Goal: Task Accomplishment & Management: Manage account settings

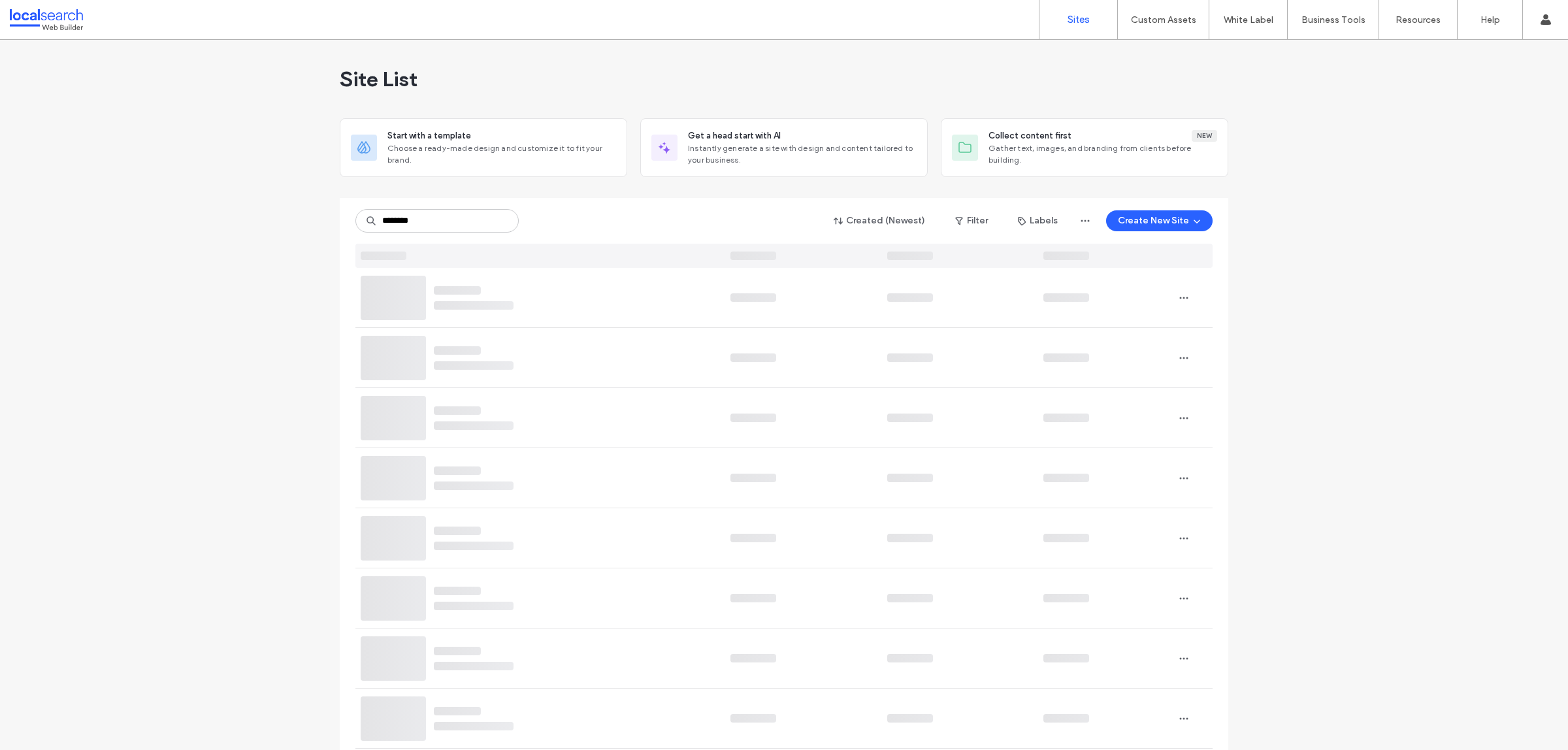
type input "********"
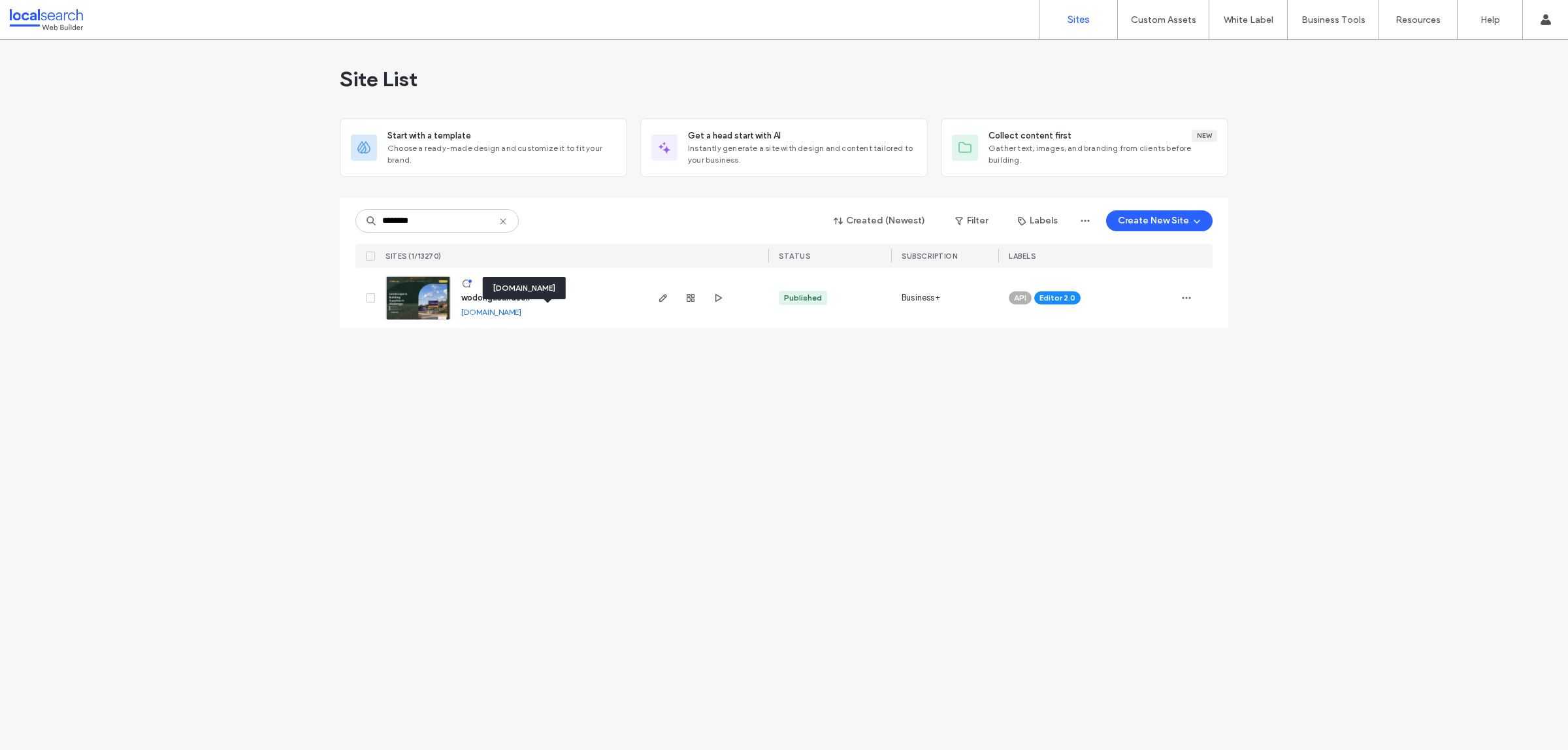
click at [485, 309] on link "wodongasandsoil.webbuilder.localsearch.com.au" at bounding box center [491, 312] width 60 height 10
click at [666, 298] on icon "button" at bounding box center [663, 297] width 11 height 11
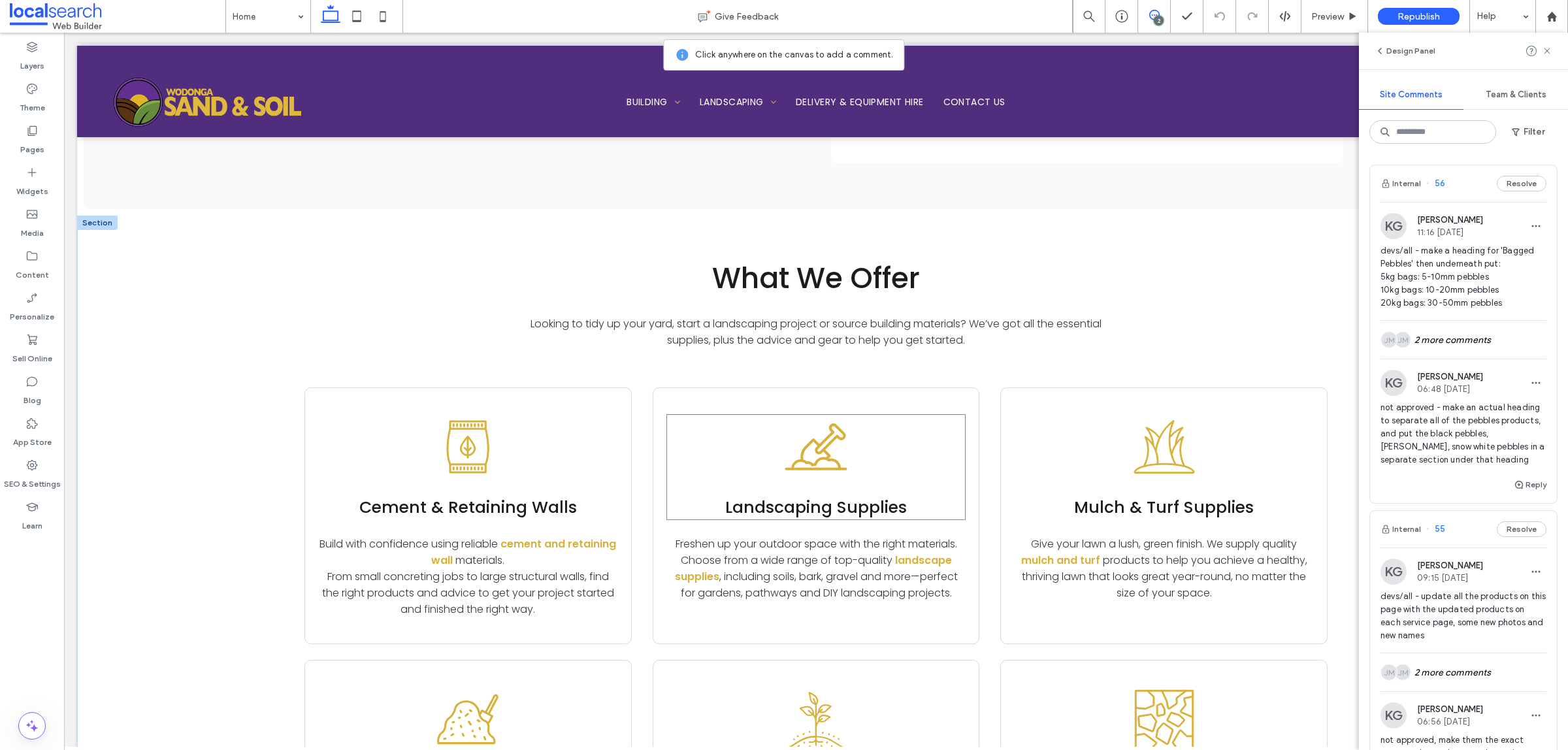
scroll to position [1960, 0]
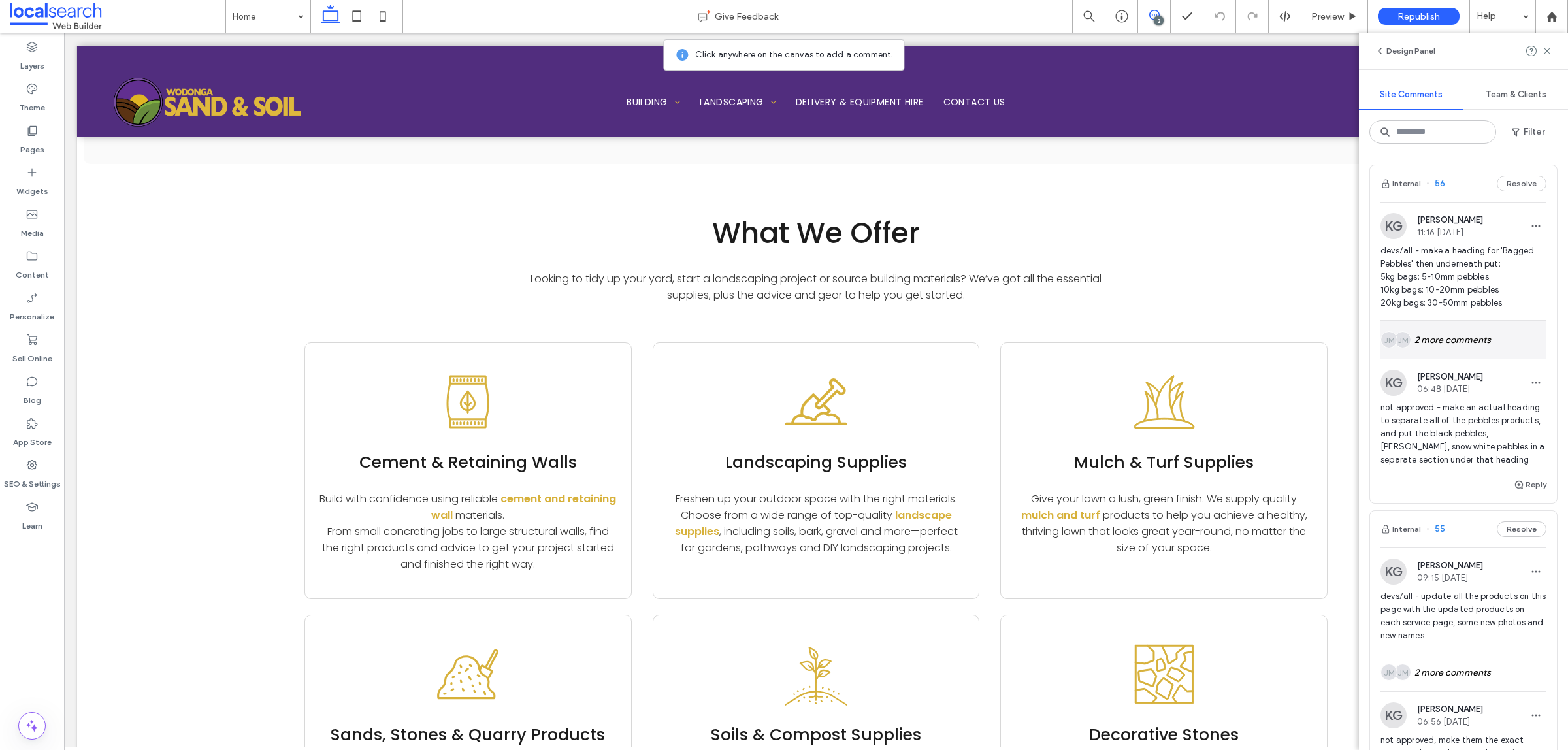
click at [1428, 352] on div "JM JM 2 more comments" at bounding box center [1463, 340] width 166 height 38
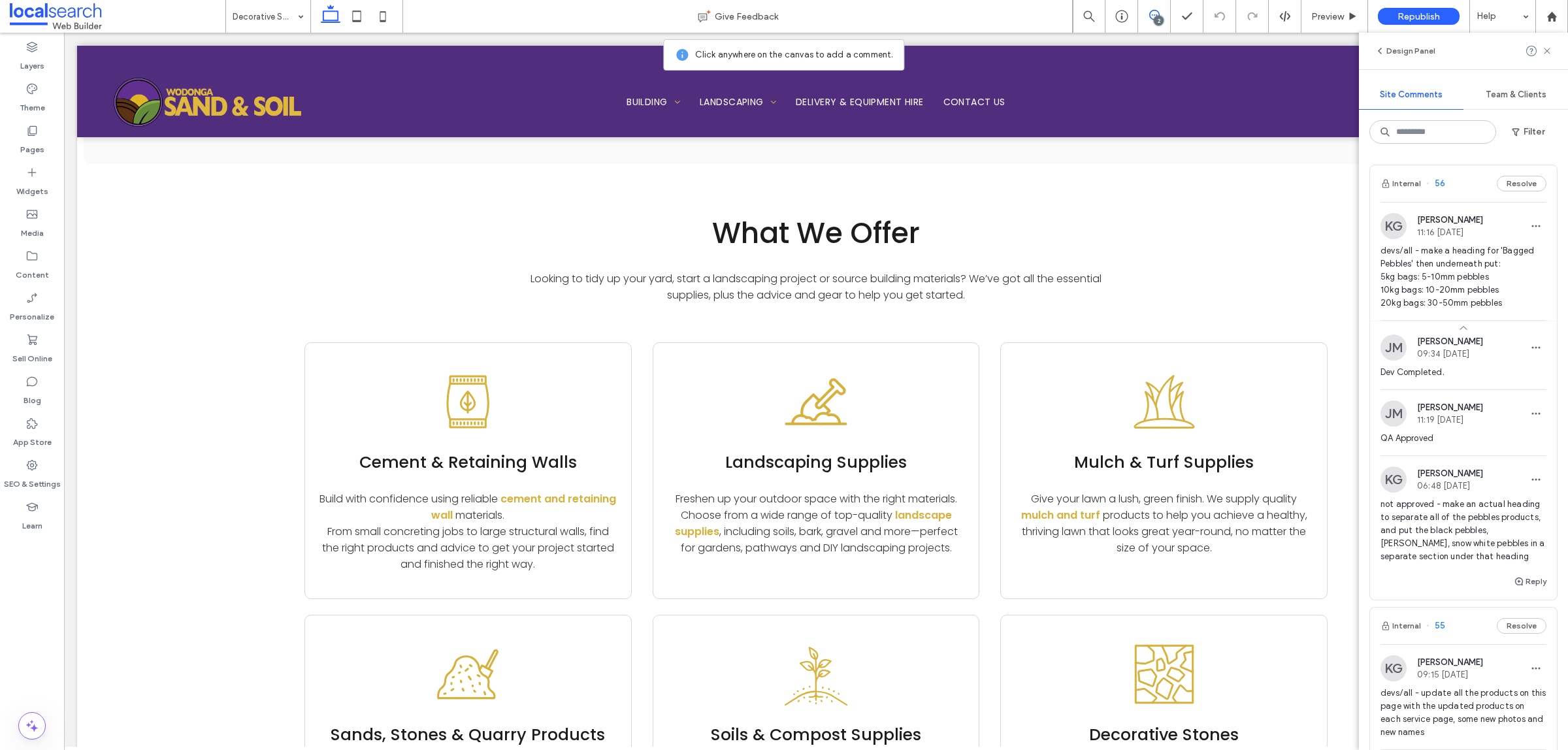
click at [1441, 305] on div at bounding box center [784, 375] width 1568 height 750
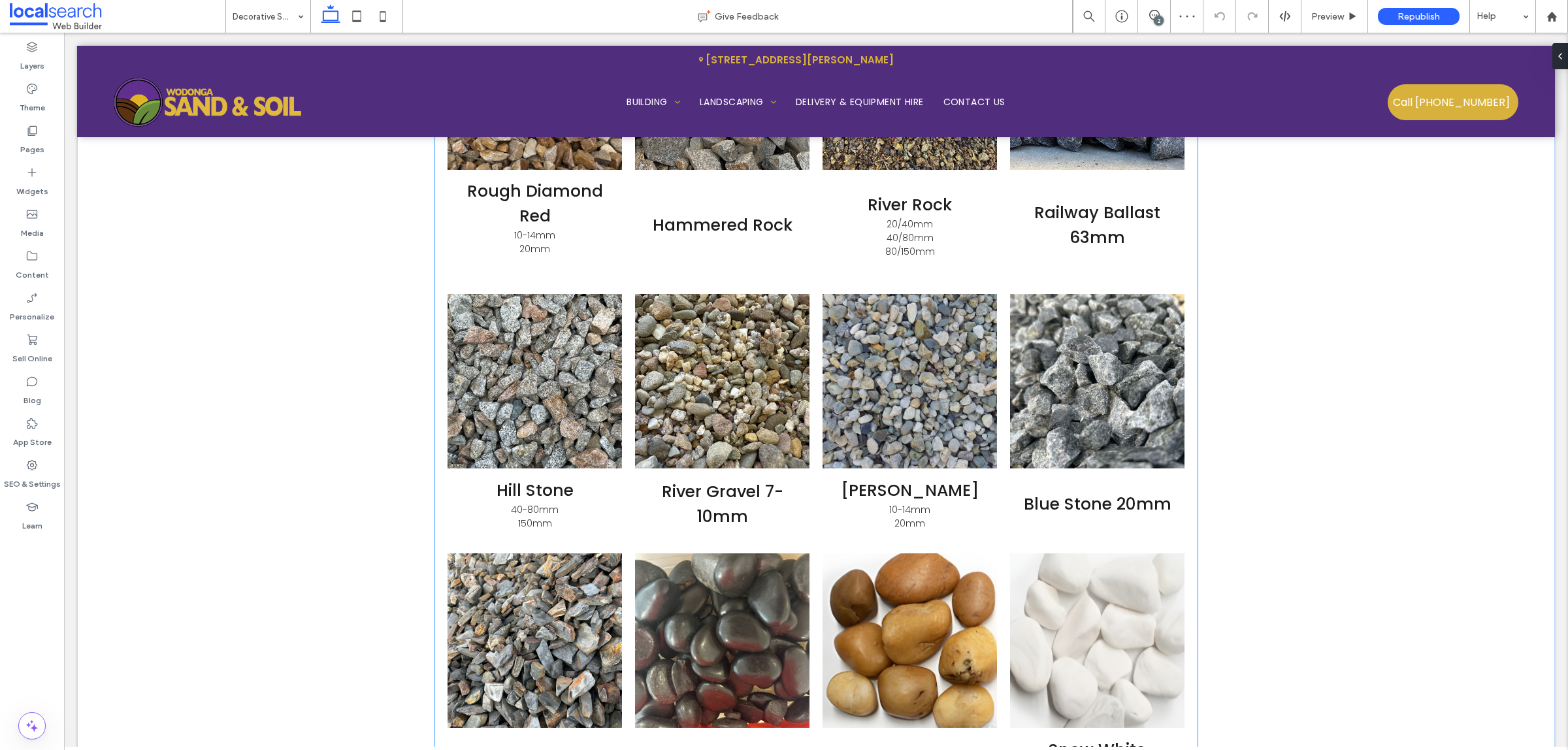
scroll to position [1732, 0]
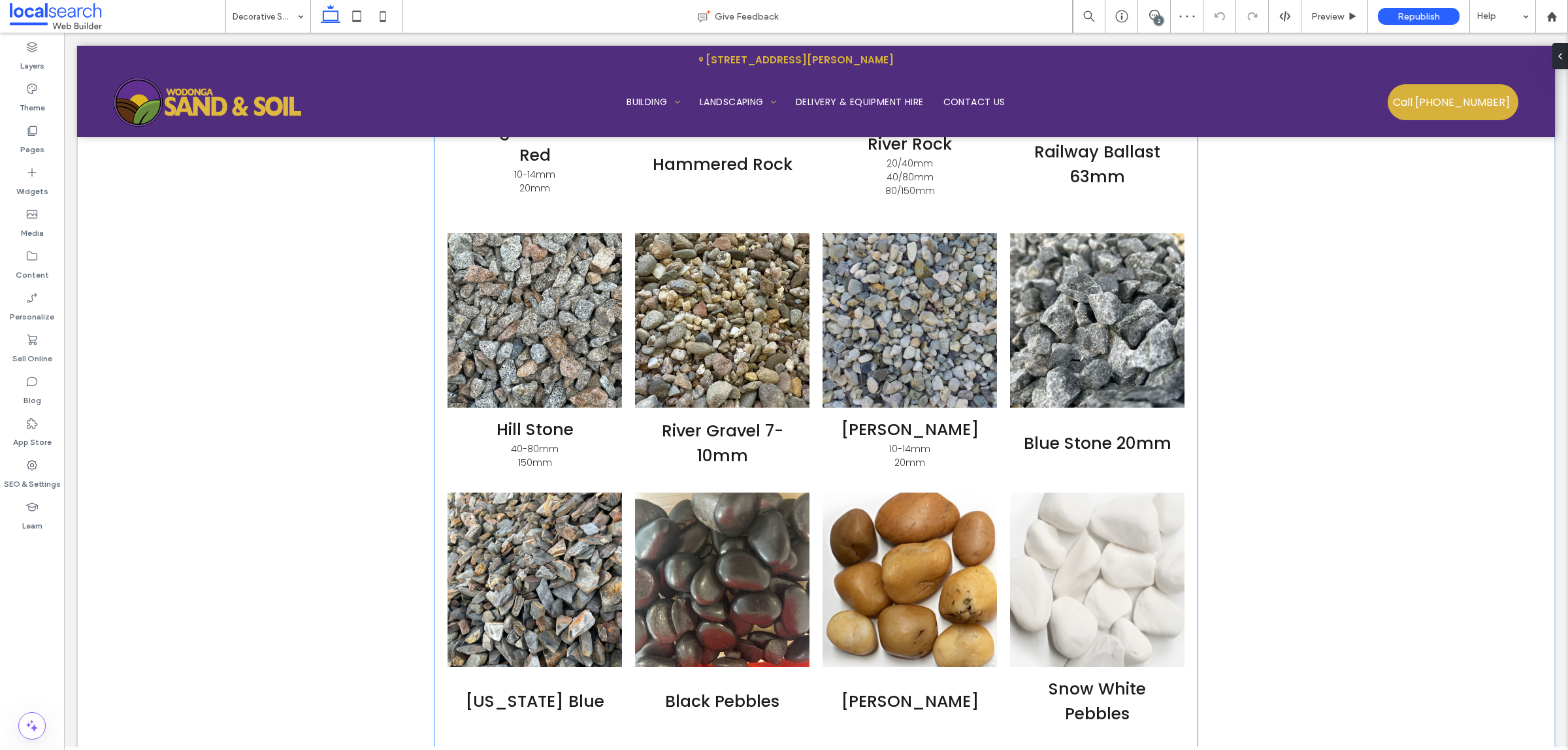
click at [957, 393] on link at bounding box center [909, 320] width 174 height 174
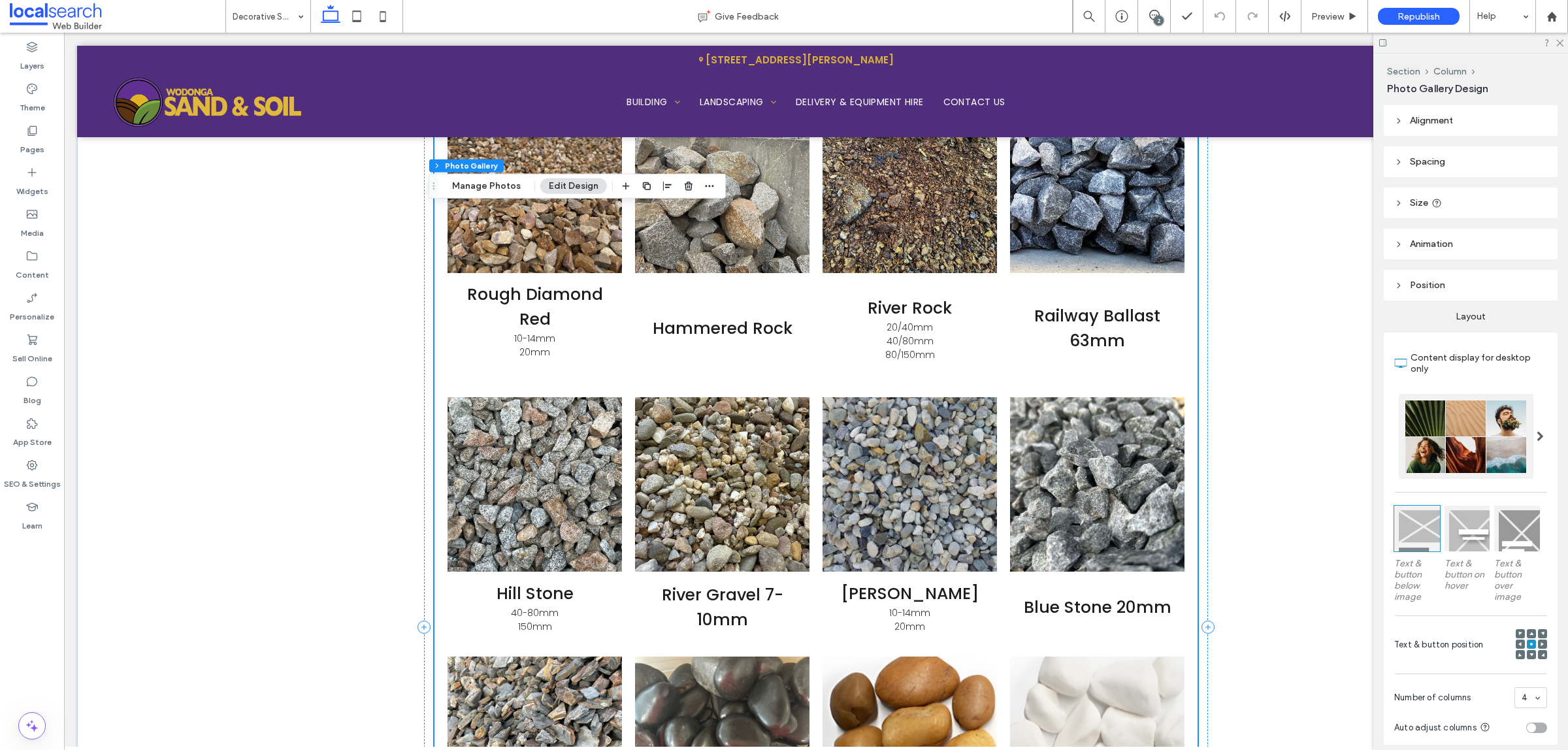
scroll to position [1568, 0]
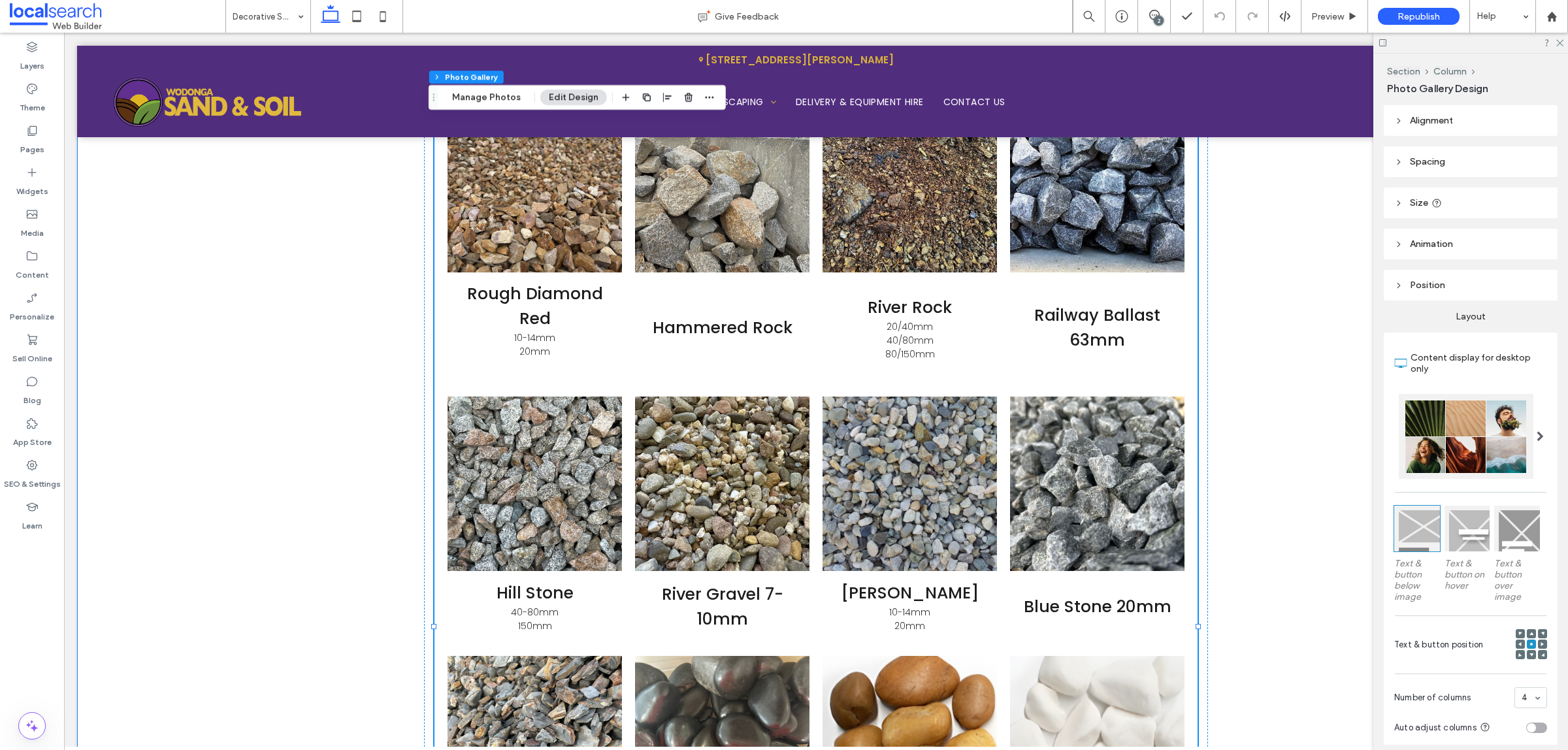
click at [1262, 296] on div "Rough Diamond Red 10-14mm 20mm Hammered Rock Button River Rock 20/40mm 40/80mm …" at bounding box center [816, 626] width 1478 height 1222
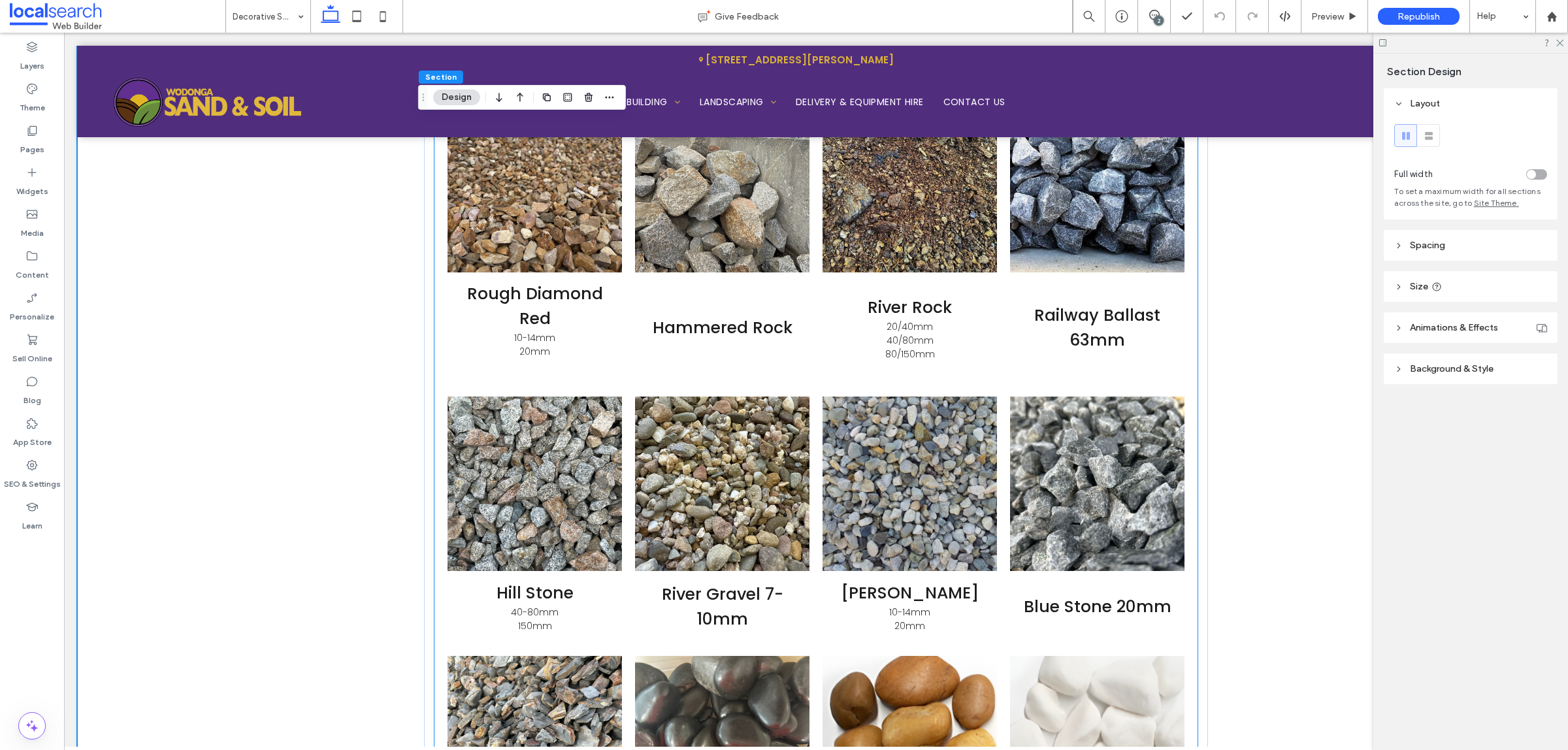
click at [1019, 307] on h3 "Railway Ballast 63mm" at bounding box center [1097, 327] width 155 height 50
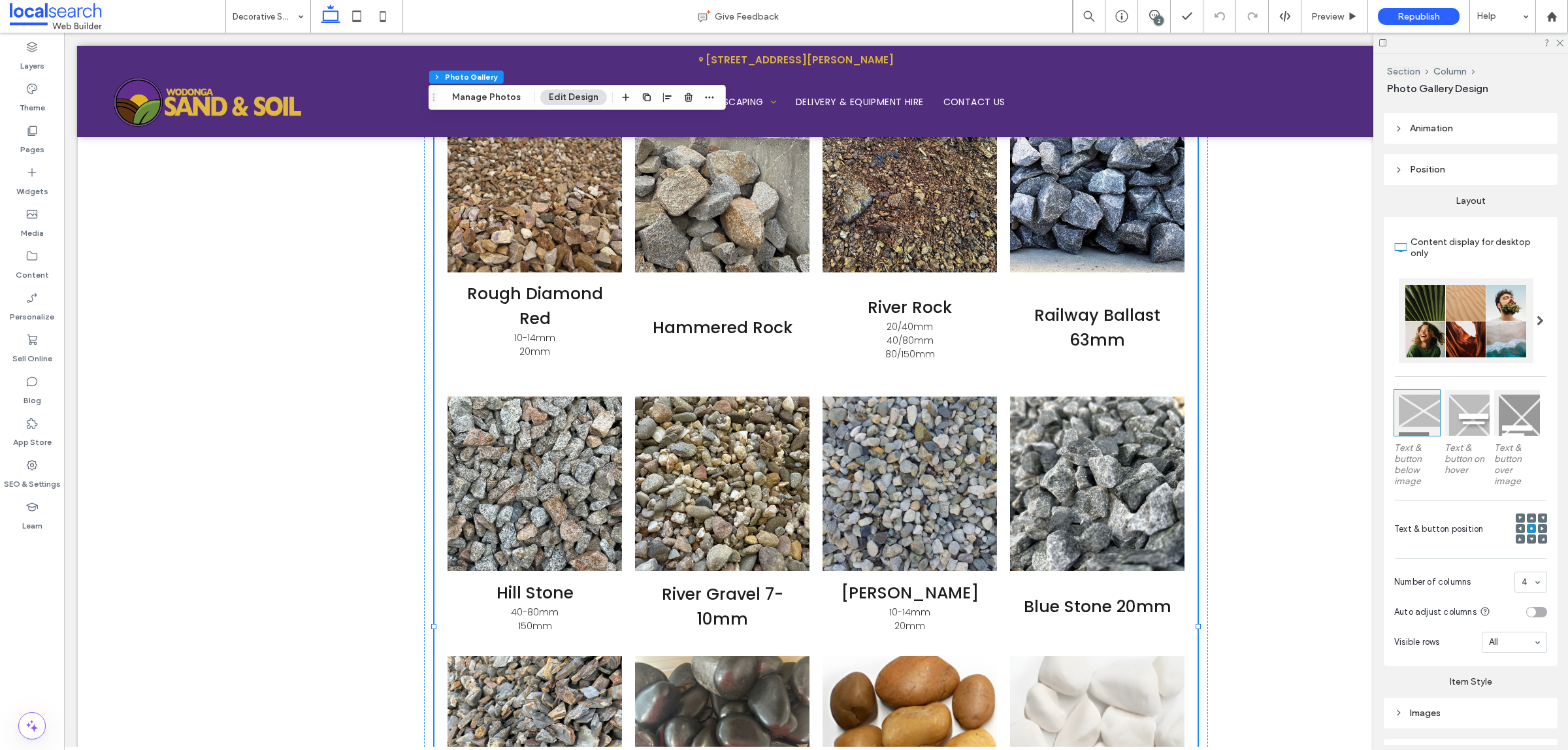
scroll to position [0, 0]
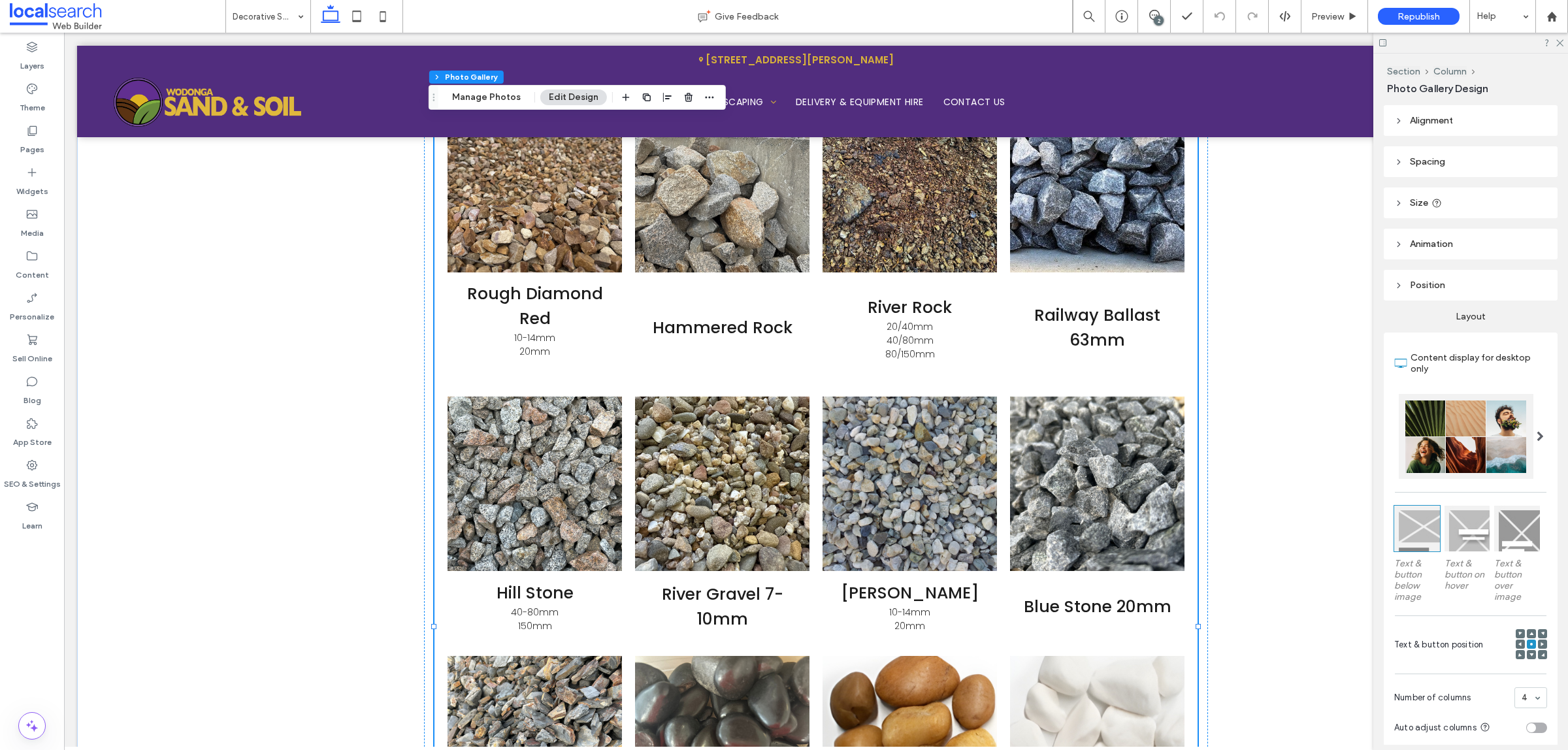
click at [1566, 492] on div "Section Column Photo Gallery Design Alignment Spacing Set margins and padding 0…" at bounding box center [1469, 401] width 195 height 696
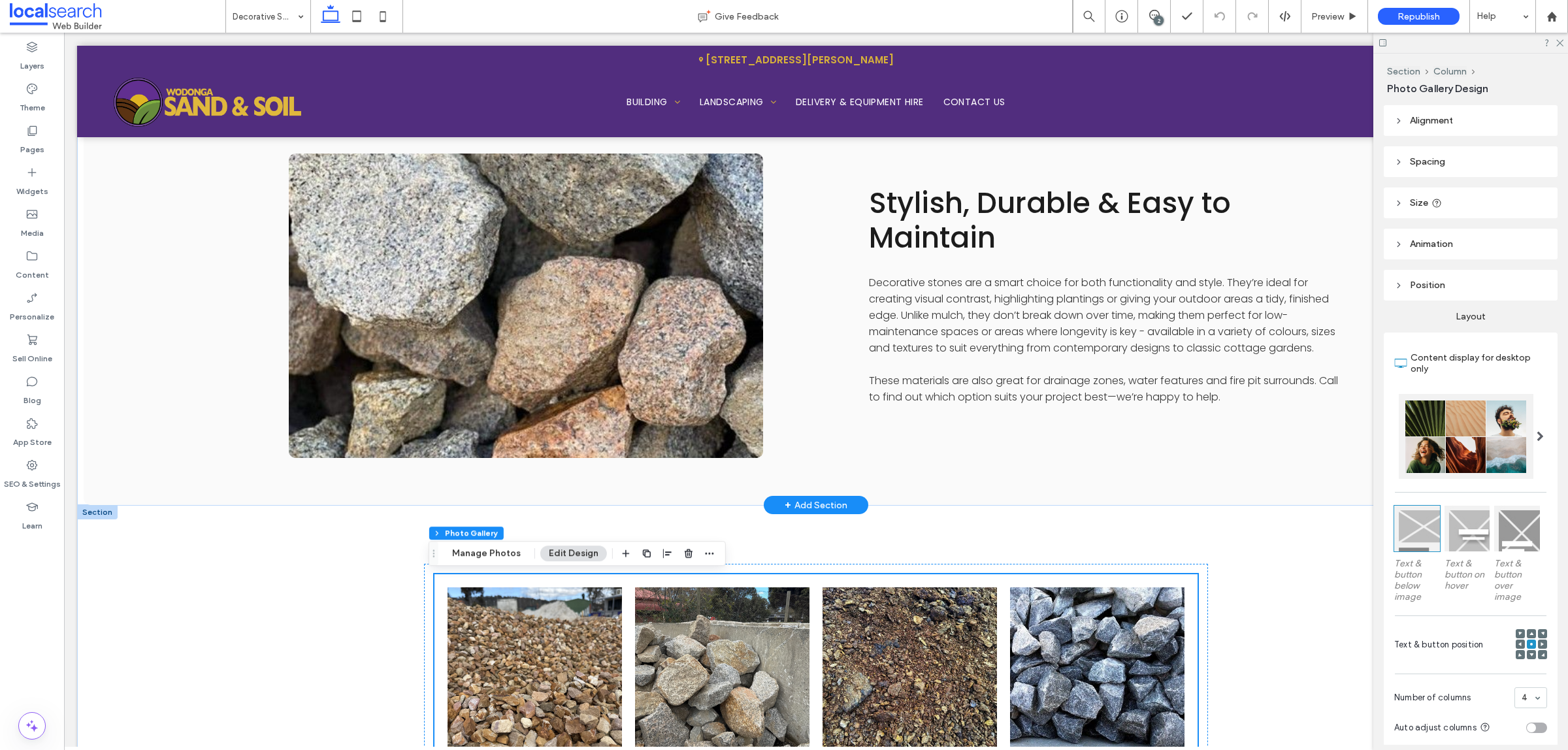
scroll to position [1079, 0]
click at [1557, 39] on icon at bounding box center [1558, 42] width 8 height 8
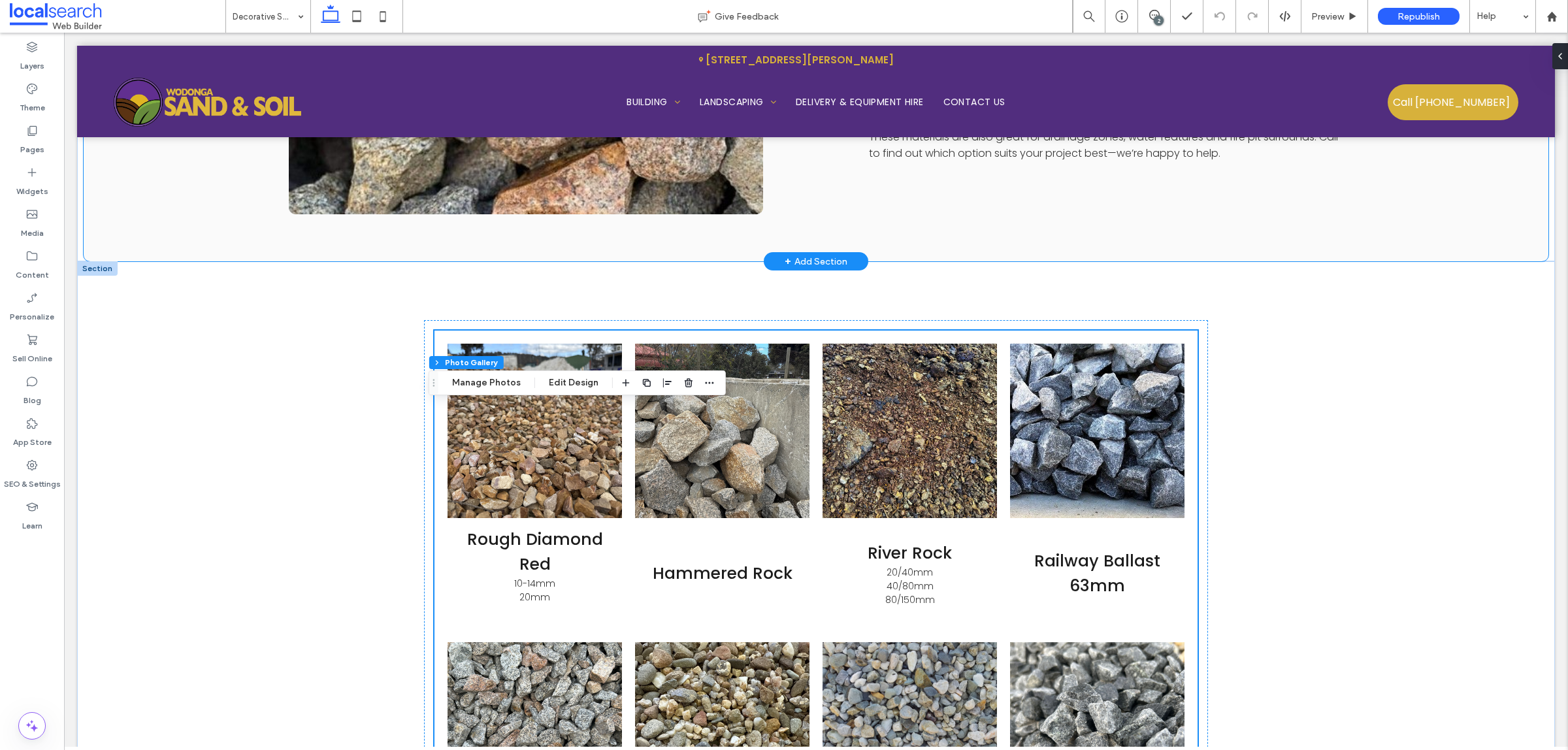
scroll to position [1323, 0]
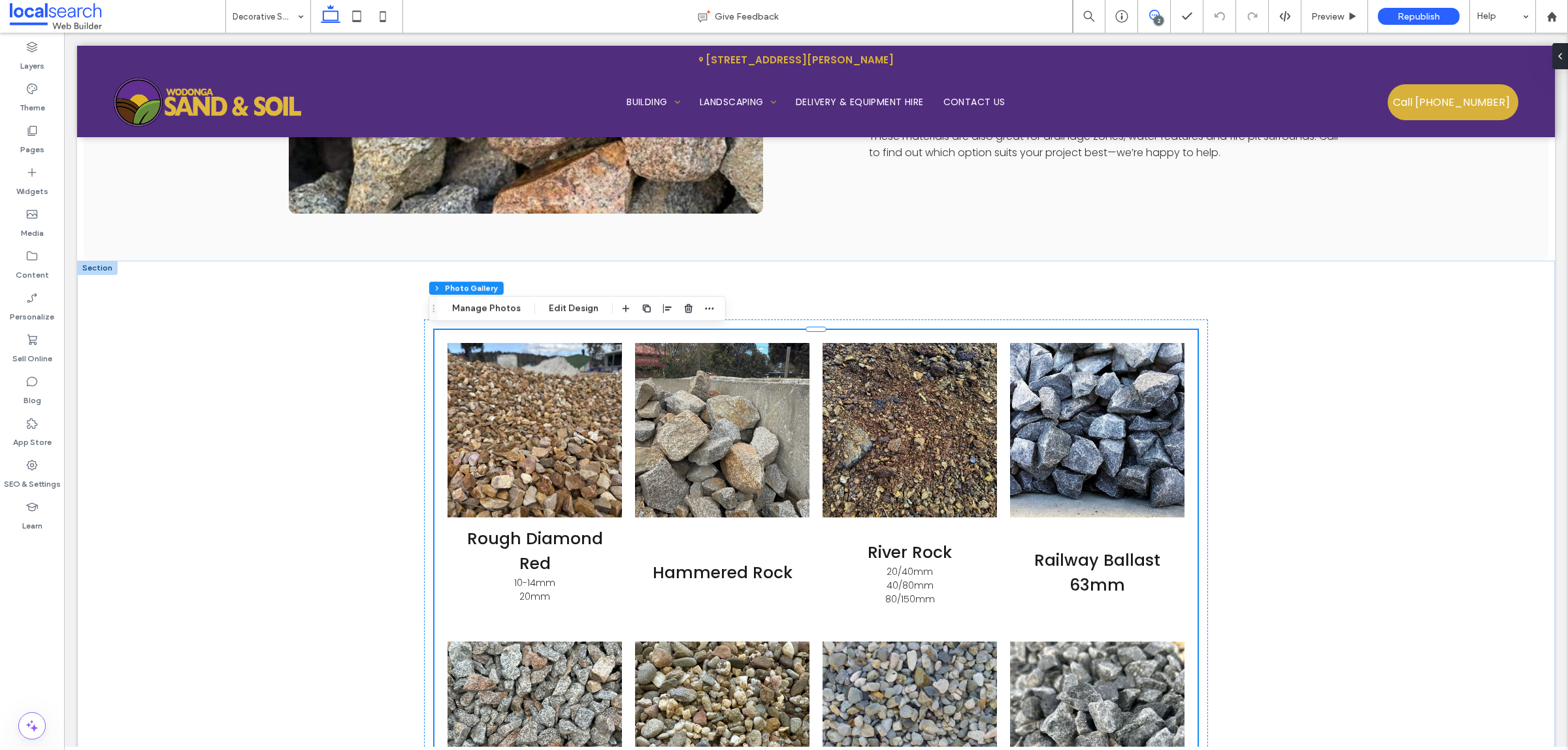
click at [1157, 15] on icon at bounding box center [1154, 15] width 11 height 11
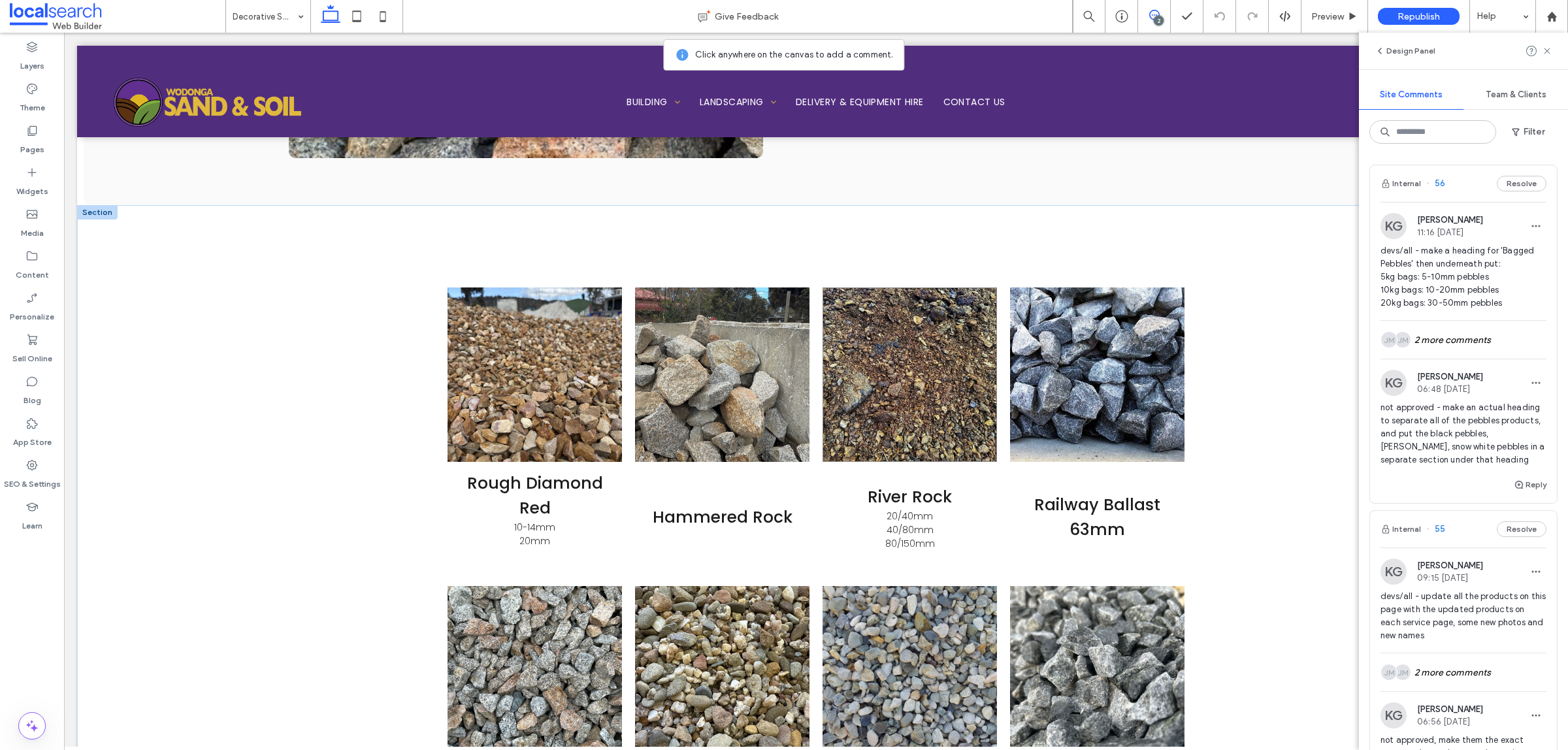
scroll to position [1487, 0]
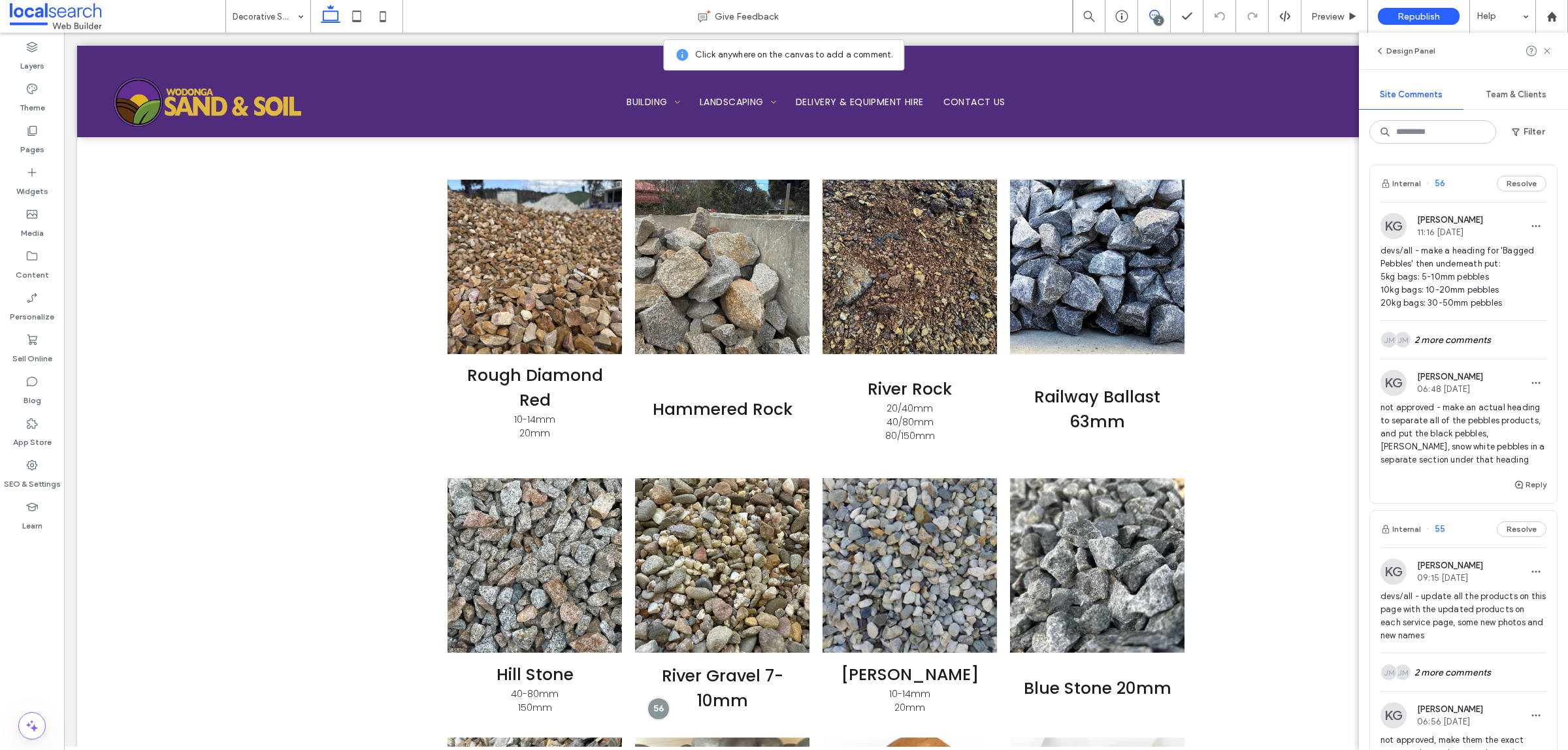
click at [1467, 296] on span "devs/all - make a heading for 'Bagged Pebbles' then underneath put: 5kg bags: 5…" at bounding box center [1463, 277] width 166 height 65
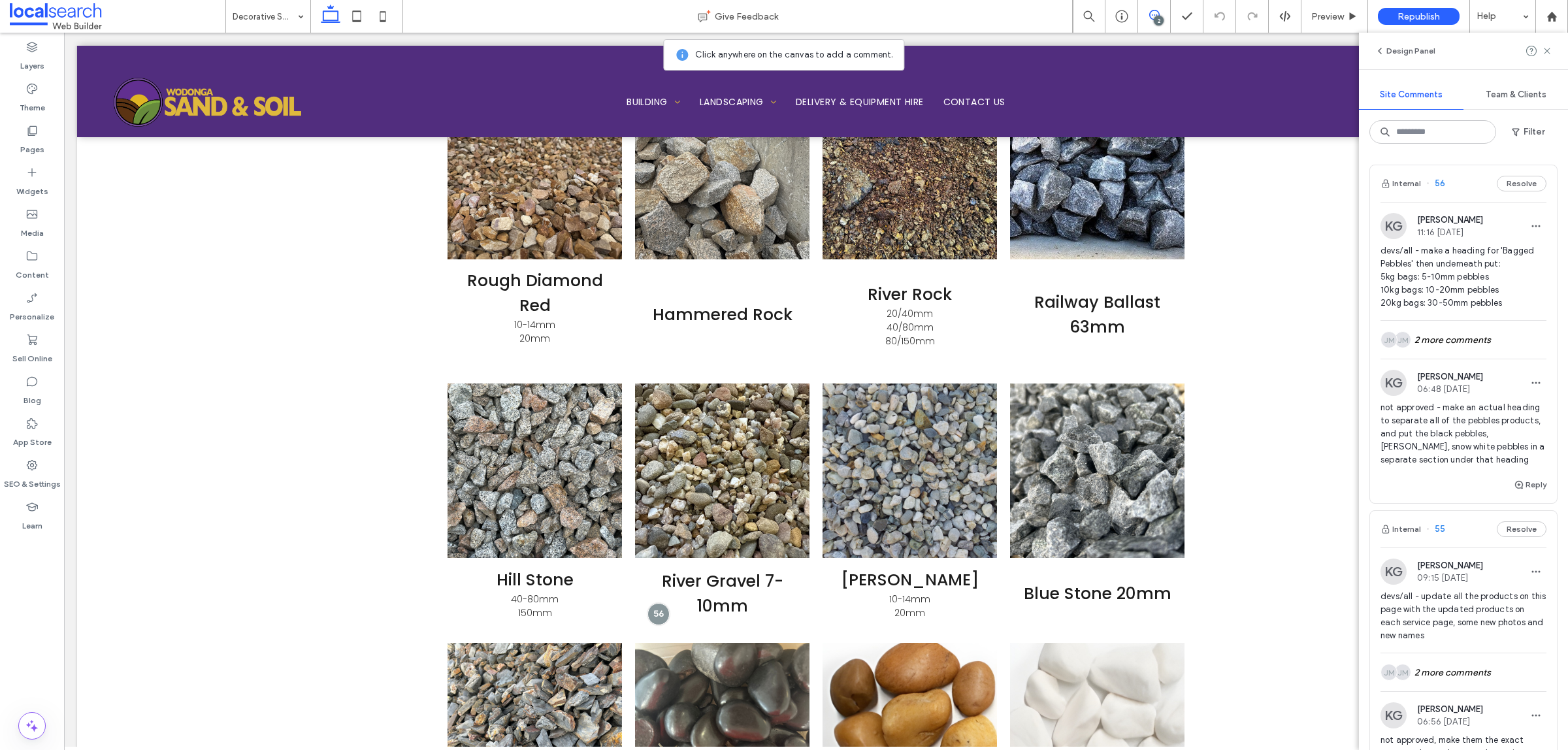
scroll to position [1588, 0]
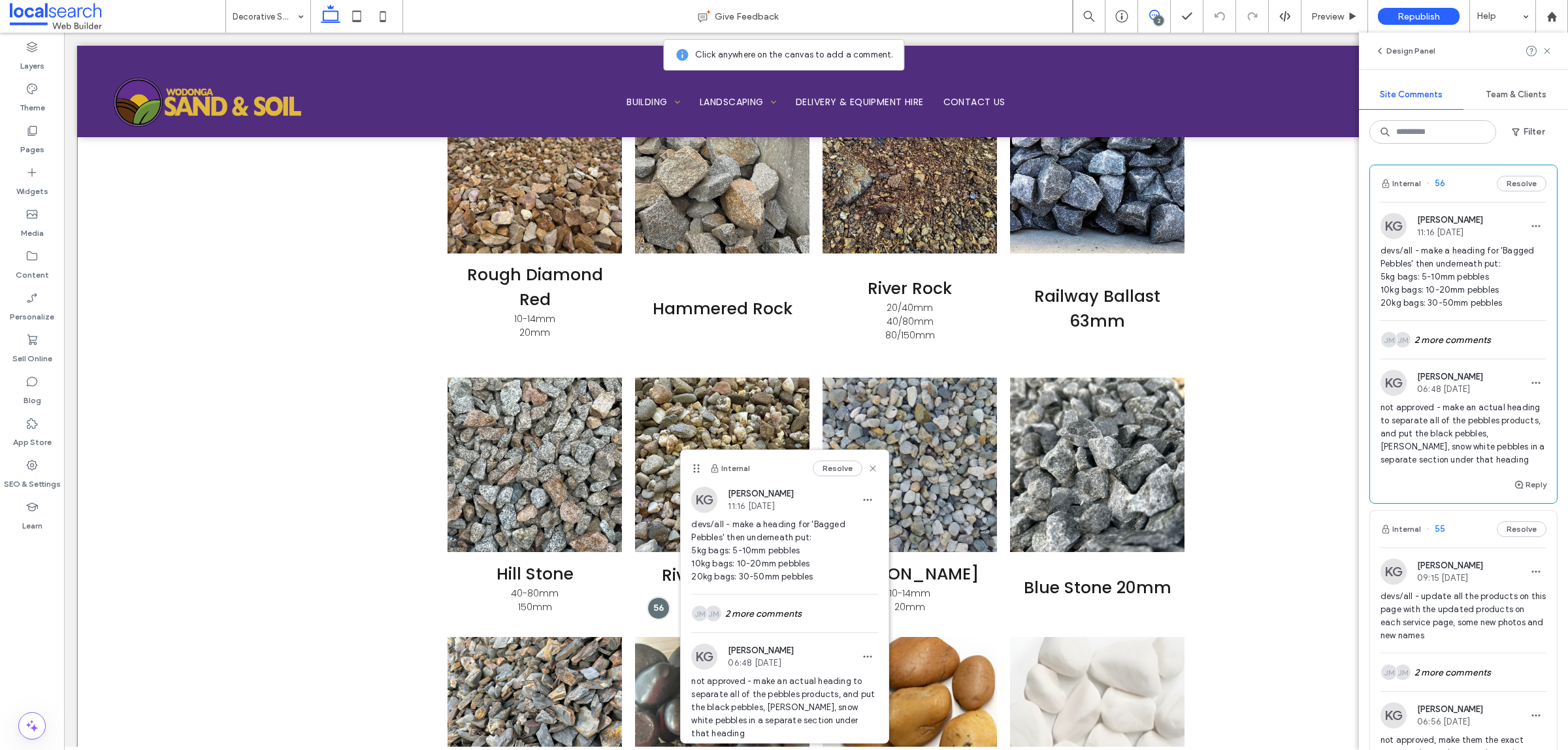
click at [190, 500] on div "Rough Diamond Red 10-14mm 20mm Hammered Rock Button River Rock 20/40mm 40/80mm …" at bounding box center [816, 607] width 1478 height 1222
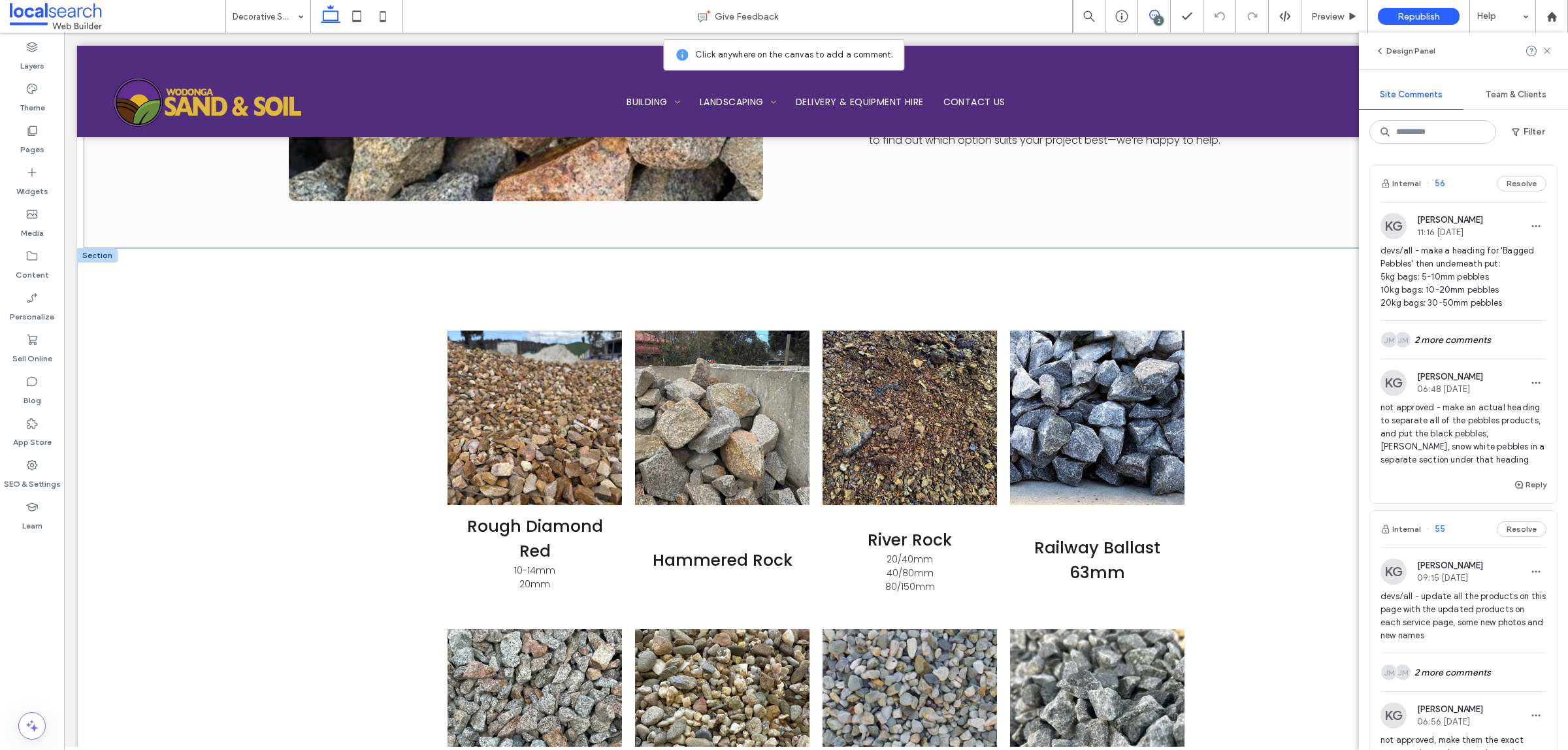
scroll to position [1343, 0]
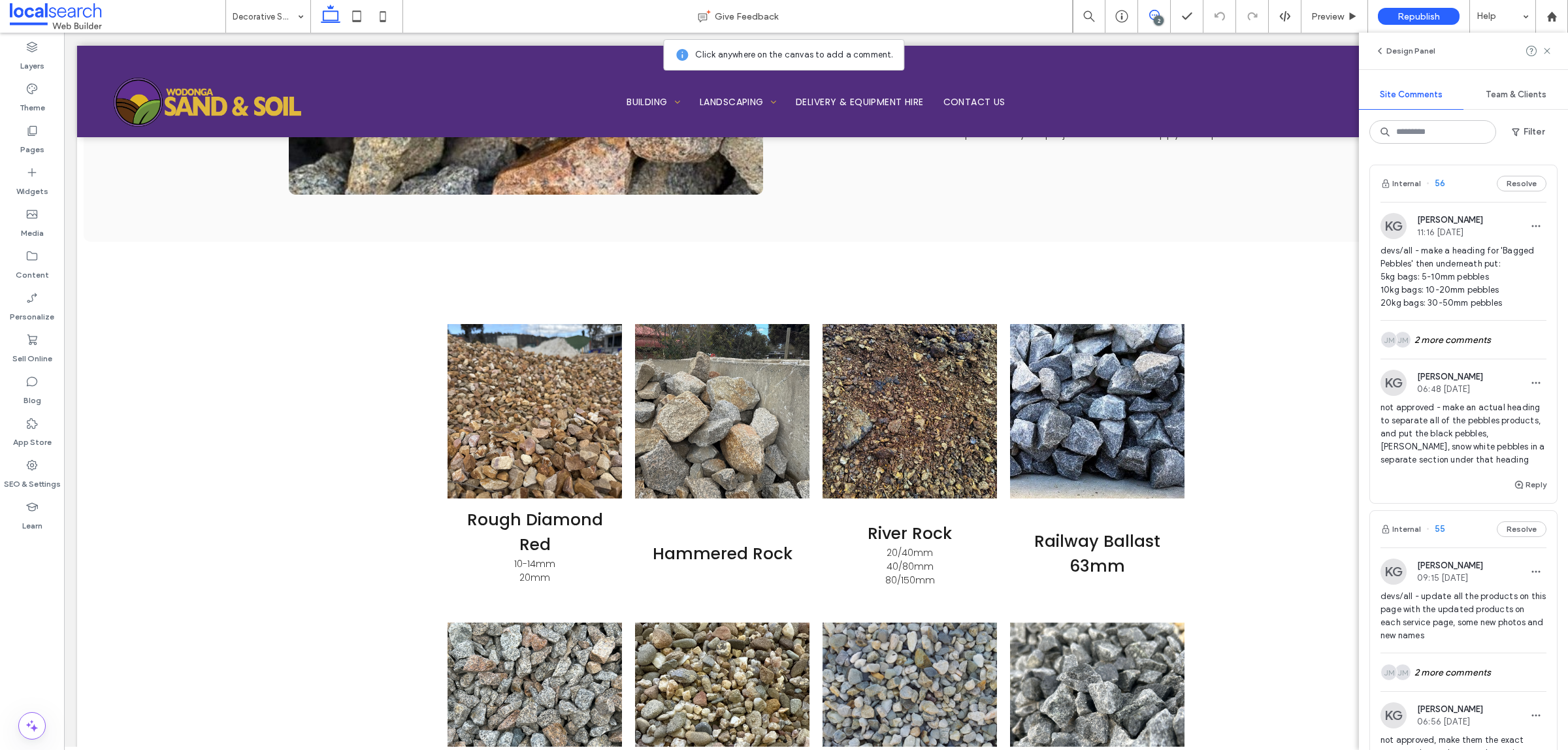
click at [1477, 619] on span "devs/all - update all the products on this page with the updated products on ea…" at bounding box center [1463, 616] width 166 height 52
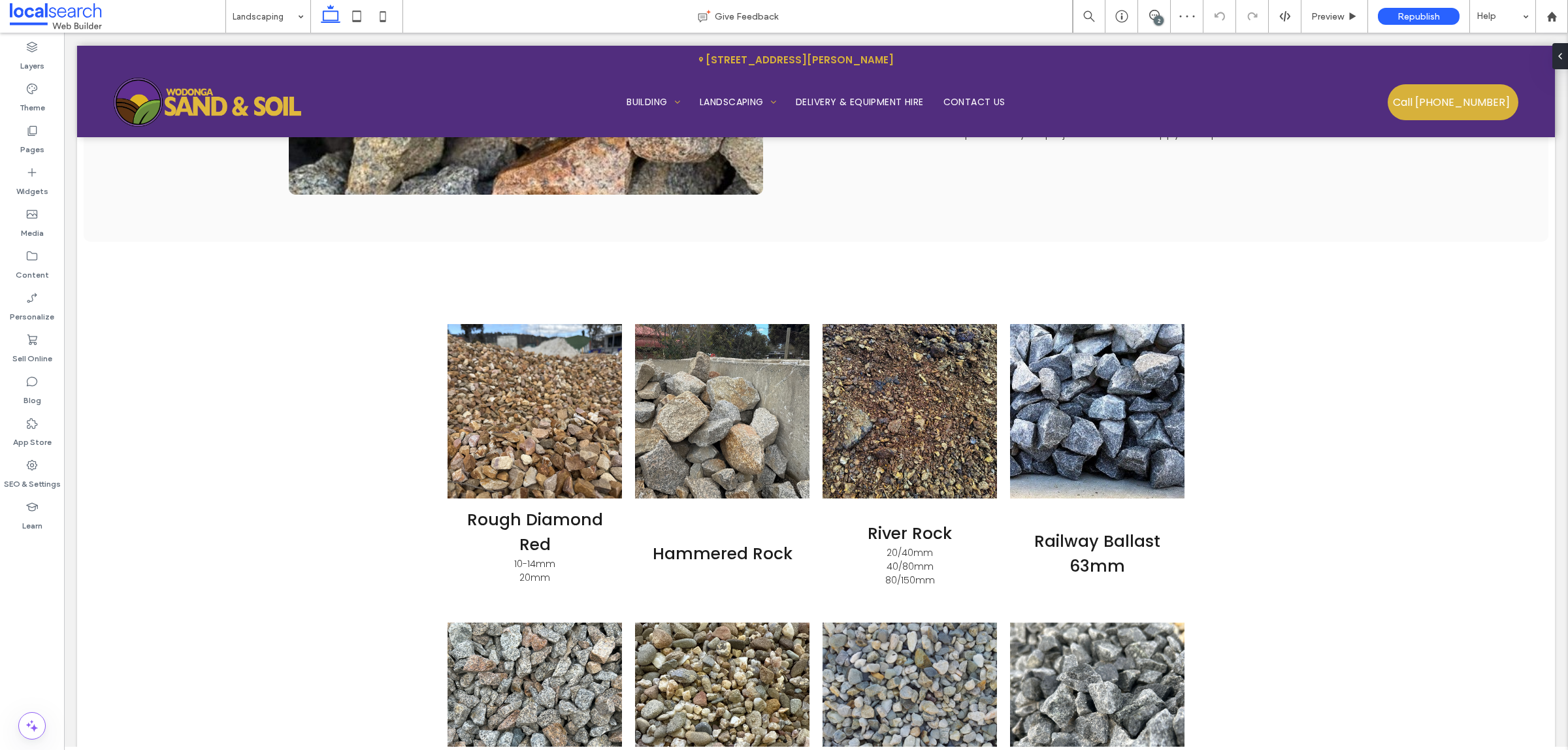
click at [1158, 21] on div "2" at bounding box center [1158, 20] width 10 height 10
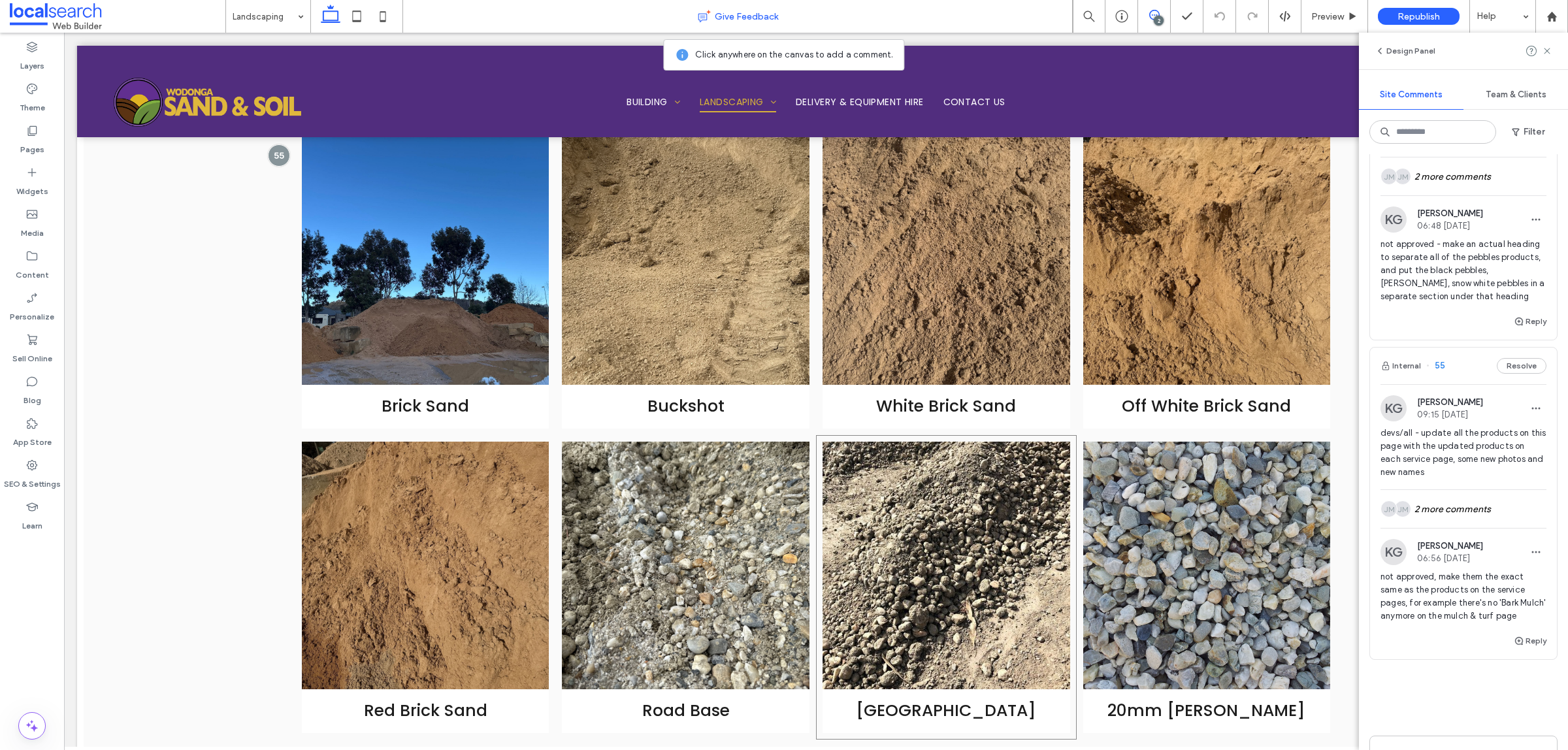
scroll to position [1265, 0]
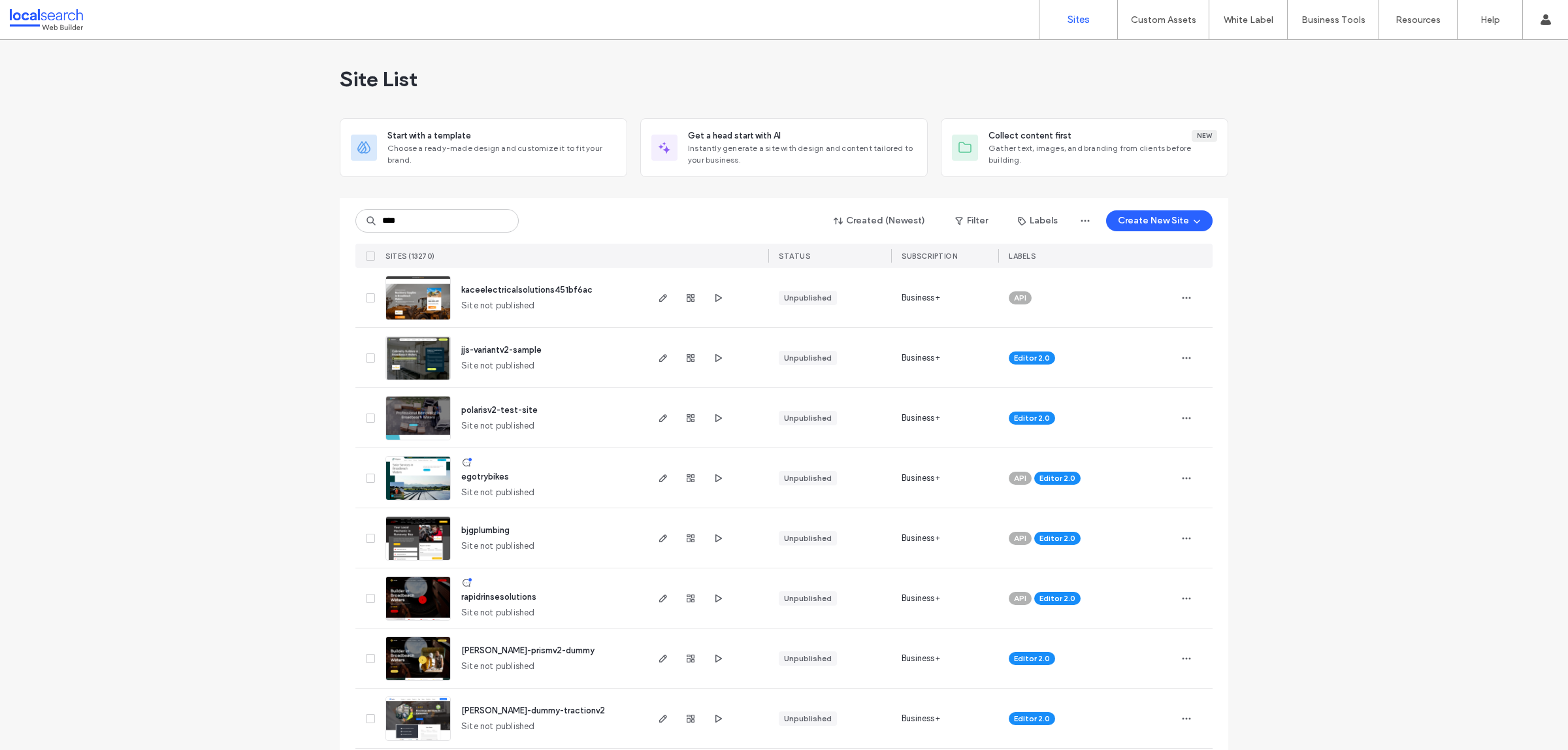
type input "****"
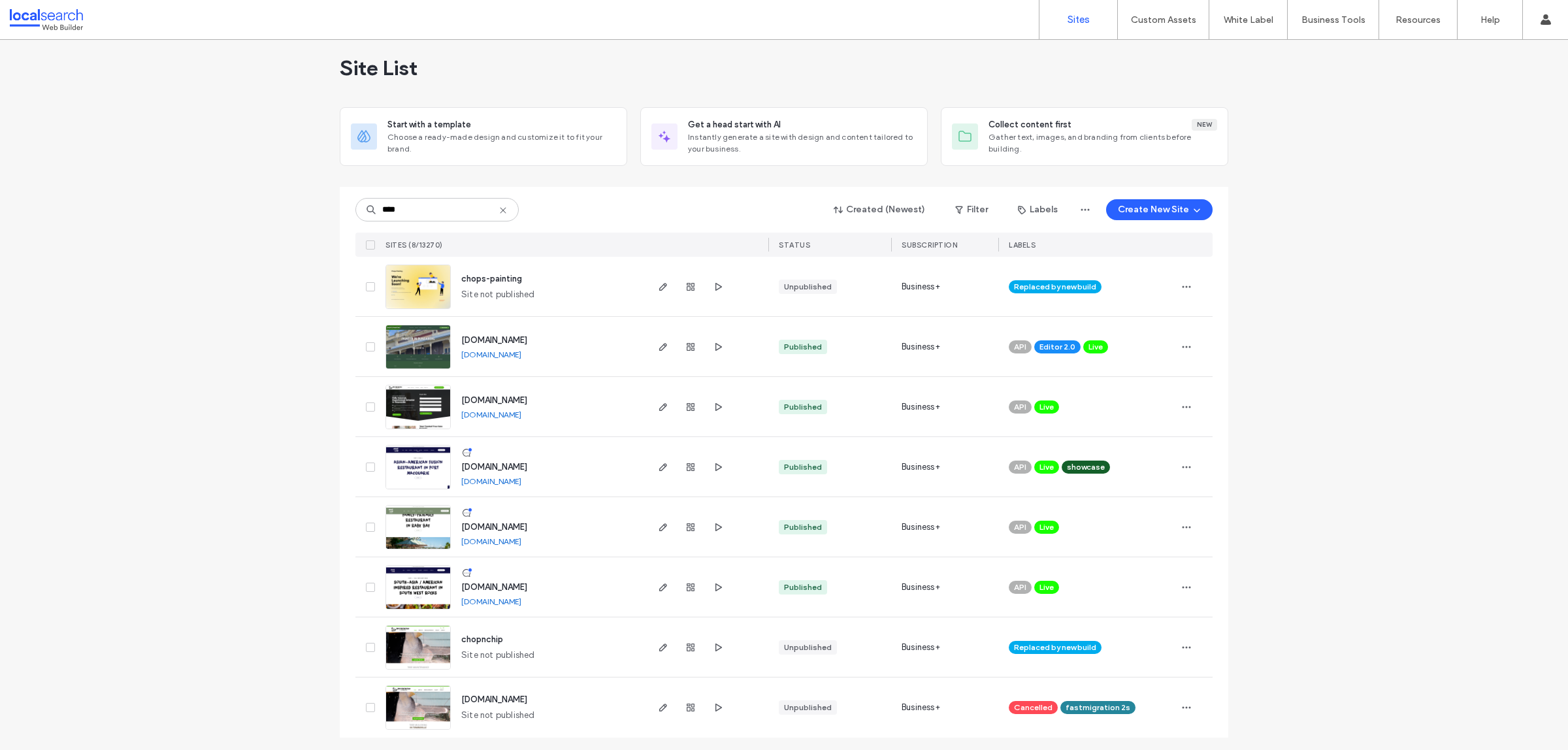
scroll to position [14, 0]
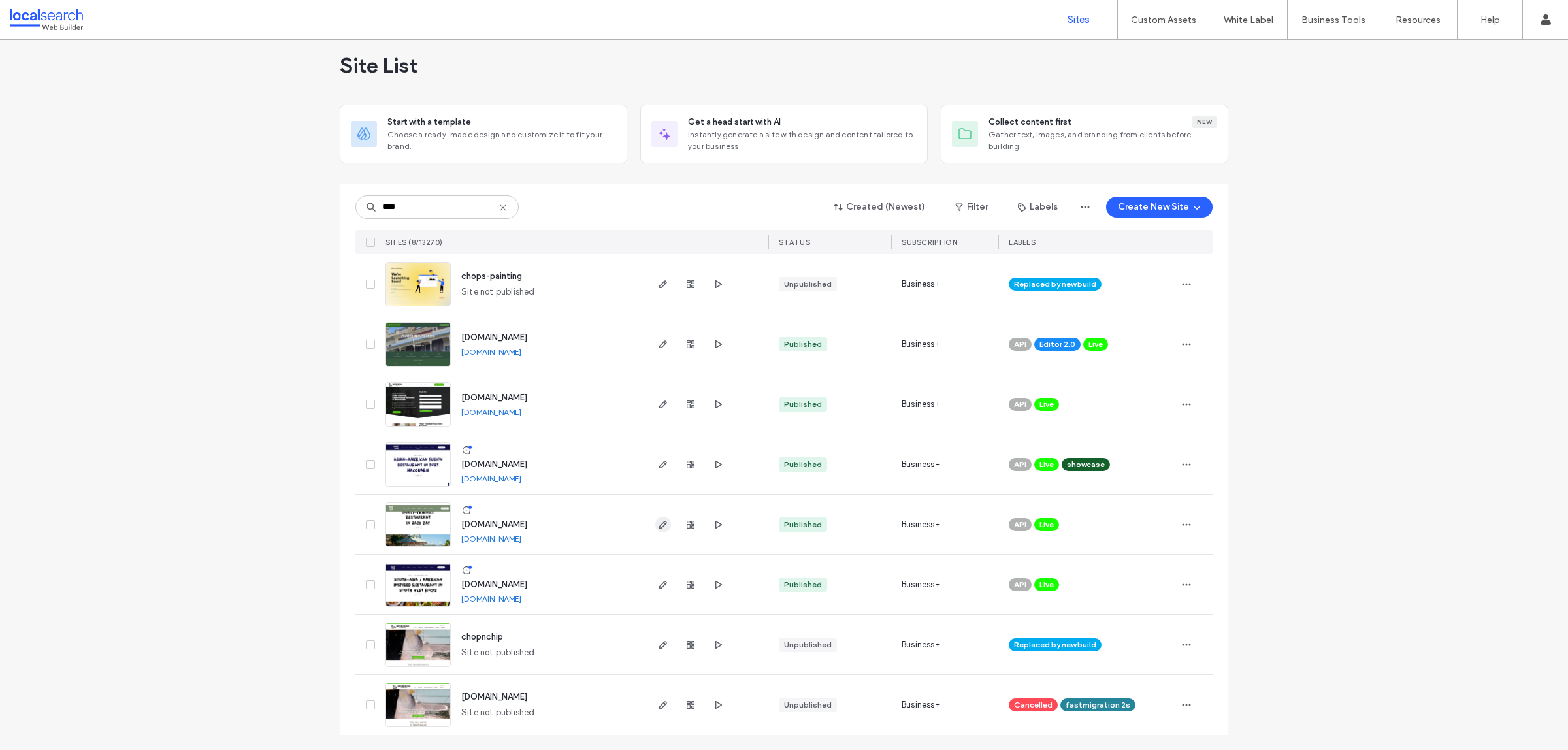
click at [659, 523] on use "button" at bounding box center [664, 524] width 8 height 8
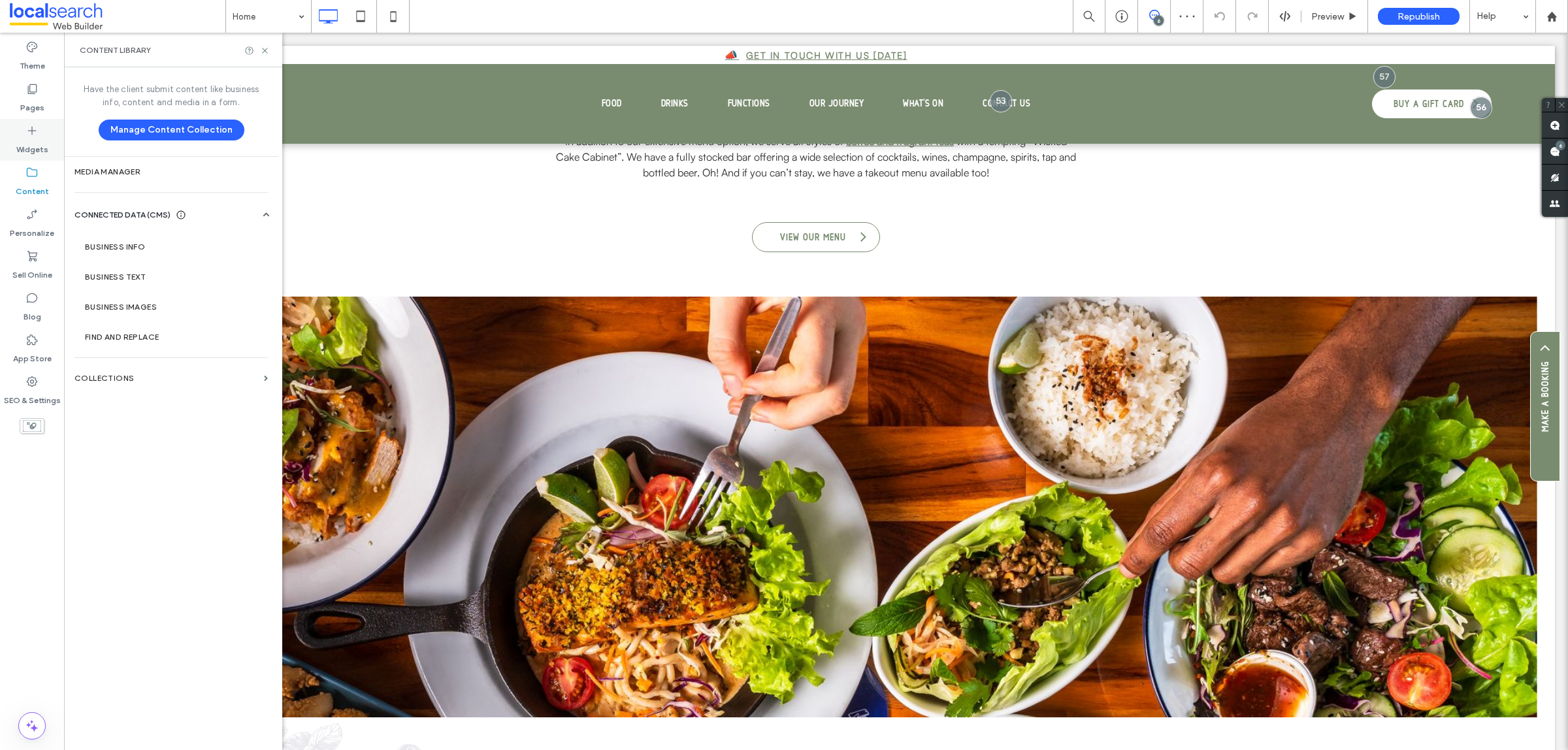
click at [51, 142] on div "Widgets" at bounding box center [32, 139] width 64 height 42
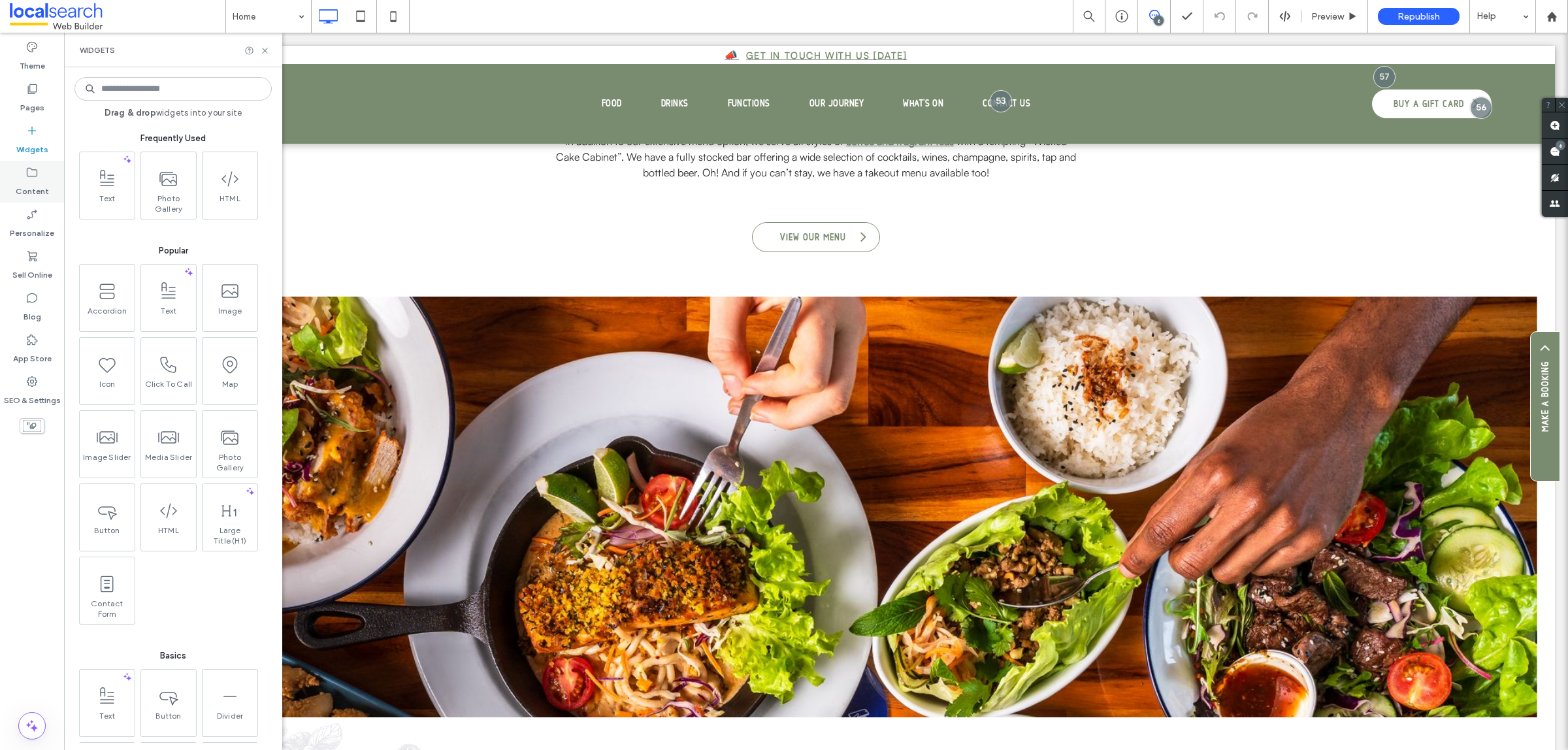
click at [49, 193] on div "Content" at bounding box center [32, 181] width 64 height 42
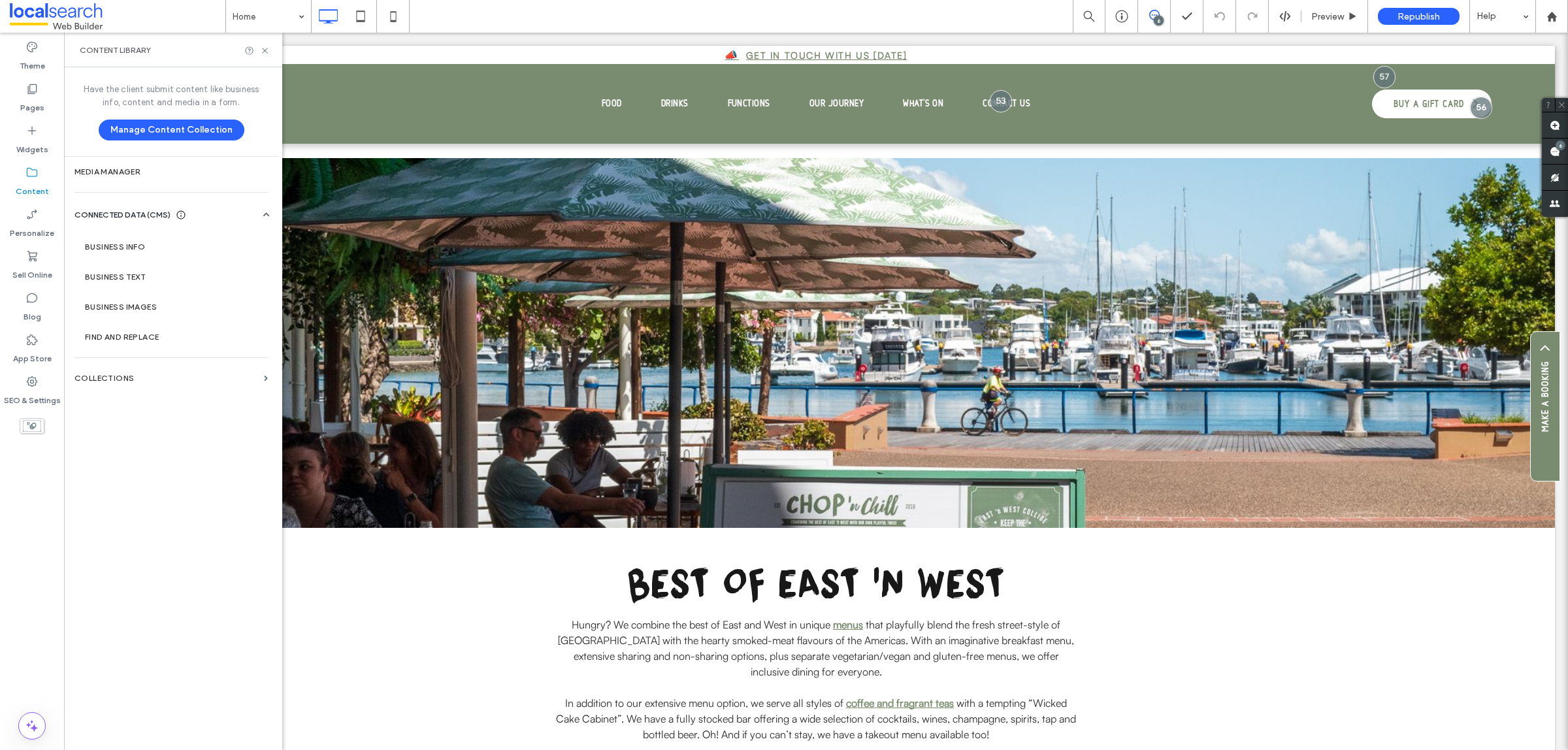
scroll to position [383, 0]
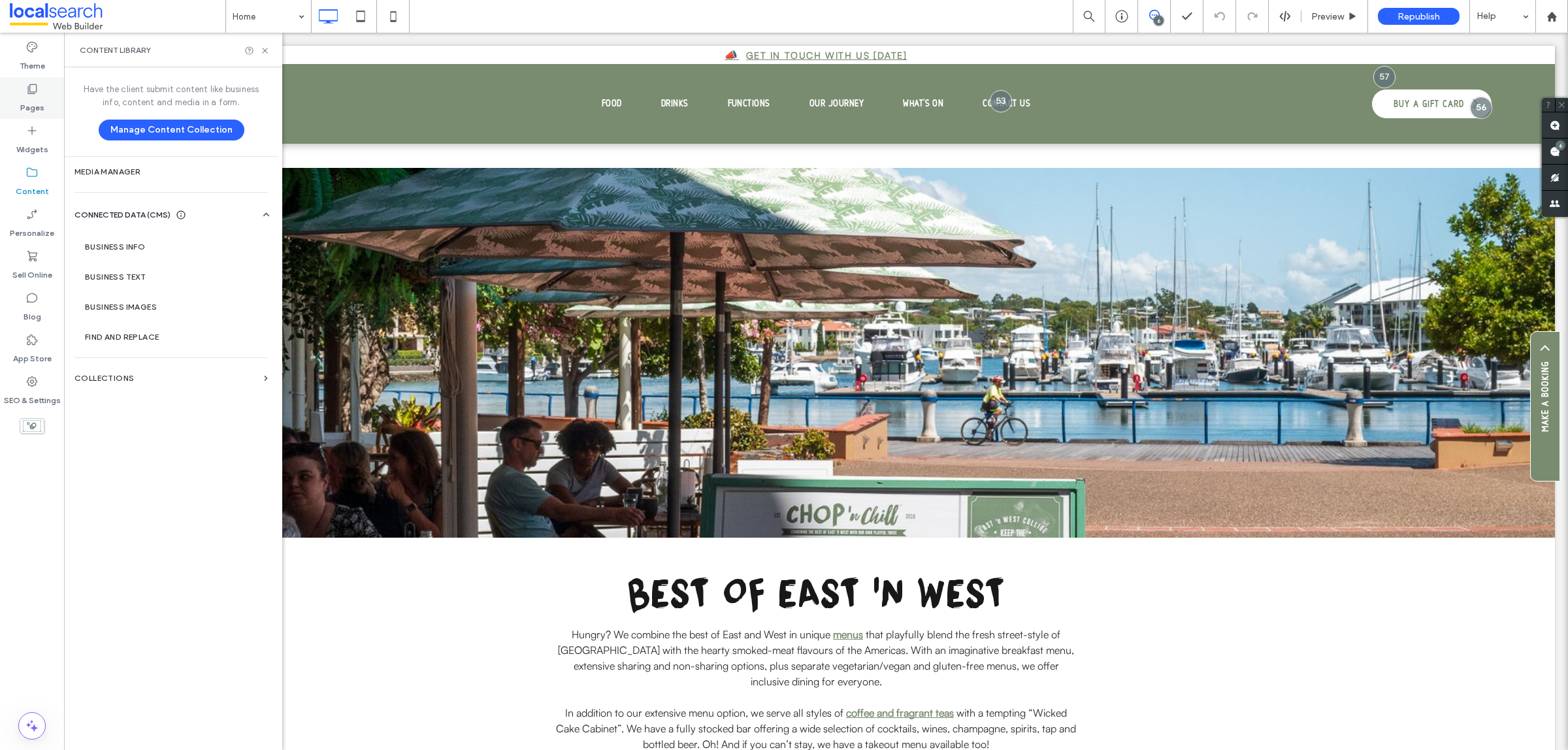
click at [33, 116] on div "Pages" at bounding box center [32, 98] width 64 height 42
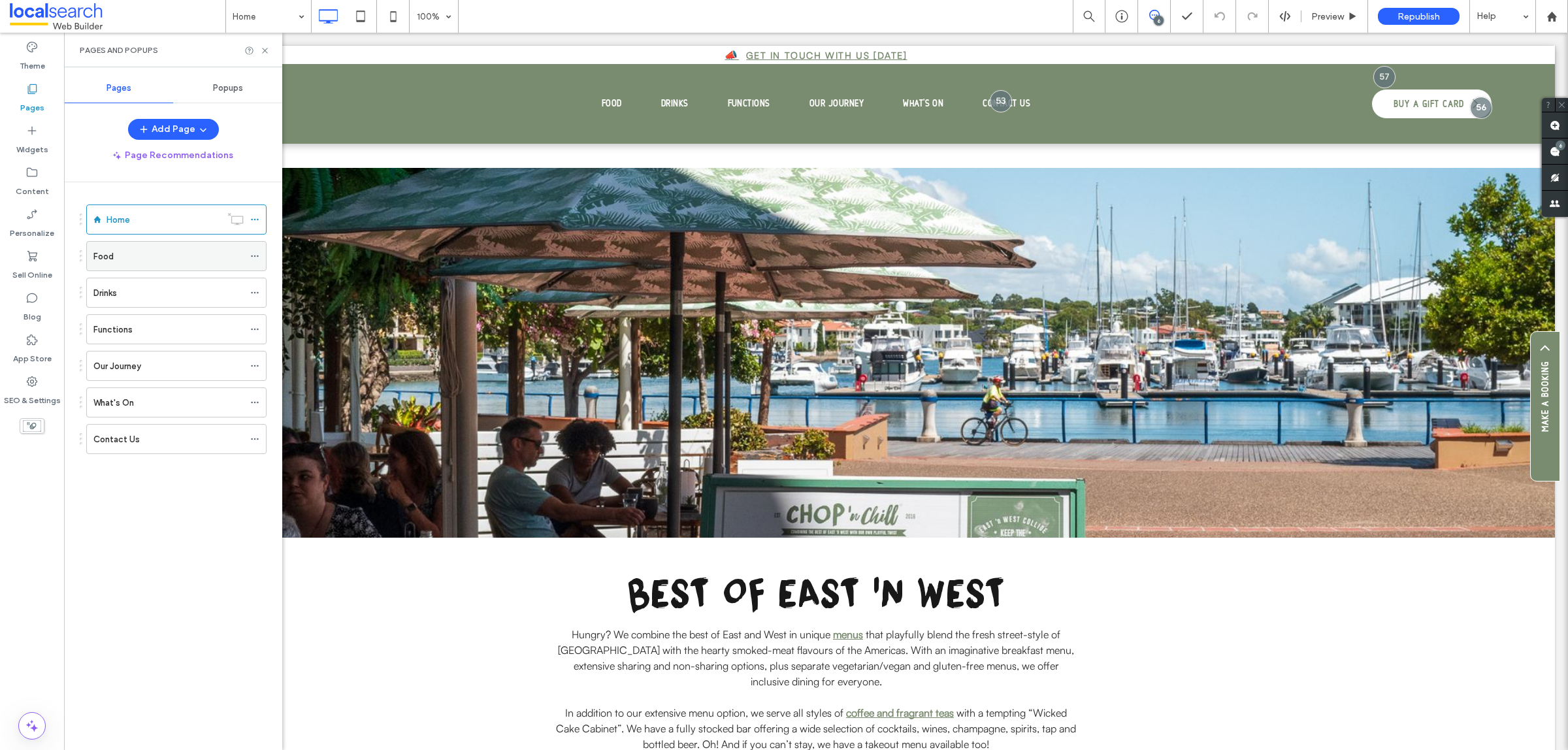
click at [141, 260] on div "Food" at bounding box center [169, 256] width 151 height 14
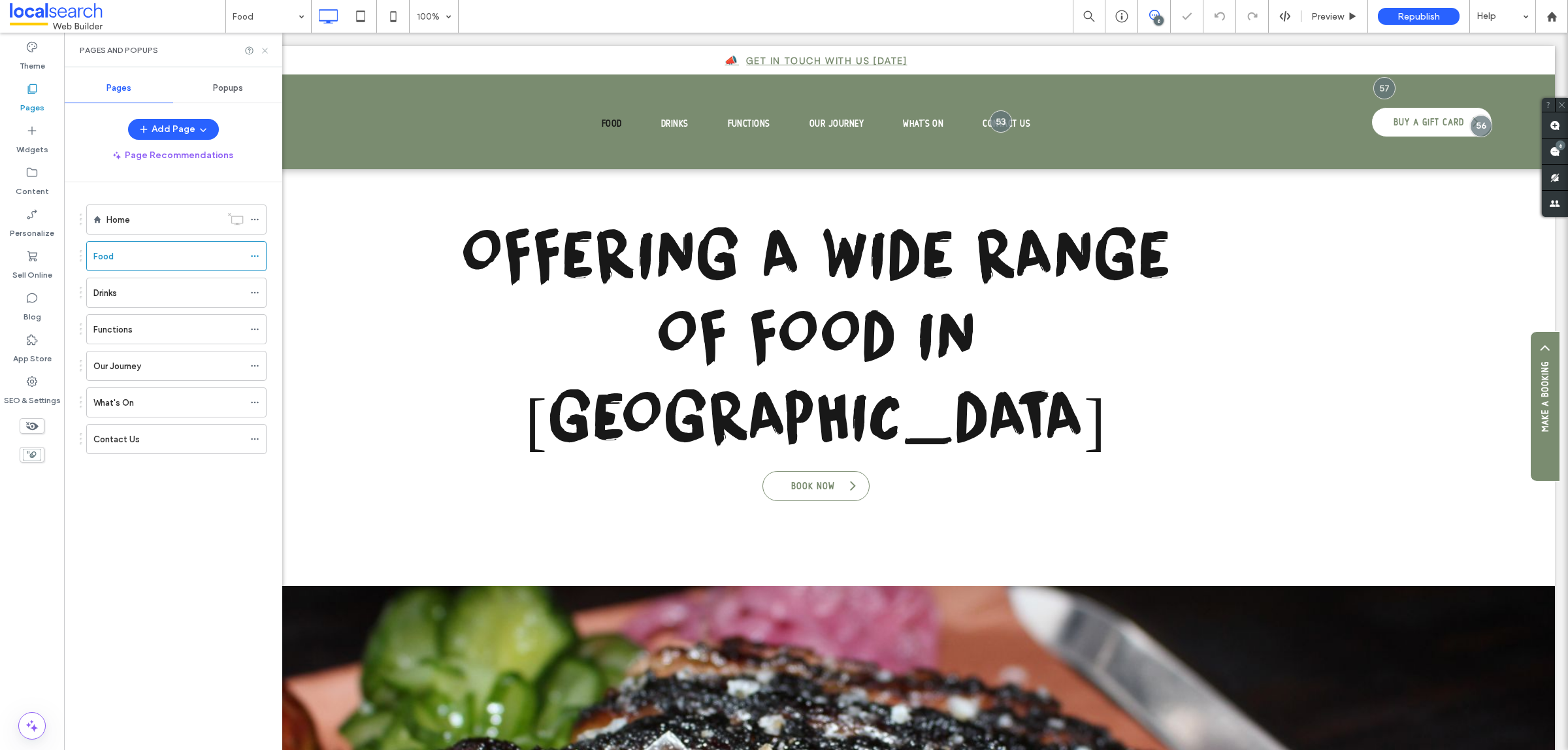
drag, startPoint x: 263, startPoint y: 51, endPoint x: 339, endPoint y: 105, distance: 93.2
click at [263, 51] on use at bounding box center [265, 50] width 5 height 5
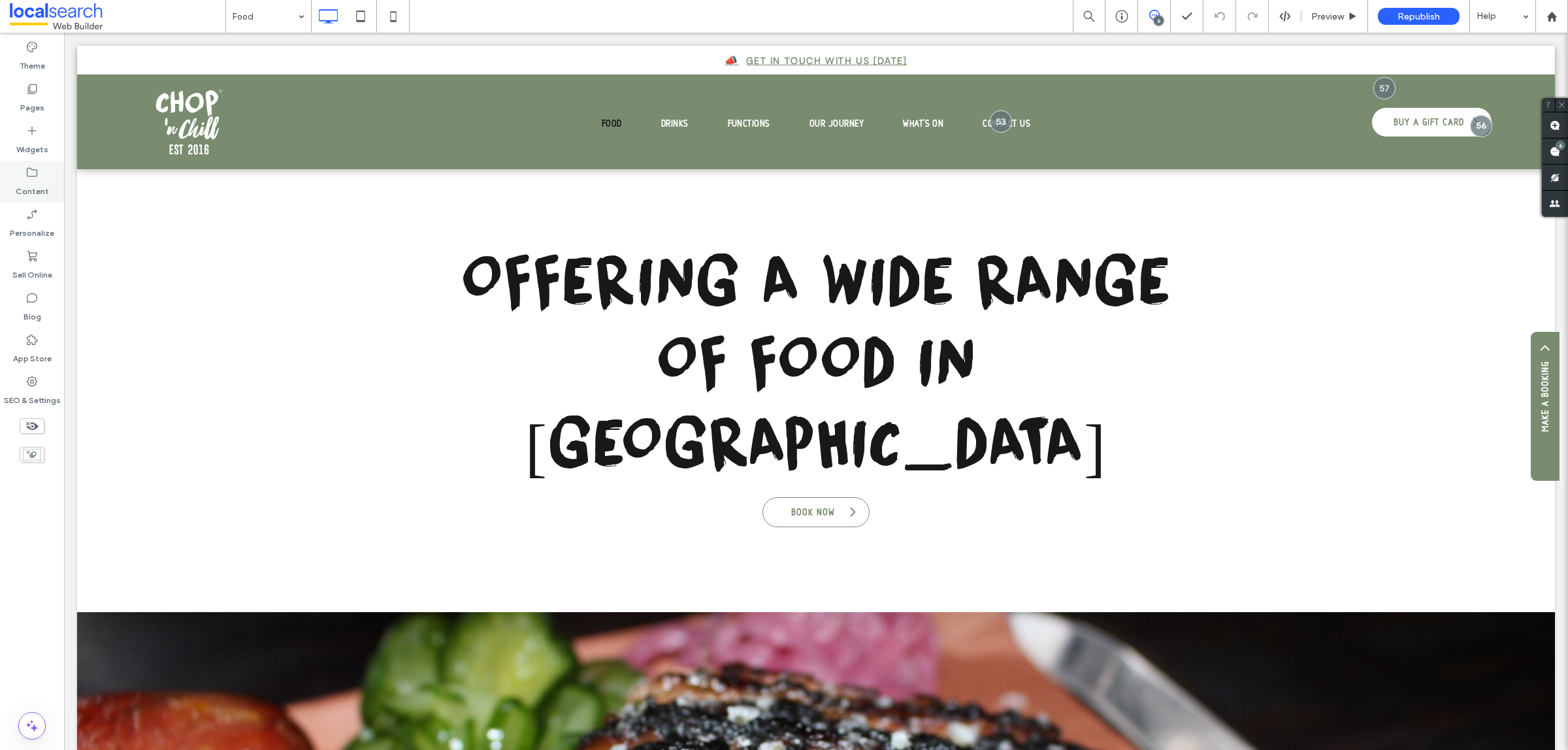
click at [46, 190] on label "Content" at bounding box center [32, 188] width 33 height 18
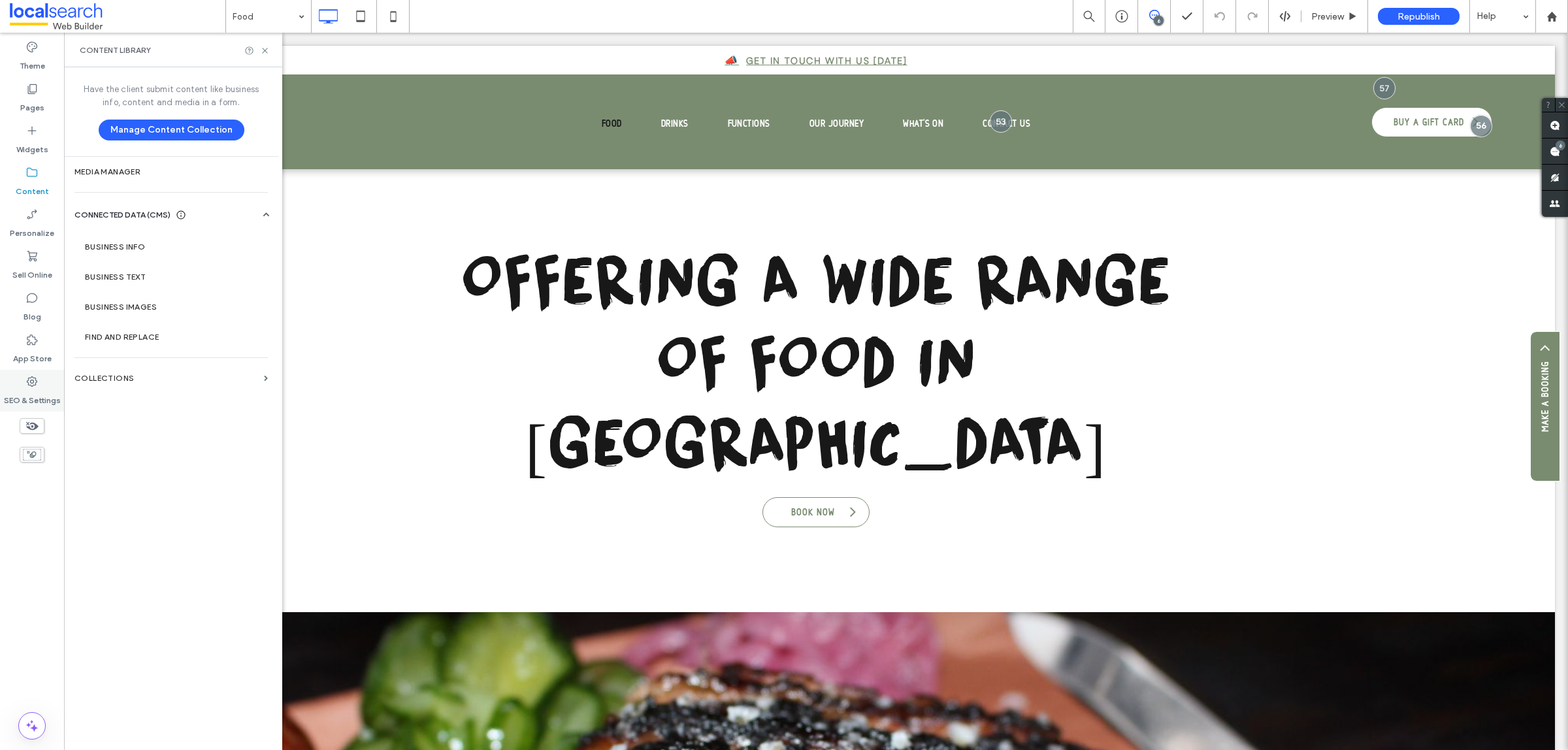
click at [53, 397] on label "SEO & Settings" at bounding box center [33, 397] width 57 height 18
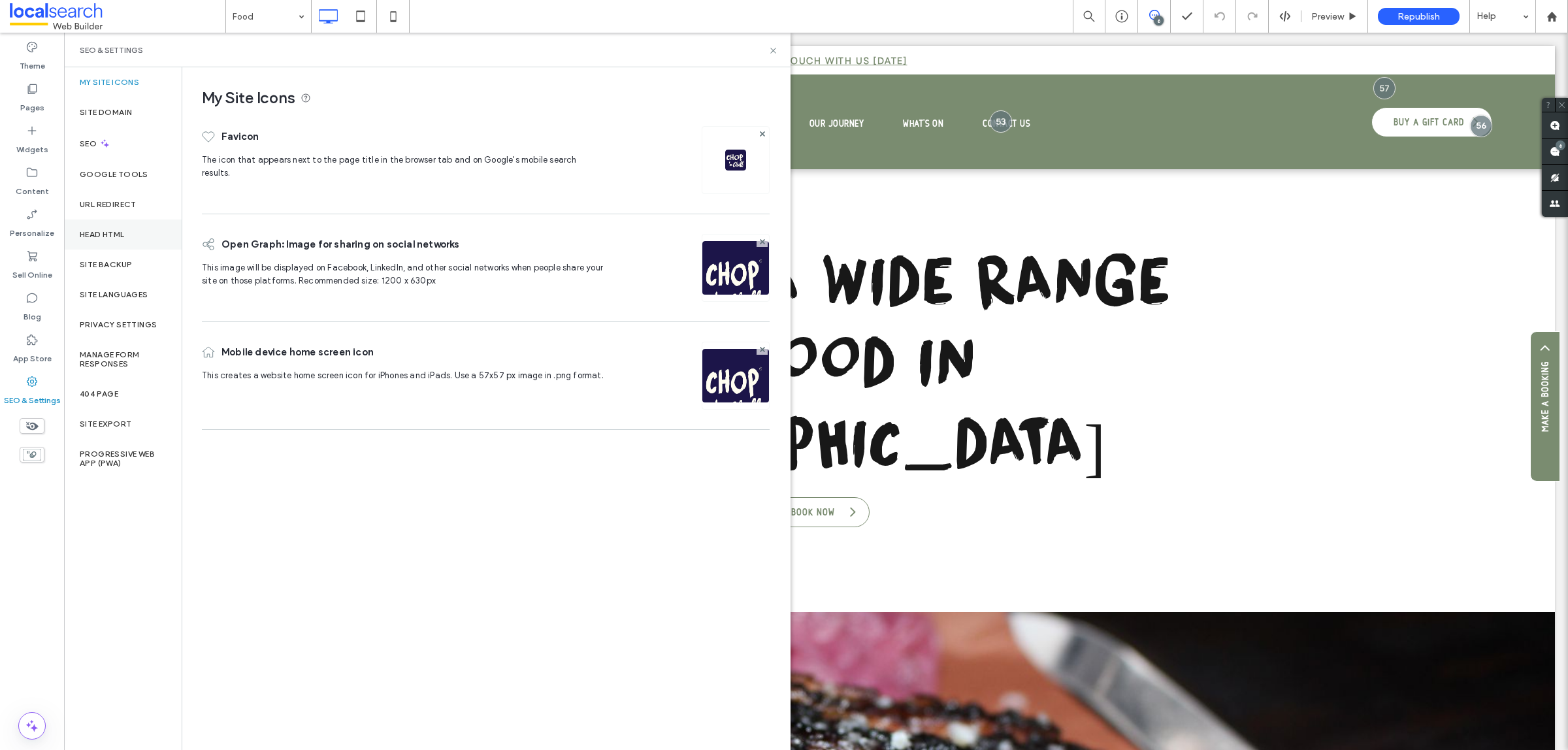
click at [108, 243] on div "Head HTML" at bounding box center [123, 235] width 117 height 30
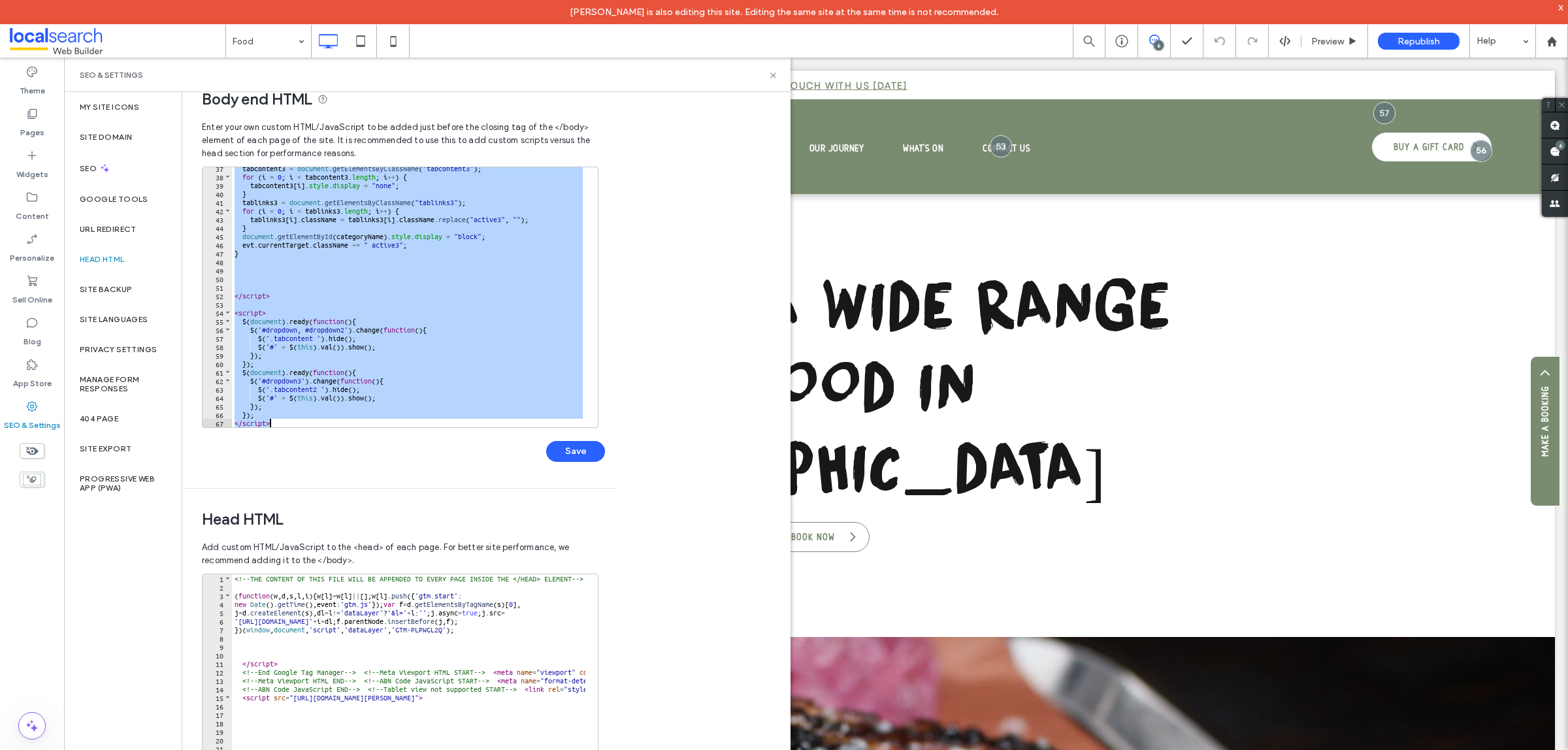
scroll to position [81, 0]
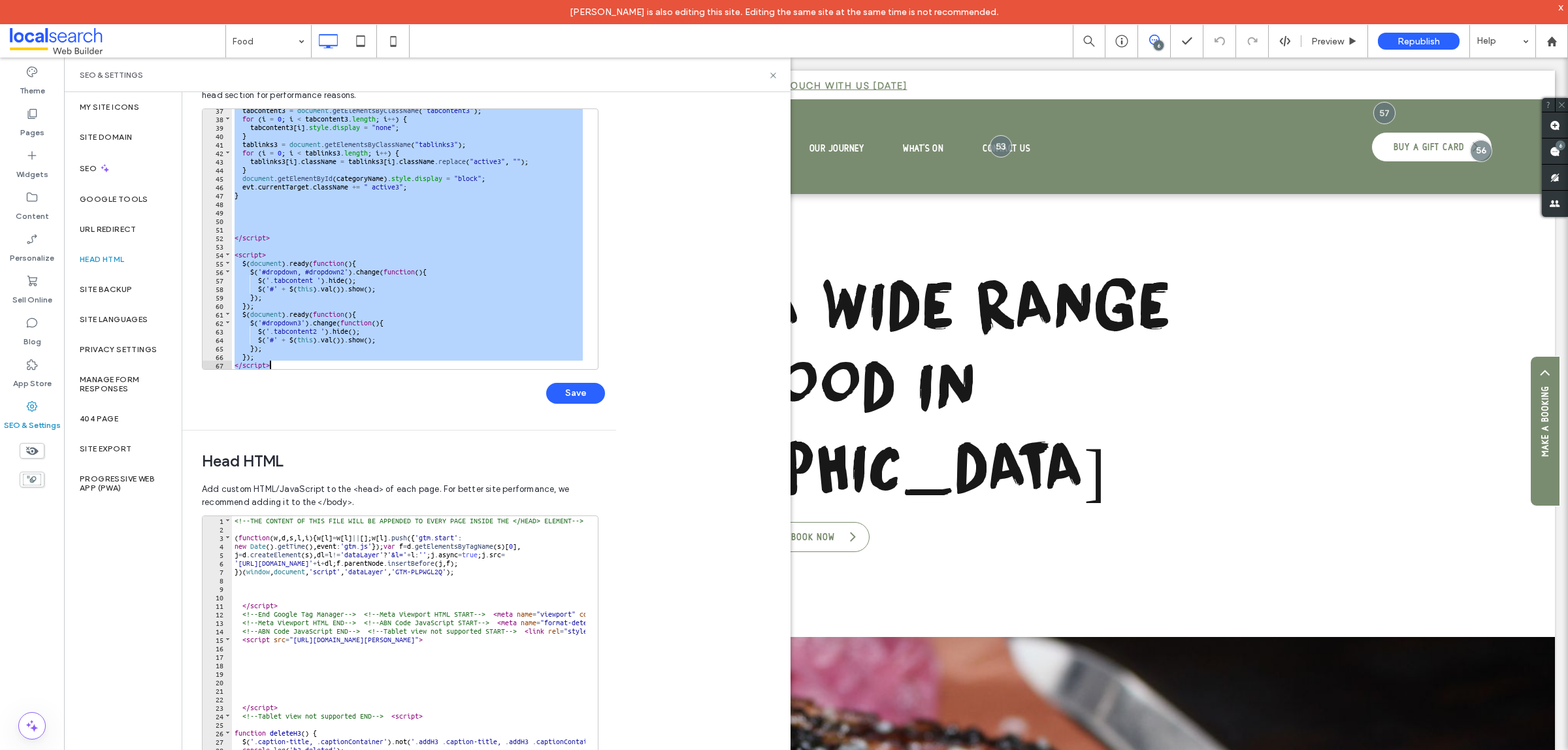
drag, startPoint x: 235, startPoint y: 197, endPoint x: 412, endPoint y: 414, distance: 280.0
click at [412, 414] on div "******** 37 38 39 40 41 42 43 44 45 46 47 48 49 50 51 52 53 54 55 56 57 58 59 6…" at bounding box center [403, 262] width 403 height 309
click at [445, 265] on div "tabcontent3 = document . getElementsByClassName ( "tabcontent3" ) ; for ( i = 0…" at bounding box center [409, 239] width 353 height 260
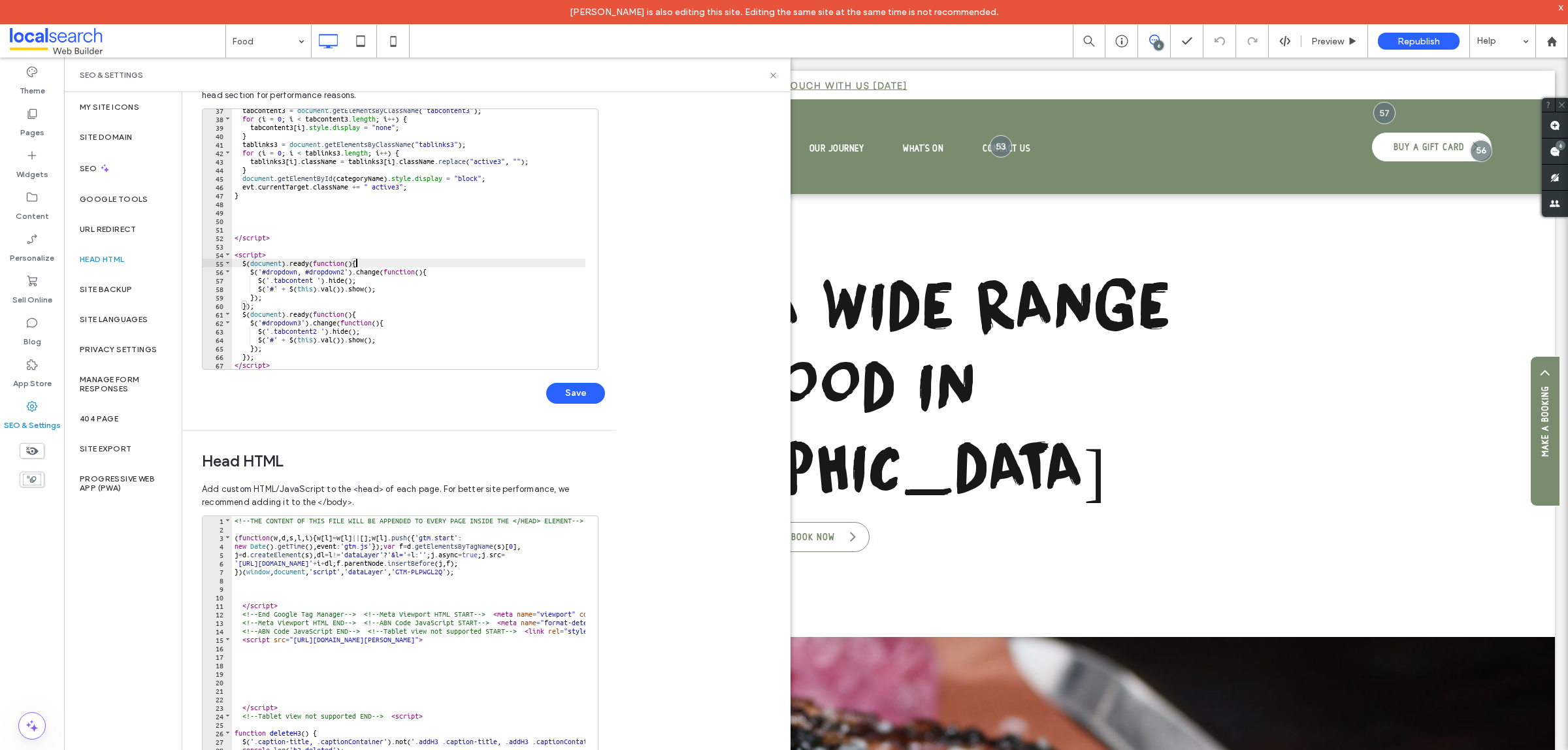
type textarea "*** *********"
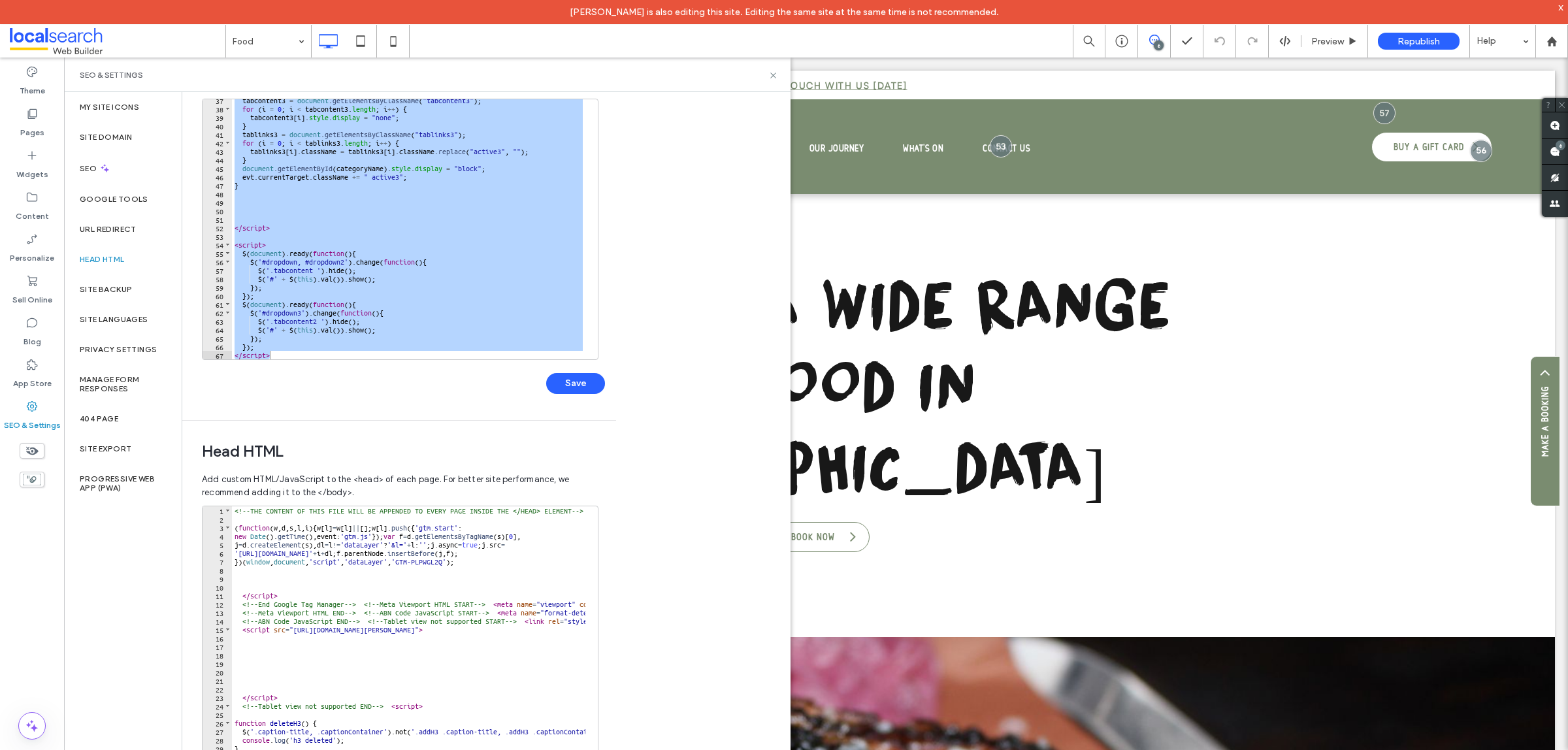
scroll to position [0, 0]
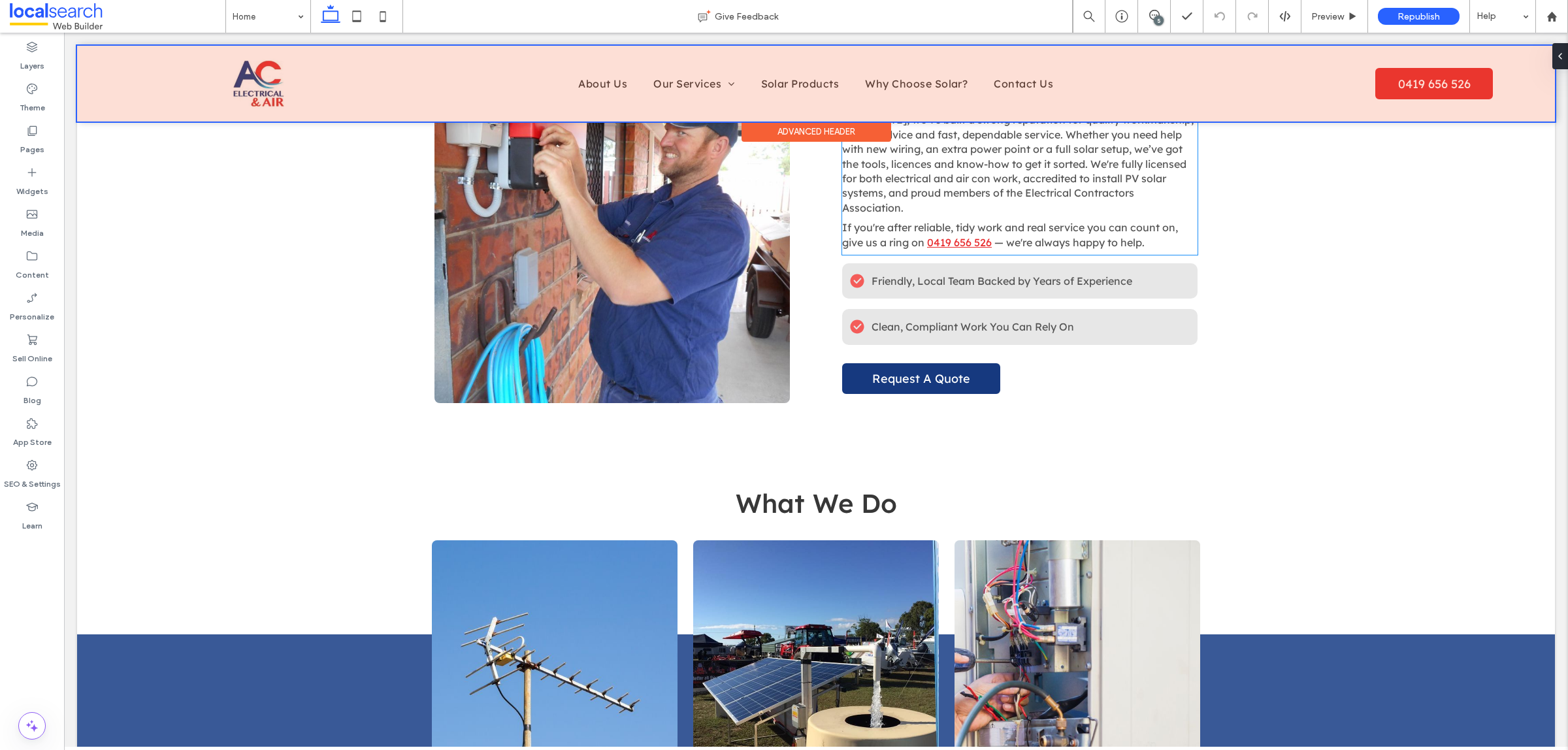
scroll to position [736, 0]
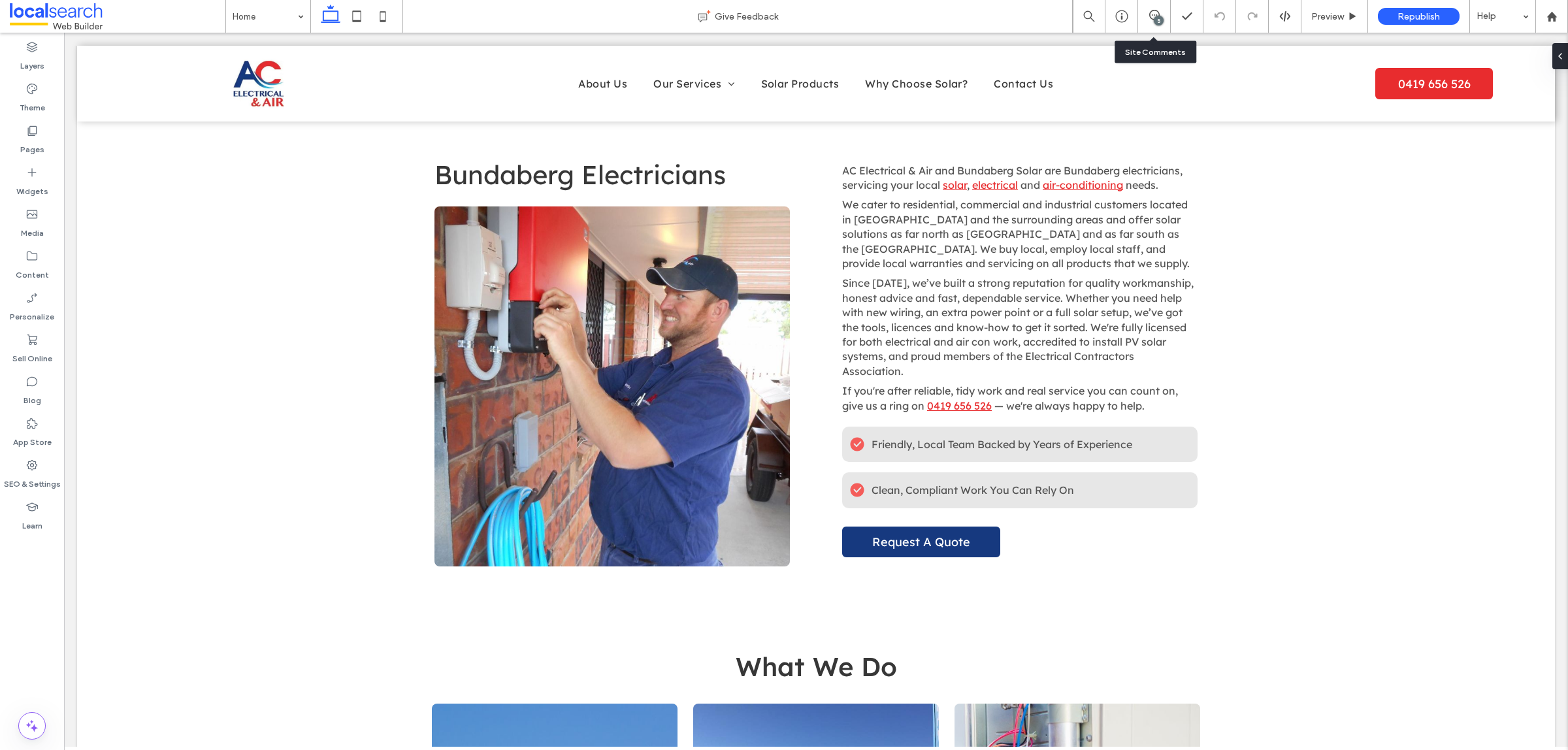
click at [1158, 24] on div "5" at bounding box center [1158, 20] width 10 height 10
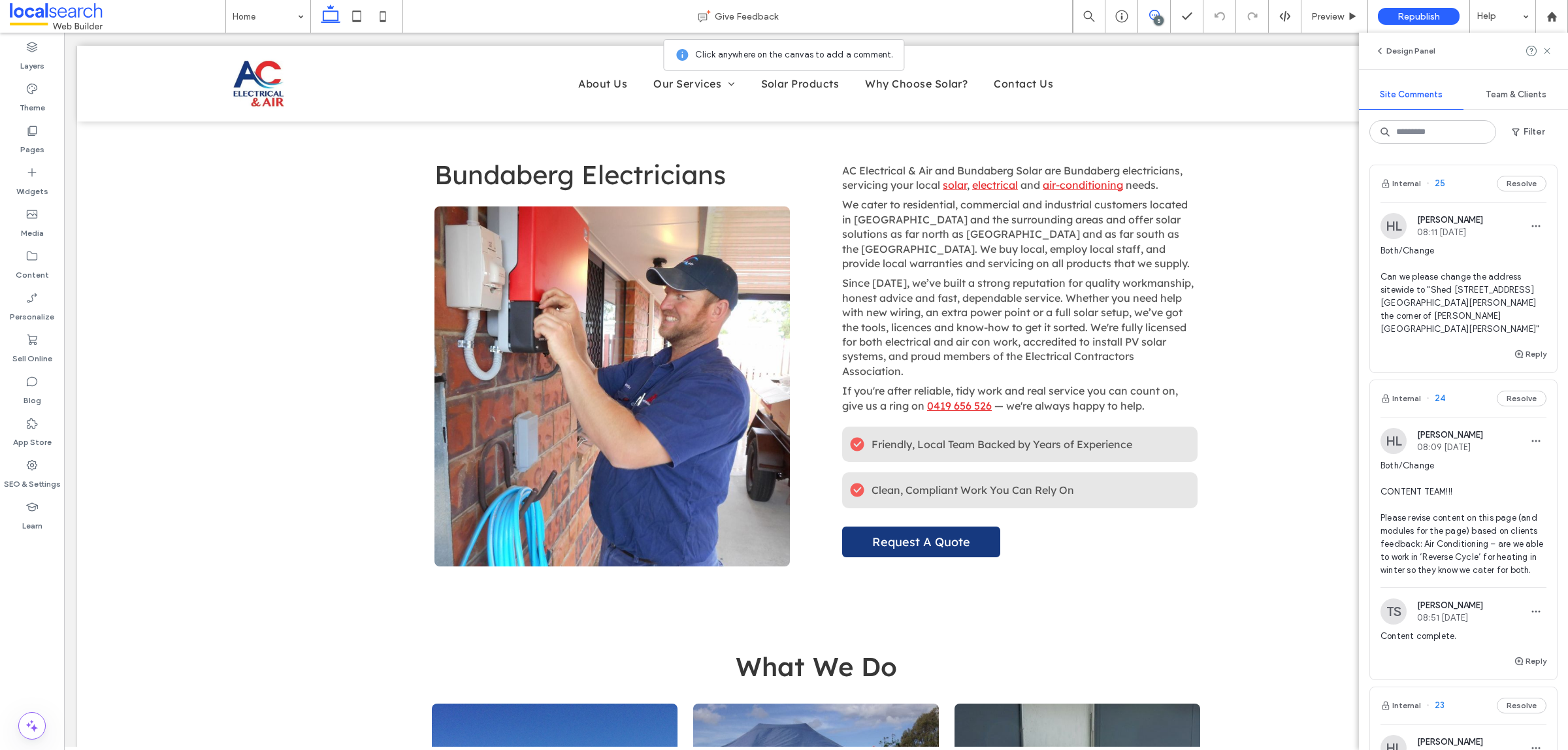
click at [1448, 317] on span "Both/Change Can we please change the address sitewide to "Shed [STREET_ADDRESS]…" at bounding box center [1463, 290] width 166 height 91
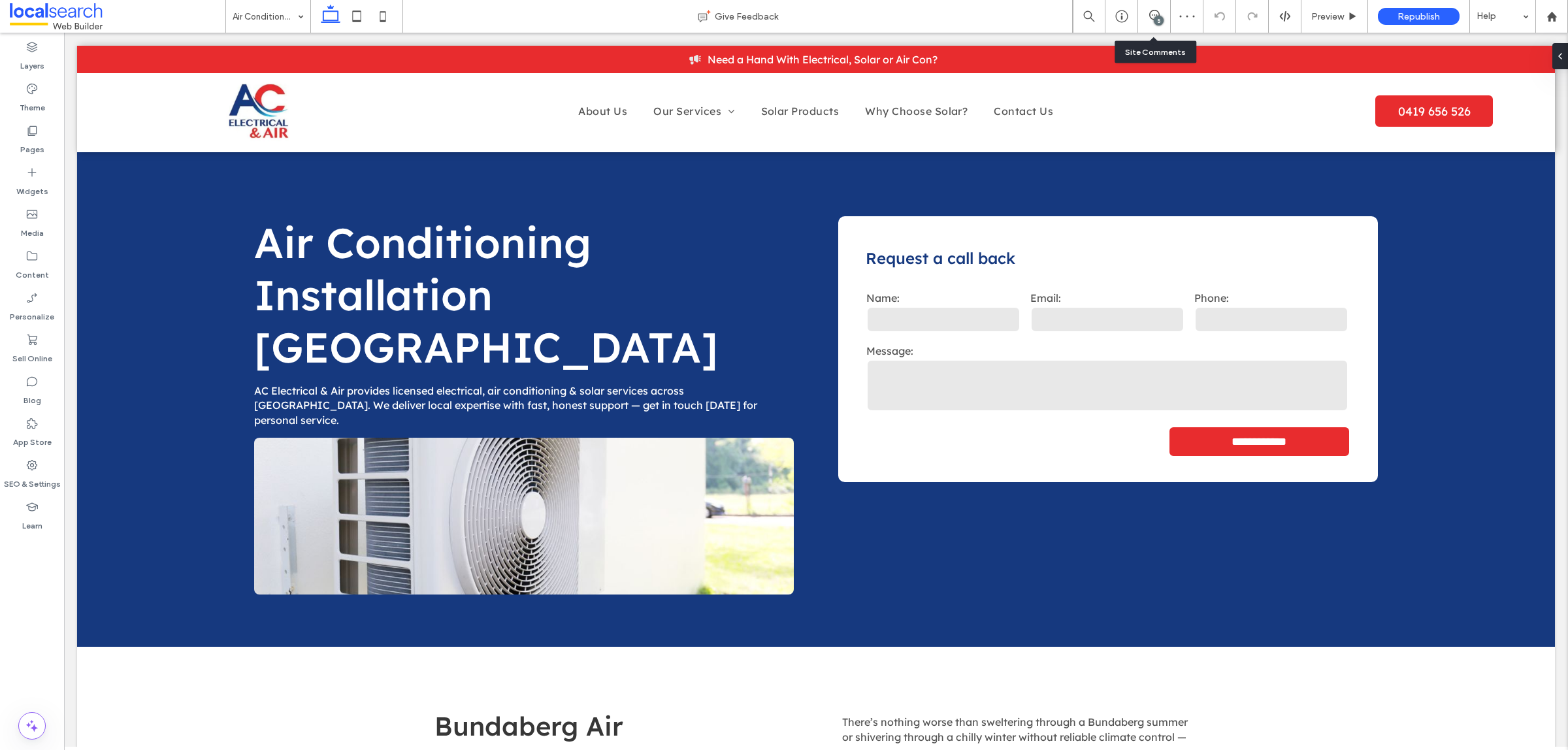
click at [1147, 21] on div "5" at bounding box center [1154, 16] width 32 height 13
click at [1154, 23] on div "5" at bounding box center [1158, 20] width 10 height 10
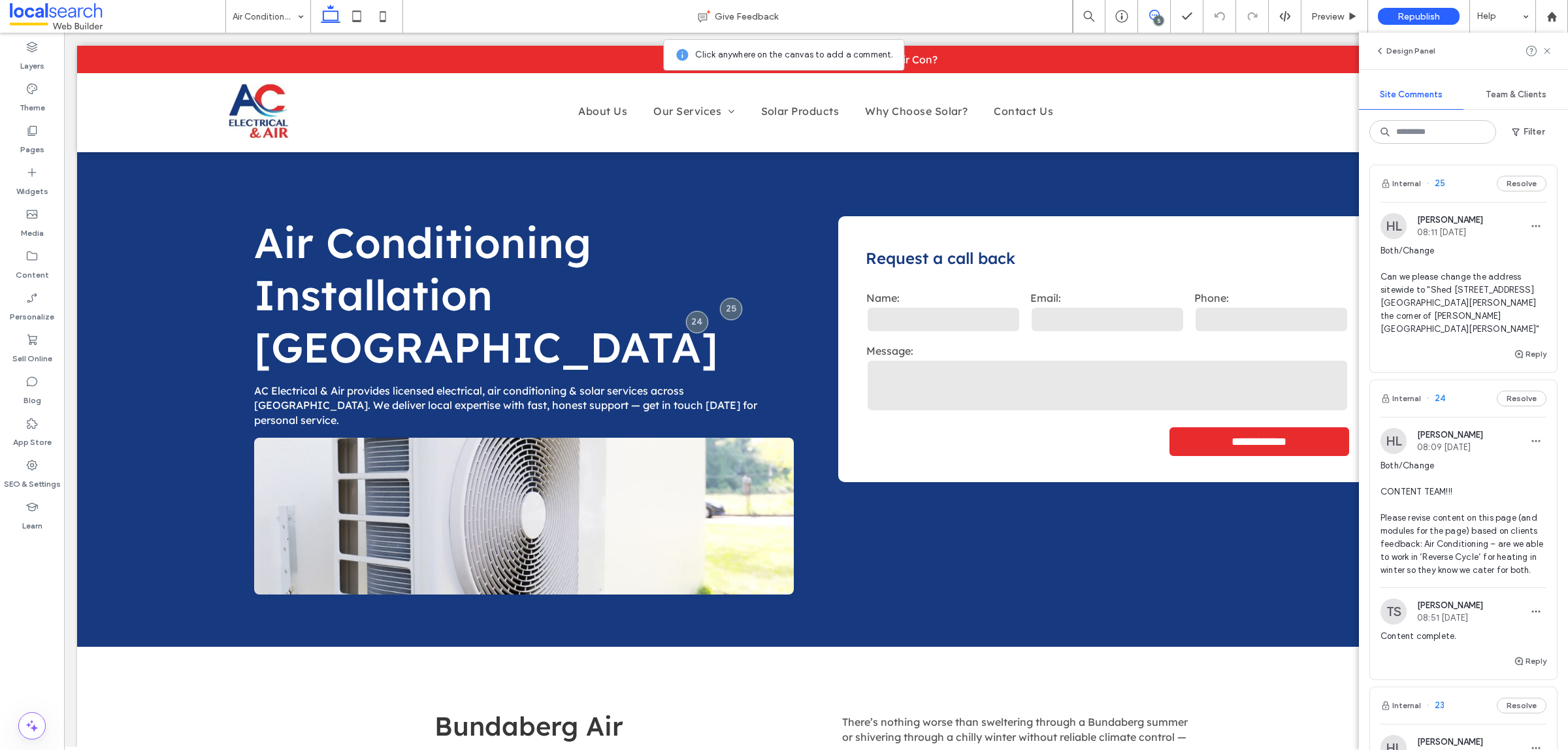
click at [1419, 325] on div "Both/Change Can we please change the address sitewide to "Shed [STREET_ADDRESS]…" at bounding box center [1463, 295] width 166 height 102
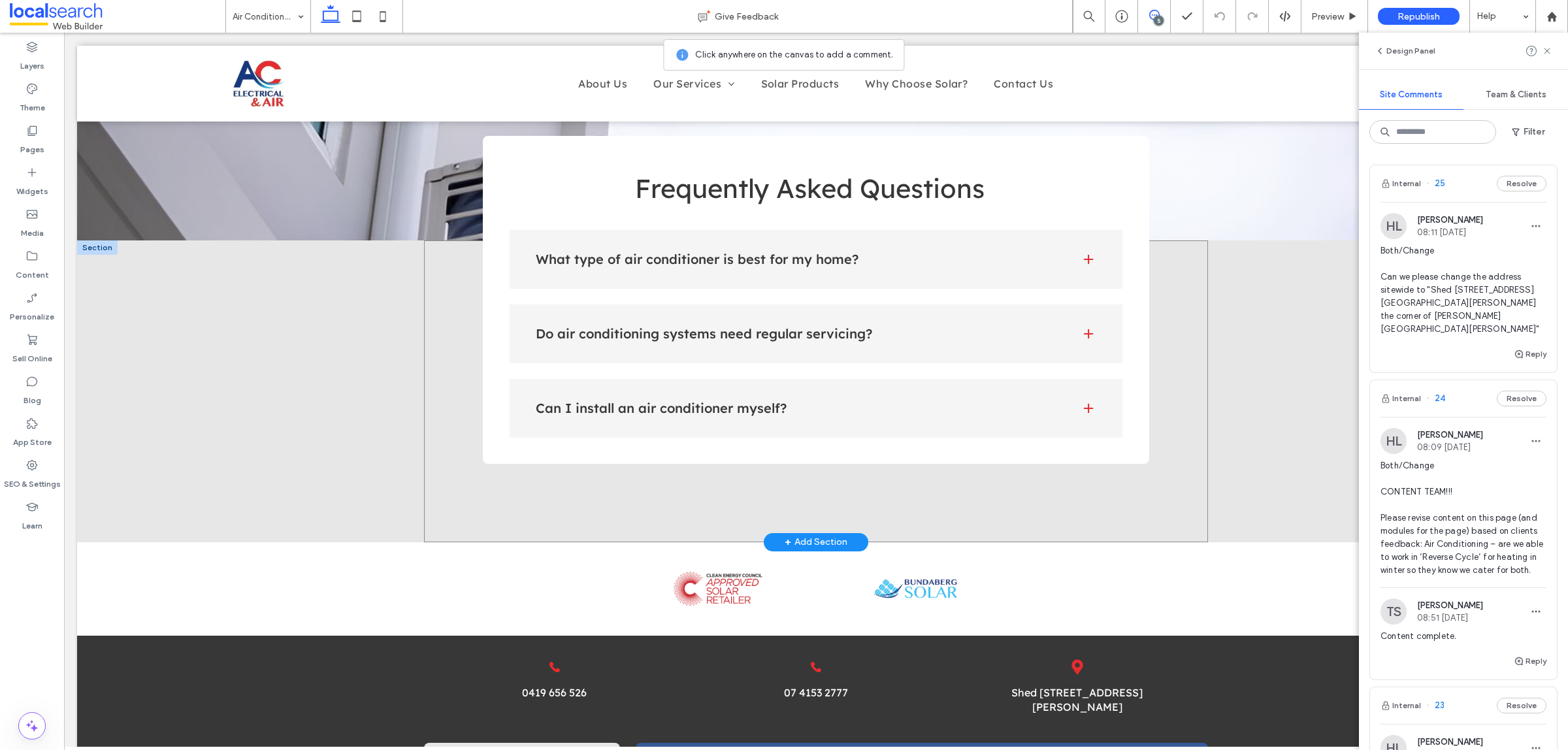
scroll to position [1831, 0]
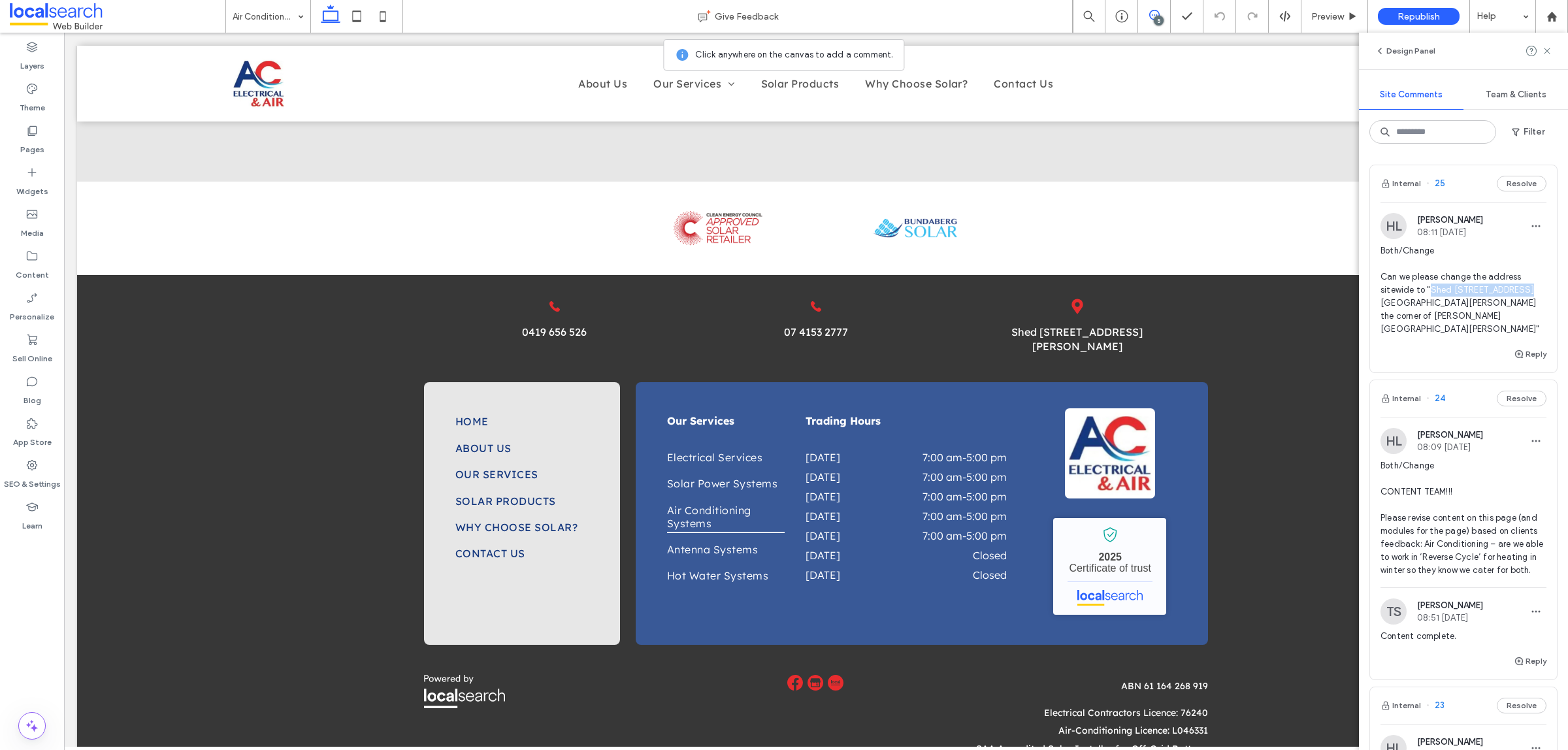
drag, startPoint x: 1514, startPoint y: 288, endPoint x: 1431, endPoint y: 288, distance: 83.0
click at [1431, 288] on span "Both/Change Can we please change the address sitewide to "Shed [STREET_ADDRESS]…" at bounding box center [1463, 290] width 166 height 91
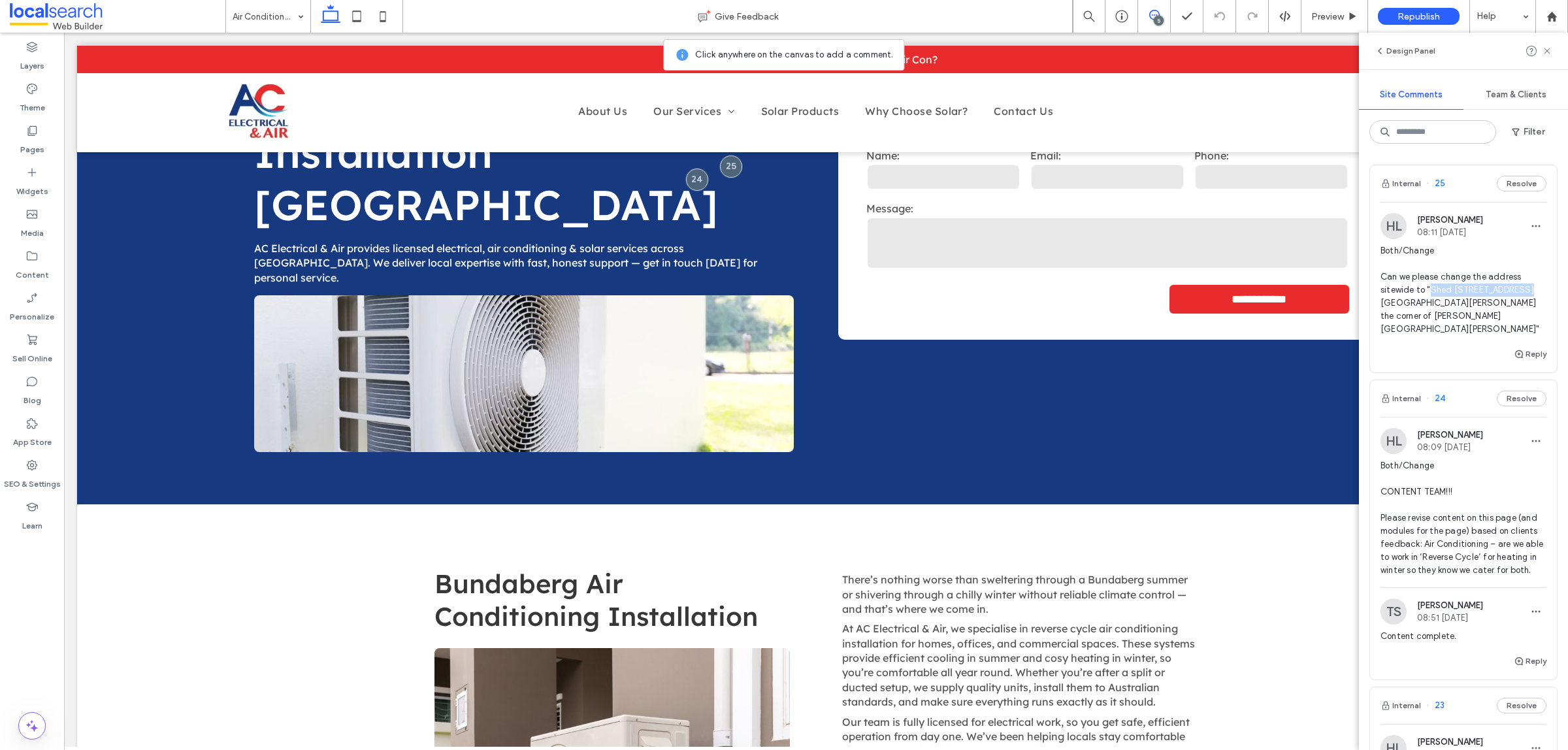
scroll to position [0, 0]
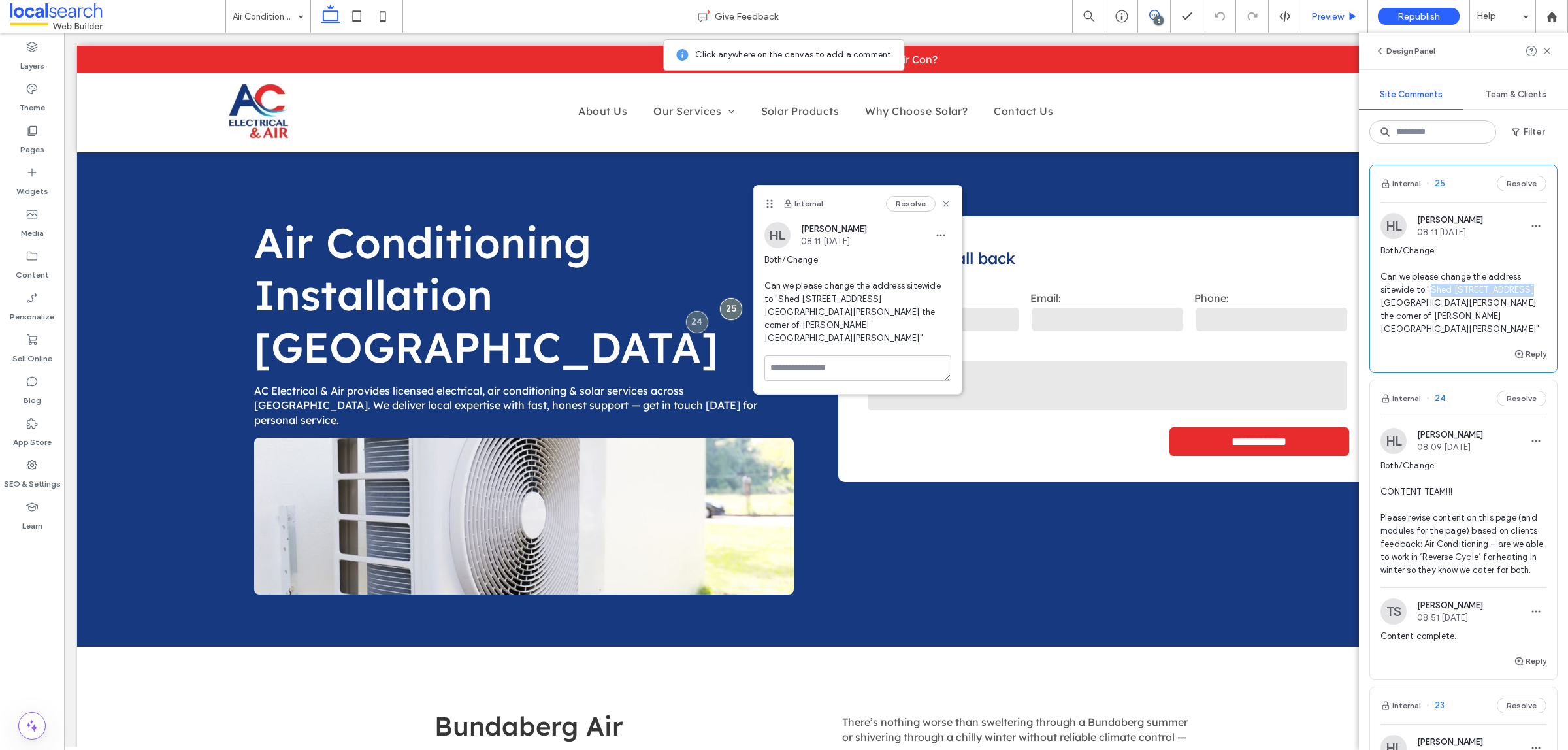
copy span "Shed [STREET_ADDRESS][PERSON_NAME]"
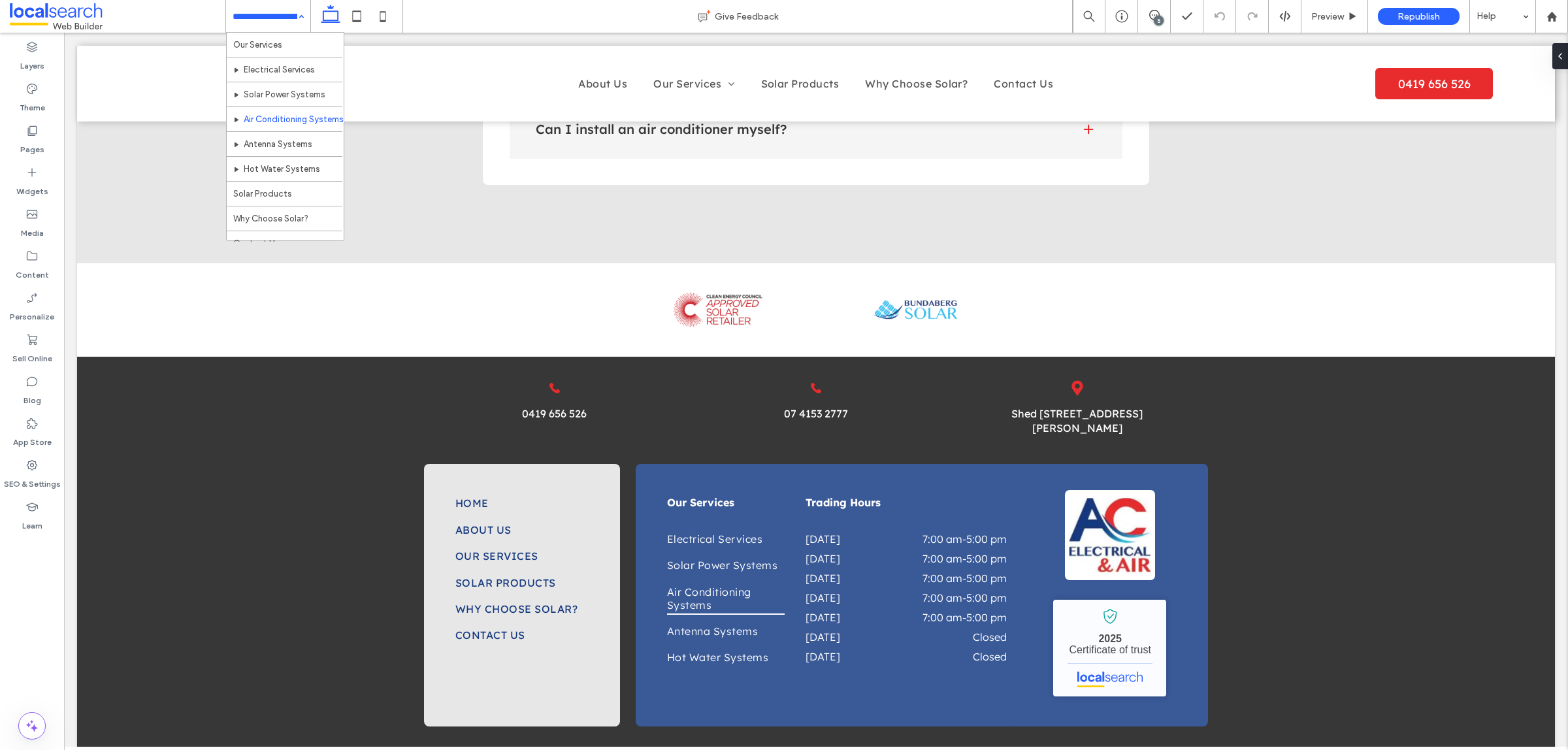
scroll to position [74, 0]
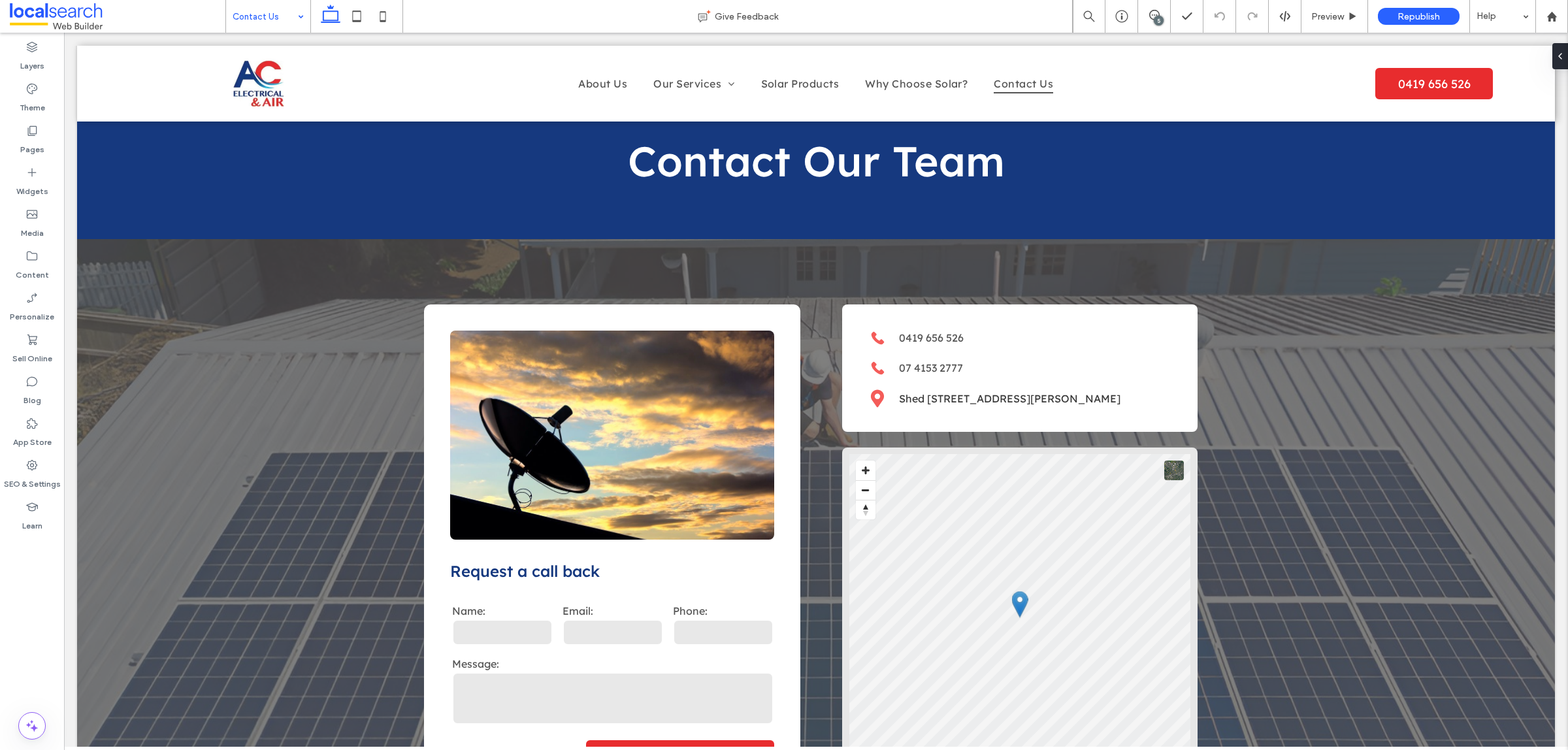
drag, startPoint x: 1154, startPoint y: 20, endPoint x: 1112, endPoint y: 43, distance: 47.9
click at [1154, 20] on div "5" at bounding box center [1158, 20] width 10 height 10
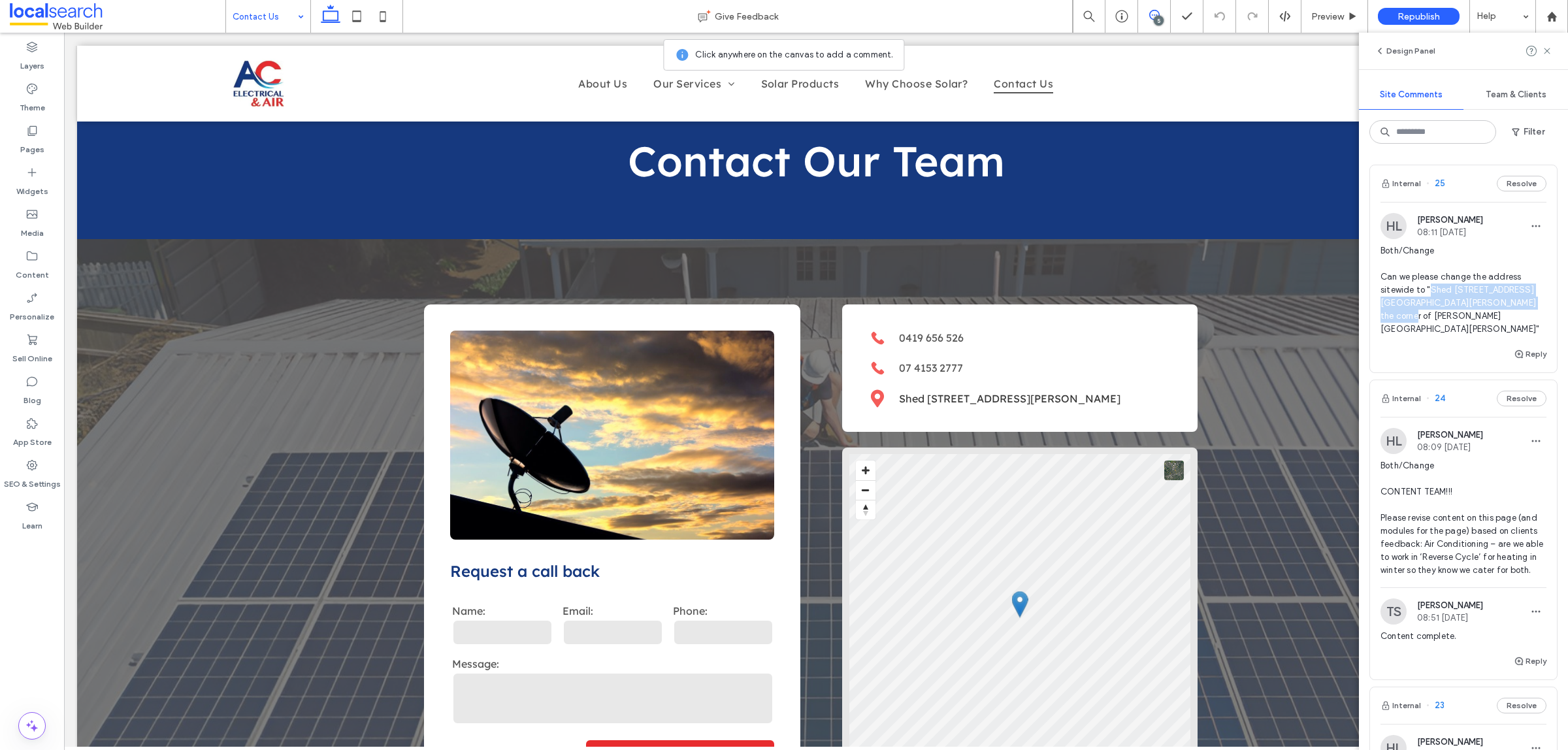
drag, startPoint x: 1430, startPoint y: 289, endPoint x: 1389, endPoint y: 314, distance: 48.0
click at [1389, 314] on span "Both/Change Can we please change the address sitewide to "Shed 5, 121 George St…" at bounding box center [1463, 290] width 166 height 91
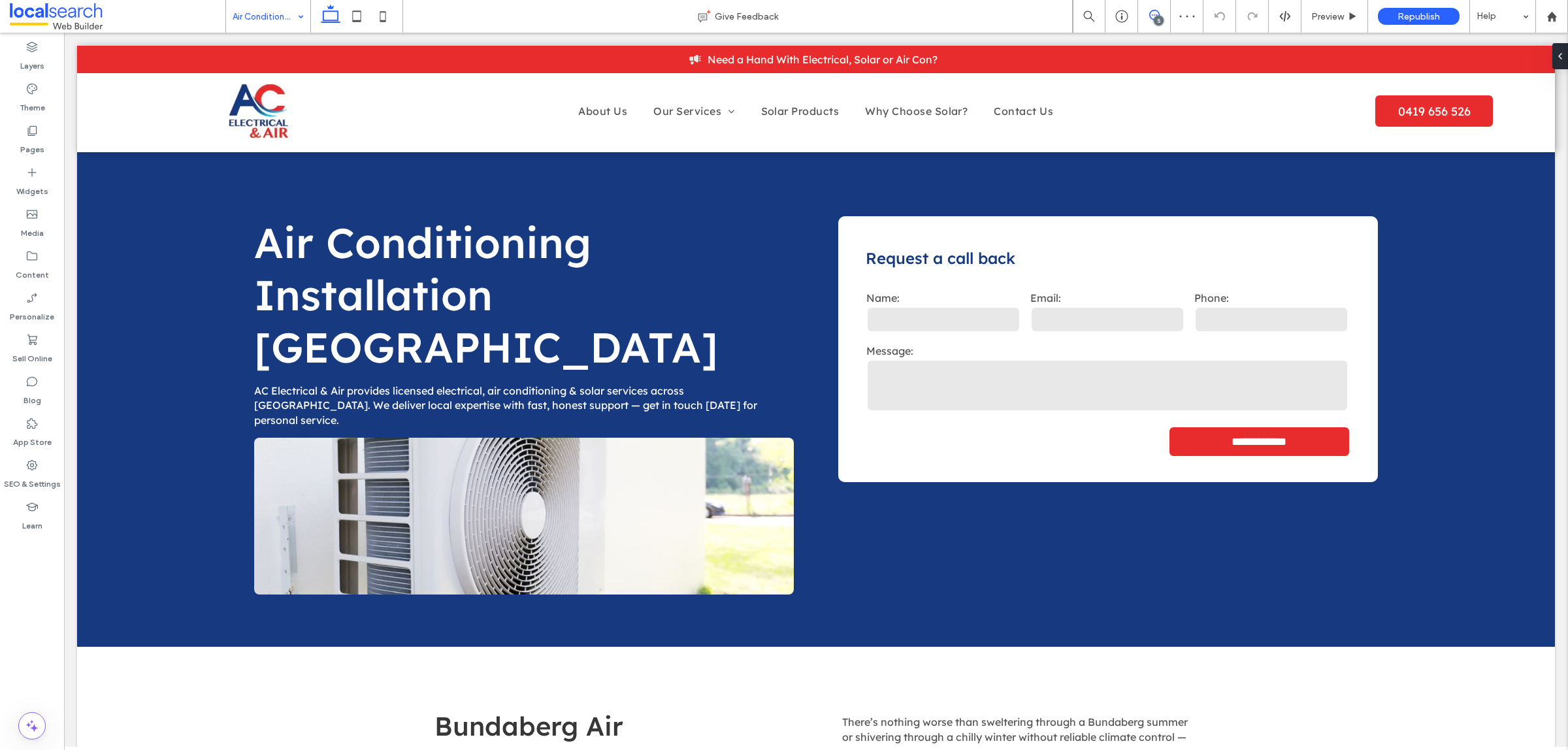
click at [1160, 14] on span at bounding box center [1154, 15] width 32 height 11
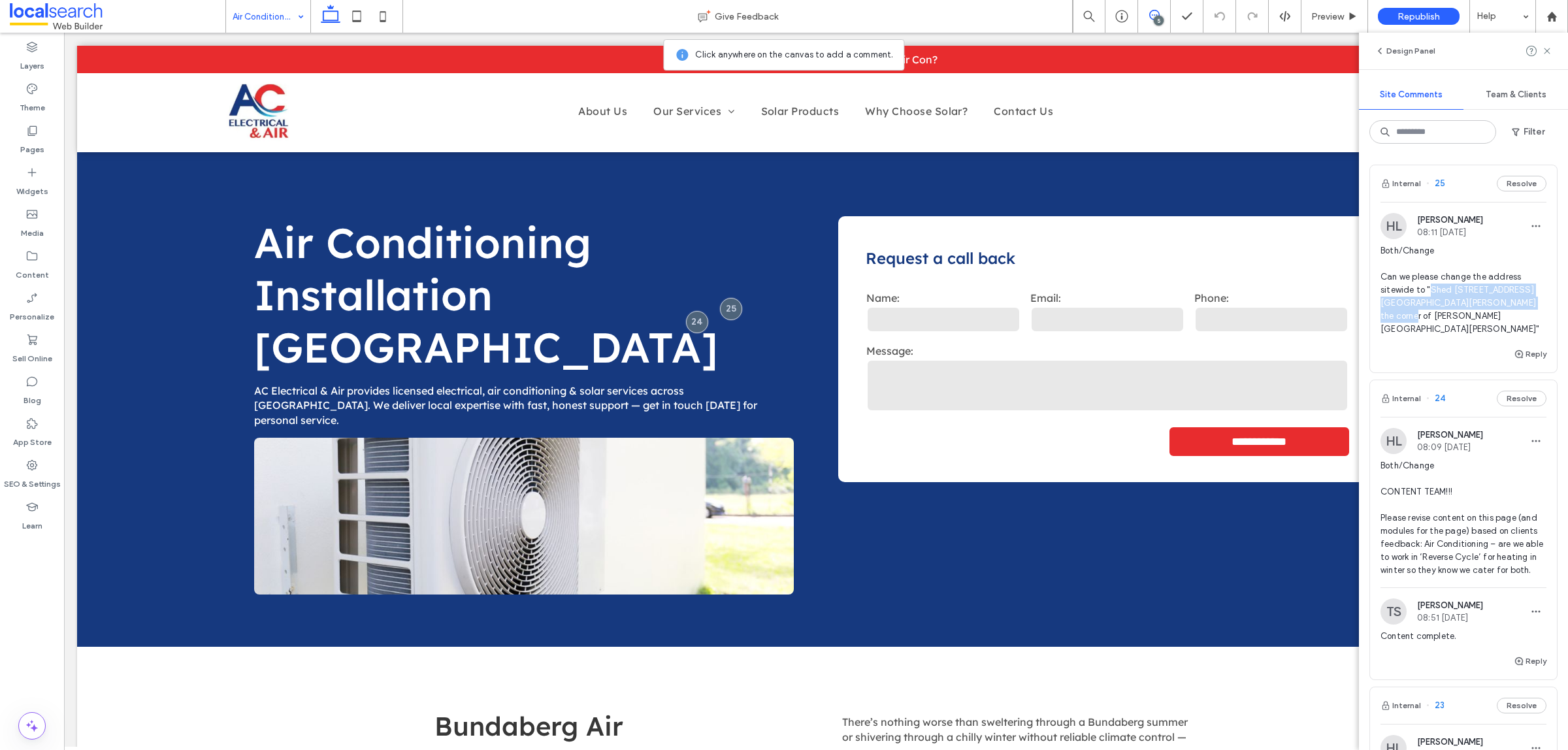
drag, startPoint x: 1429, startPoint y: 292, endPoint x: 1390, endPoint y: 311, distance: 43.4
click at [1390, 311] on span "Both/Change Can we please change the address sitewide to "Shed 5, 121 George St…" at bounding box center [1463, 290] width 166 height 91
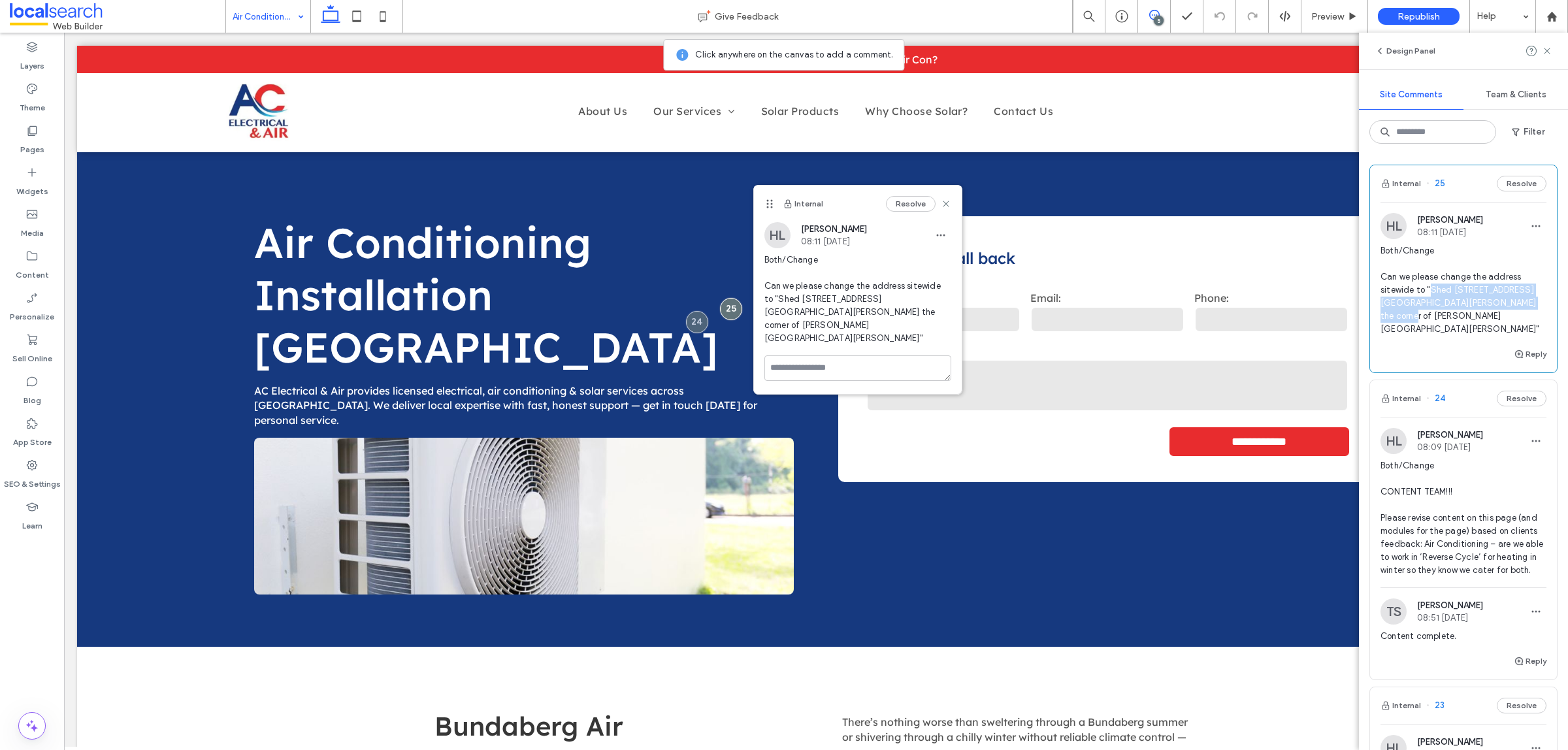
copy span "Shed 5, 121 George St - On the corner of George and McLean St"
drag, startPoint x: 947, startPoint y: 204, endPoint x: 897, endPoint y: 208, distance: 50.2
click at [947, 204] on use at bounding box center [945, 204] width 6 height 6
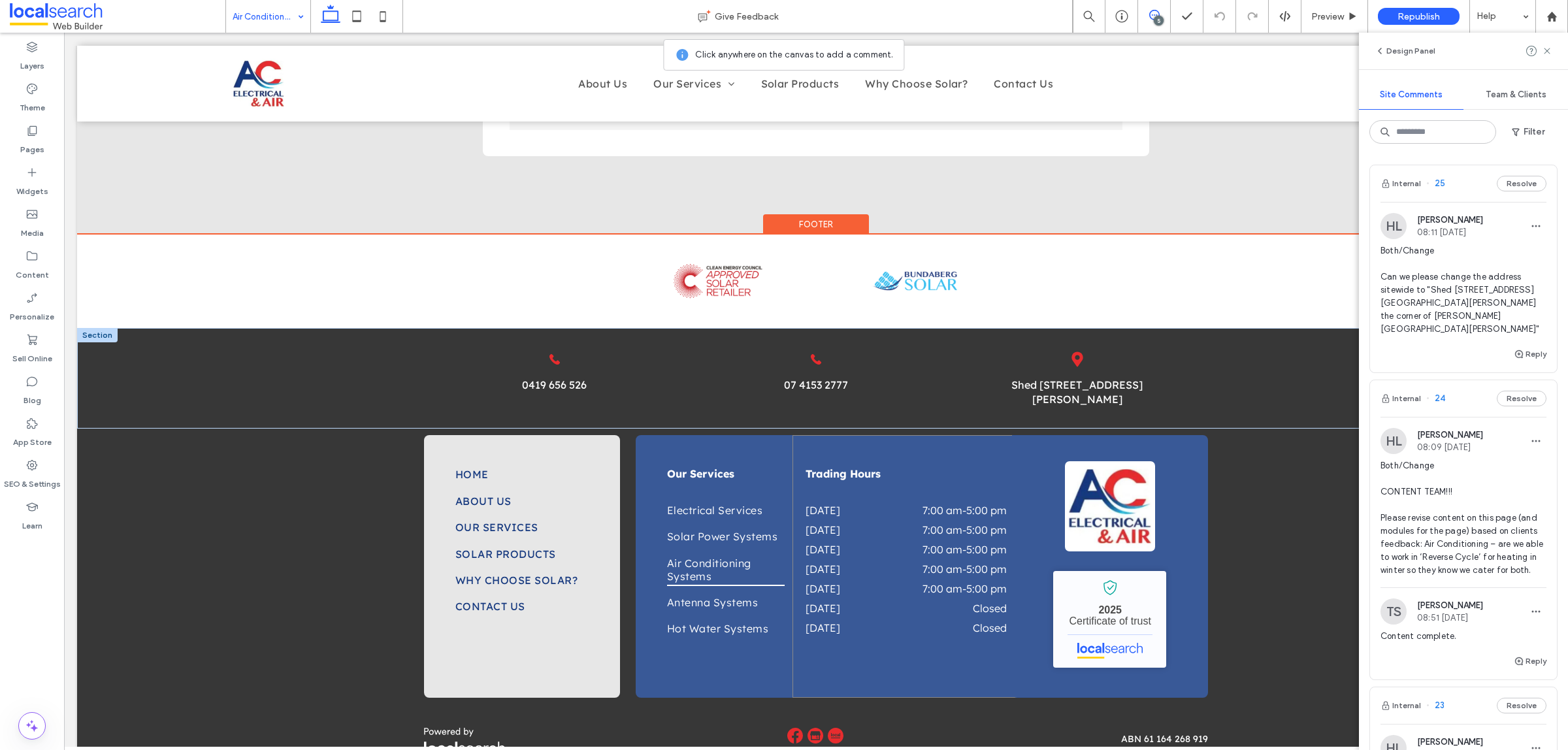
scroll to position [1749, 0]
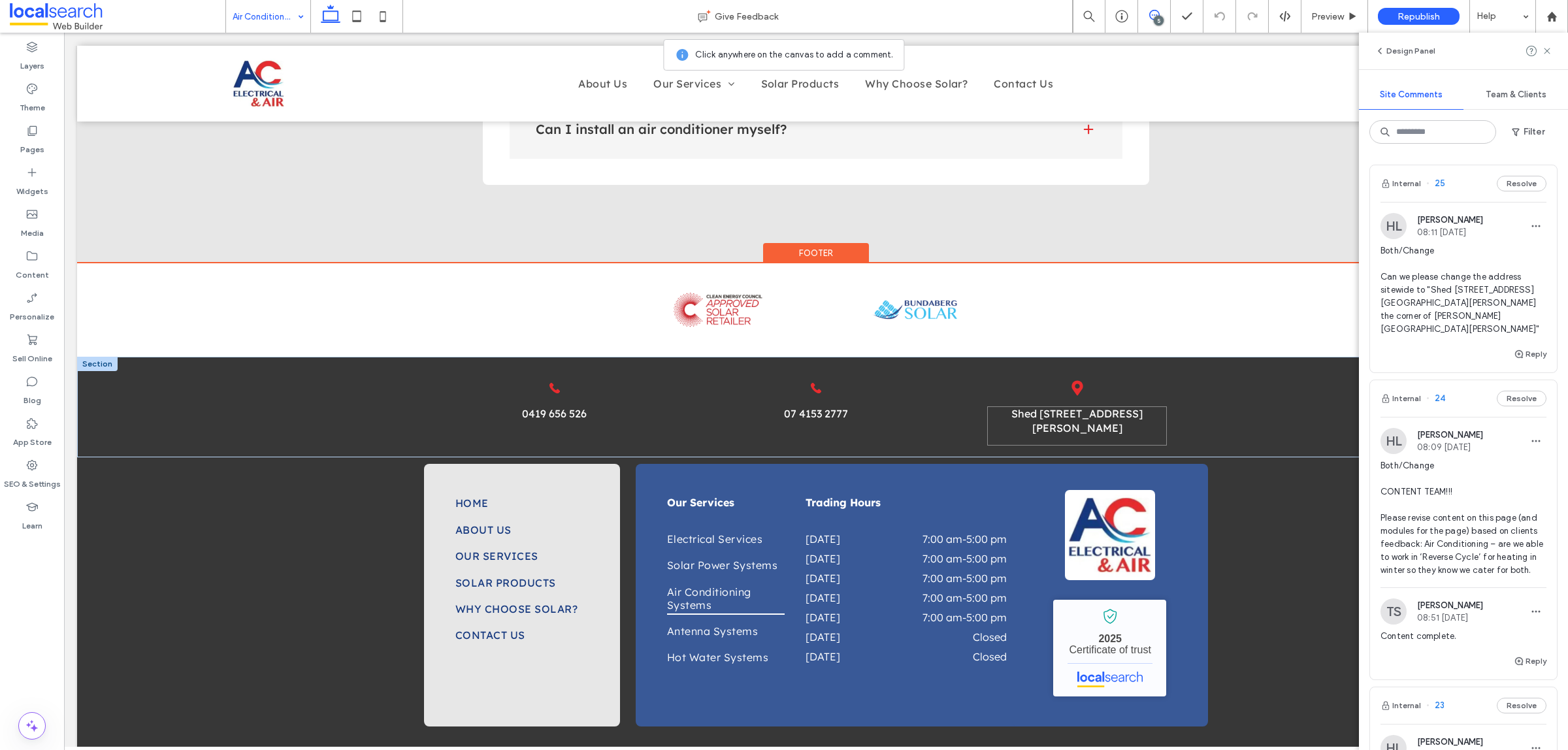
click at [1053, 407] on link "Shed 121 George St, Bundaberg Central QLD 4670" at bounding box center [1076, 421] width 131 height 28
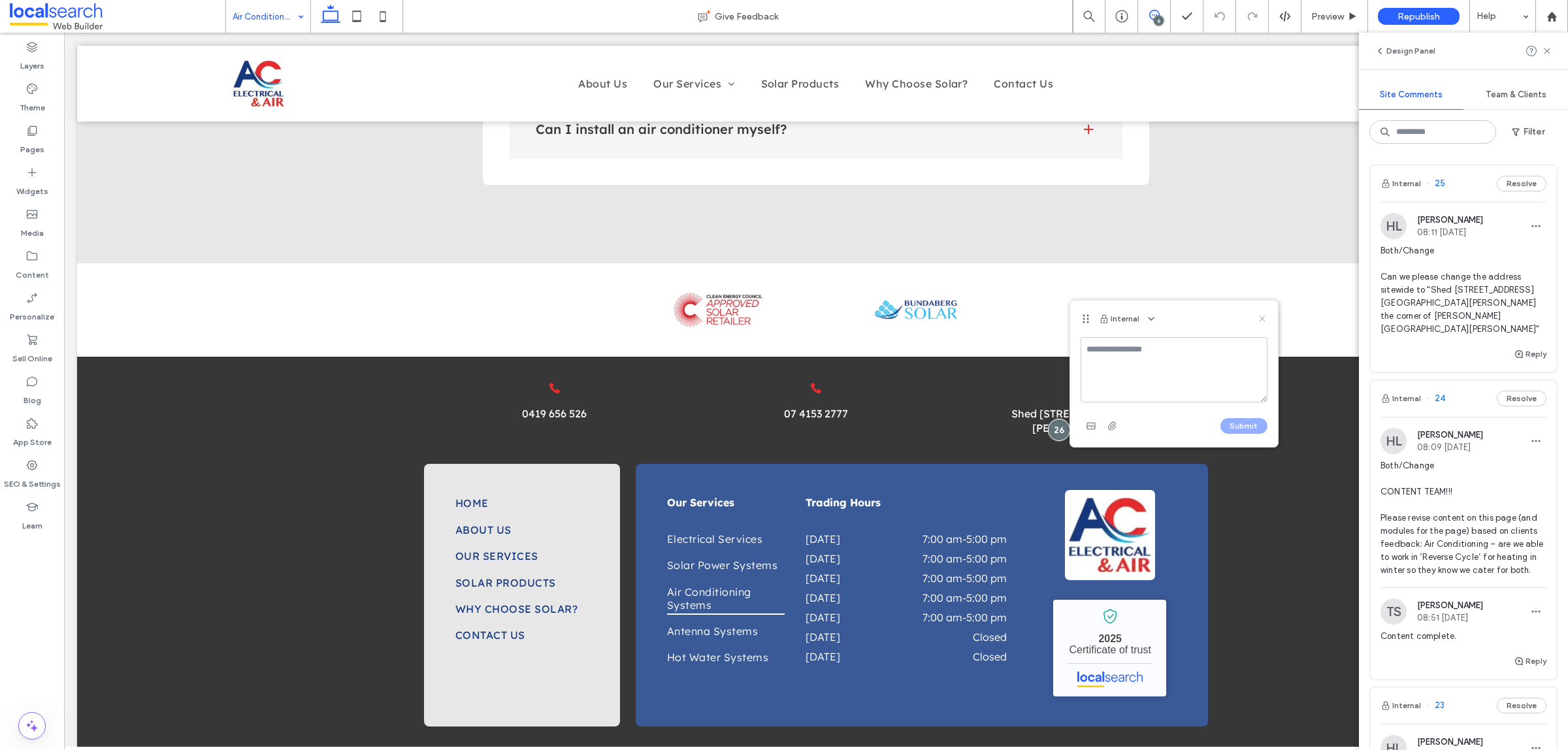
click at [1264, 316] on use at bounding box center [1261, 318] width 6 height 6
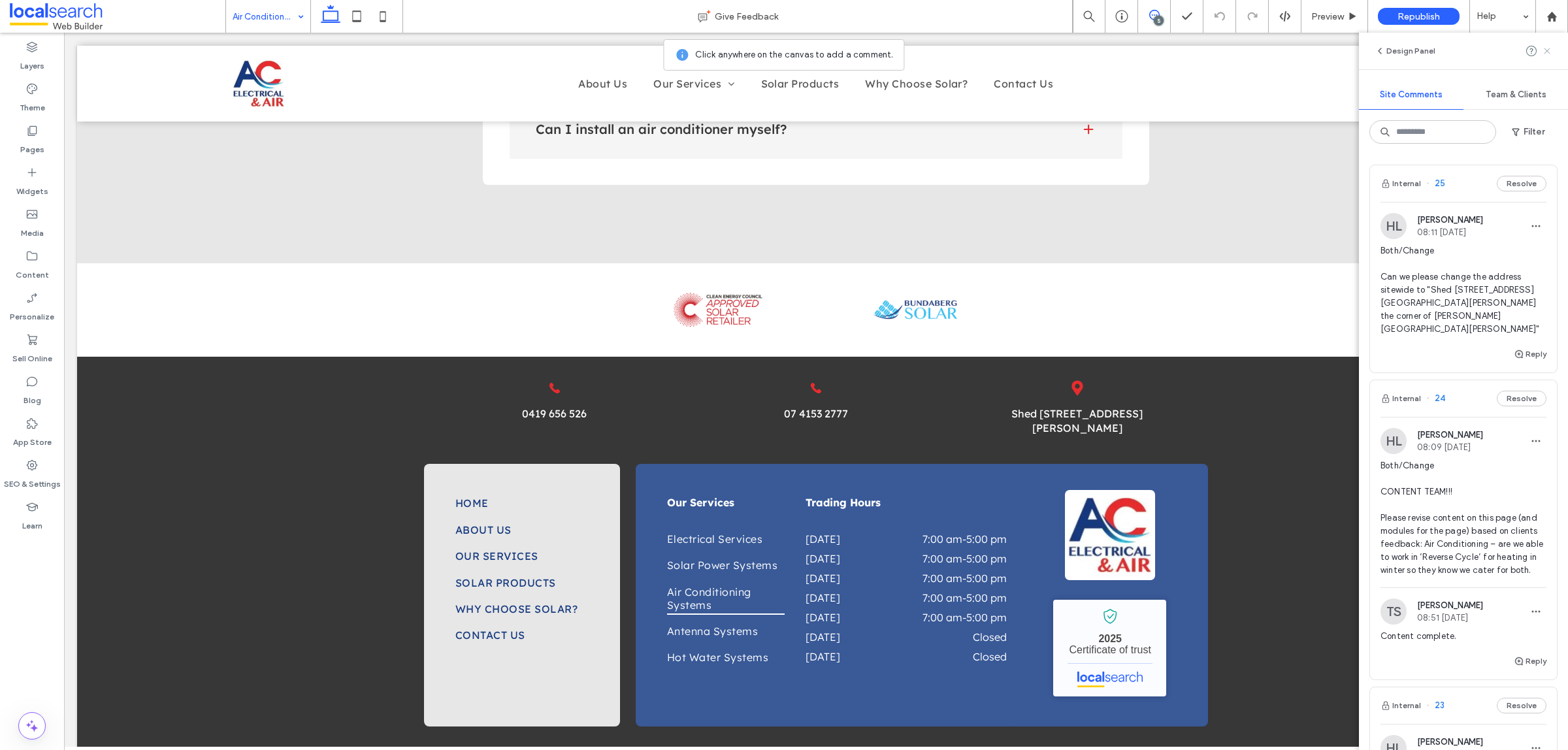
click at [1548, 48] on icon at bounding box center [1546, 50] width 11 height 11
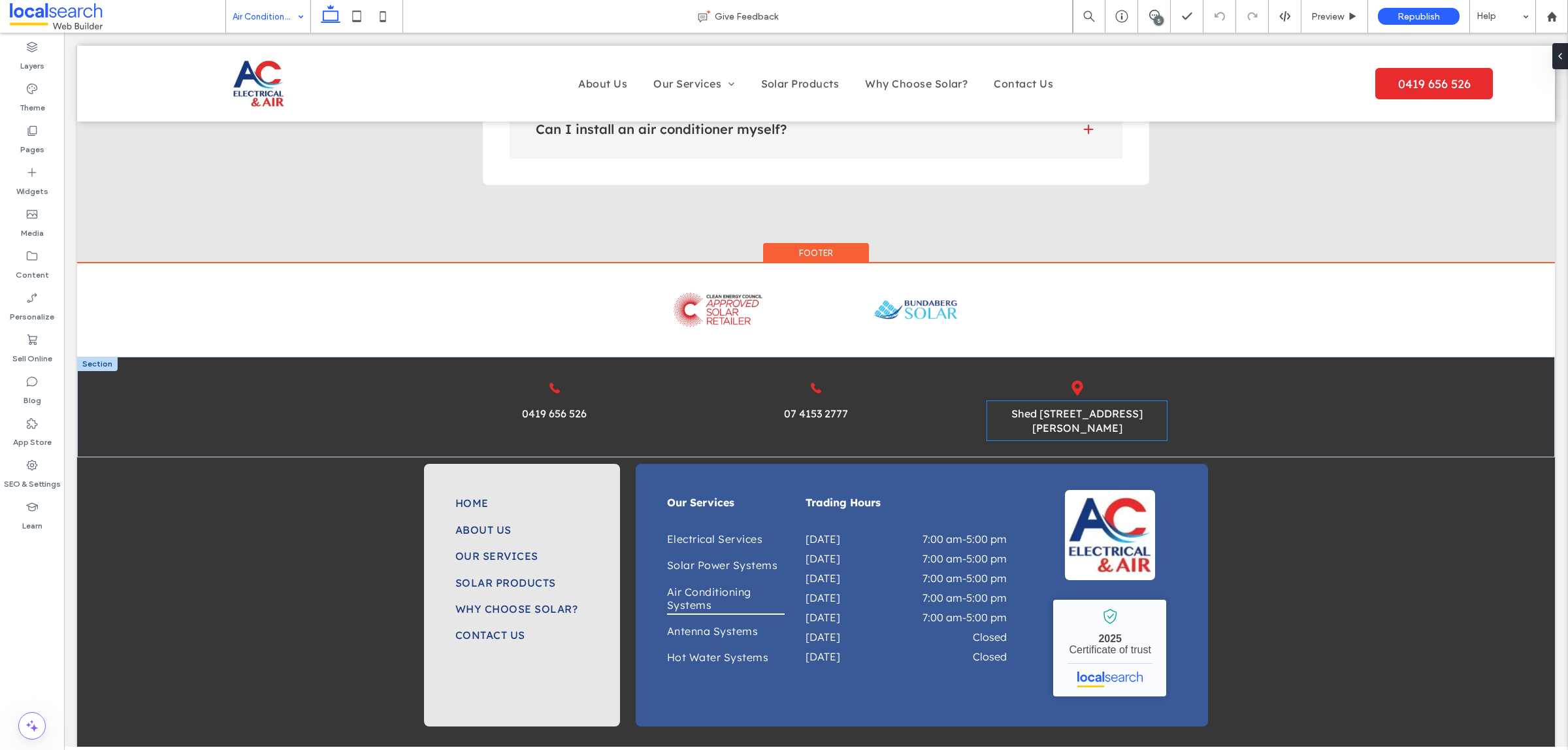
click at [1049, 407] on link "Shed 121 George St, Bundaberg Central QLD 4670" at bounding box center [1076, 421] width 131 height 28
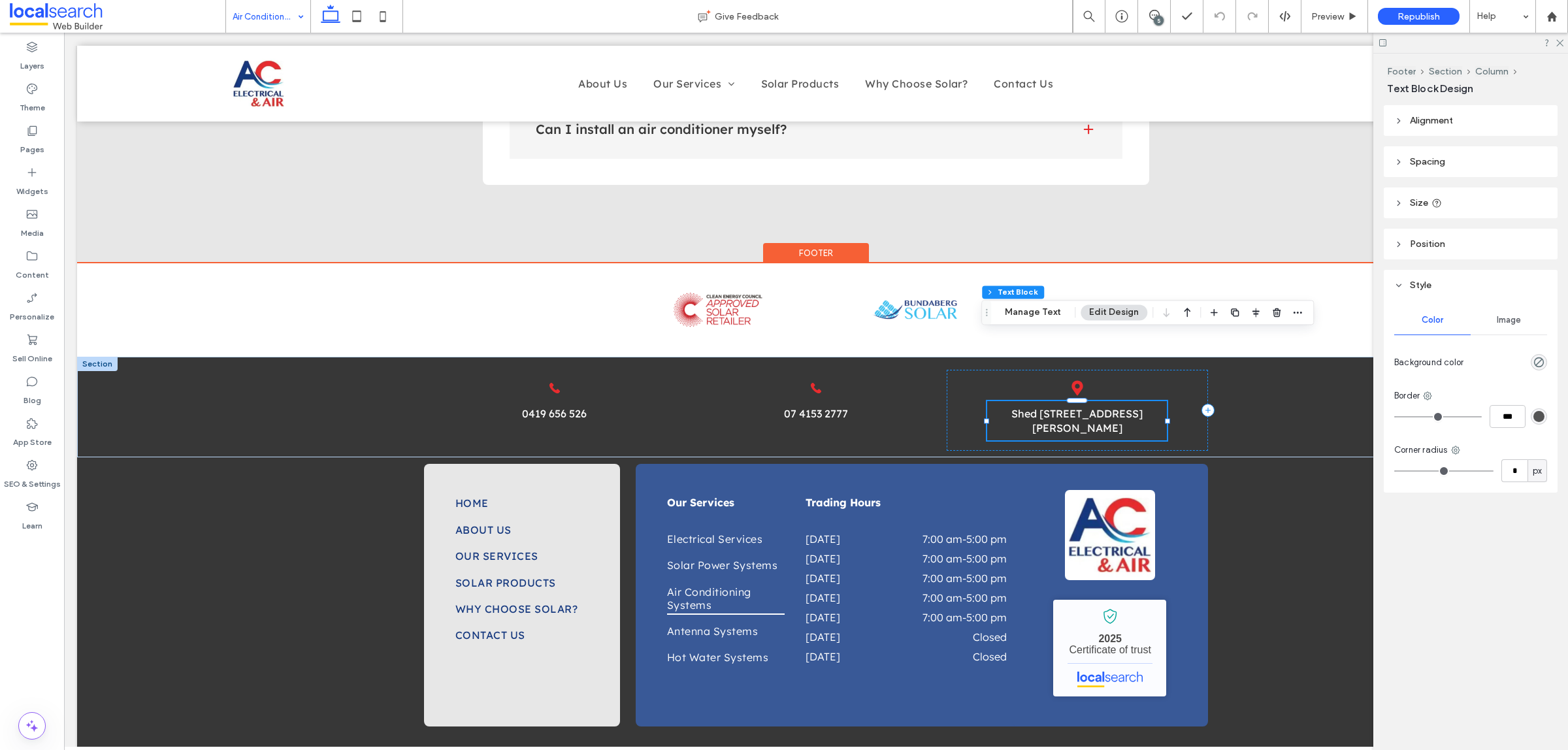
click at [1050, 407] on link "Shed 121 George St, Bundaberg Central QLD 4670" at bounding box center [1076, 421] width 131 height 28
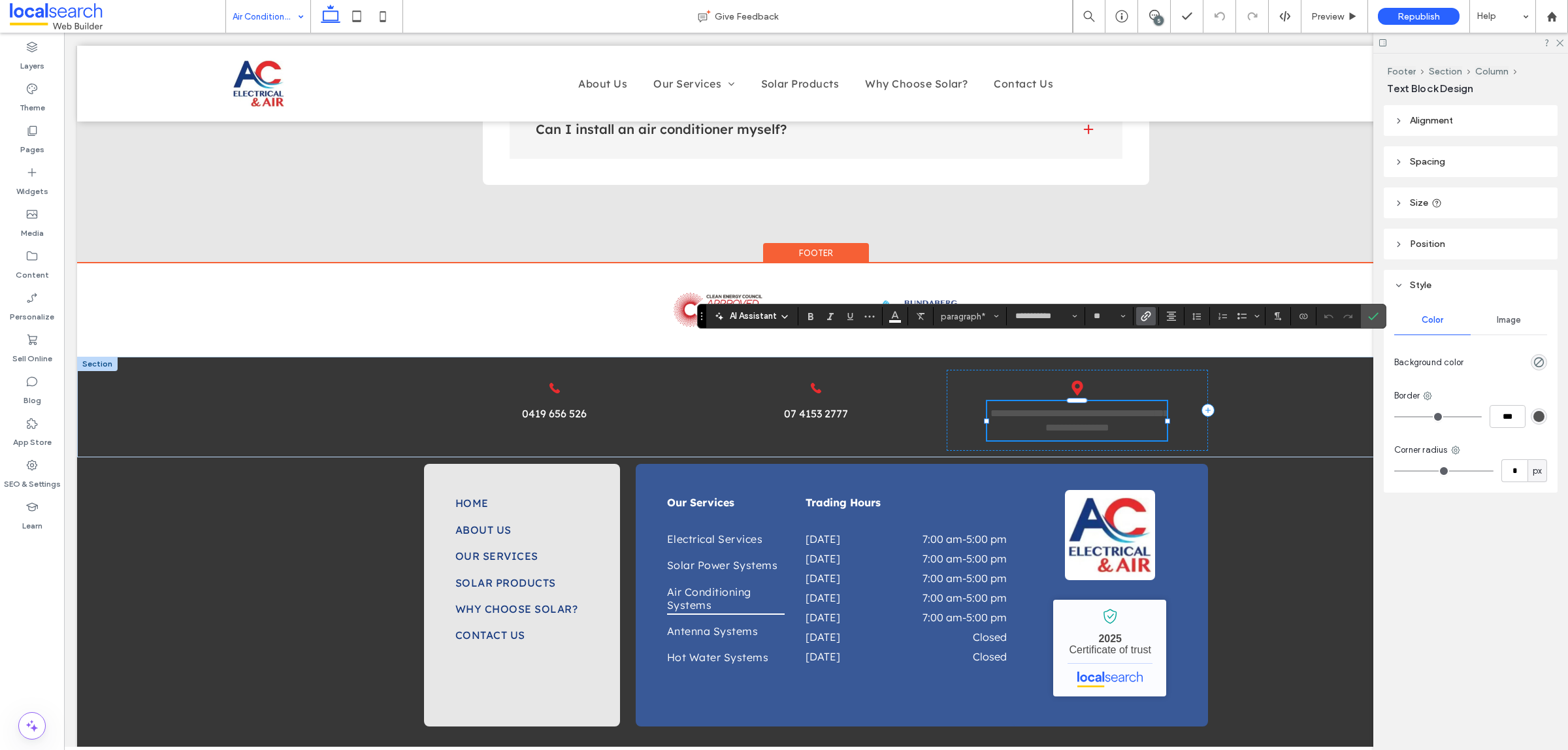
scroll to position [0, 0]
click at [1029, 408] on link "**********" at bounding box center [1079, 420] width 177 height 24
click at [886, 318] on button "Color" at bounding box center [895, 316] width 20 height 18
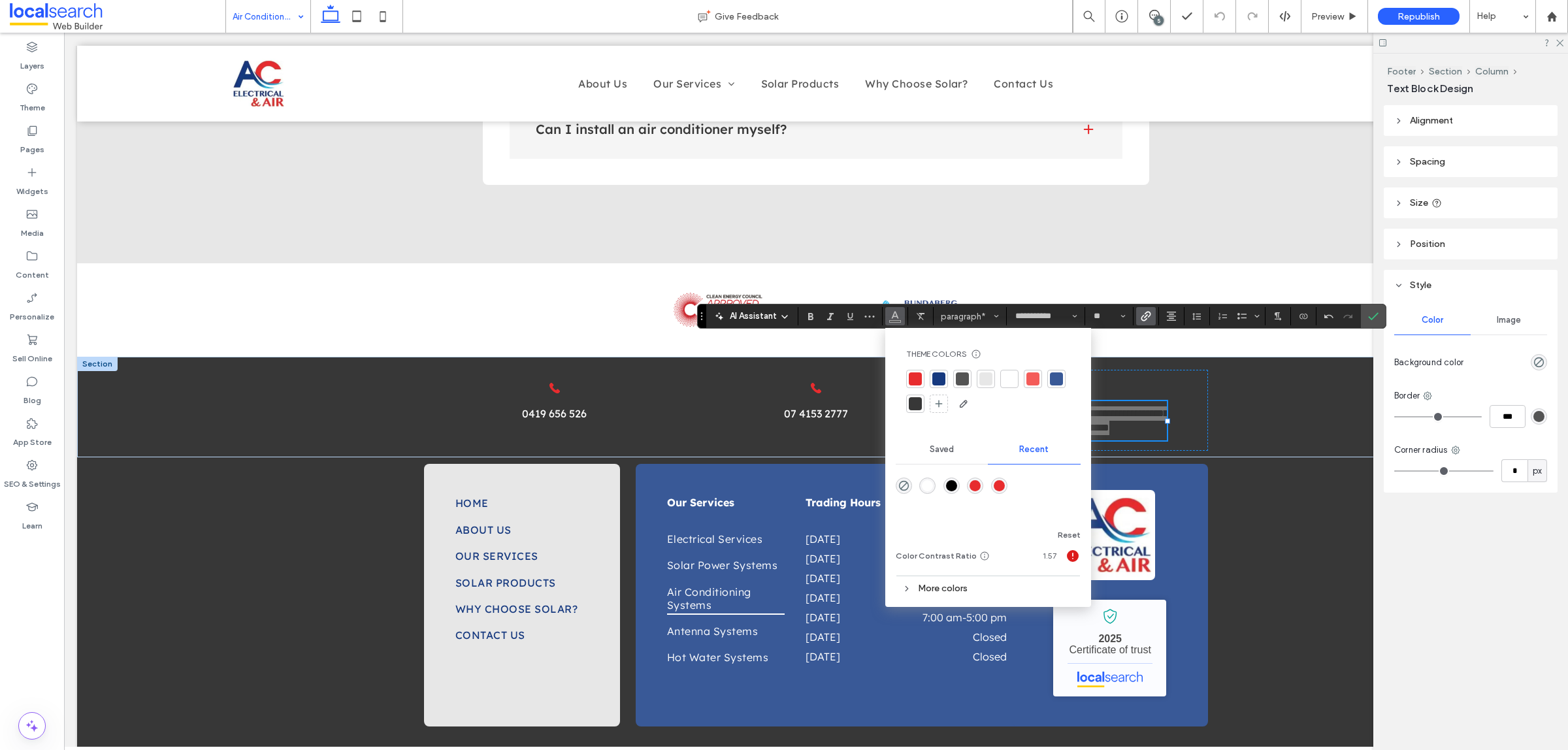
click at [1003, 382] on div at bounding box center [1010, 379] width 13 height 13
click at [1369, 320] on icon "Confirm" at bounding box center [1373, 316] width 11 height 11
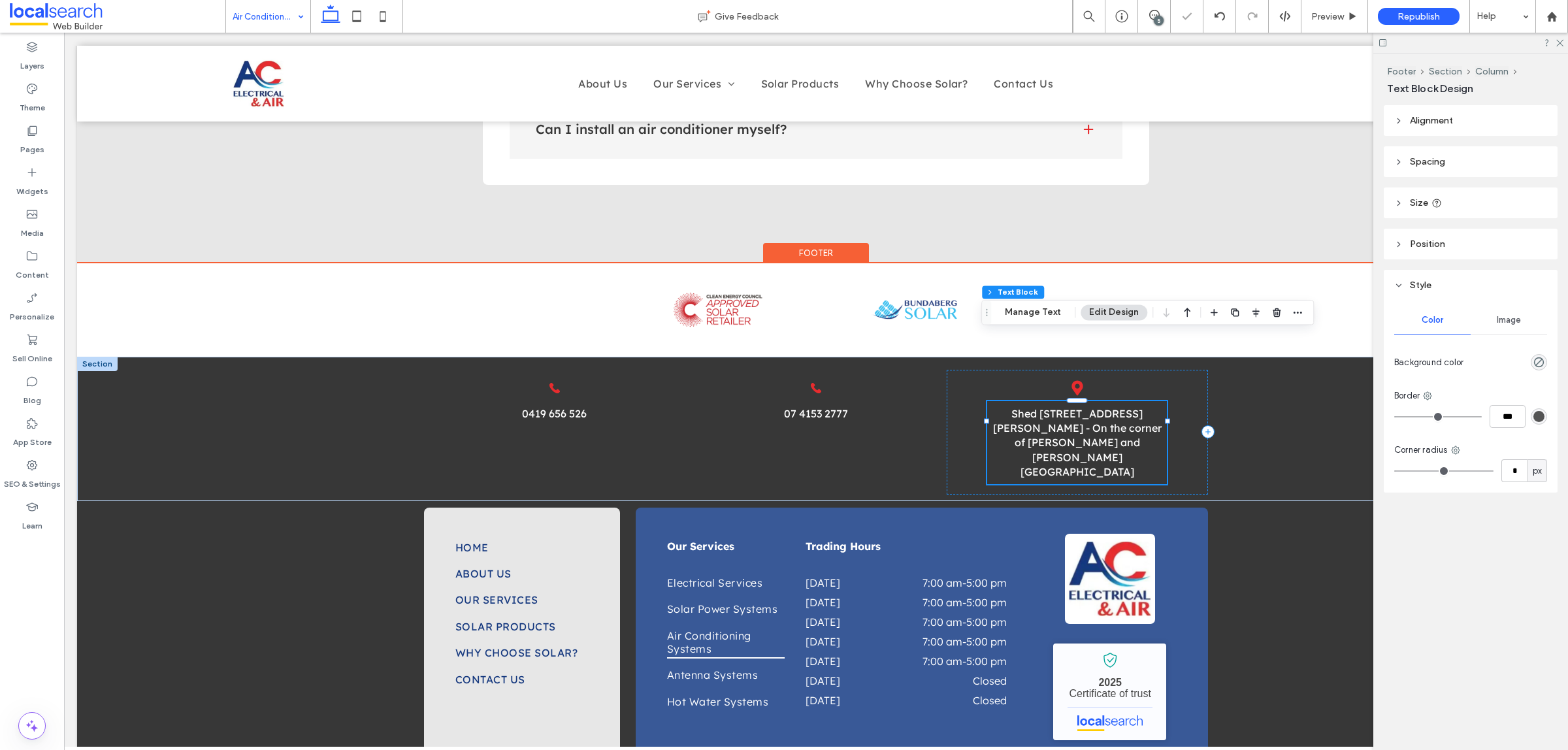
click at [1128, 407] on link "Shed 5, 121 George St - On the corner of George and McLean St" at bounding box center [1076, 443] width 169 height 72
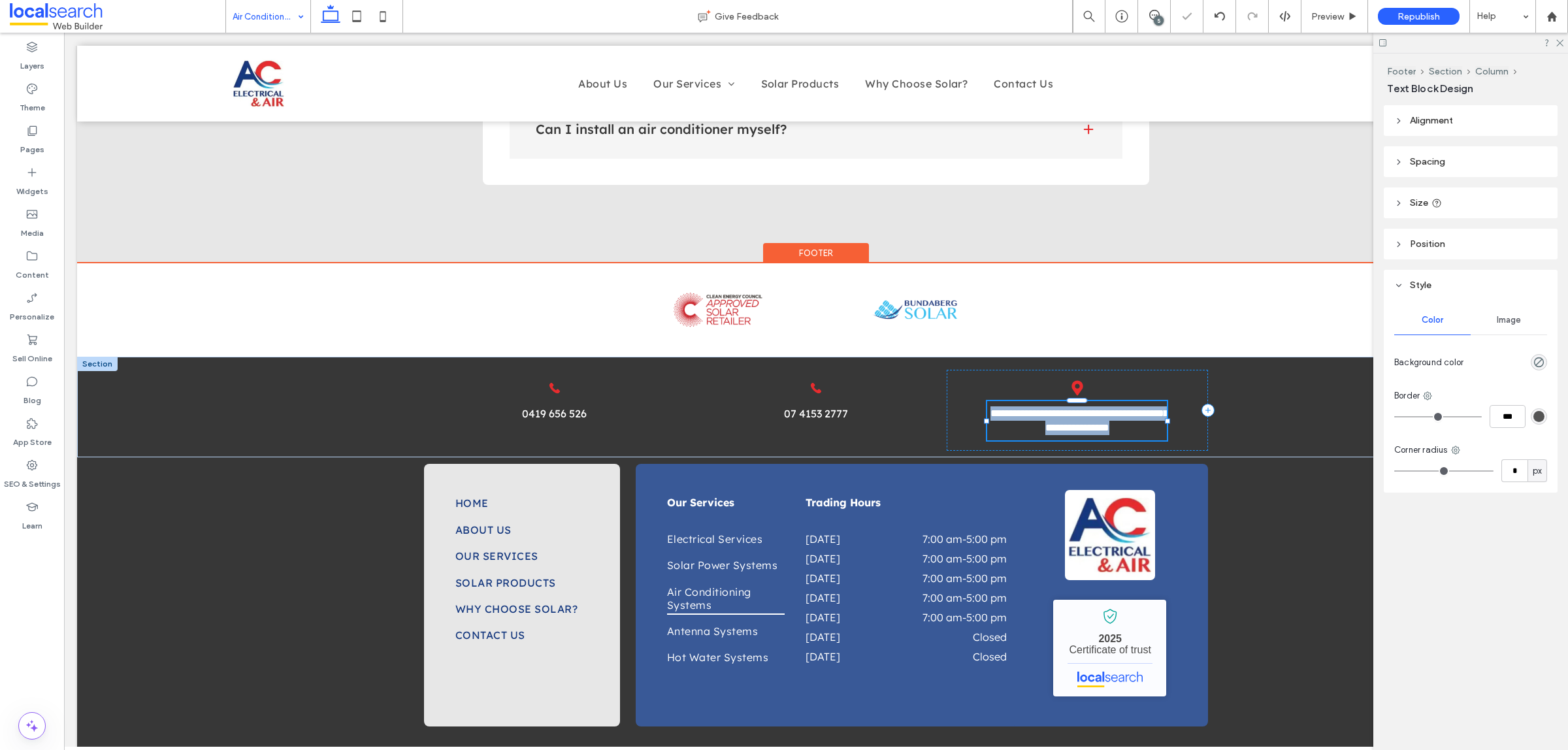
click at [1128, 408] on link "**********" at bounding box center [1079, 420] width 177 height 24
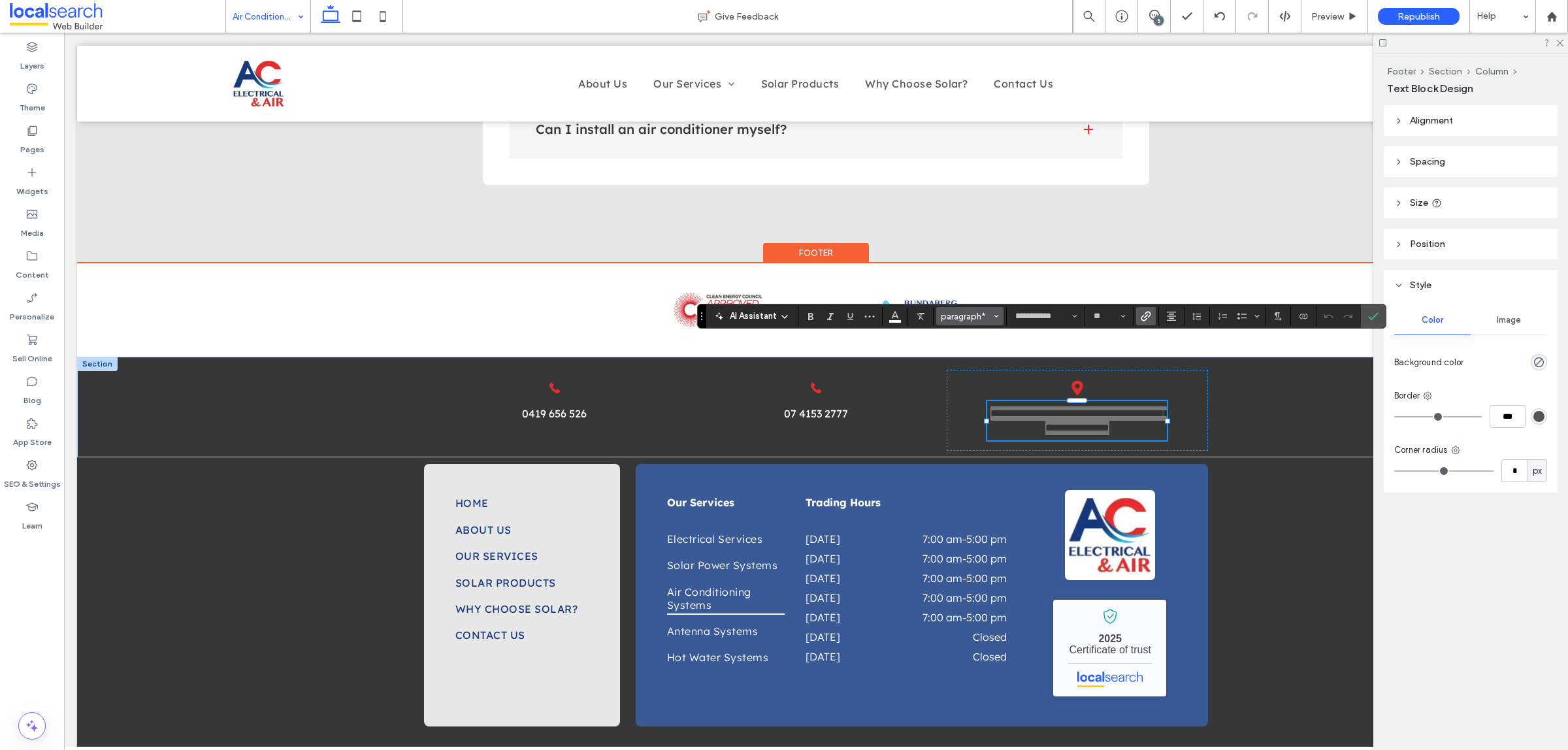
click at [973, 316] on span "paragraph*" at bounding box center [966, 317] width 51 height 10
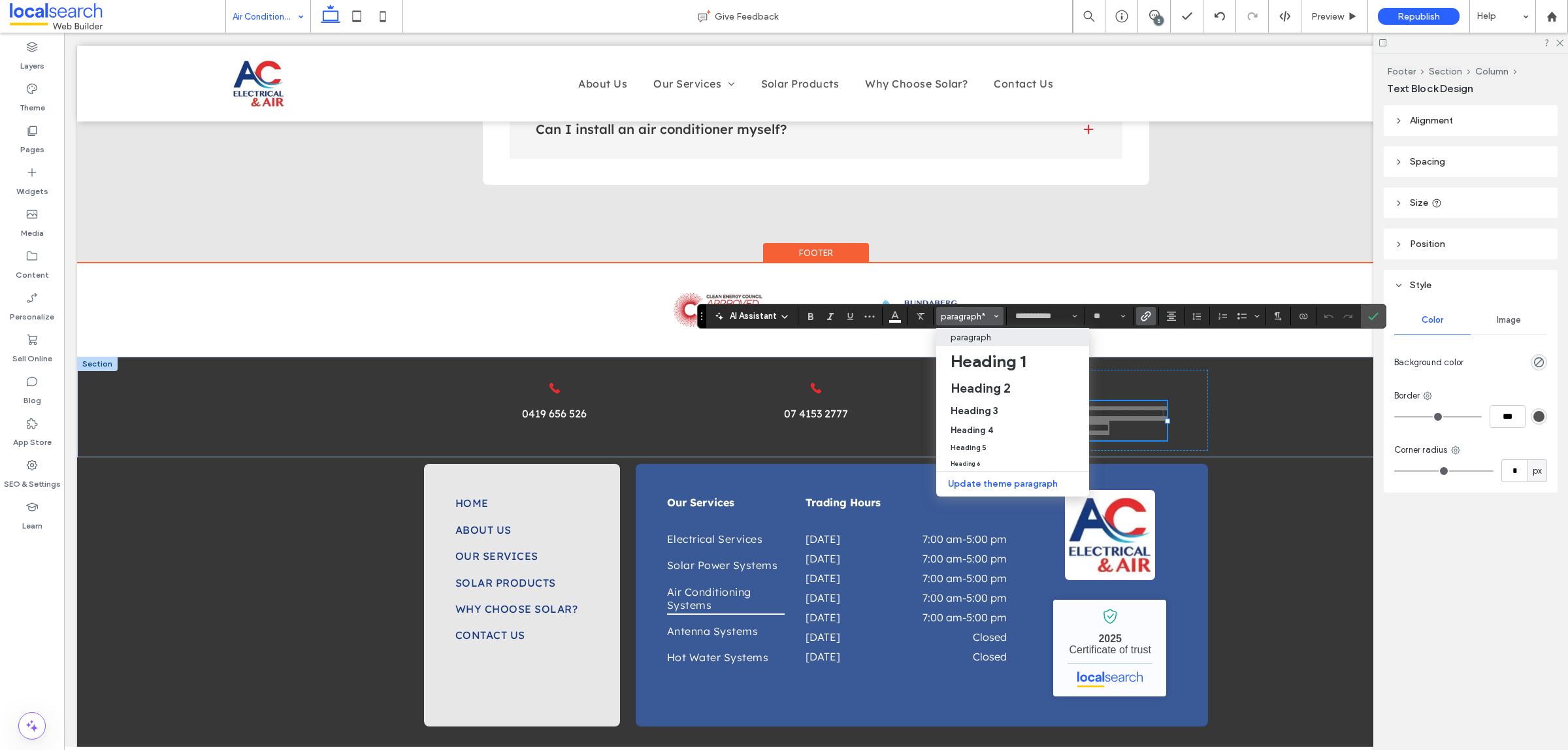
click at [986, 340] on p "paragraph" at bounding box center [970, 337] width 41 height 10
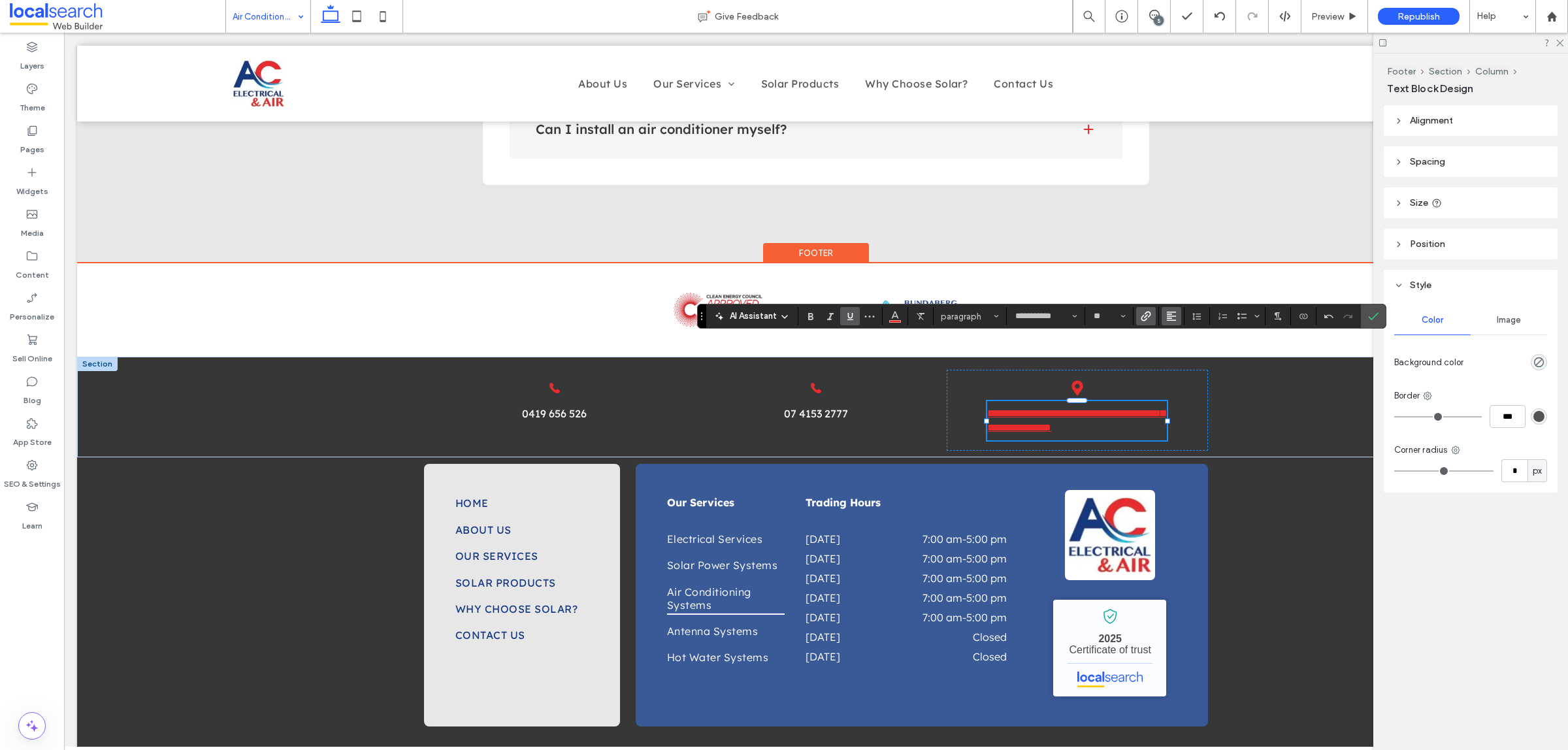
click at [1178, 314] on button "Alignment" at bounding box center [1171, 316] width 20 height 18
click at [1184, 357] on use "ui.textEditor.alignment.center" at bounding box center [1180, 356] width 9 height 9
click at [1372, 314] on icon "Confirm" at bounding box center [1373, 316] width 11 height 11
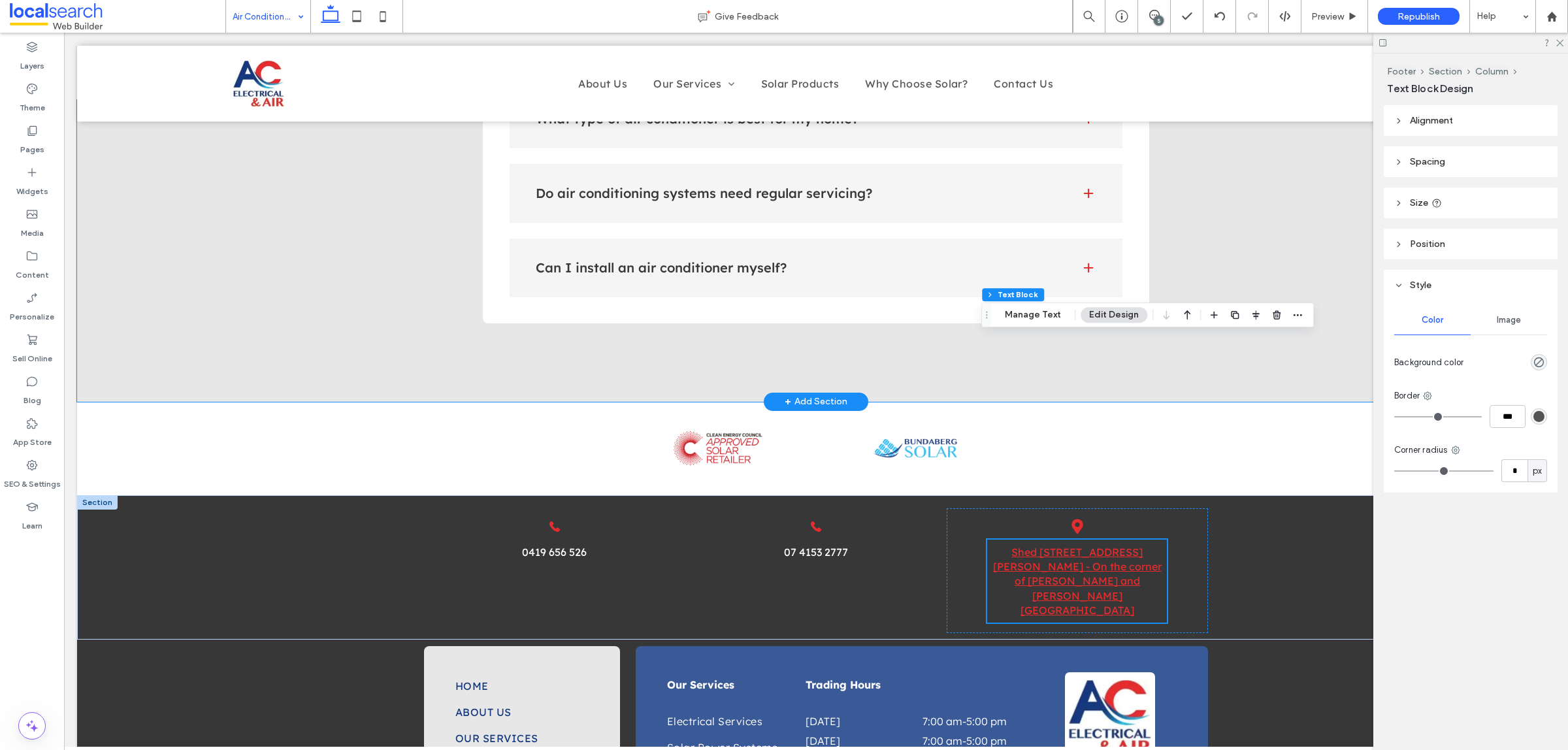
scroll to position [1749, 0]
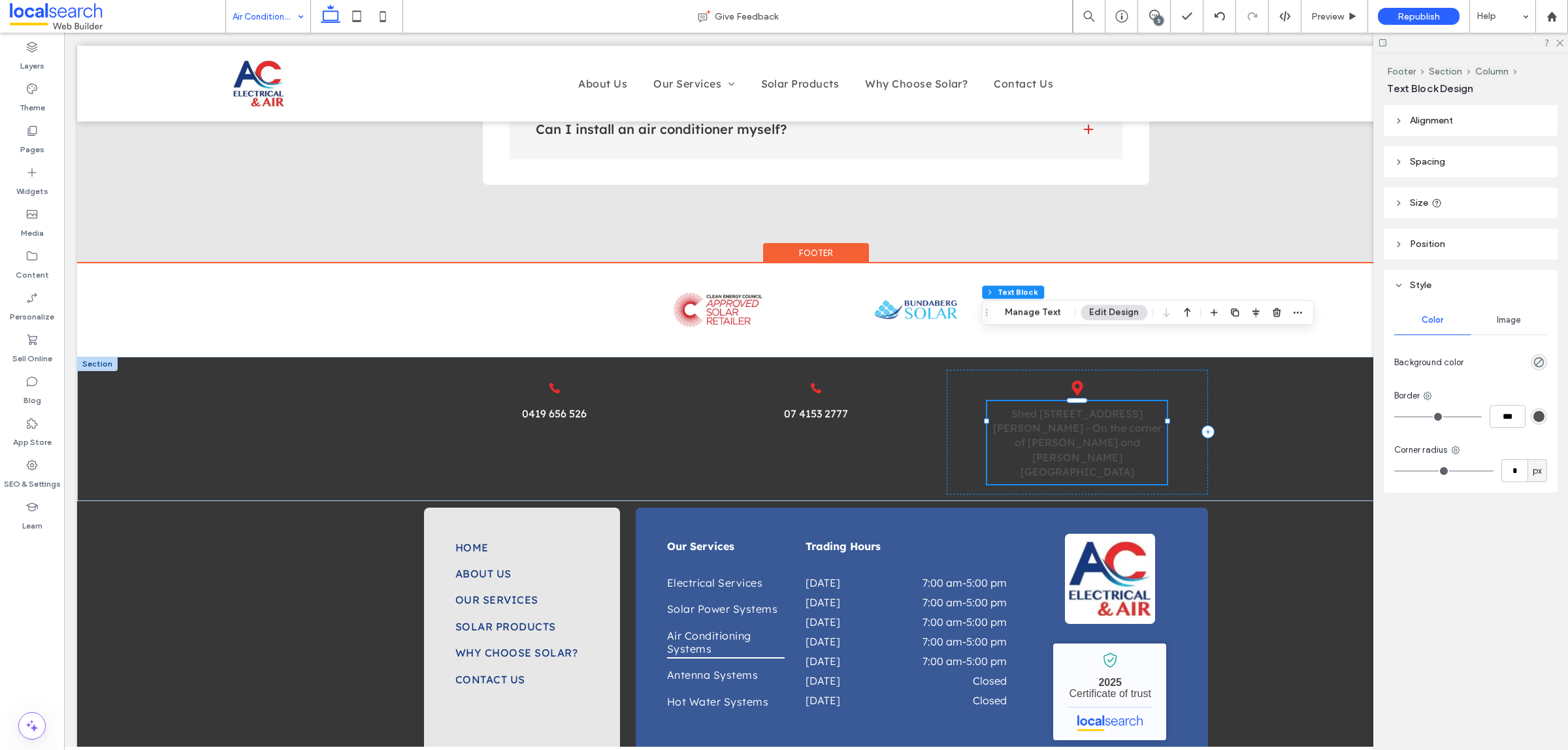
click at [1084, 407] on link "Shed 5, 121 George St - On the corner of George and McLean St" at bounding box center [1076, 443] width 169 height 72
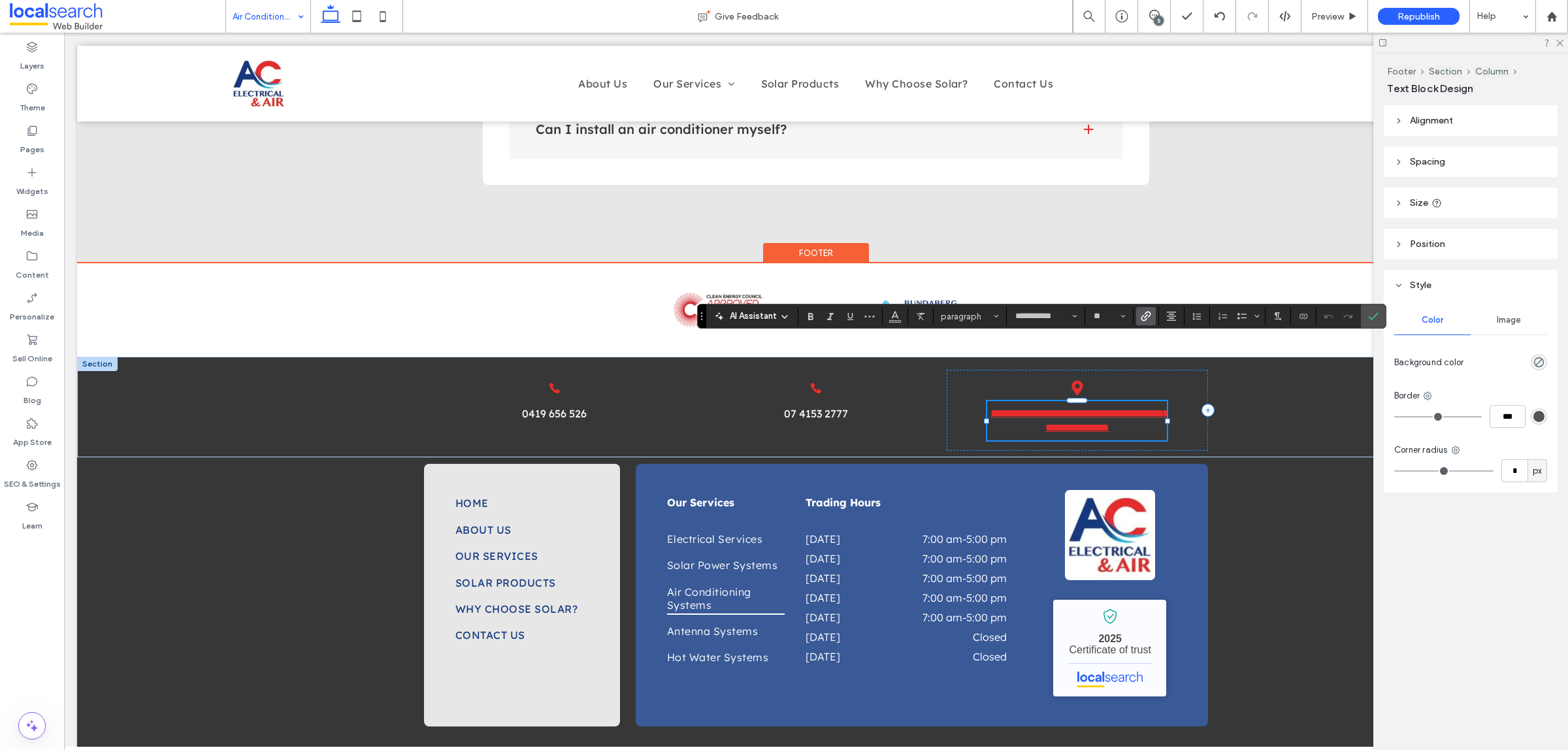
click at [1084, 408] on link "**********" at bounding box center [1079, 420] width 177 height 24
click at [903, 319] on button "Color" at bounding box center [895, 316] width 20 height 18
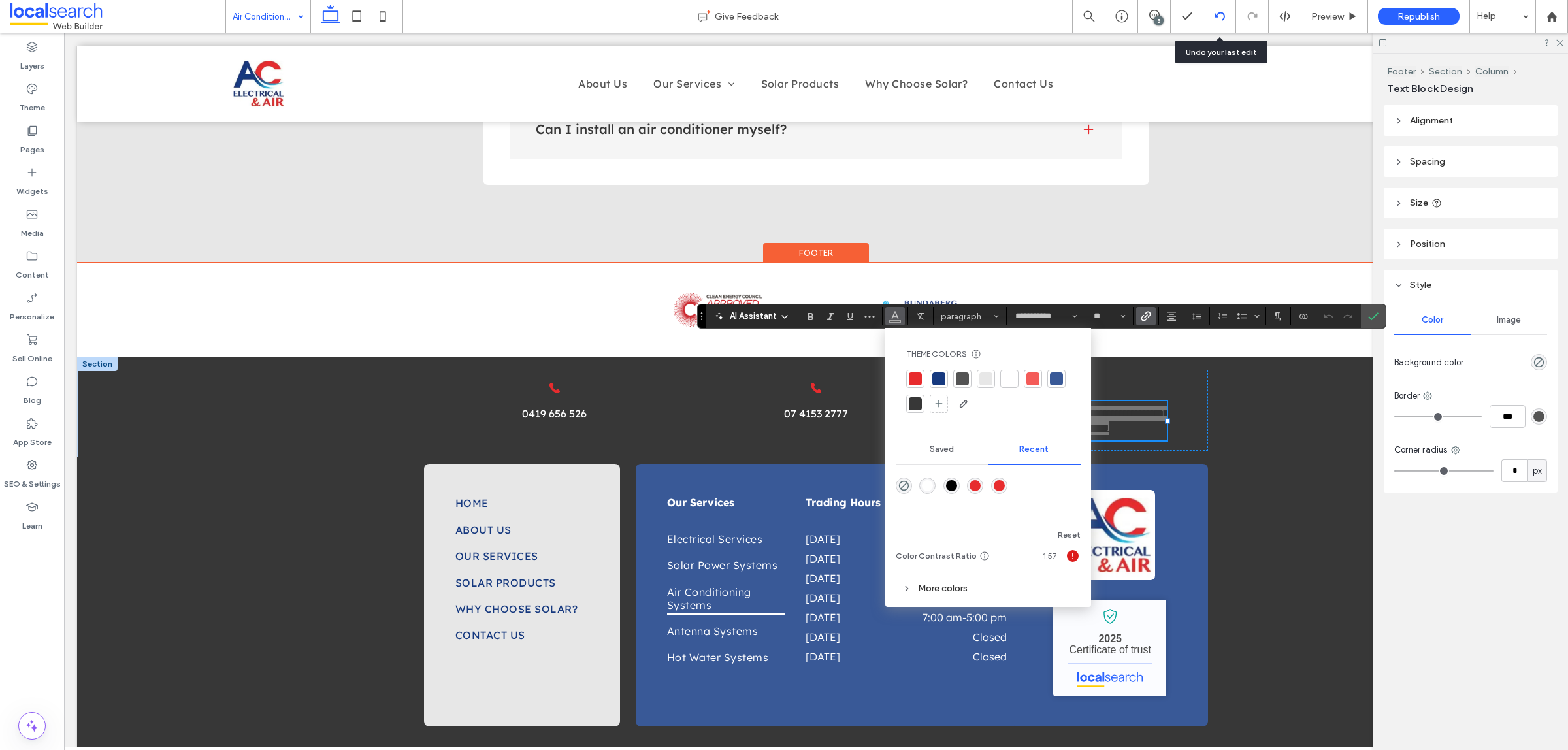
click at [1221, 24] on div at bounding box center [1220, 16] width 33 height 33
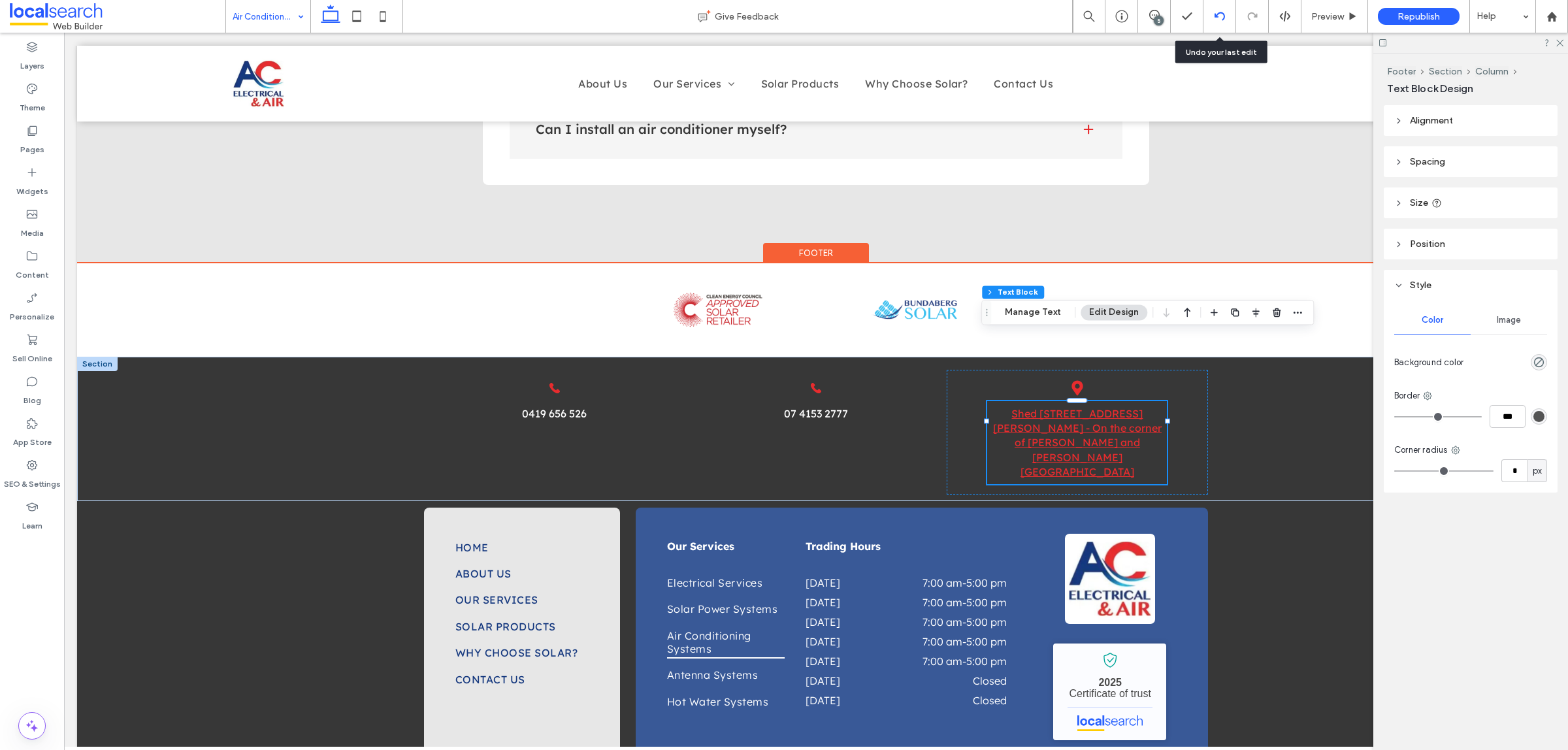
click at [1221, 21] on div at bounding box center [1220, 16] width 33 height 33
click at [1222, 14] on use at bounding box center [1219, 15] width 11 height 8
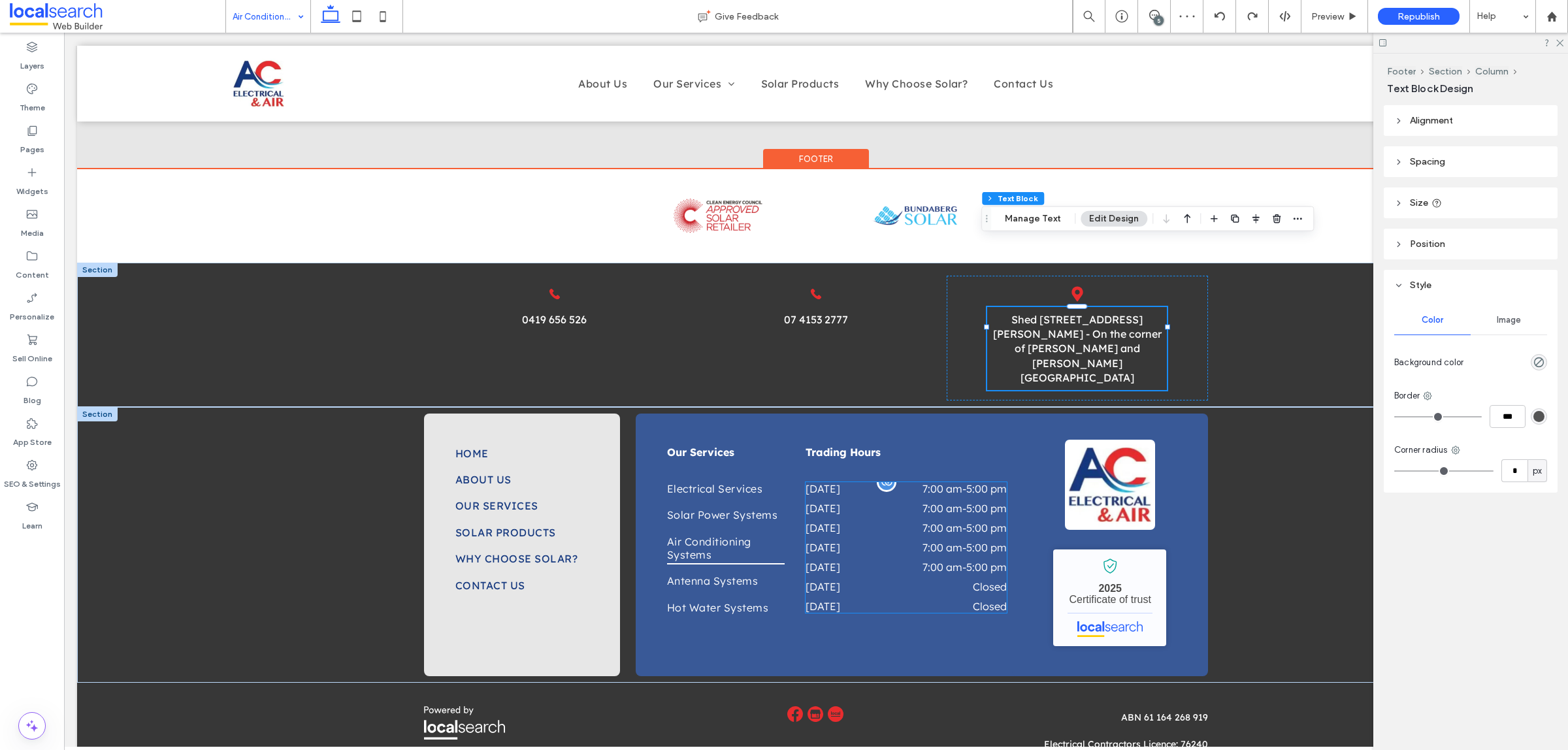
scroll to position [0, 0]
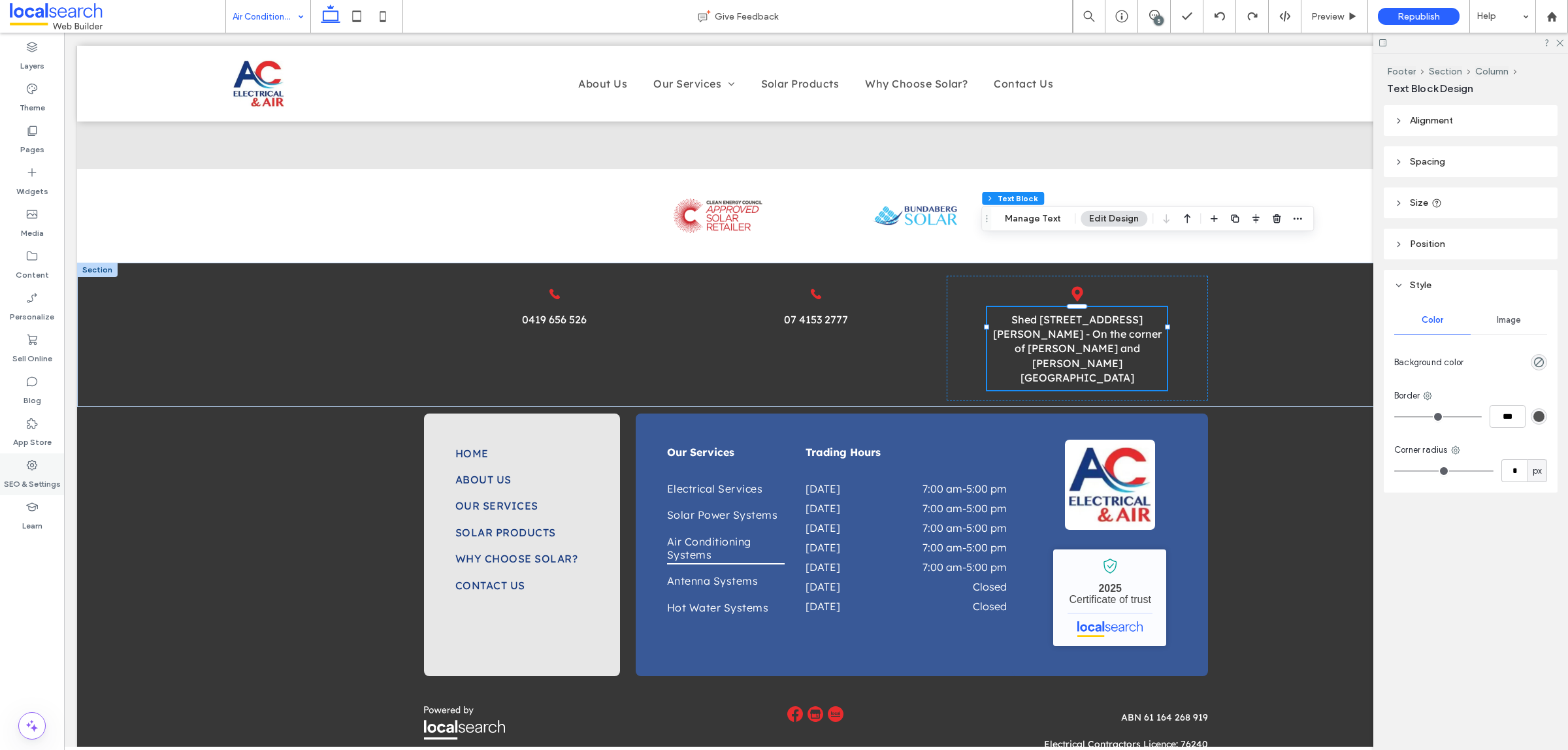
click at [26, 467] on icon at bounding box center [32, 465] width 13 height 13
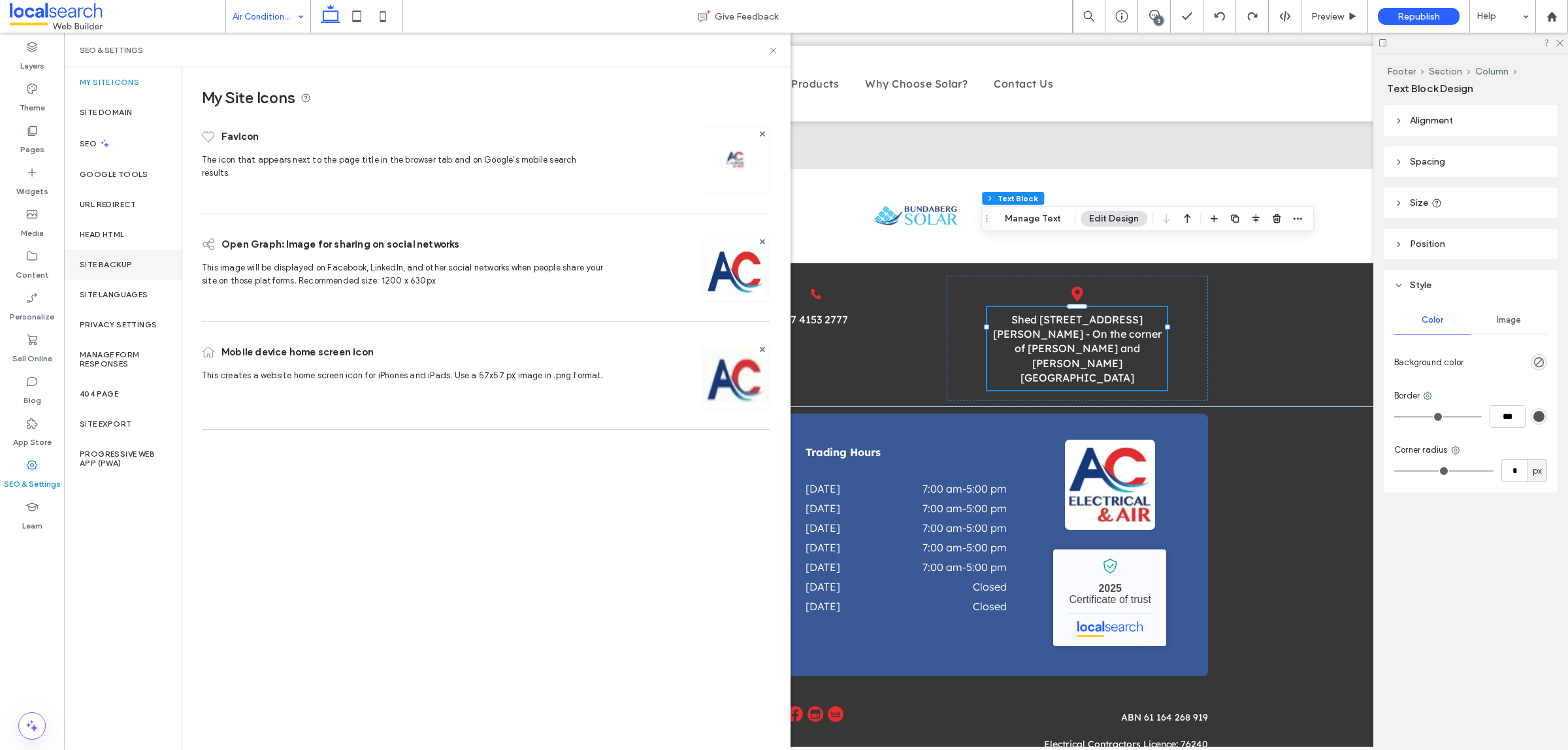
click at [126, 257] on div "Site Backup" at bounding box center [123, 264] width 117 height 30
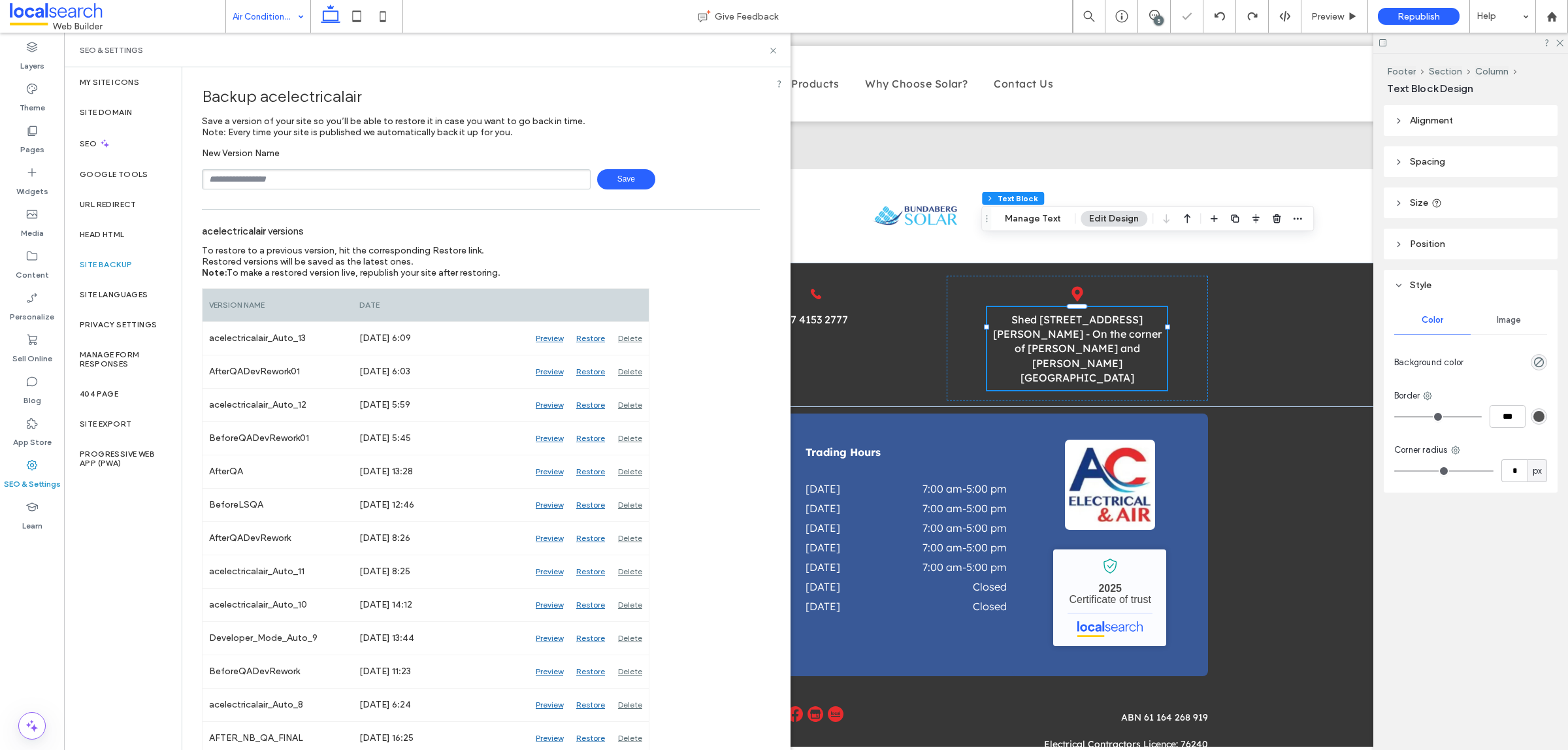
click at [299, 175] on input "text" at bounding box center [396, 179] width 388 height 20
type input "**********"
click at [625, 177] on span "Save" at bounding box center [625, 179] width 58 height 20
drag, startPoint x: 769, startPoint y: 52, endPoint x: 830, endPoint y: 61, distance: 61.7
click at [769, 52] on icon at bounding box center [773, 50] width 10 height 10
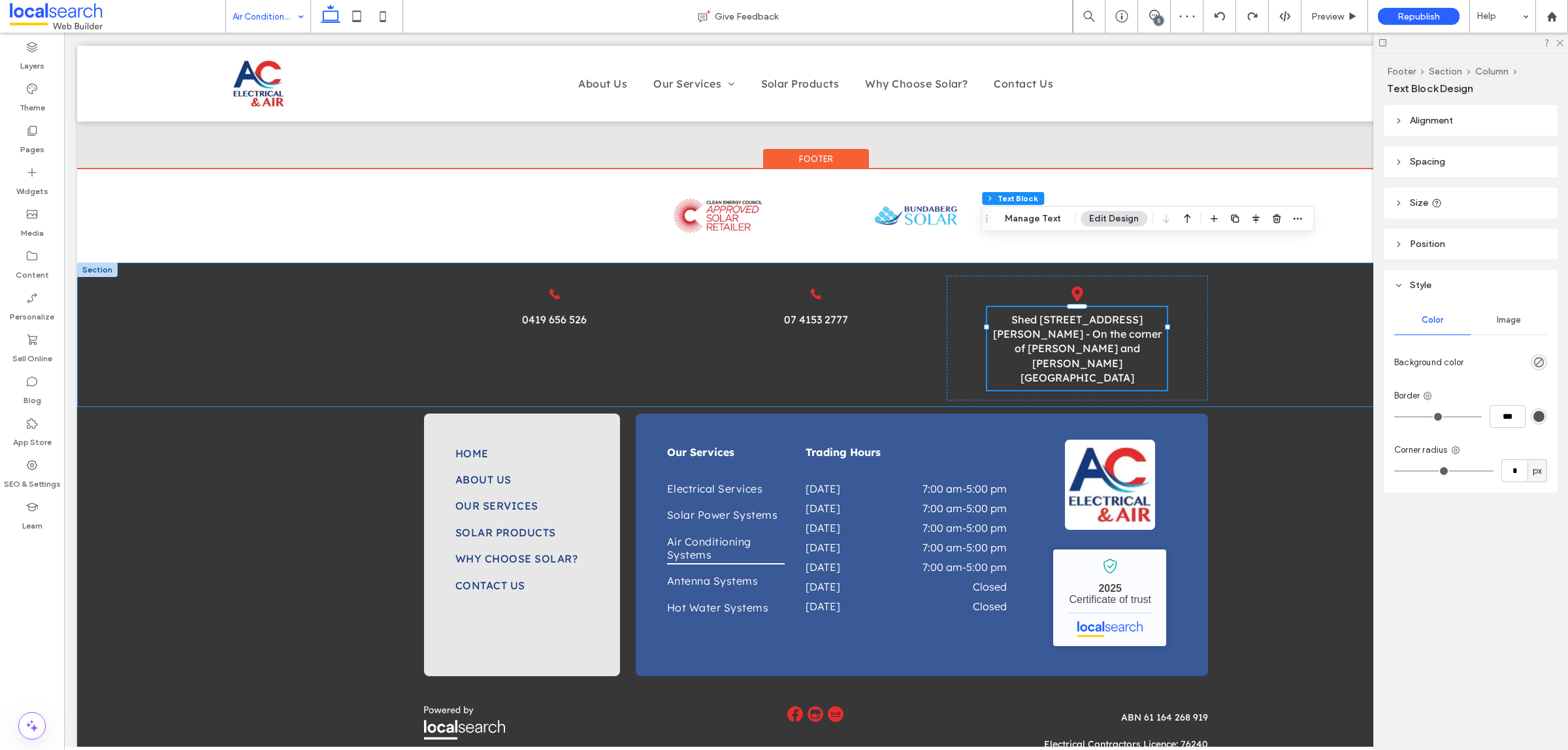
click at [1305, 263] on div "Phone Icon 0419 656 526 Phone Icon 07 4153 2777 Map Icon Shed 5, 121 George St …" at bounding box center [816, 336] width 1478 height 145
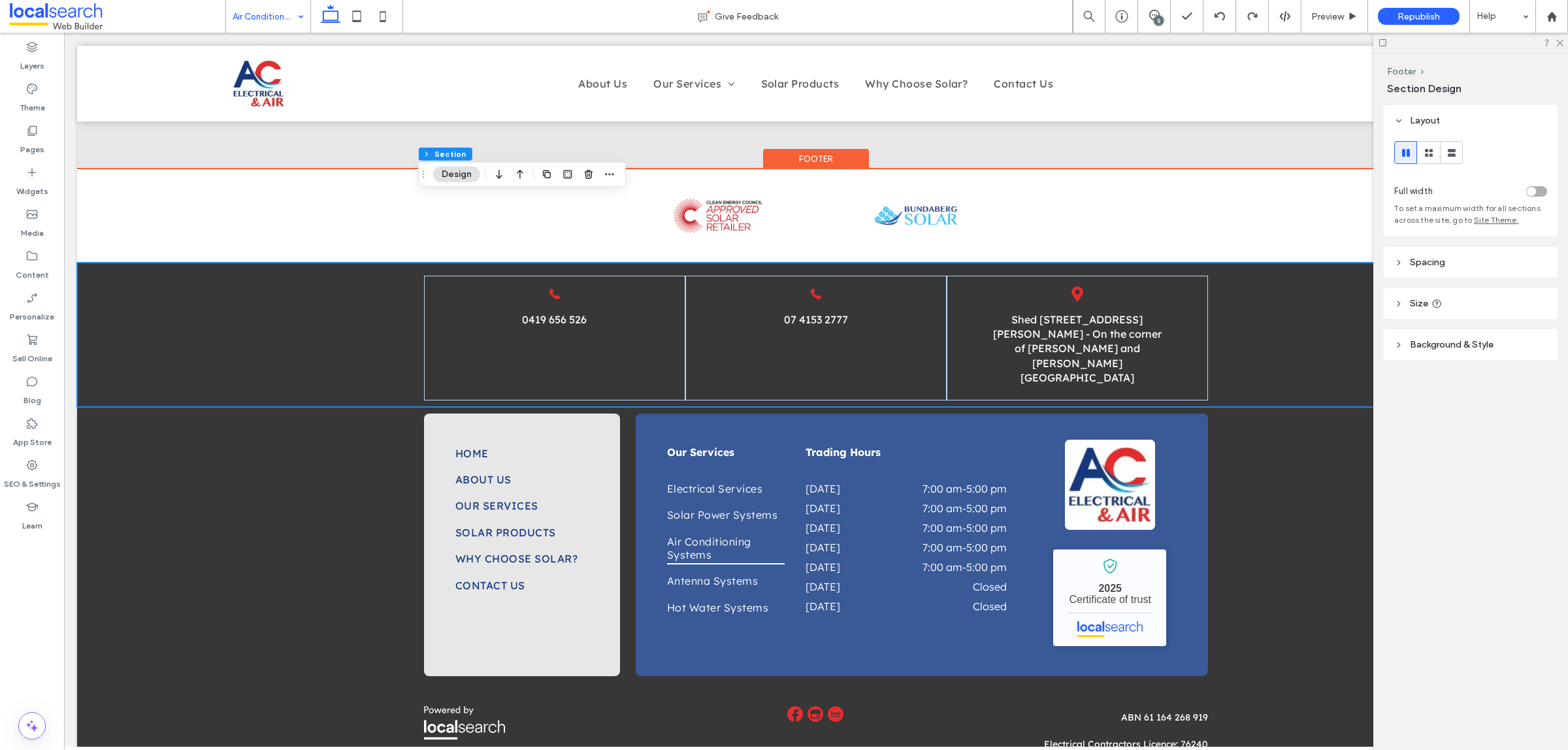
click at [1272, 263] on div "Phone Icon 0419 656 526 Phone Icon 07 4153 2777 Map Icon Shed 5, 121 George St …" at bounding box center [816, 336] width 1478 height 145
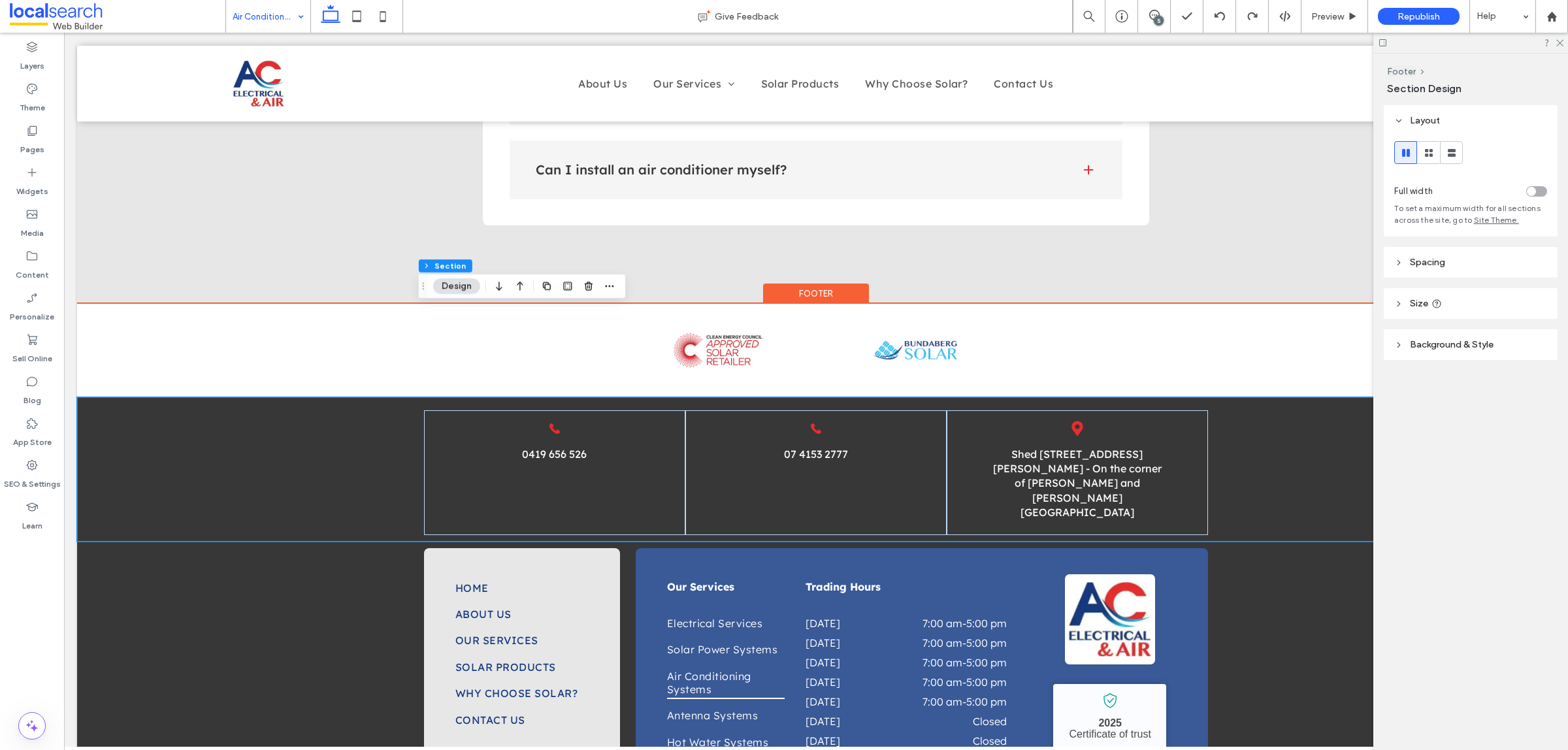
scroll to position [1680, 0]
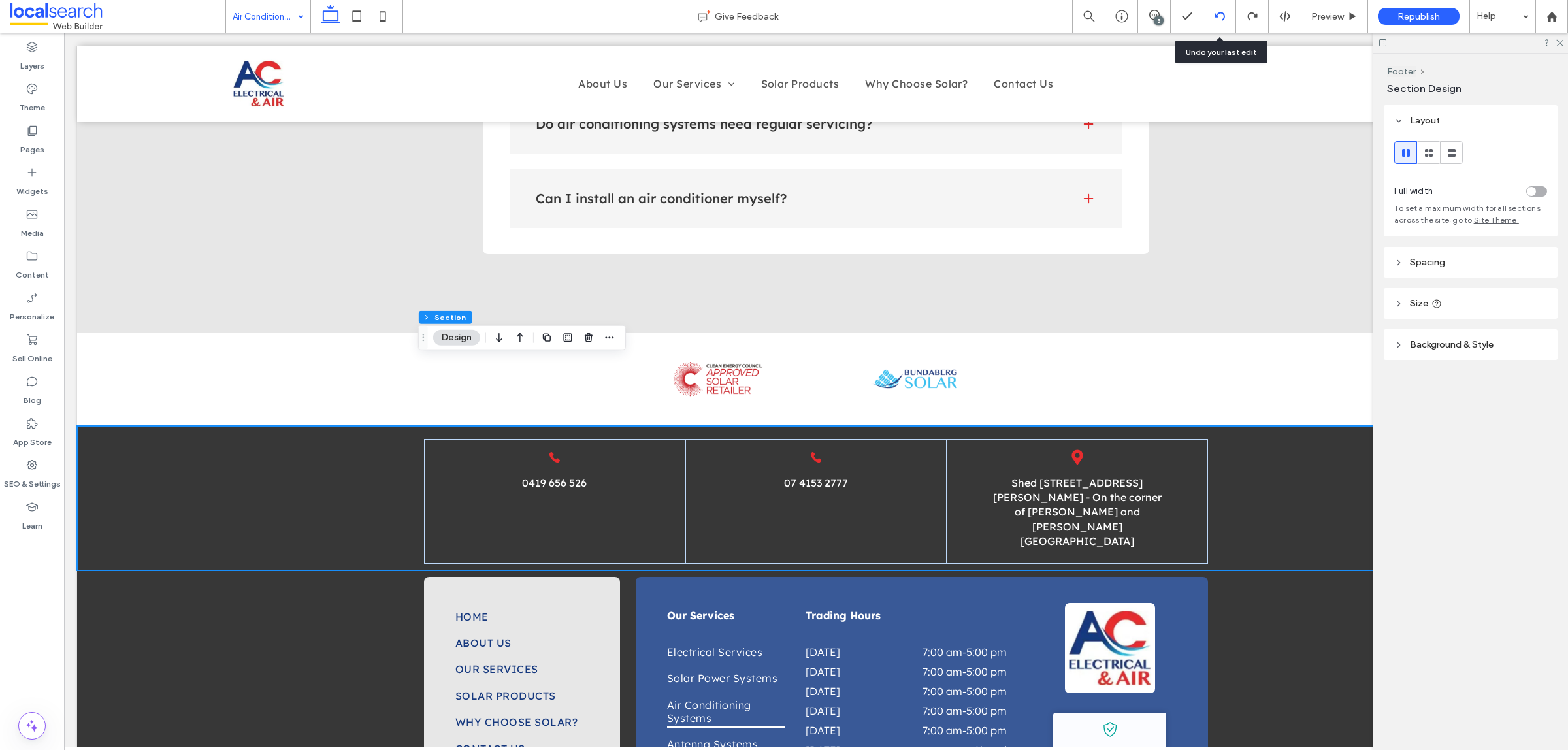
click at [1215, 20] on icon at bounding box center [1219, 16] width 11 height 11
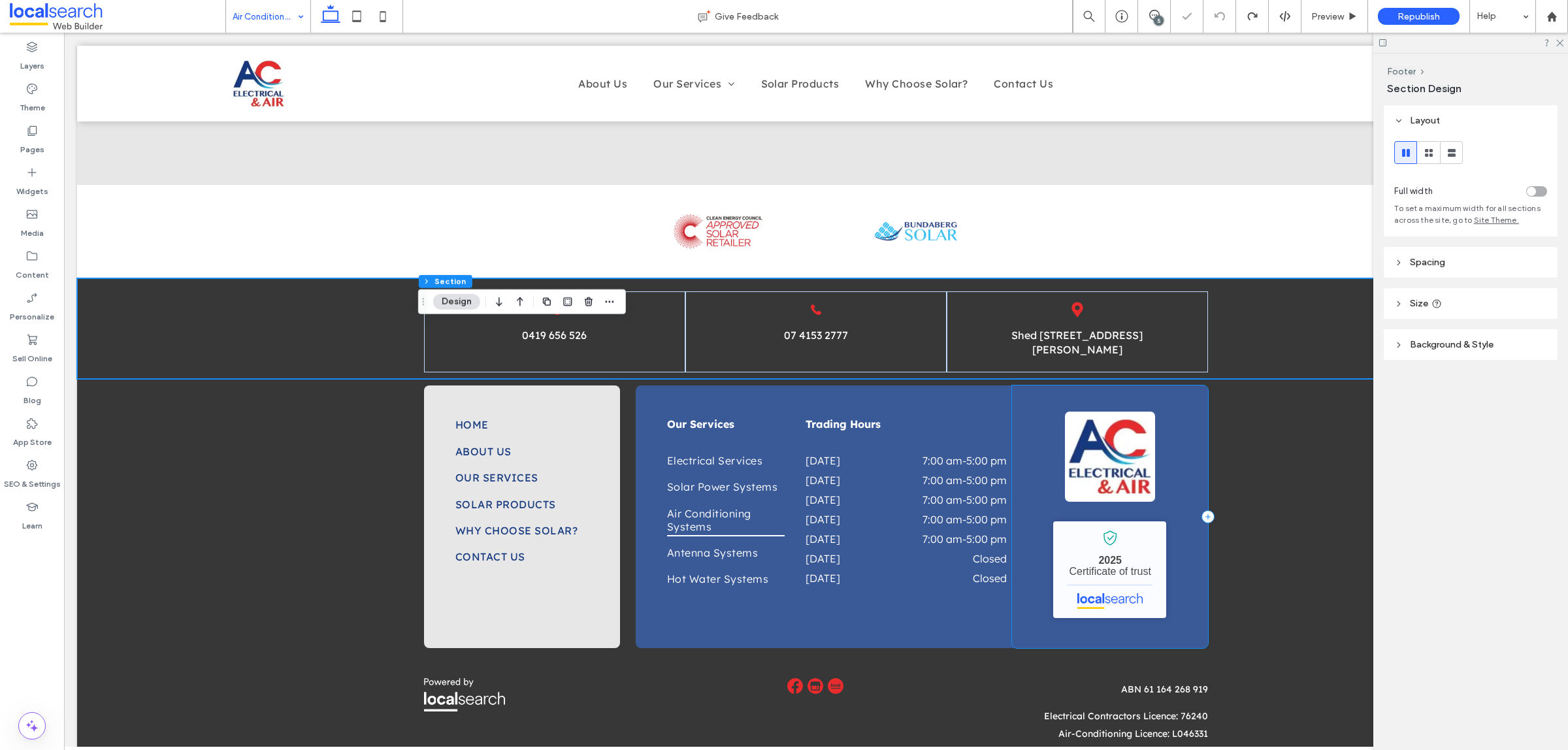
scroll to position [1843, 0]
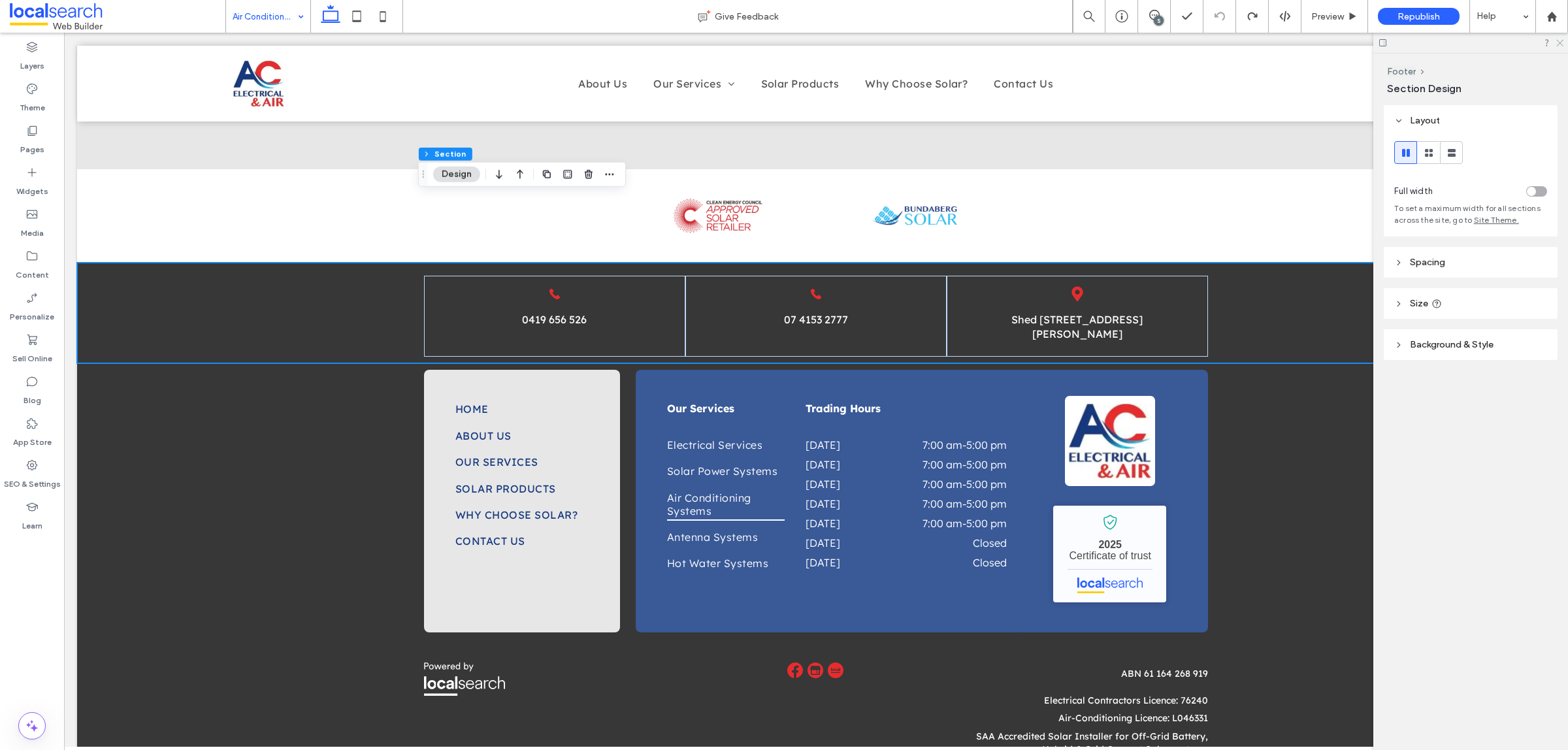
click at [1560, 44] on use at bounding box center [1559, 43] width 7 height 7
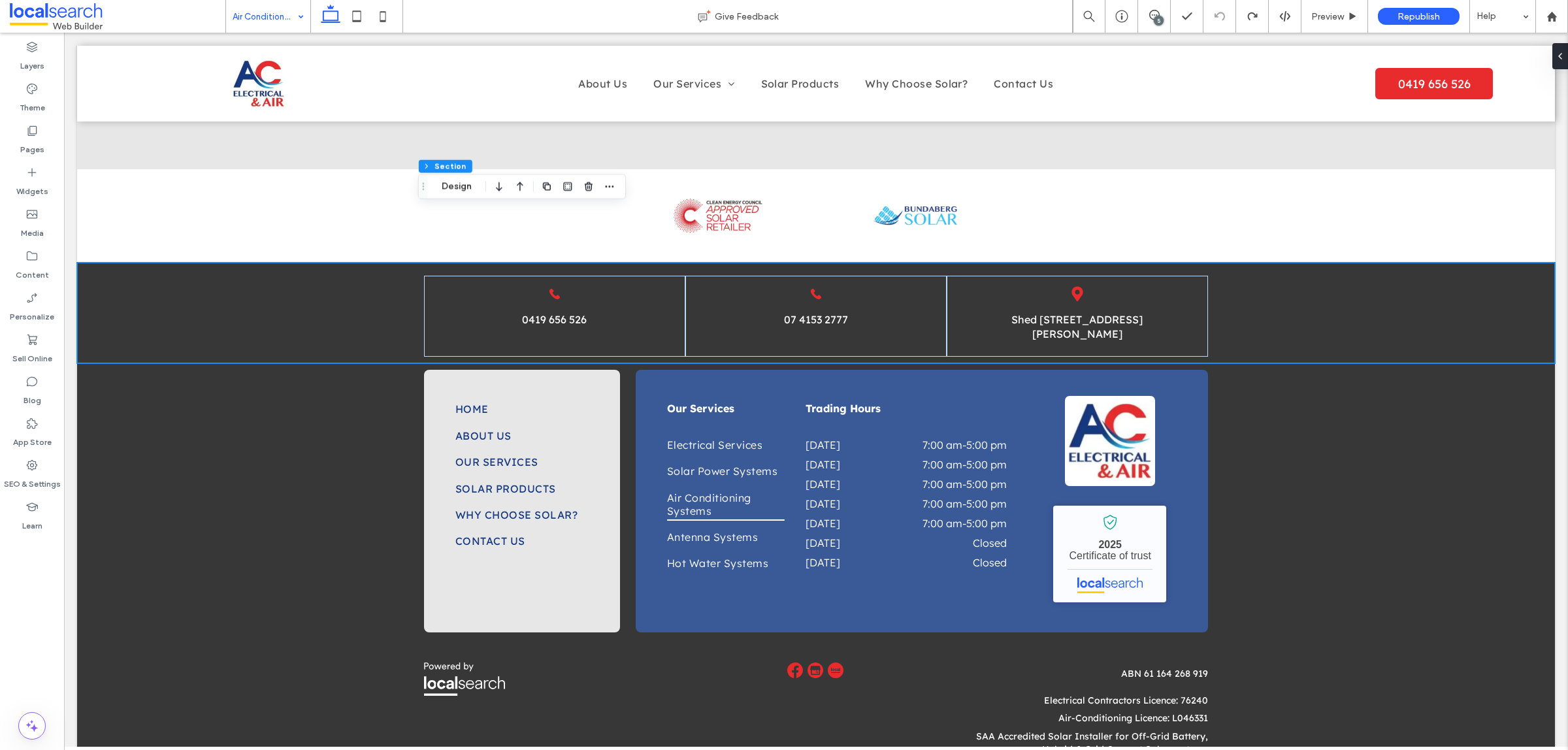
scroll to position [1831, 0]
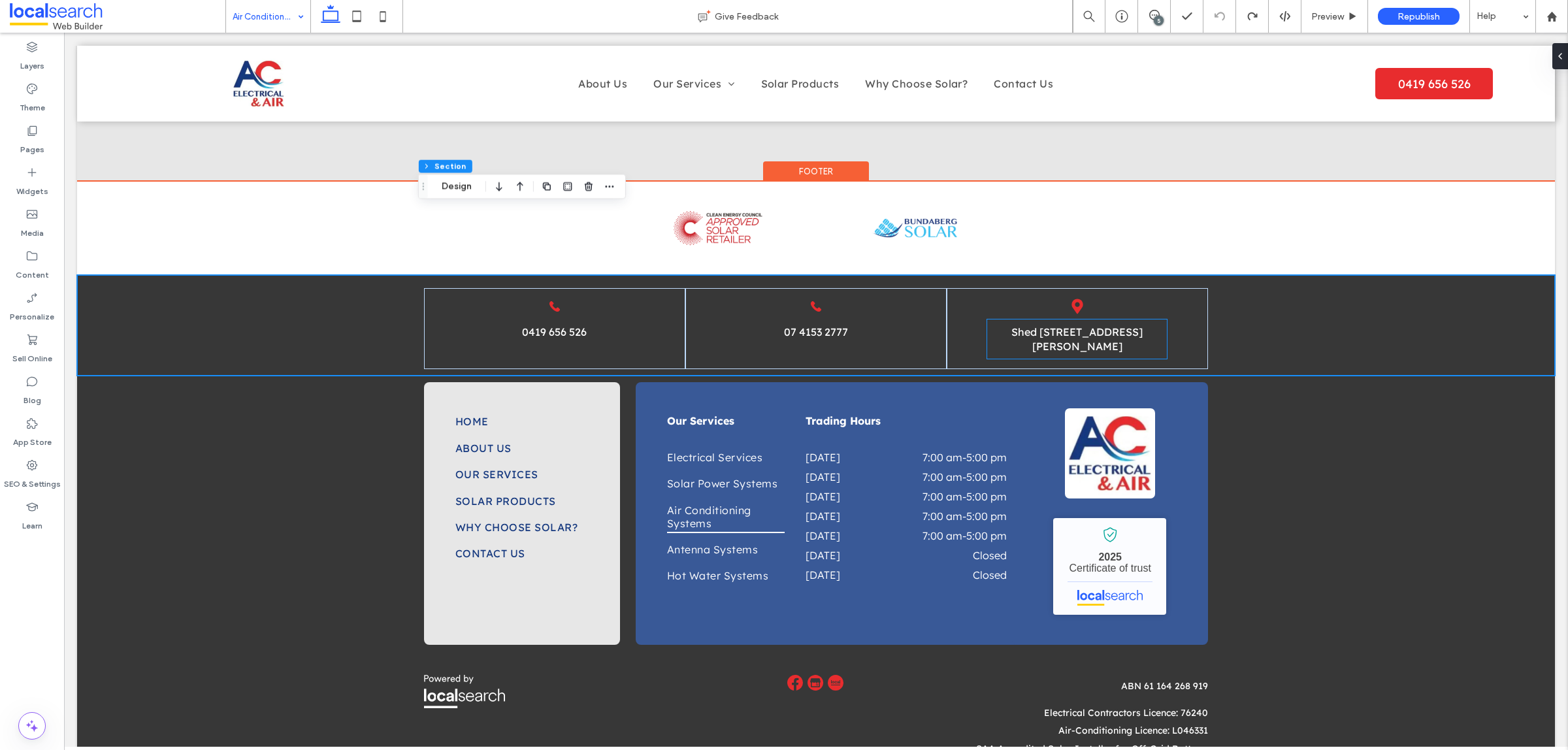
click at [1079, 326] on link "Shed 121 George St, Bundaberg Central QLD 4670" at bounding box center [1076, 340] width 131 height 28
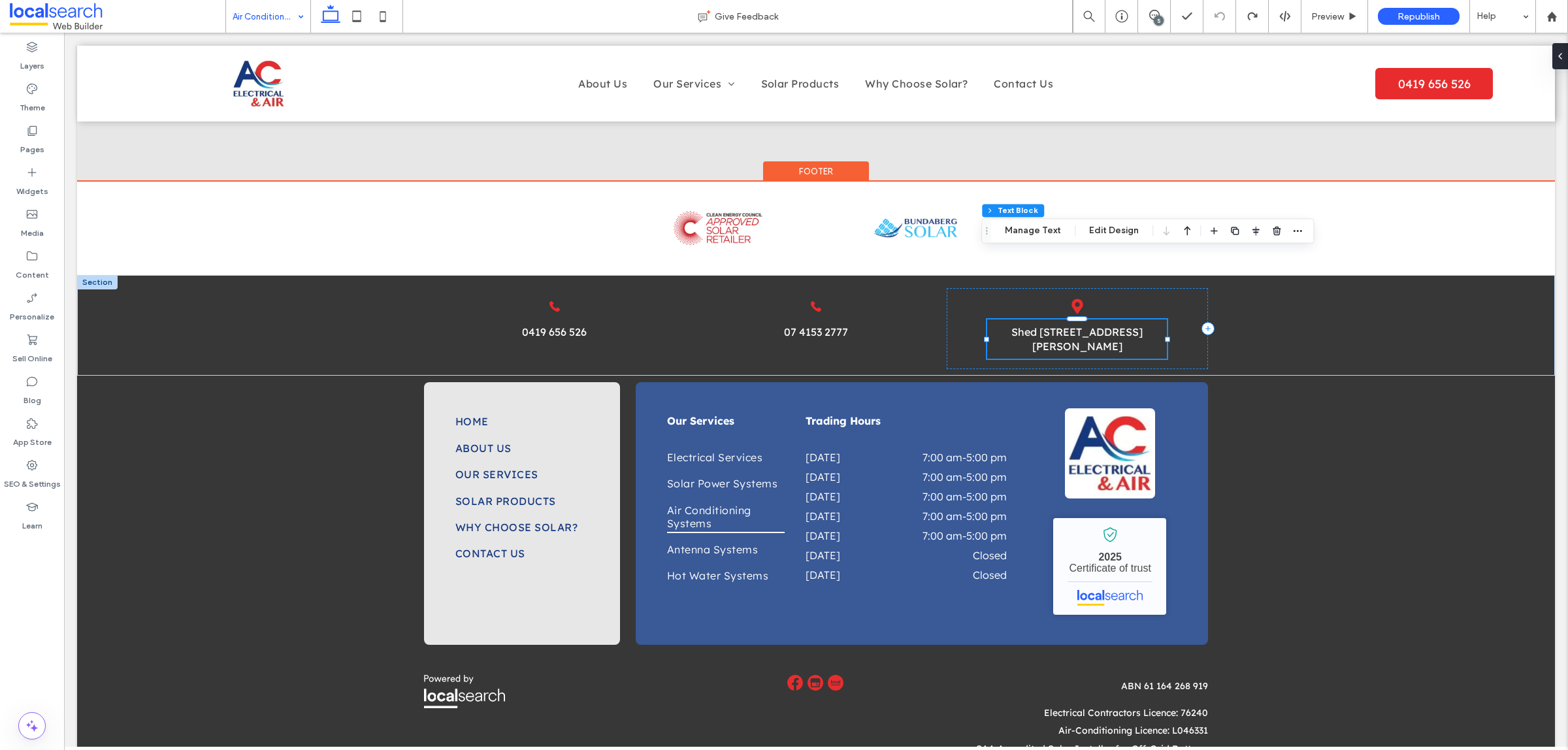
click at [1079, 326] on link "Shed 121 George St, Bundaberg Central QLD 4670" at bounding box center [1076, 340] width 131 height 28
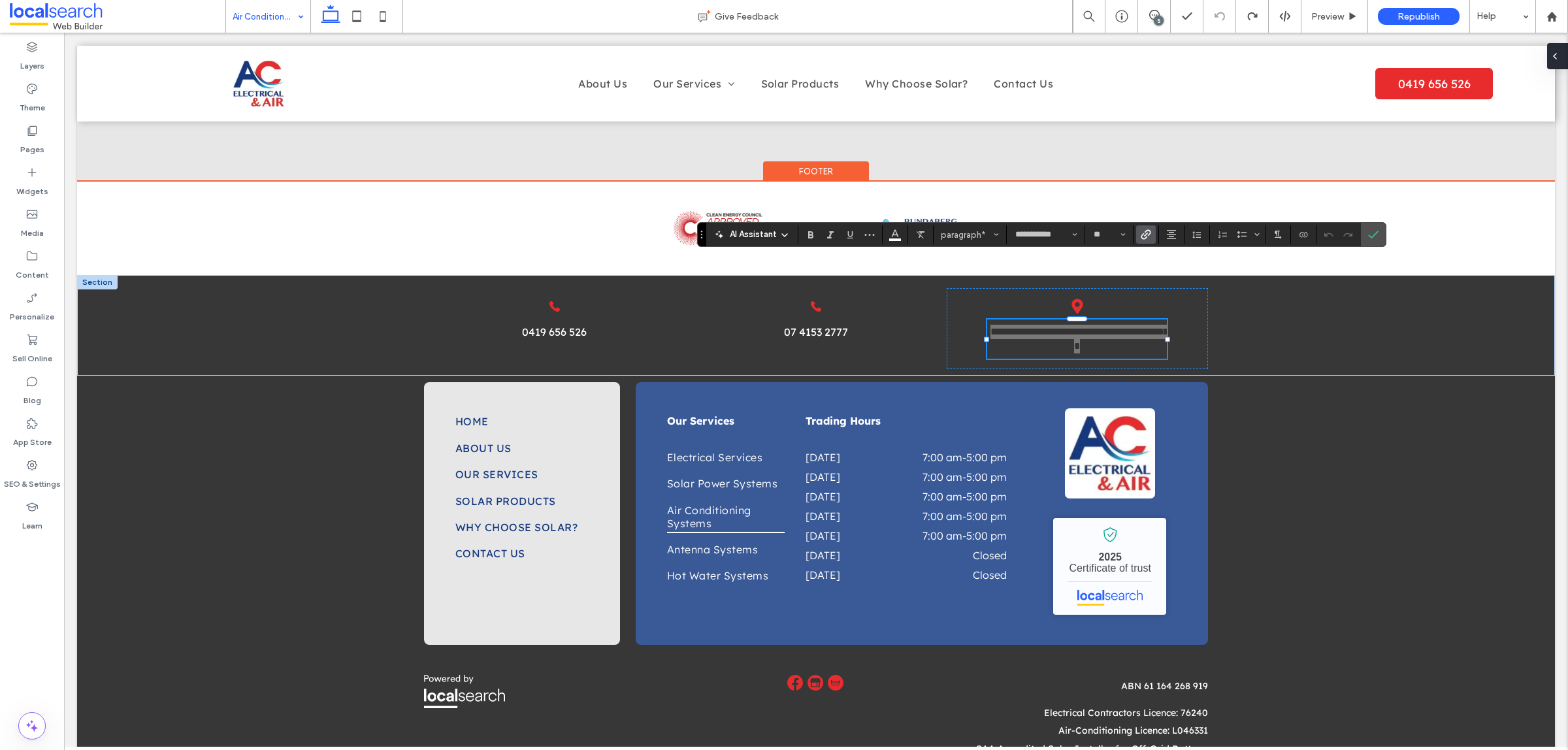
drag, startPoint x: 1500, startPoint y: 24, endPoint x: 1564, endPoint y: 57, distance: 72.0
click at [1564, 57] on div at bounding box center [1557, 56] width 21 height 26
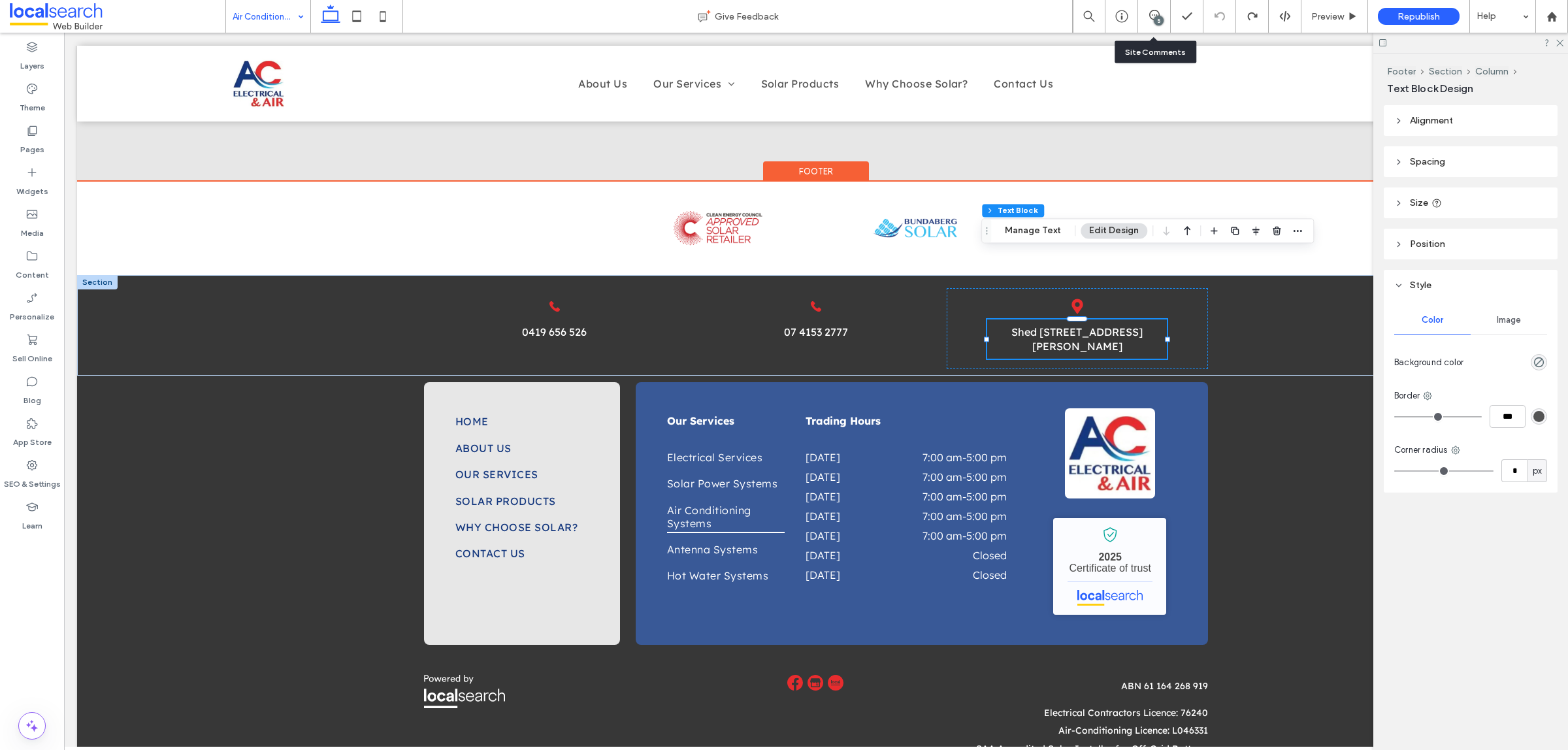
click at [1158, 24] on div "5" at bounding box center [1158, 20] width 10 height 10
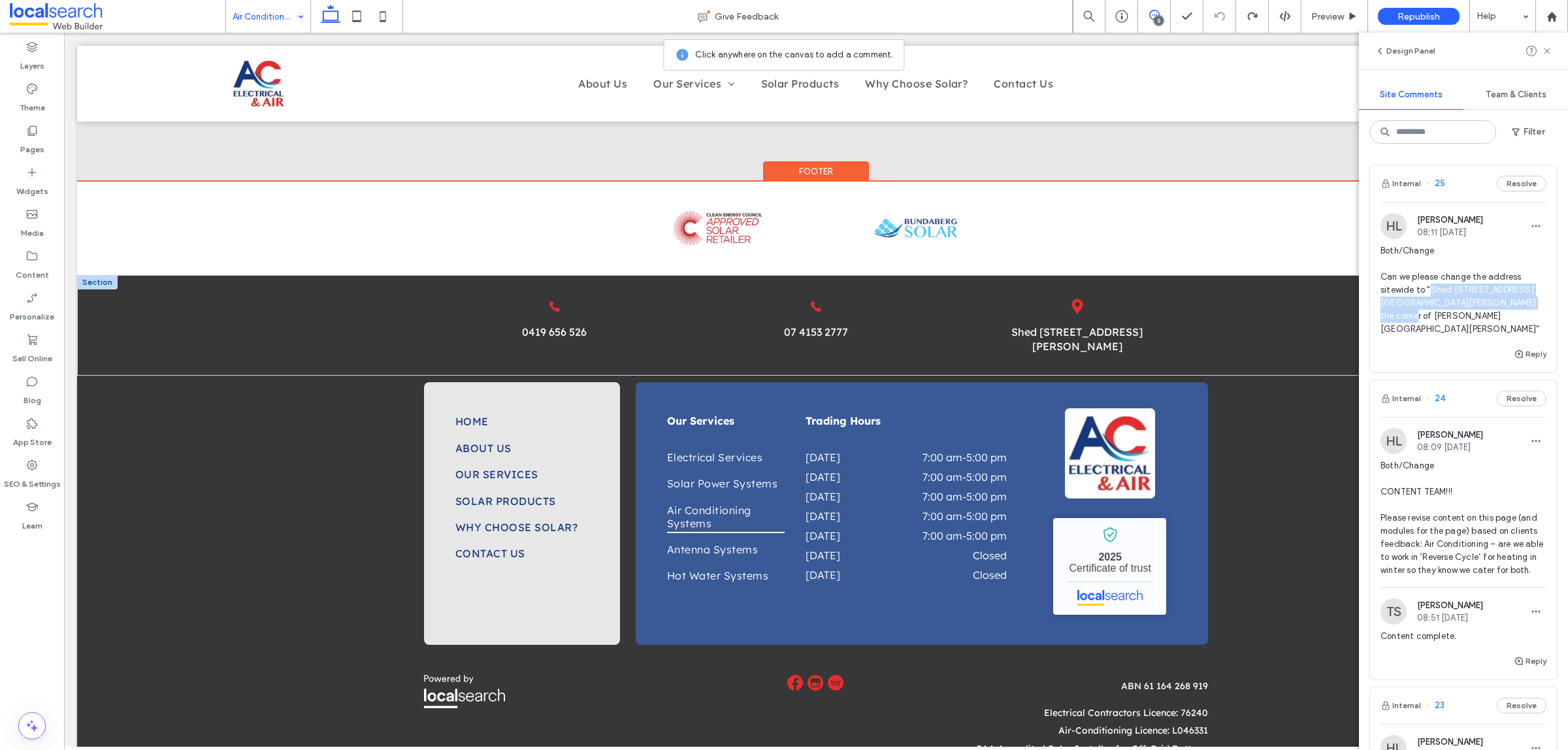
drag, startPoint x: 1429, startPoint y: 289, endPoint x: 1389, endPoint y: 315, distance: 47.7
click at [1389, 315] on span "Both/Change Can we please change the address sitewide to "Shed 5, 121 George St…" at bounding box center [1463, 290] width 166 height 91
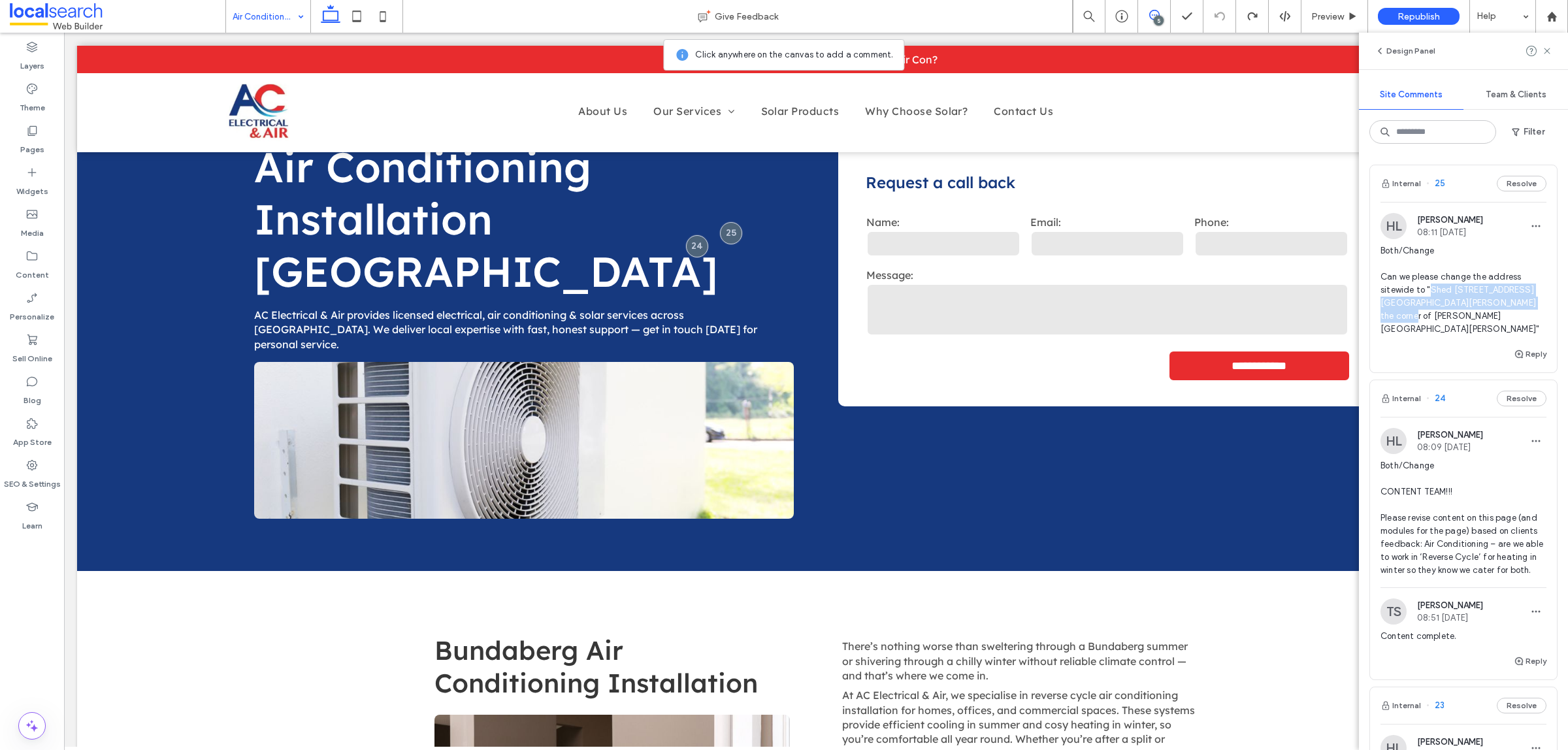
scroll to position [0, 0]
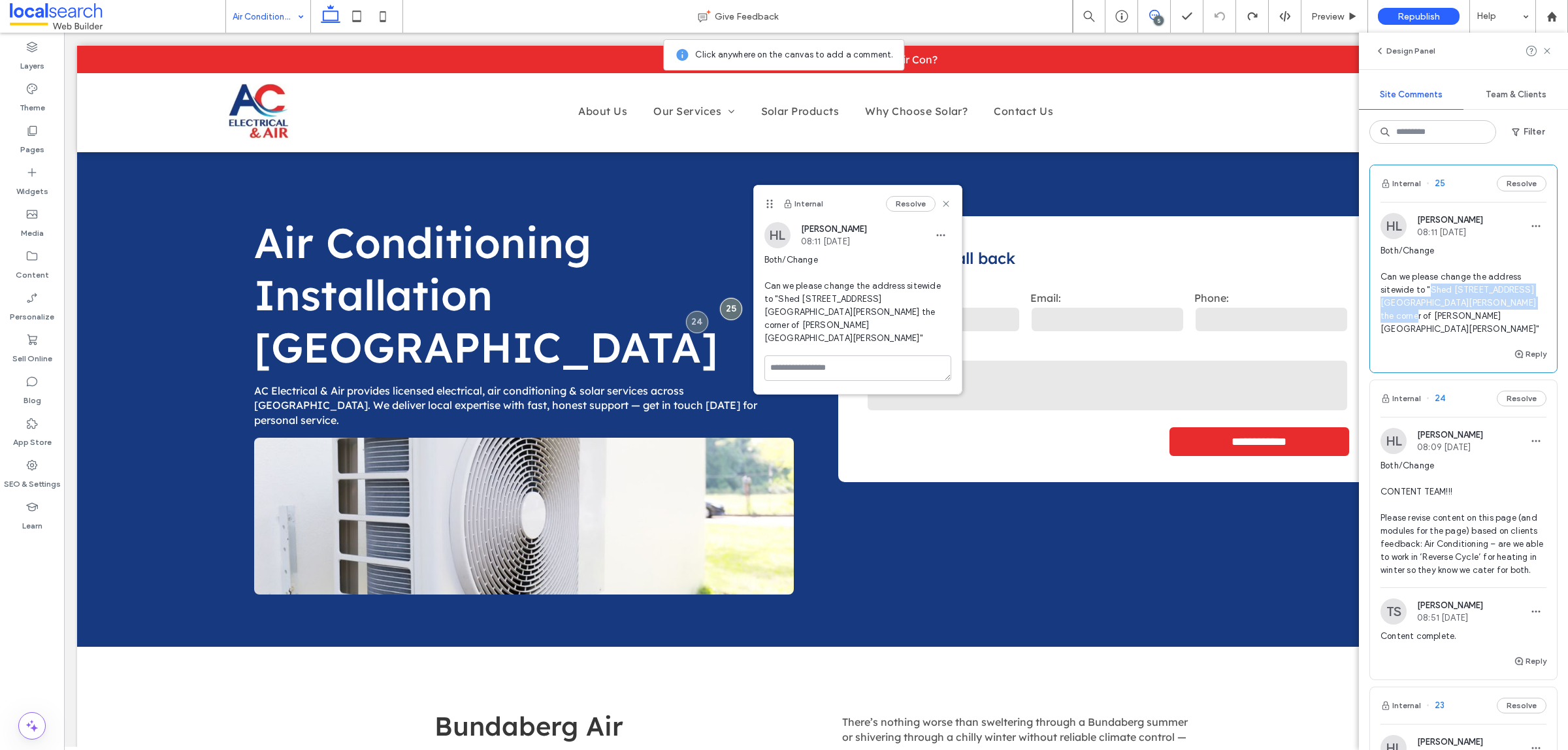
copy span "Shed [STREET_ADDRESS][PERSON_NAME] - On the corner of [PERSON_NAME] and [PERSON…"
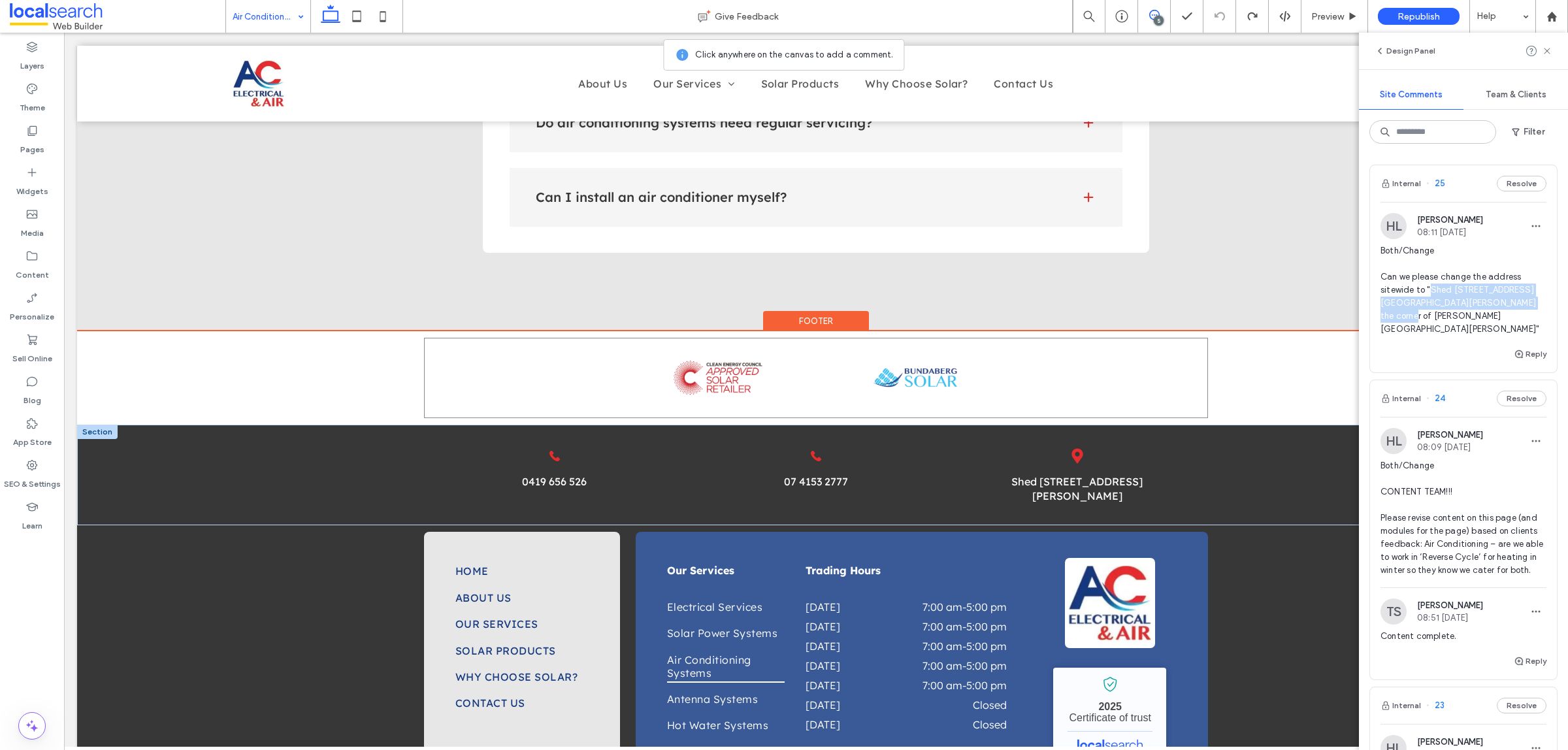
scroll to position [1680, 0]
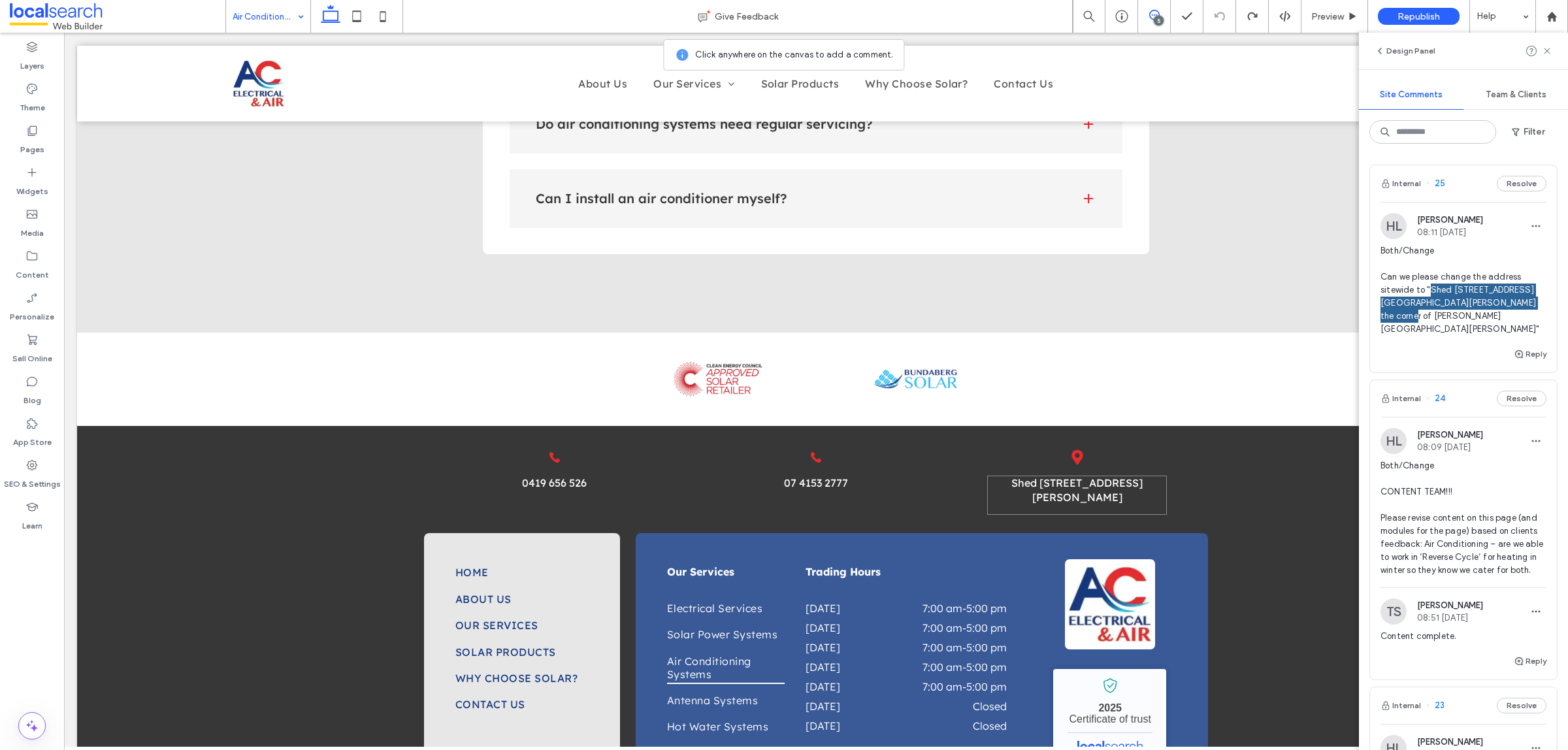
click at [1070, 476] on link "Shed 121 George St, Bundaberg Central QLD 4670" at bounding box center [1076, 490] width 131 height 28
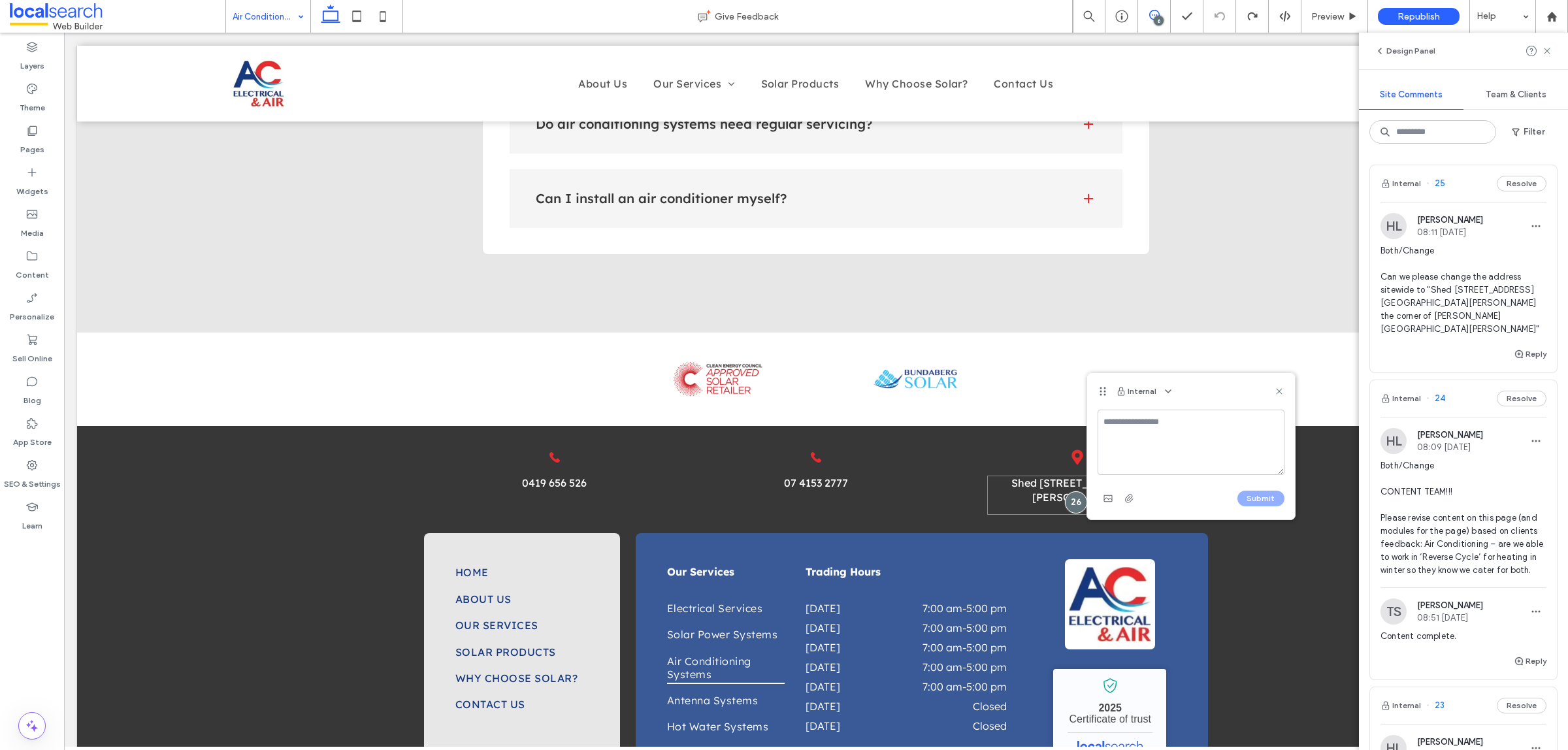
click at [1031, 476] on link "Shed 121 George St, Bundaberg Central QLD 4670" at bounding box center [1076, 490] width 131 height 28
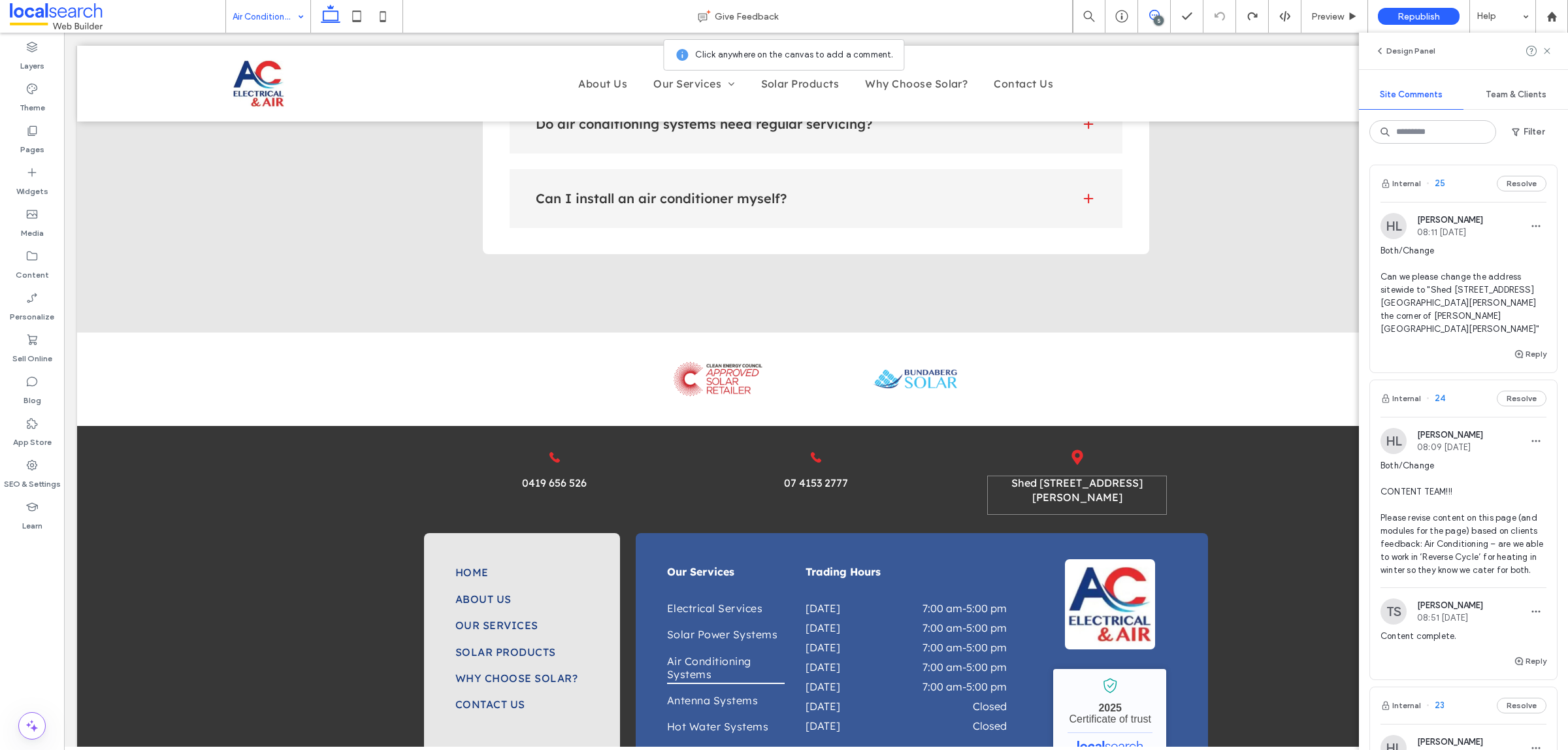
click at [1031, 476] on link "Shed 121 George St, Bundaberg Central QLD 4670" at bounding box center [1076, 490] width 131 height 28
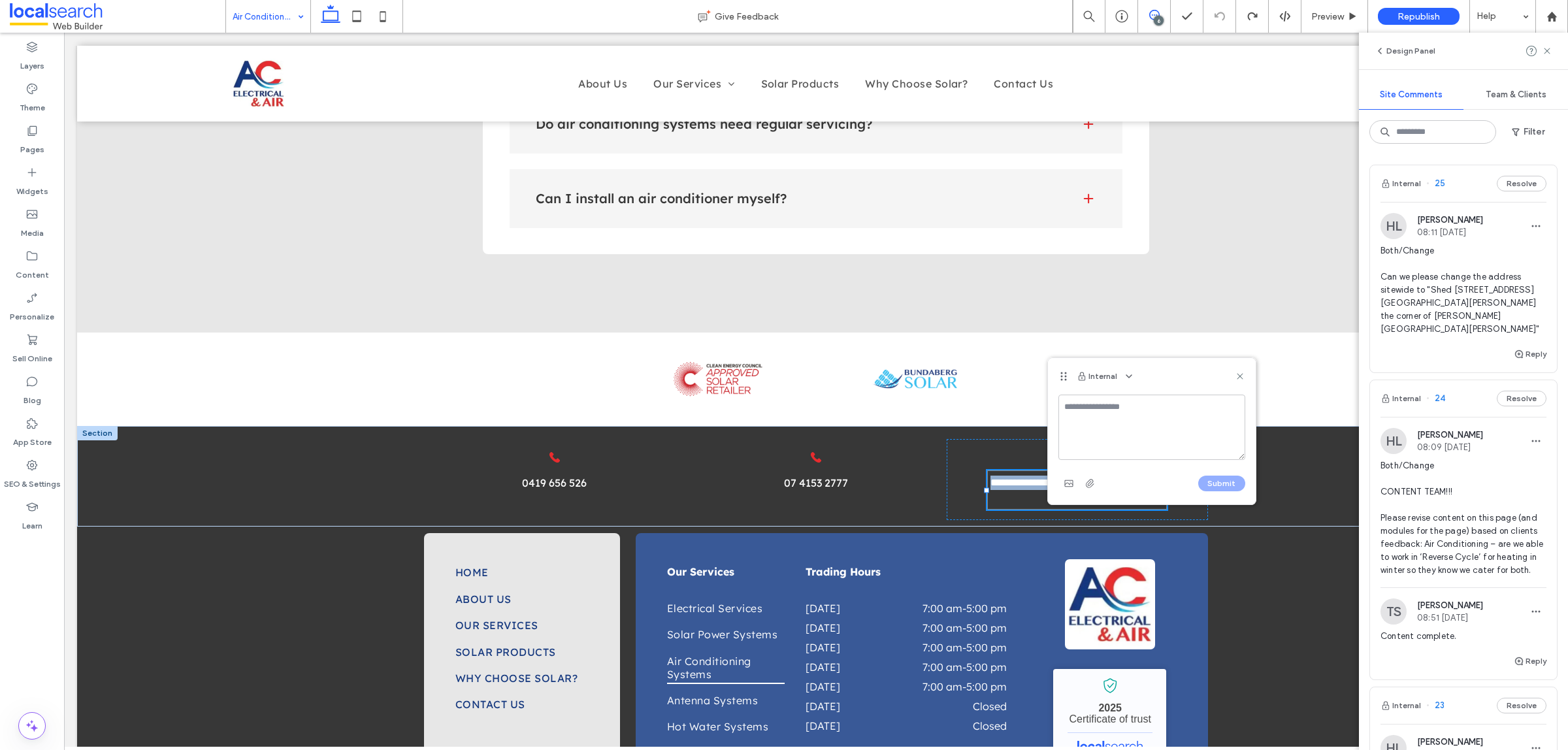
type input "**********"
type input "**"
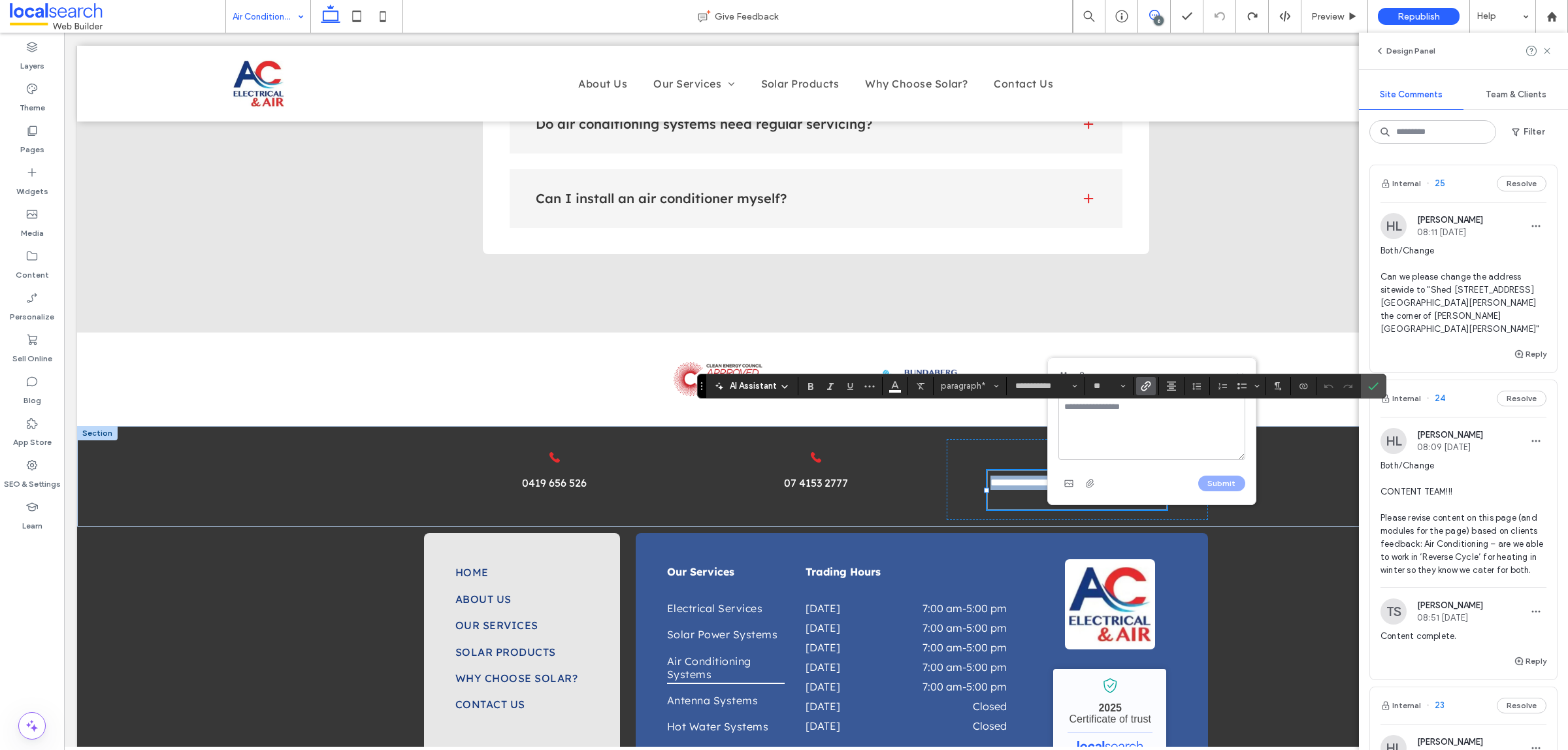
click at [1027, 477] on link "**********" at bounding box center [1081, 489] width 182 height 24
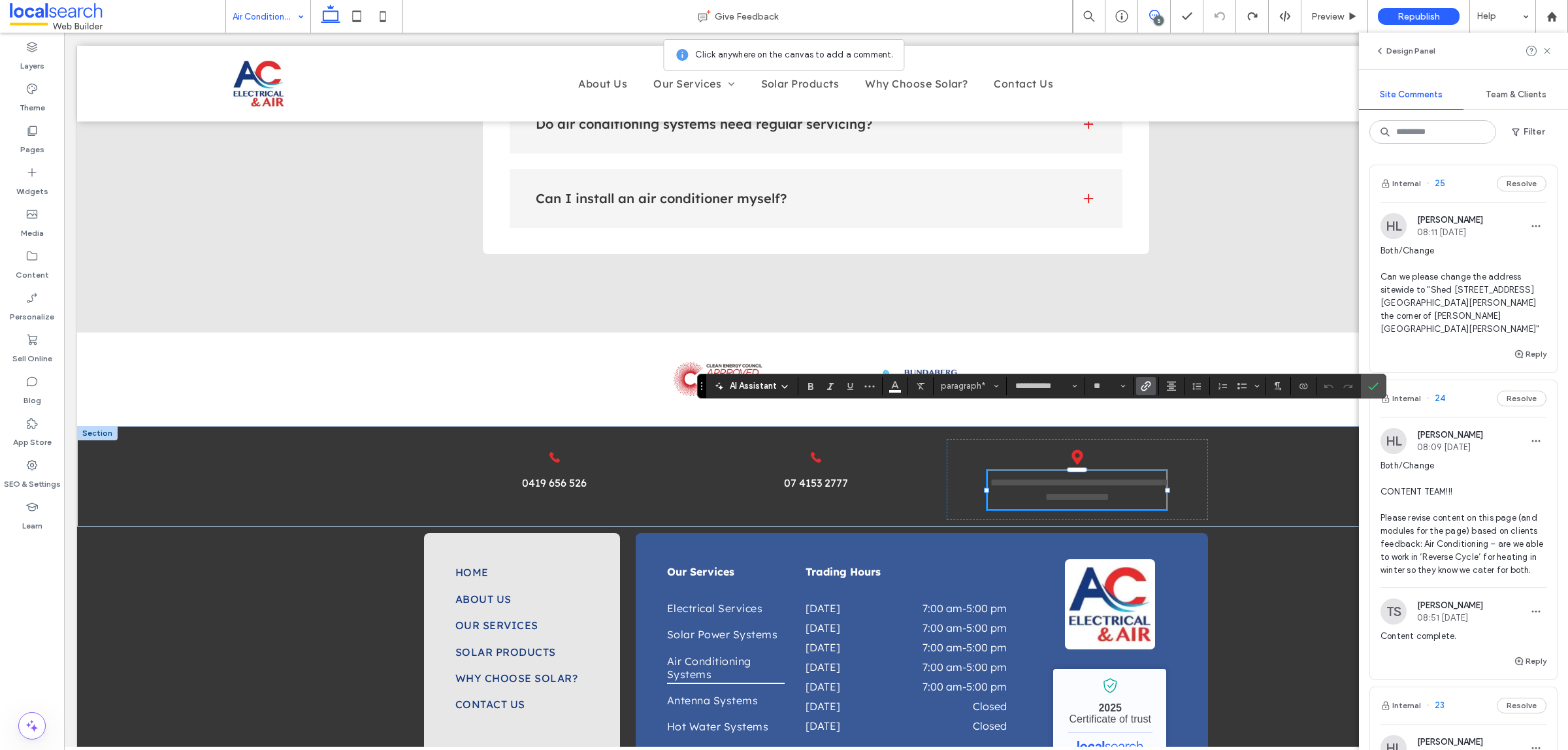
scroll to position [0, 0]
click at [1037, 477] on link "**********" at bounding box center [1079, 489] width 177 height 24
click at [1037, 476] on div at bounding box center [1043, 487] width 22 height 22
click at [1032, 477] on link "**********" at bounding box center [1079, 489] width 177 height 24
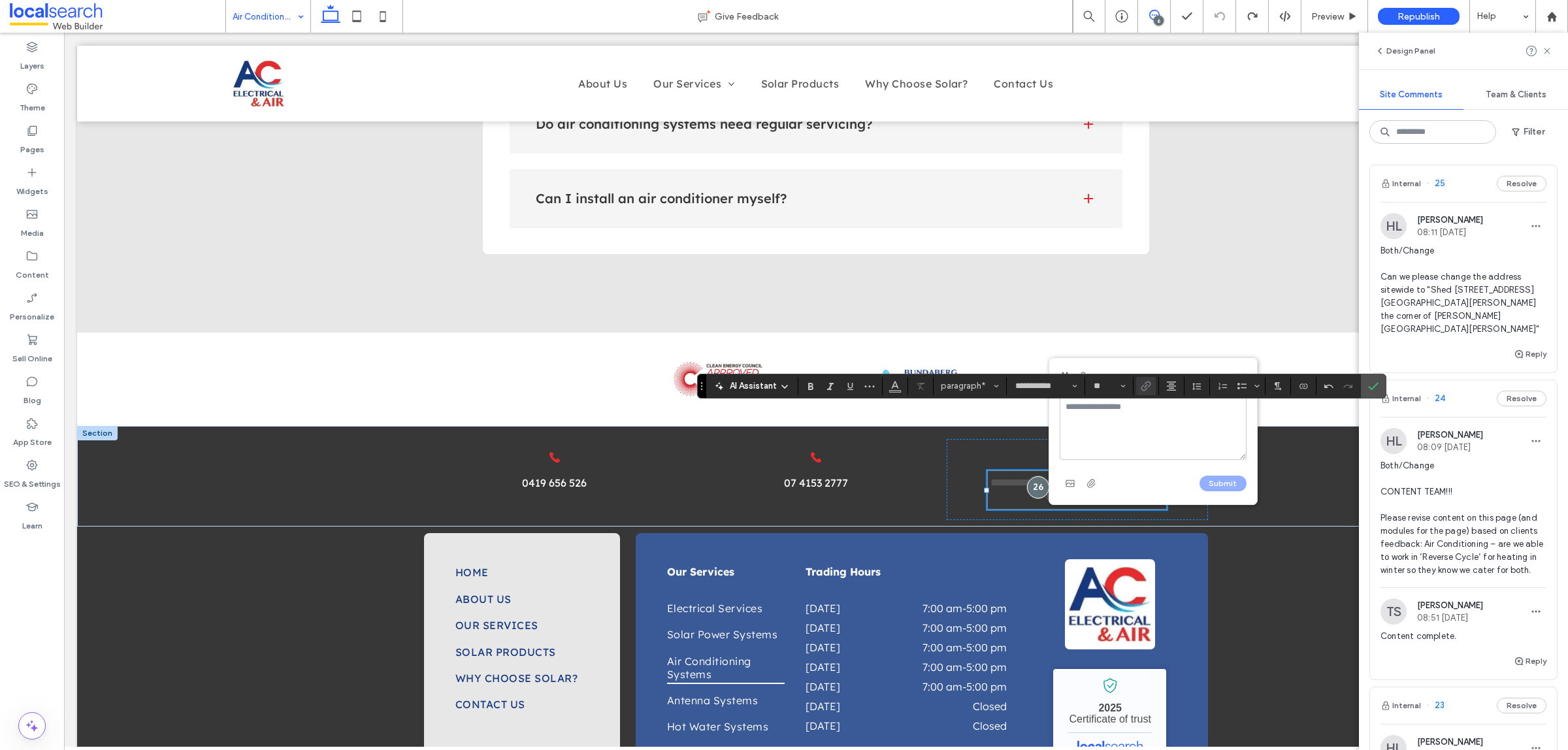
click at [1004, 477] on link "**********" at bounding box center [1079, 489] width 177 height 24
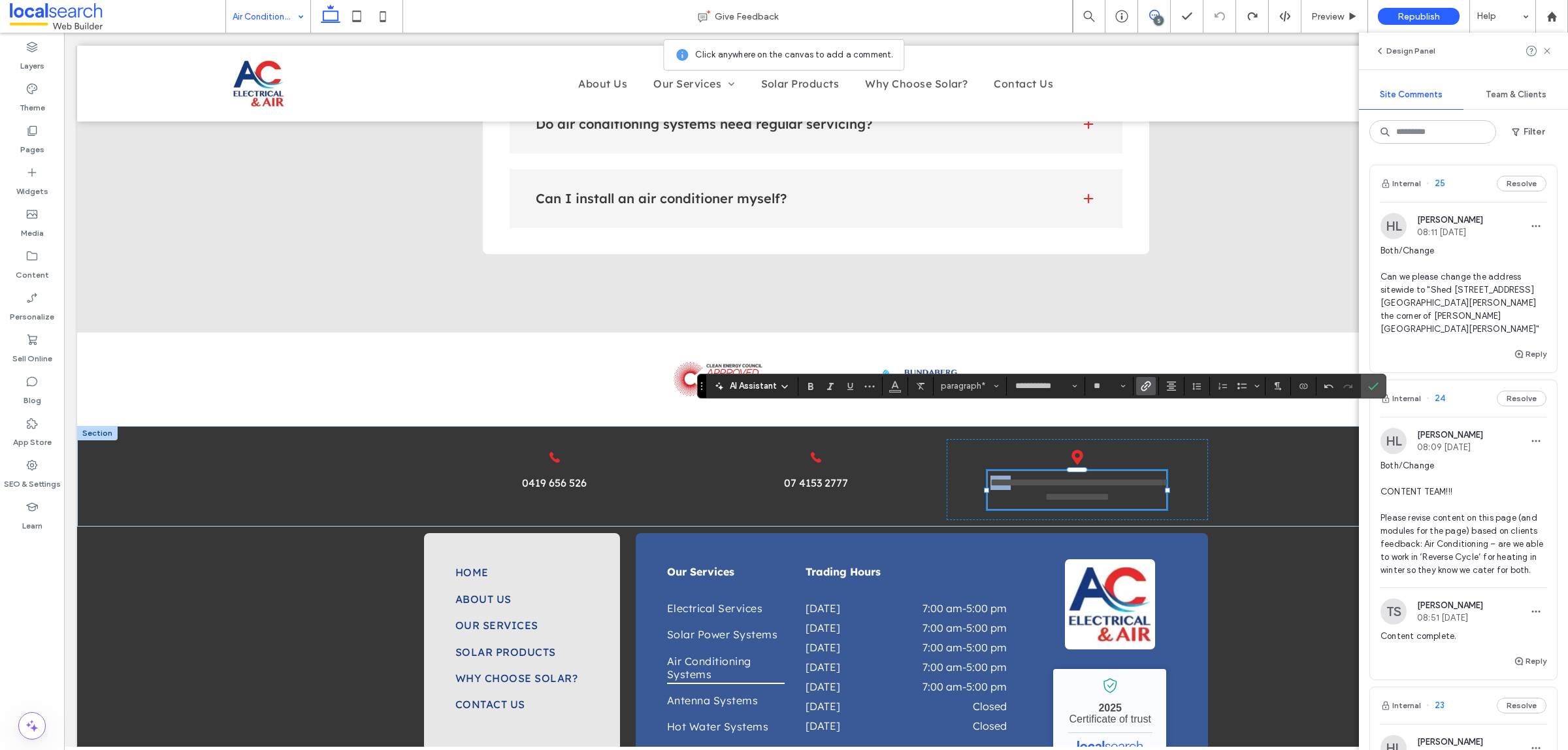
click at [1004, 477] on link "**********" at bounding box center [1079, 489] width 177 height 24
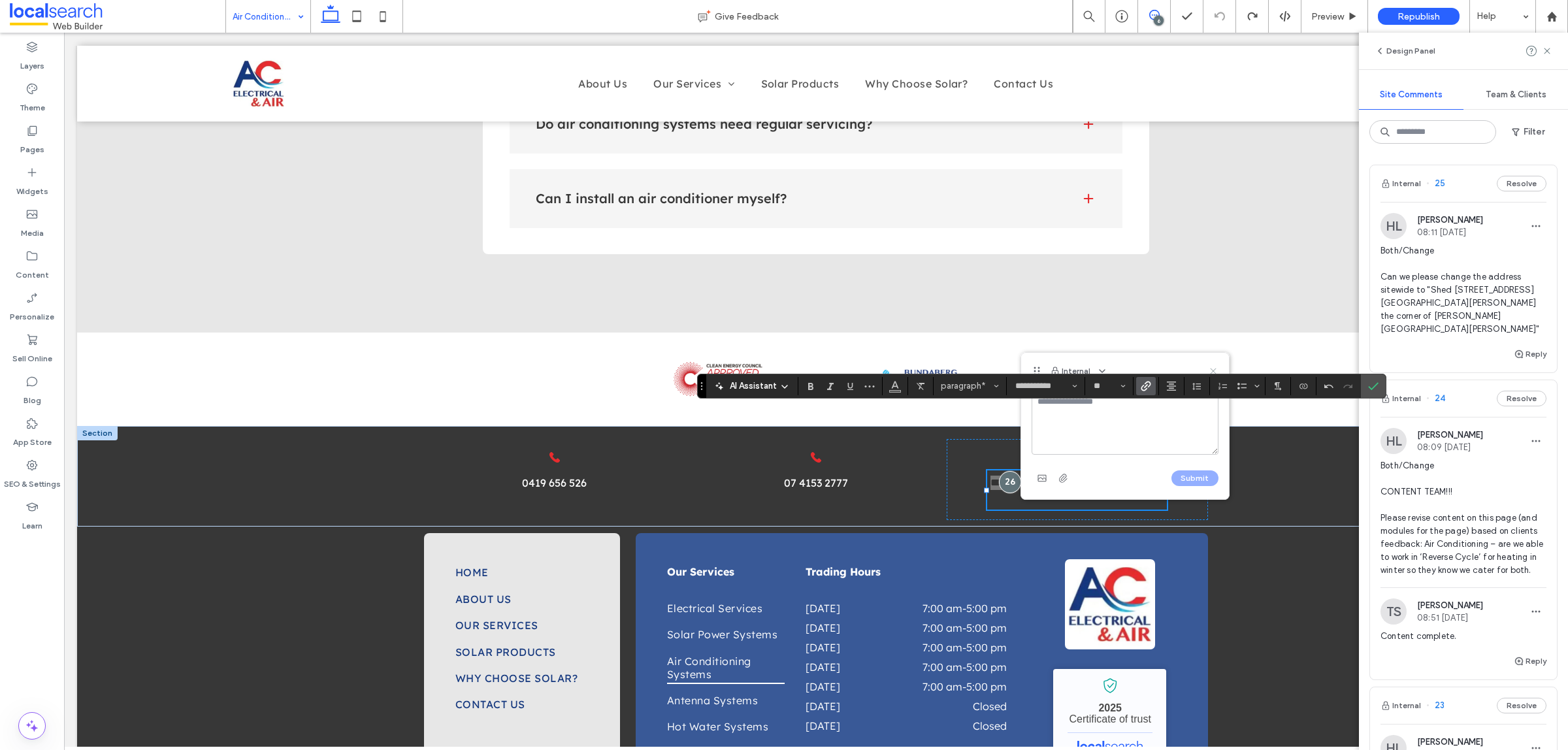
click at [1211, 367] on icon at bounding box center [1212, 371] width 11 height 11
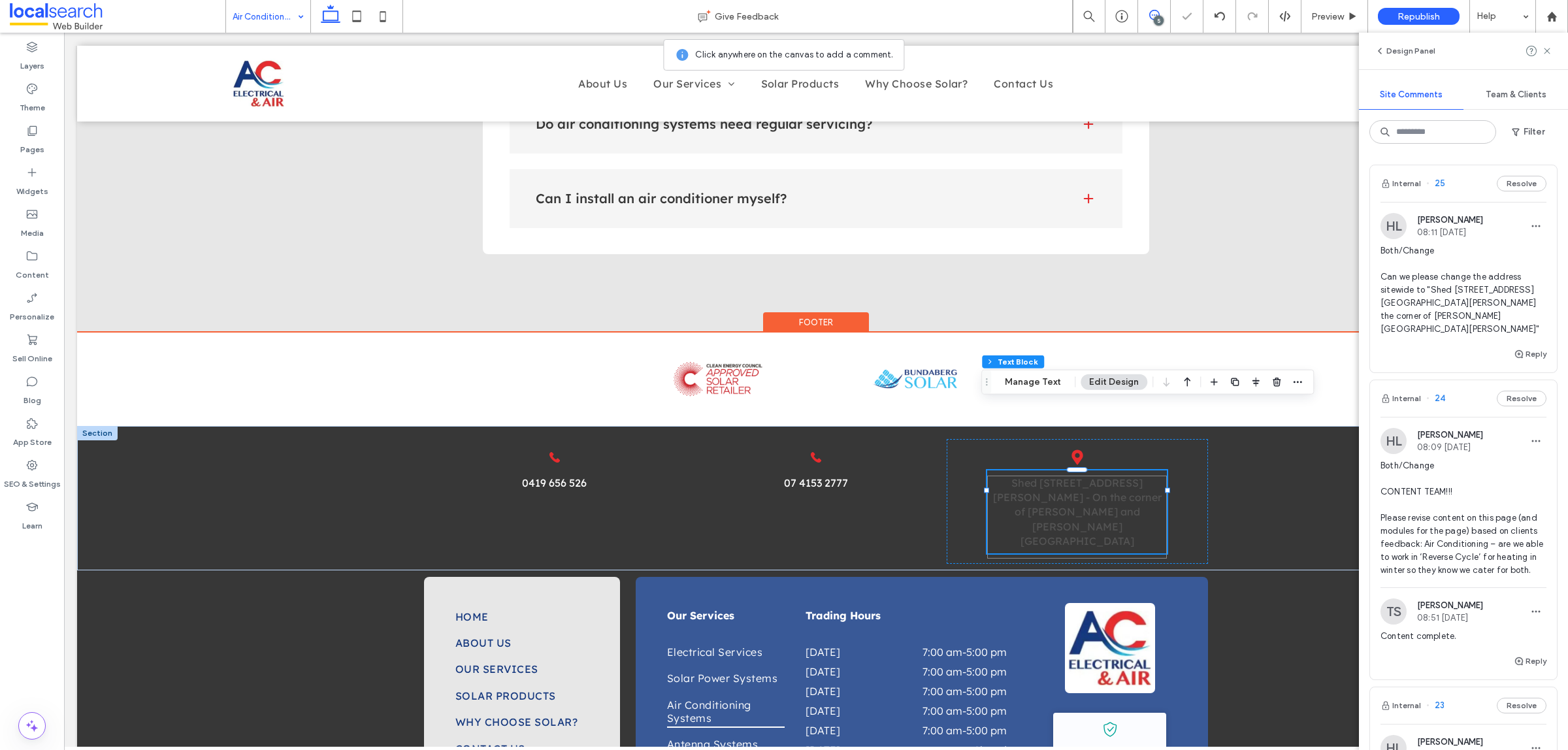
click at [1108, 476] on link "Shed [STREET_ADDRESS][PERSON_NAME] - On the corner of [PERSON_NAME] and [PERSON…" at bounding box center [1076, 512] width 169 height 72
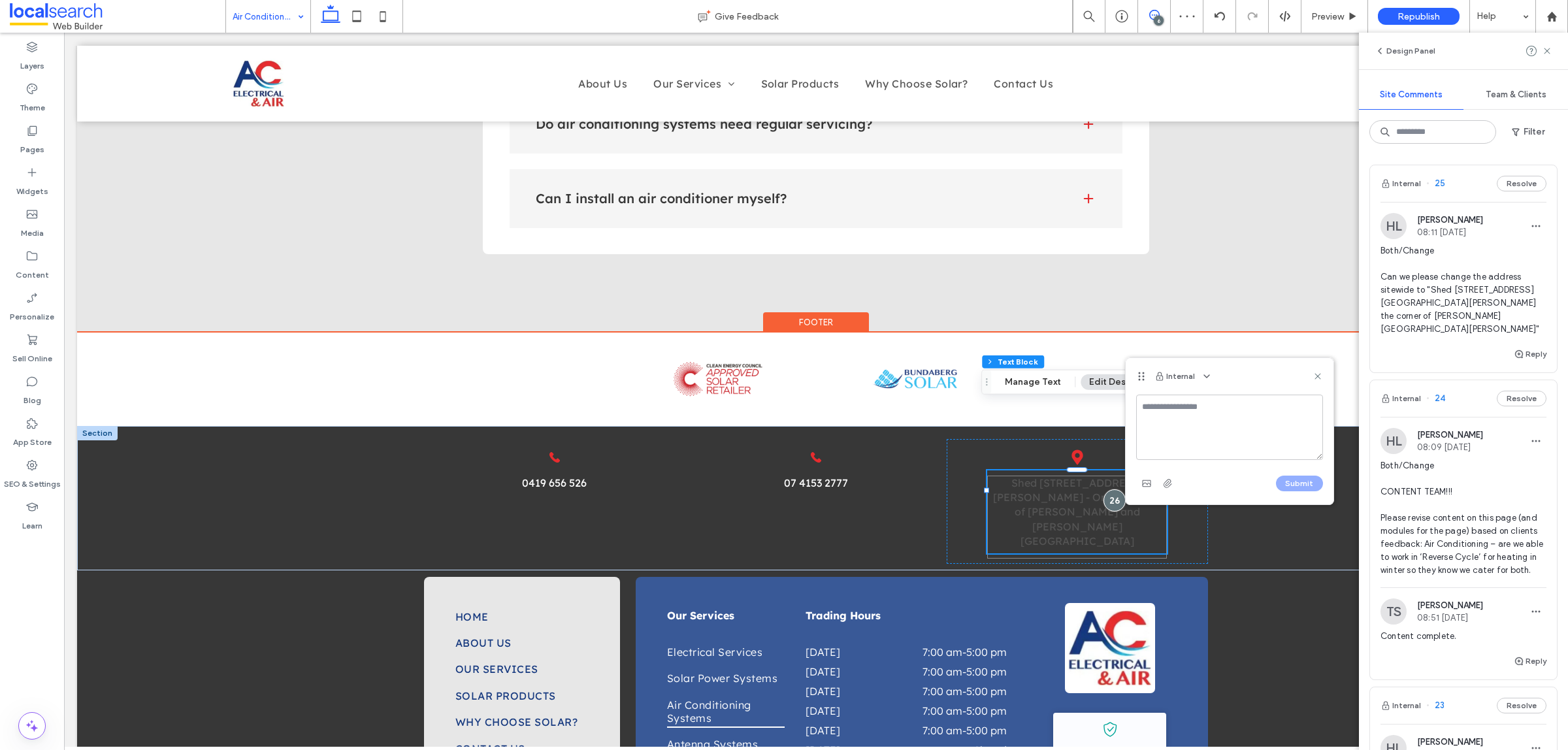
click at [1062, 476] on link "Shed [STREET_ADDRESS][PERSON_NAME] - On the corner of [PERSON_NAME] and [PERSON…" at bounding box center [1076, 512] width 169 height 72
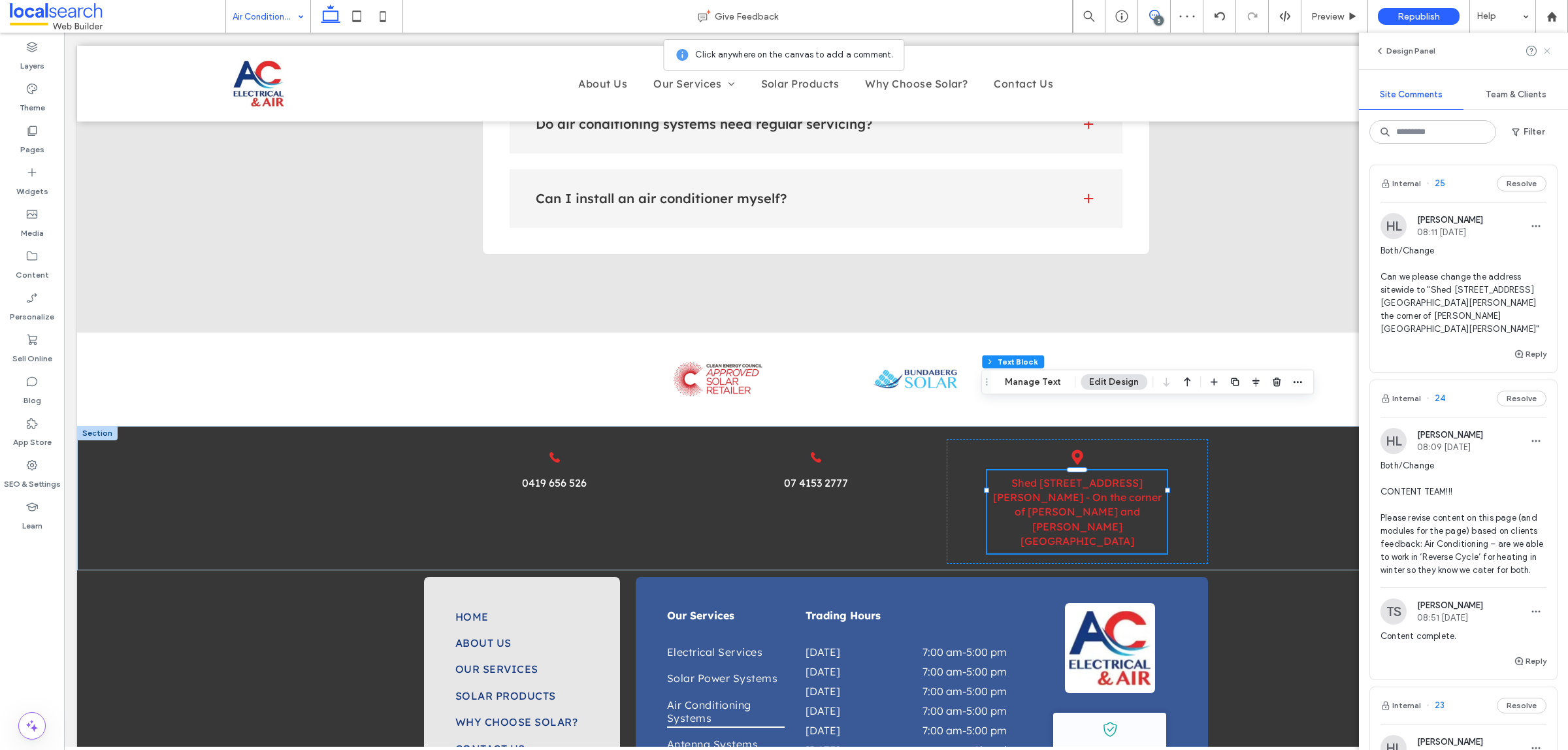
click at [1548, 51] on icon at bounding box center [1546, 50] width 11 height 11
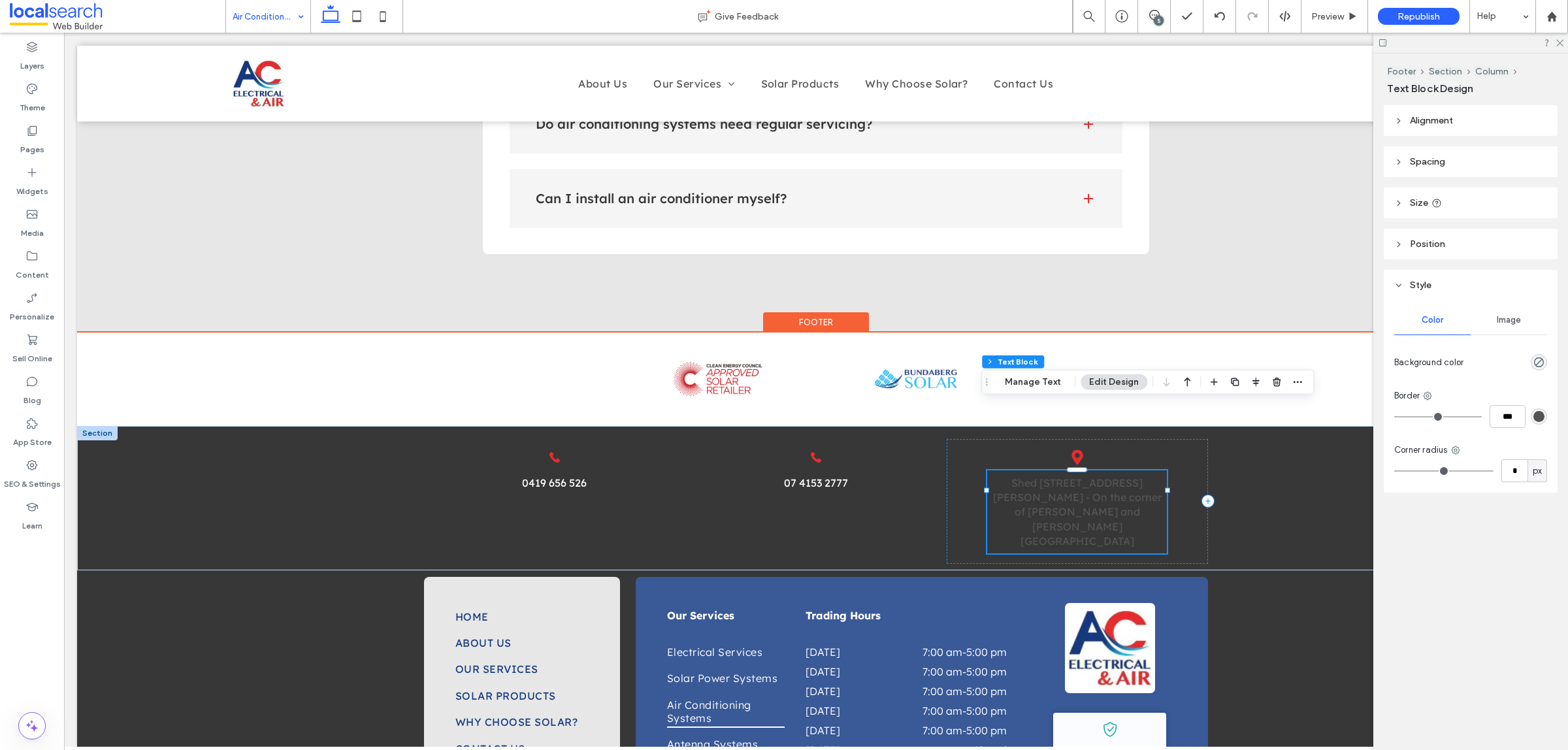
click at [1055, 476] on link "Shed [STREET_ADDRESS][PERSON_NAME] - On the corner of [PERSON_NAME] and [PERSON…" at bounding box center [1076, 512] width 169 height 72
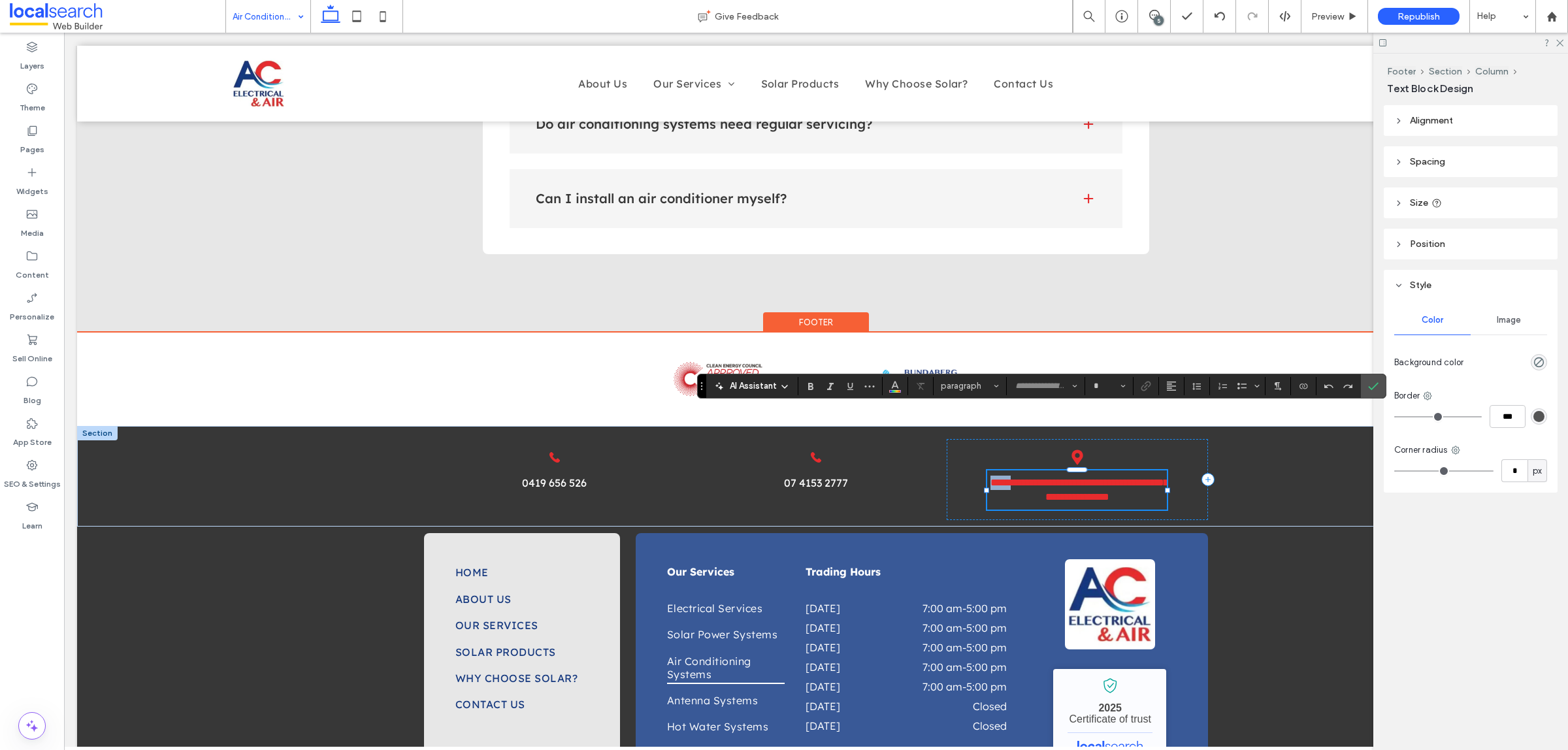
type input "**********"
type input "**"
click at [885, 387] on button "Color" at bounding box center [895, 386] width 20 height 18
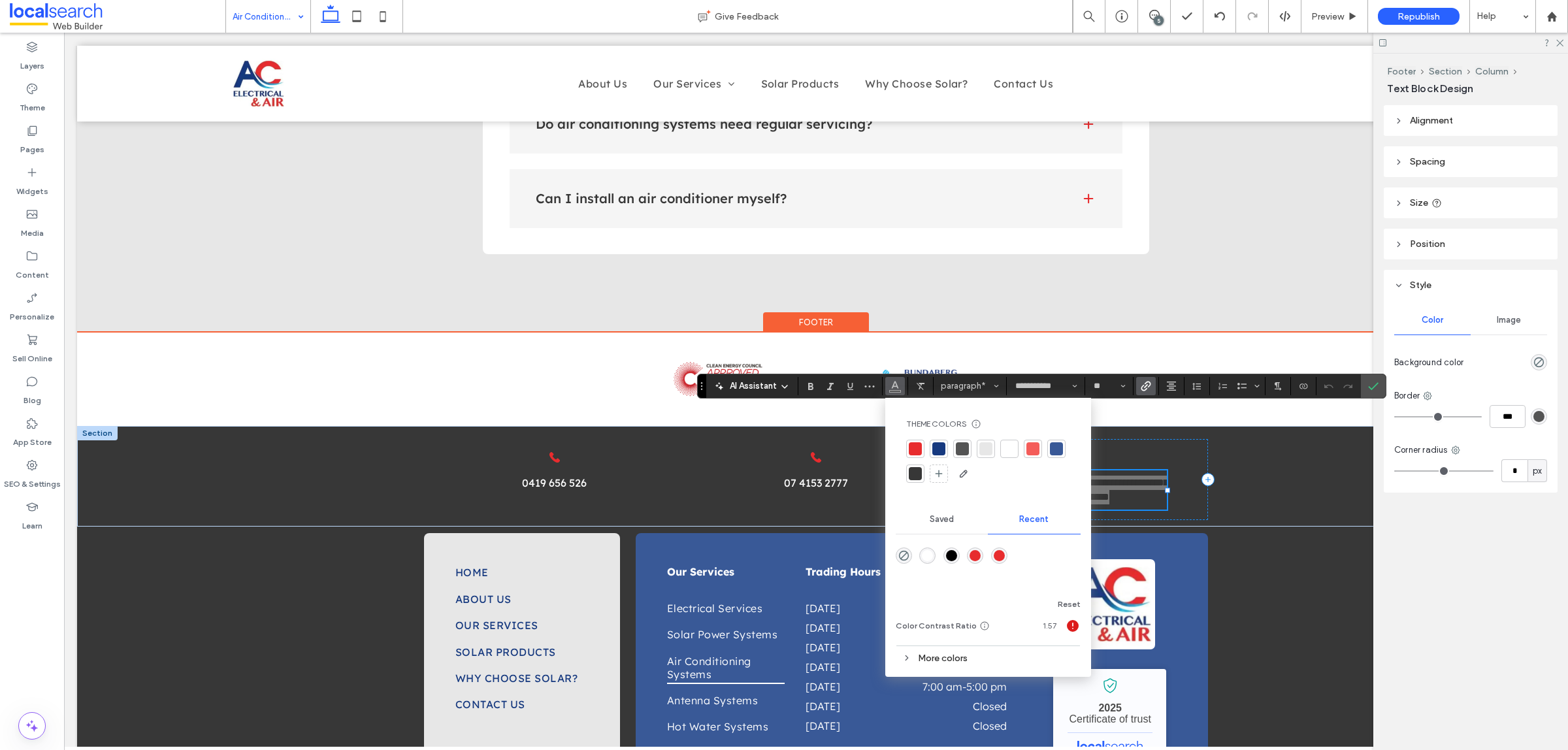
click at [1001, 451] on div at bounding box center [1009, 449] width 18 height 18
click at [1376, 379] on span "Confirm" at bounding box center [1373, 386] width 11 height 22
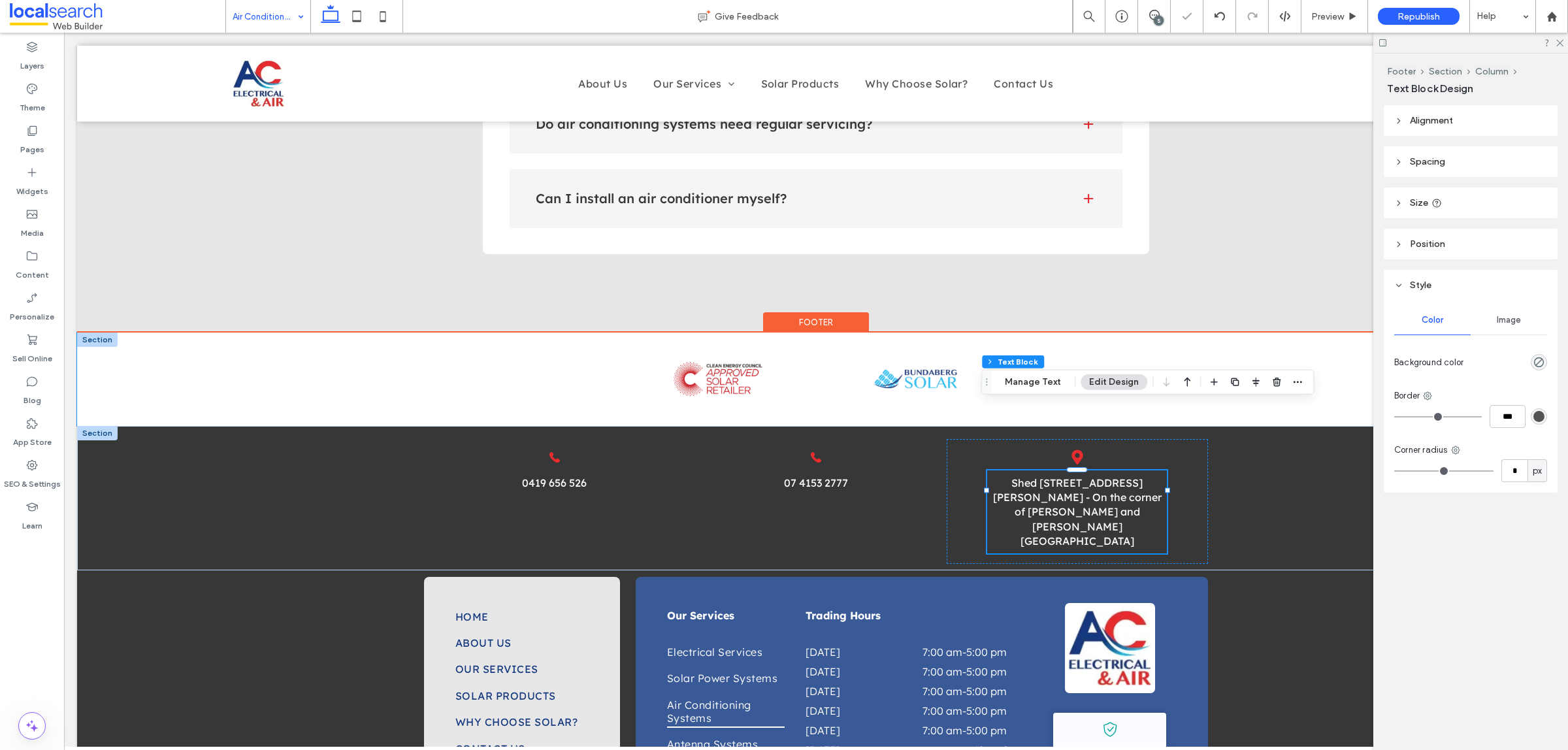
click at [1245, 332] on div at bounding box center [816, 379] width 1478 height 94
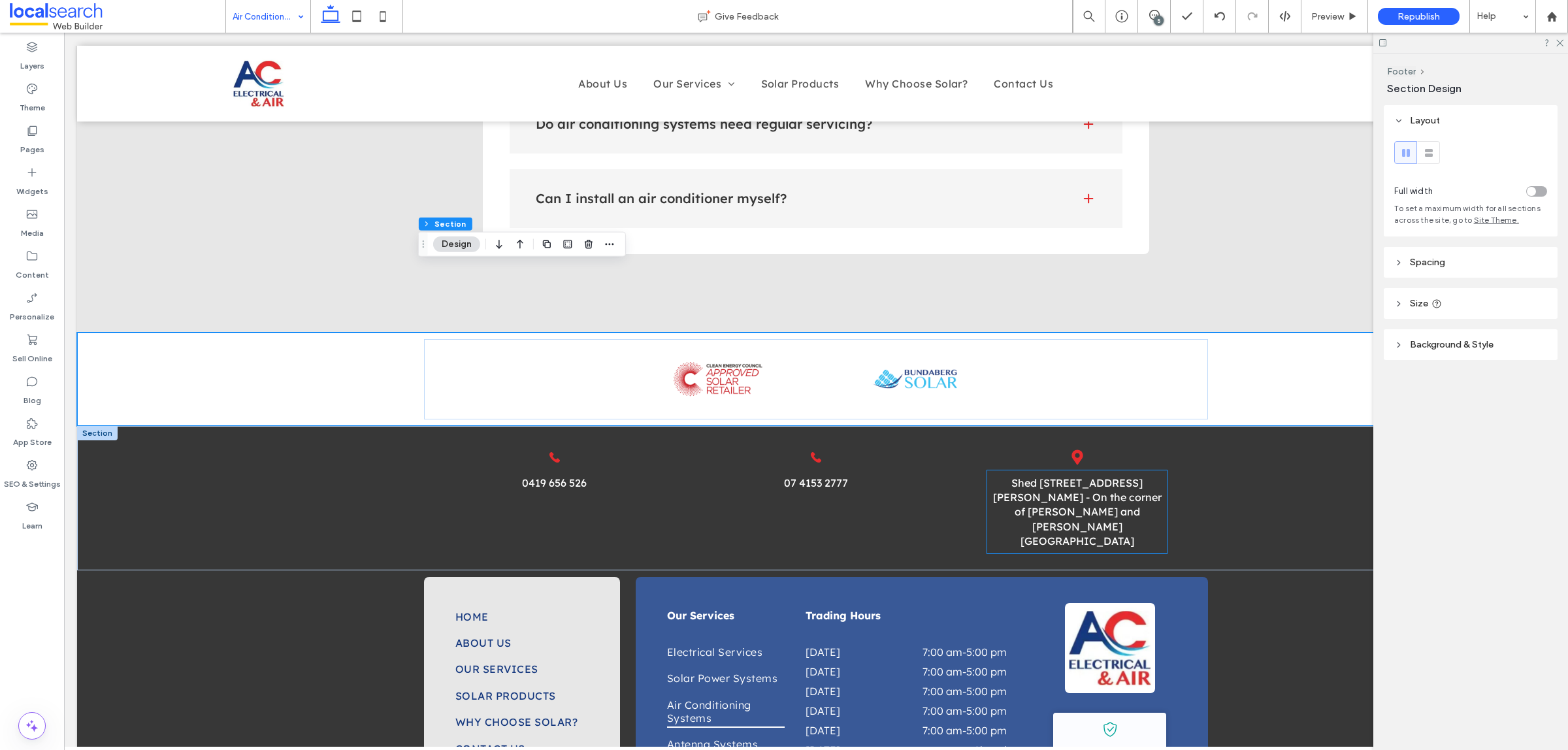
click at [1122, 476] on link "Shed [STREET_ADDRESS][PERSON_NAME] - On the corner of [PERSON_NAME] and [PERSON…" at bounding box center [1076, 512] width 169 height 72
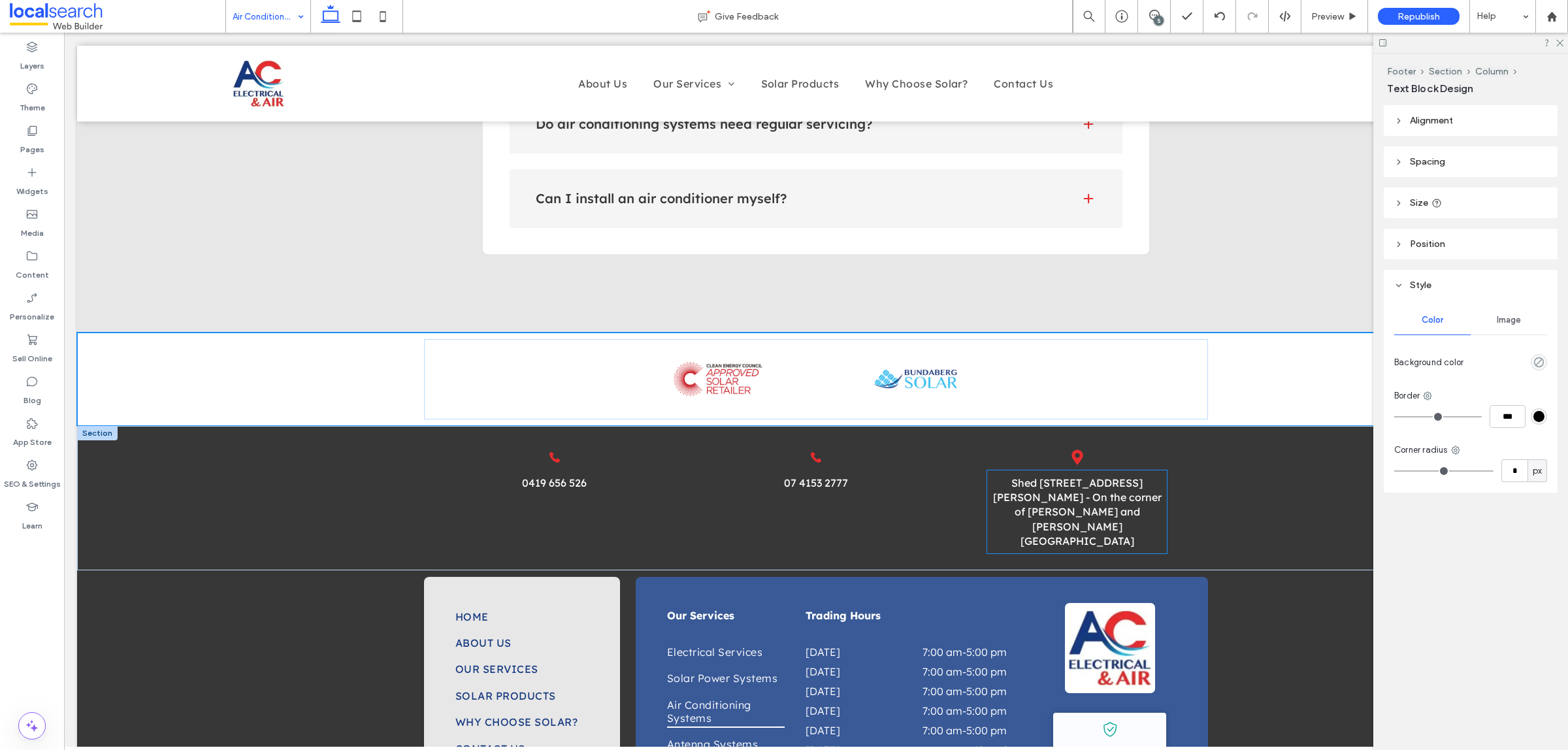
click at [1122, 471] on div "Shed [STREET_ADDRESS][PERSON_NAME] - On the corner of [PERSON_NAME] and [PERSON…" at bounding box center [1076, 512] width 180 height 84
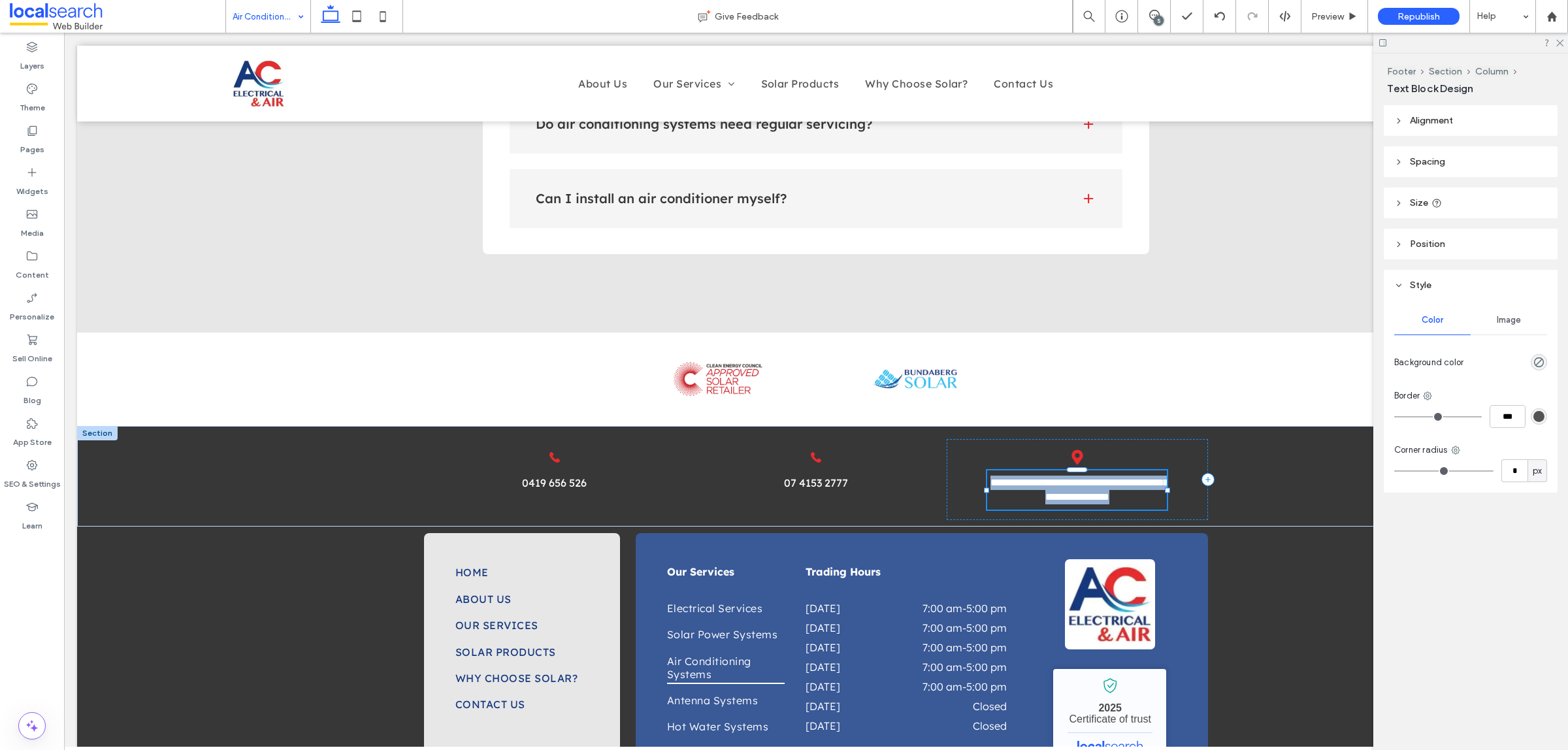
type input "**********"
type input "**"
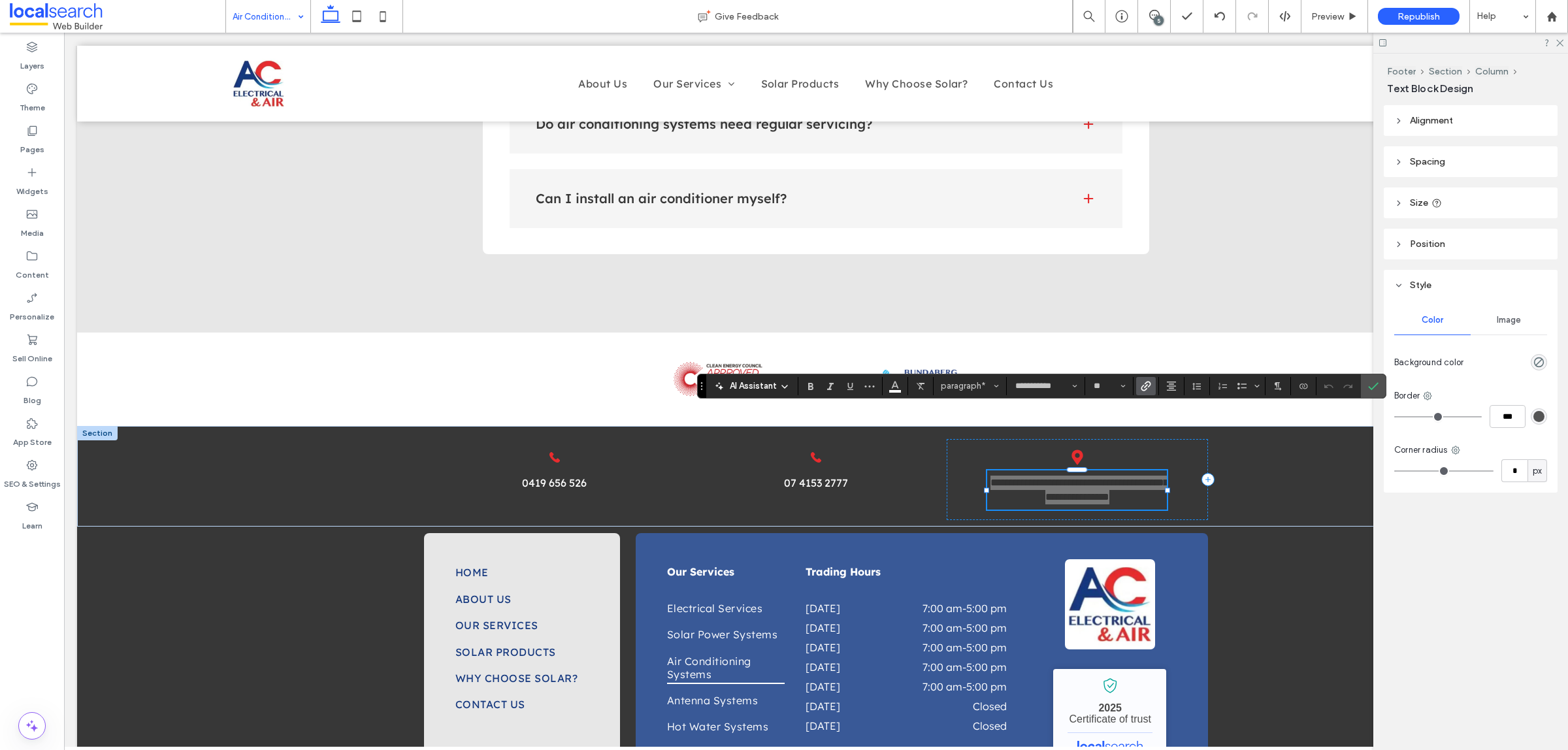
click at [1141, 388] on icon "Link" at bounding box center [1145, 386] width 11 height 11
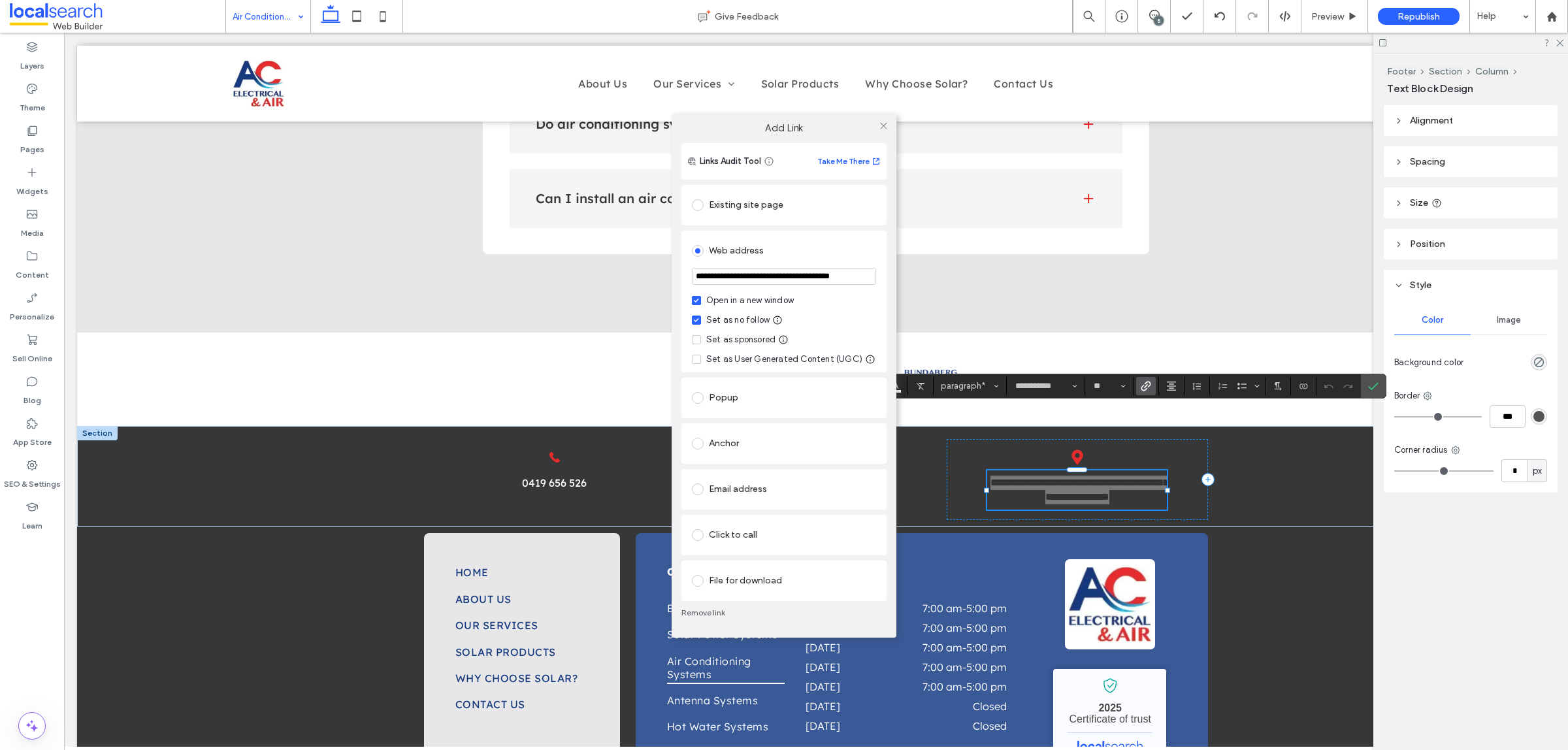
click at [836, 270] on input "**********" at bounding box center [784, 276] width 184 height 17
click at [882, 129] on icon at bounding box center [883, 125] width 10 height 10
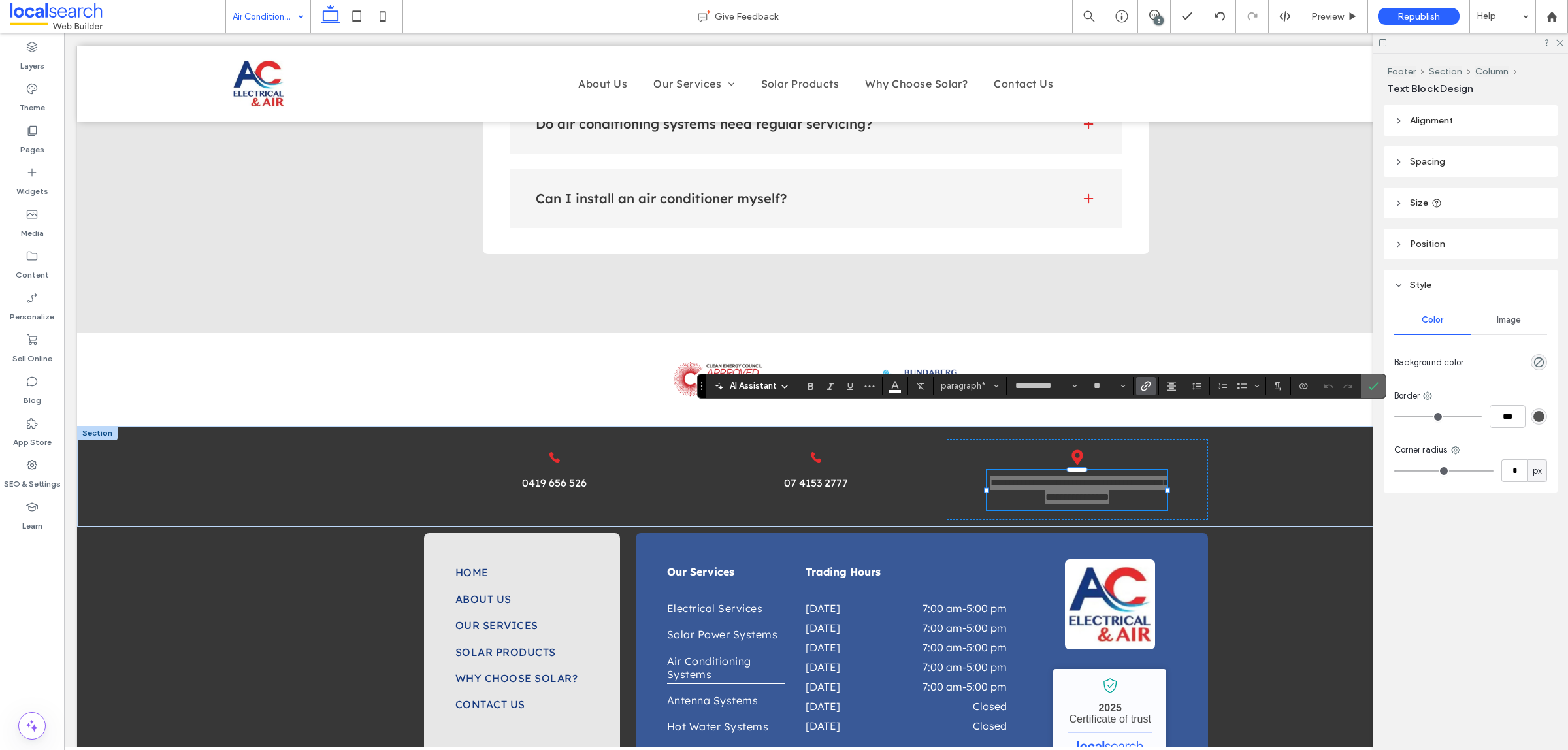
click at [1378, 384] on use "Confirm" at bounding box center [1373, 386] width 11 height 8
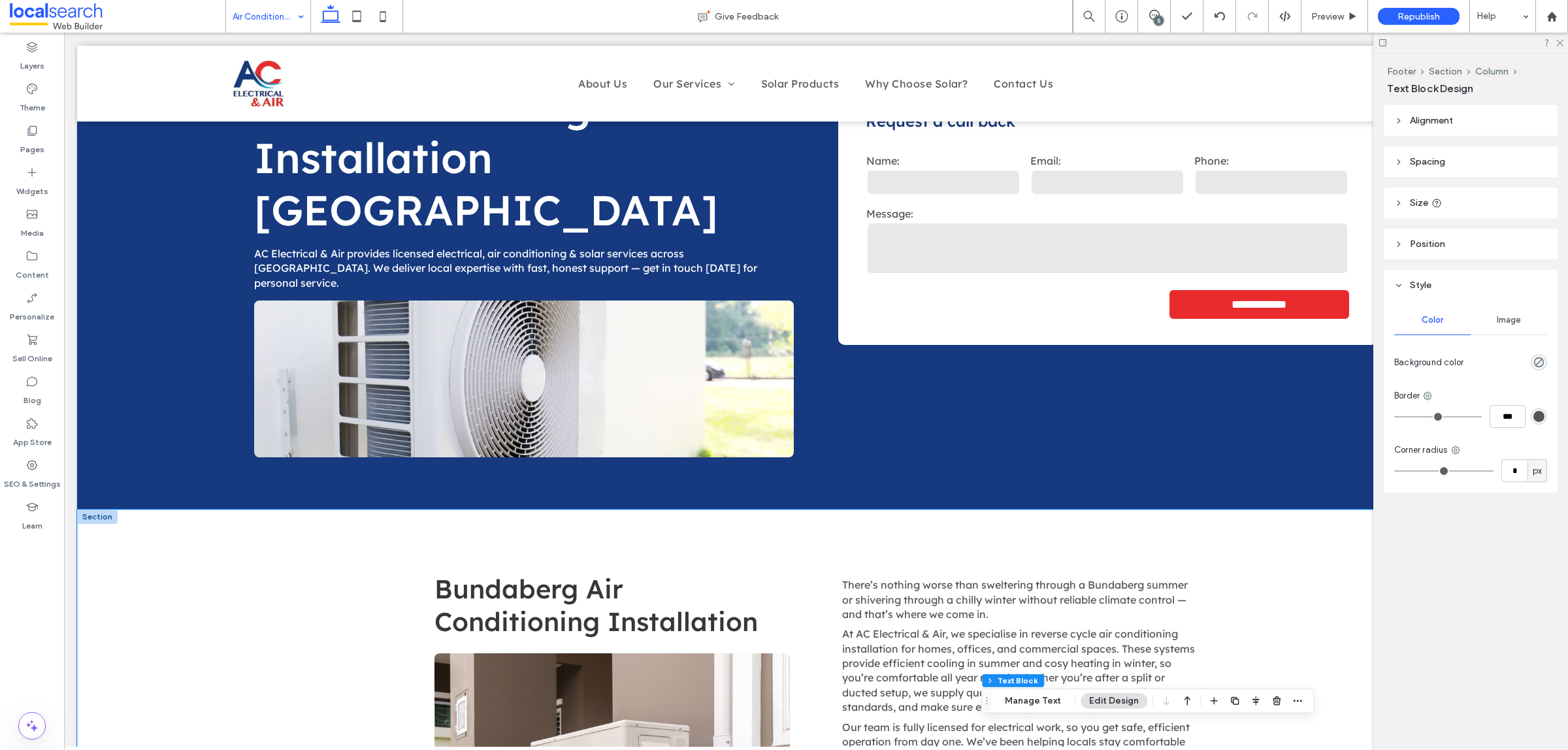
scroll to position [128, 0]
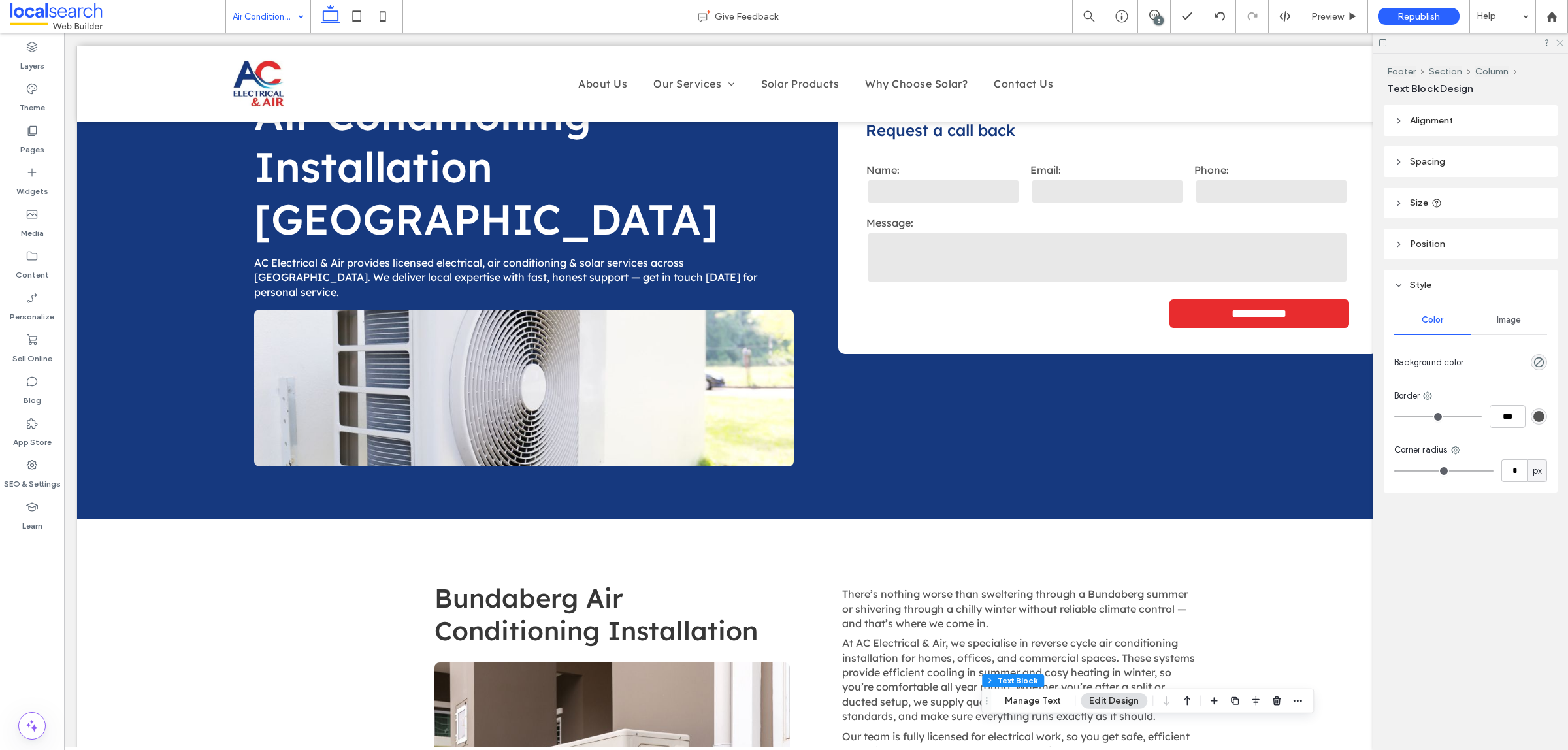
click at [1560, 43] on use at bounding box center [1559, 43] width 7 height 7
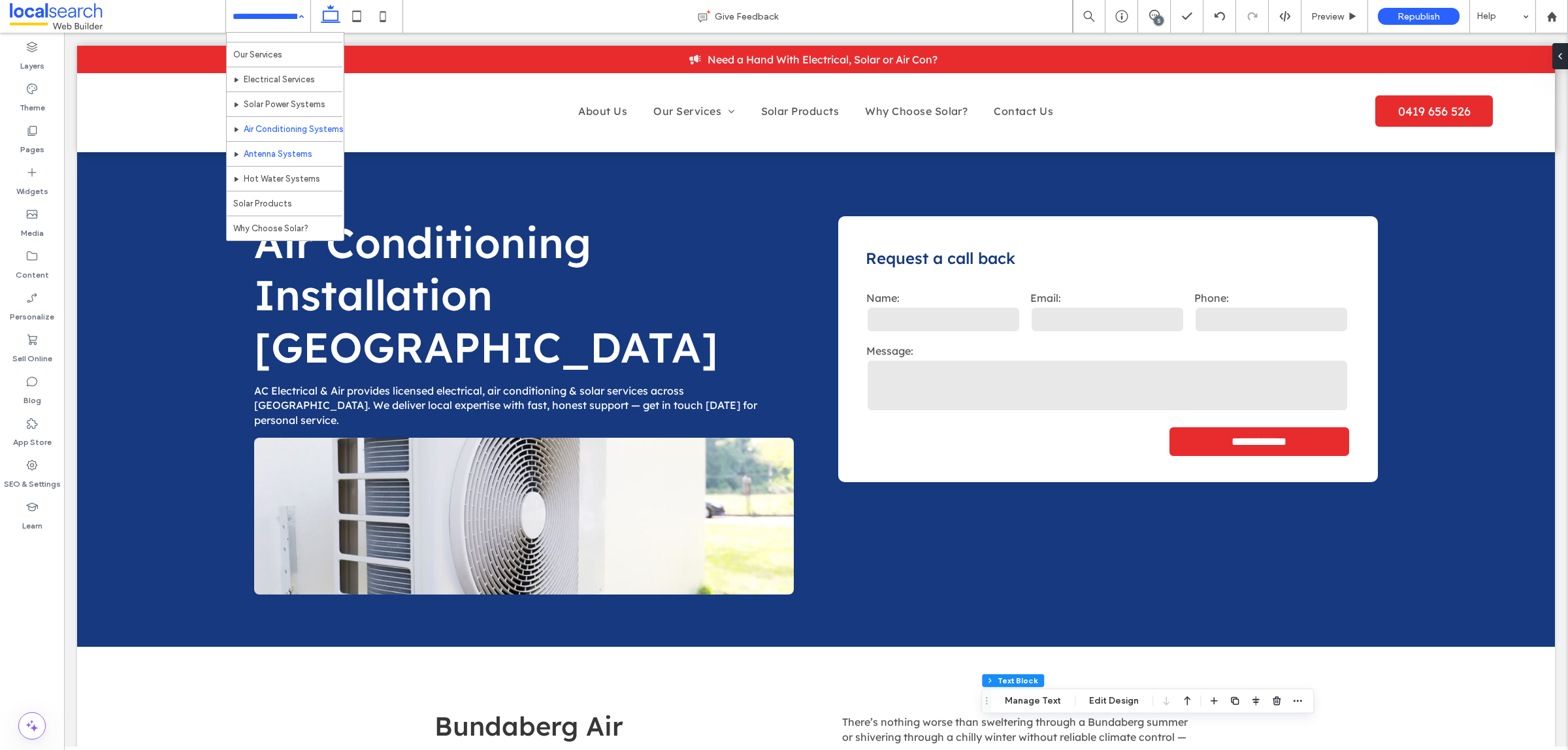
scroll to position [74, 0]
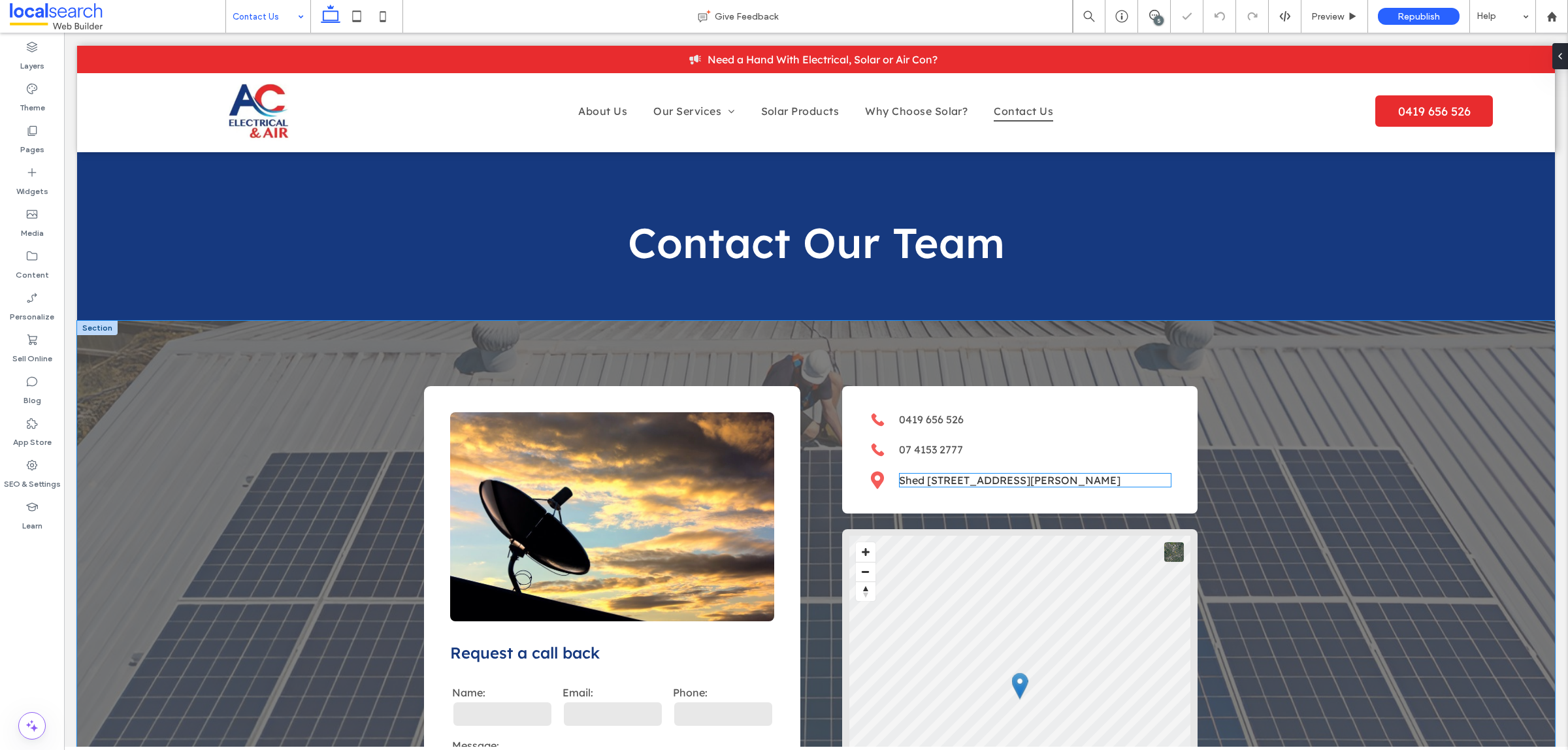
click at [1073, 485] on link "Shed 121 George St, Bundaberg Central QLD 4670" at bounding box center [1010, 480] width 221 height 13
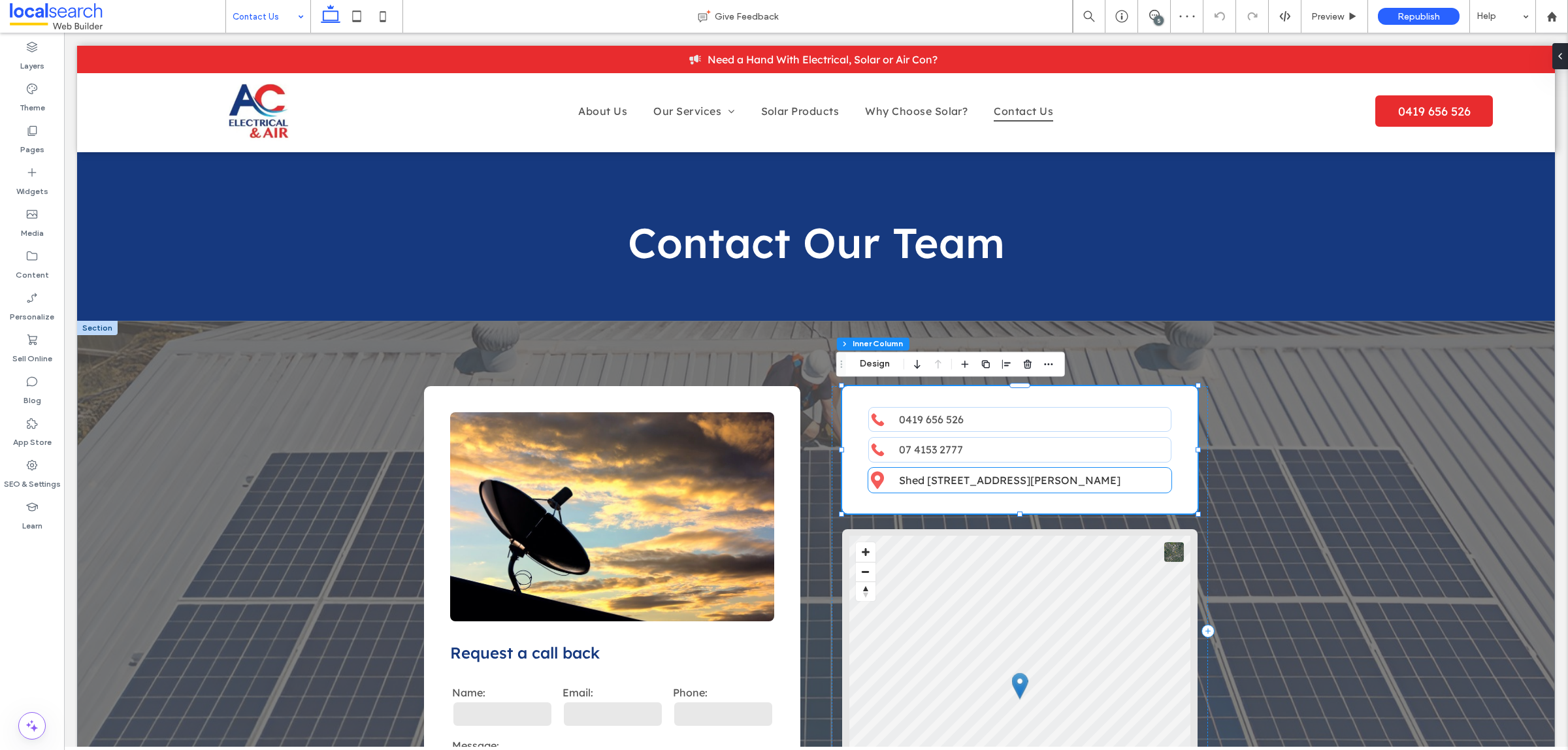
click at [1062, 485] on link "Shed 121 George St, Bundaberg Central QLD 4670" at bounding box center [1010, 480] width 221 height 13
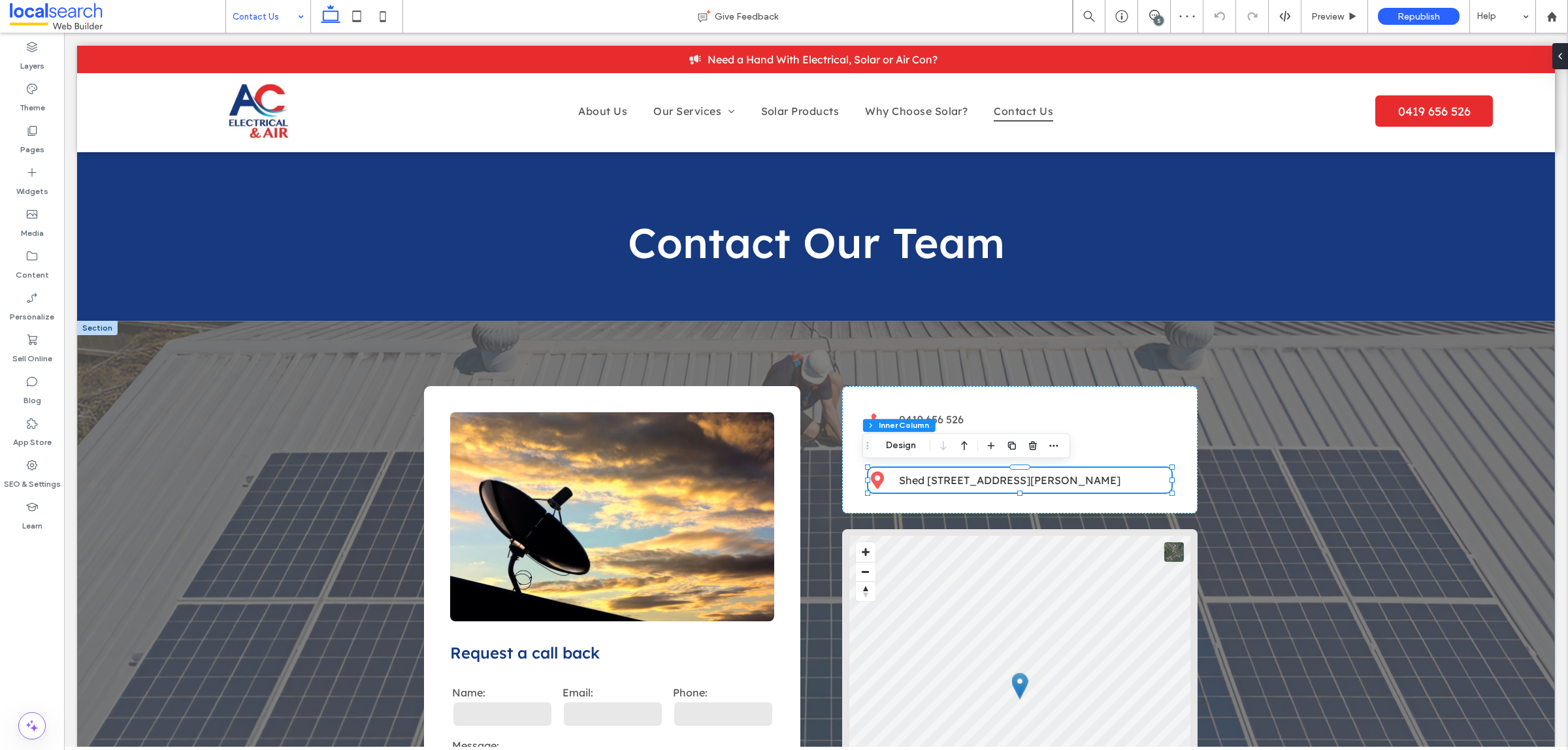
click at [1062, 485] on link "Shed 121 George St, Bundaberg Central QLD 4670" at bounding box center [1010, 480] width 221 height 13
click at [1040, 474] on link "Shed 121 George St, Bundaberg Central QLD 4670" at bounding box center [1010, 480] width 221 height 13
type input "**********"
type input "**"
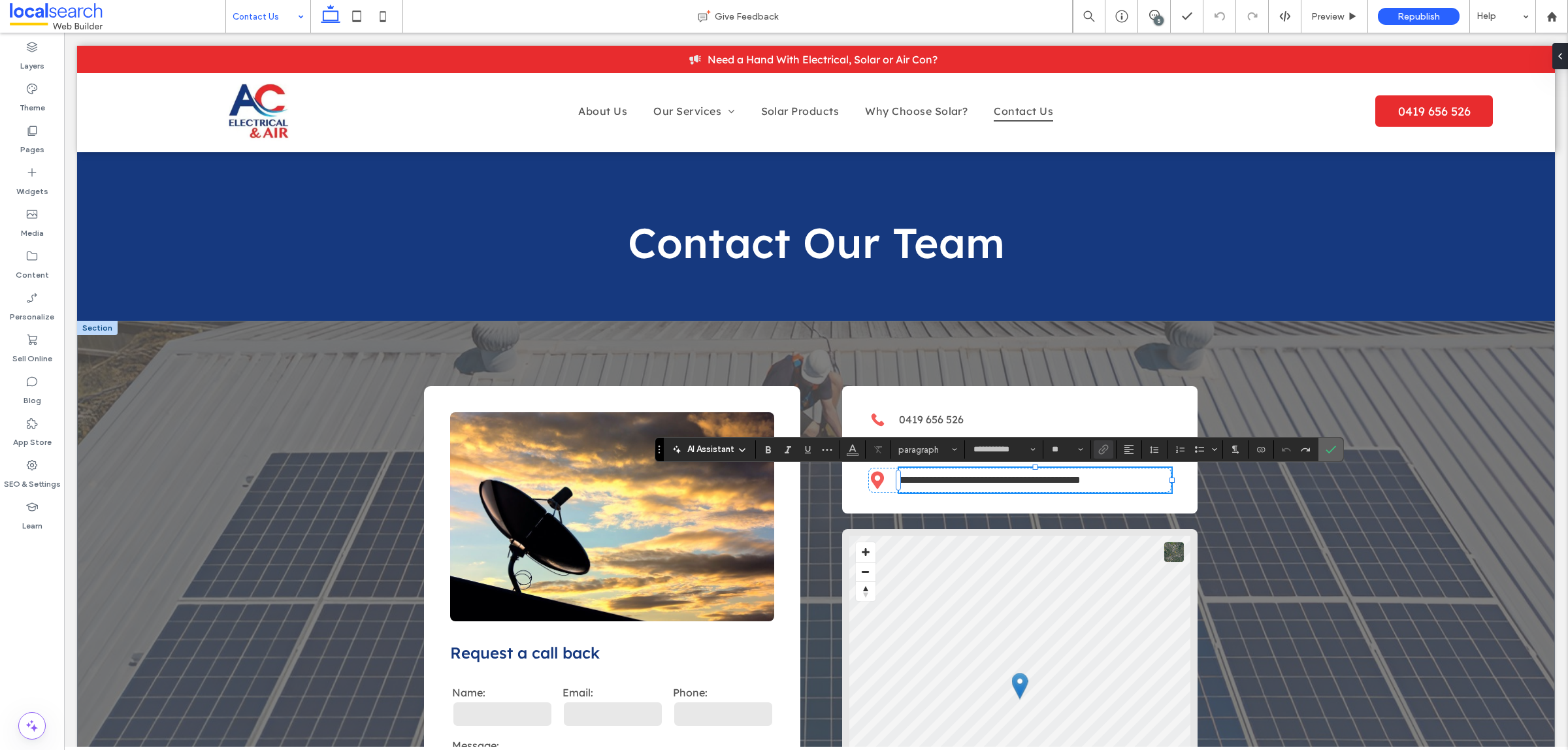
click at [1323, 451] on label "Confirm" at bounding box center [1330, 450] width 20 height 24
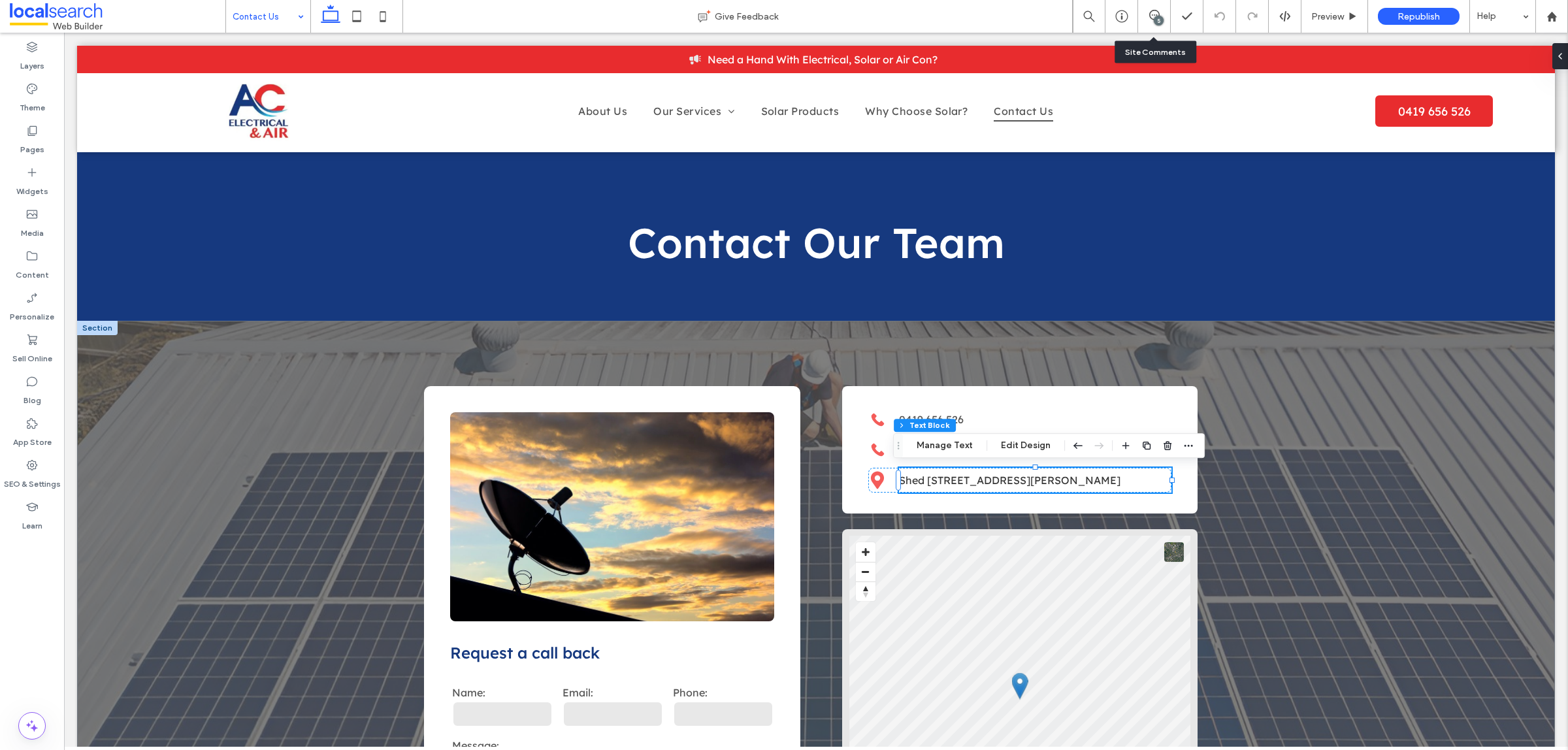
click at [1146, 24] on div "5" at bounding box center [1154, 16] width 33 height 33
click at [1154, 27] on div "5" at bounding box center [1154, 16] width 33 height 33
click at [1154, 20] on div "5" at bounding box center [1158, 20] width 10 height 10
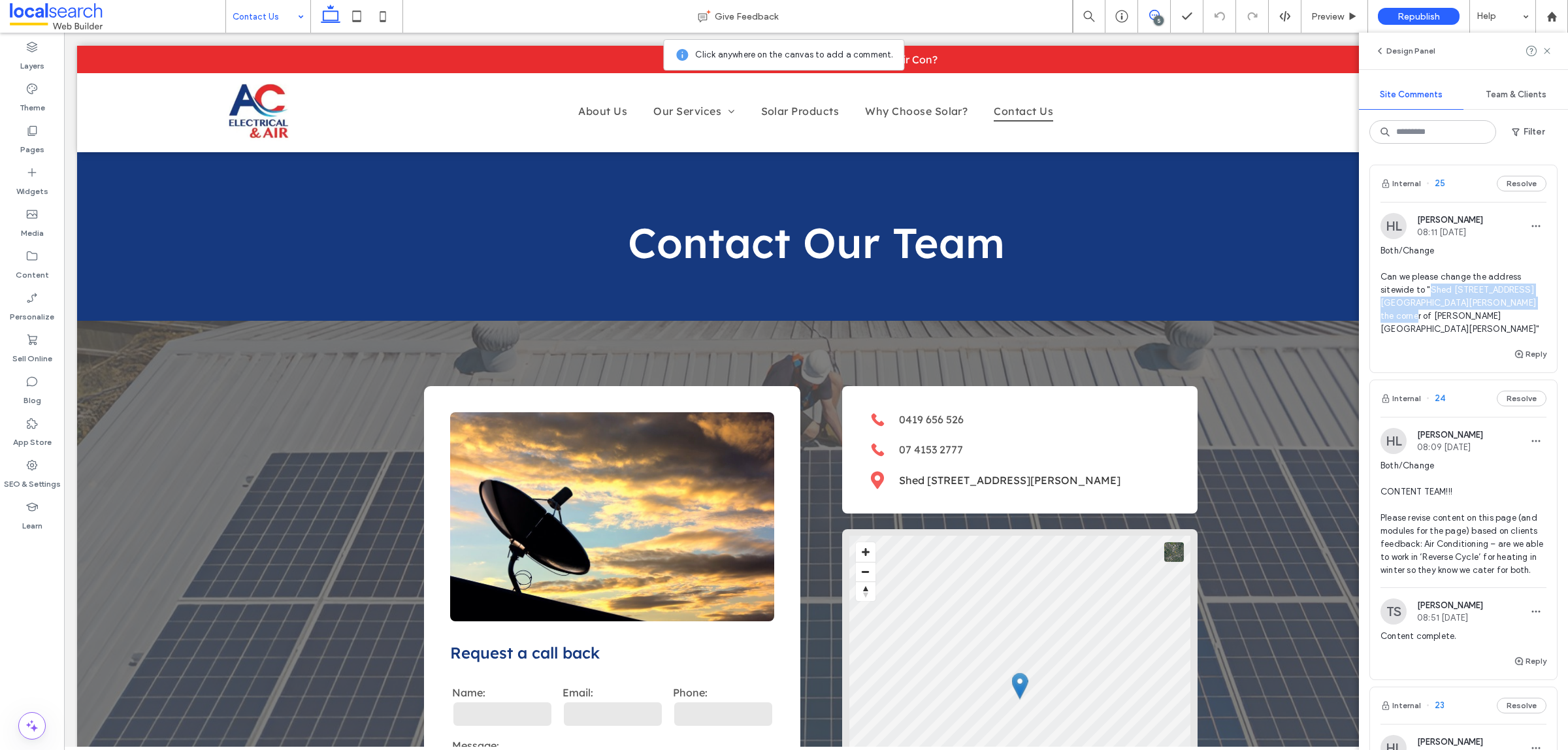
drag, startPoint x: 1429, startPoint y: 291, endPoint x: 1389, endPoint y: 314, distance: 46.1
click at [1389, 314] on span "Both/Change Can we please change the address sitewide to "Shed 5, 121 George St…" at bounding box center [1463, 290] width 166 height 91
copy span "Shed [STREET_ADDRESS][PERSON_NAME] - On the corner of [PERSON_NAME] and [PERSON…"
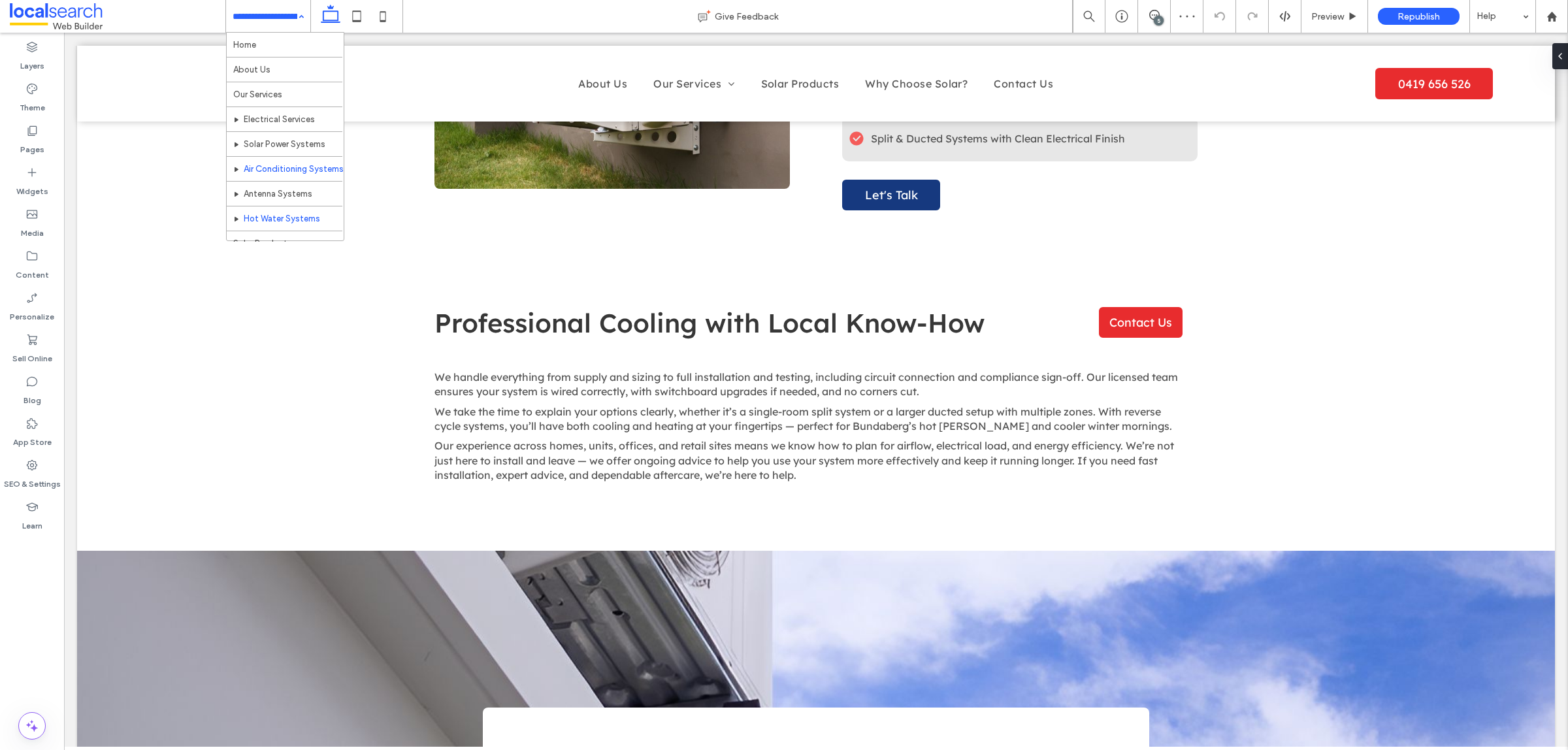
scroll to position [74, 0]
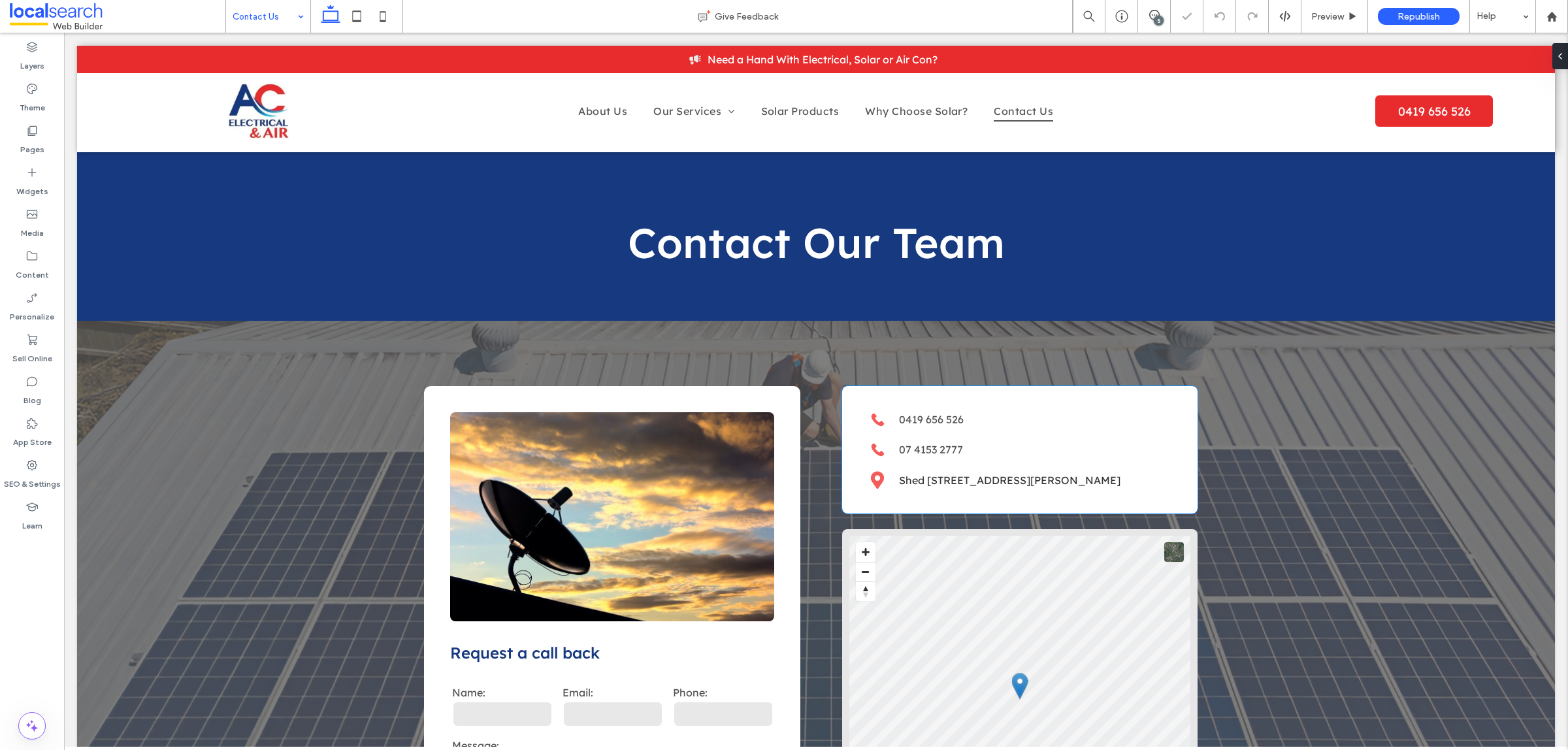
click at [1045, 475] on link "Shed 121 George St, Bundaberg Central QLD 4670" at bounding box center [1010, 480] width 221 height 13
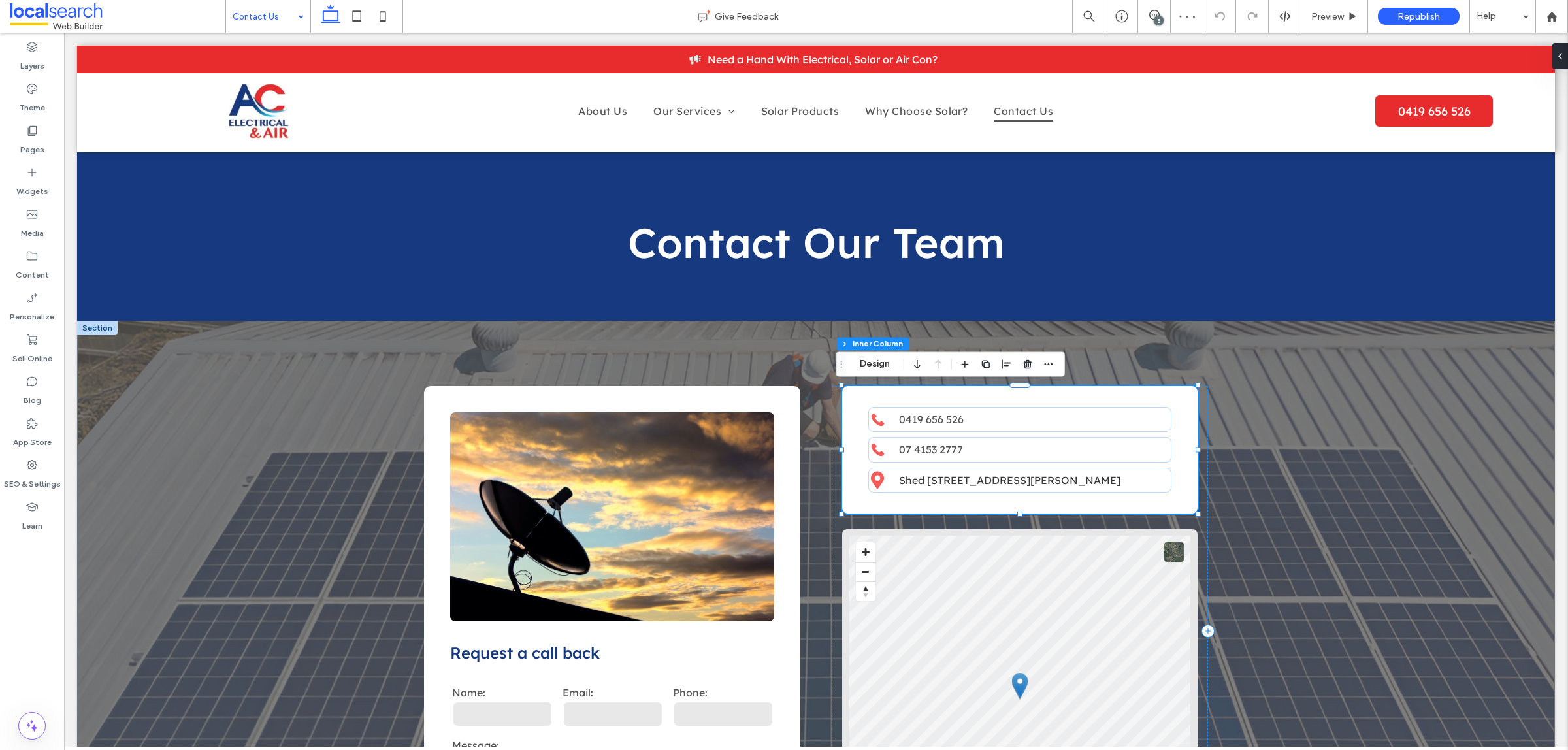
click at [1045, 475] on link "Shed 121 George St, Bundaberg Central QLD 4670" at bounding box center [1010, 480] width 221 height 13
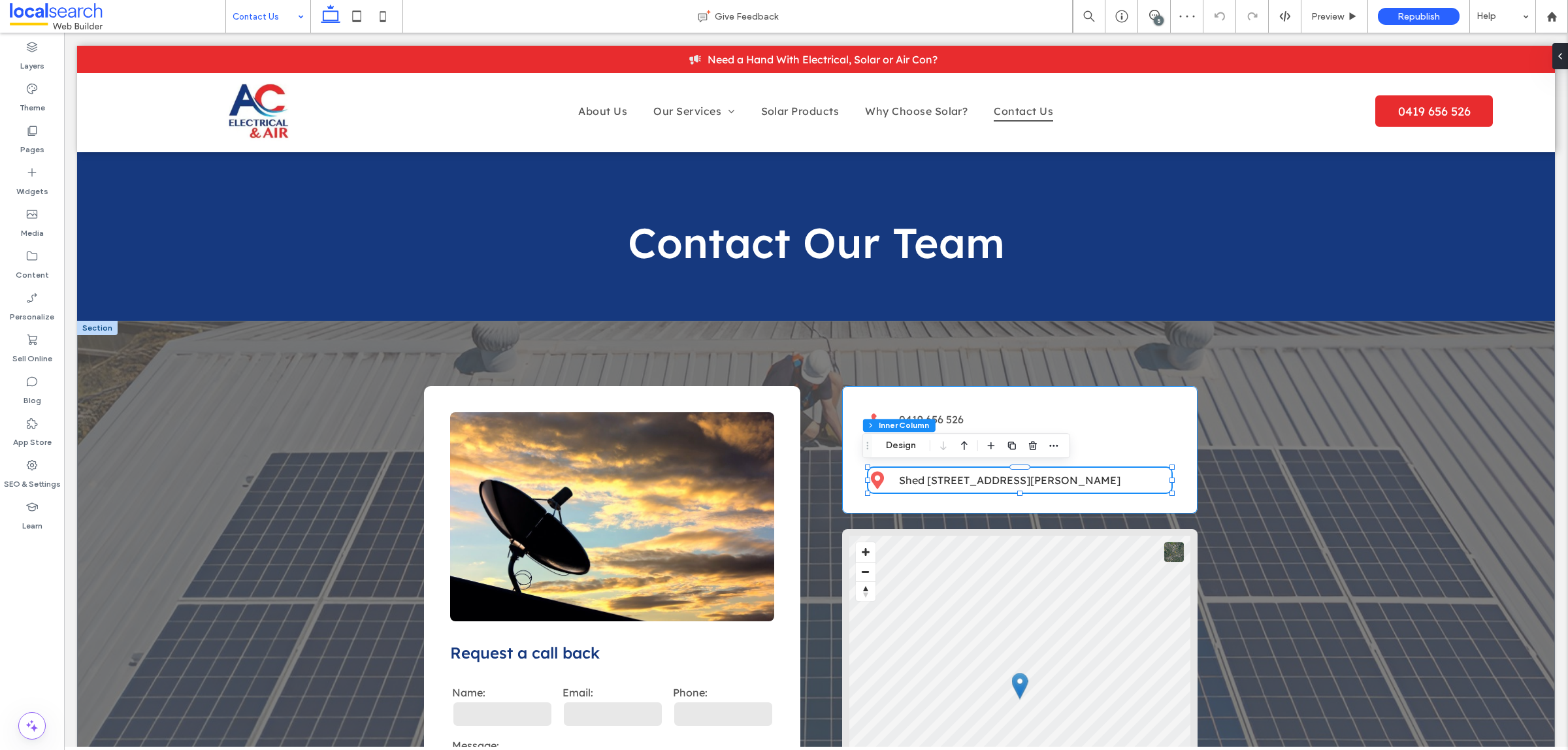
click at [1045, 475] on link "Shed 121 George St, Bundaberg Central QLD 4670" at bounding box center [1010, 480] width 221 height 13
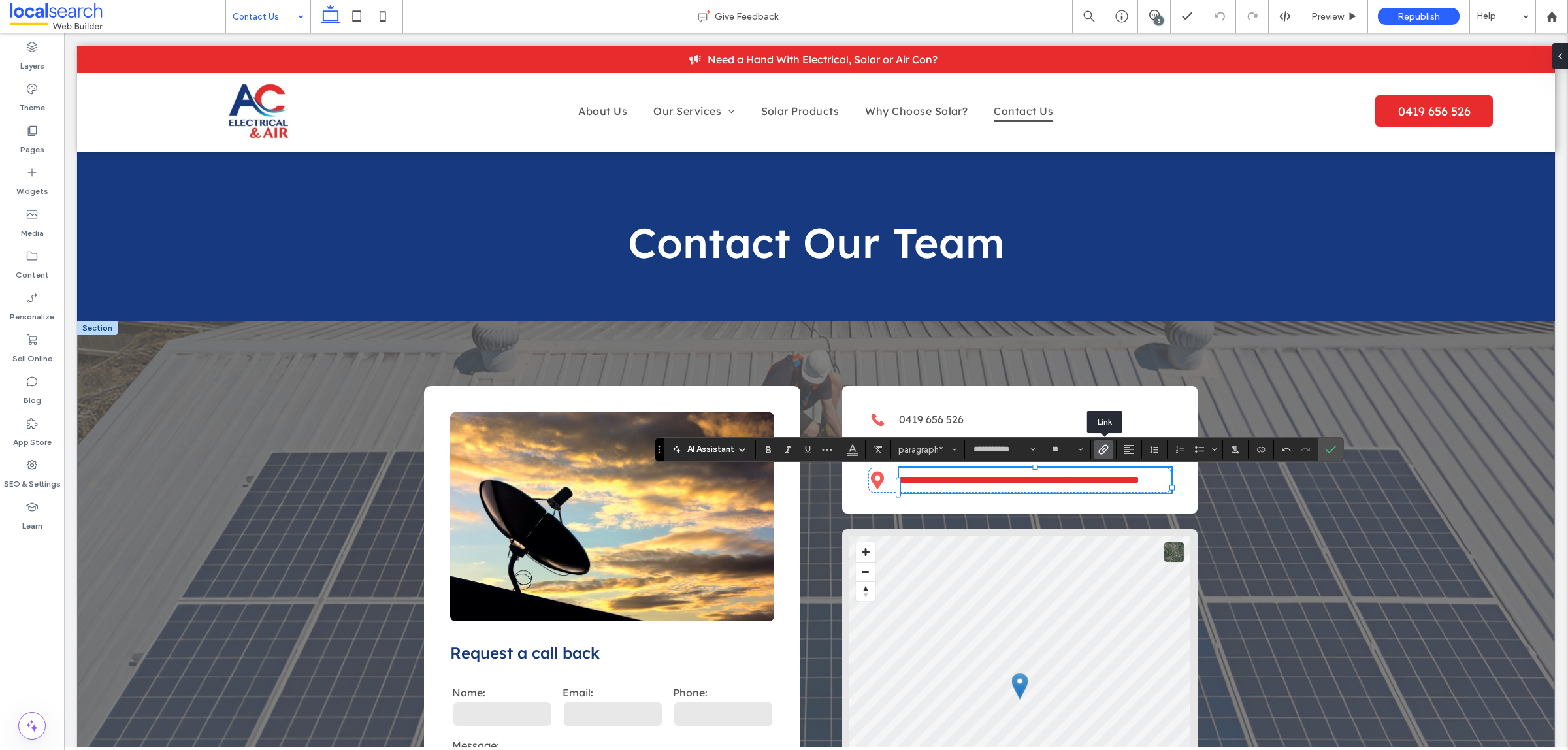
click at [1102, 451] on icon "Link" at bounding box center [1103, 450] width 11 height 11
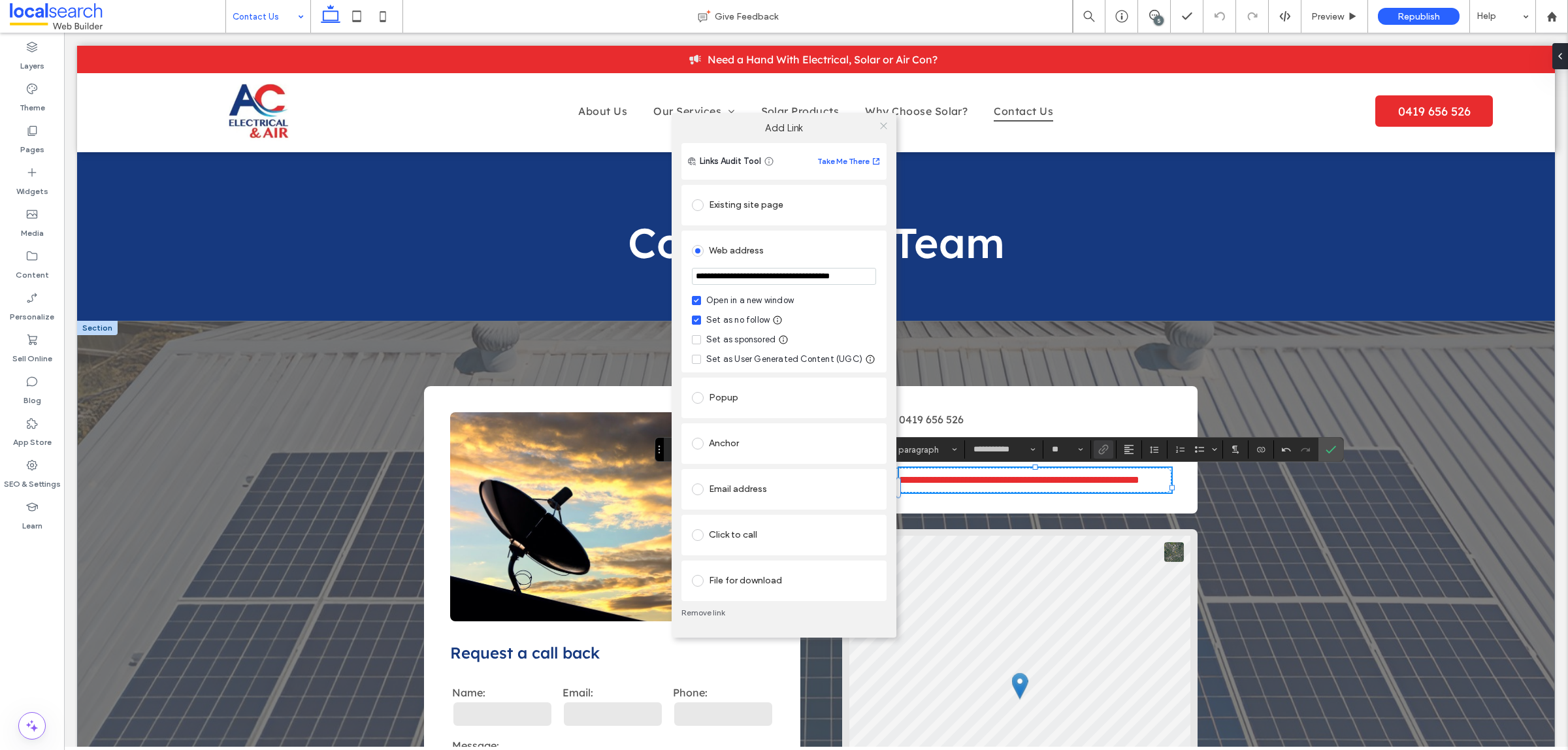
click at [885, 126] on icon at bounding box center [883, 125] width 10 height 10
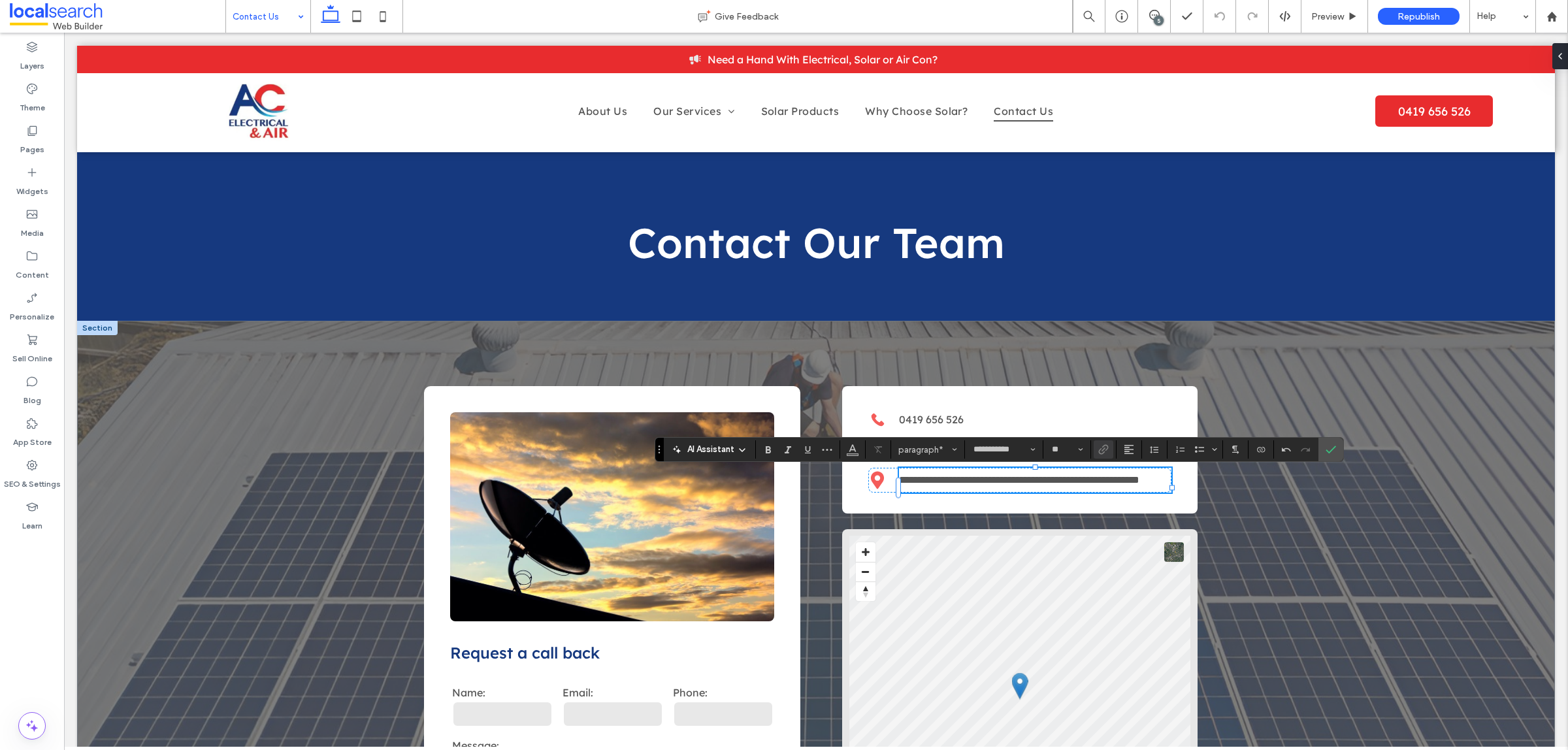
click at [969, 481] on link "**********" at bounding box center [1018, 480] width 240 height 10
click at [846, 449] on button "Color" at bounding box center [852, 450] width 20 height 18
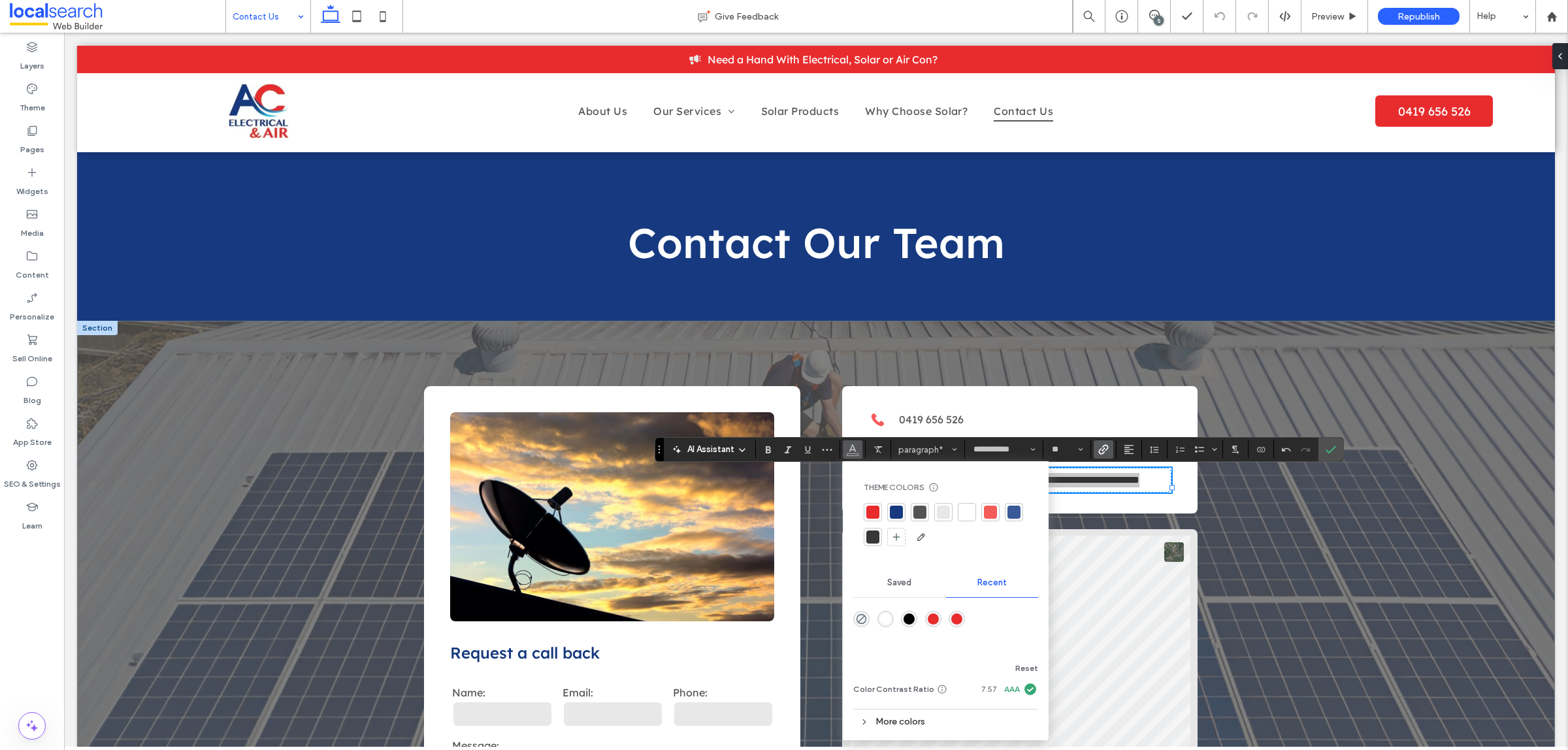
click at [962, 508] on div at bounding box center [966, 512] width 13 height 13
click at [1334, 451] on icon "Confirm" at bounding box center [1330, 450] width 11 height 11
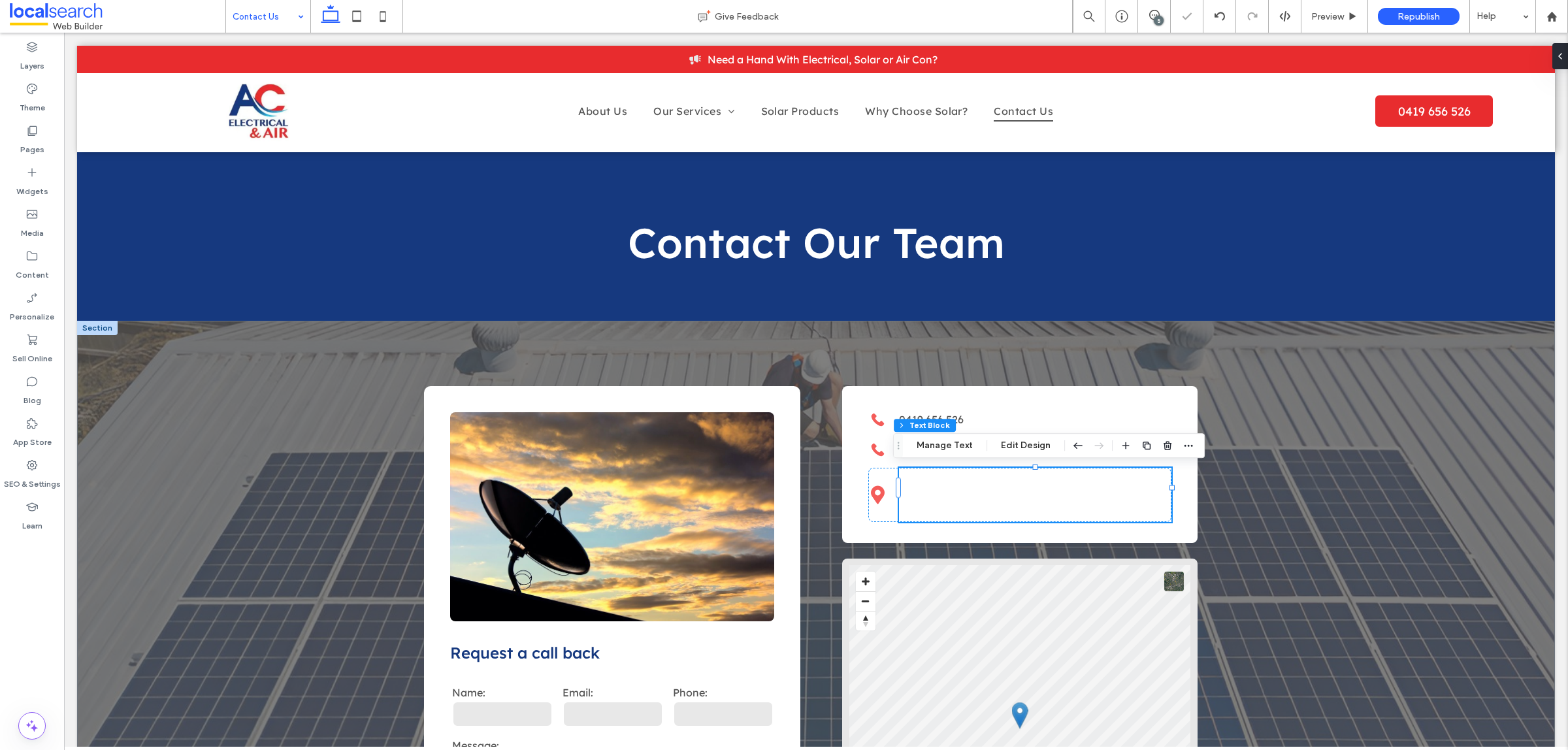
click at [988, 480] on link "Shed [STREET_ADDRESS][PERSON_NAME] - On the corner of [PERSON_NAME] and [PERSON…" at bounding box center [1031, 495] width 265 height 42
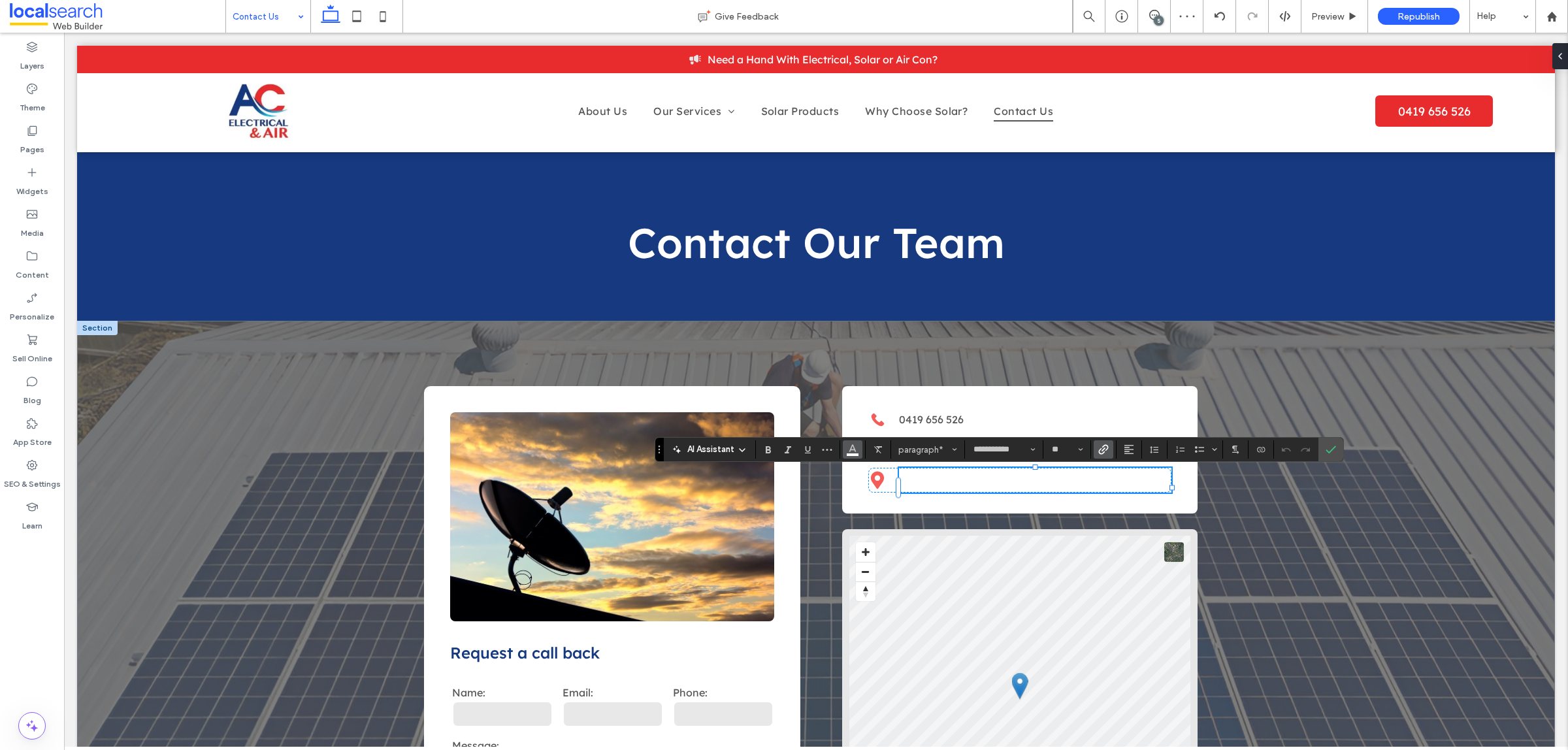
click at [859, 443] on button "Color" at bounding box center [852, 450] width 20 height 18
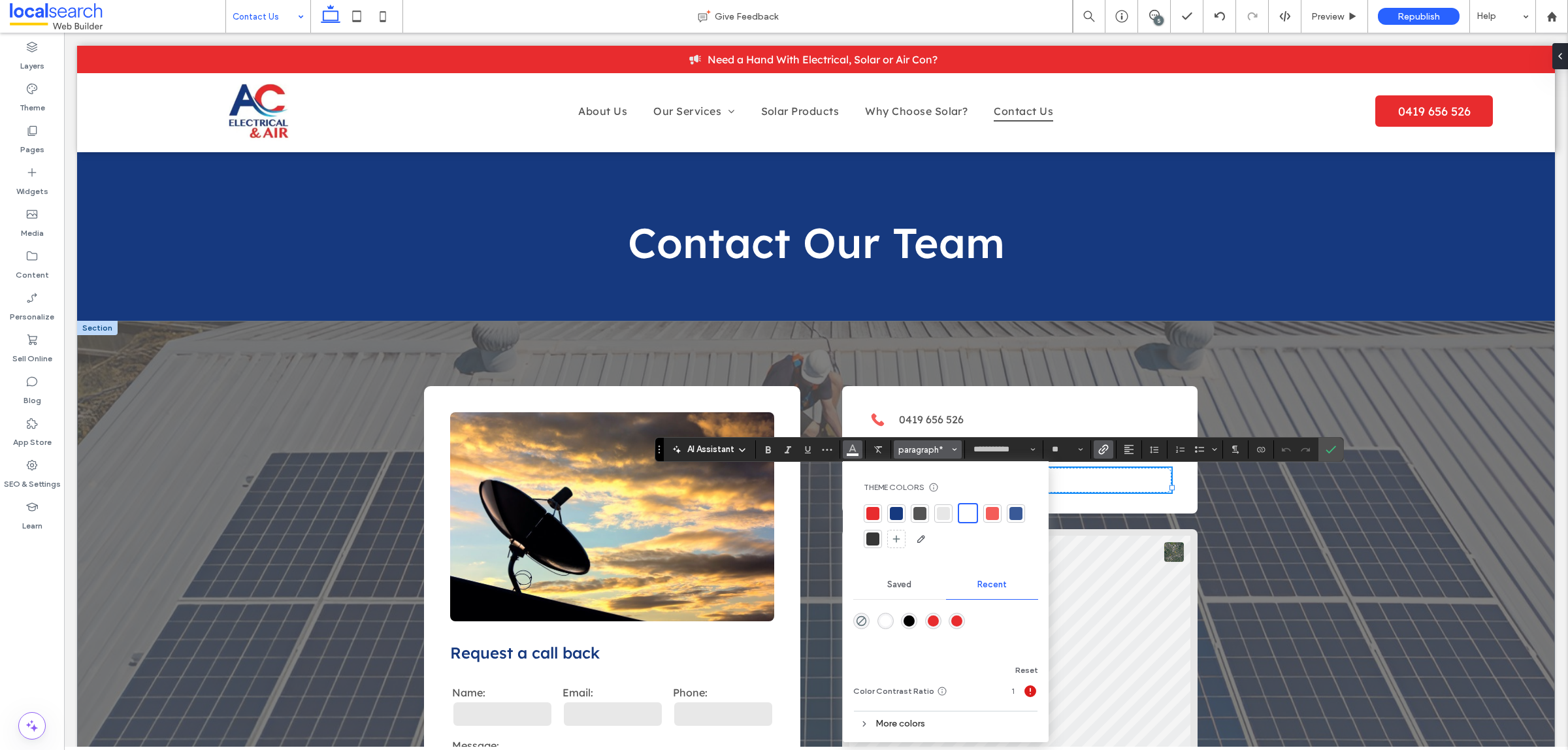
click at [904, 446] on span "paragraph*" at bounding box center [923, 450] width 51 height 10
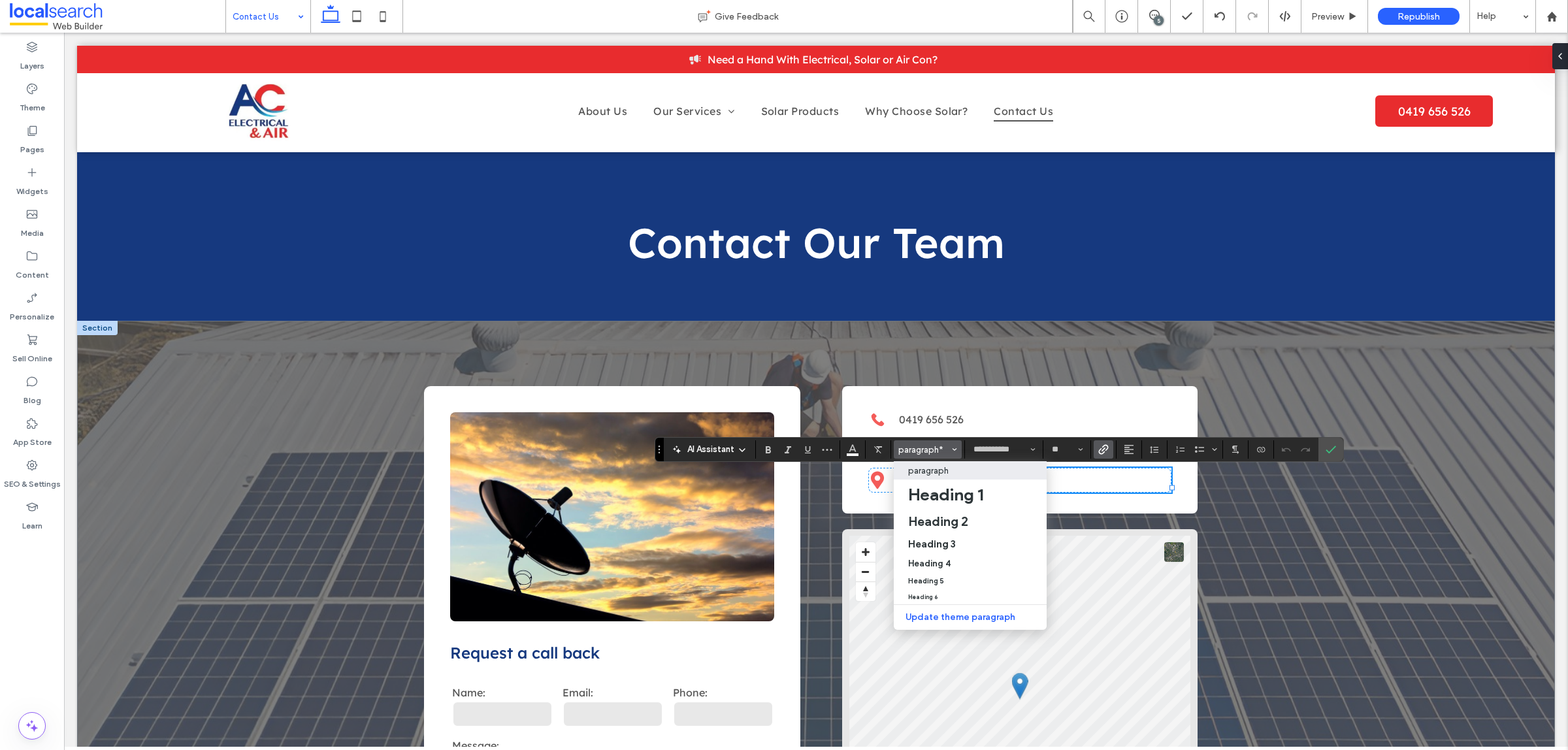
click at [930, 474] on p "paragraph" at bounding box center [928, 471] width 41 height 10
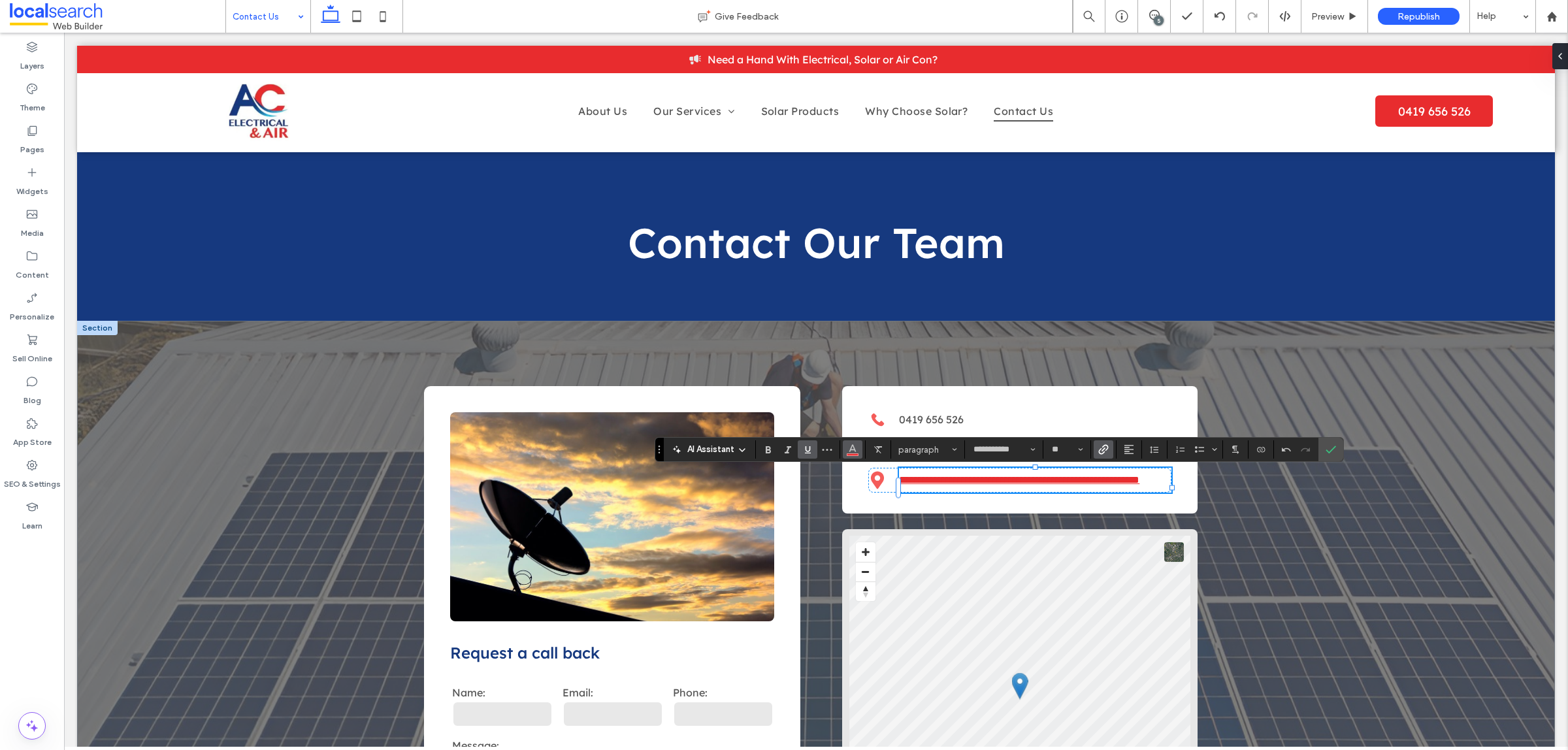
click at [857, 448] on icon "Color" at bounding box center [852, 448] width 11 height 11
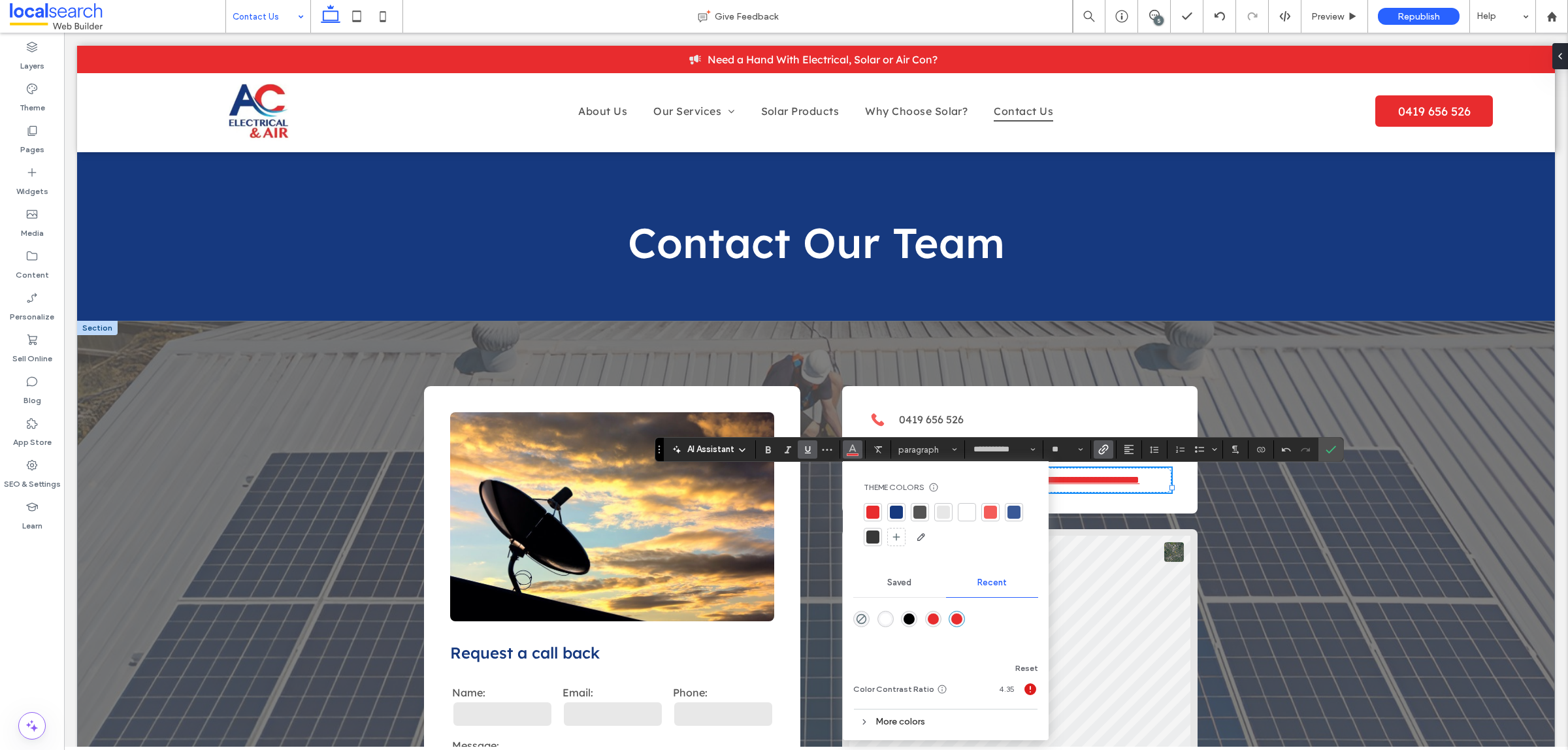
click at [918, 511] on div at bounding box center [920, 512] width 13 height 13
click at [804, 449] on icon "Underline" at bounding box center [807, 450] width 11 height 11
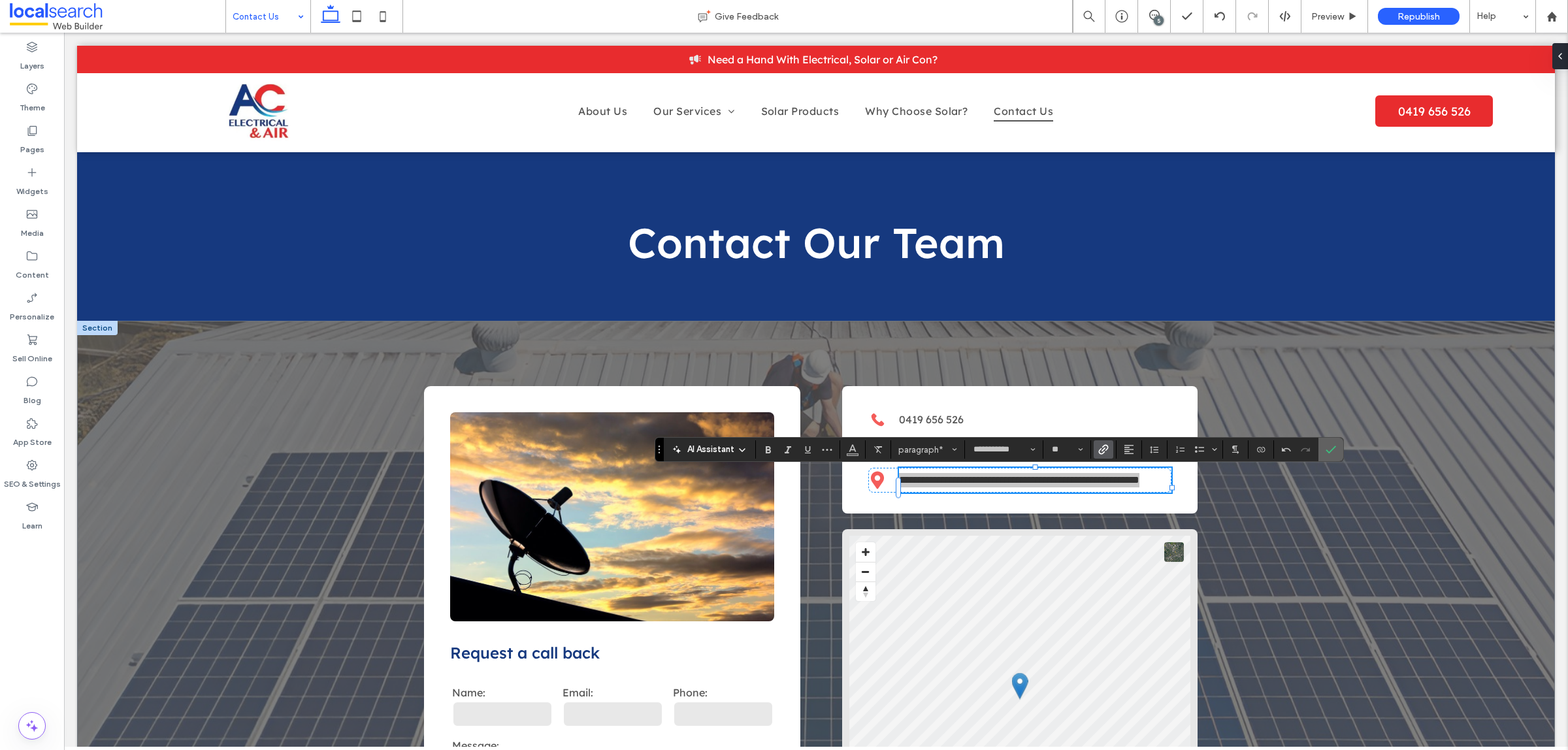
click at [1330, 450] on icon "Confirm" at bounding box center [1330, 450] width 11 height 11
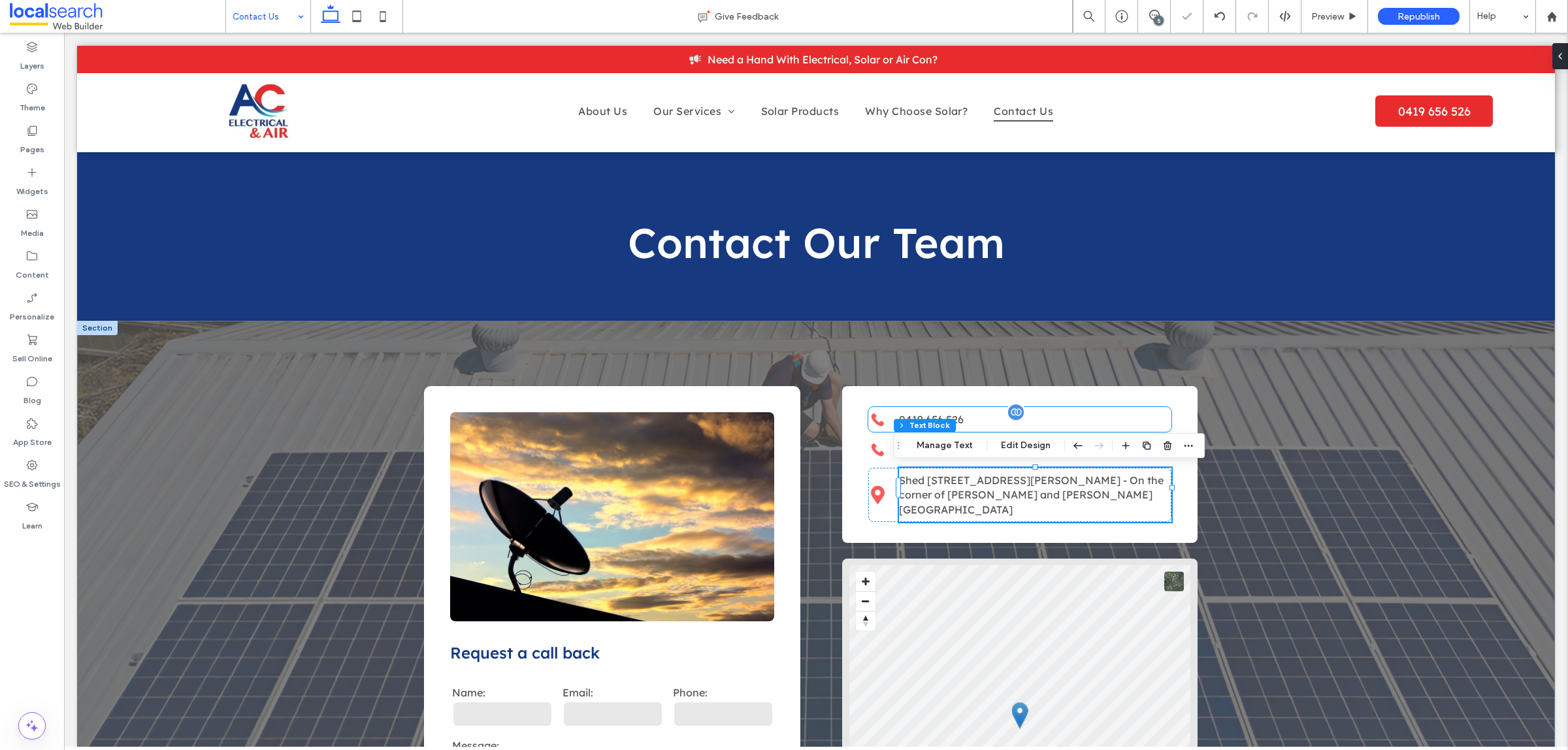
click at [1057, 413] on p "0419 656 526" at bounding box center [1035, 419] width 273 height 15
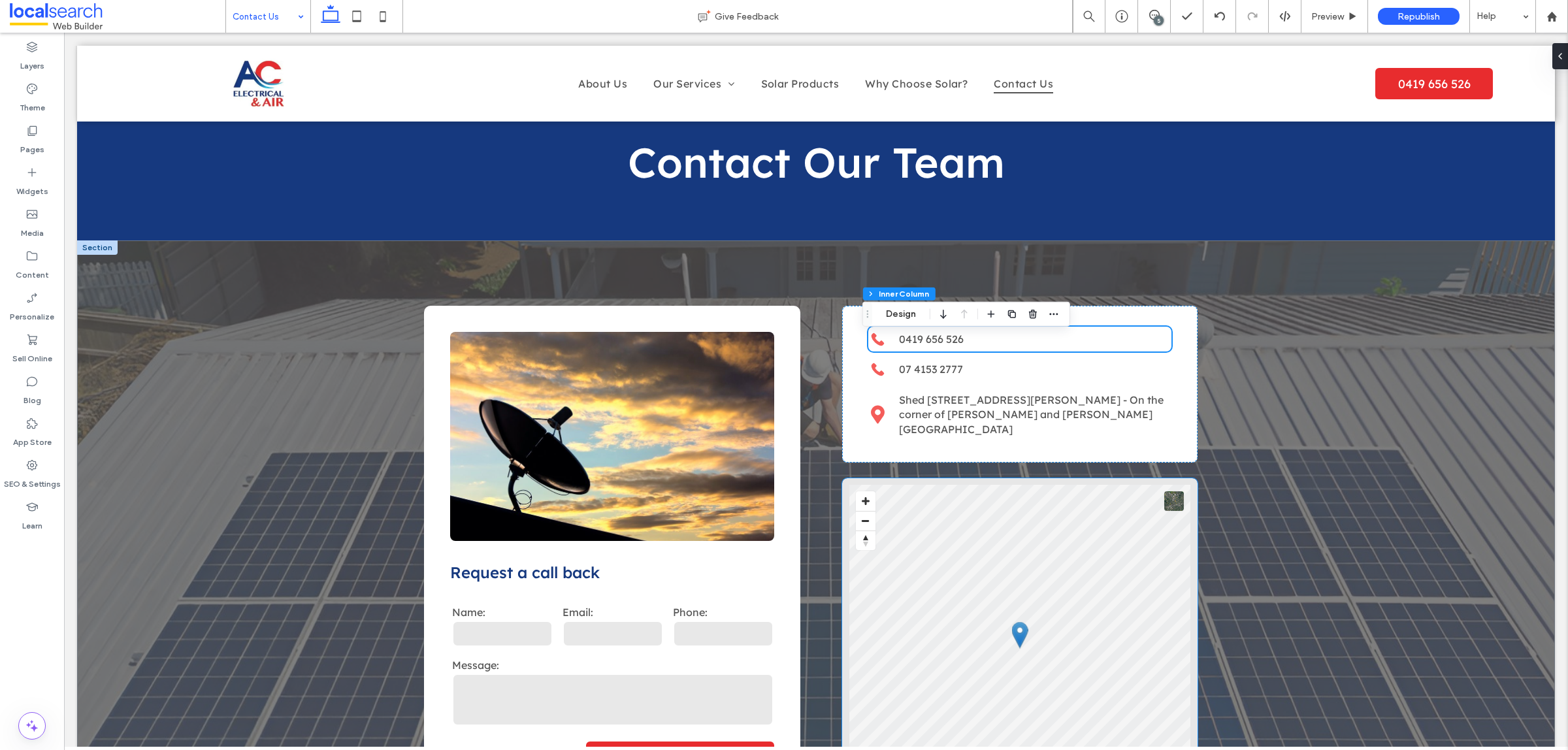
scroll to position [81, 0]
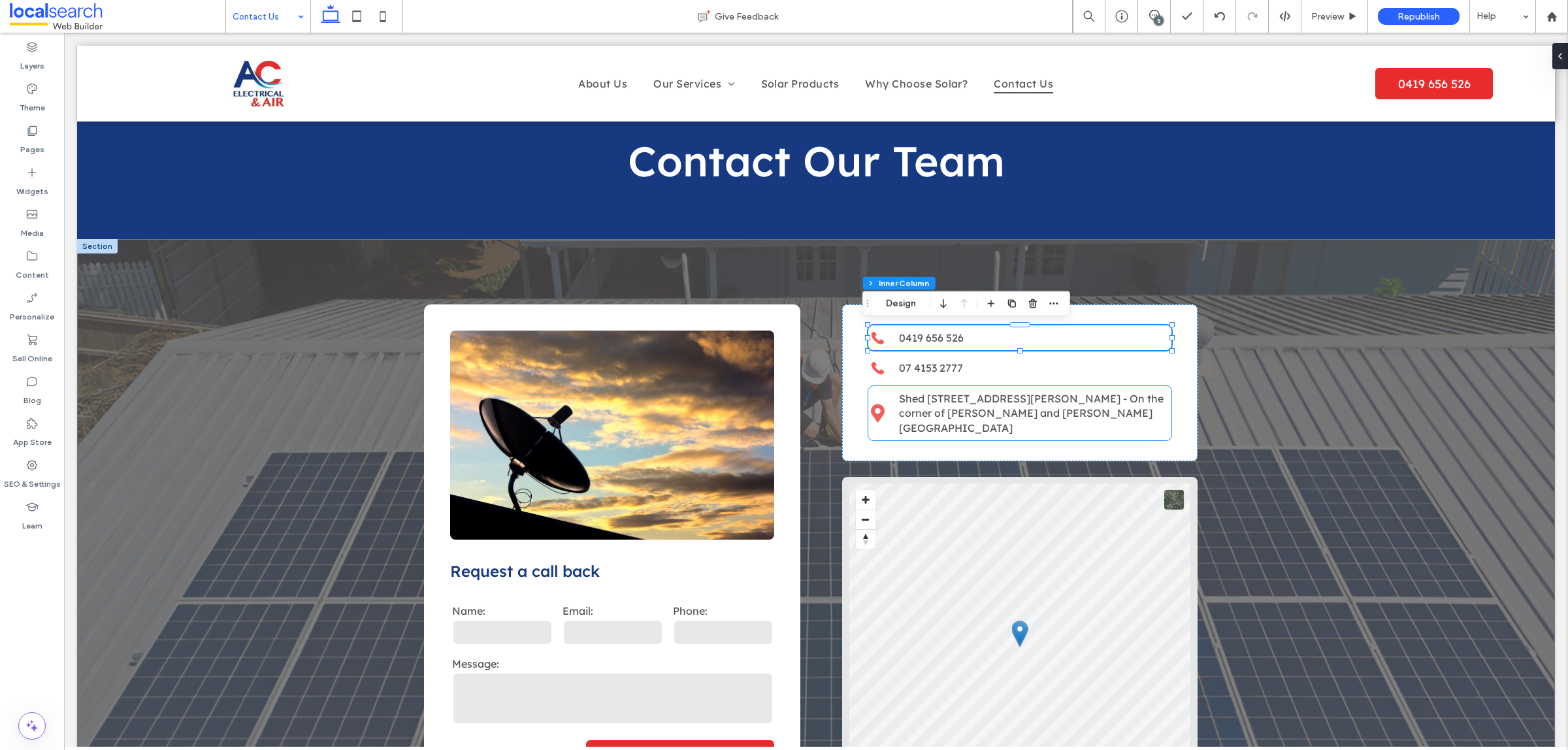
click at [933, 406] on link "Shed [STREET_ADDRESS][PERSON_NAME] - On the corner of [PERSON_NAME] and [PERSON…" at bounding box center [1031, 413] width 265 height 42
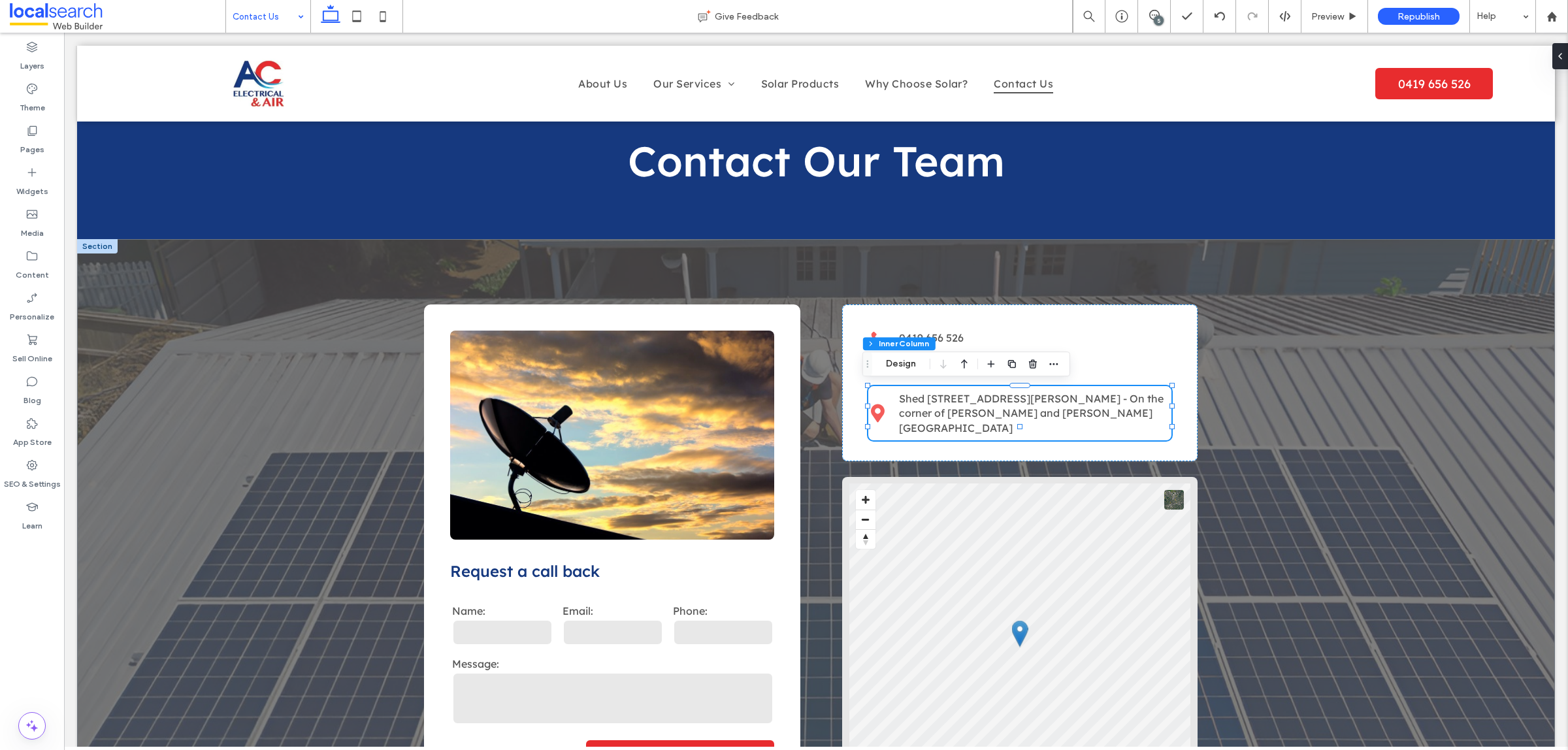
click at [933, 406] on link "Shed [STREET_ADDRESS][PERSON_NAME] - On the corner of [PERSON_NAME] and [PERSON…" at bounding box center [1031, 413] width 265 height 42
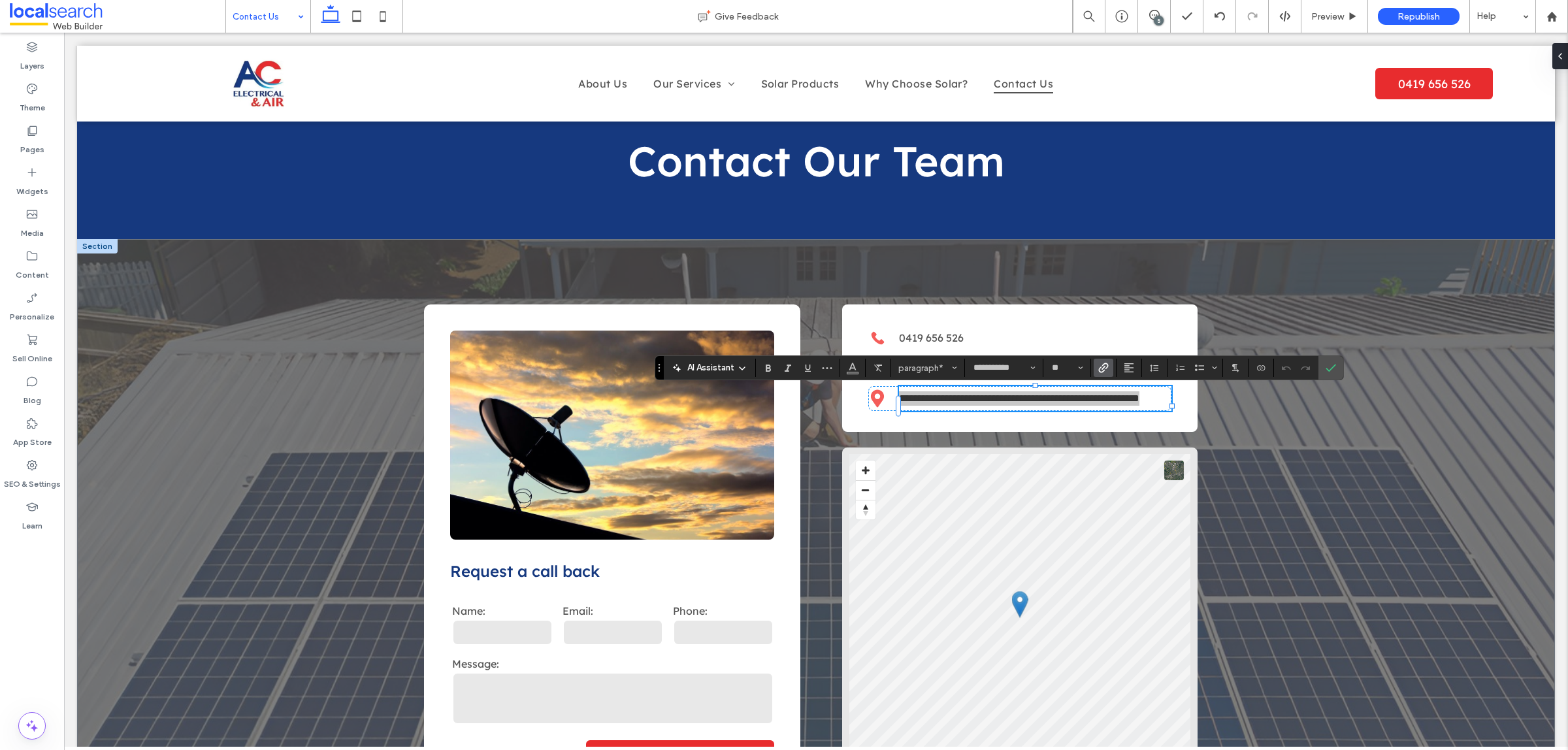
click at [1105, 377] on div "**********" at bounding box center [999, 367] width 689 height 24
click at [1105, 370] on use "Link" at bounding box center [1103, 368] width 10 height 10
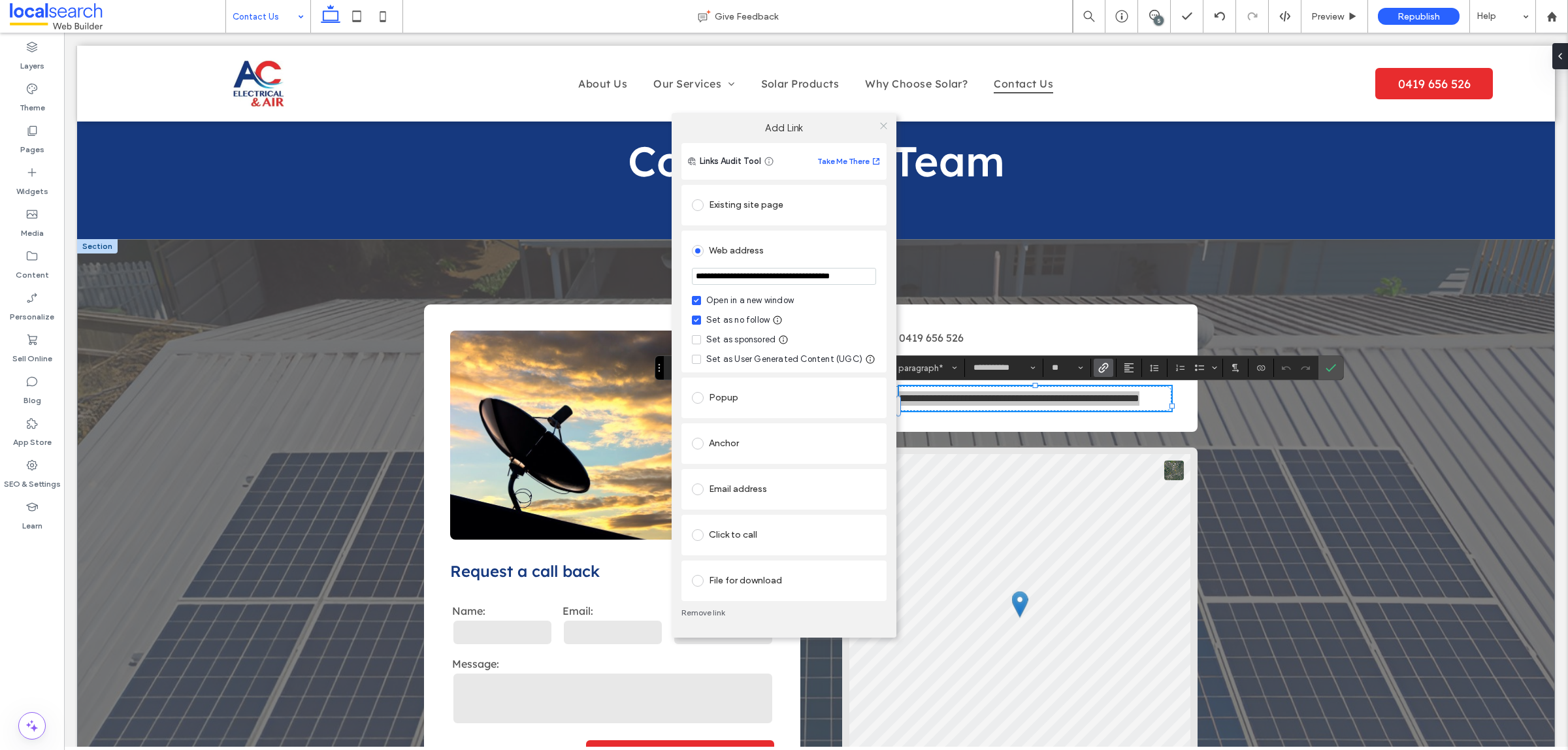
click at [880, 128] on icon at bounding box center [883, 125] width 10 height 10
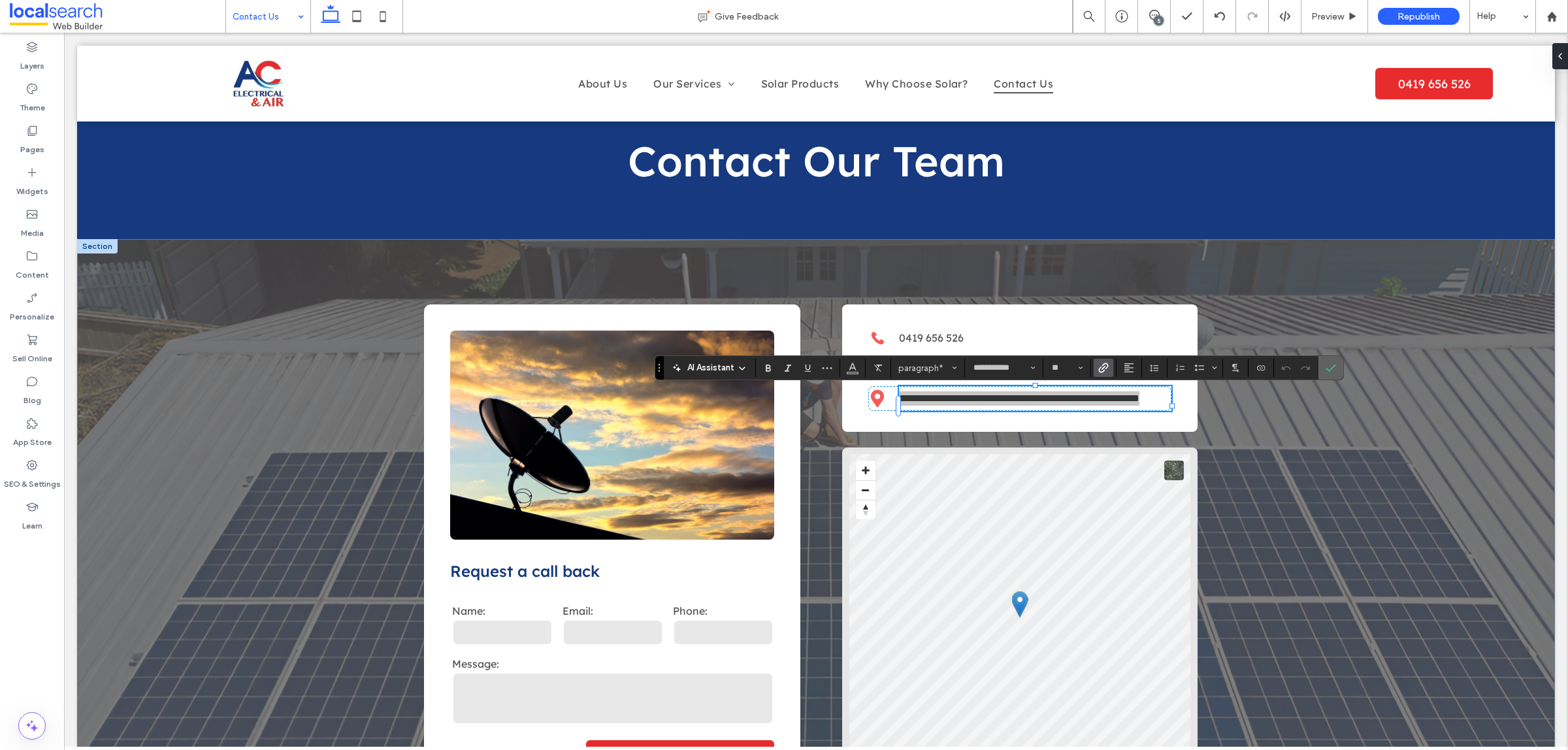
click at [1325, 365] on label "Confirm" at bounding box center [1330, 367] width 20 height 24
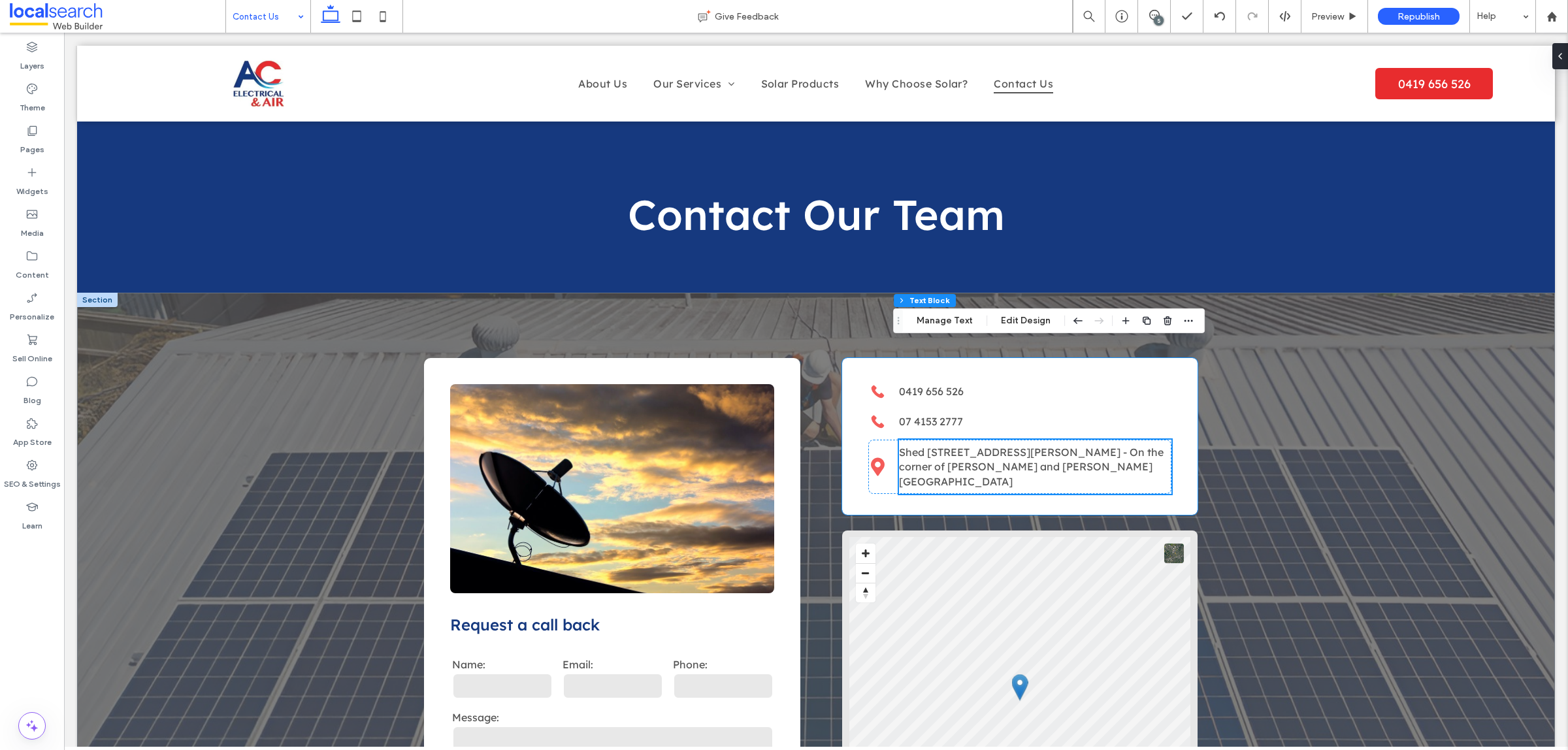
scroll to position [0, 0]
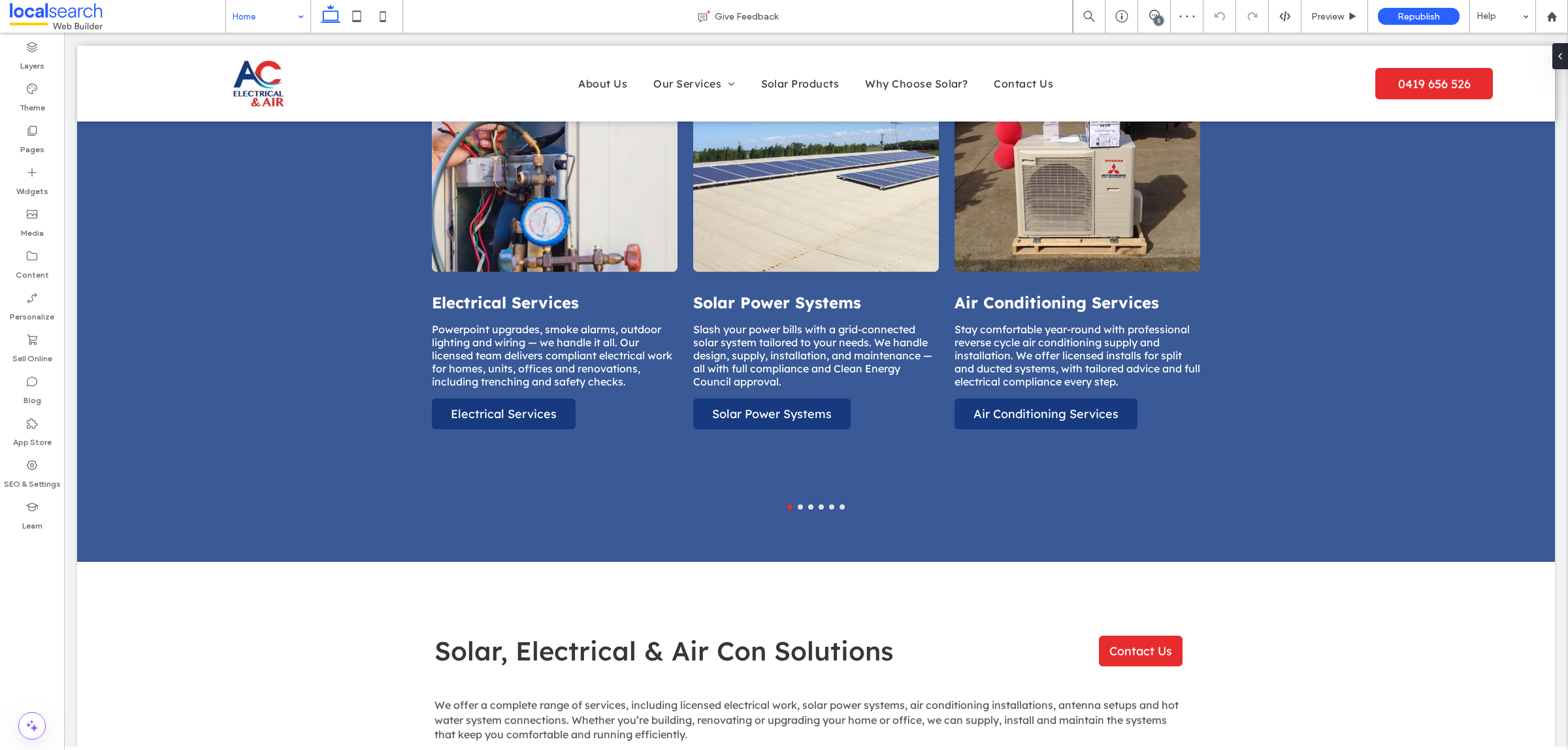
scroll to position [1470, 0]
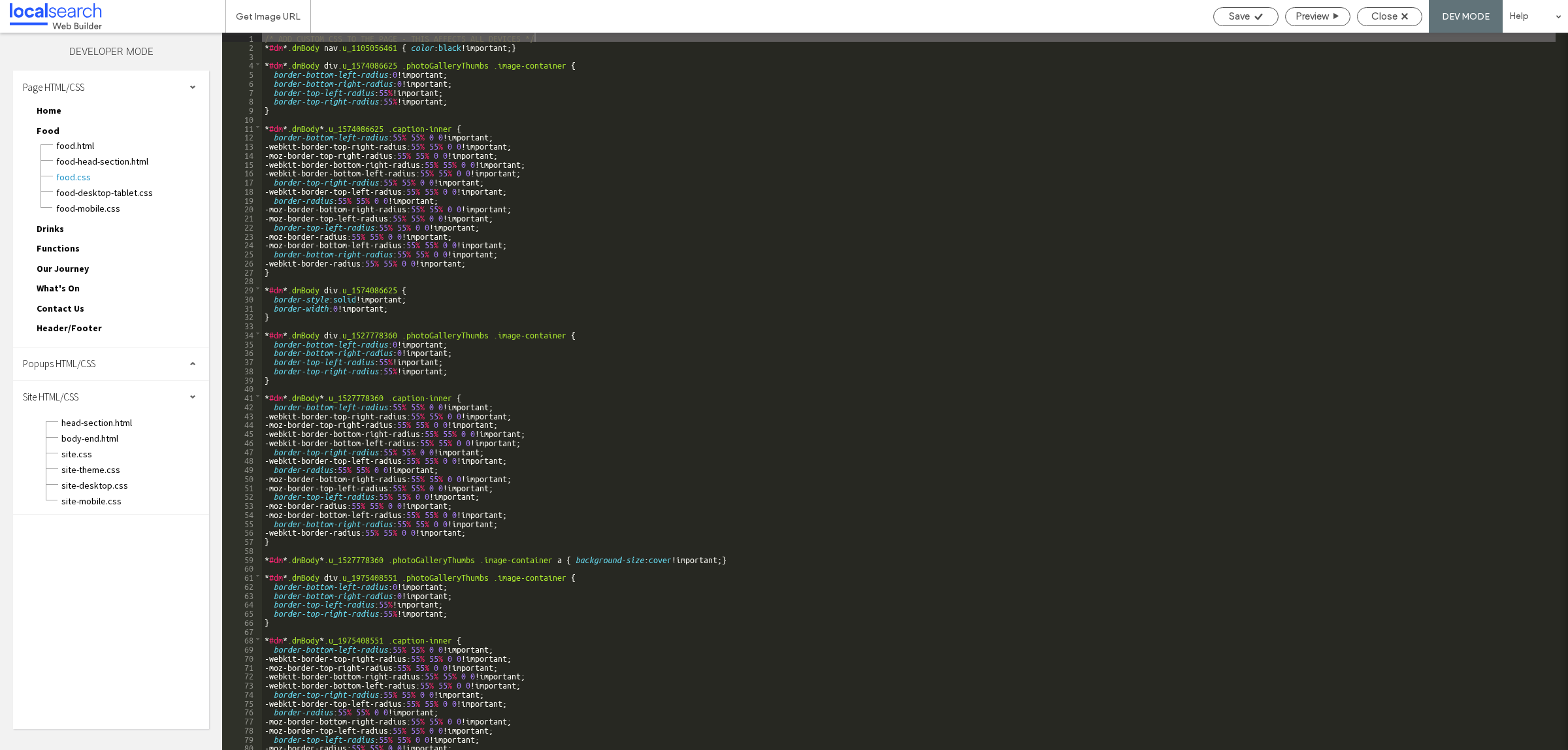
click at [100, 449] on span "site.css" at bounding box center [135, 454] width 148 height 13
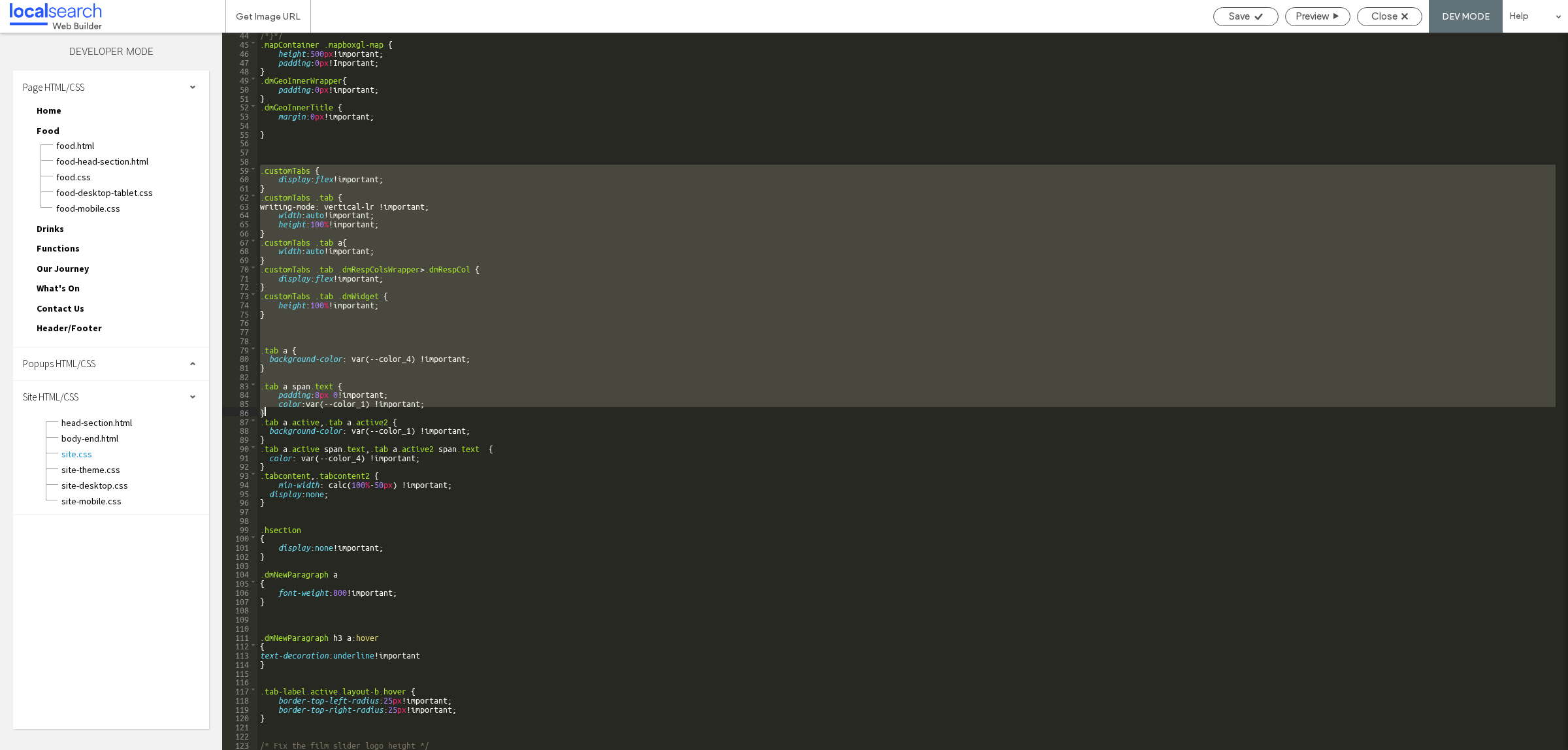
scroll to position [438, 0]
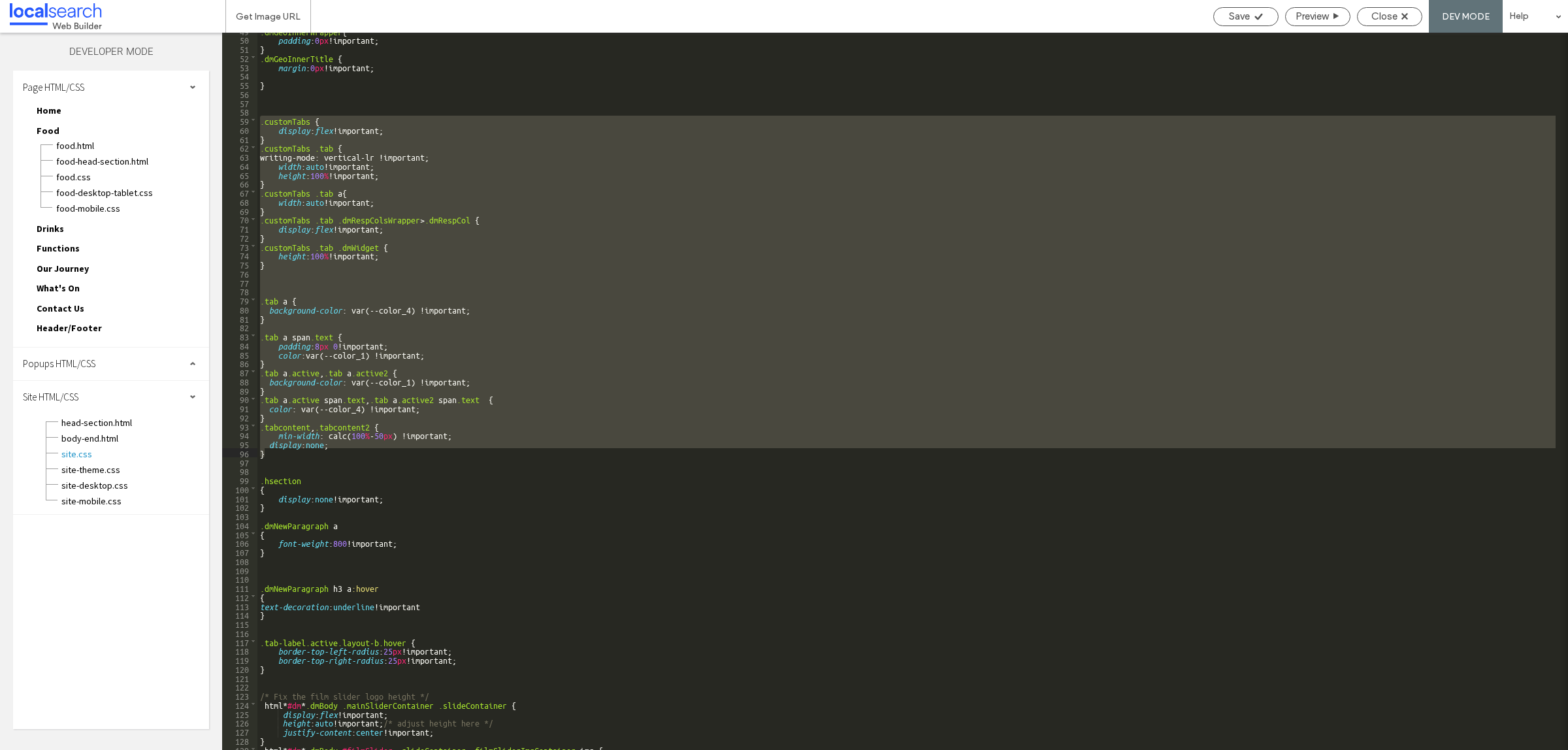
drag, startPoint x: 258, startPoint y: 315, endPoint x: 454, endPoint y: 451, distance: 238.6
click at [454, 451] on div ".dmGeoInnerWrapper { padding : 0 px !important; } .dmGeoInnerTitle { margin : 0…" at bounding box center [906, 394] width 1298 height 736
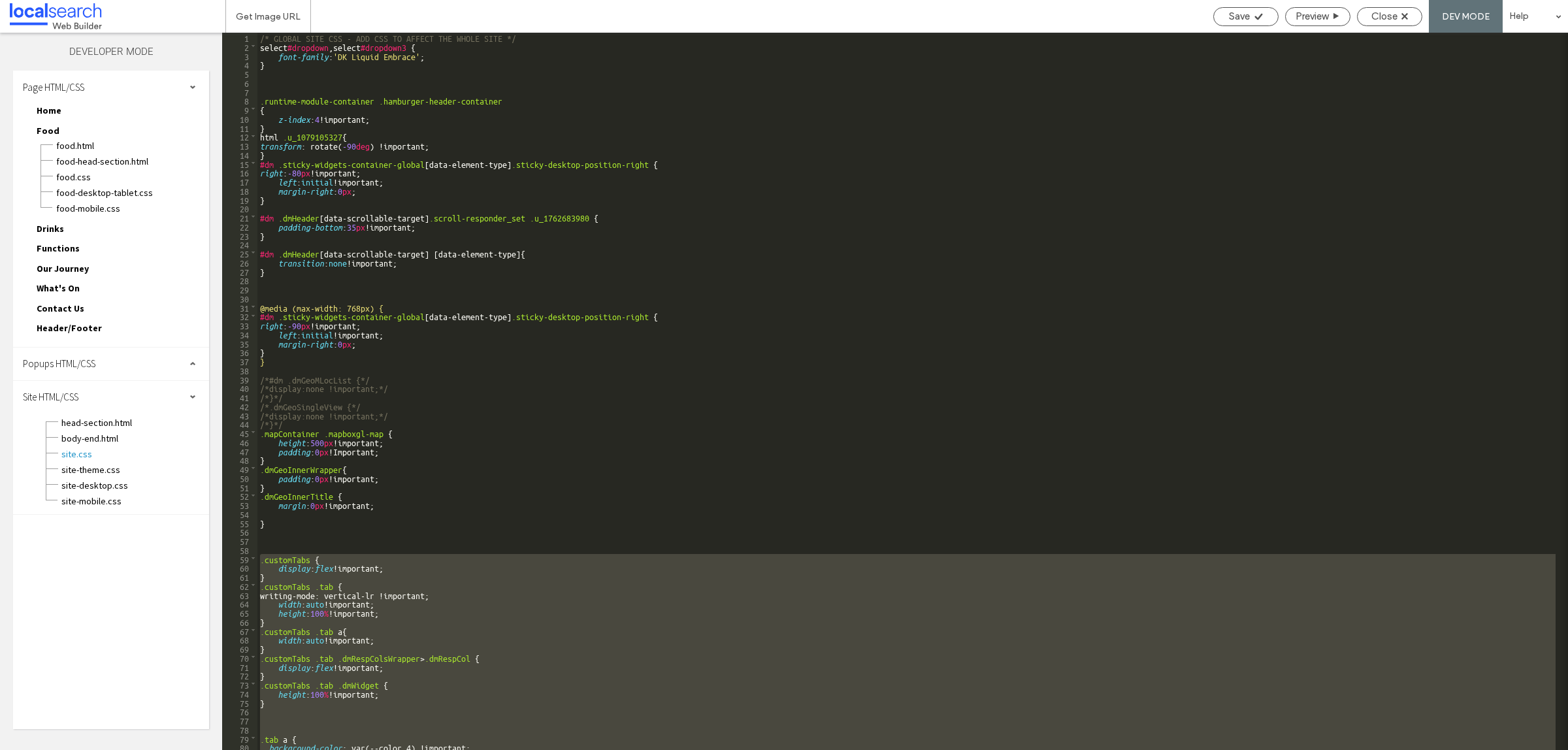
scroll to position [0, 0]
click at [1389, 17] on span "Close" at bounding box center [1384, 16] width 26 height 11
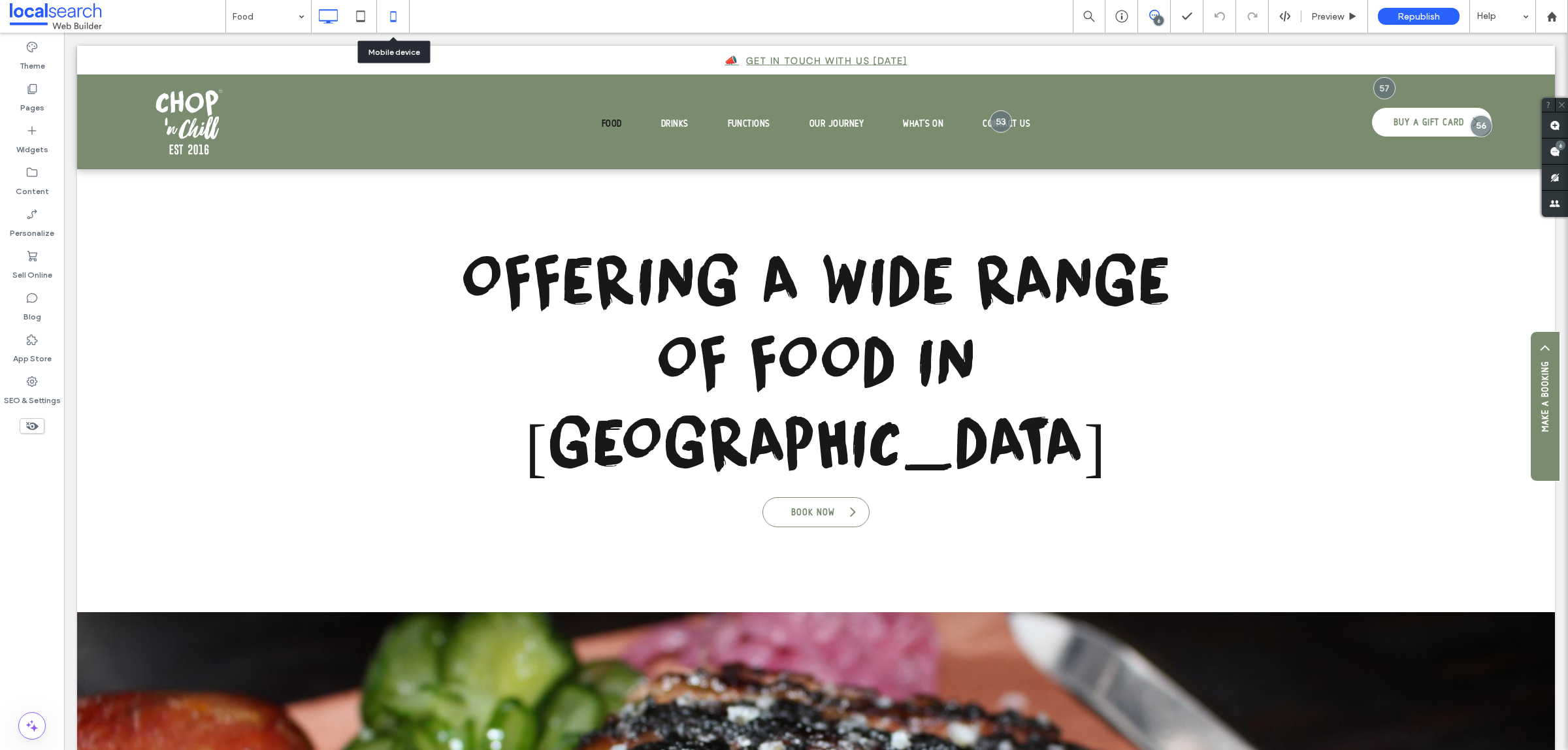
click at [382, 15] on icon at bounding box center [393, 16] width 26 height 26
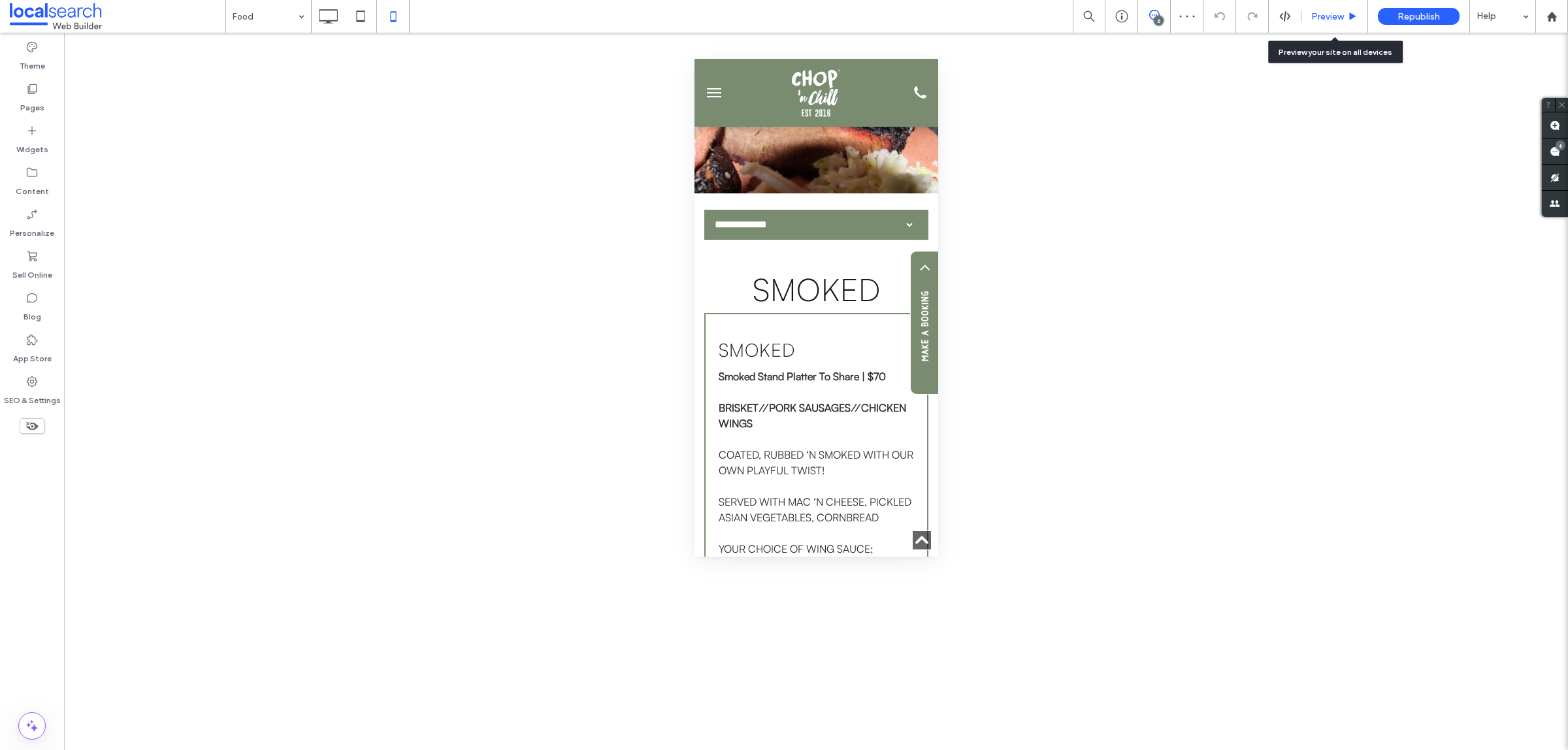
click at [1330, 15] on span "Preview" at bounding box center [1327, 17] width 33 height 11
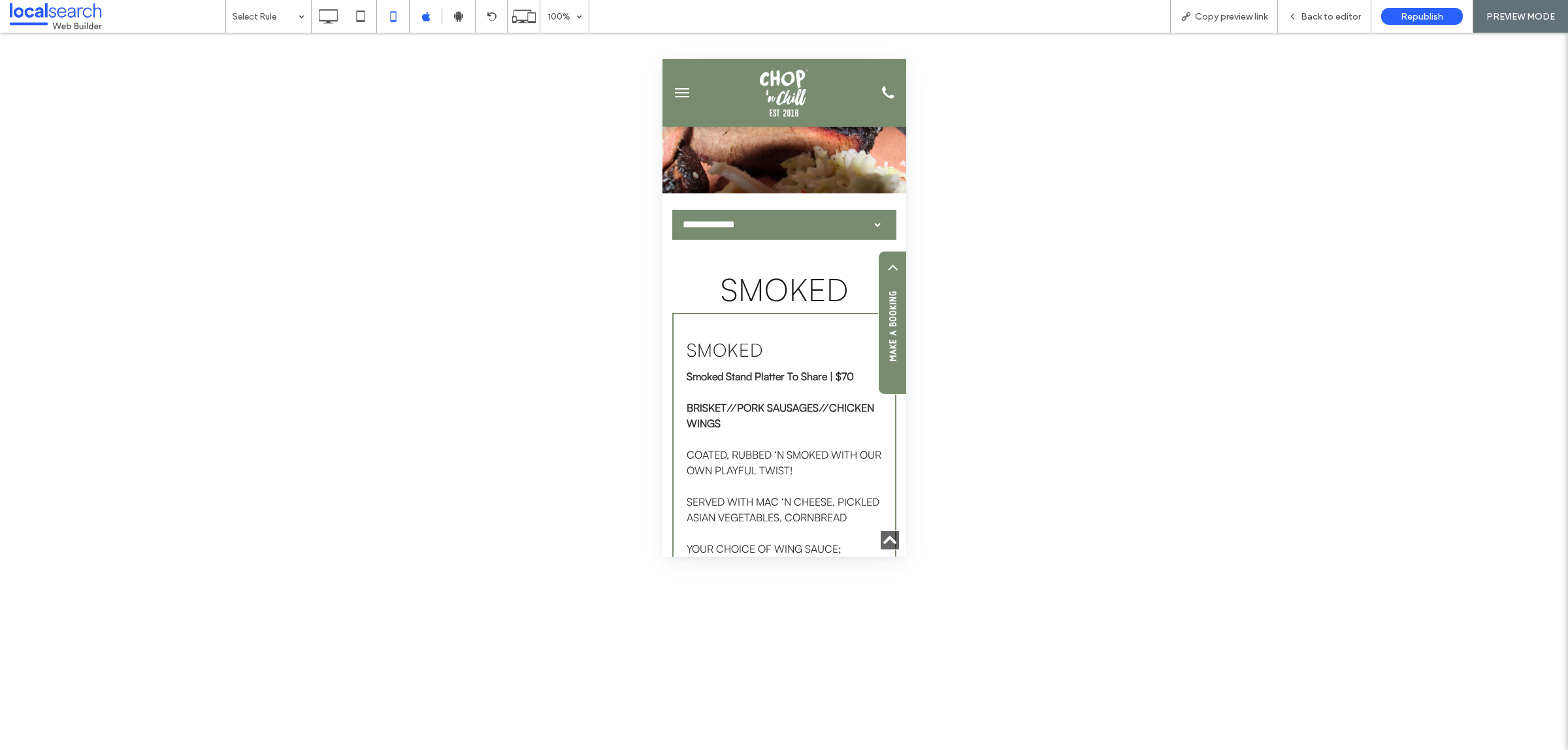
click at [782, 230] on select "**********" at bounding box center [777, 225] width 212 height 26
click at [672, 212] on select "**********" at bounding box center [777, 225] width 212 height 26
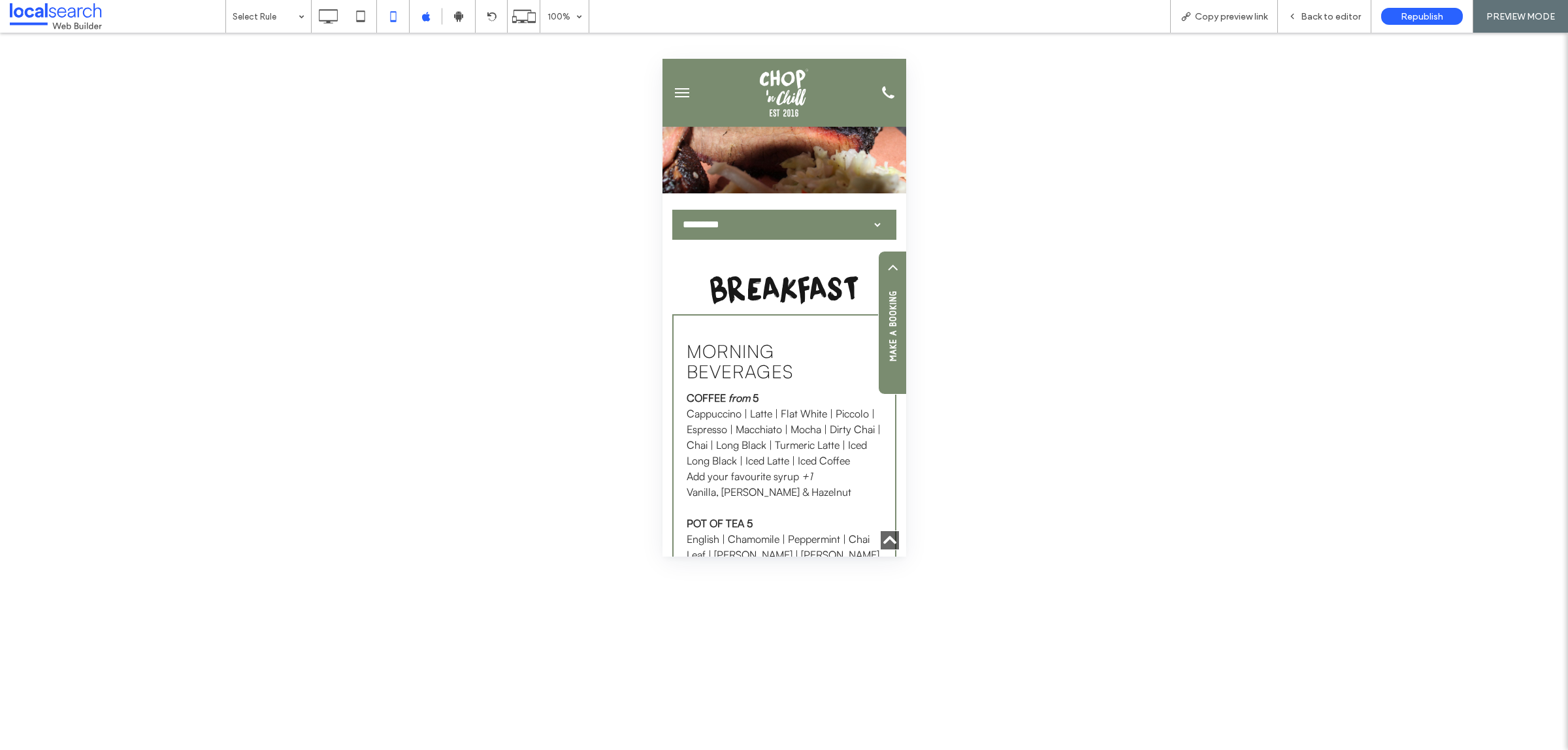
click at [756, 230] on select "**********" at bounding box center [777, 225] width 212 height 26
click at [672, 212] on select "**********" at bounding box center [777, 225] width 212 height 26
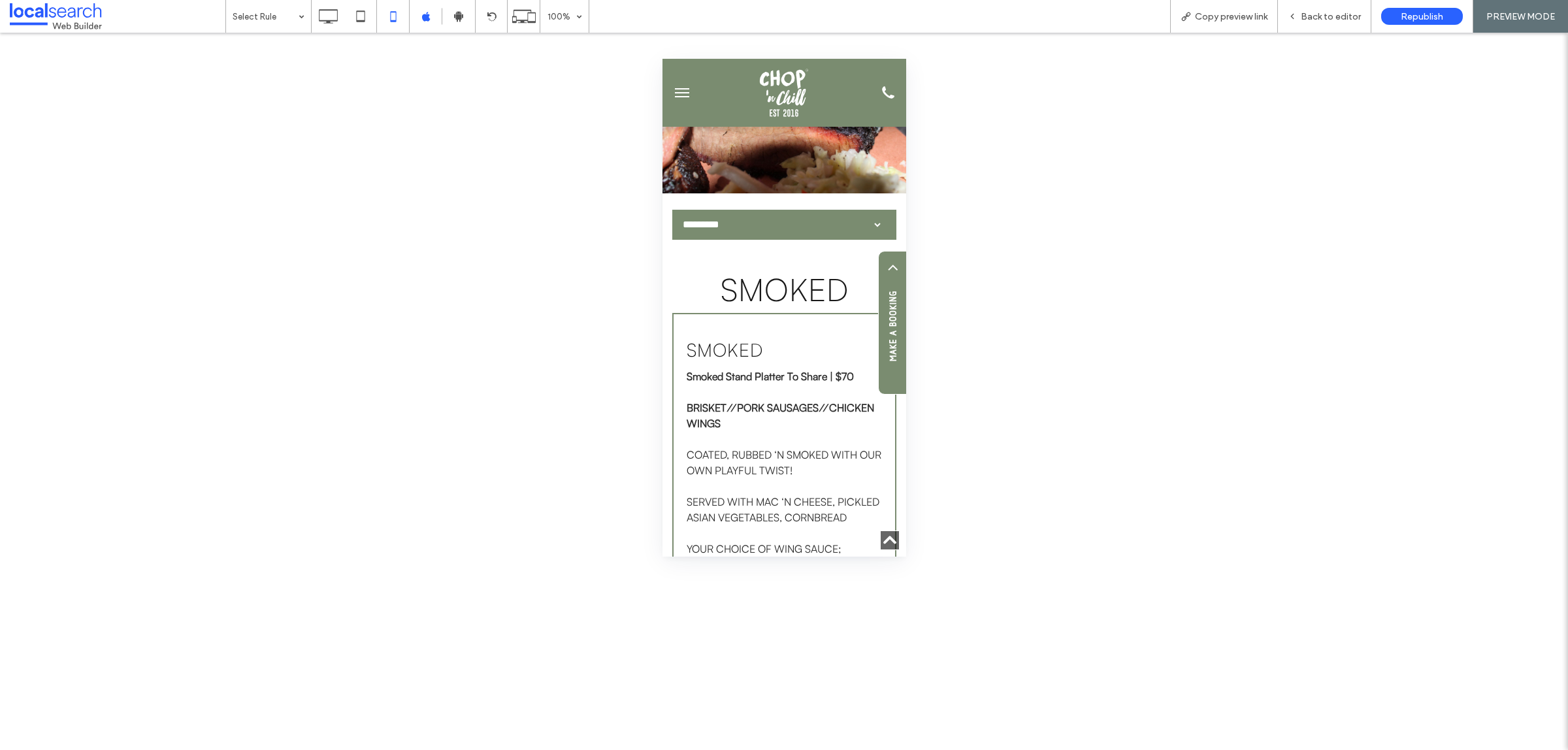
drag, startPoint x: 795, startPoint y: 232, endPoint x: 786, endPoint y: 233, distance: 9.1
click at [795, 232] on select "**********" at bounding box center [777, 225] width 212 height 26
select select "**********"
click at [672, 212] on select "**********" at bounding box center [777, 225] width 212 height 26
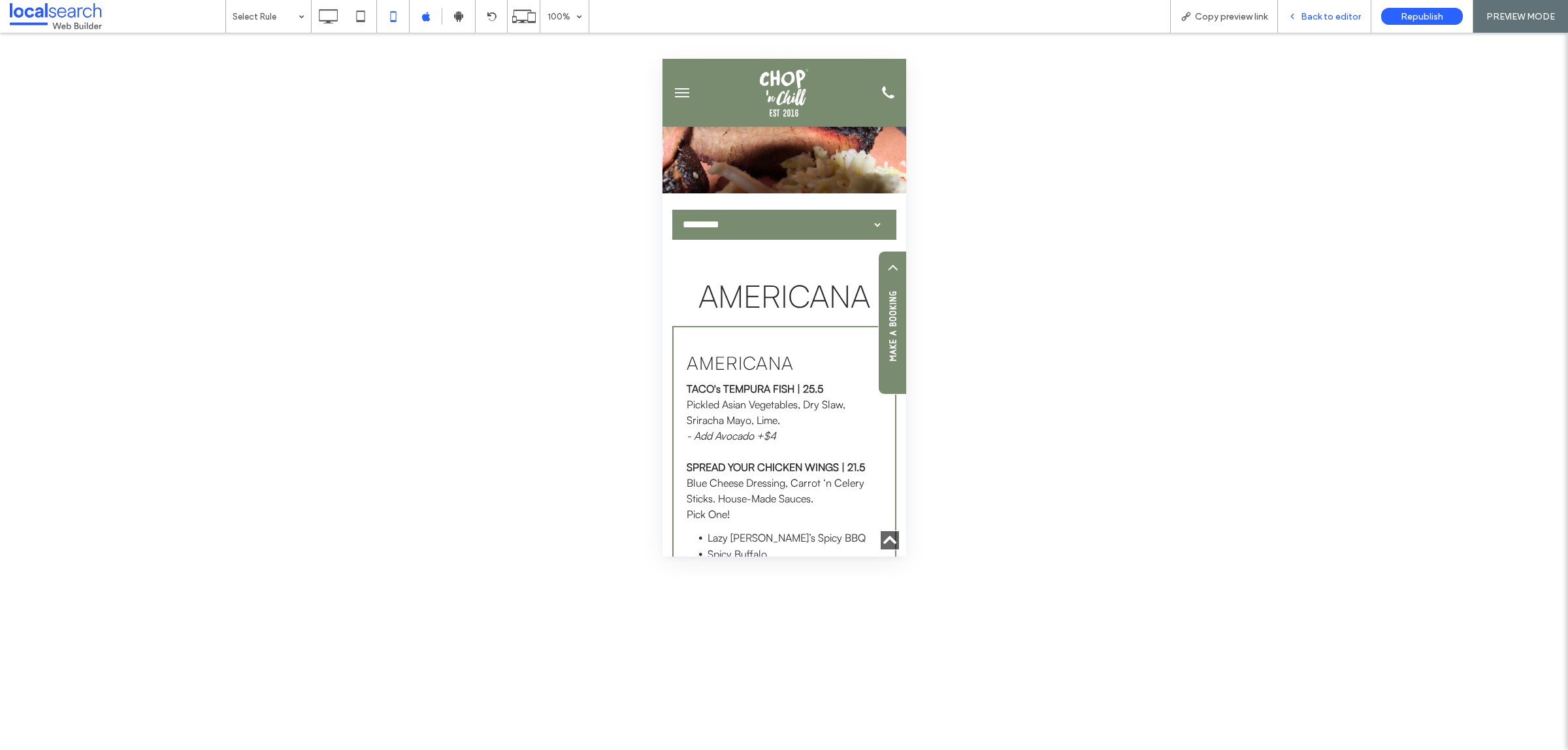
click at [1320, 21] on div "Back to editor" at bounding box center [1324, 16] width 94 height 33
click at [1313, 17] on span "Back to editor" at bounding box center [1330, 17] width 60 height 11
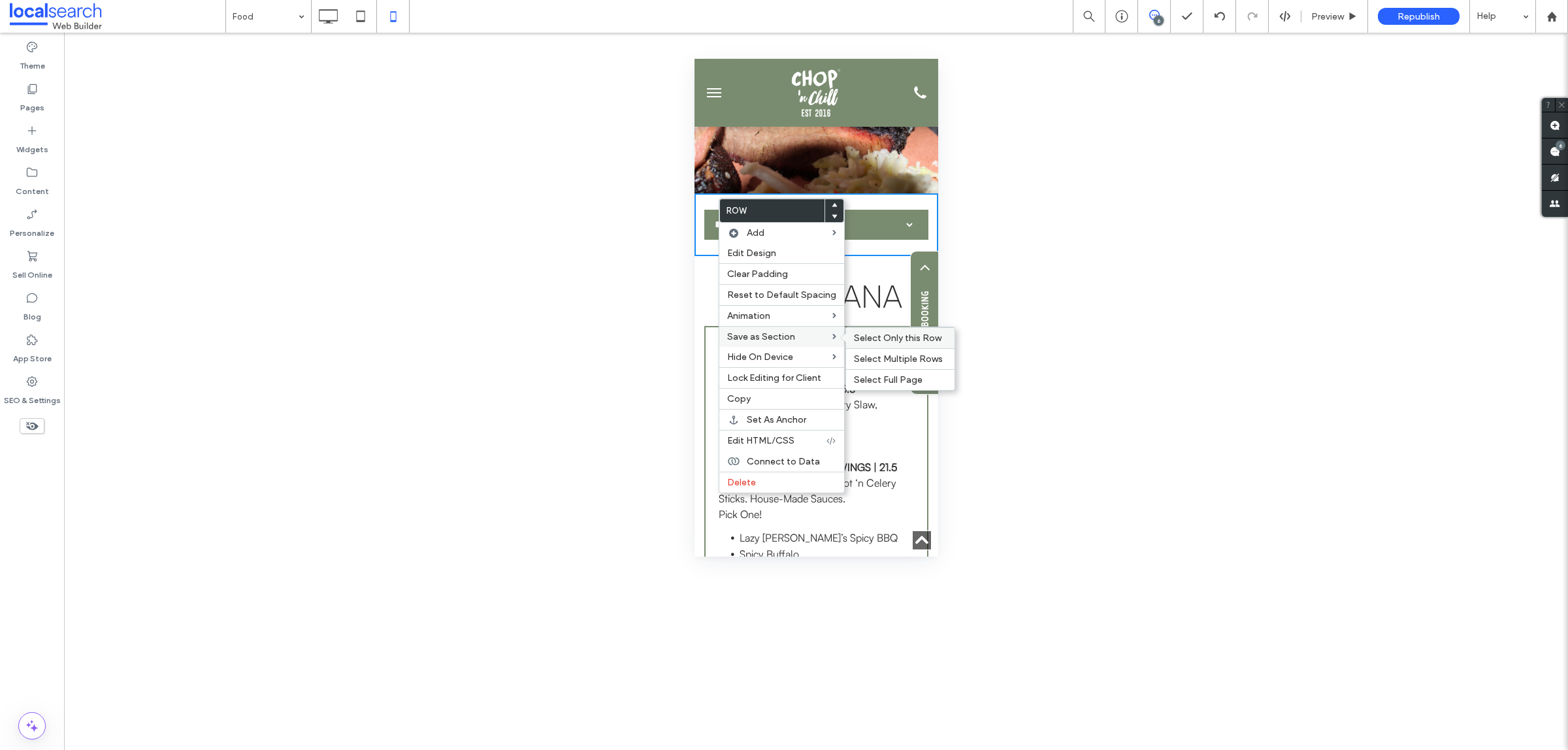
click at [909, 340] on span "Select Only this Row" at bounding box center [898, 338] width 88 height 11
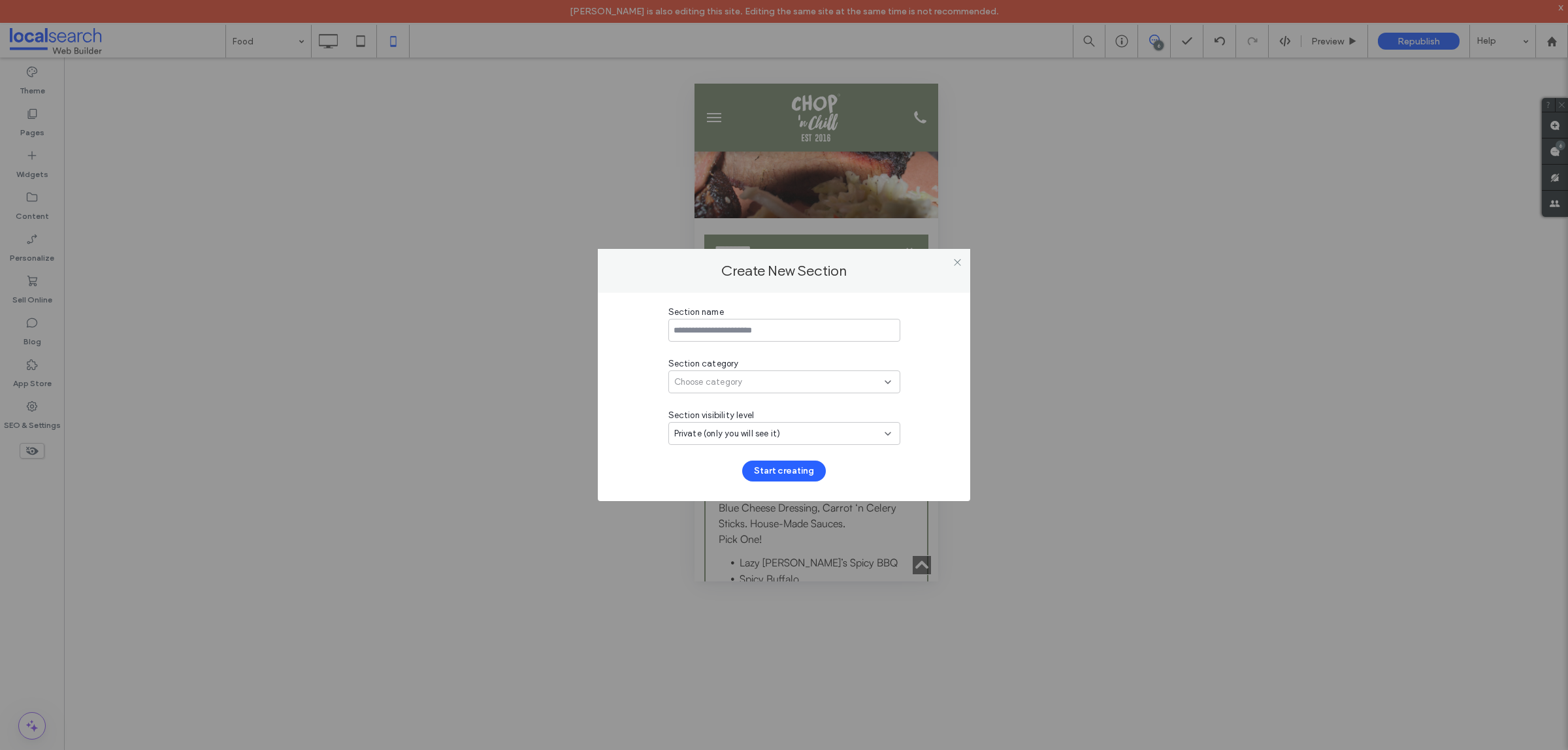
click at [749, 335] on input at bounding box center [784, 331] width 232 height 23
type input "**********"
click at [735, 390] on div "Choose category" at bounding box center [784, 382] width 232 height 23
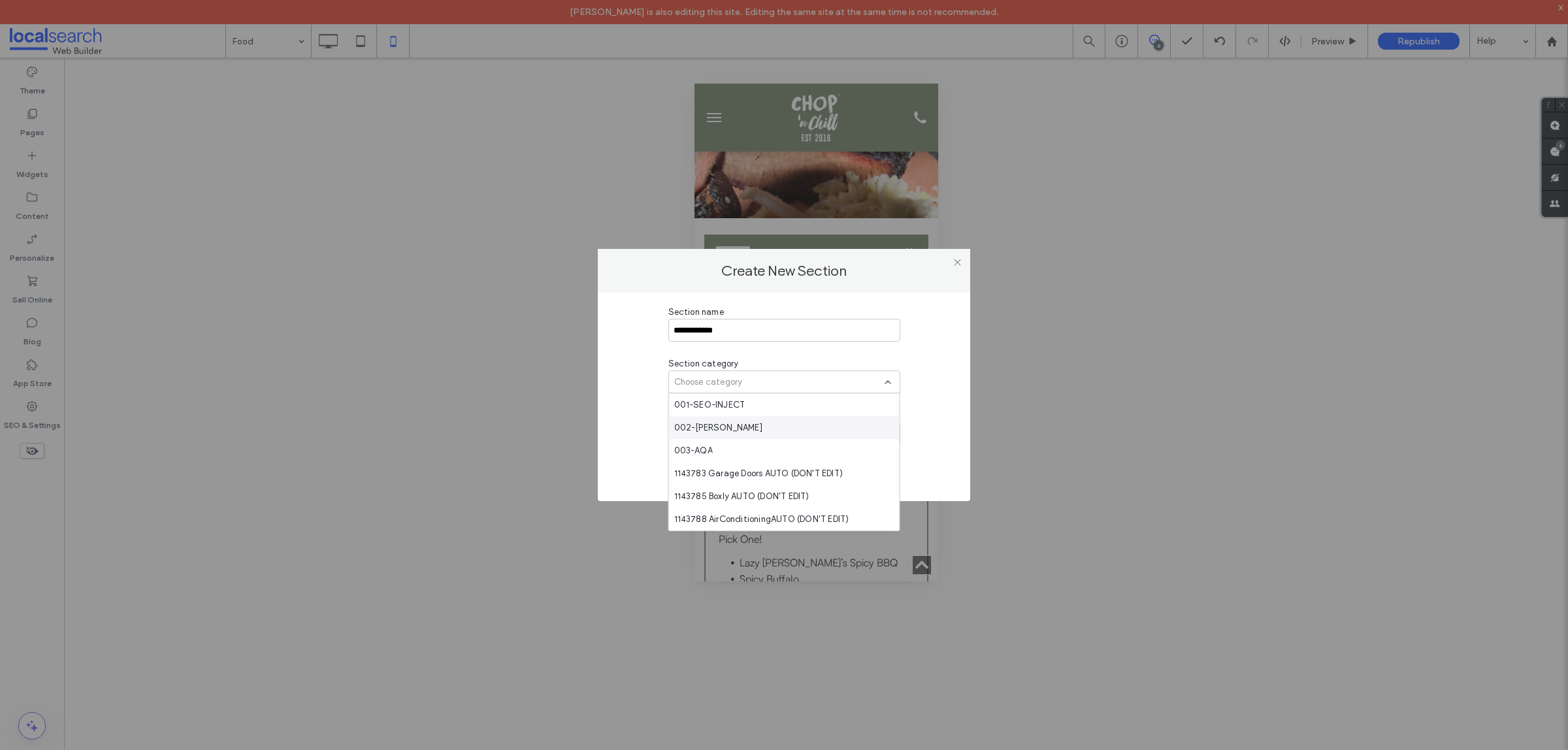
click at [726, 432] on div "002-[PERSON_NAME]" at bounding box center [784, 428] width 230 height 23
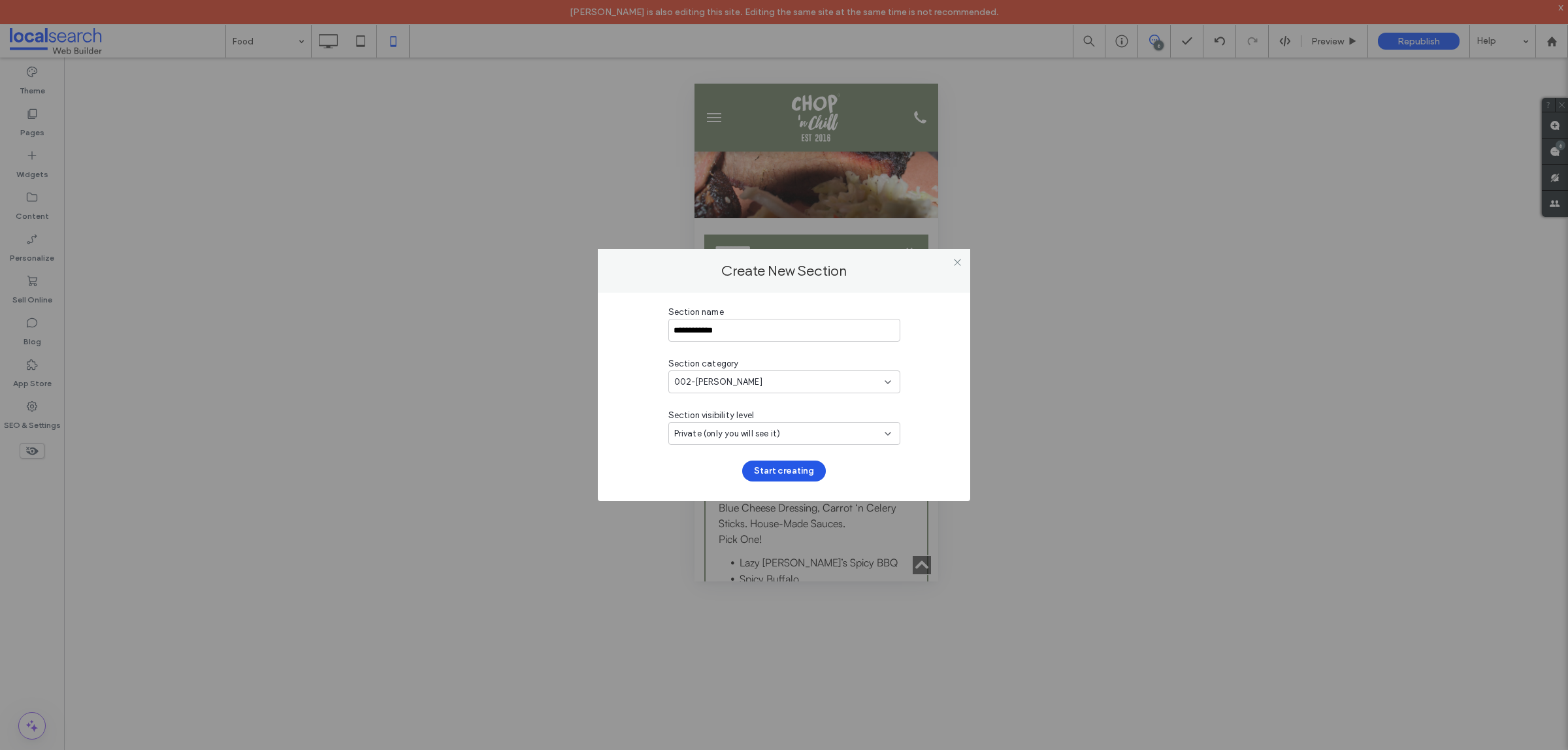
click at [765, 471] on button "Start creating" at bounding box center [783, 471] width 84 height 21
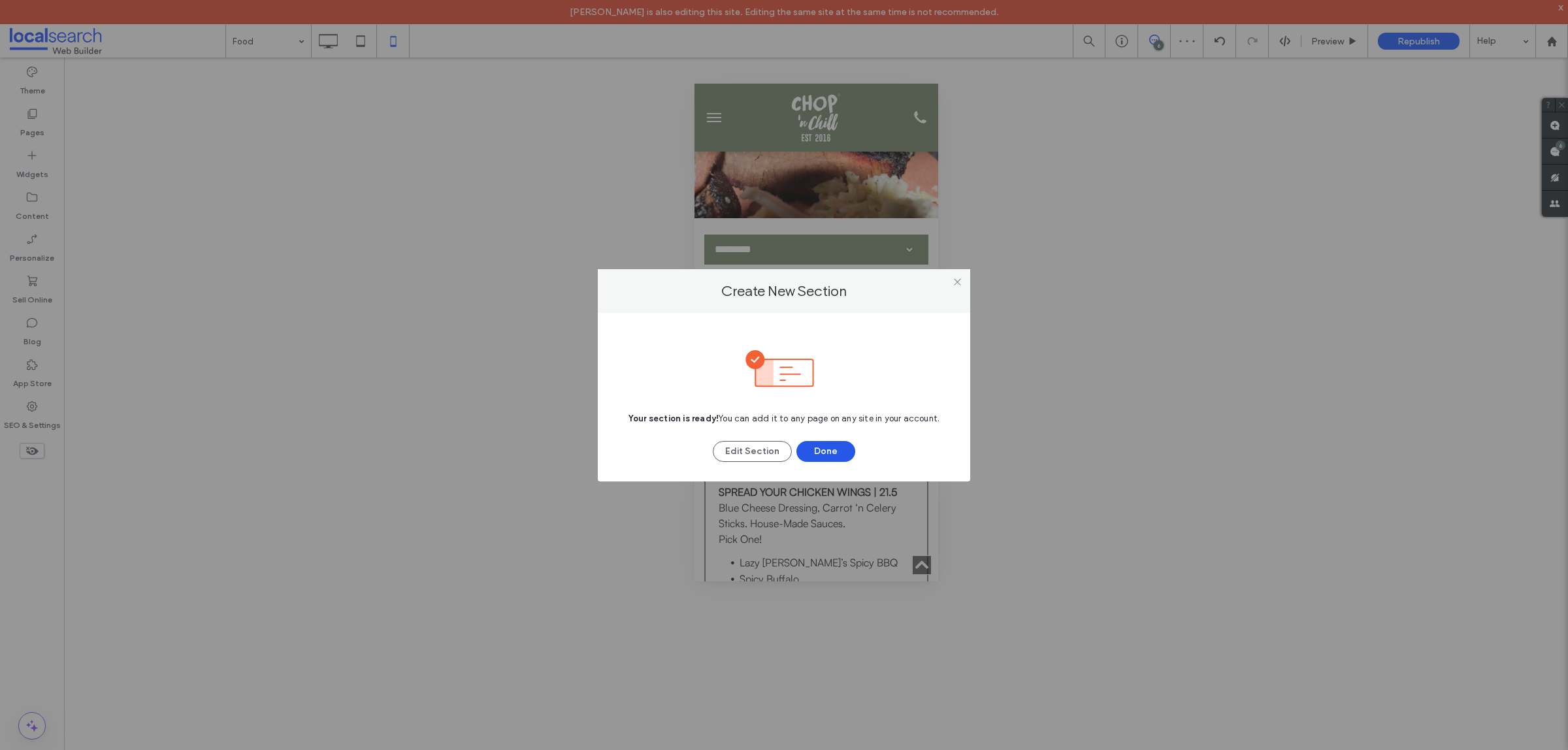
click at [808, 451] on button "Done" at bounding box center [826, 452] width 59 height 21
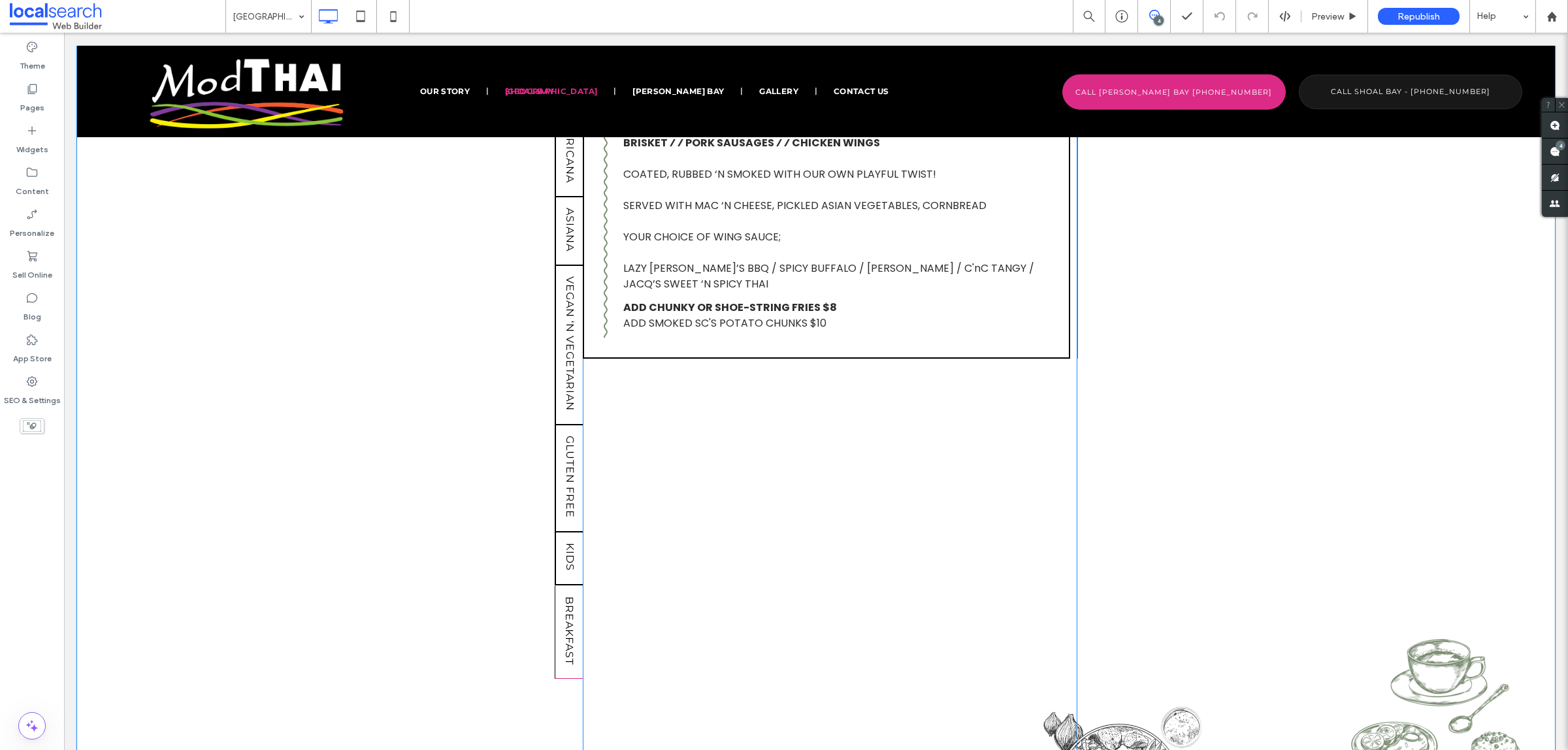
scroll to position [980, 0]
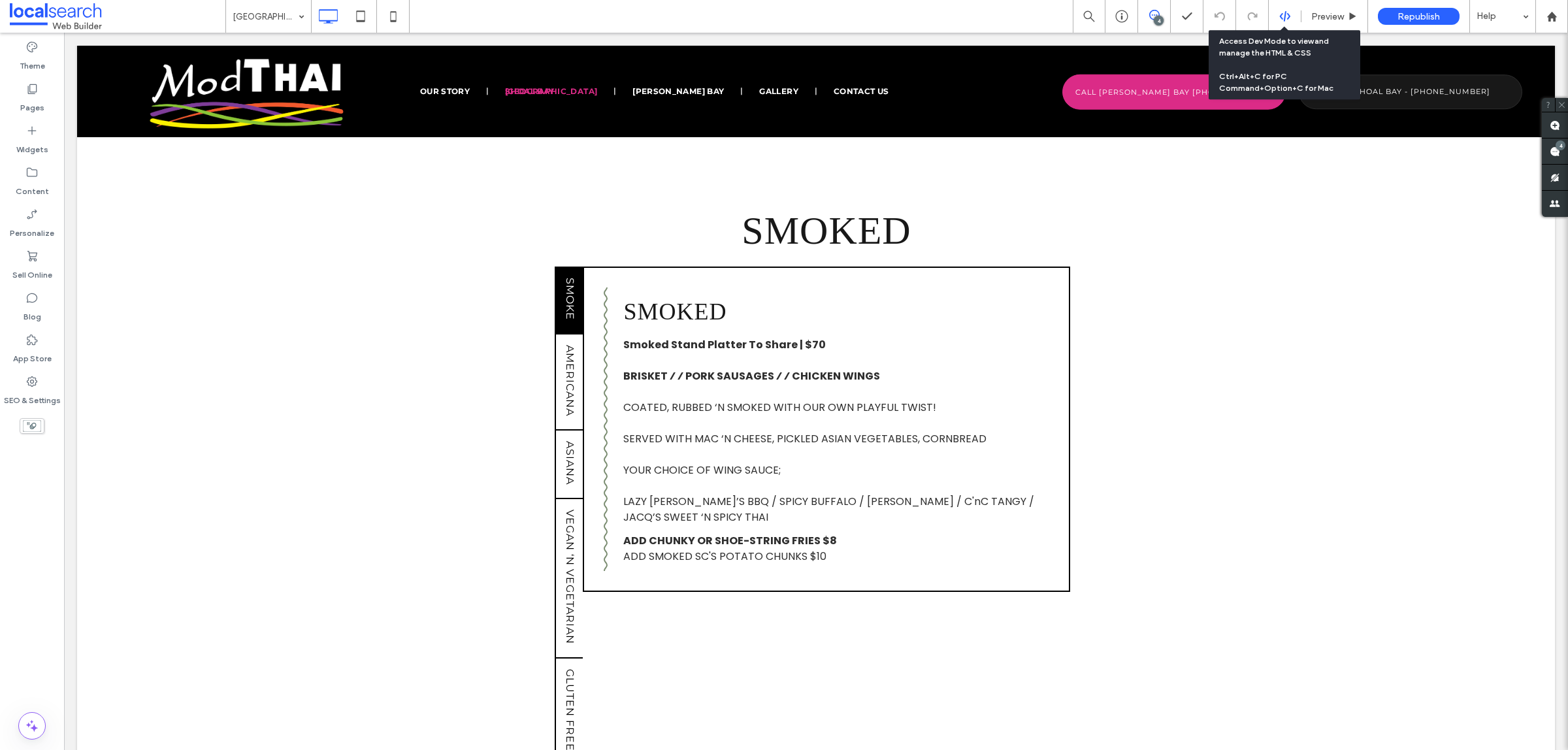
click at [1281, 18] on icon at bounding box center [1285, 16] width 11 height 11
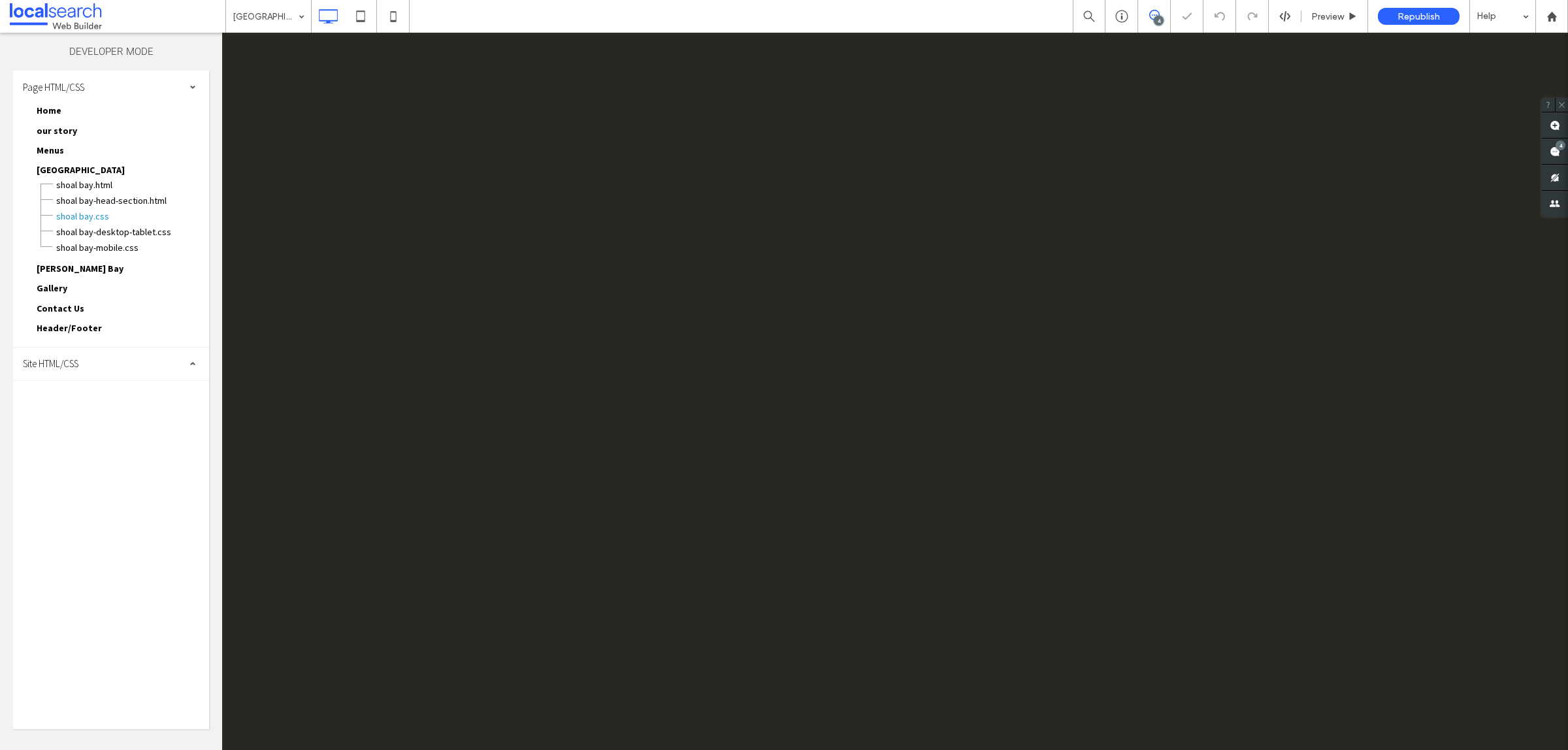
scroll to position [0, 0]
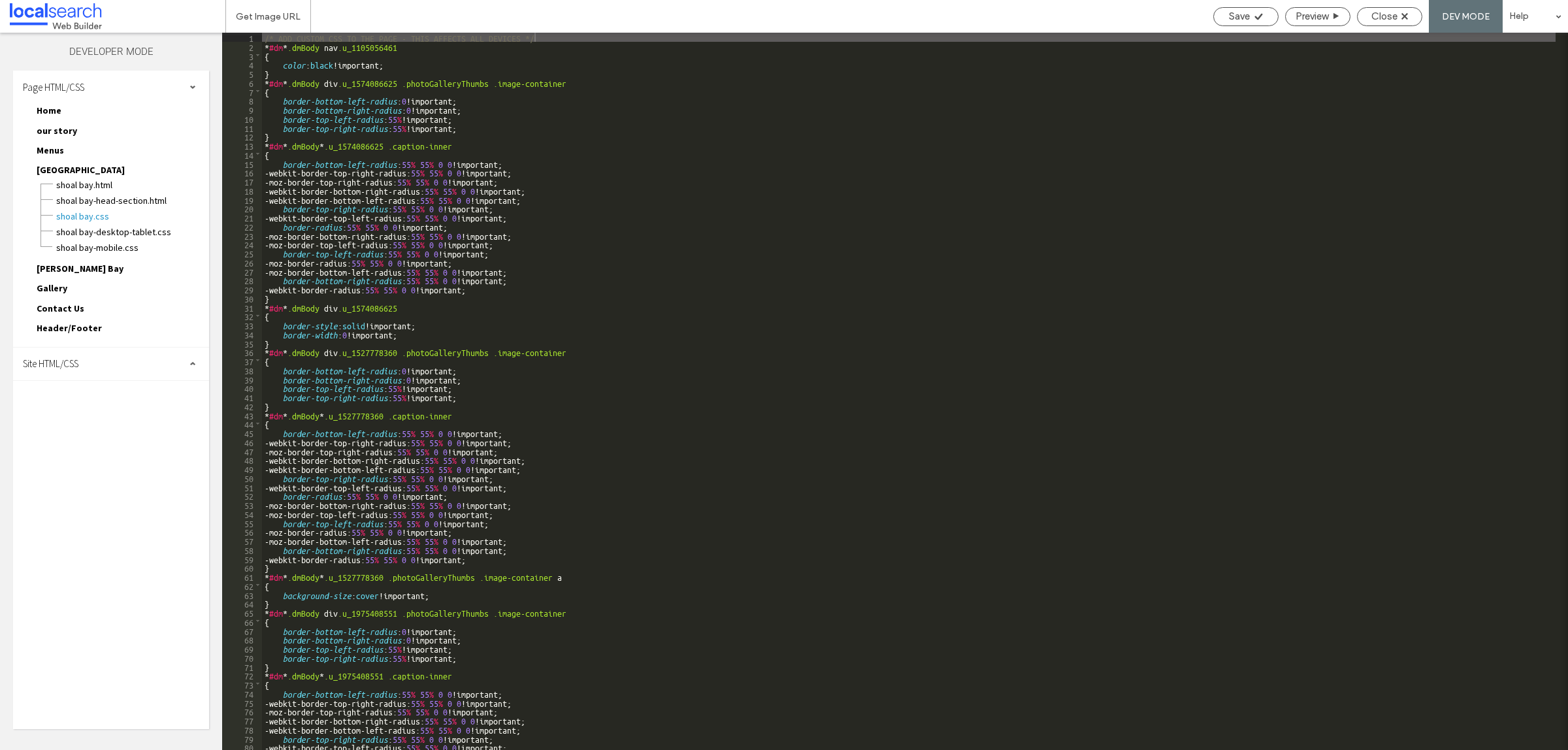
click at [130, 358] on div "Site HTML/CSS" at bounding box center [111, 364] width 196 height 33
click at [116, 430] on span "site-theme.css" at bounding box center [135, 436] width 148 height 13
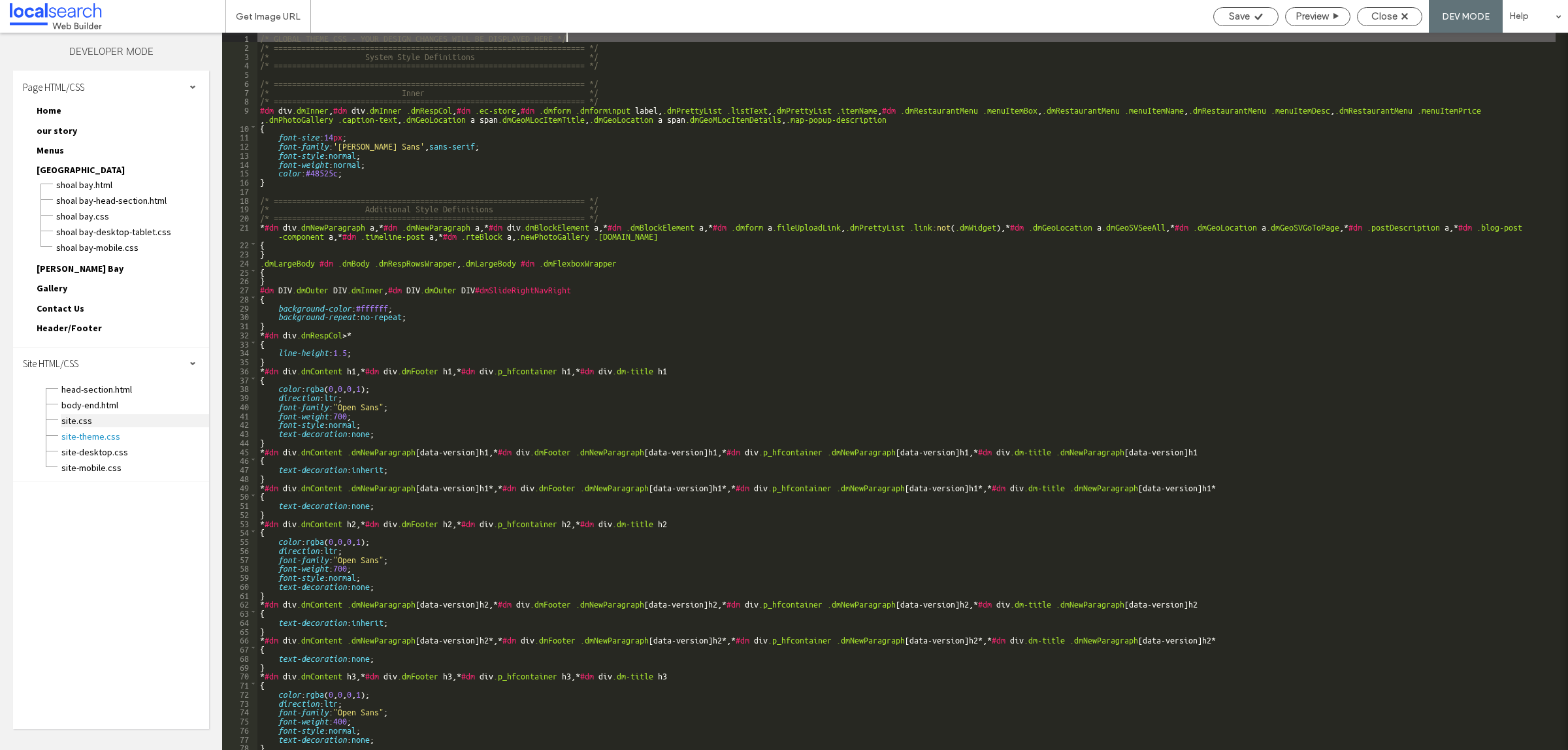
click at [113, 419] on span "site.css" at bounding box center [135, 421] width 148 height 13
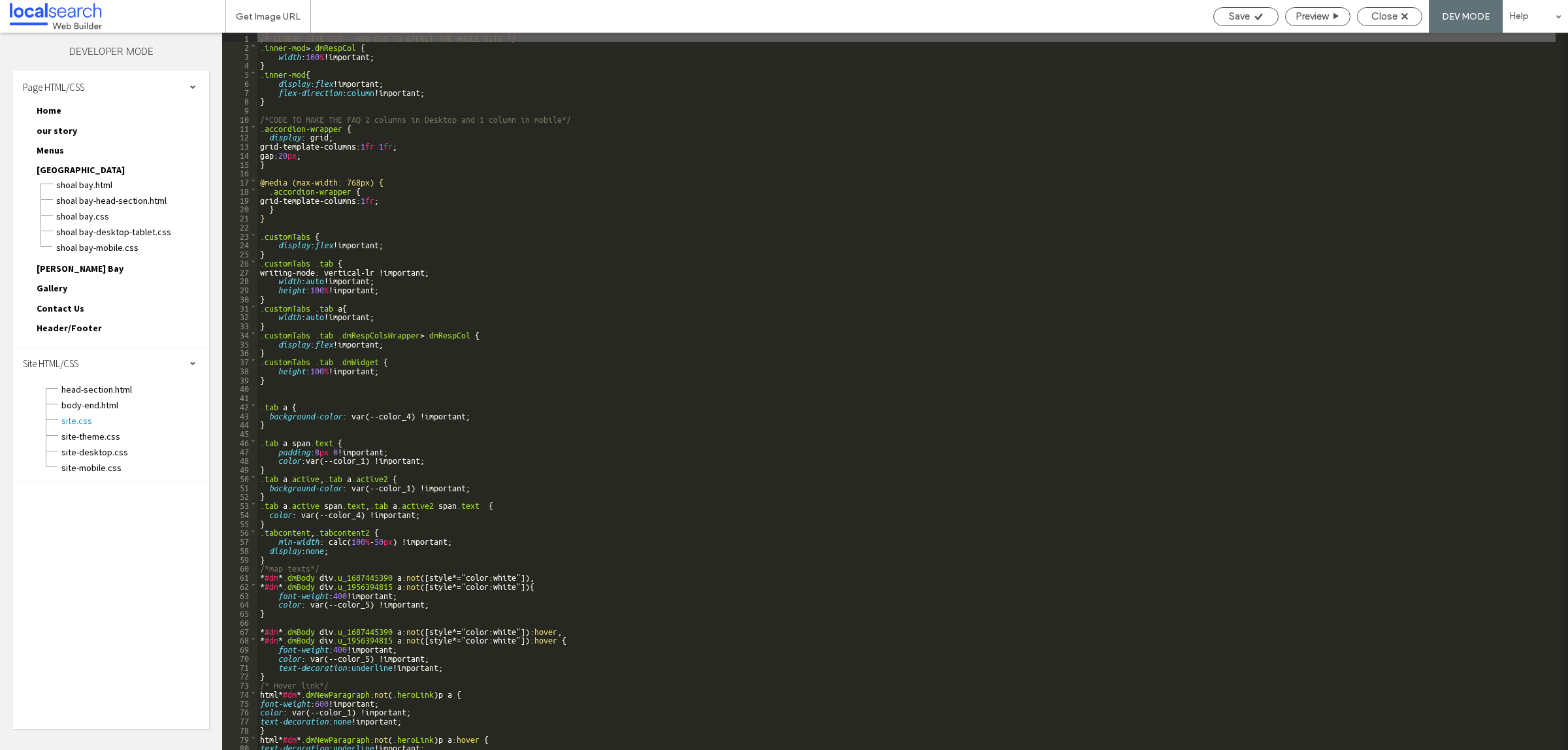
click at [318, 550] on div "/* GLOBAL SITE CSS - ADD CSS TO AFFECT THE WHOLE SITE */ .inner-mod > .dmRespCo…" at bounding box center [906, 401] width 1298 height 736
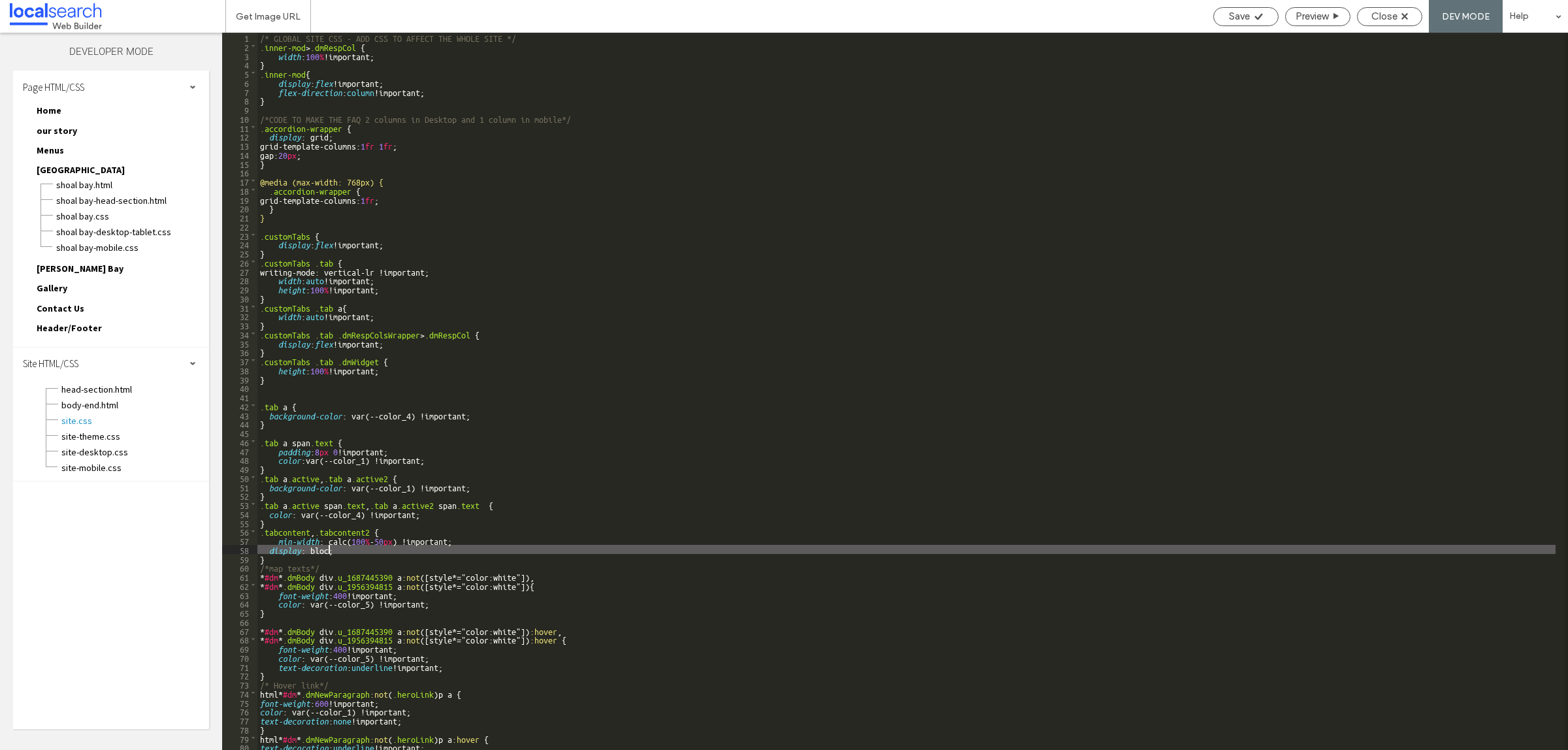
type textarea "**"
click at [1248, 18] on div "Save" at bounding box center [1246, 16] width 64 height 11
click at [1248, 18] on div "Get Image URL Save Preview Close DEV MODE Help Site Comments Team & Clients Aut…" at bounding box center [784, 375] width 1568 height 750
click at [1369, 17] on div "Close" at bounding box center [1389, 16] width 64 height 11
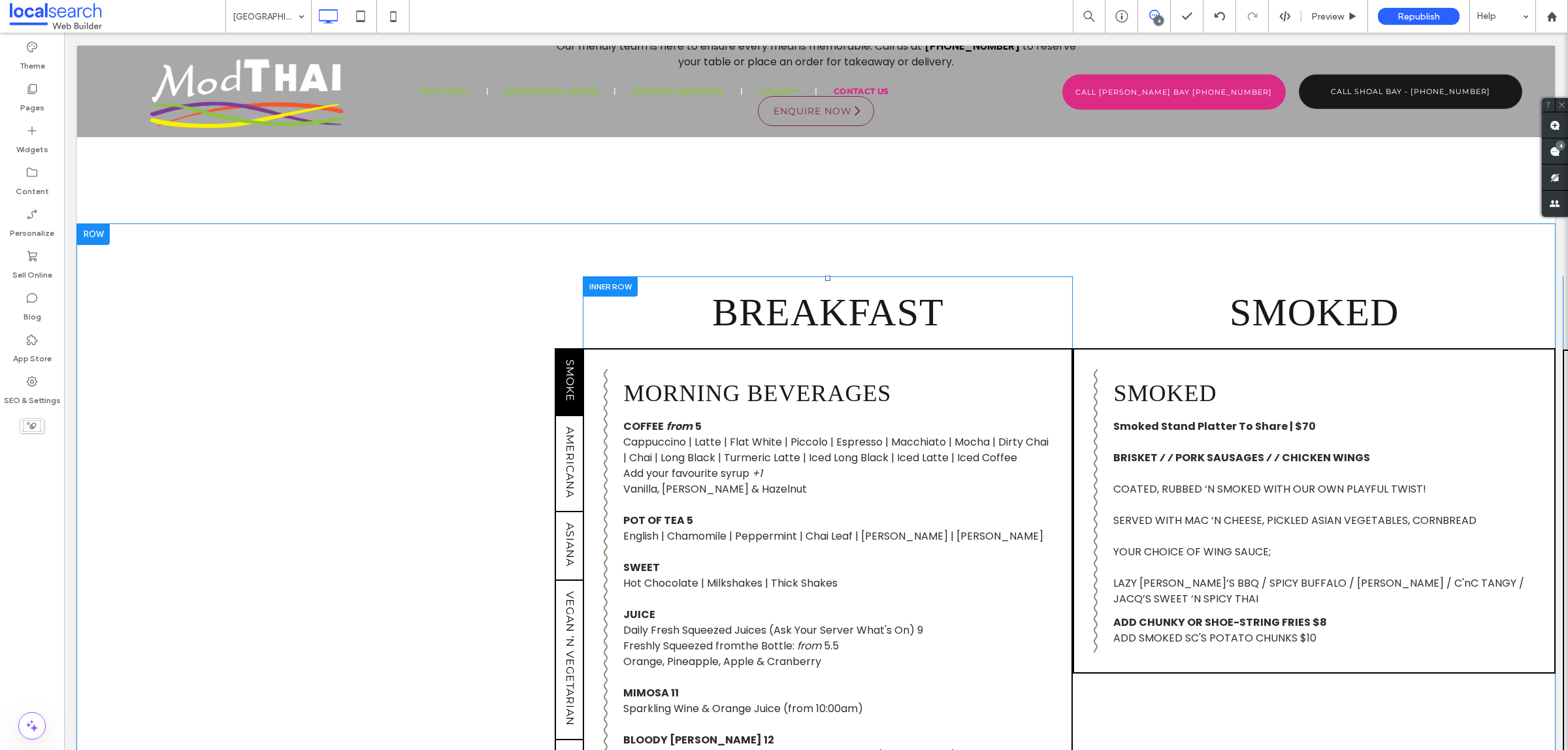
click at [613, 284] on div at bounding box center [610, 286] width 55 height 20
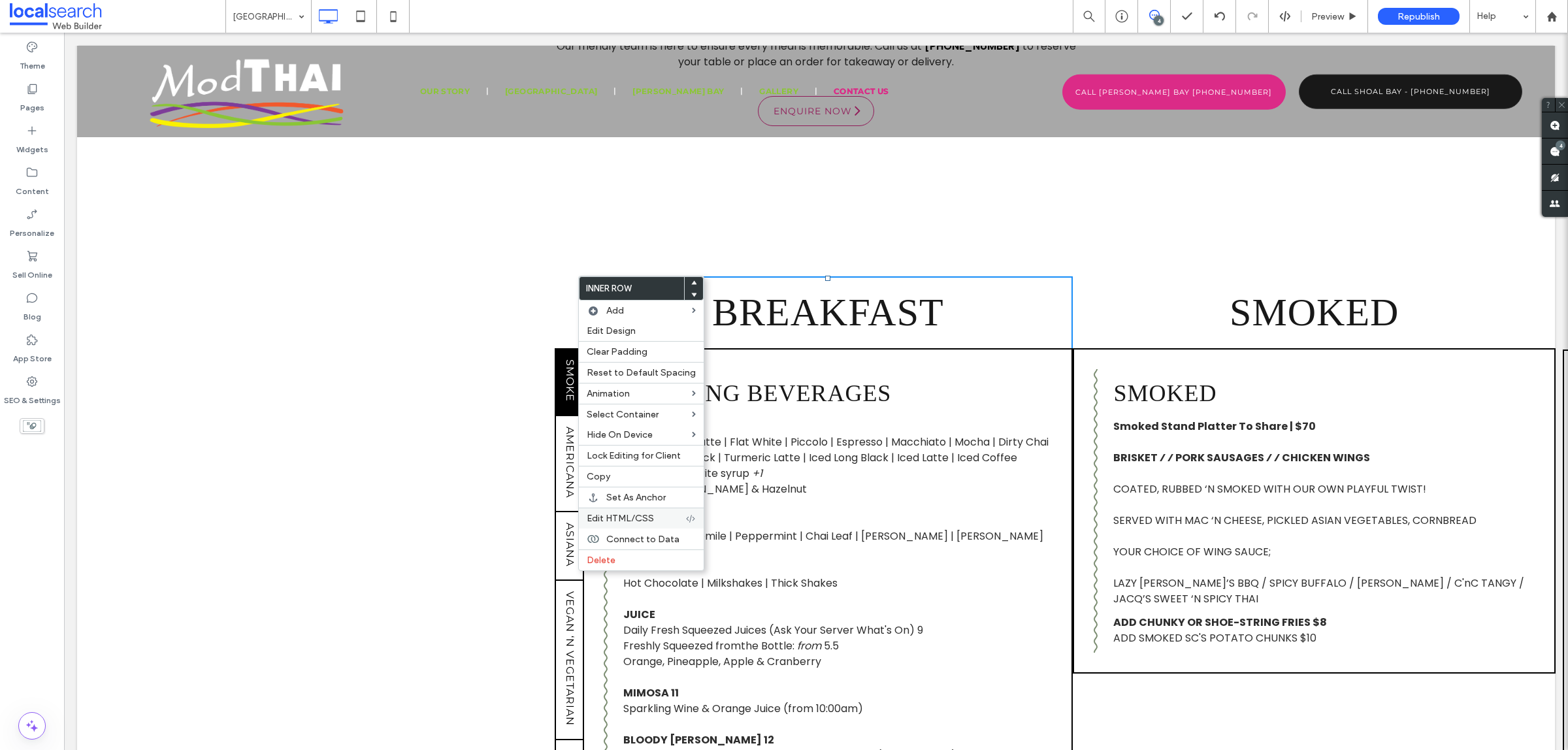
click at [660, 517] on div "Edit HTML/CSS" at bounding box center [641, 518] width 125 height 21
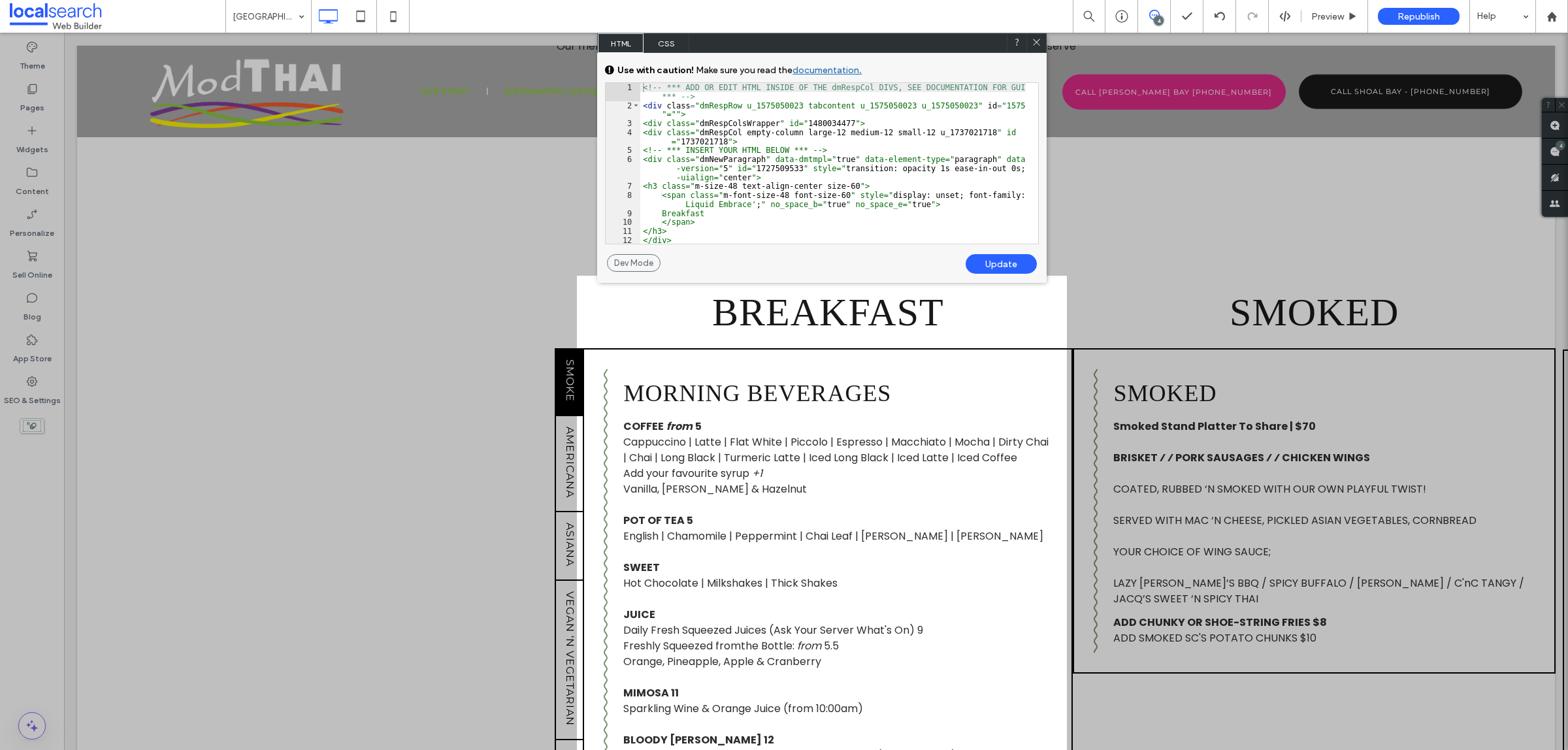
click at [988, 107] on div "<!-- *** ADD OR EDIT HTML INSIDE OF THE dmRespCol DIVS, SEE DOCUMENTATION FOR G…" at bounding box center [832, 177] width 385 height 187
click at [1040, 45] on icon at bounding box center [1036, 42] width 10 height 10
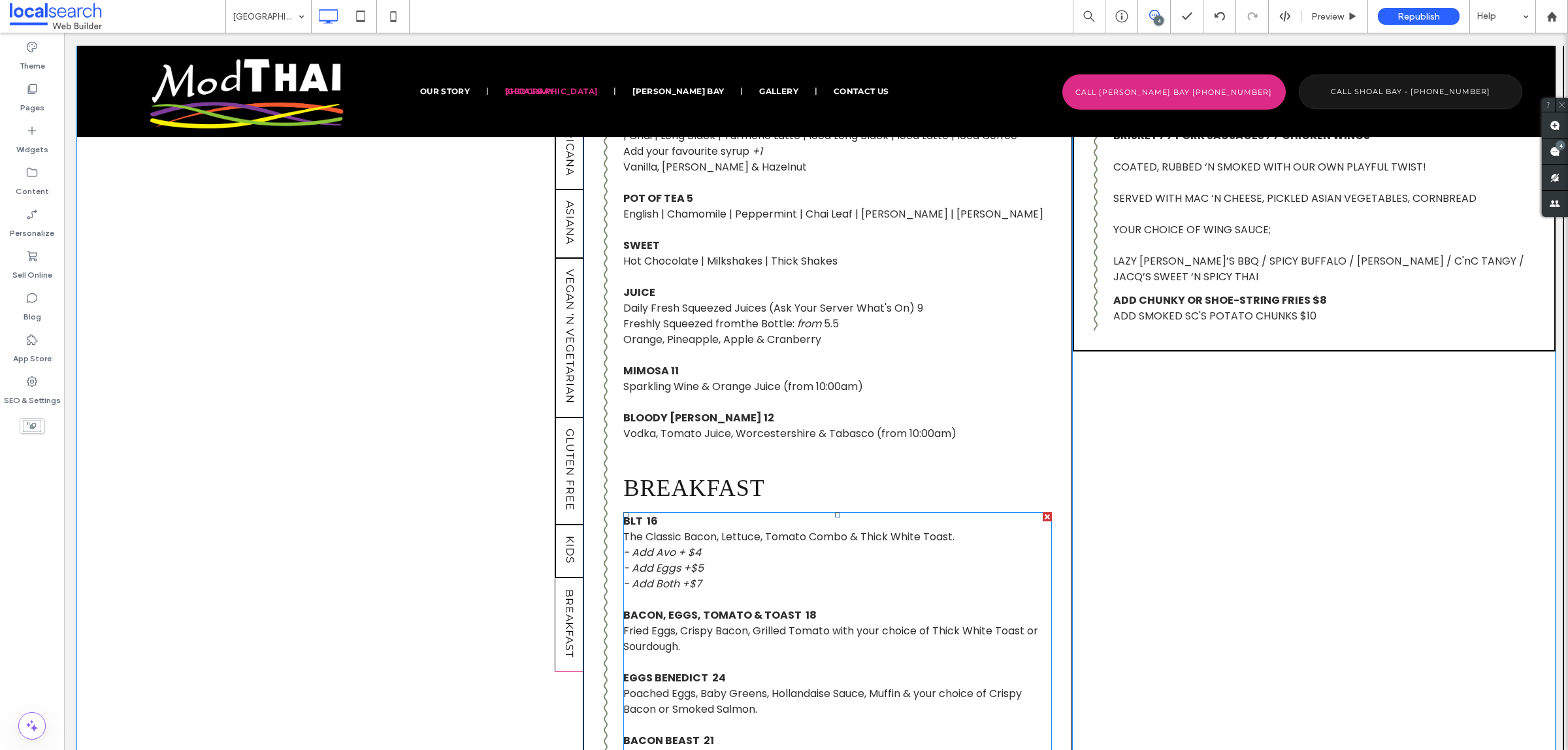
scroll to position [1225, 0]
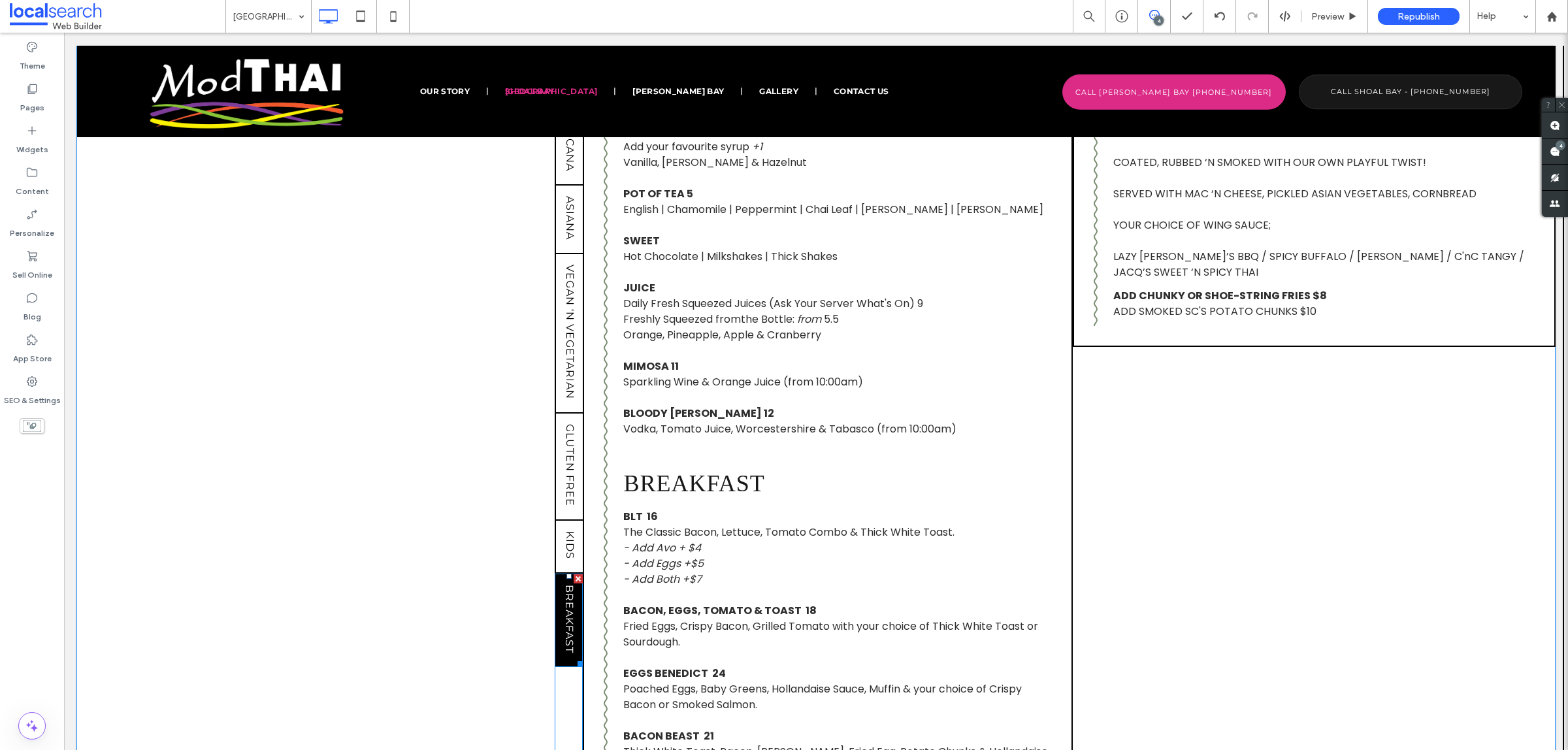
click at [563, 609] on span "Breakfast" at bounding box center [569, 619] width 12 height 79
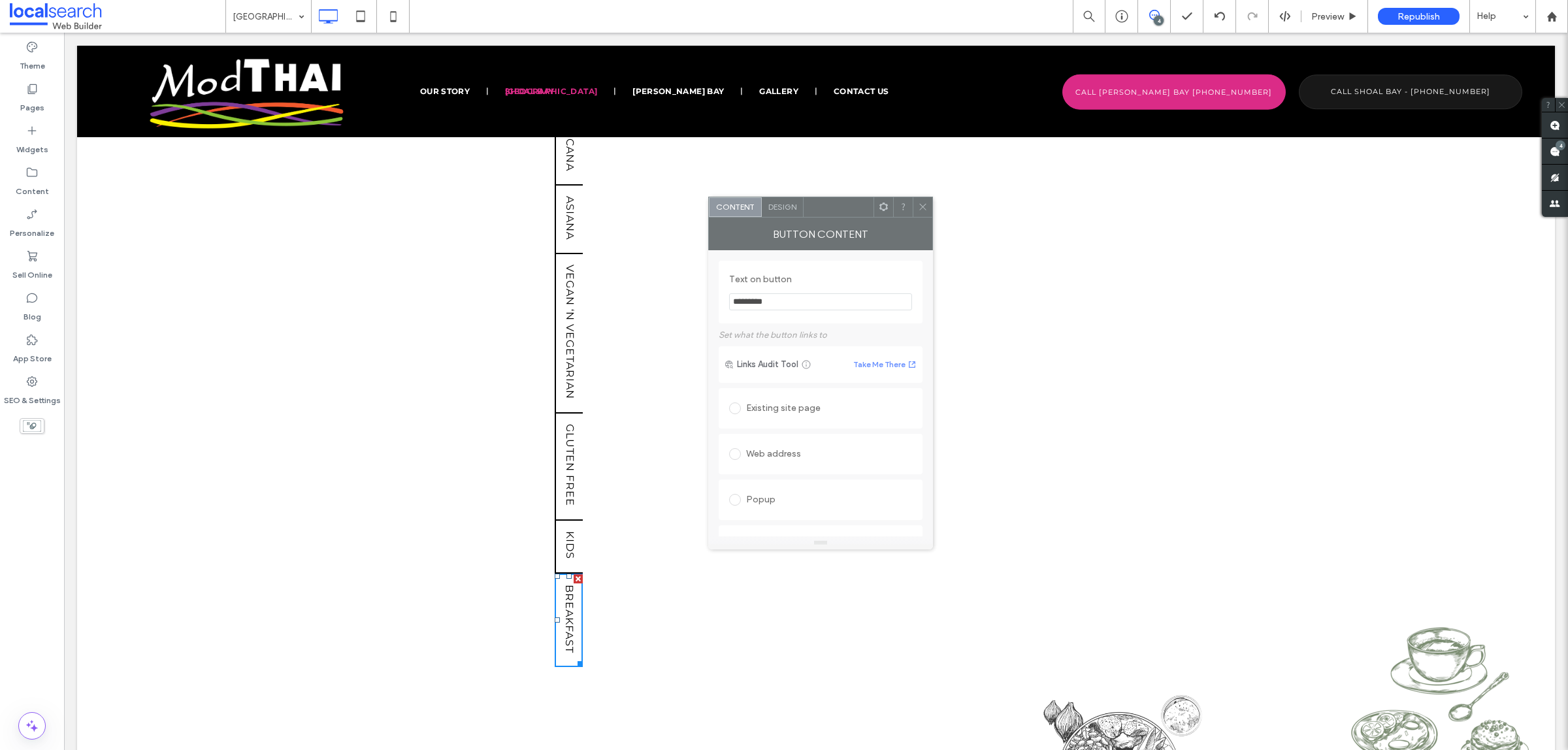
drag, startPoint x: 550, startPoint y: 211, endPoint x: 833, endPoint y: 209, distance: 283.0
click at [833, 209] on div at bounding box center [839, 207] width 70 height 20
click at [921, 210] on icon at bounding box center [922, 207] width 10 height 10
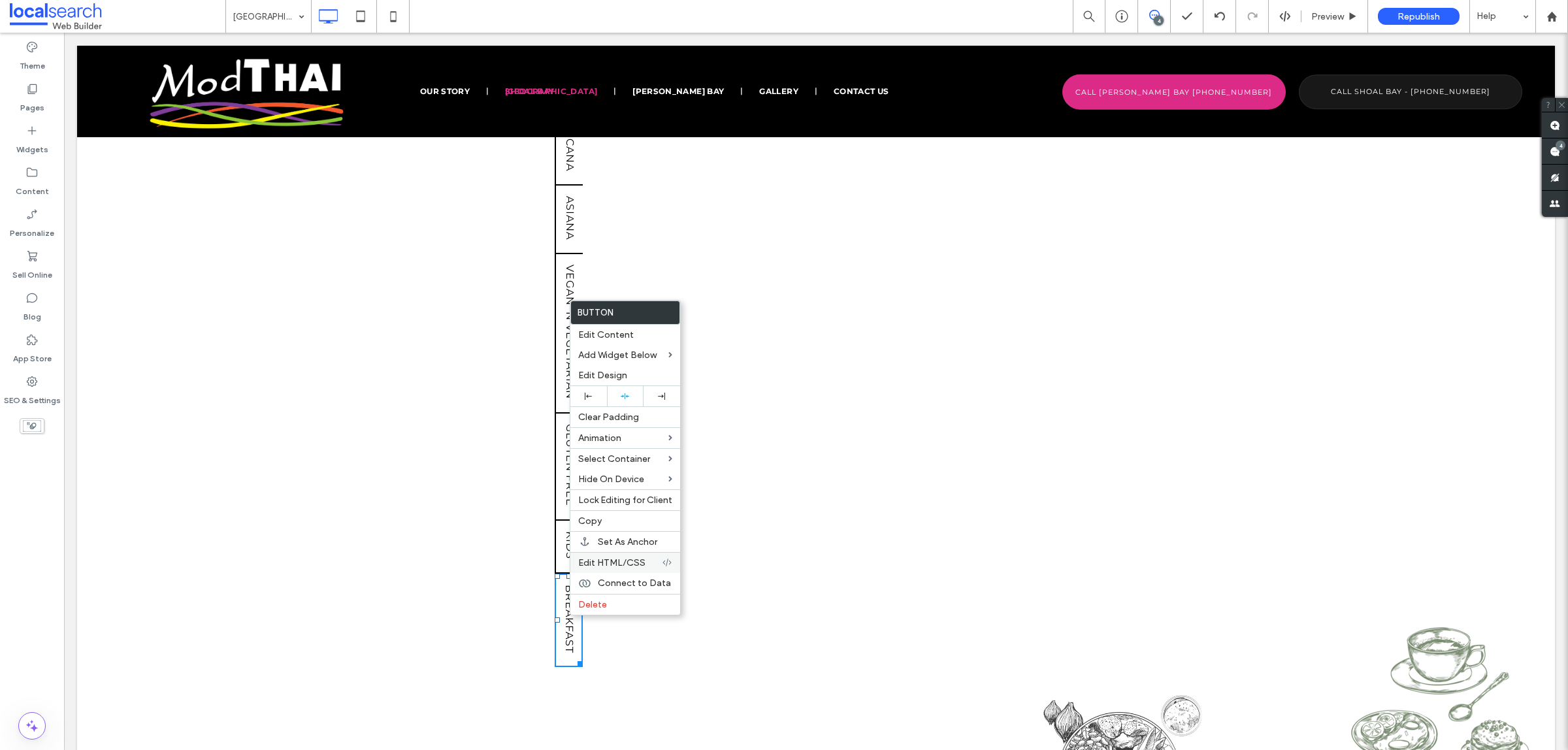
click at [638, 568] on span "Edit HTML/CSS" at bounding box center [611, 563] width 68 height 11
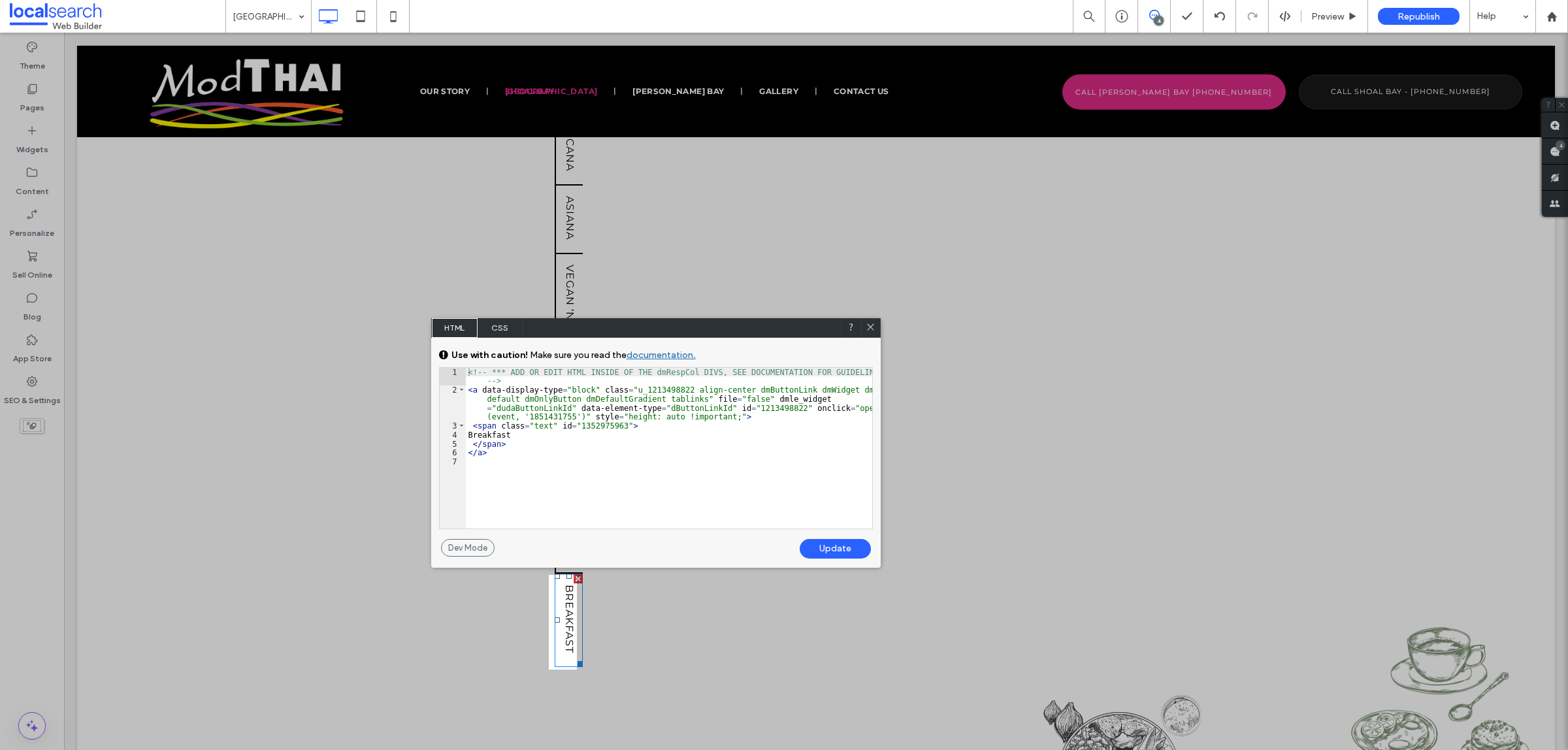
drag, startPoint x: 638, startPoint y: 335, endPoint x: 740, endPoint y: 352, distance: 103.4
click at [739, 338] on div "HTML CSS" at bounding box center [656, 328] width 449 height 20
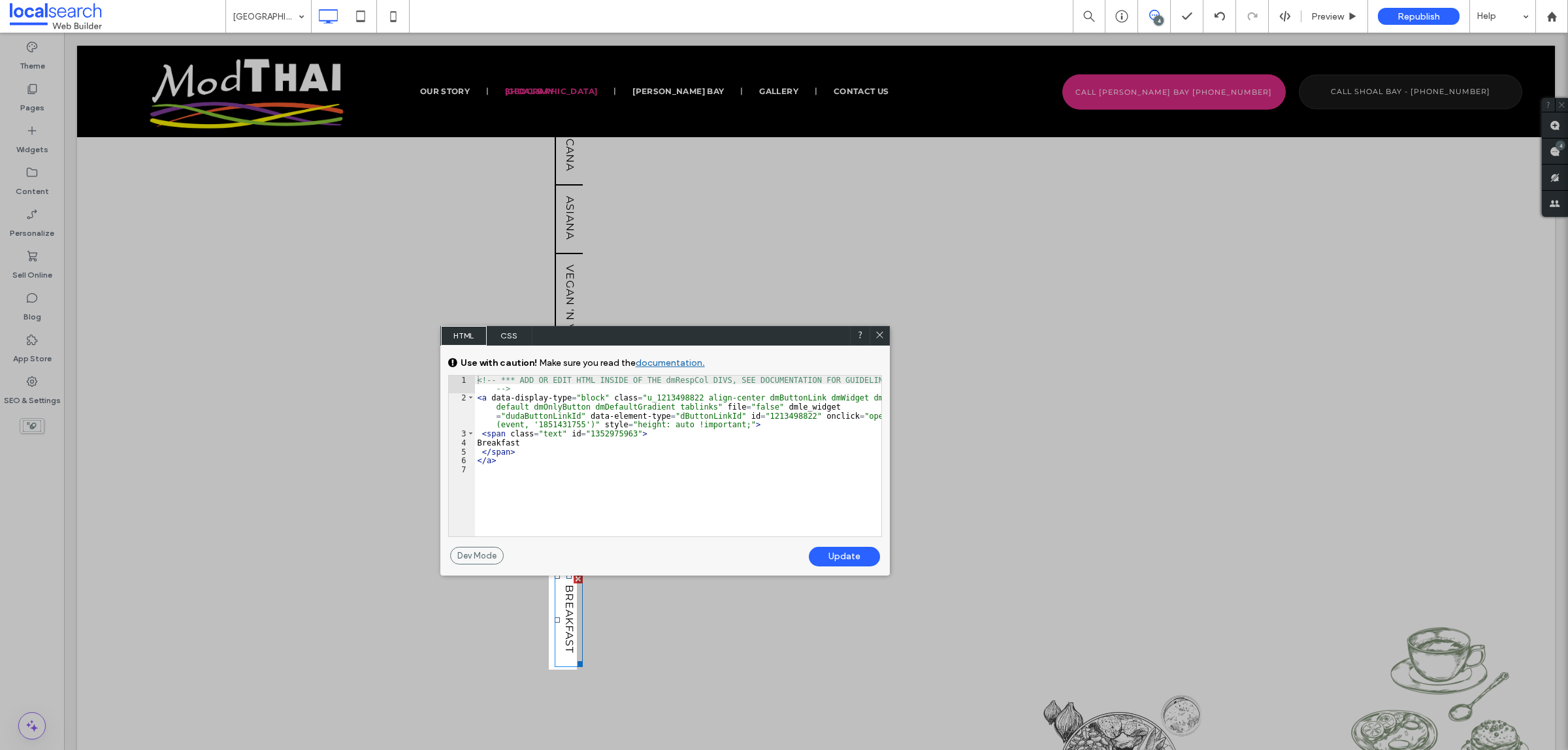
click at [545, 427] on div "<!-- *** ADD OR EDIT HTML INSIDE OF THE dmRespCol DIVS, SEE DOCUMENTATION FOR G…" at bounding box center [677, 469] width 406 height 187
click at [854, 555] on div "Update" at bounding box center [843, 557] width 71 height 20
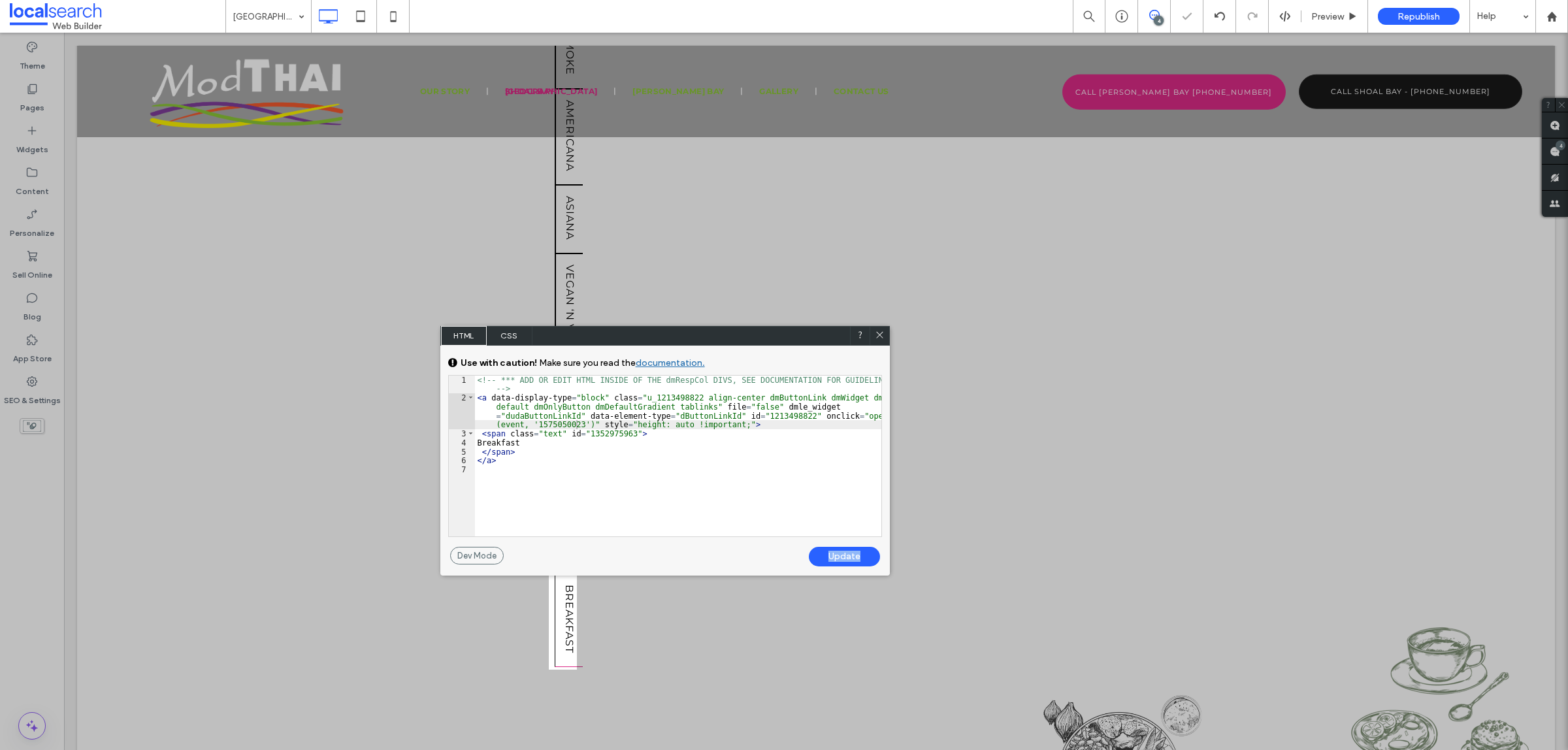
click at [880, 339] on icon at bounding box center [879, 335] width 10 height 10
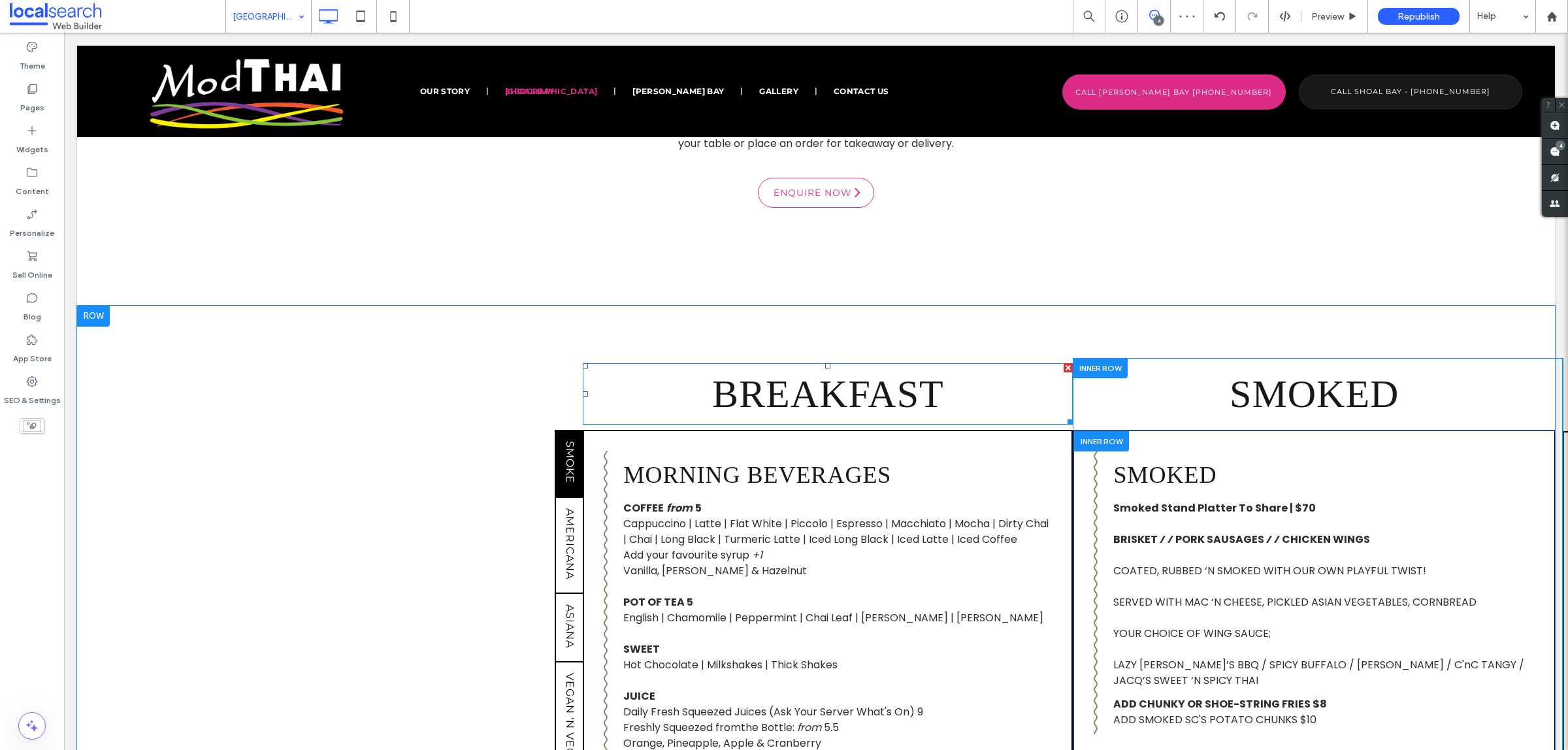
scroll to position [0, 0]
click at [1111, 365] on div at bounding box center [1099, 368] width 55 height 20
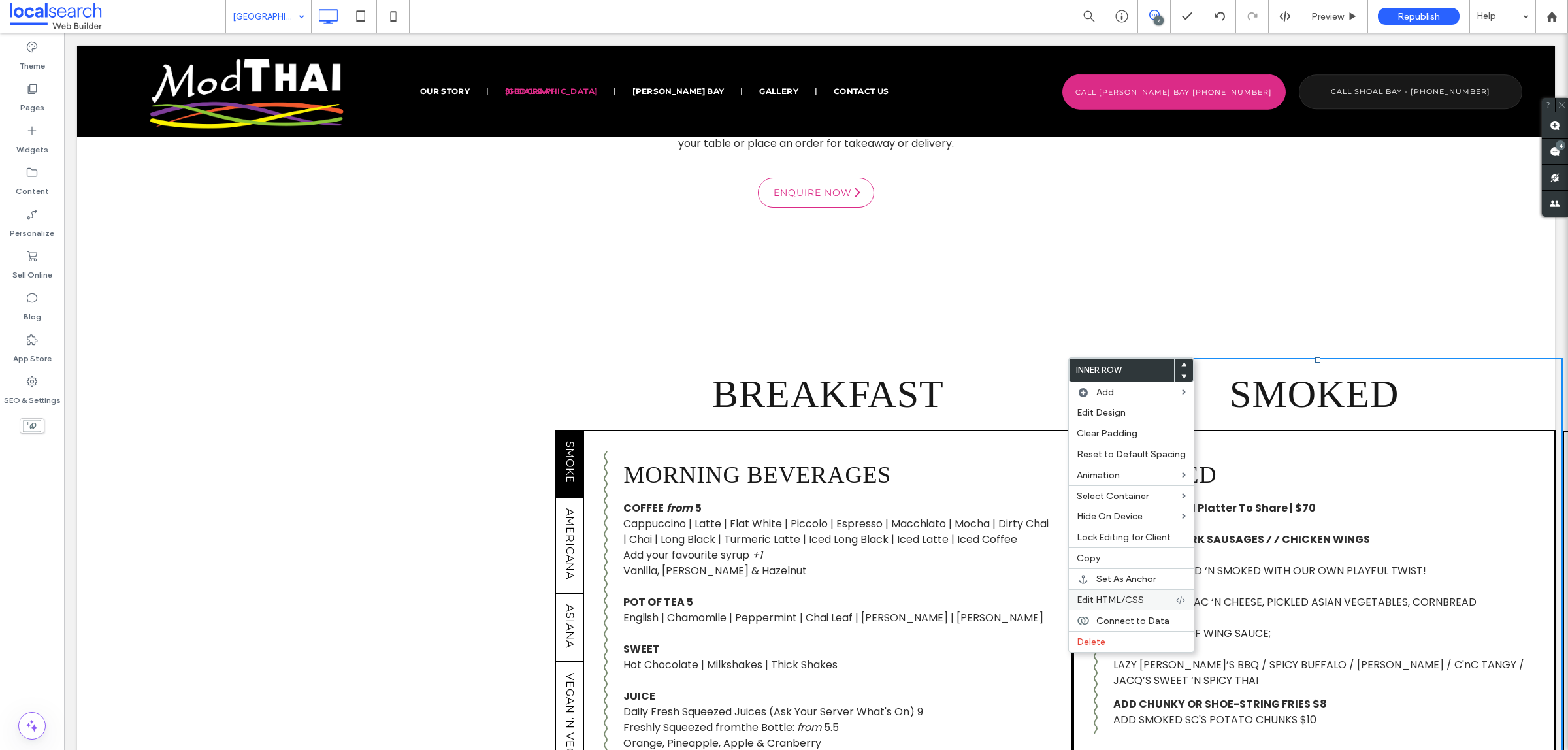
click at [1169, 606] on label "Edit HTML/CSS" at bounding box center [1125, 600] width 99 height 11
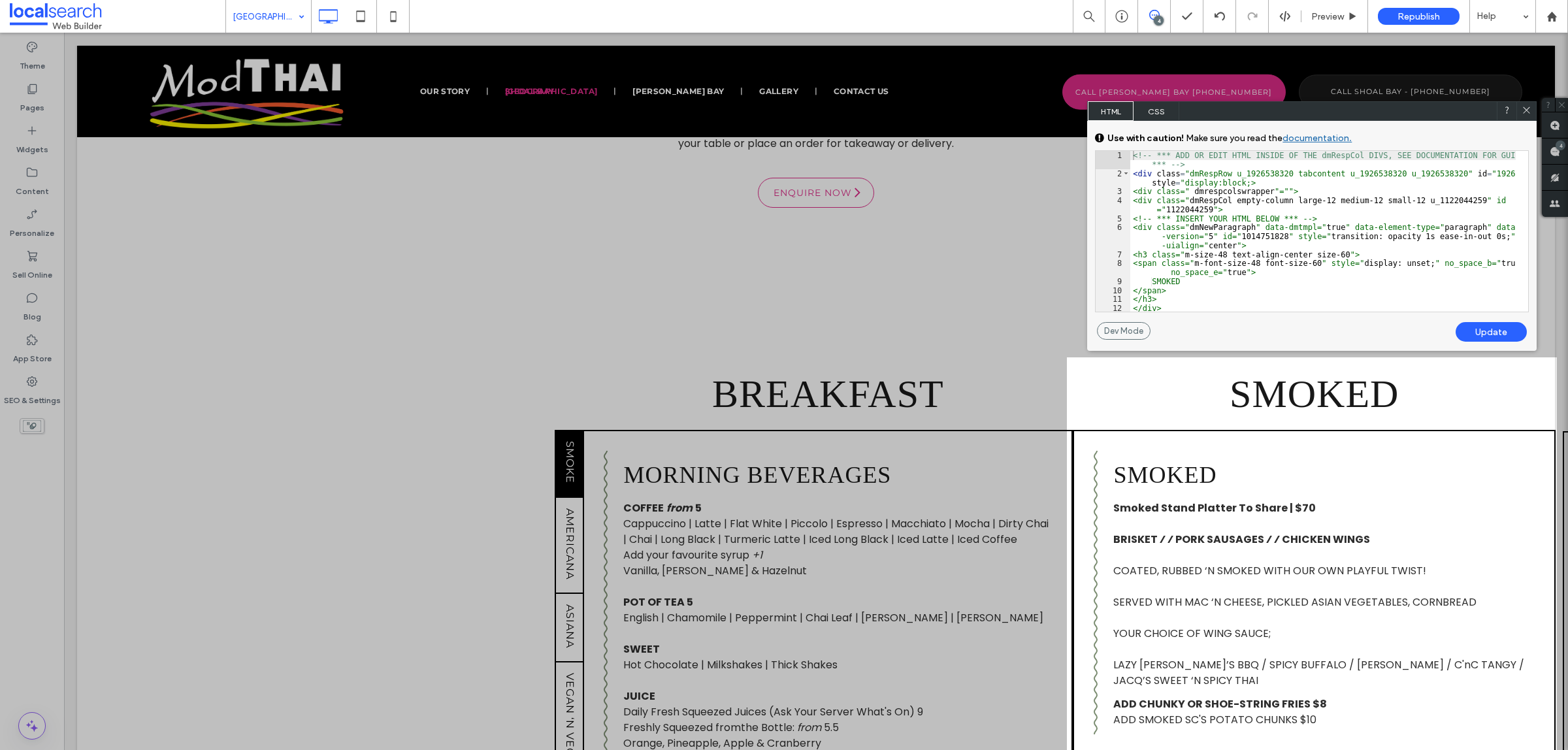
click at [1477, 180] on div "<!-- *** ADD OR EDIT HTML INSIDE OF THE dmRespCol DIVS, SEE DOCUMENTATION FOR G…" at bounding box center [1322, 244] width 385 height 187
click at [1478, 178] on div "<!-- *** ADD OR EDIT HTML INSIDE OF THE dmRespCol DIVS, SEE DOCUMENTATION FOR G…" at bounding box center [1322, 244] width 385 height 187
click at [1526, 111] on use at bounding box center [1526, 111] width 7 height 7
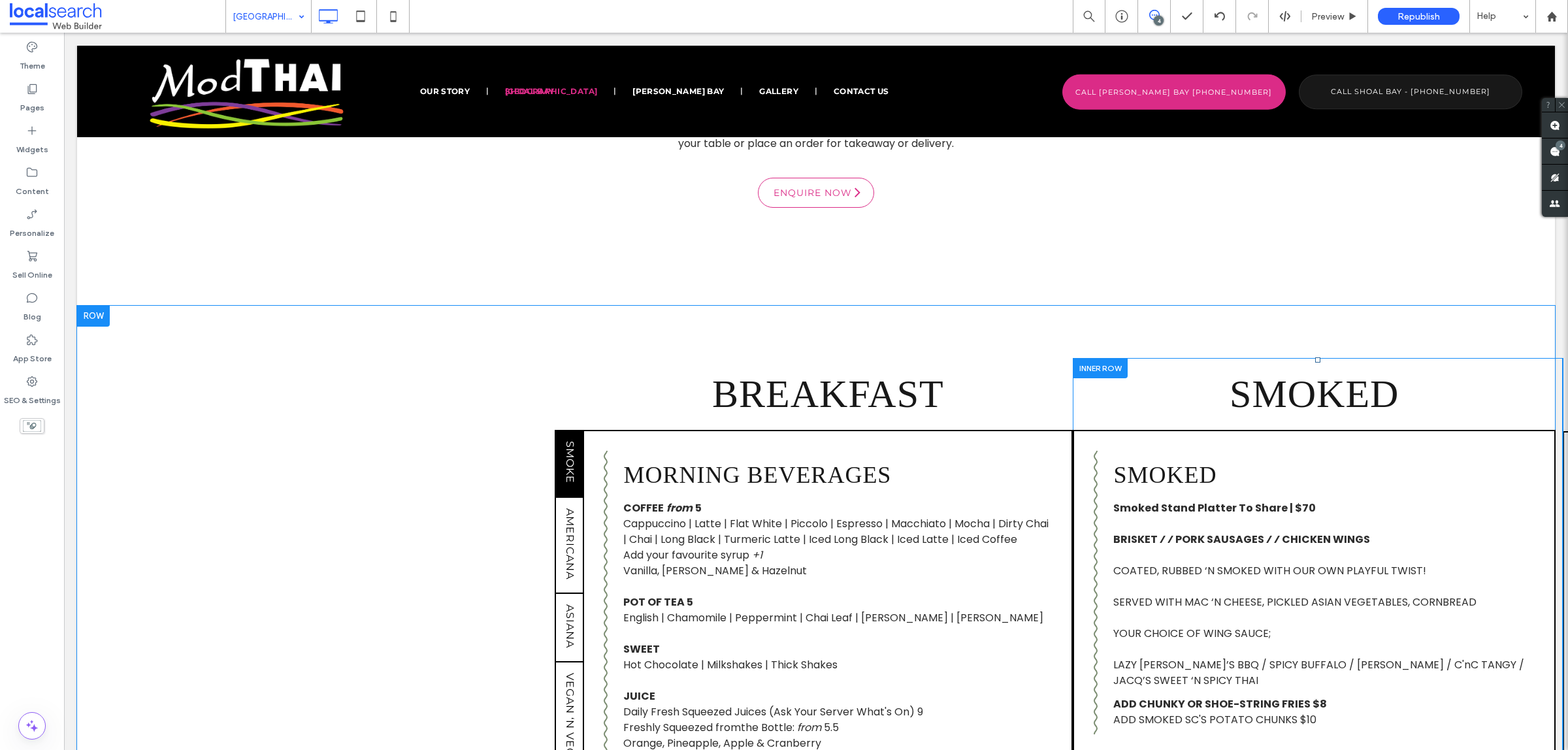
click at [1115, 362] on div at bounding box center [1099, 368] width 55 height 20
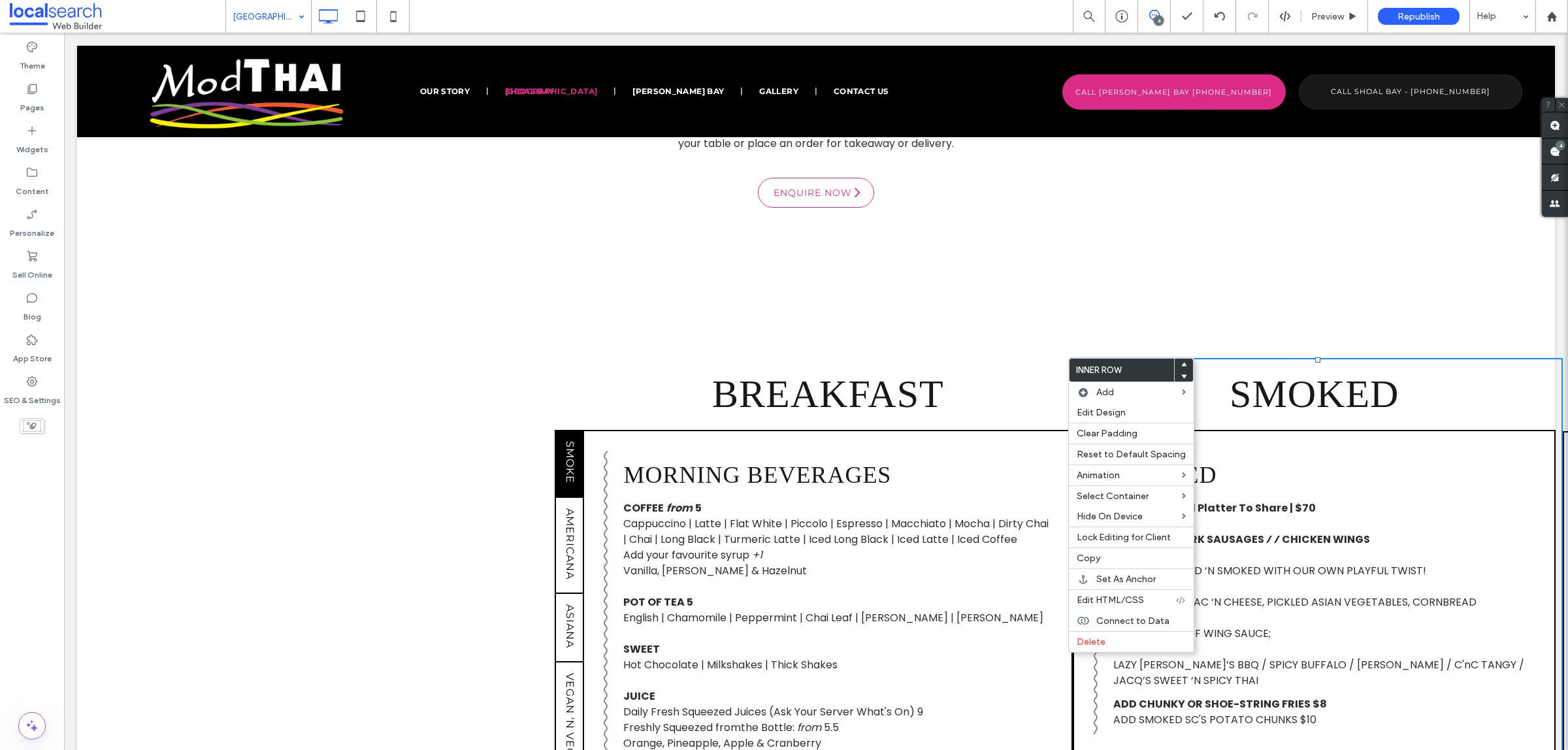
click at [1052, 302] on div "Click To Paste Authentic Thai Food Discover a modern take on authentic Thai foo…" at bounding box center [816, 61] width 1478 height 489
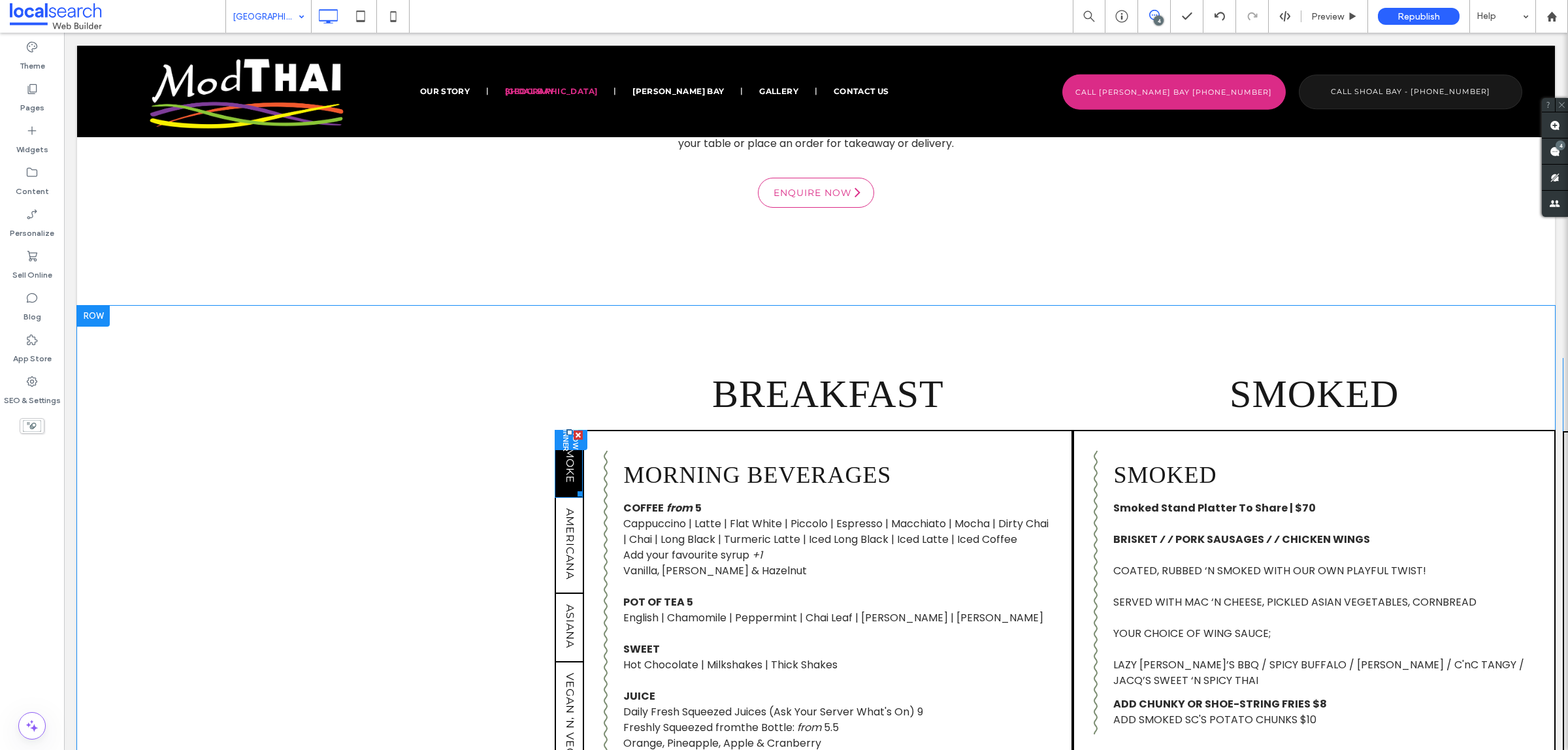
click at [563, 468] on span "Smoke" at bounding box center [569, 462] width 12 height 53
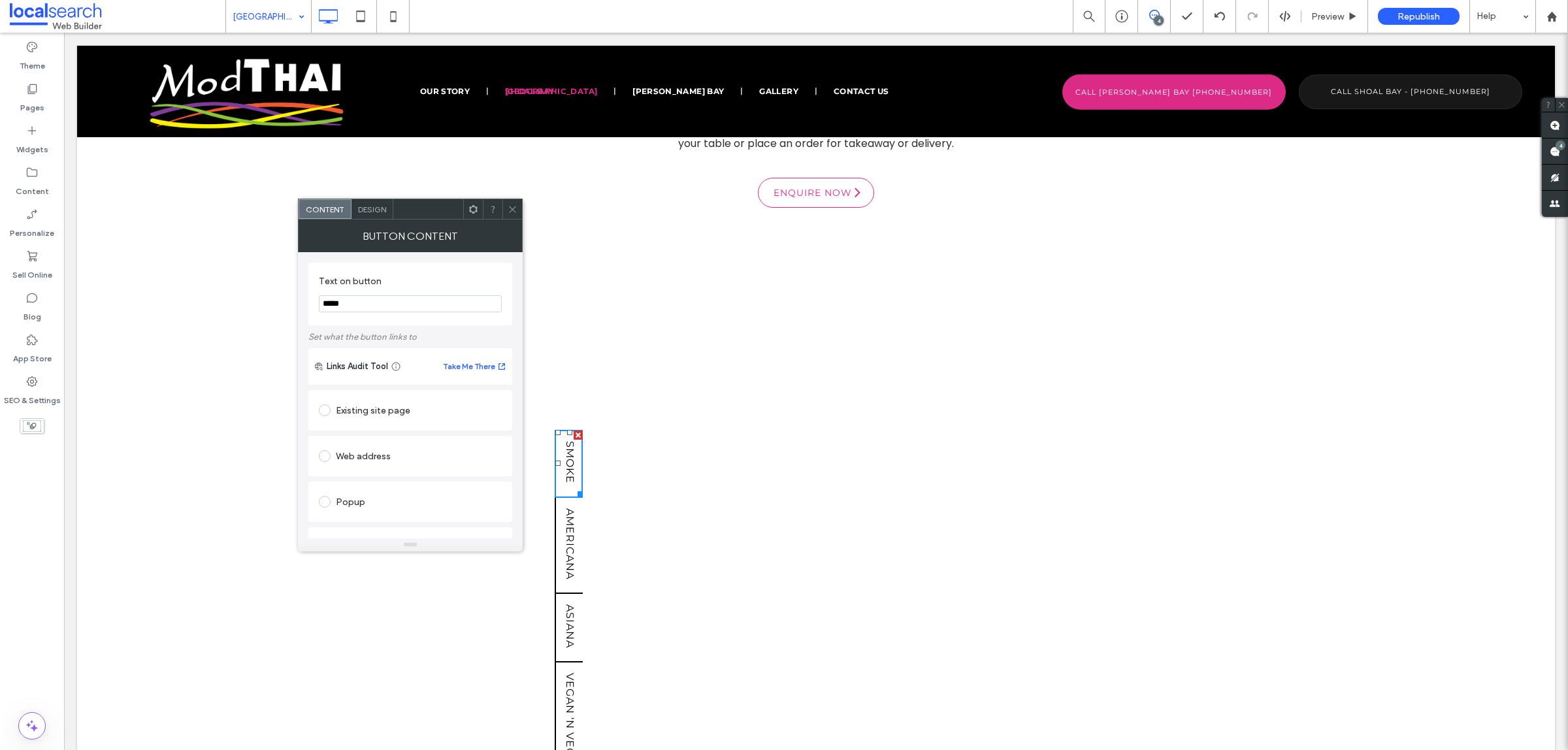
drag, startPoint x: 510, startPoint y: 204, endPoint x: 519, endPoint y: 216, distance: 15.0
click at [510, 204] on icon at bounding box center [512, 209] width 10 height 10
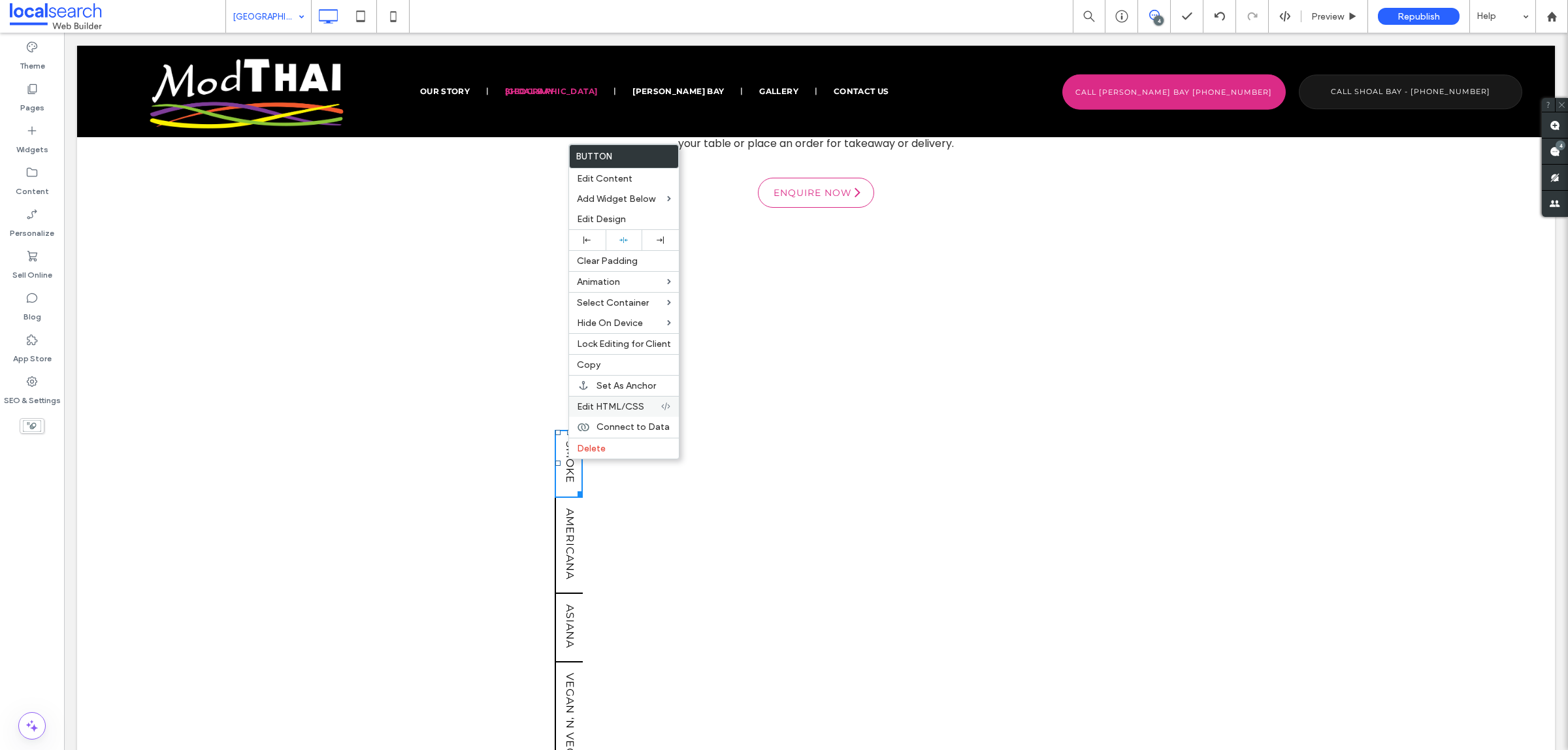
click at [620, 412] on span "Edit HTML/CSS" at bounding box center [610, 407] width 68 height 11
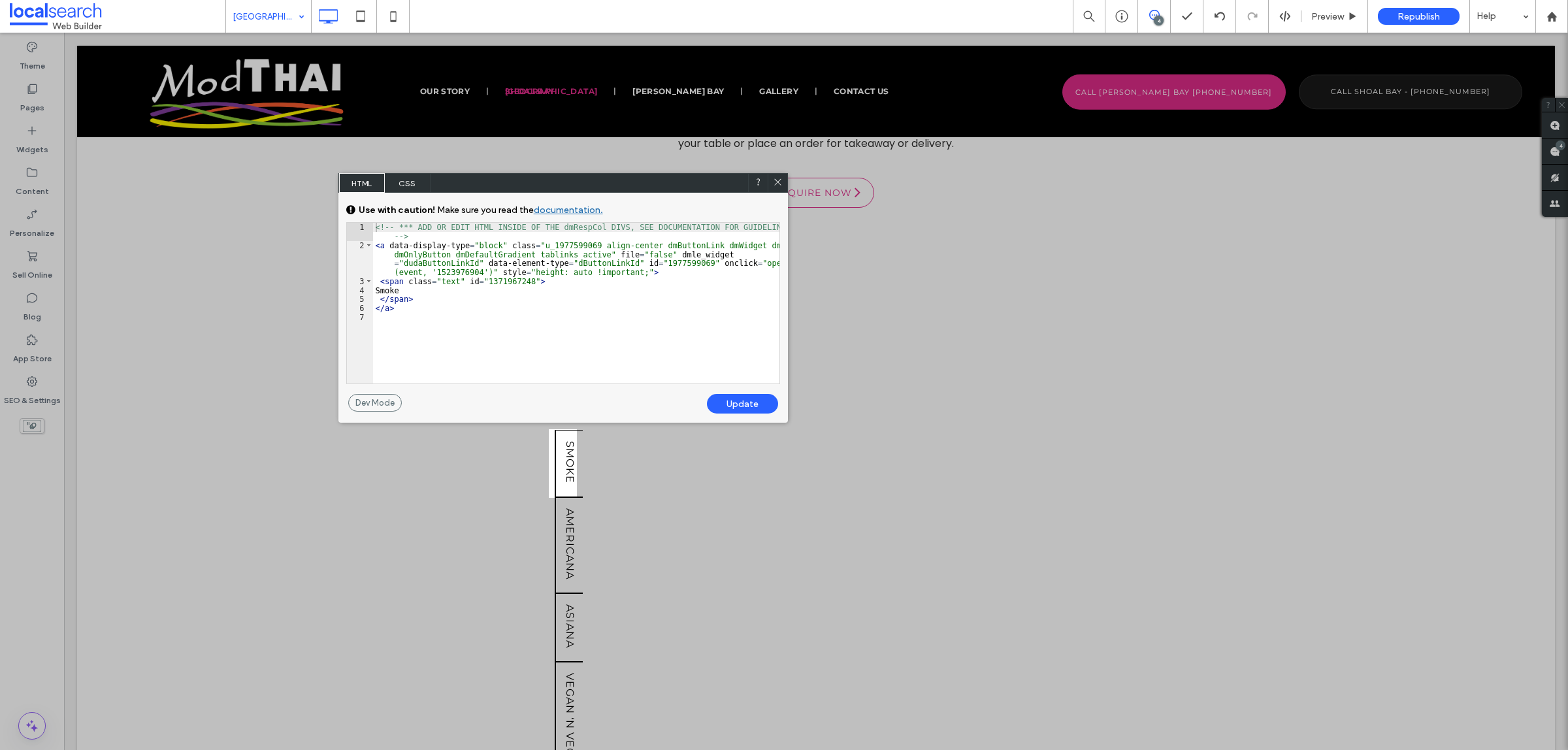
click at [458, 272] on div "<!-- *** ADD OR EDIT HTML INSIDE OF THE dmRespCol DIVS, SEE DOCUMENTATION FOR G…" at bounding box center [576, 317] width 406 height 187
click at [724, 399] on div "Update" at bounding box center [742, 404] width 71 height 20
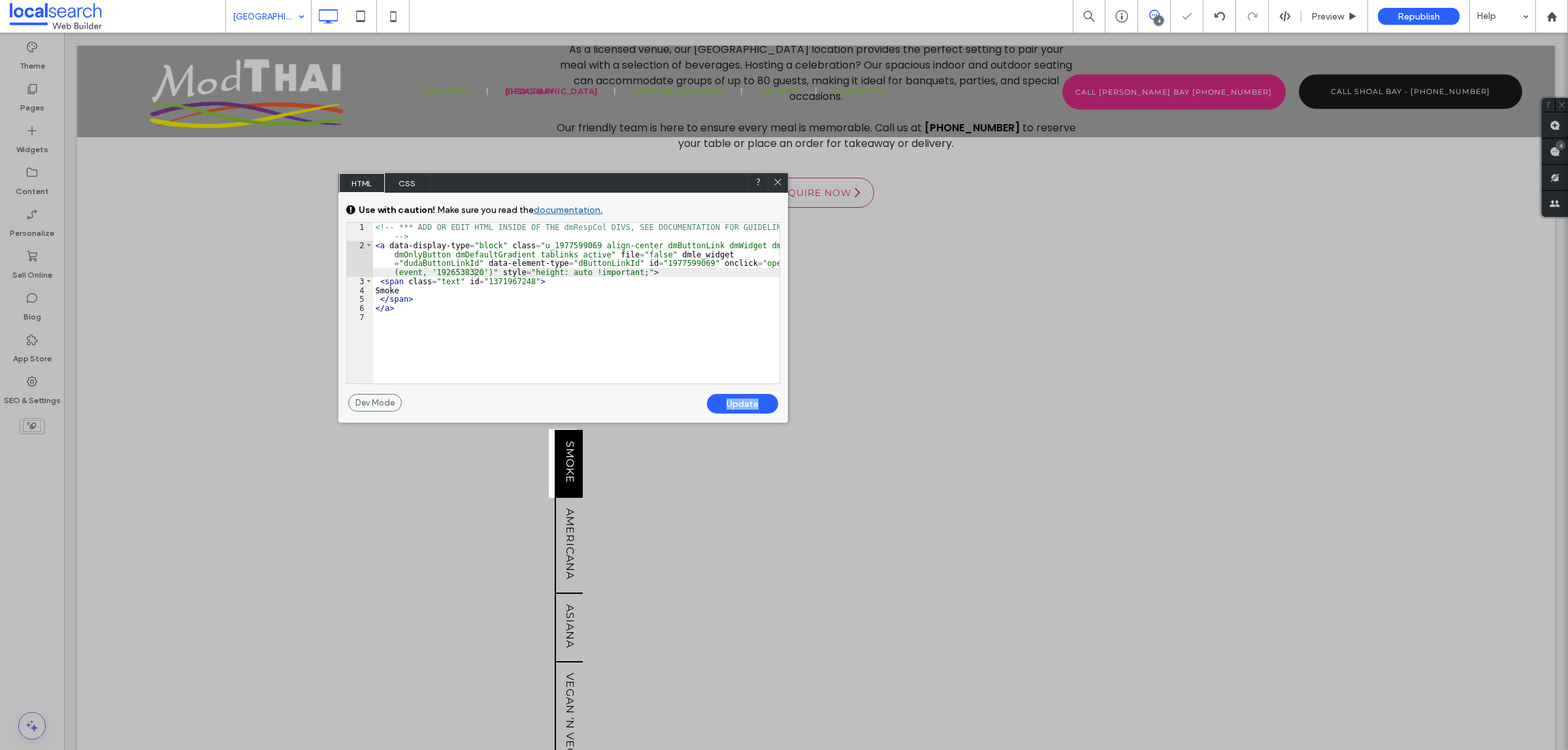
click at [779, 181] on icon at bounding box center [777, 182] width 10 height 10
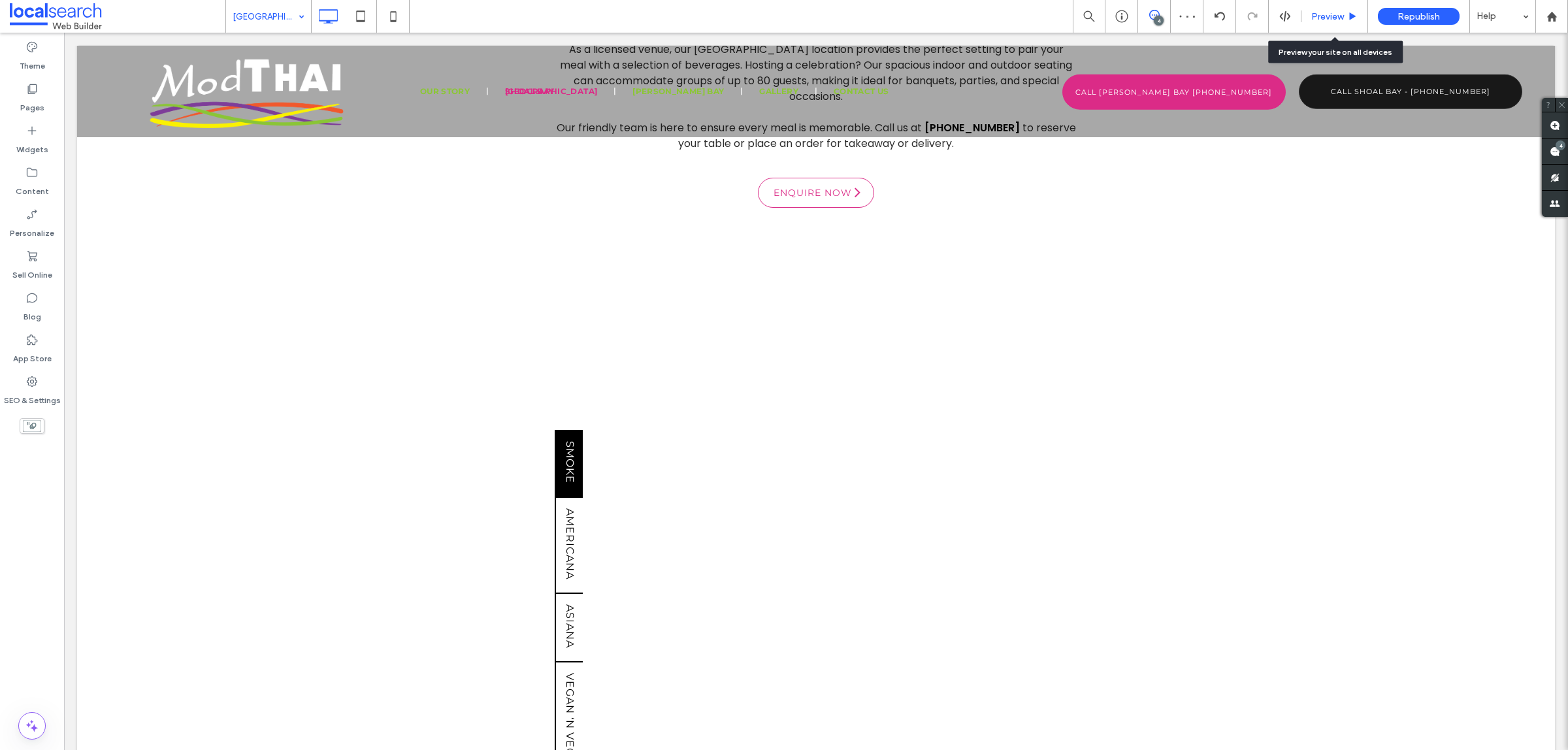
drag, startPoint x: 1317, startPoint y: 15, endPoint x: 1277, endPoint y: 58, distance: 58.7
click at [1318, 15] on span "Preview" at bounding box center [1327, 17] width 33 height 11
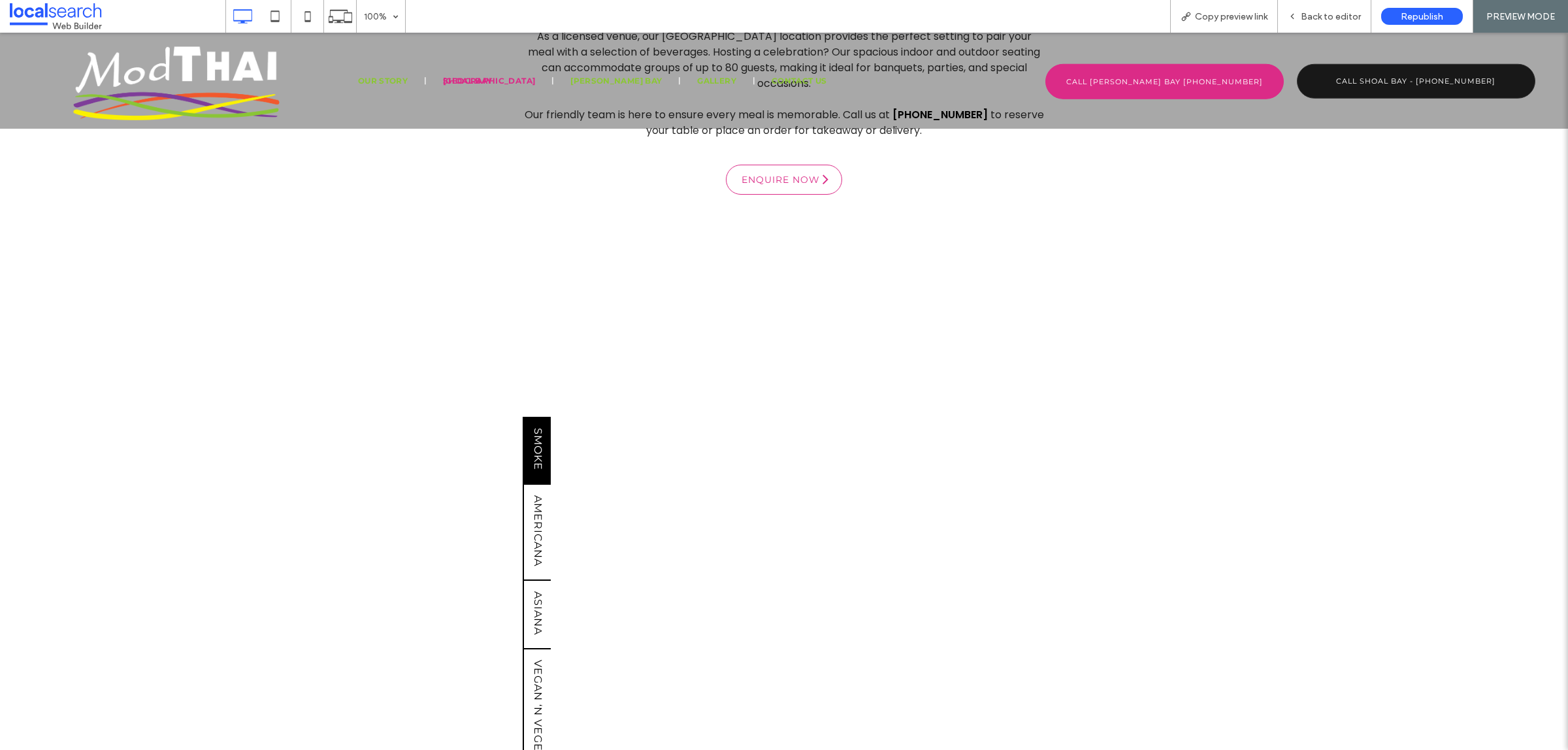
click at [532, 454] on span "Smoke" at bounding box center [537, 449] width 12 height 53
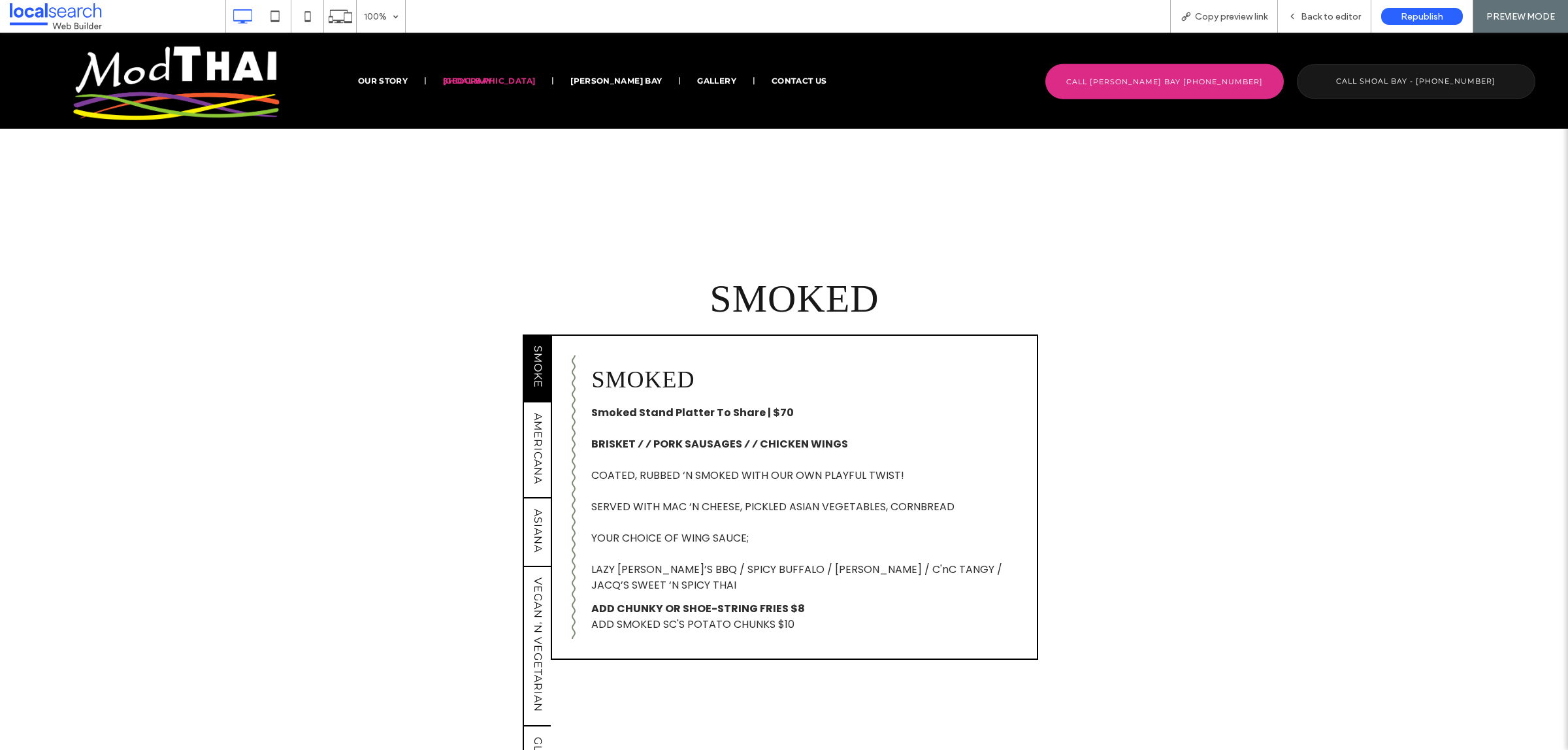
scroll to position [898, 0]
click at [1328, 20] on span "Back to editor" at bounding box center [1330, 17] width 60 height 11
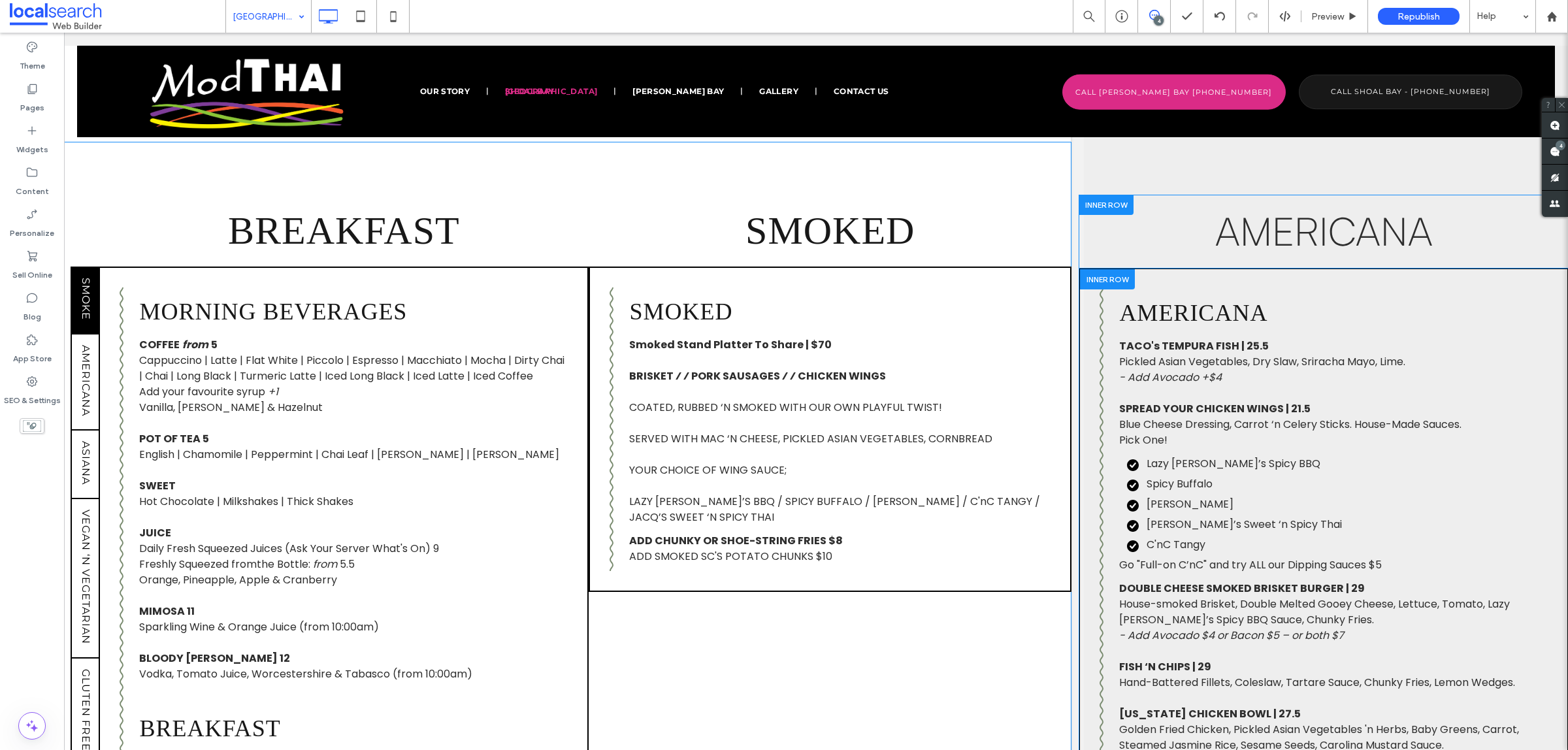
scroll to position [980, 491]
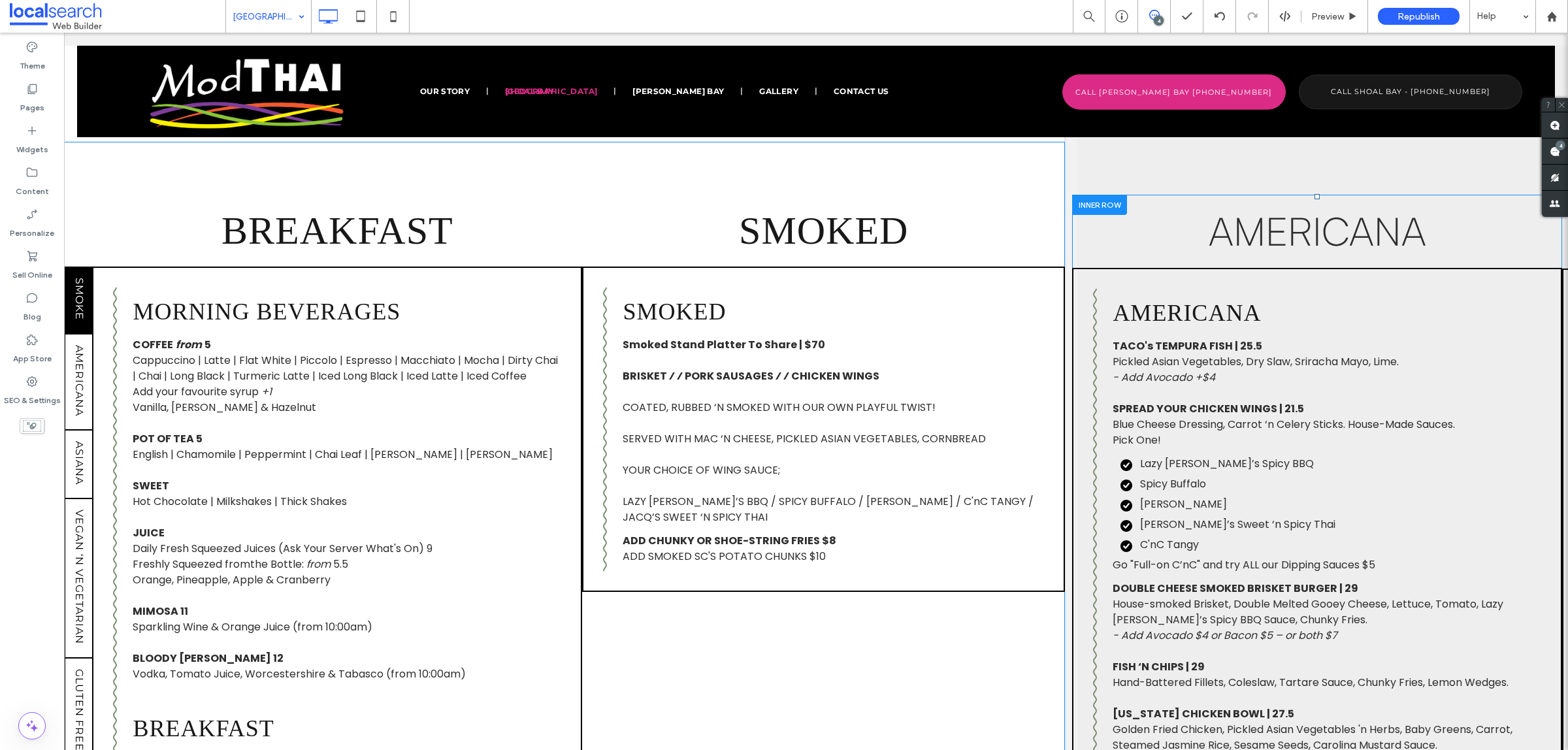
click at [1104, 203] on div at bounding box center [1099, 204] width 55 height 20
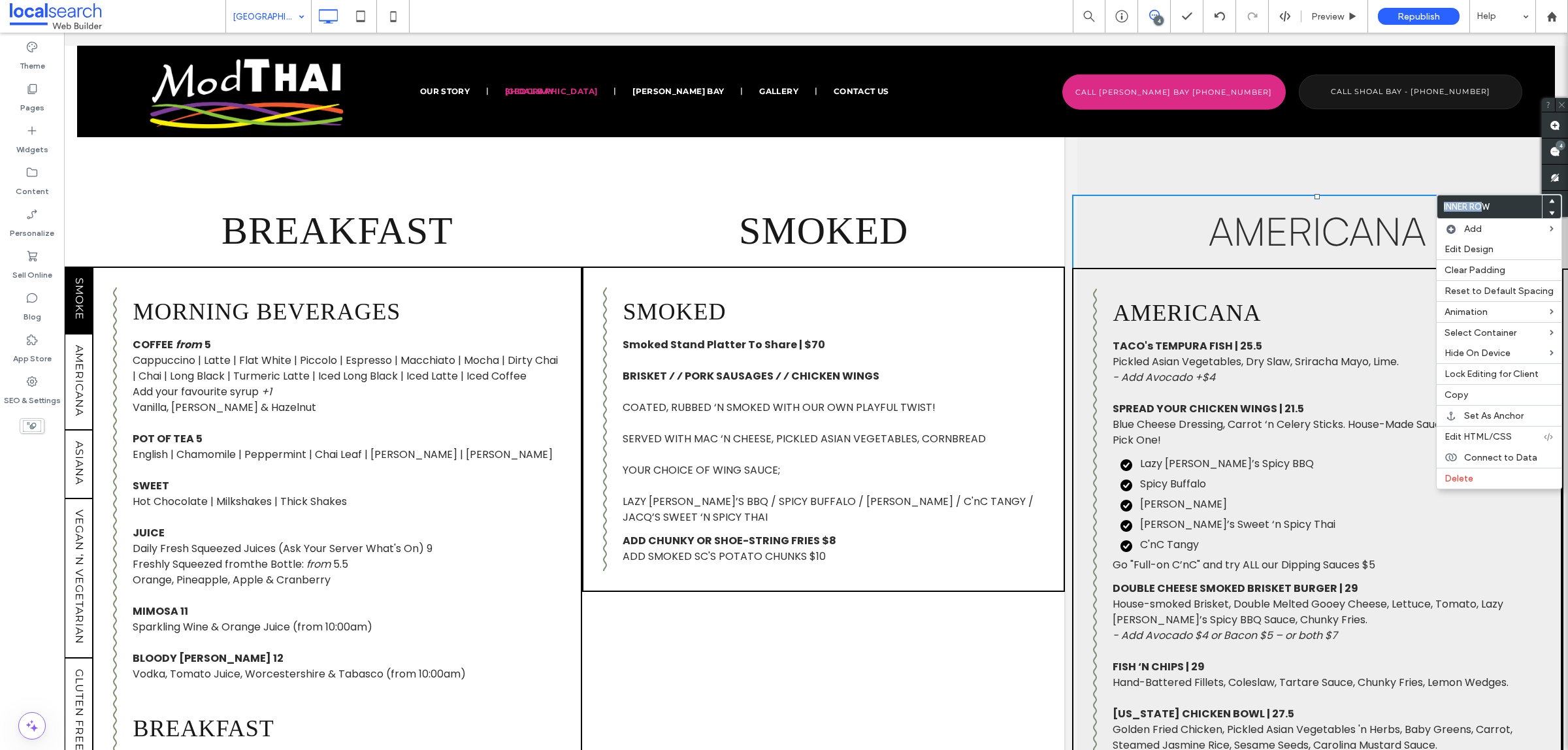
drag, startPoint x: 1551, startPoint y: 236, endPoint x: 1380, endPoint y: 184, distance: 178.7
click at [1468, 442] on span "Edit HTML/CSS" at bounding box center [1478, 437] width 68 height 11
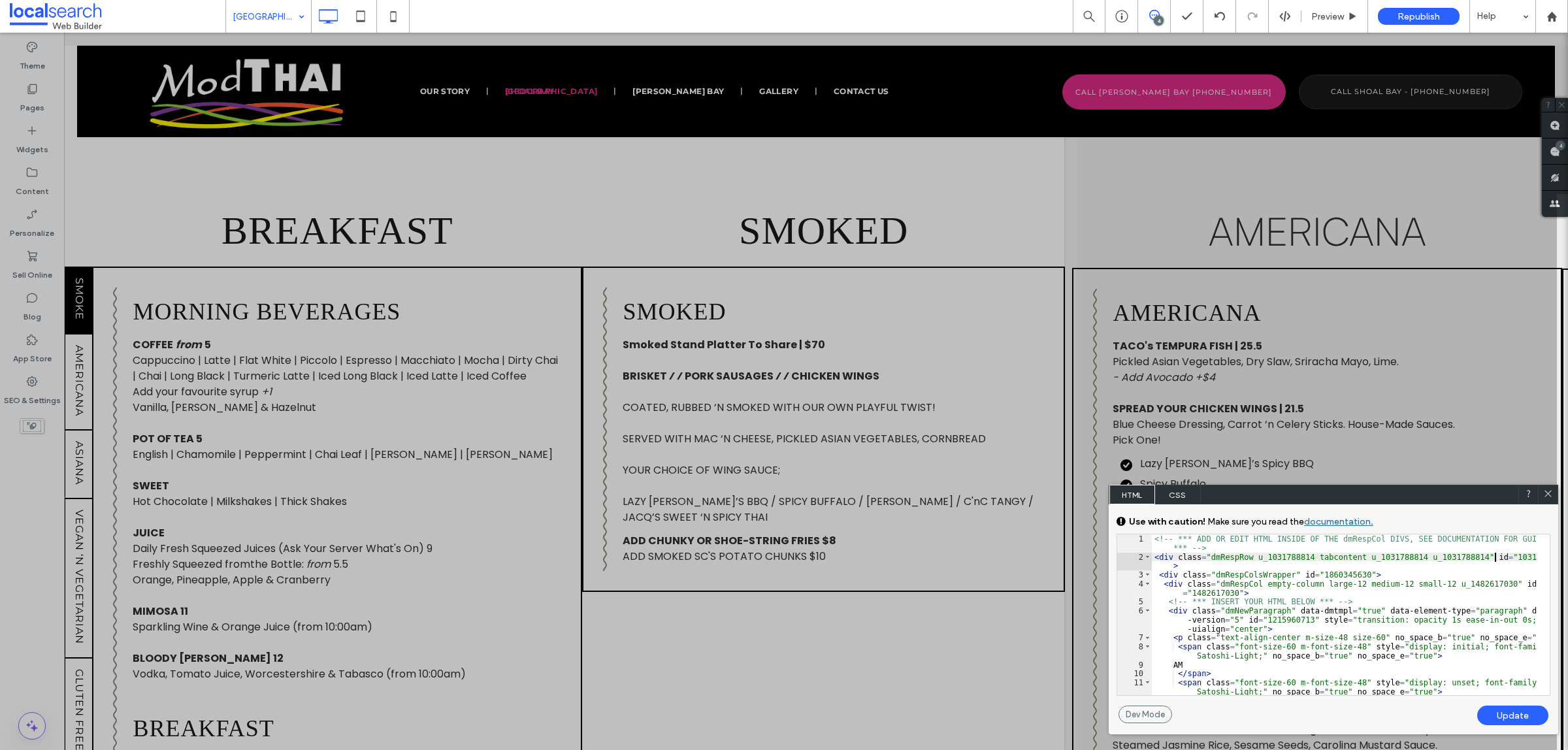
click at [1496, 557] on div "<!-- *** ADD OR EDIT HTML INSIDE OF THE dmRespCol DIVS, SEE DOCUMENTATION FOR G…" at bounding box center [1343, 628] width 385 height 187
click at [1545, 497] on icon at bounding box center [1548, 493] width 10 height 10
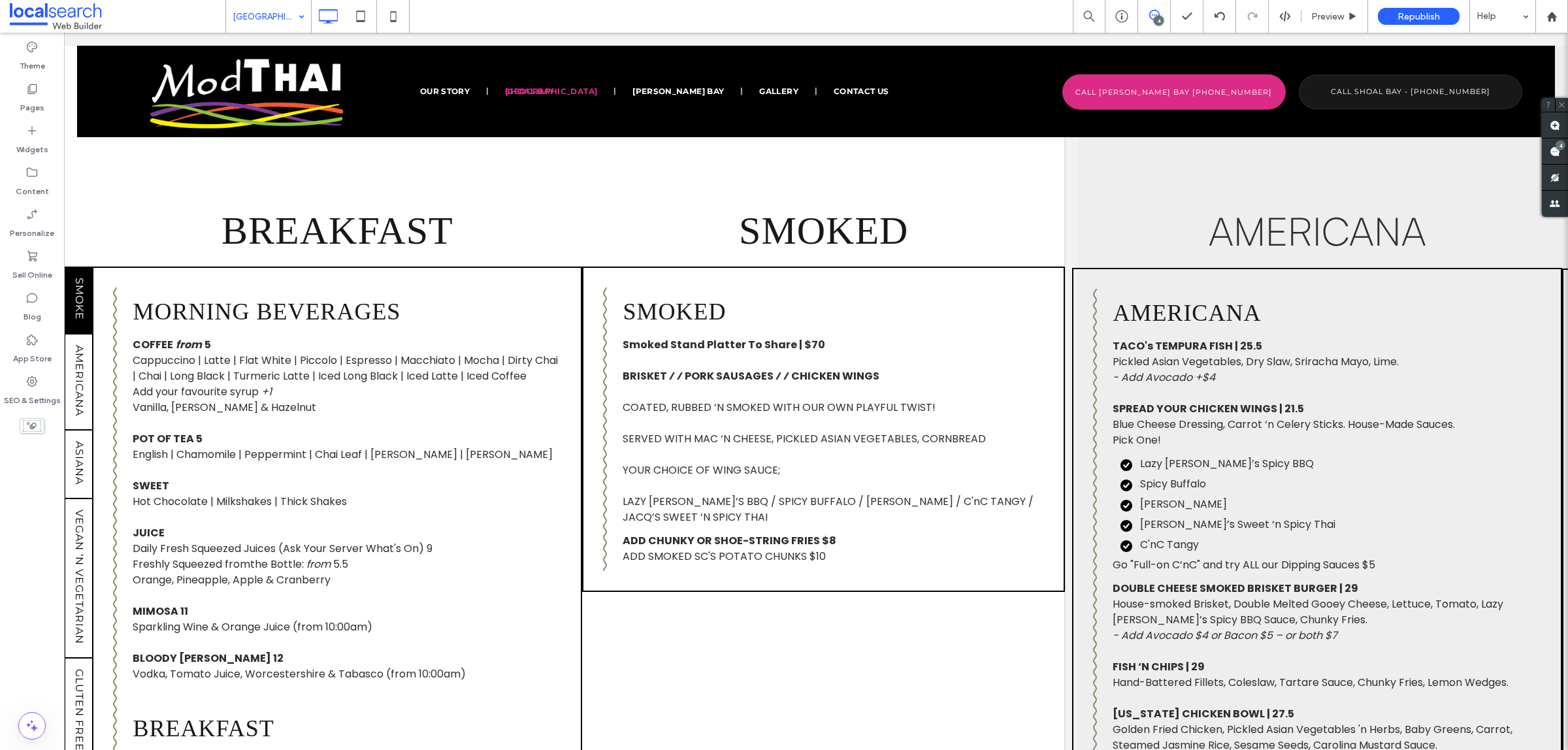
scroll to position [980, 0]
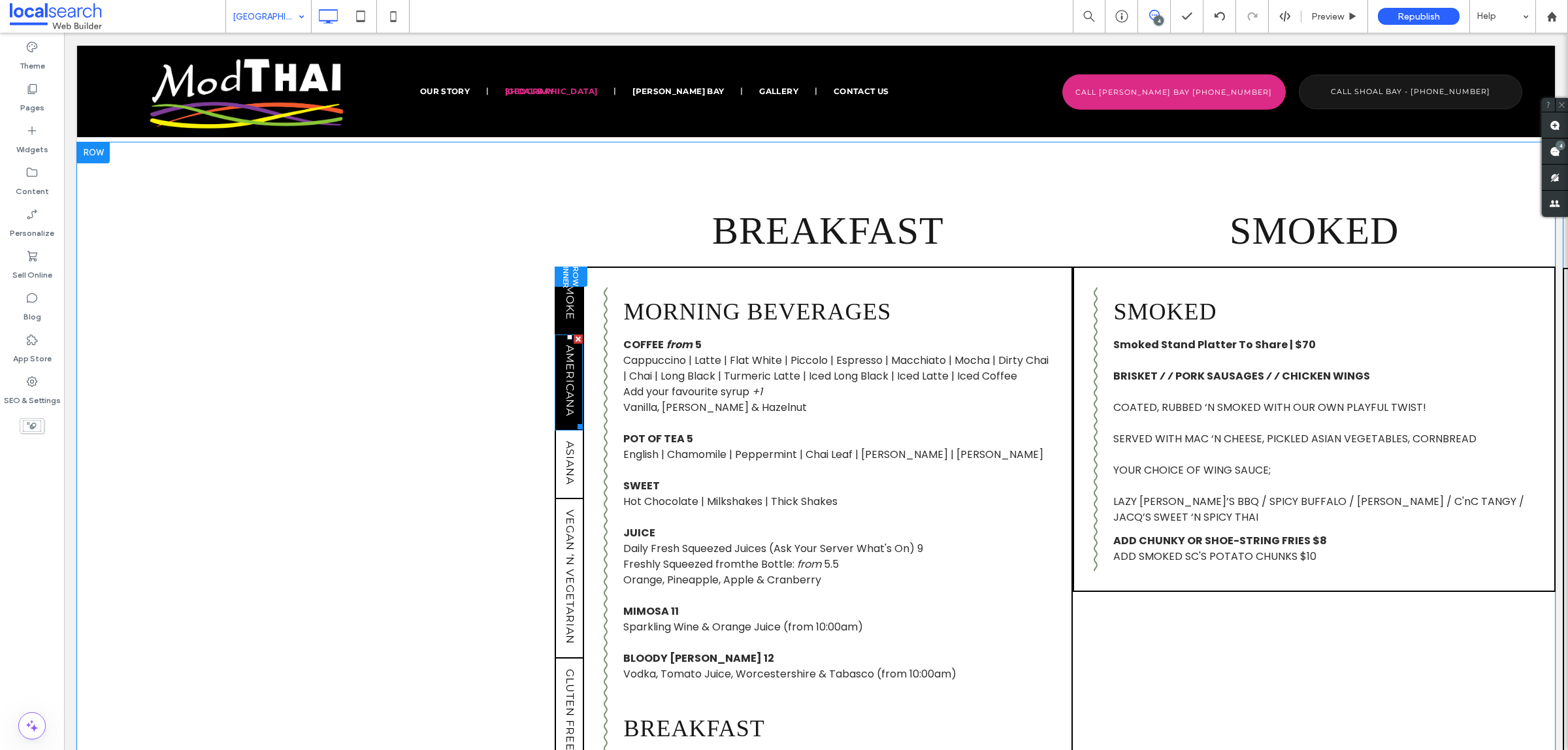
click at [566, 410] on span "AMERICANA" at bounding box center [569, 380] width 12 height 81
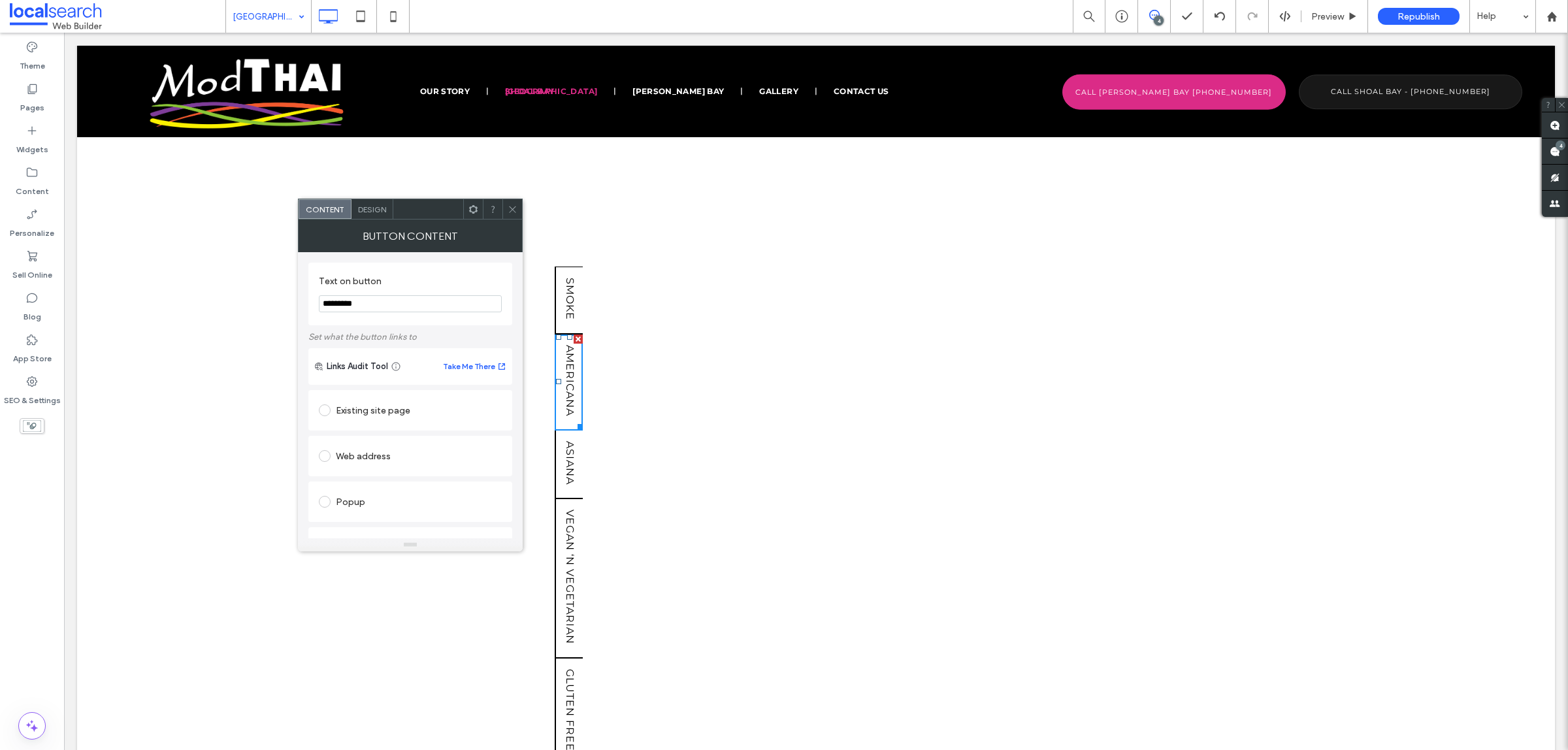
click at [510, 209] on icon at bounding box center [512, 209] width 10 height 10
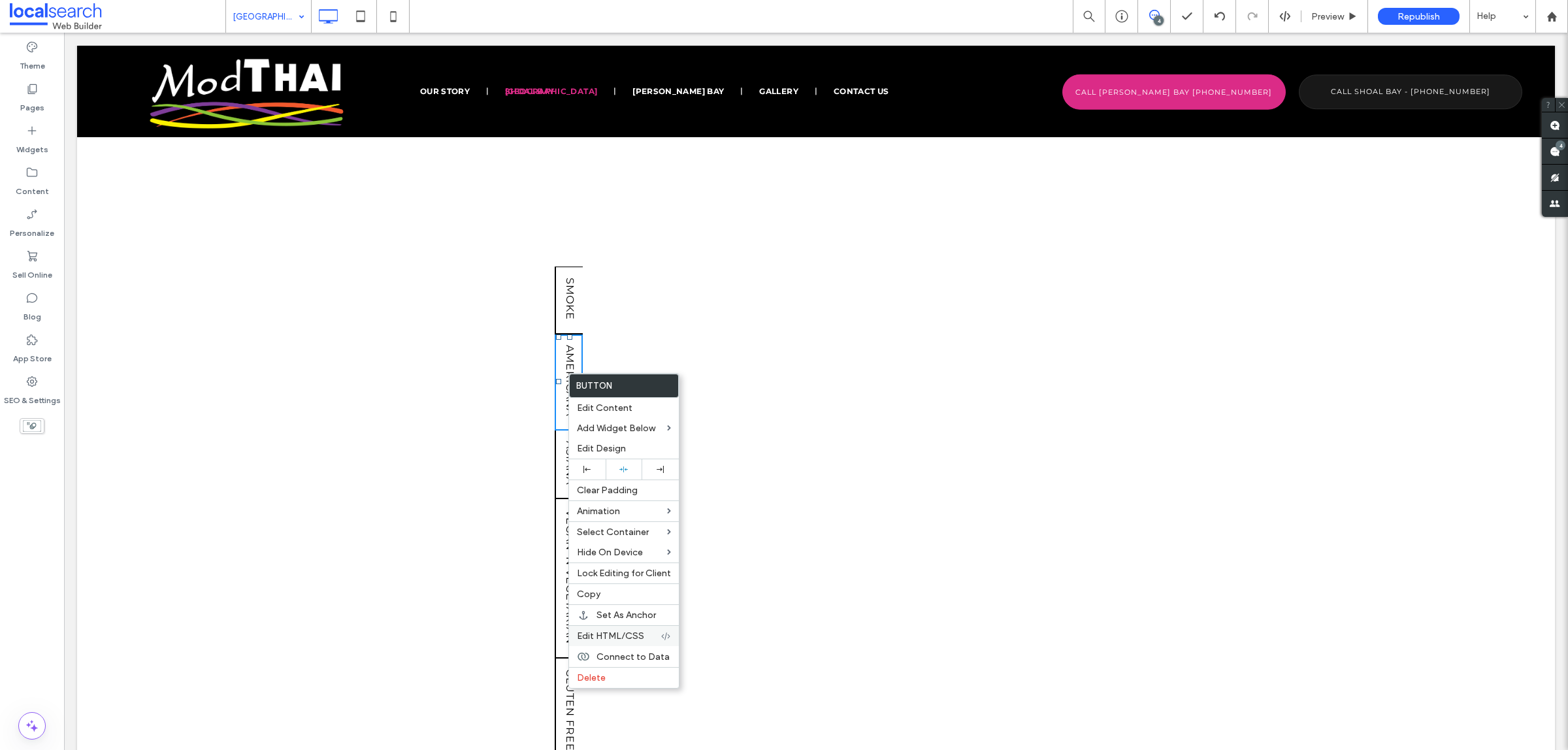
click at [647, 638] on label "Edit HTML/CSS" at bounding box center [618, 636] width 84 height 11
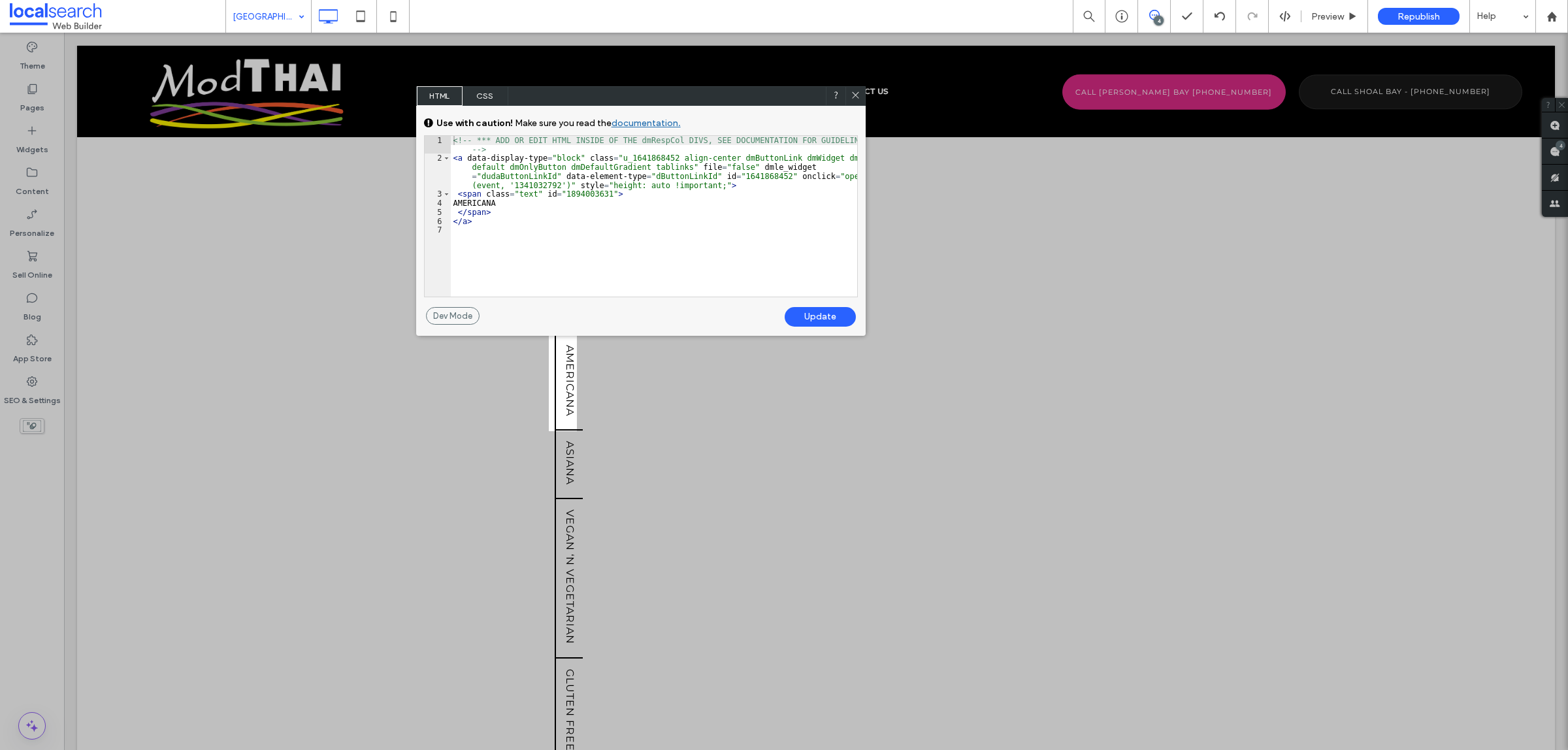
drag, startPoint x: 638, startPoint y: 86, endPoint x: 815, endPoint y: 99, distance: 177.5
click at [815, 99] on div "HTML CSS" at bounding box center [641, 96] width 449 height 20
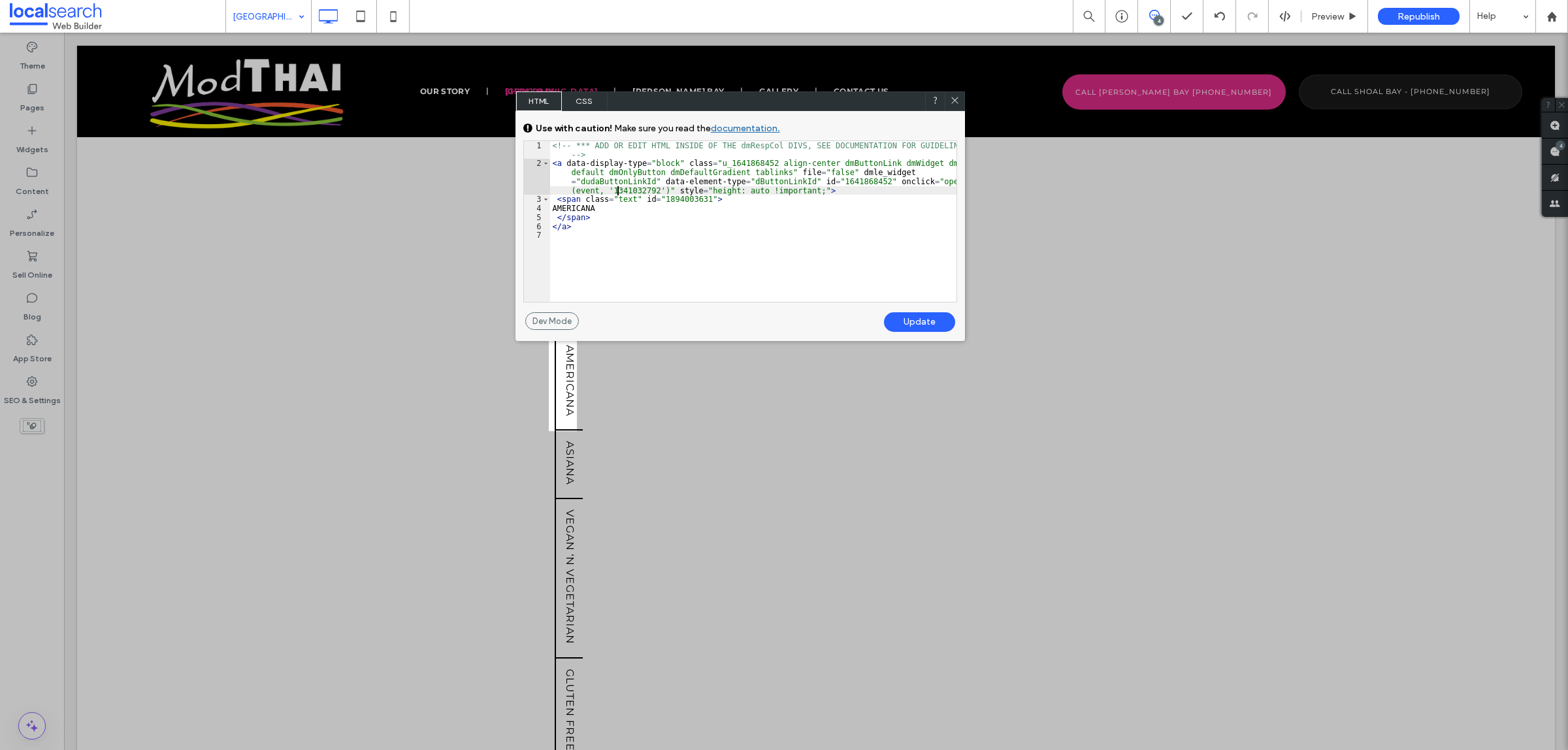
click at [617, 190] on div "<!-- *** ADD OR EDIT HTML INSIDE OF THE dmRespCol DIVS, SEE DOCUMENTATION FOR G…" at bounding box center [753, 235] width 406 height 187
click at [909, 320] on div "Update" at bounding box center [919, 322] width 71 height 20
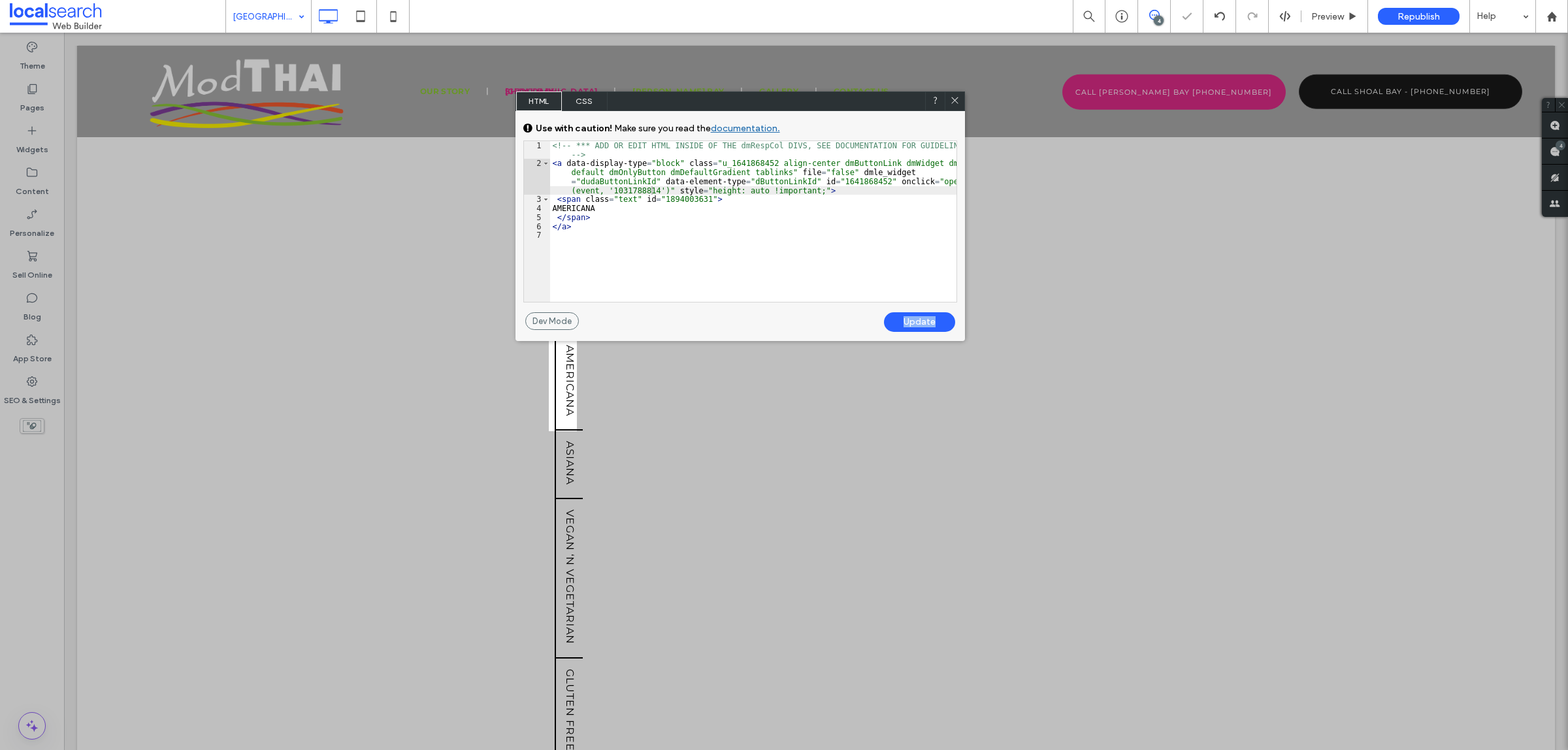
click at [952, 101] on icon at bounding box center [955, 100] width 10 height 10
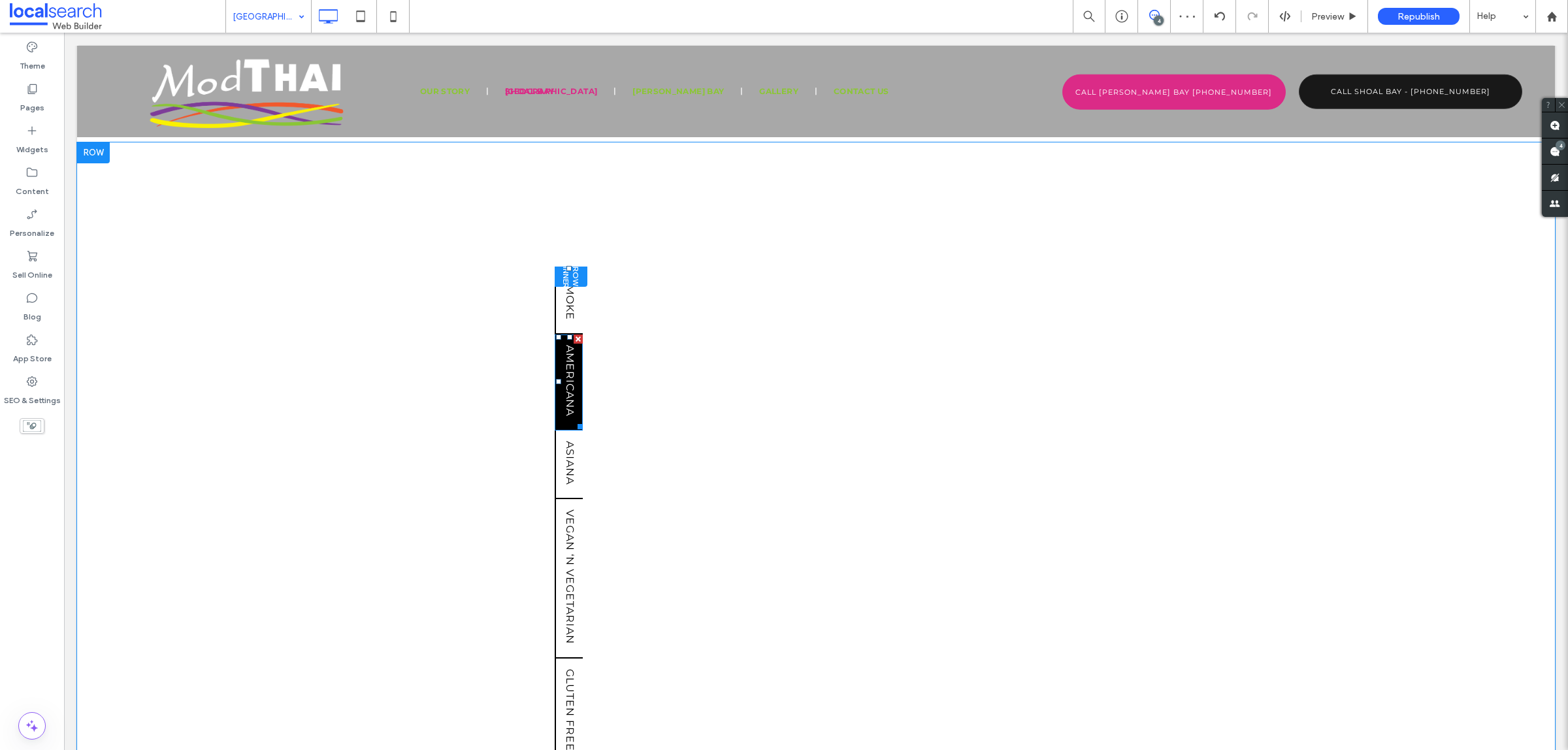
click at [566, 377] on span "AMERICANA" at bounding box center [569, 380] width 12 height 81
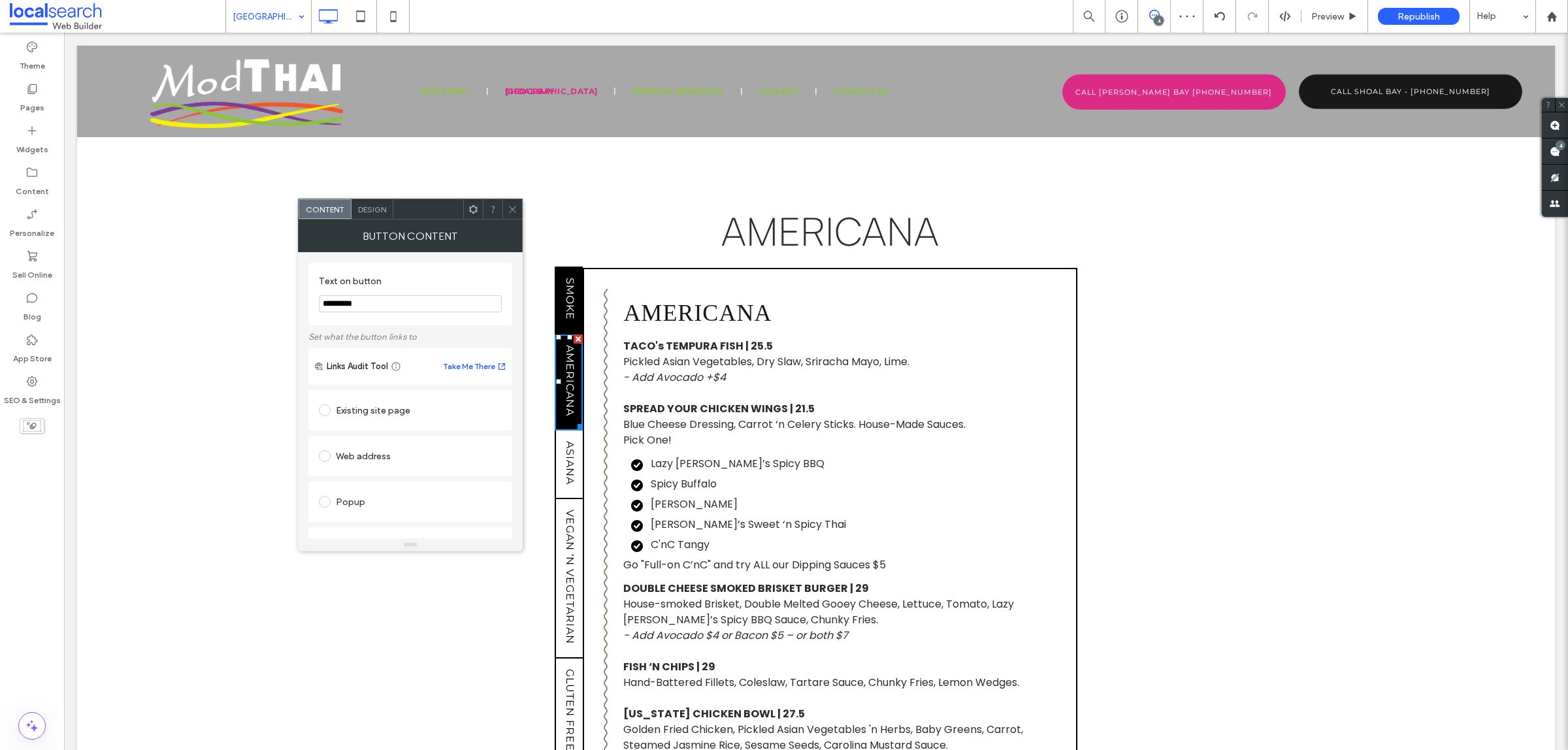
click at [563, 309] on span "Smoke" at bounding box center [569, 299] width 12 height 53
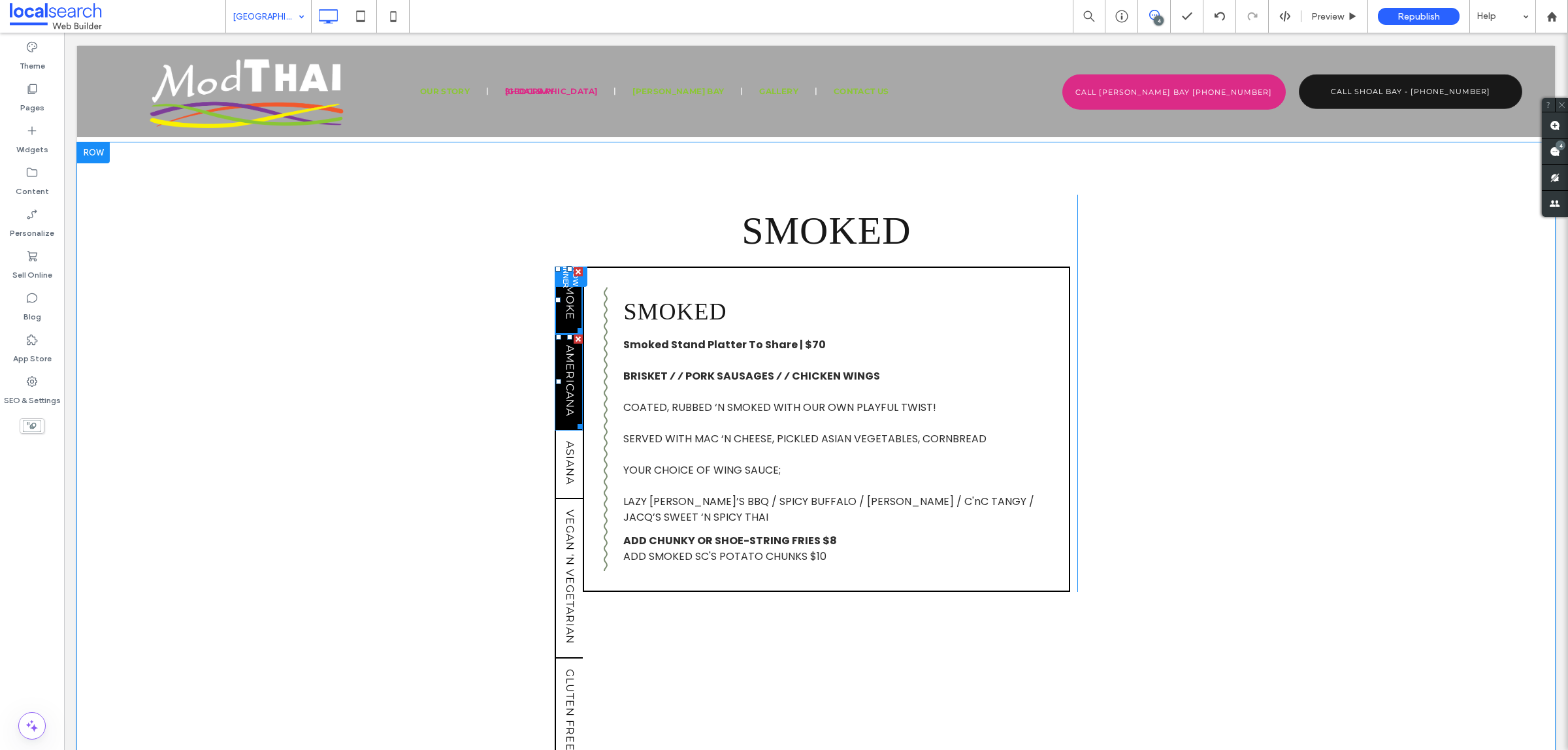
click at [567, 352] on span "AMERICANA" at bounding box center [569, 380] width 12 height 81
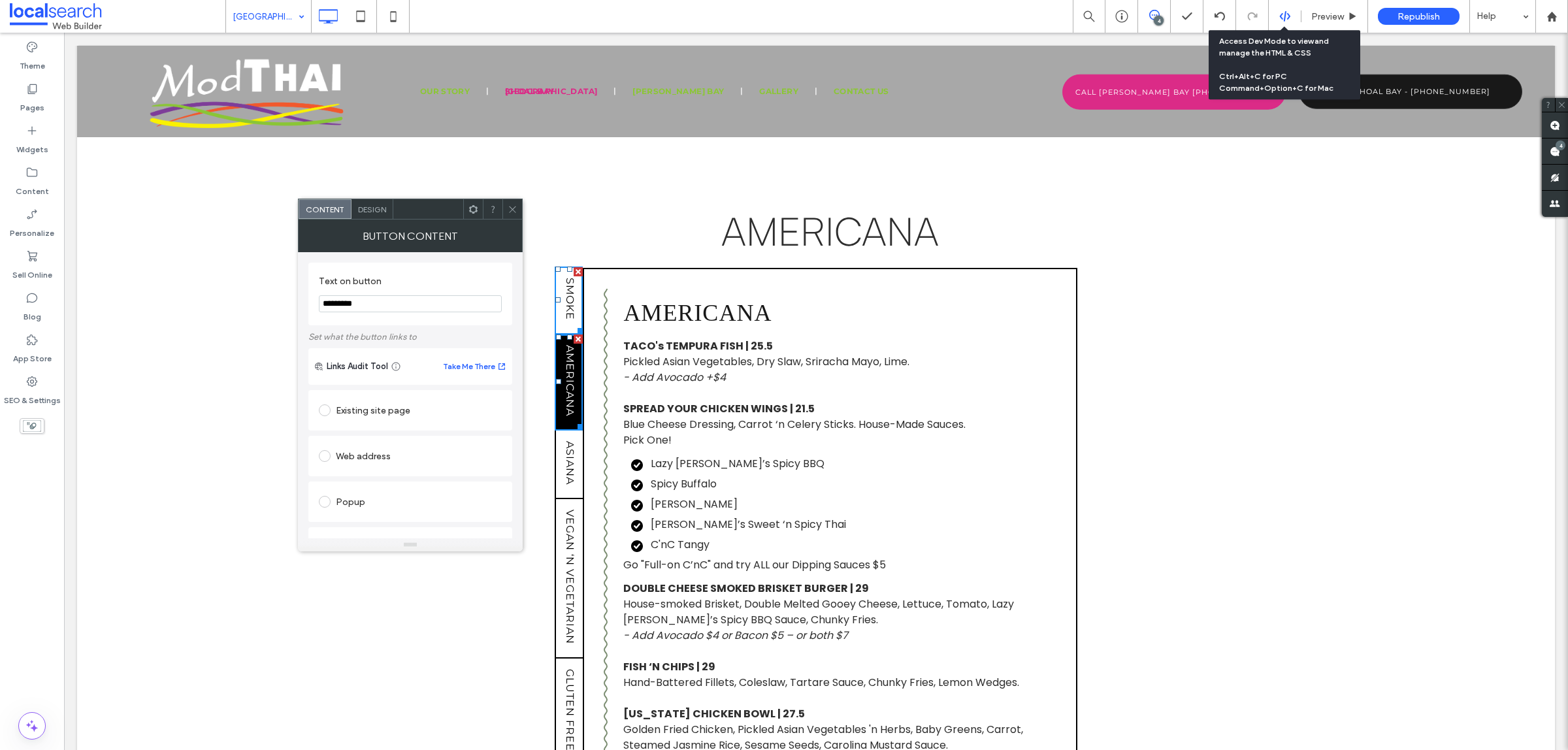
click at [1288, 20] on icon at bounding box center [1285, 16] width 11 height 11
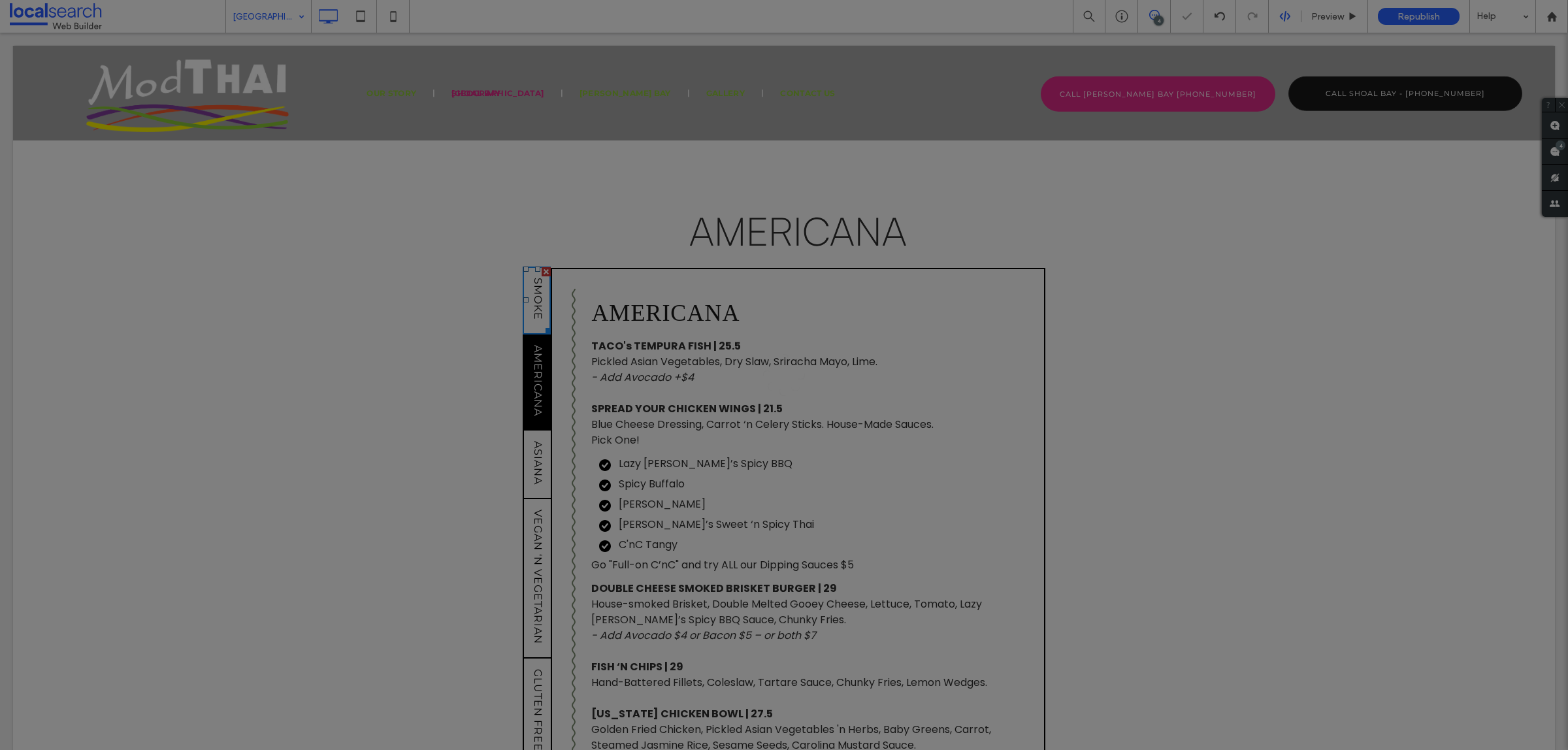
scroll to position [0, 0]
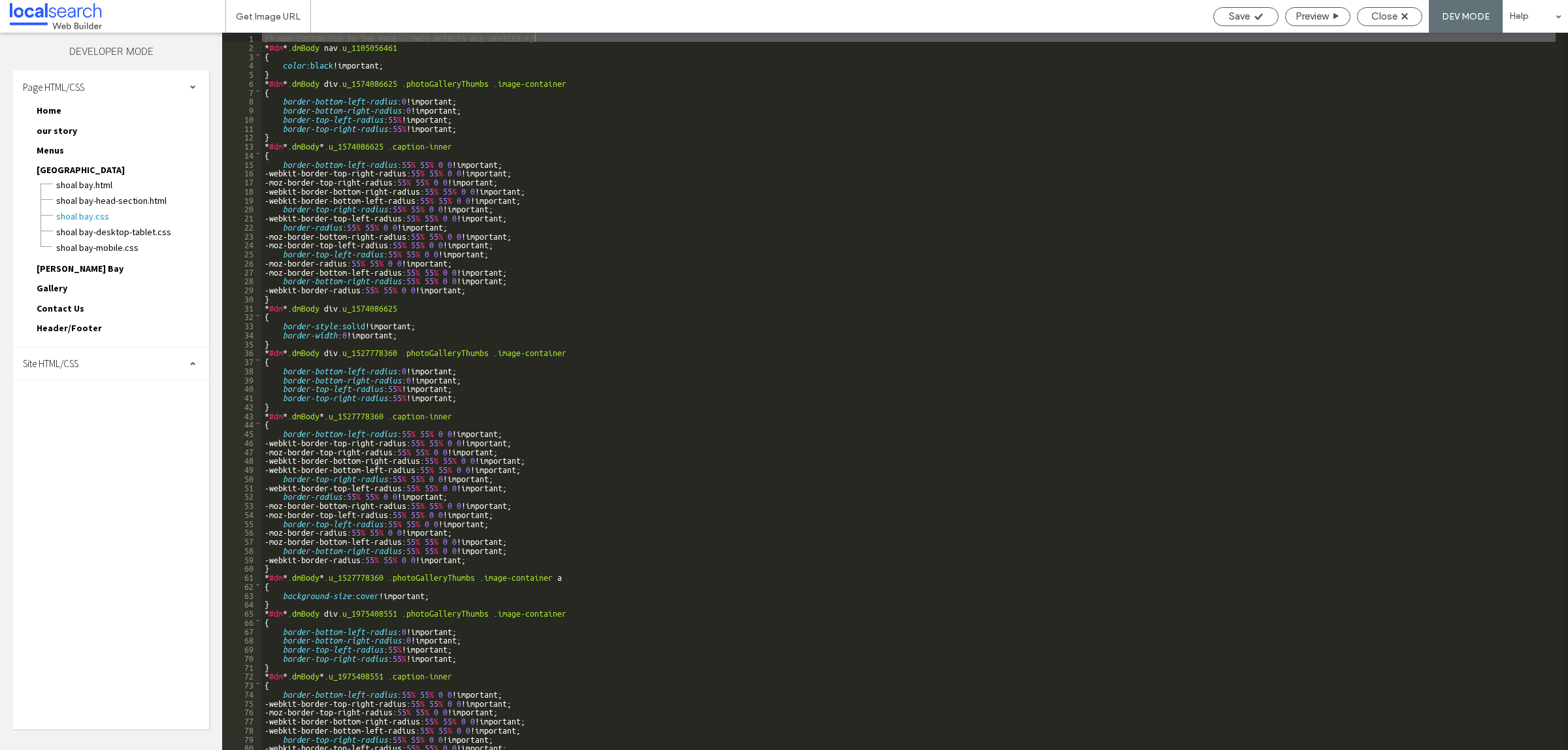
drag, startPoint x: 103, startPoint y: 351, endPoint x: 105, endPoint y: 417, distance: 66.0
click at [103, 353] on div "Site HTML/CSS" at bounding box center [111, 364] width 196 height 33
click at [91, 416] on span "site.css" at bounding box center [135, 421] width 148 height 13
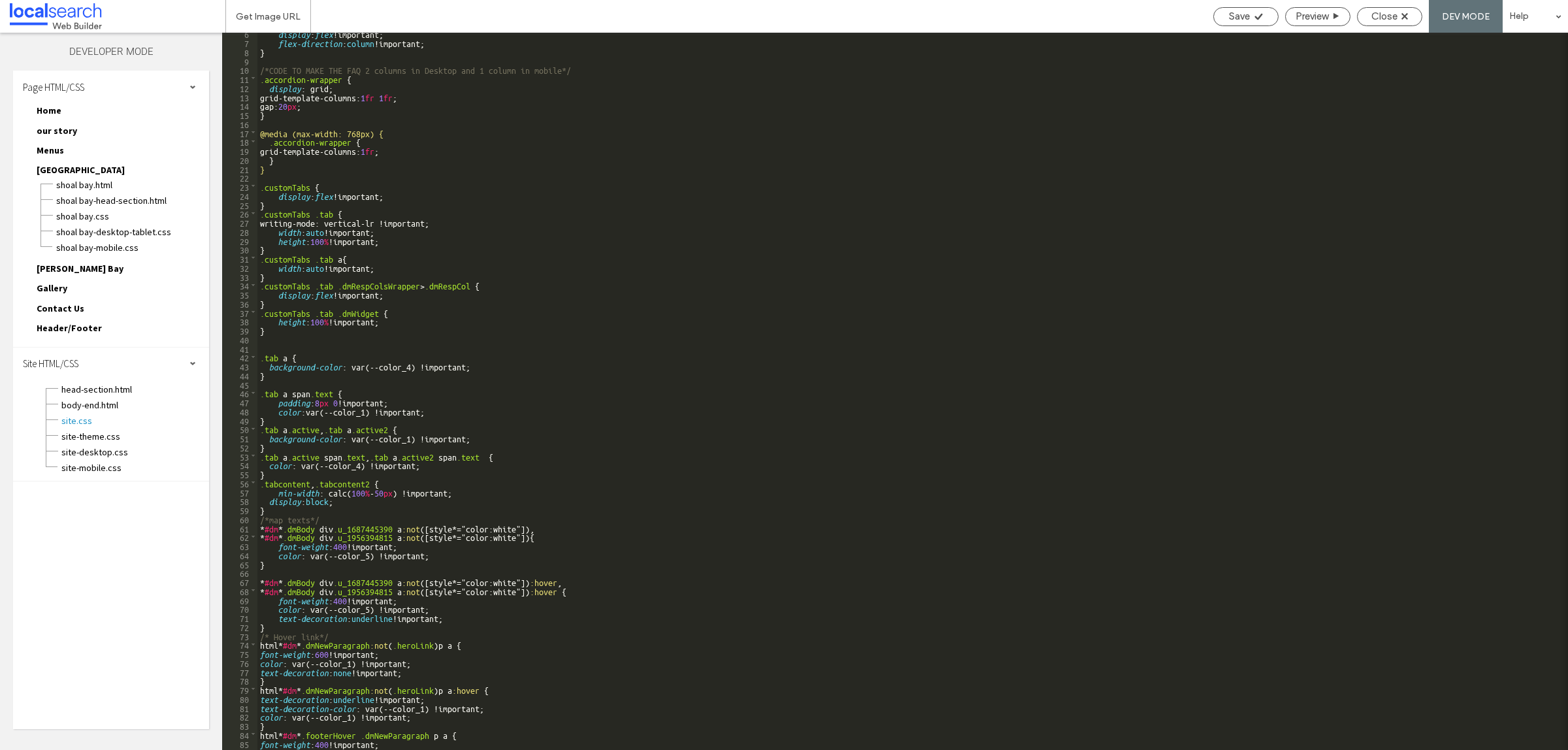
scroll to position [146, 0]
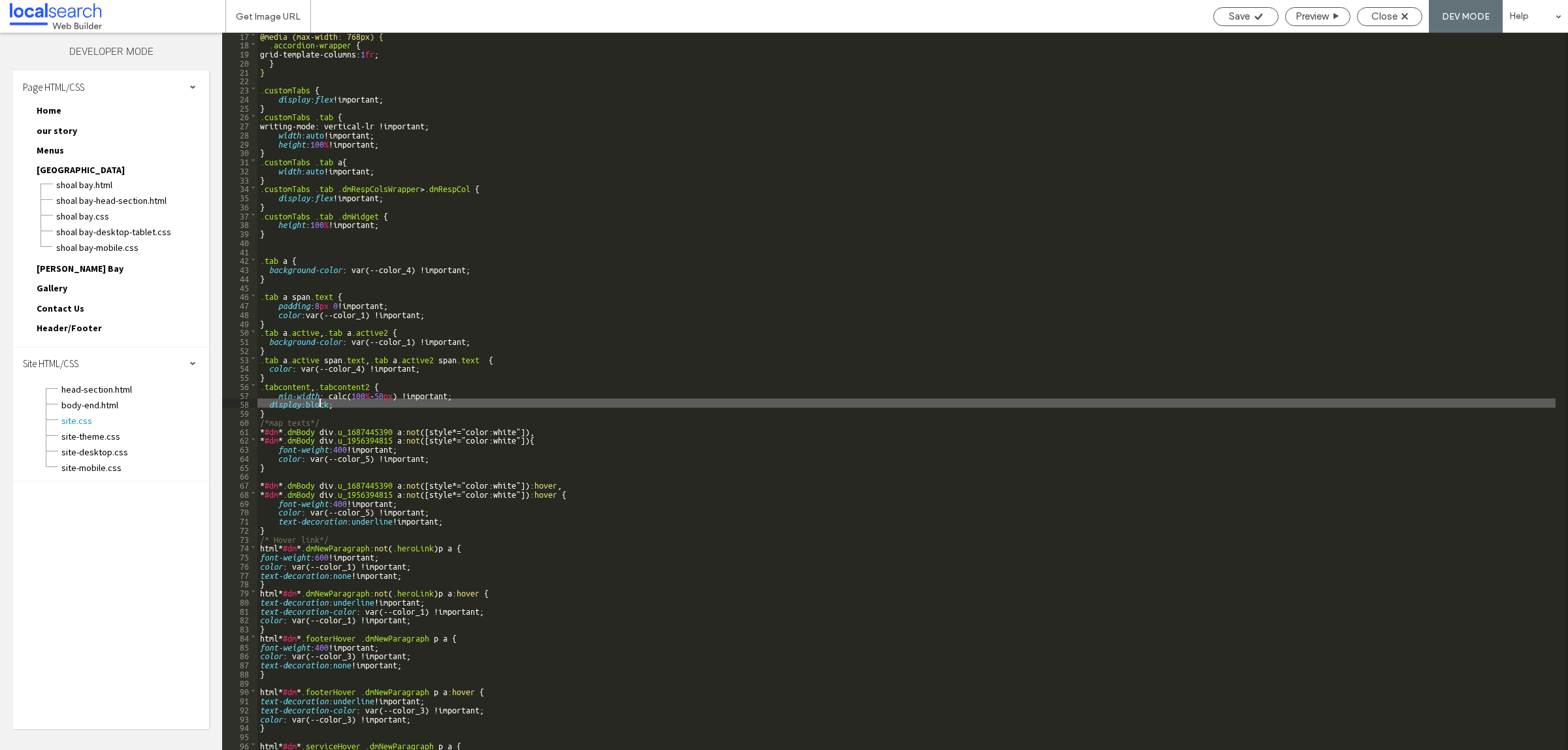
click at [321, 406] on div "@media (max-width: 768px) { .accordion-wrapper { grid-template-columns: 1 fr ; …" at bounding box center [906, 399] width 1298 height 736
type textarea "**"
click at [1238, 16] on span "Save" at bounding box center [1239, 16] width 21 height 11
click at [1237, 18] on span "Save" at bounding box center [1239, 16] width 21 height 11
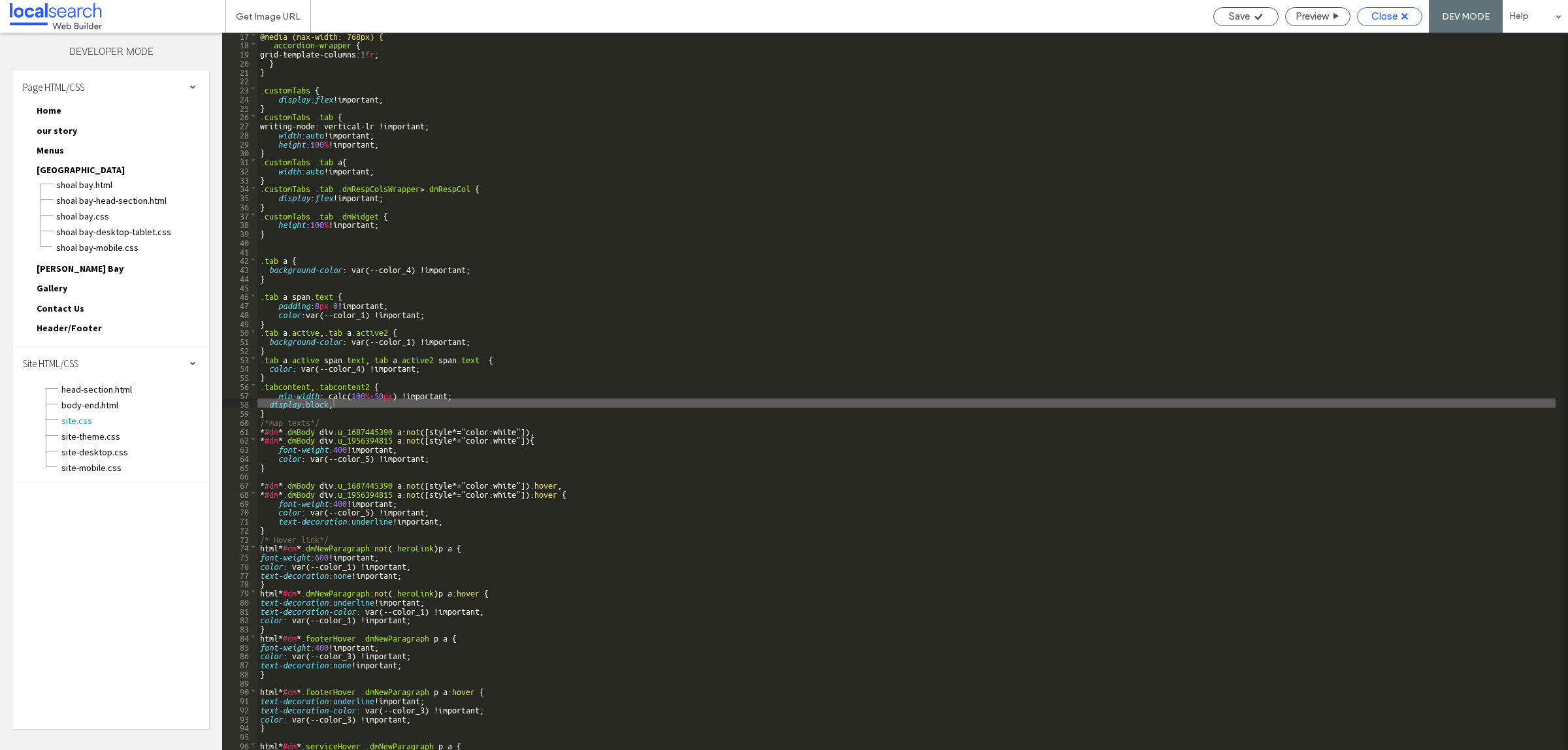
click at [1376, 20] on span "Close" at bounding box center [1384, 16] width 26 height 11
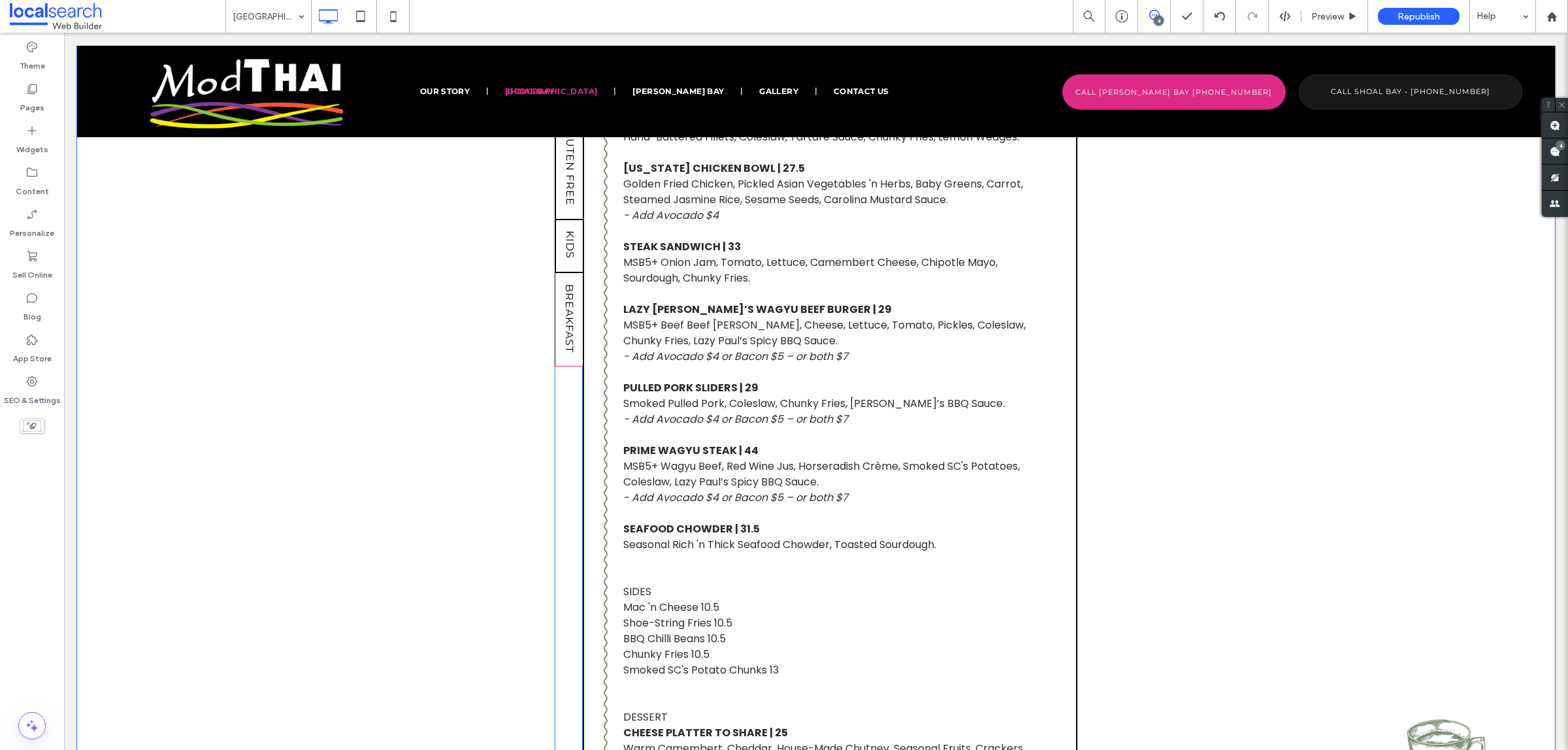
scroll to position [1551, 0]
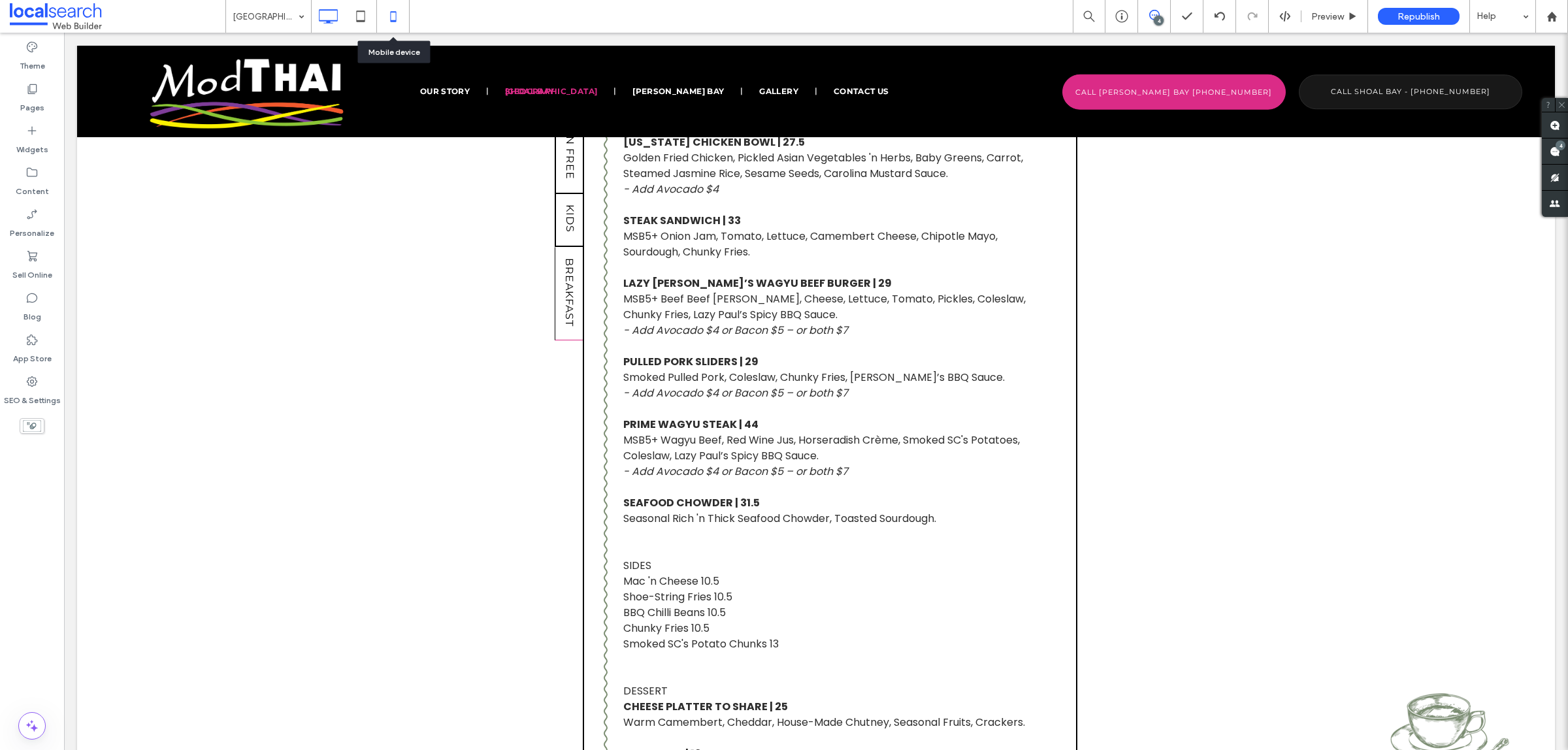
click at [392, 10] on icon at bounding box center [393, 16] width 26 height 26
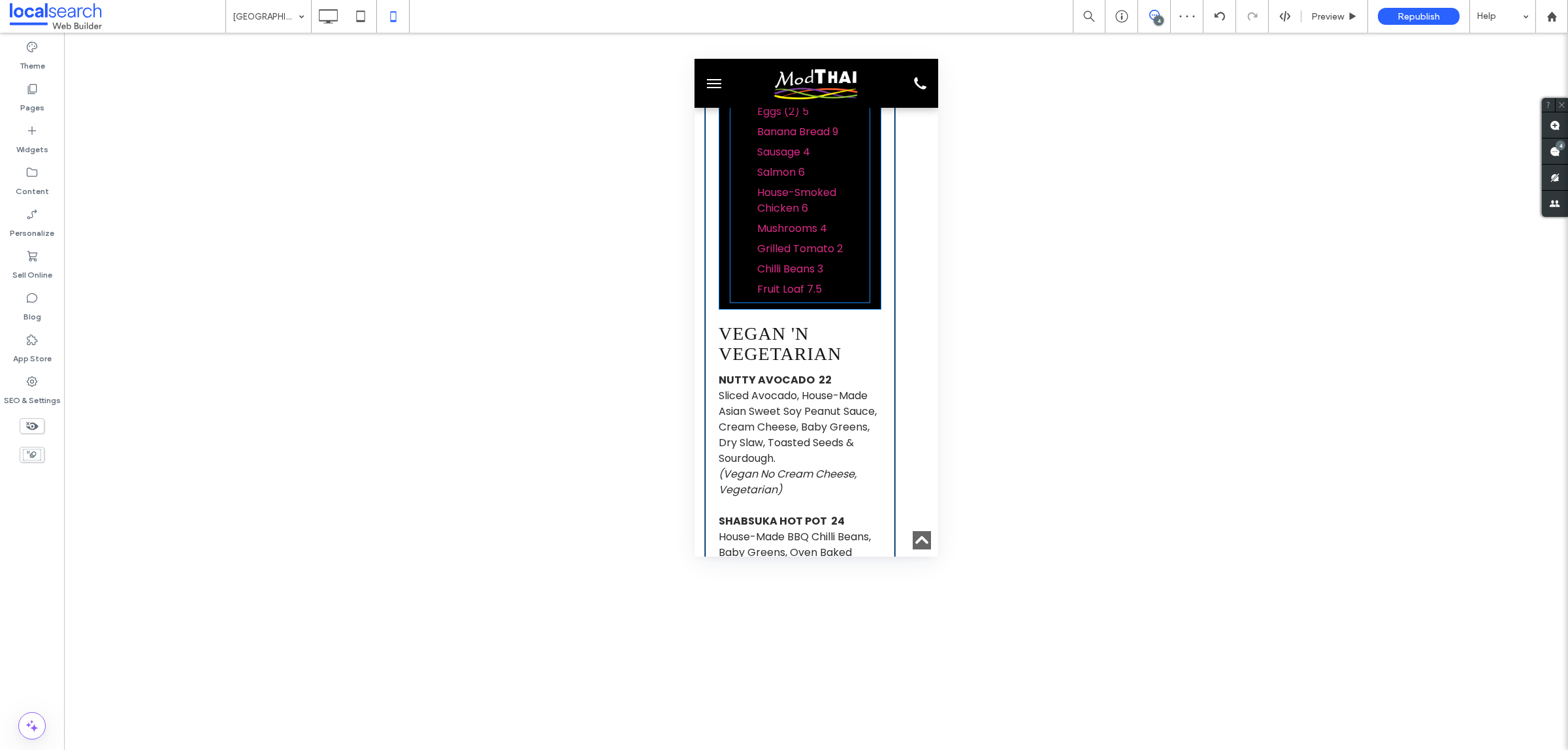
scroll to position [3430, 0]
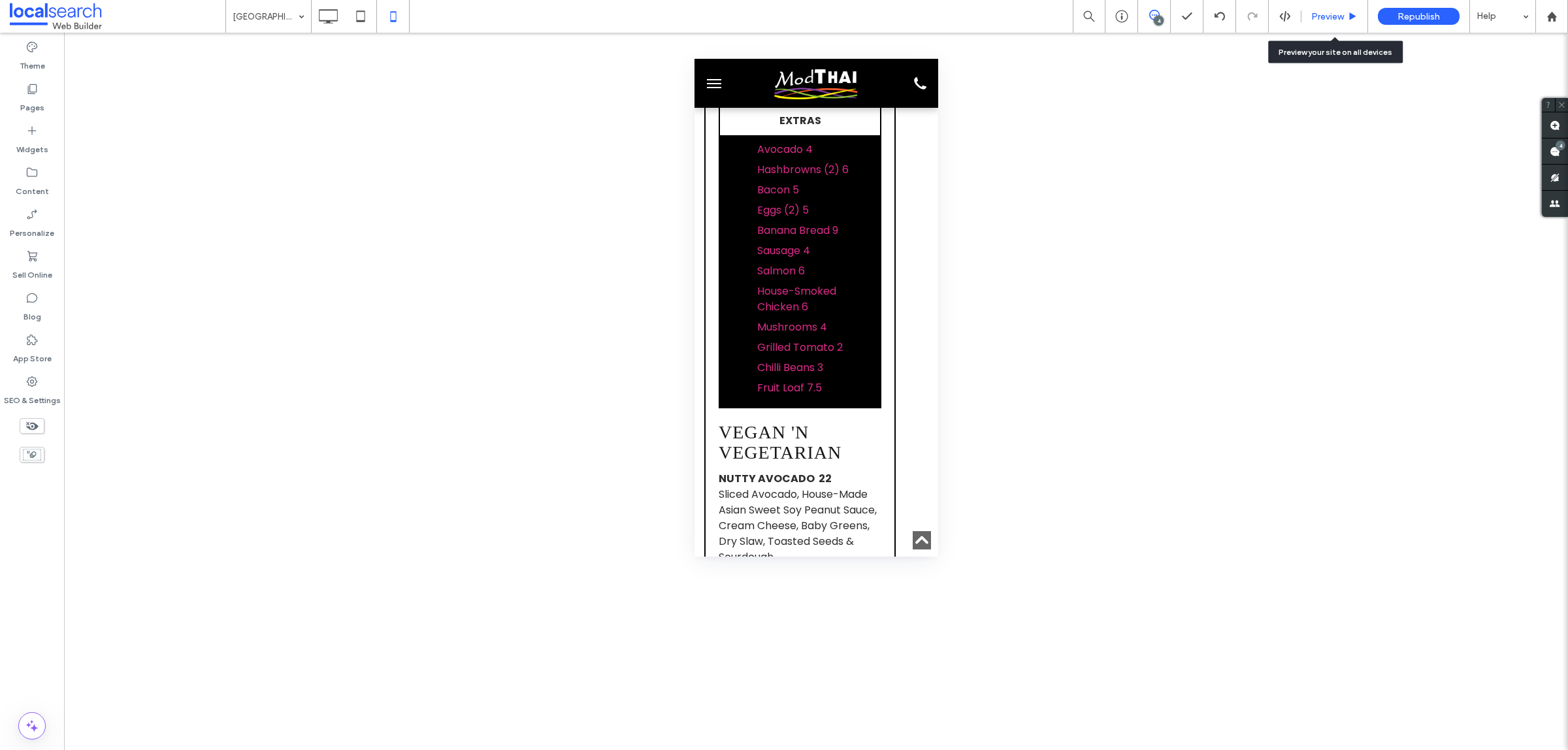
click at [1338, 14] on span "Preview" at bounding box center [1327, 17] width 33 height 11
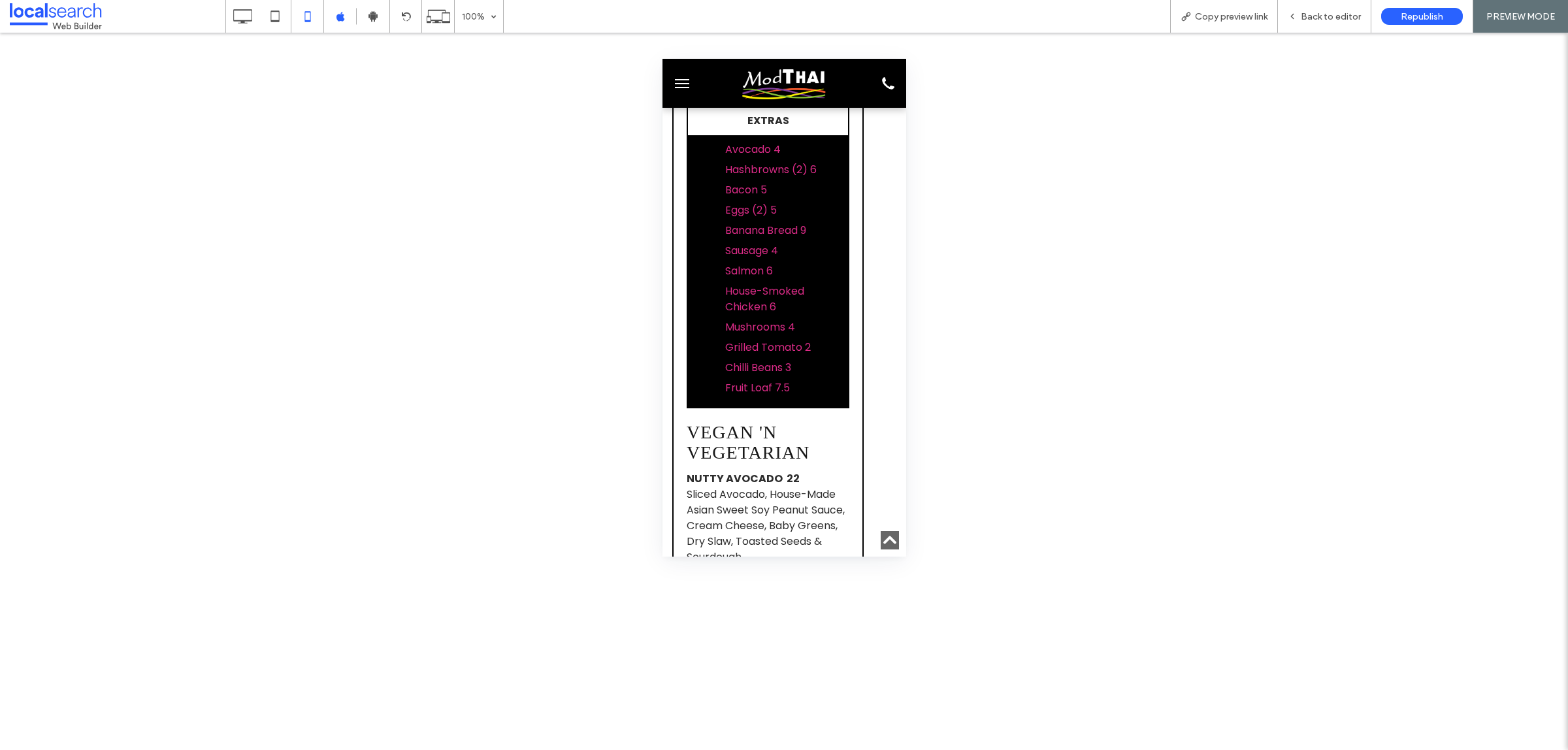
click at [760, 157] on span "Avocado 4" at bounding box center [752, 149] width 55 height 15
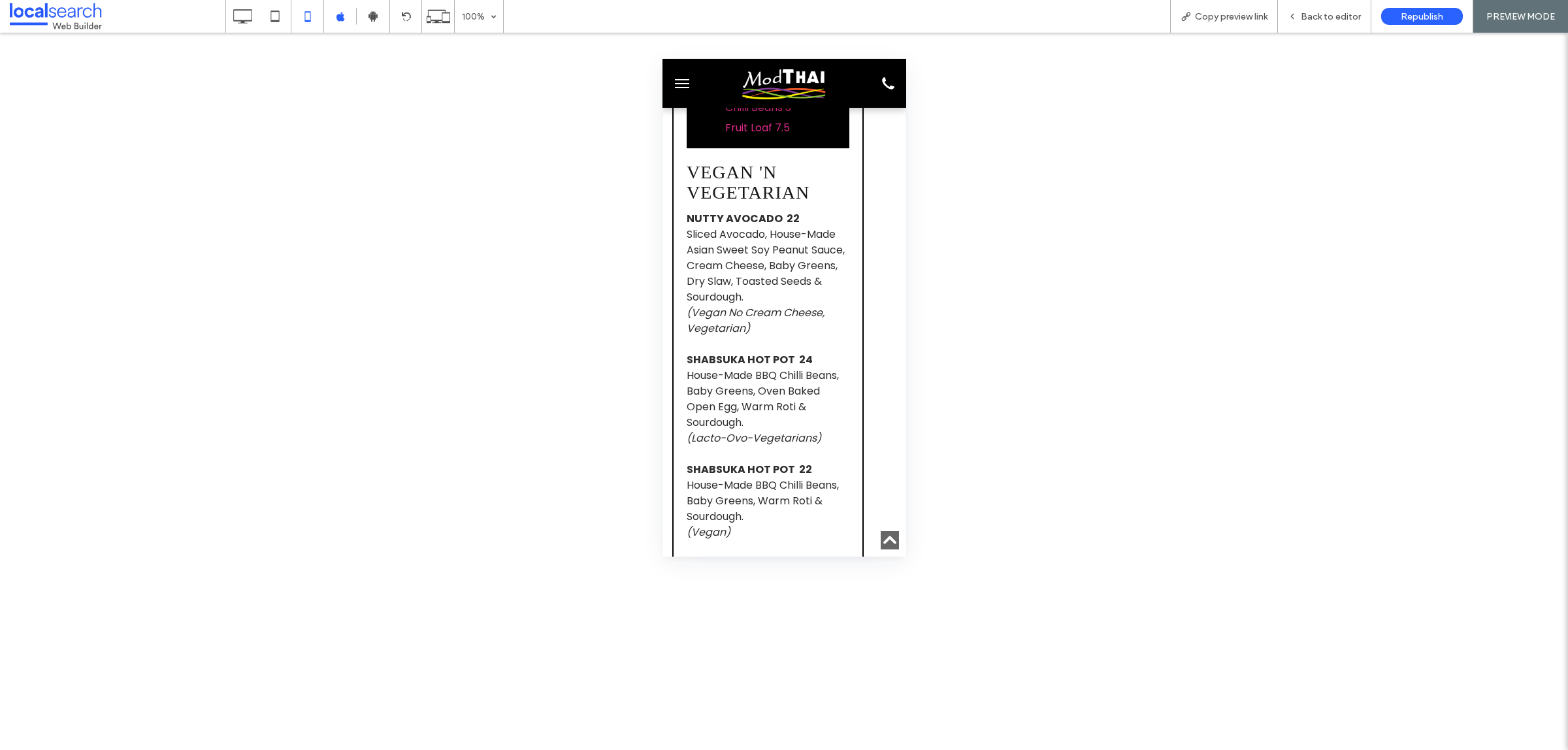
scroll to position [3430, 0]
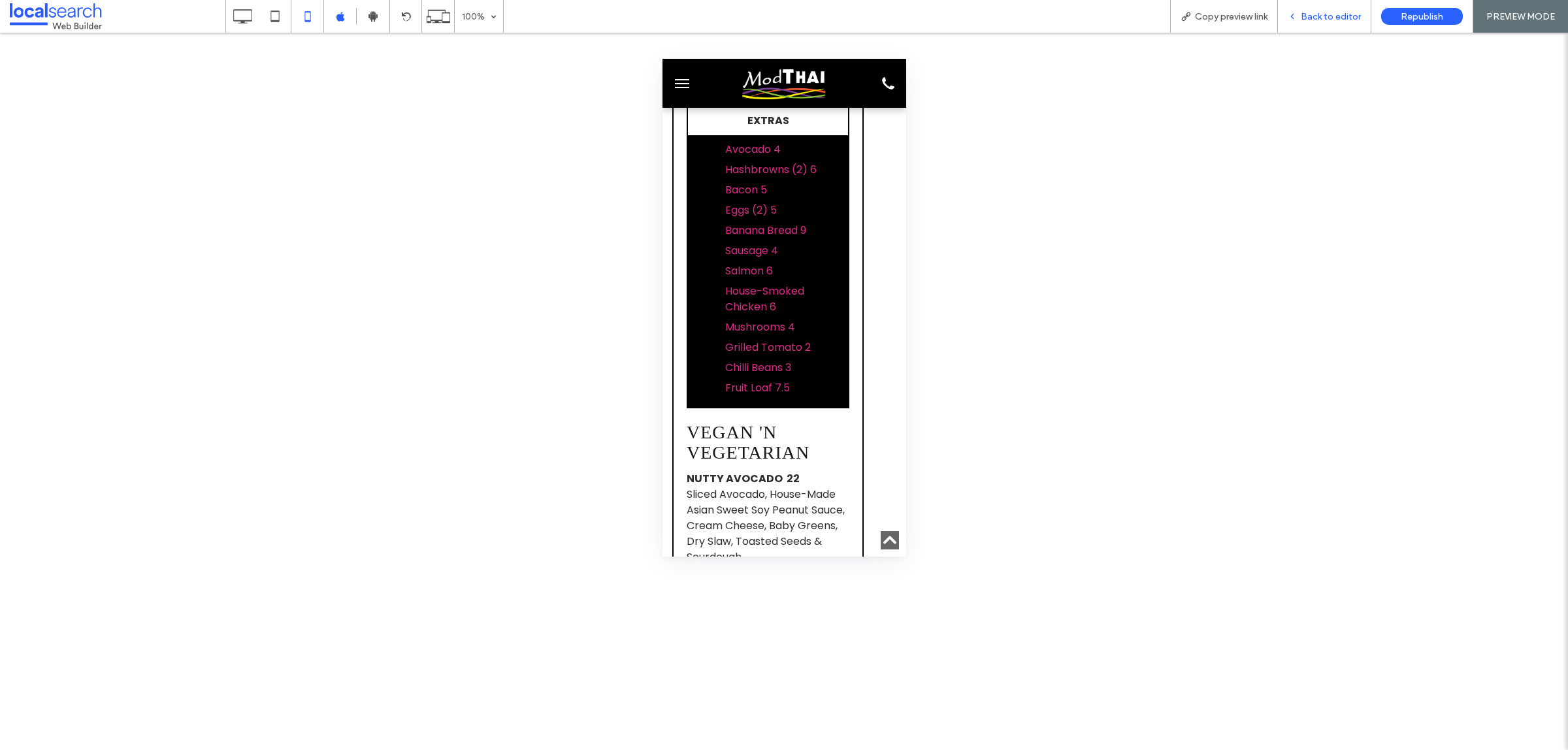
click at [1301, 11] on div "Back to editor" at bounding box center [1324, 17] width 93 height 11
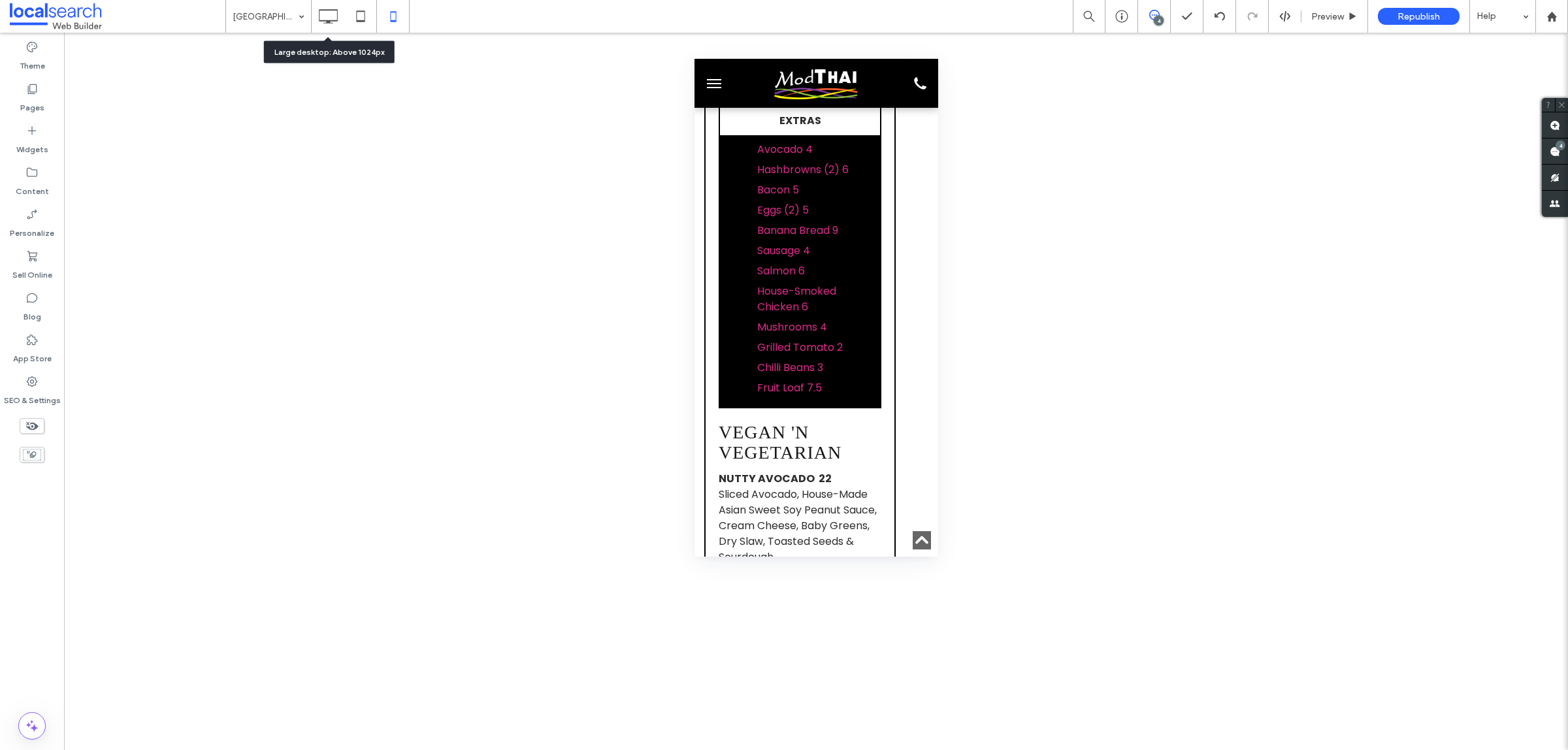
drag, startPoint x: 317, startPoint y: 18, endPoint x: 319, endPoint y: 26, distance: 8.2
click at [318, 18] on icon at bounding box center [328, 16] width 26 height 26
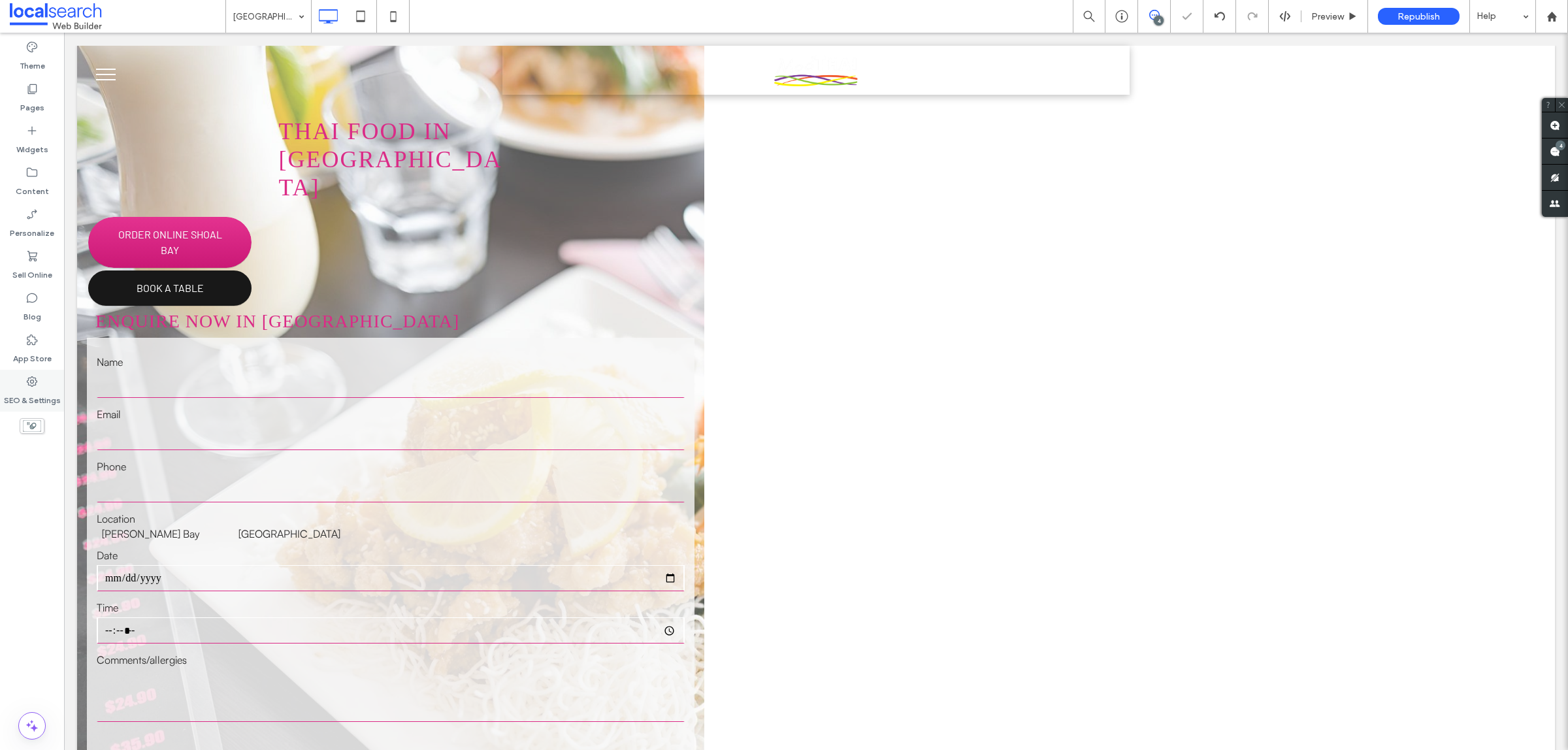
click at [37, 396] on label "SEO & Settings" at bounding box center [33, 397] width 57 height 18
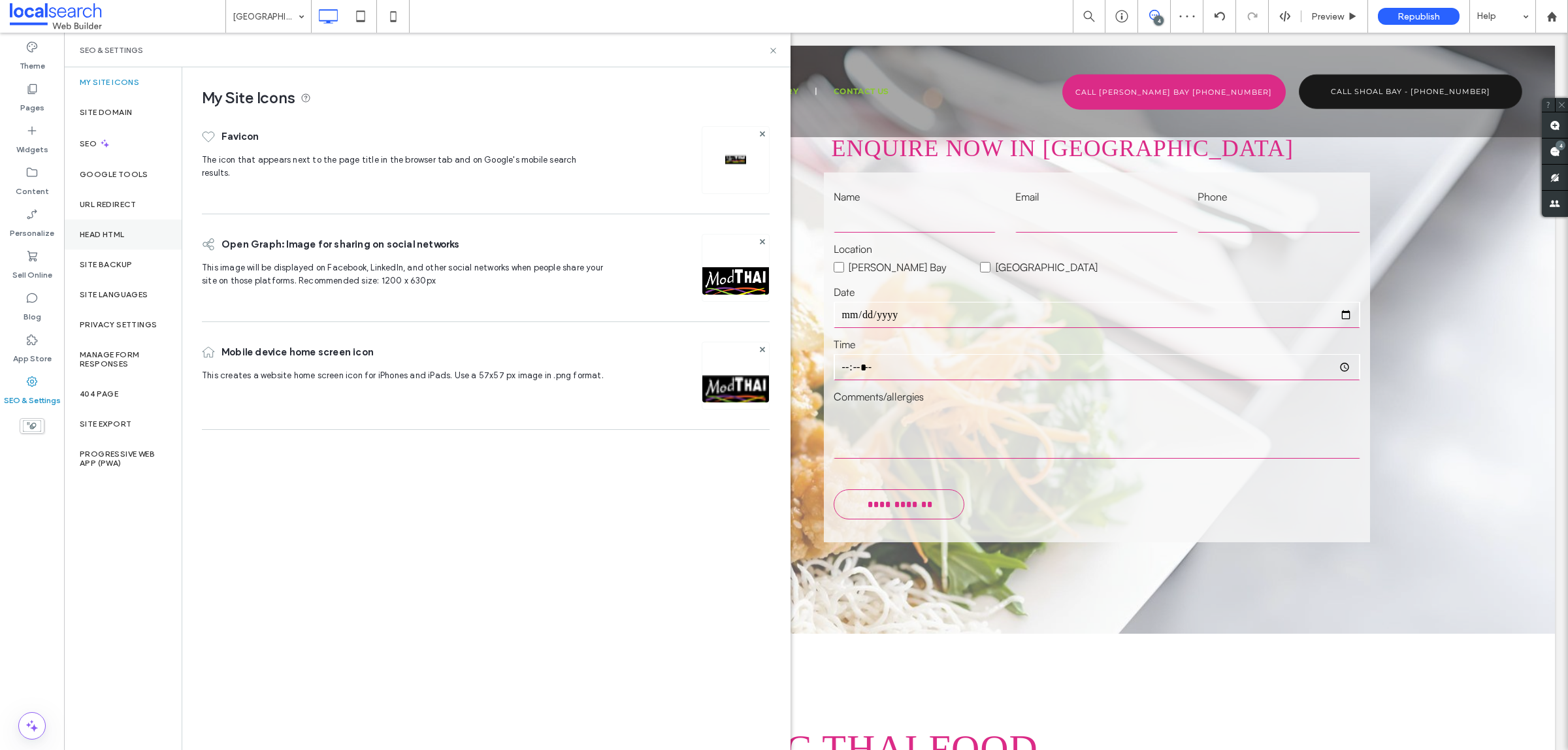
click at [106, 230] on label "Head HTML" at bounding box center [102, 234] width 45 height 9
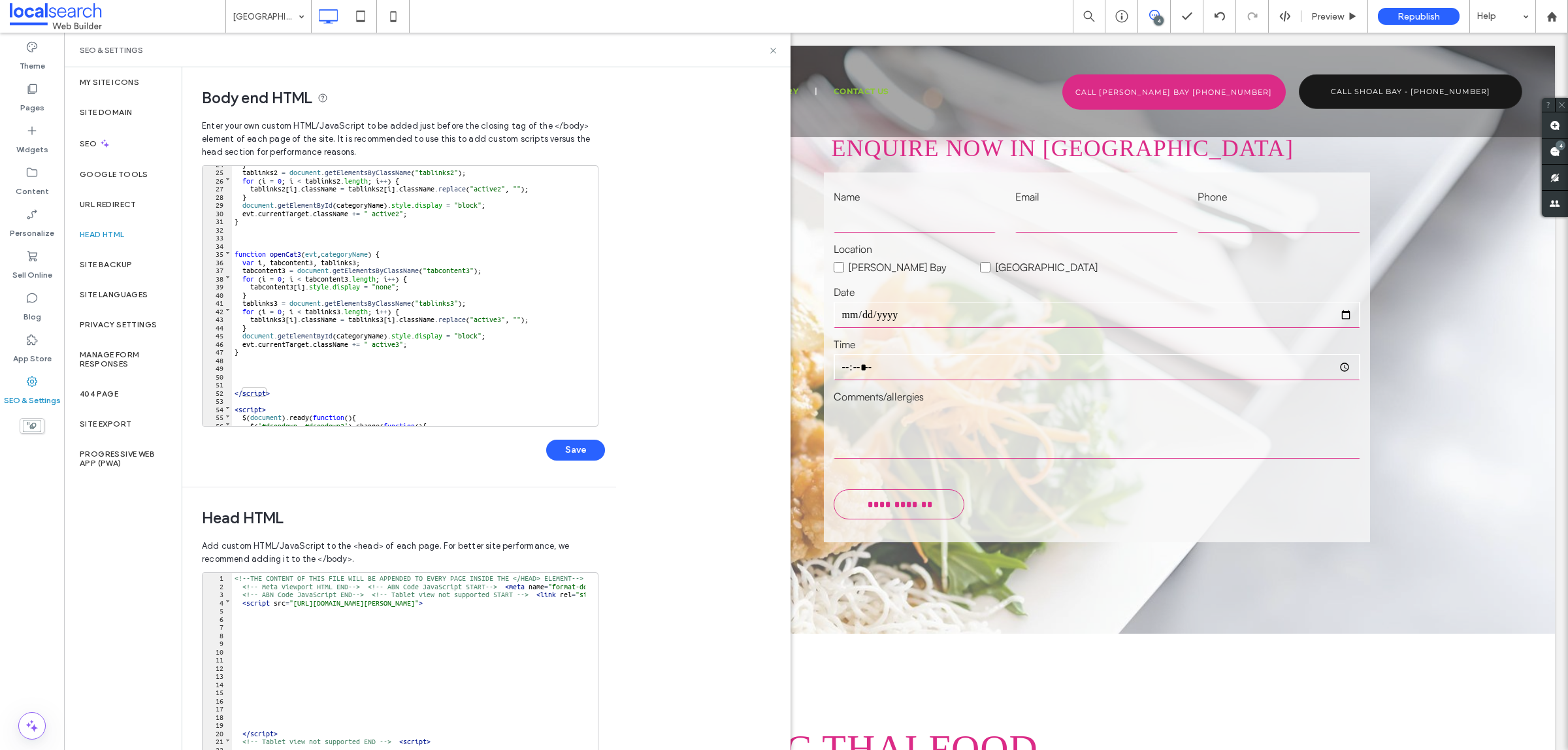
scroll to position [287, 0]
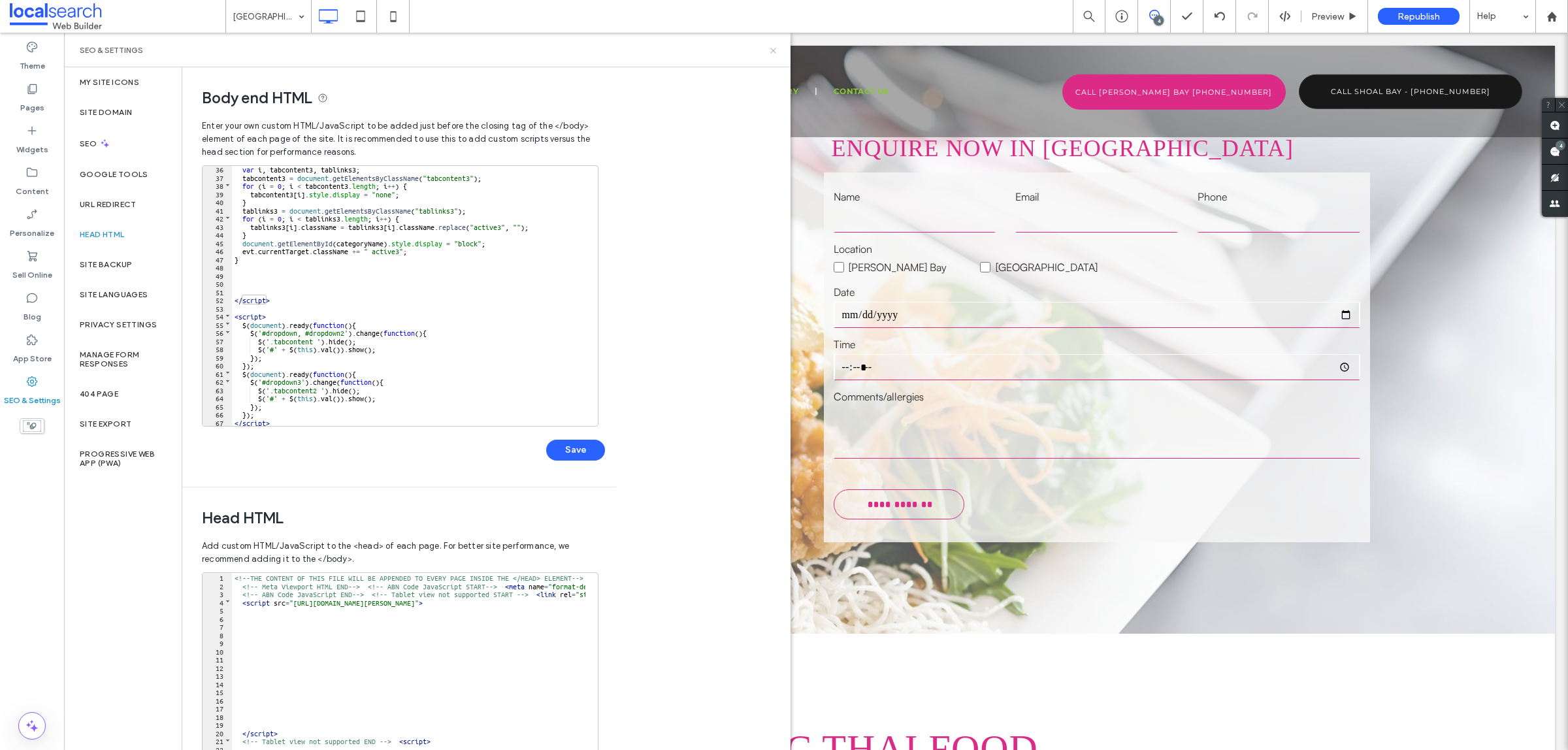
click at [772, 47] on icon at bounding box center [773, 50] width 10 height 10
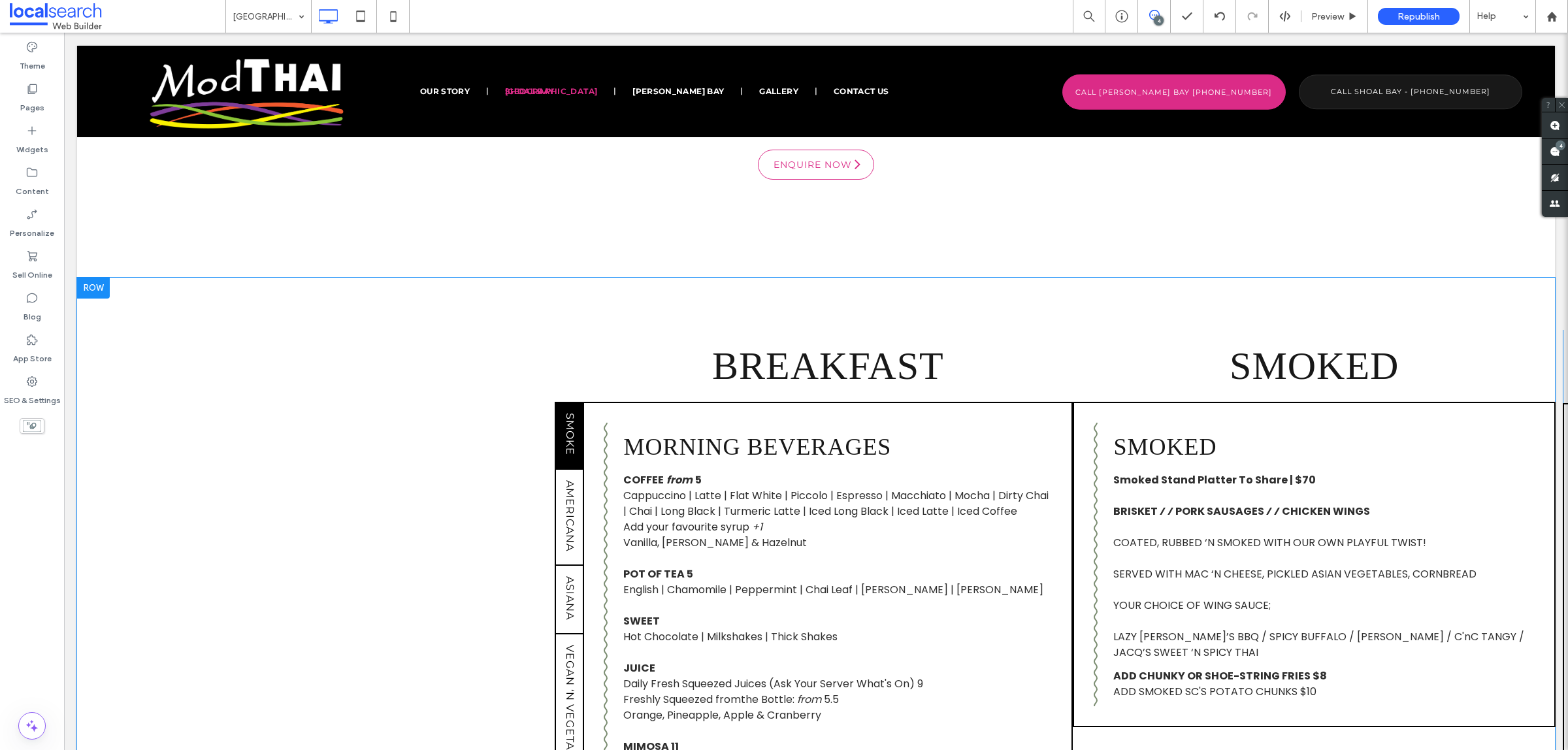
scroll to position [817, 0]
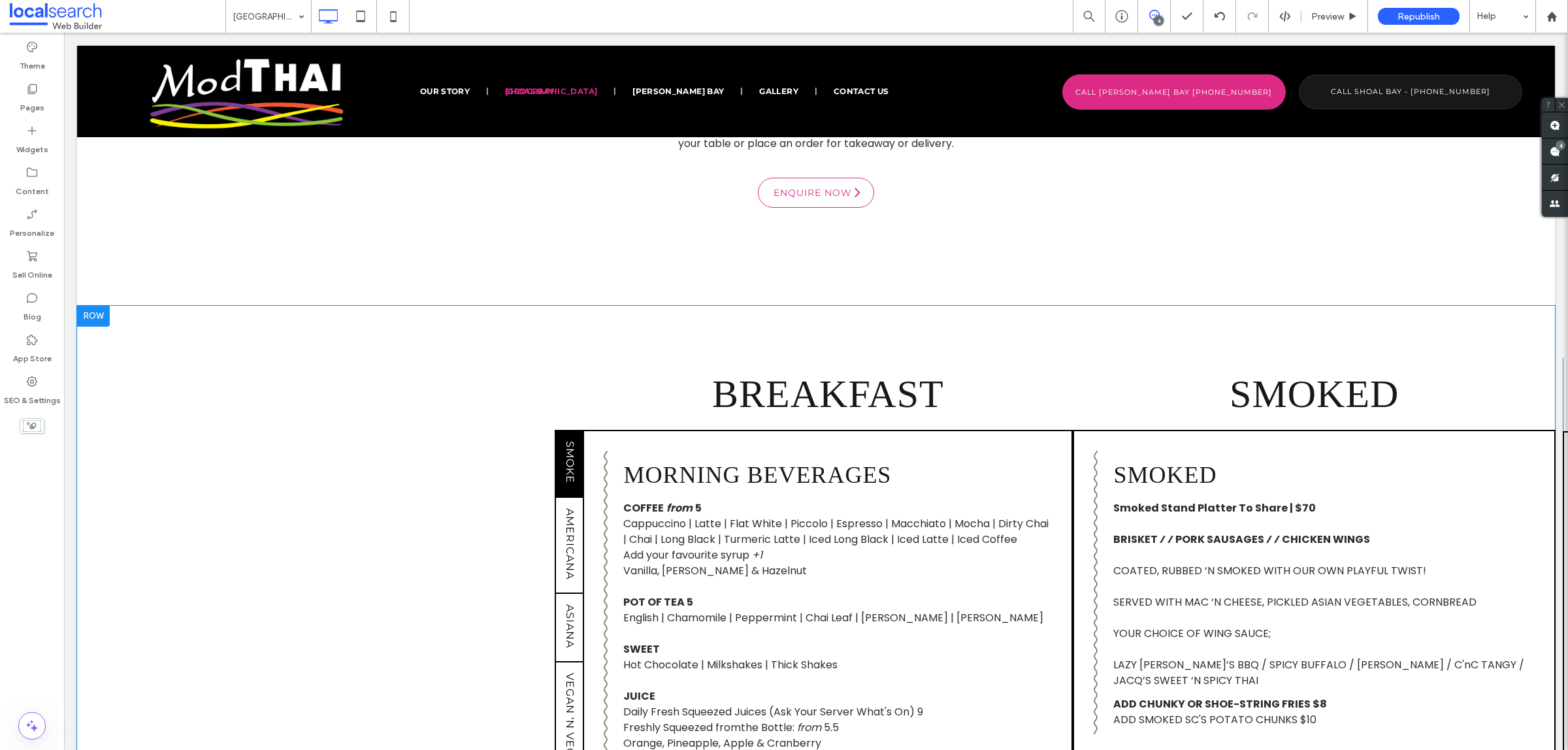
click at [96, 319] on div at bounding box center [94, 316] width 33 height 21
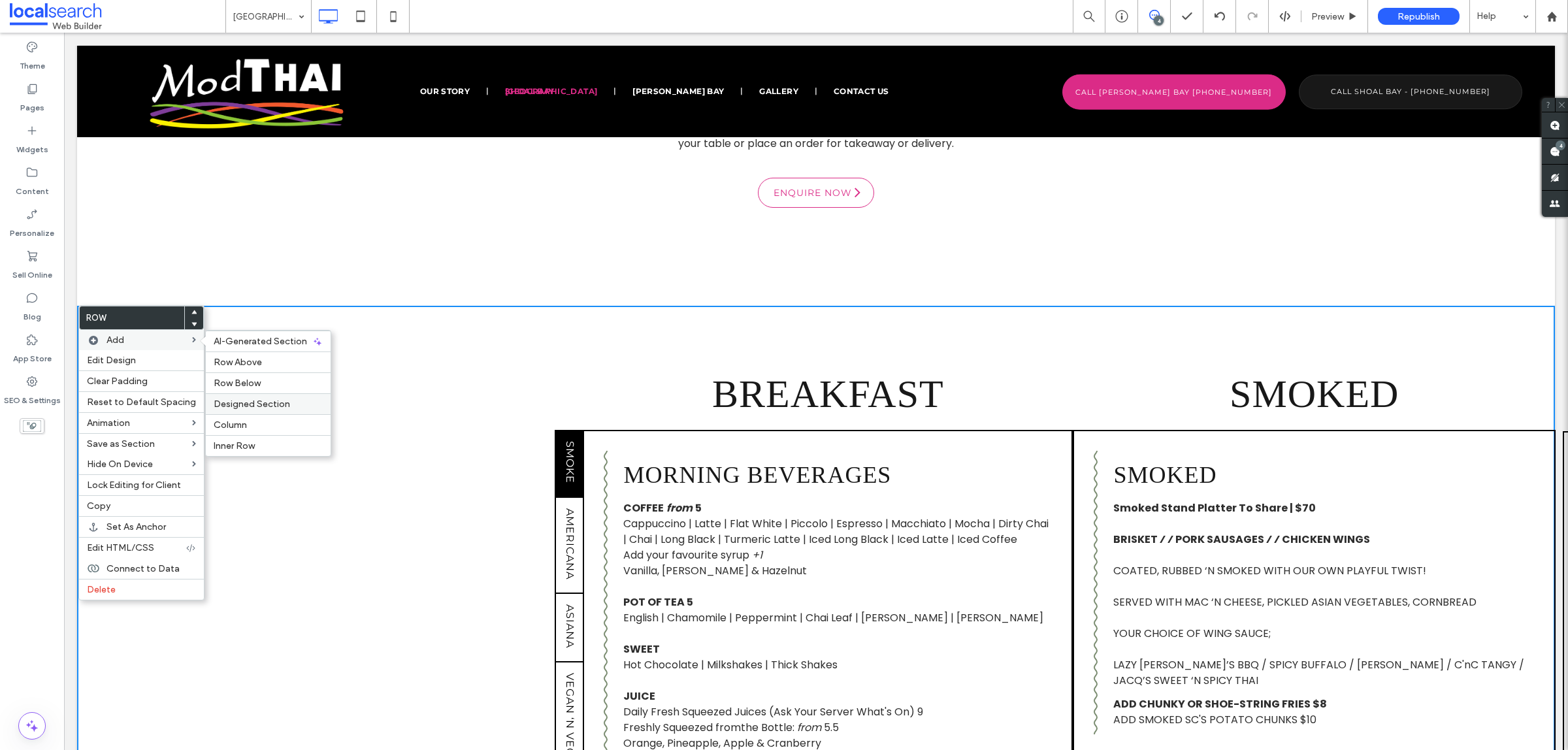
click at [262, 402] on span "Designed Section" at bounding box center [252, 404] width 77 height 11
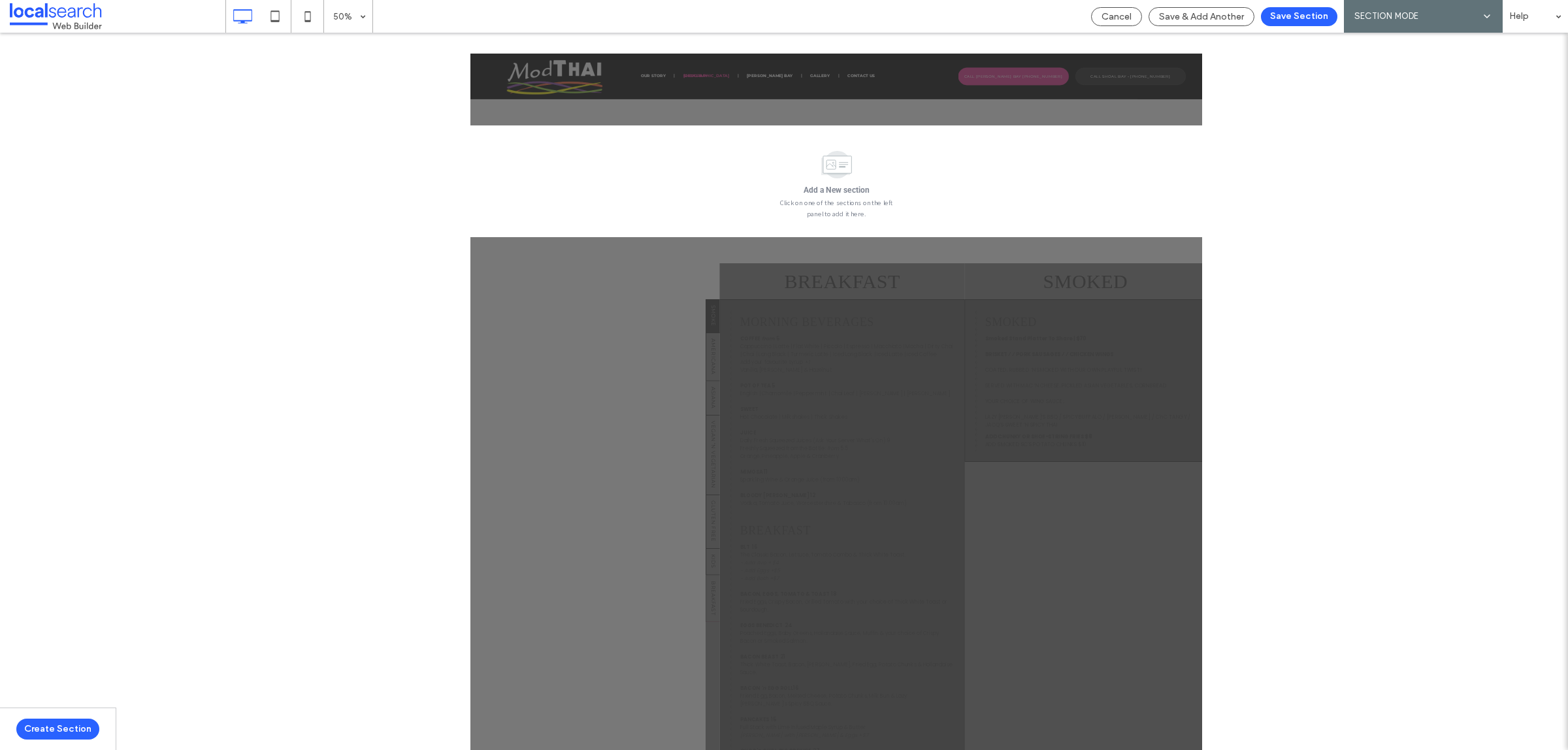
scroll to position [971, 0]
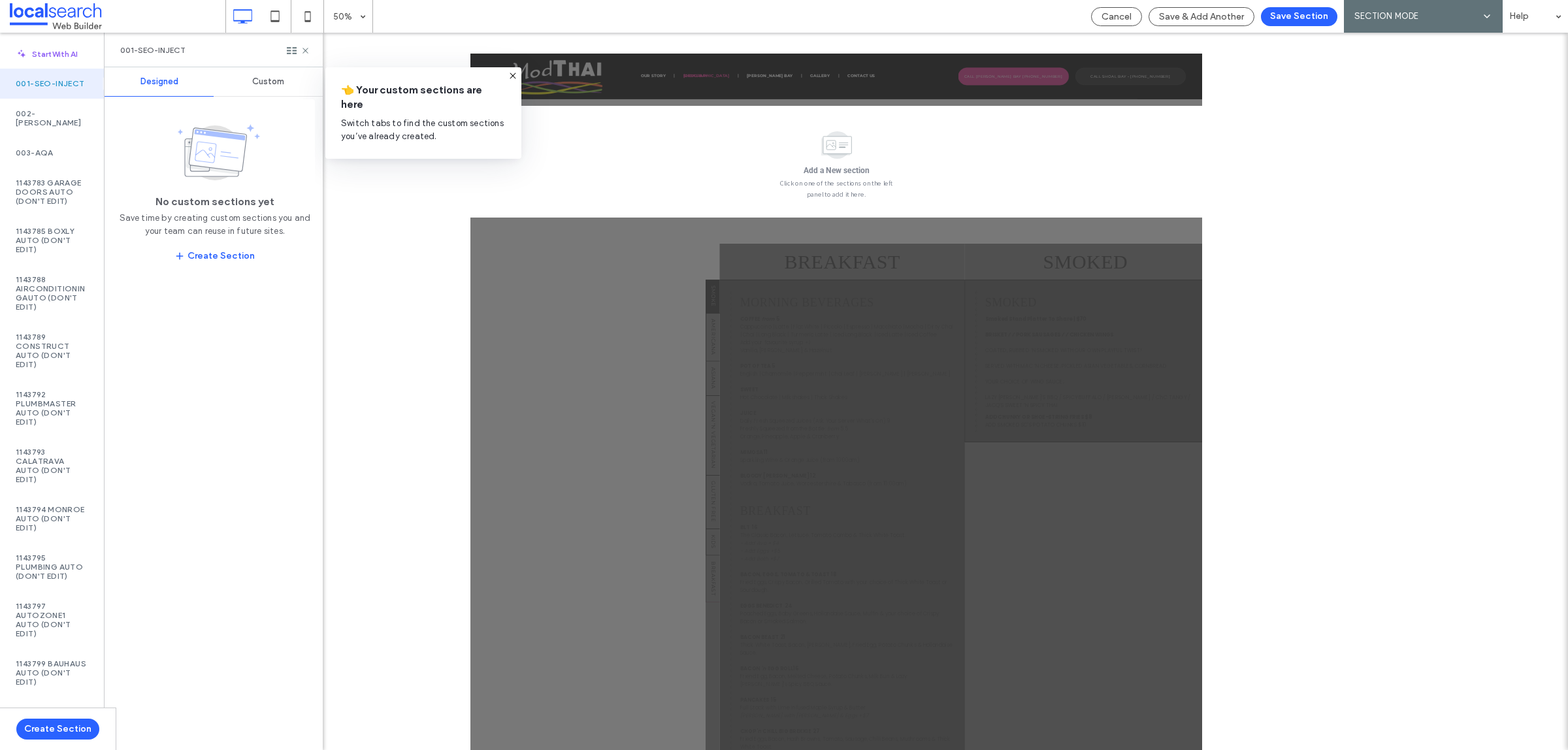
click at [269, 79] on span "Custom" at bounding box center [268, 81] width 32 height 11
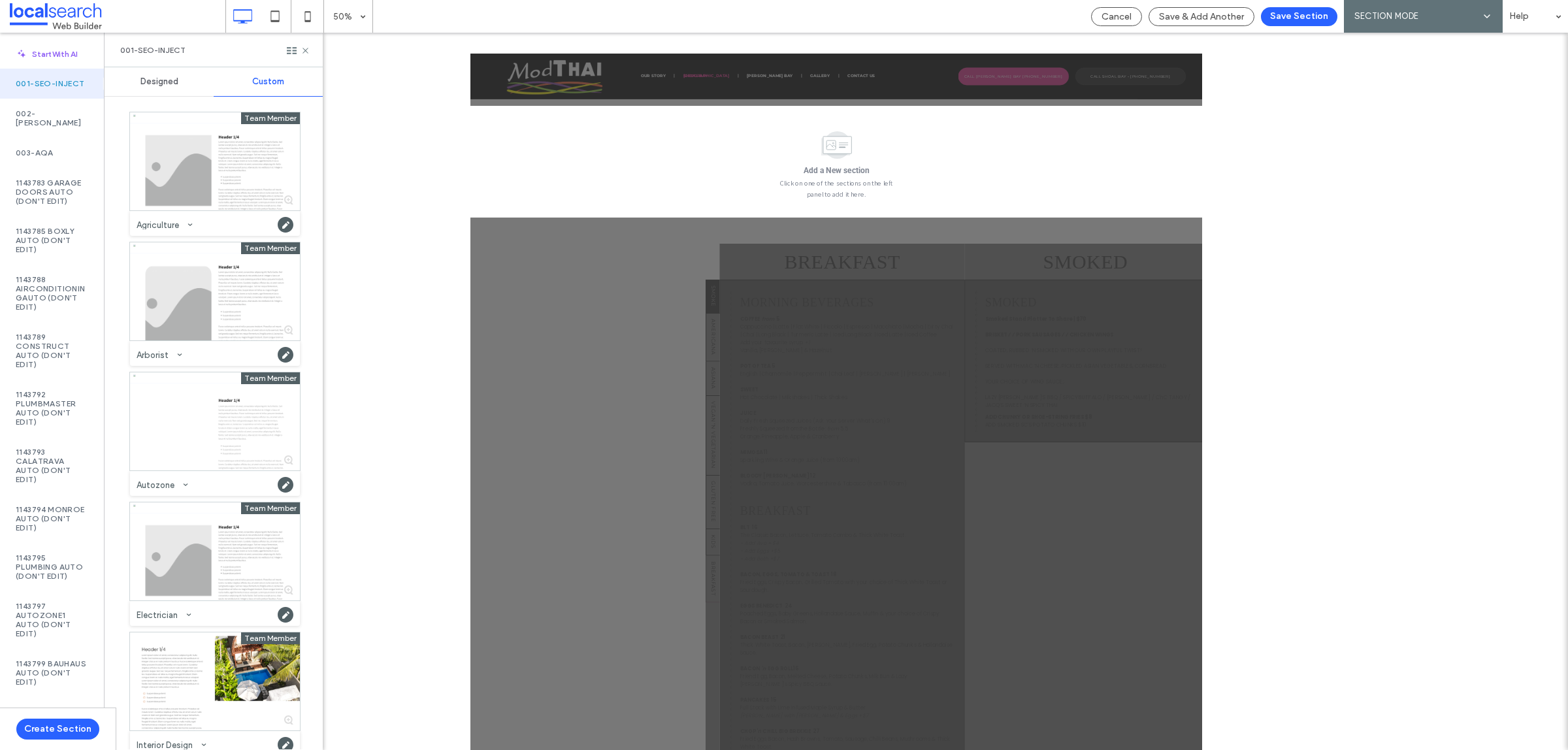
click at [177, 86] on span "Designed" at bounding box center [159, 81] width 38 height 11
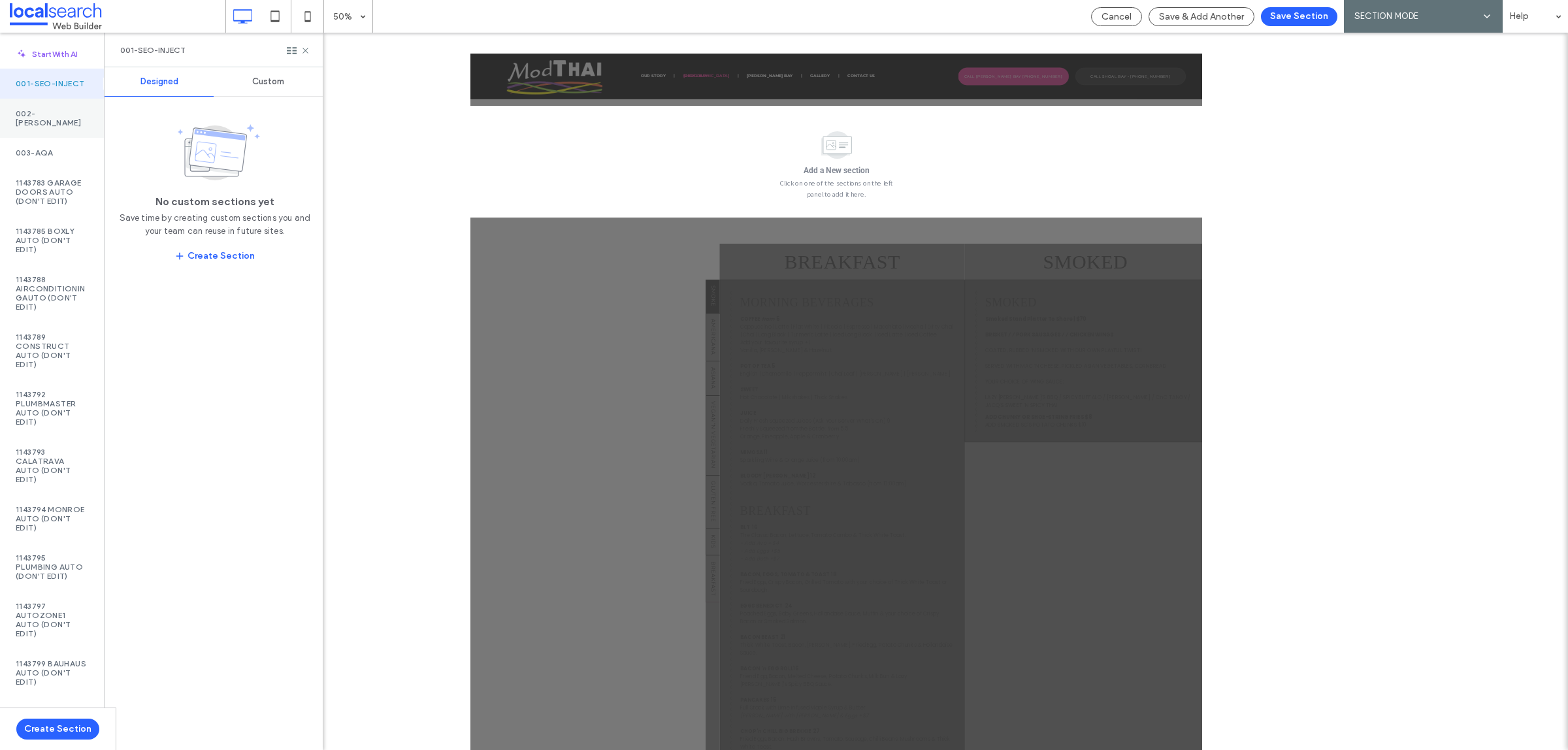
click at [43, 131] on div "002-Monty" at bounding box center [52, 118] width 104 height 39
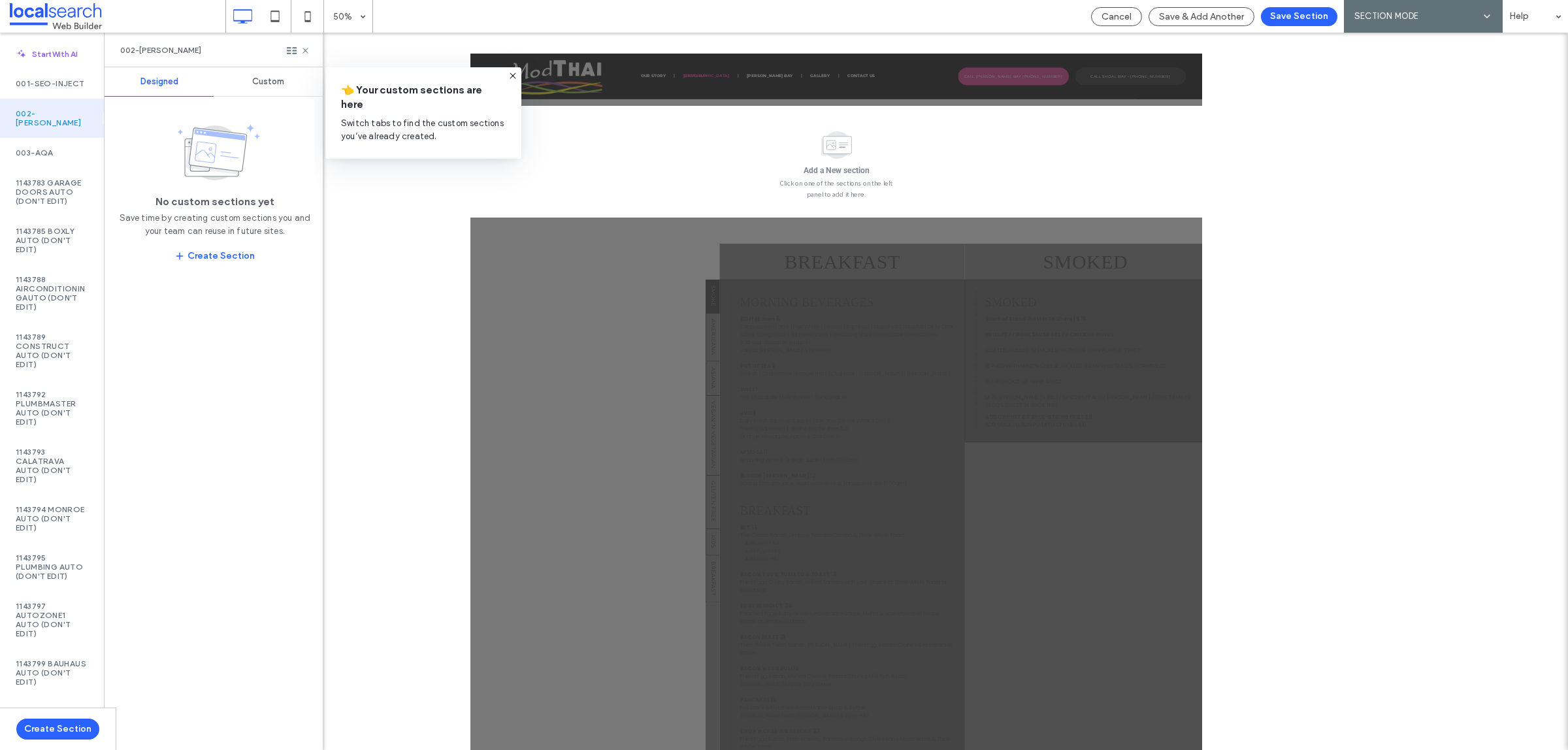
click at [273, 79] on span "Custom" at bounding box center [268, 81] width 32 height 11
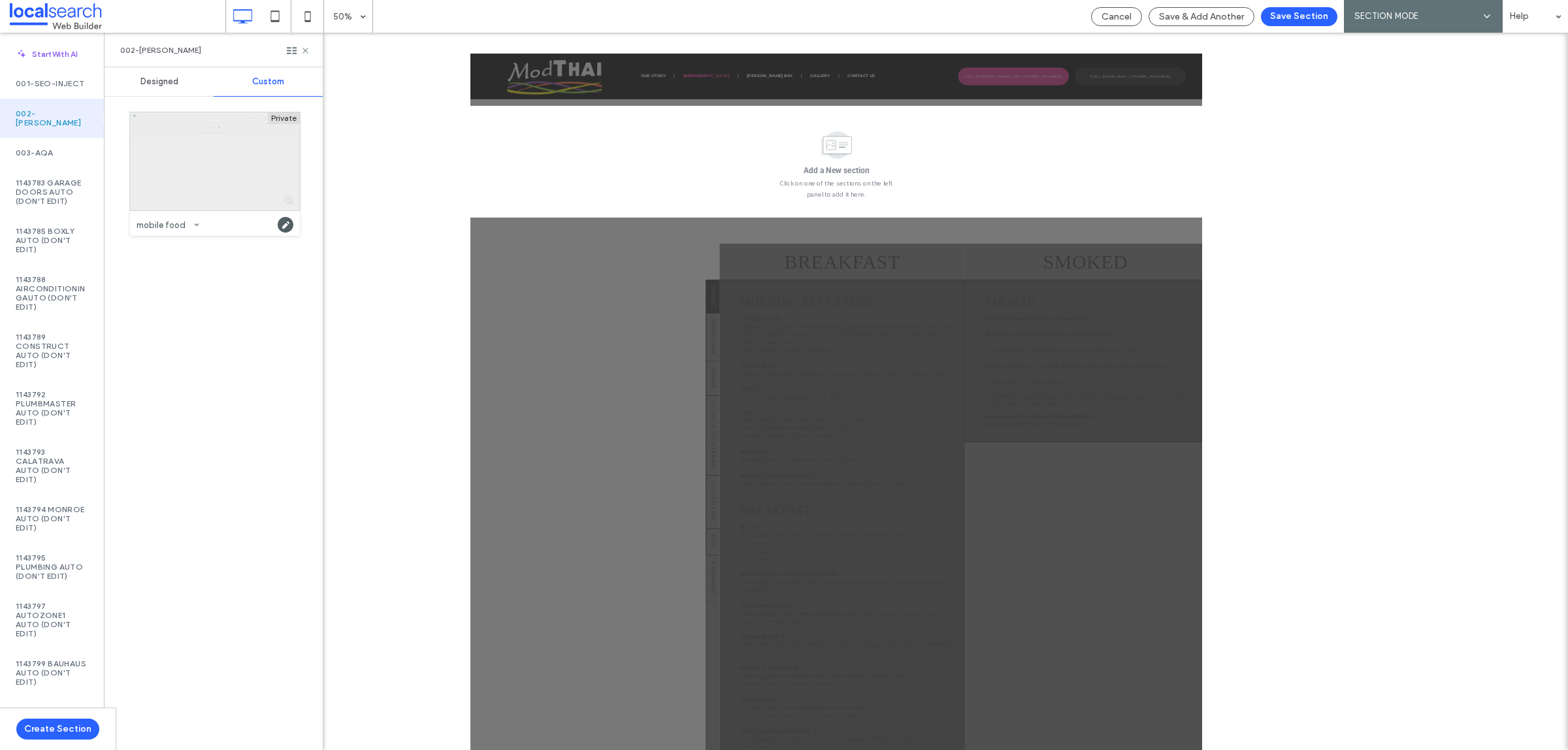
click at [209, 140] on div at bounding box center [215, 161] width 170 height 98
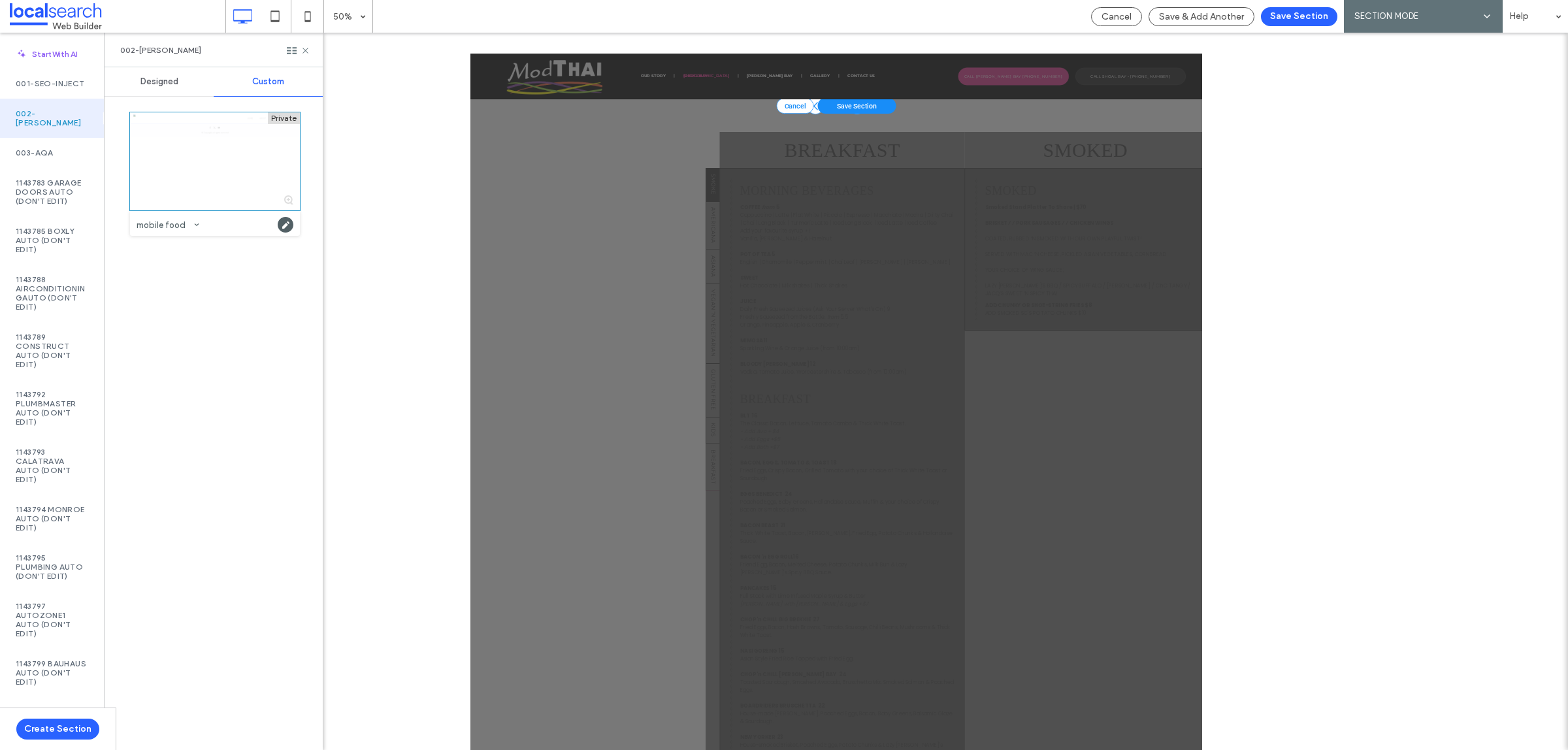
drag, startPoint x: 1232, startPoint y: 159, endPoint x: 1320, endPoint y: 171, distance: 88.8
click at [1232, 159] on span "Save Section" at bounding box center [1243, 158] width 81 height 15
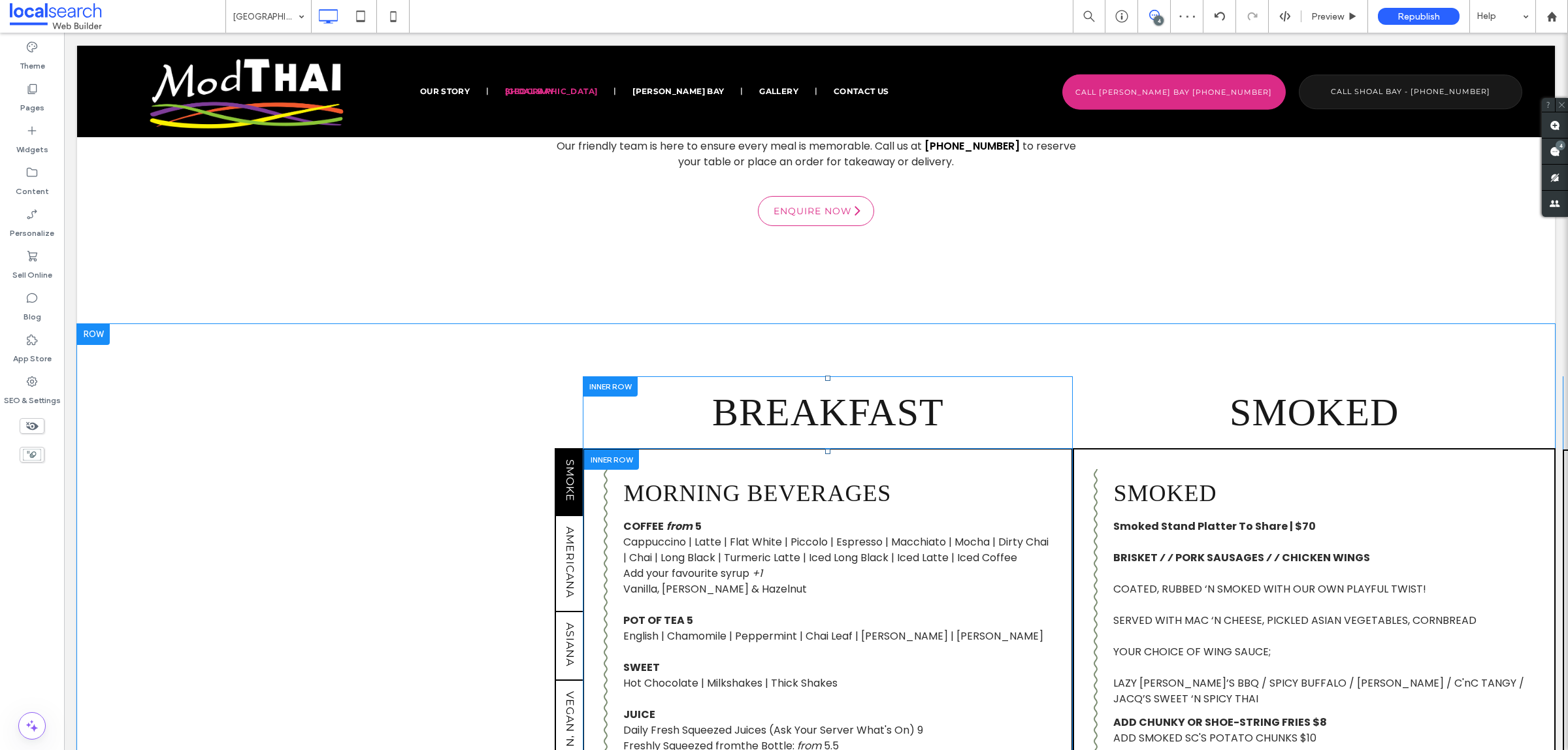
scroll to position [817, 0]
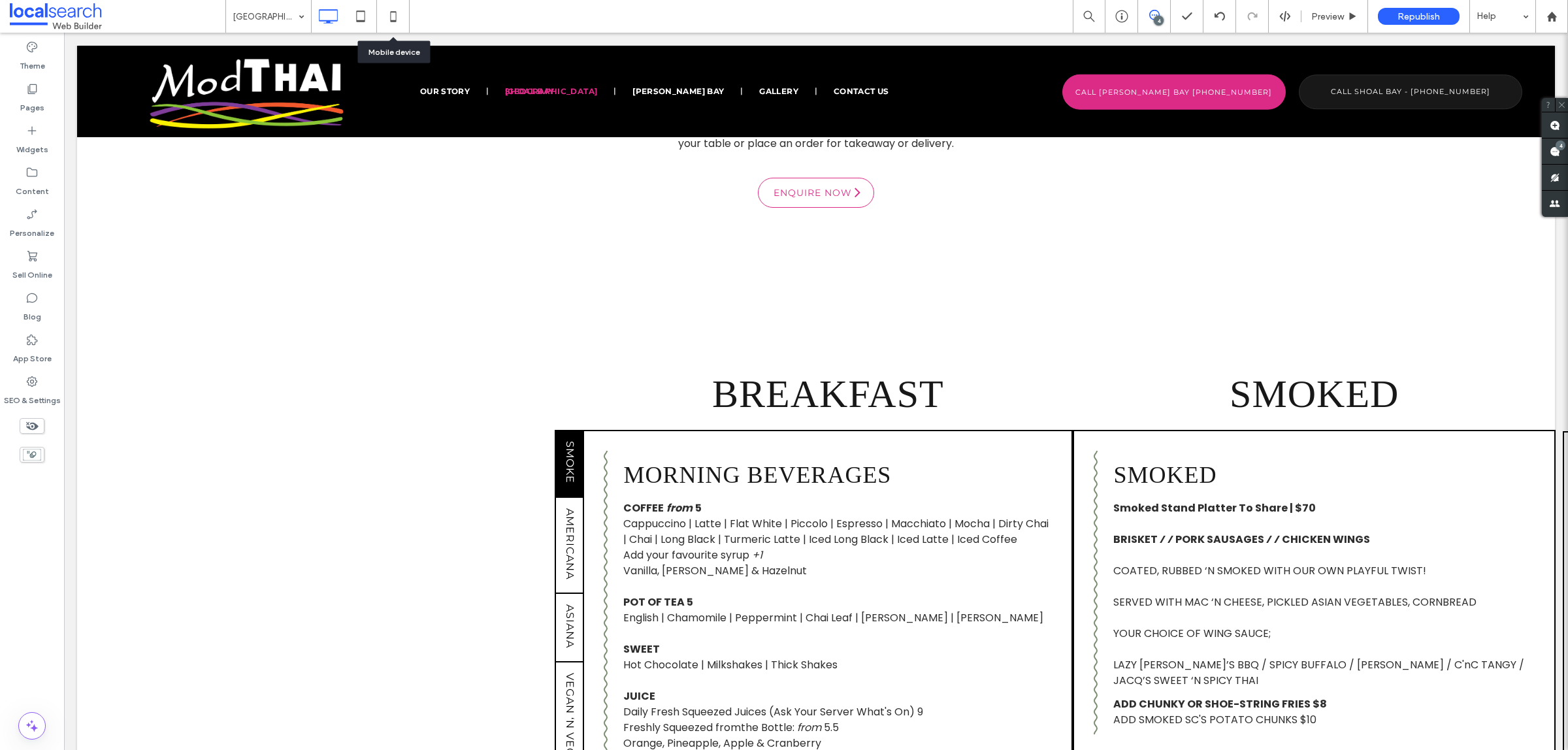
click at [400, 20] on icon at bounding box center [393, 16] width 26 height 26
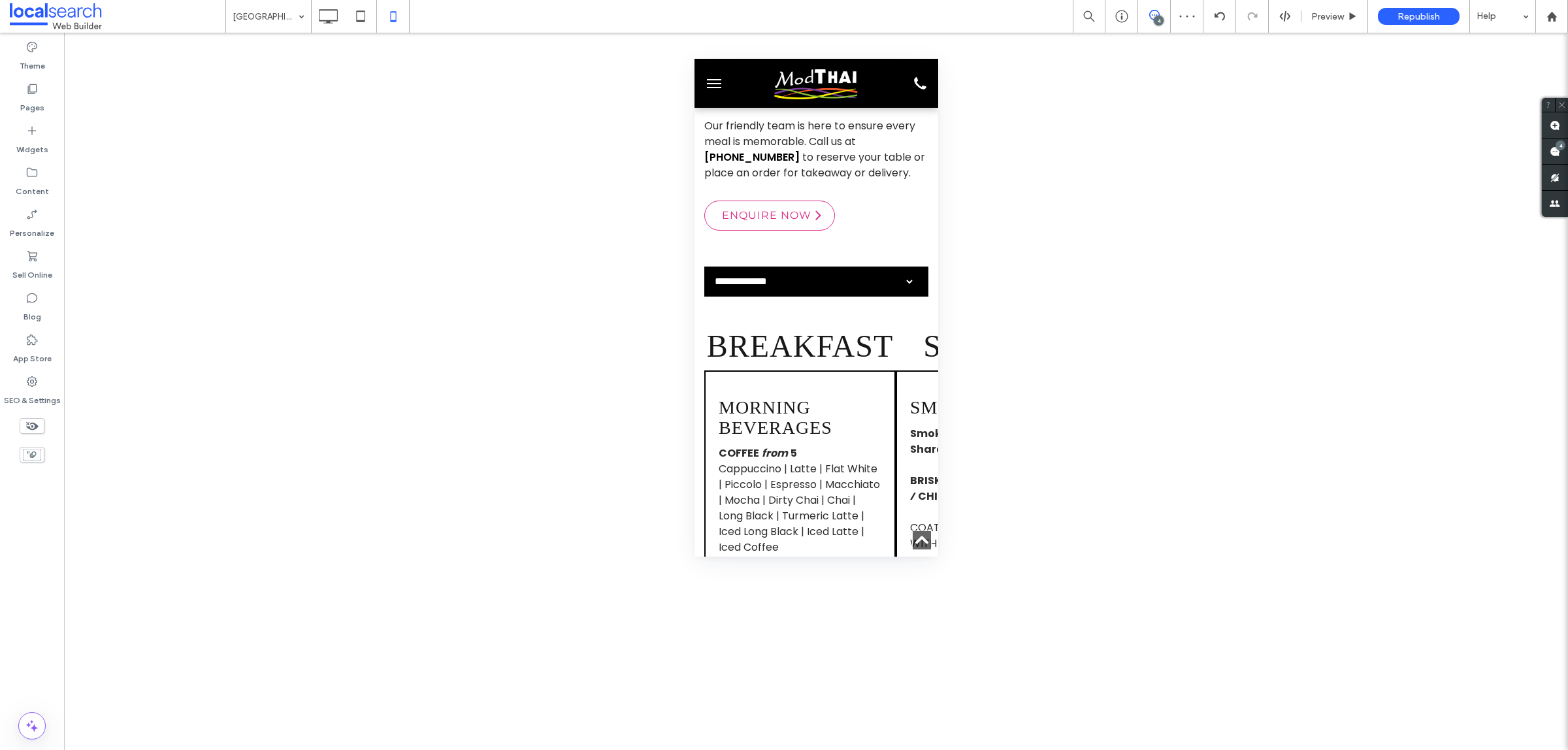
scroll to position [0, 0]
click at [1312, 18] on span "Preview" at bounding box center [1327, 17] width 33 height 11
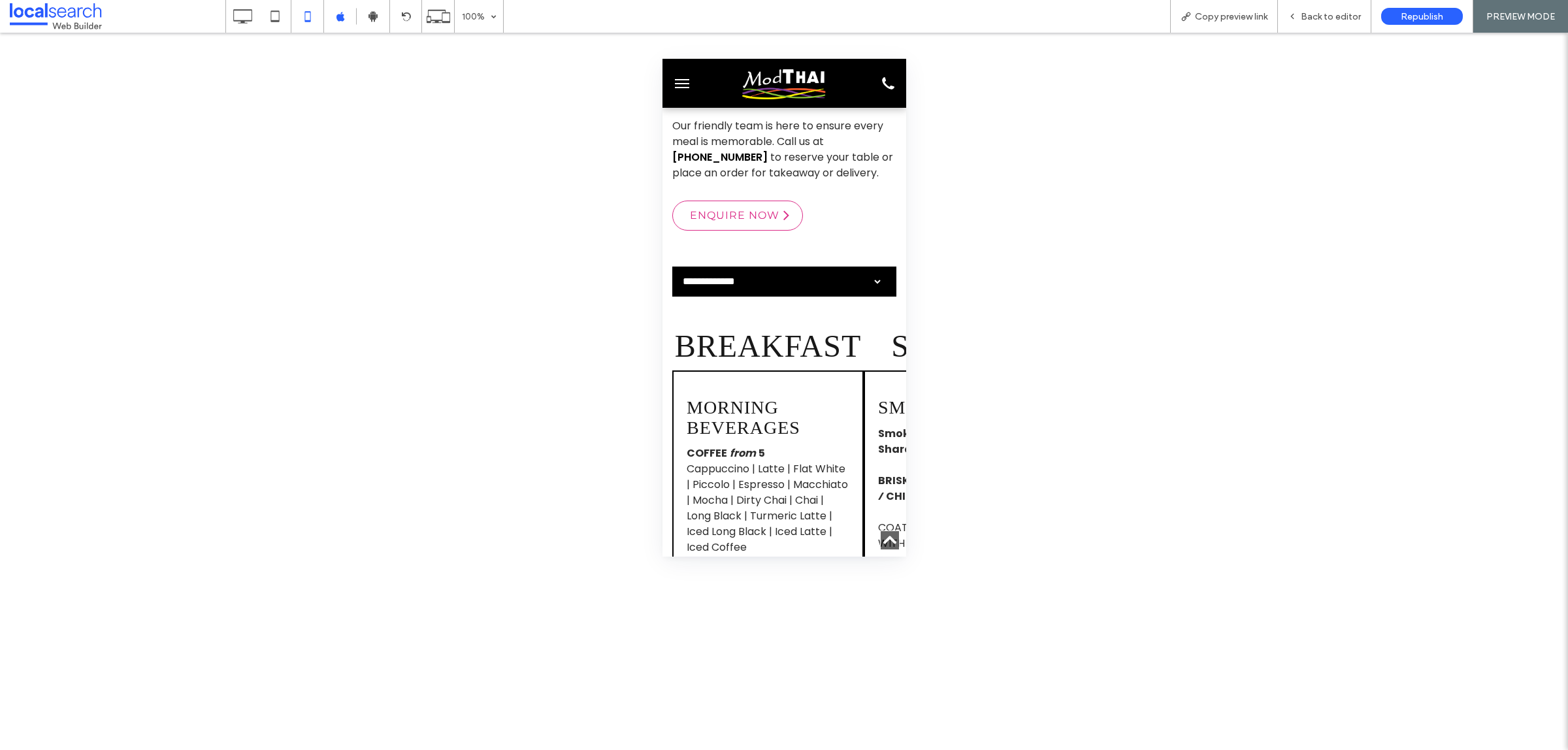
click at [822, 269] on select "**********" at bounding box center [777, 282] width 212 height 26
click at [672, 269] on select "**********" at bounding box center [777, 282] width 212 height 26
click at [770, 269] on select "**********" at bounding box center [777, 282] width 212 height 26
select select "**********"
click at [672, 269] on select "**********" at bounding box center [777, 282] width 212 height 26
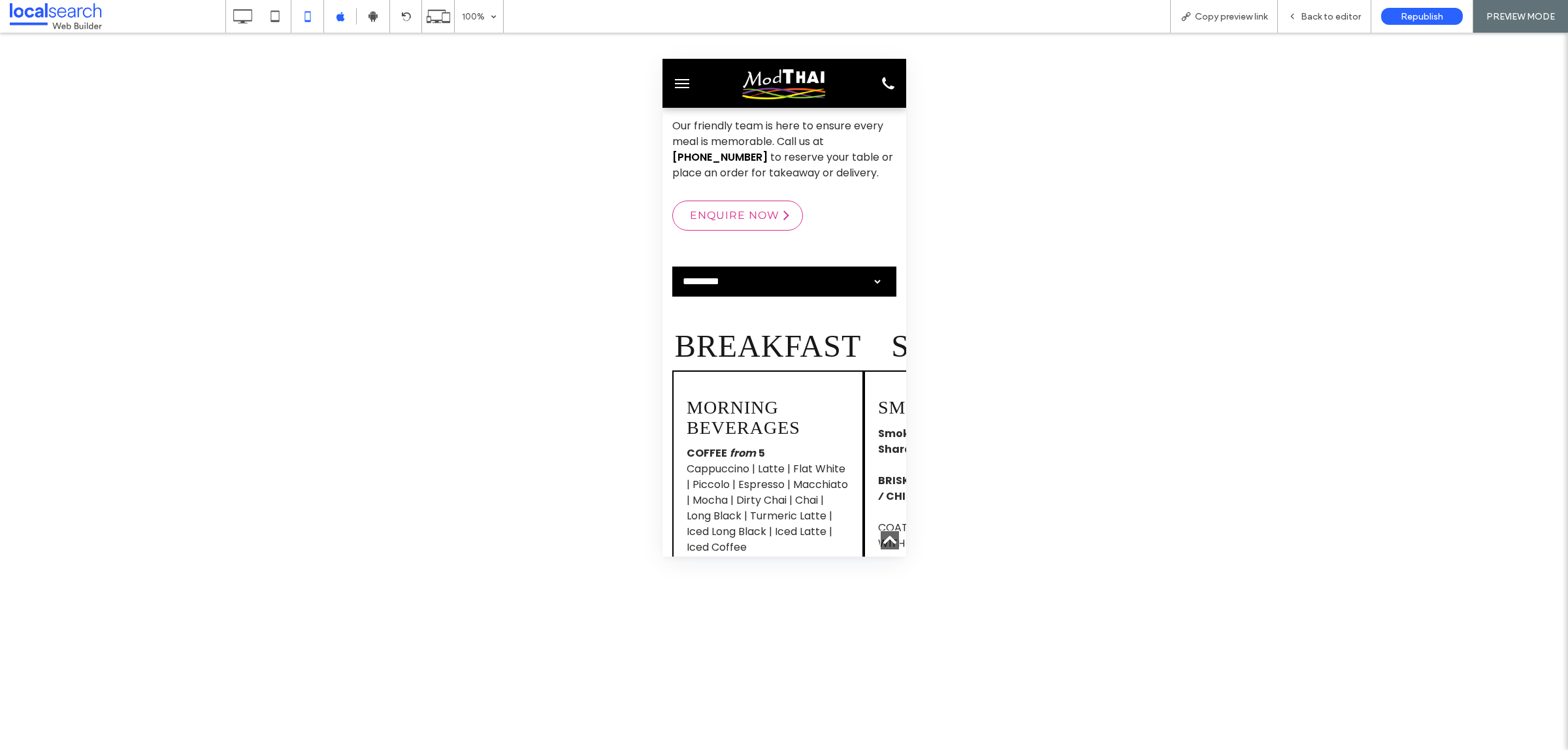
click at [730, 266] on div "**********" at bounding box center [783, 281] width 224 height 30
click at [1334, 11] on span "Back to editor" at bounding box center [1330, 17] width 60 height 11
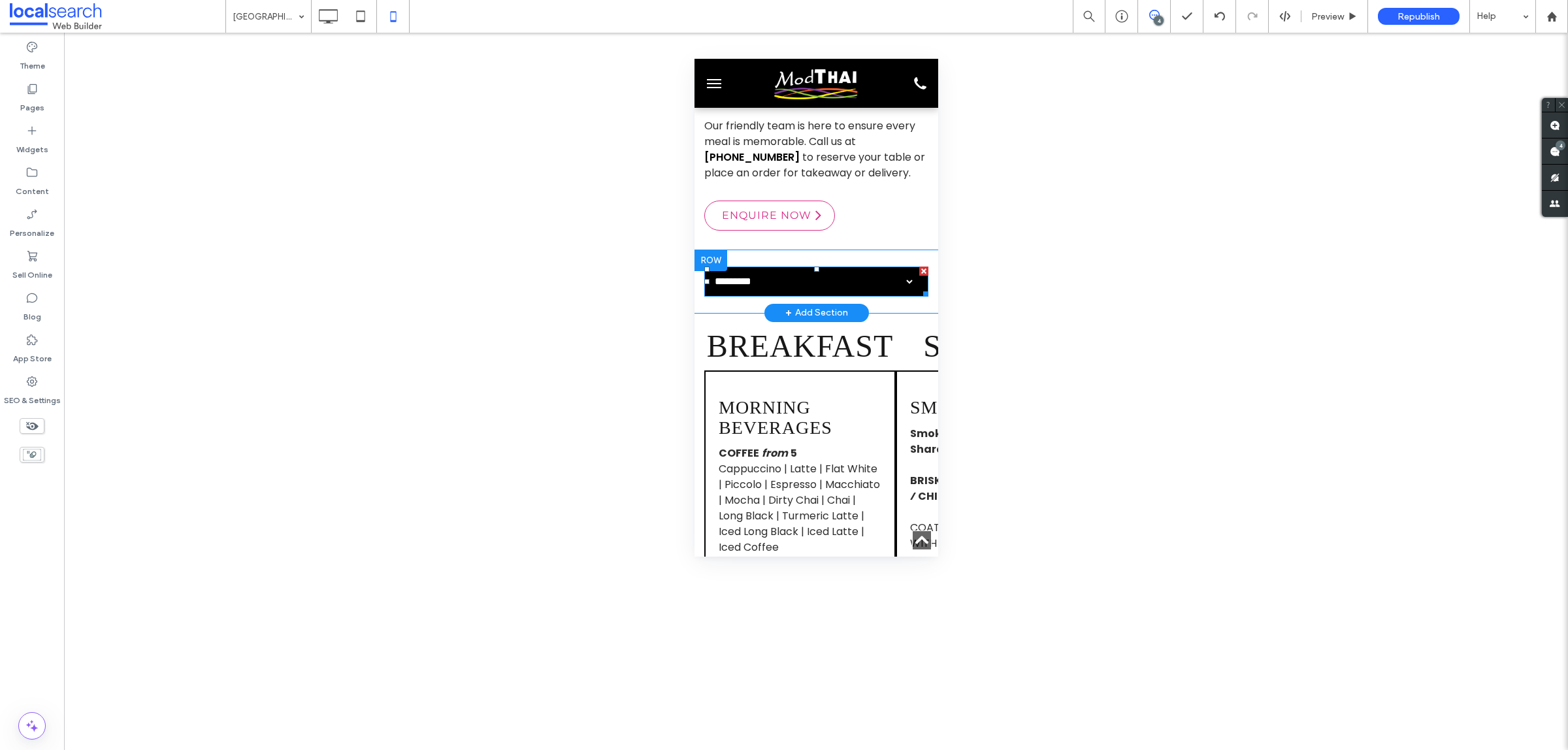
click at [782, 266] on span at bounding box center [815, 281] width 224 height 30
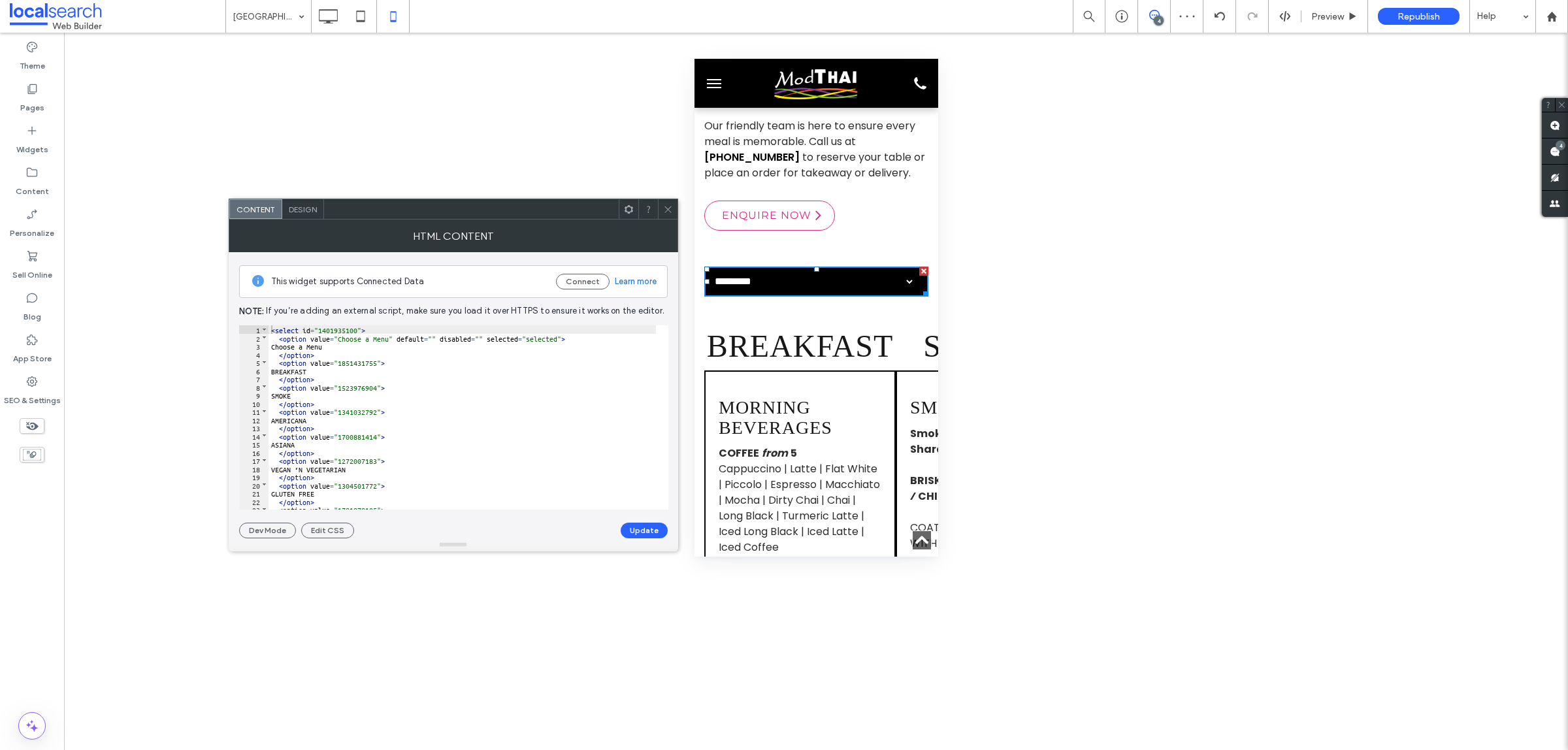
click at [351, 362] on div "< select id = "1401935100" > < option value = "Choose a Menu" default = "" disa…" at bounding box center [462, 426] width 388 height 200
click at [355, 365] on div "< select id = "1401935100" > < option value = "Choose a Menu" default = "" disa…" at bounding box center [462, 418] width 388 height 184
click at [355, 365] on div "< select id = "1401935100" > < option value = "Choose a Menu" default = "" disa…" at bounding box center [462, 426] width 388 height 200
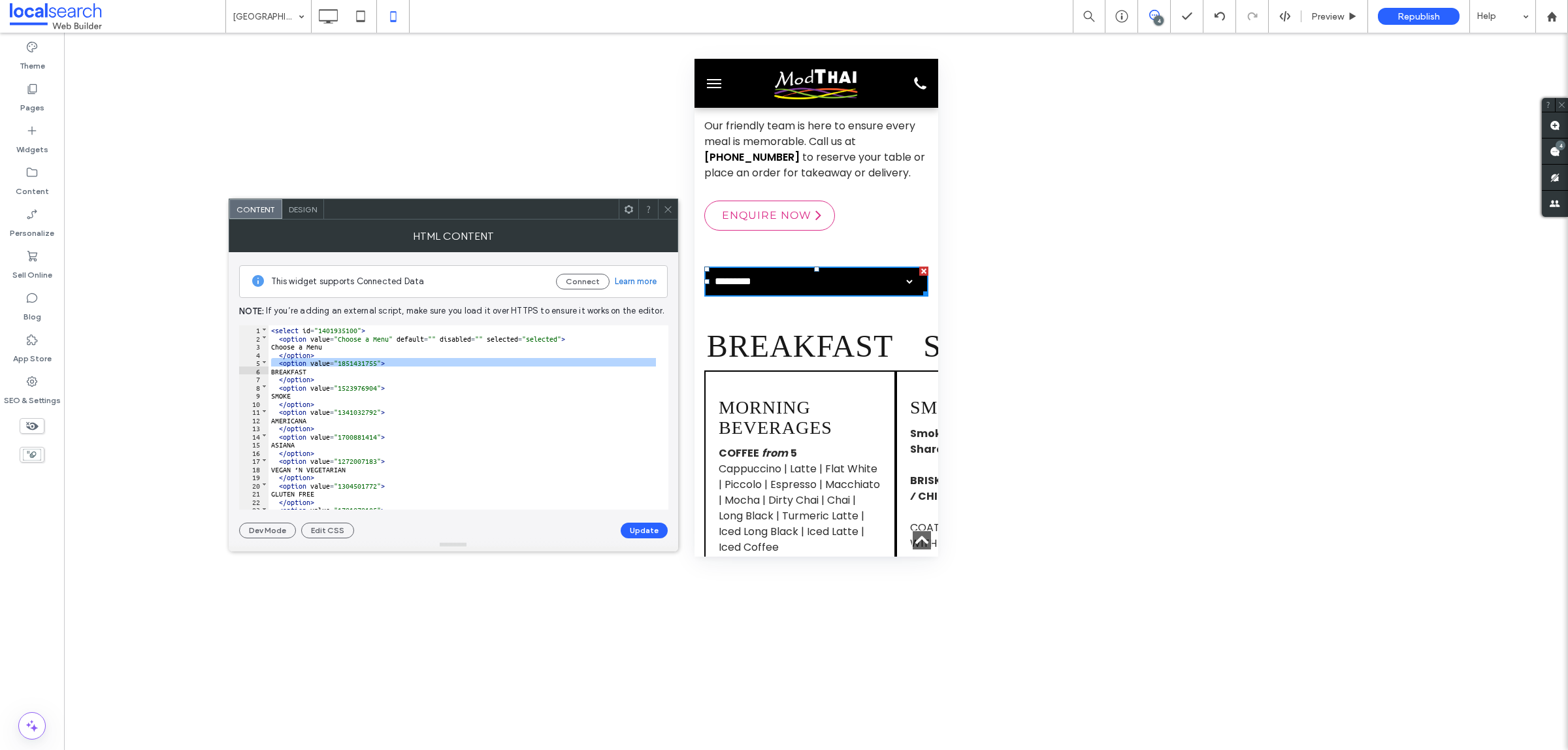
click at [355, 384] on div "< select id = "1401935100" > < option value = "Choose a Menu" default = "" disa…" at bounding box center [462, 426] width 388 height 200
click at [368, 372] on div "< select id = "1401935100" > < option value = "Choose a Menu" default = "" disa…" at bounding box center [462, 426] width 388 height 200
click at [344, 359] on div "< select id = "1401935100" > < option value = "Choose a Menu" default = "" disa…" at bounding box center [462, 426] width 388 height 200
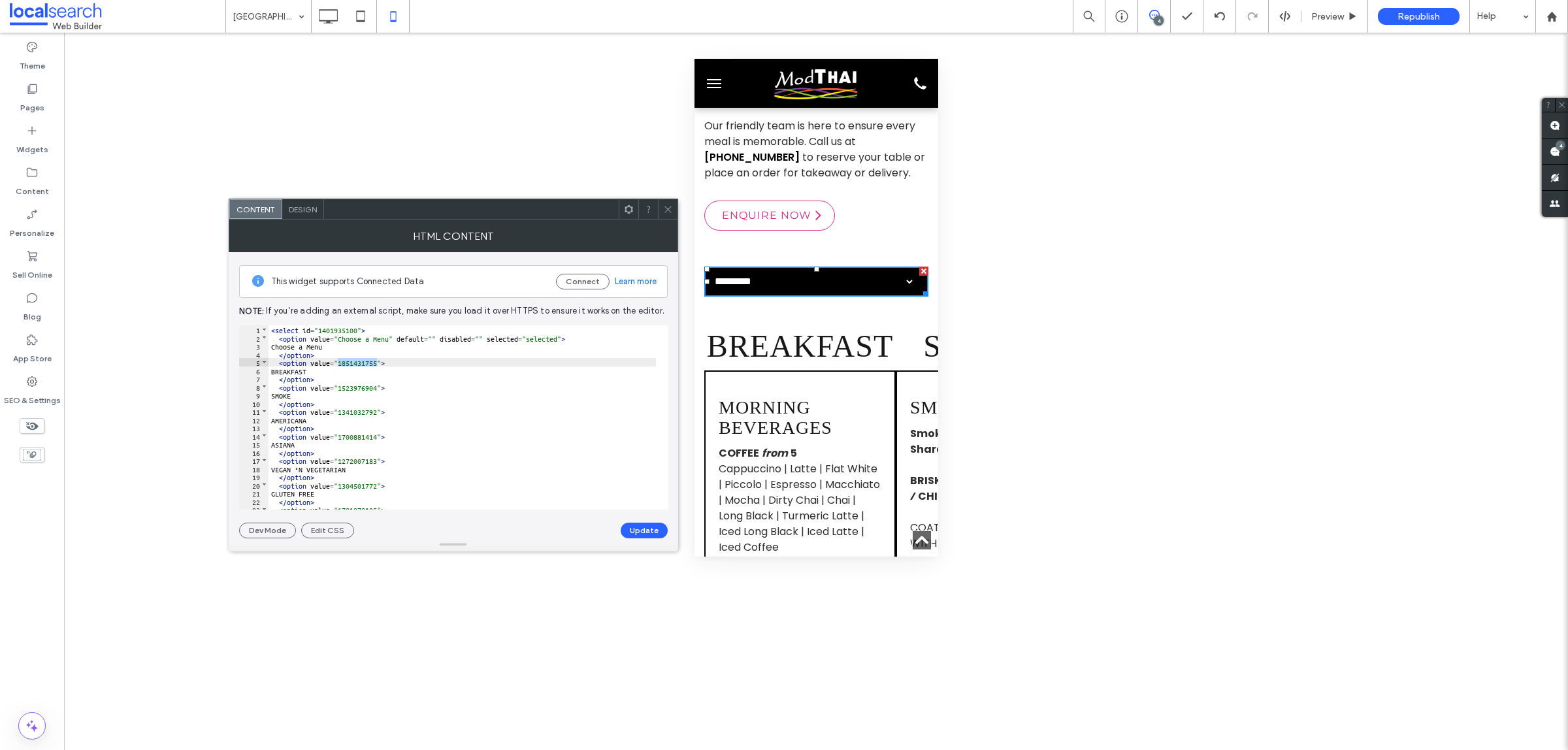
click at [354, 387] on div "< select id = "1401935100" > < option value = "Choose a Menu" default = "" disa…" at bounding box center [462, 426] width 388 height 200
click at [359, 361] on div "< select id = "1401935100" > < option value = "Choose a Menu" default = "" disa…" at bounding box center [462, 426] width 388 height 200
click at [667, 208] on icon at bounding box center [668, 209] width 10 height 10
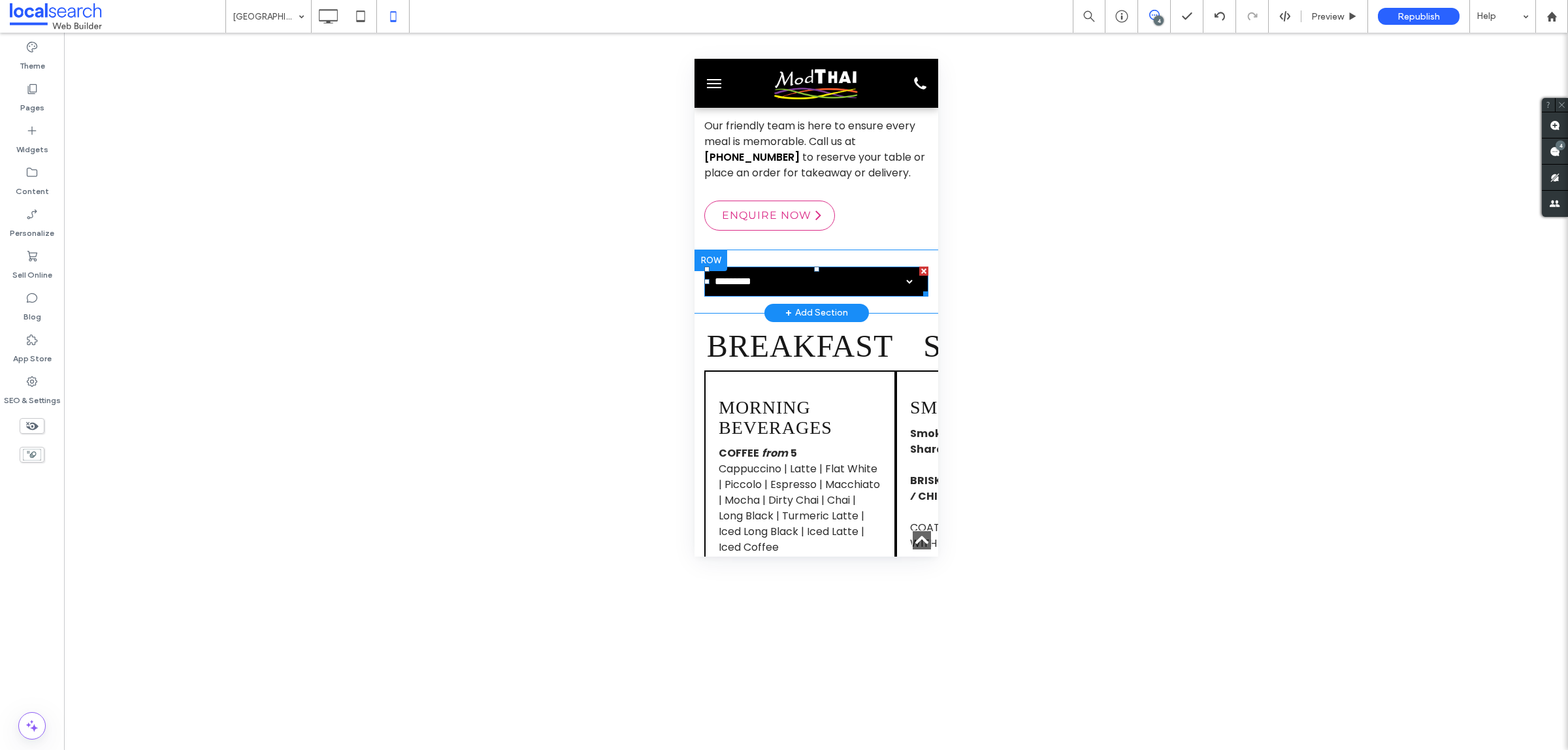
click at [729, 266] on span at bounding box center [815, 281] width 224 height 30
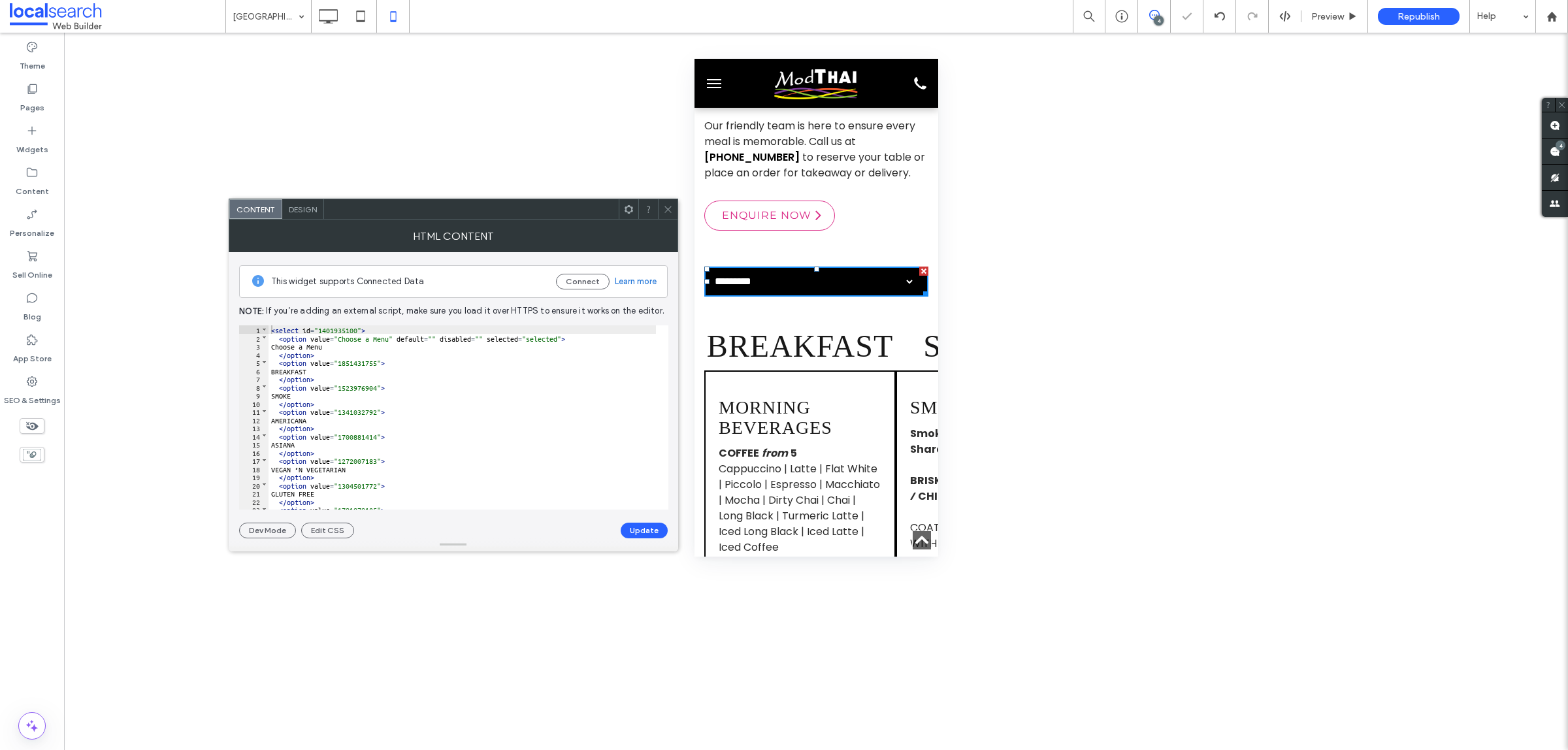
click at [347, 364] on div "< select id = "1401935100" > < option value = "Choose a Menu" default = "" disa…" at bounding box center [462, 426] width 388 height 200
click at [674, 203] on div at bounding box center [668, 209] width 20 height 20
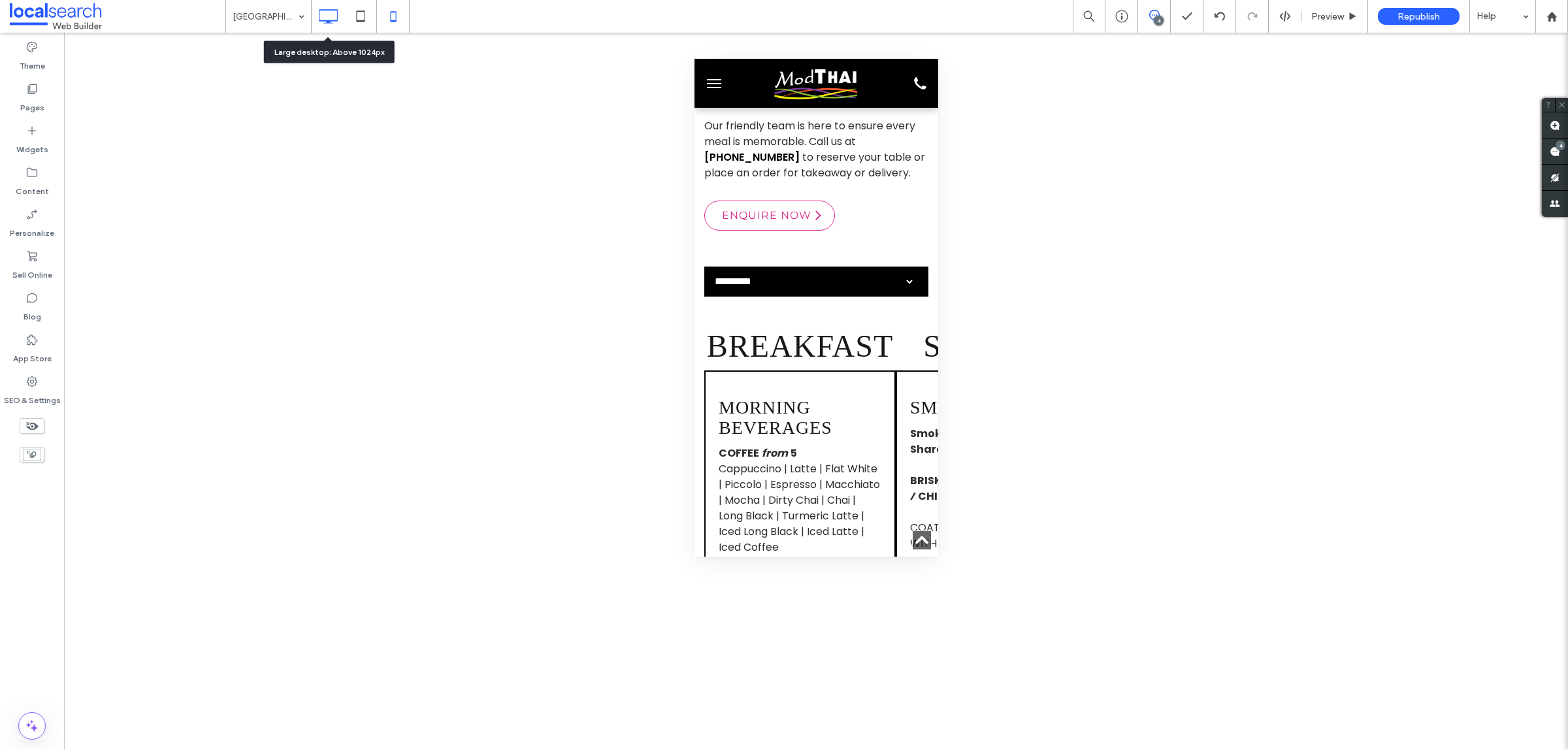
click at [335, 14] on icon at bounding box center [328, 16] width 26 height 26
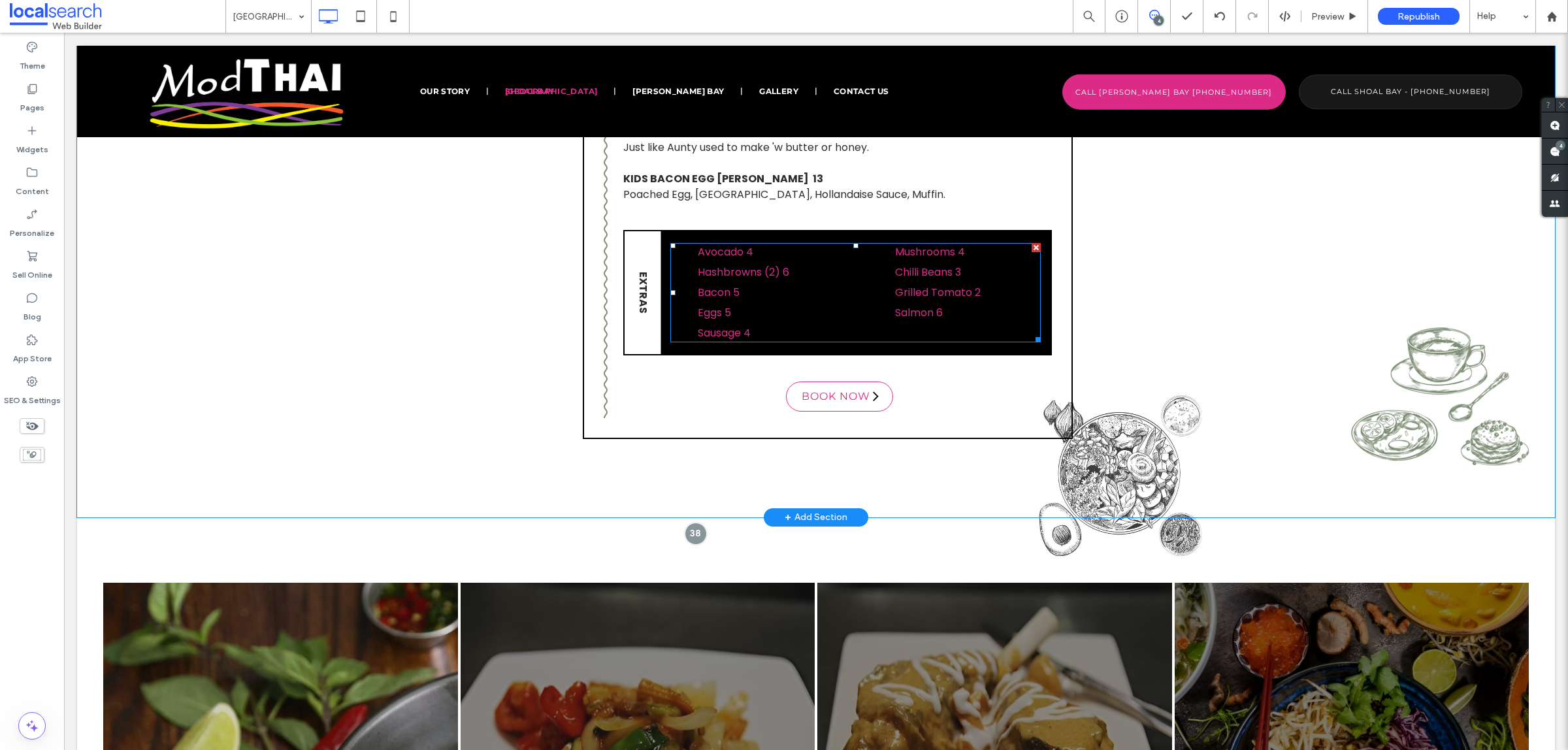
scroll to position [3336, 0]
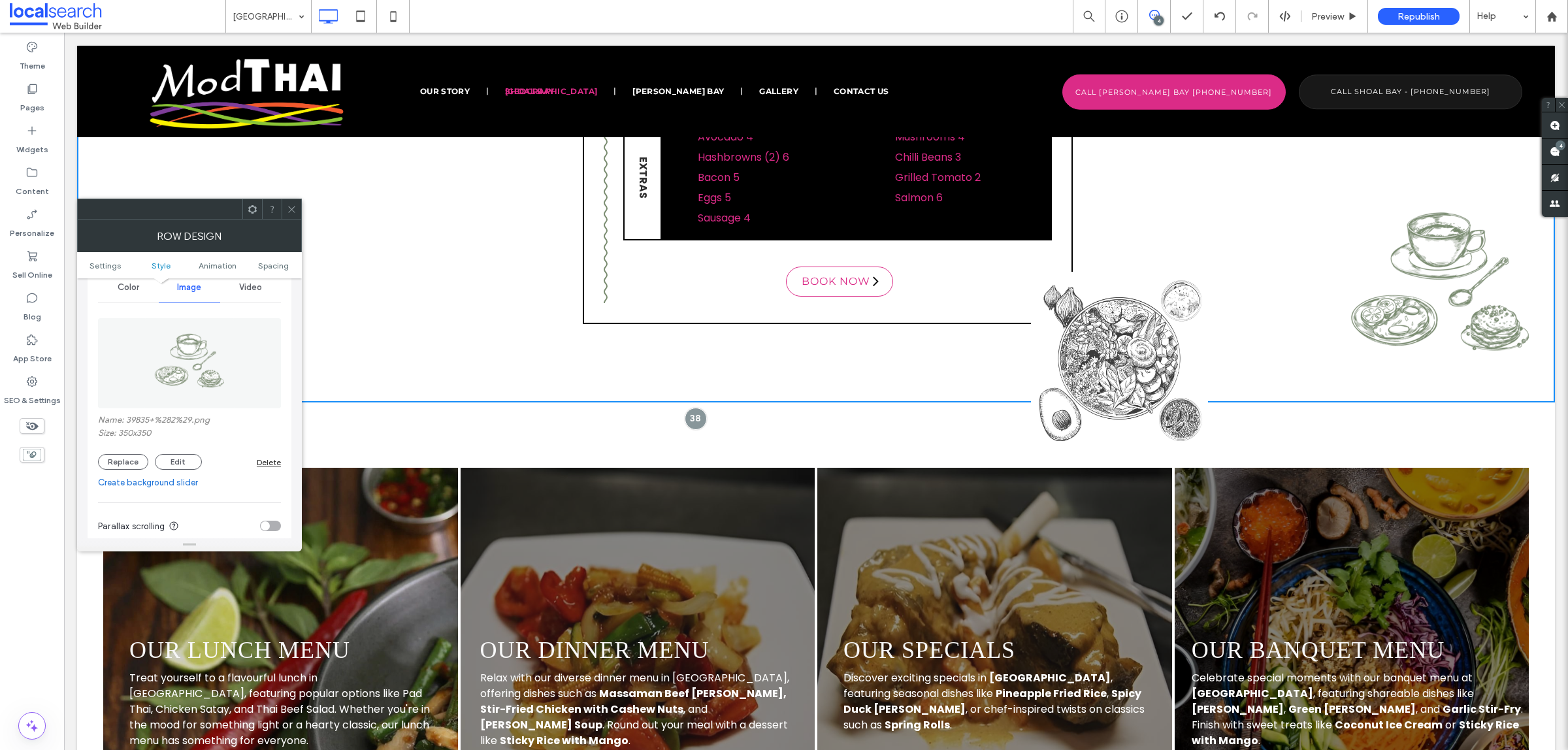
scroll to position [245, 0]
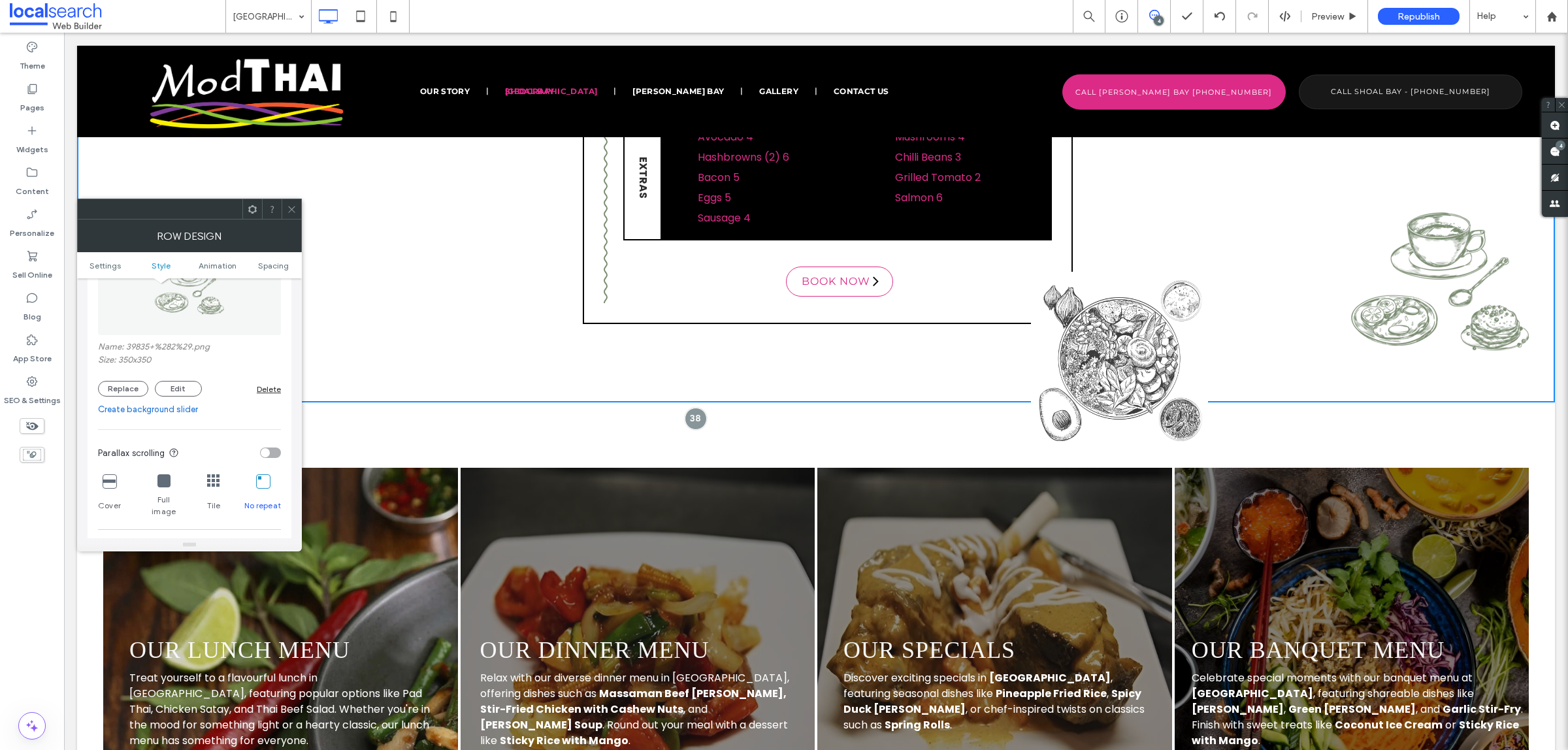
click at [262, 394] on div "Delete" at bounding box center [269, 389] width 24 height 10
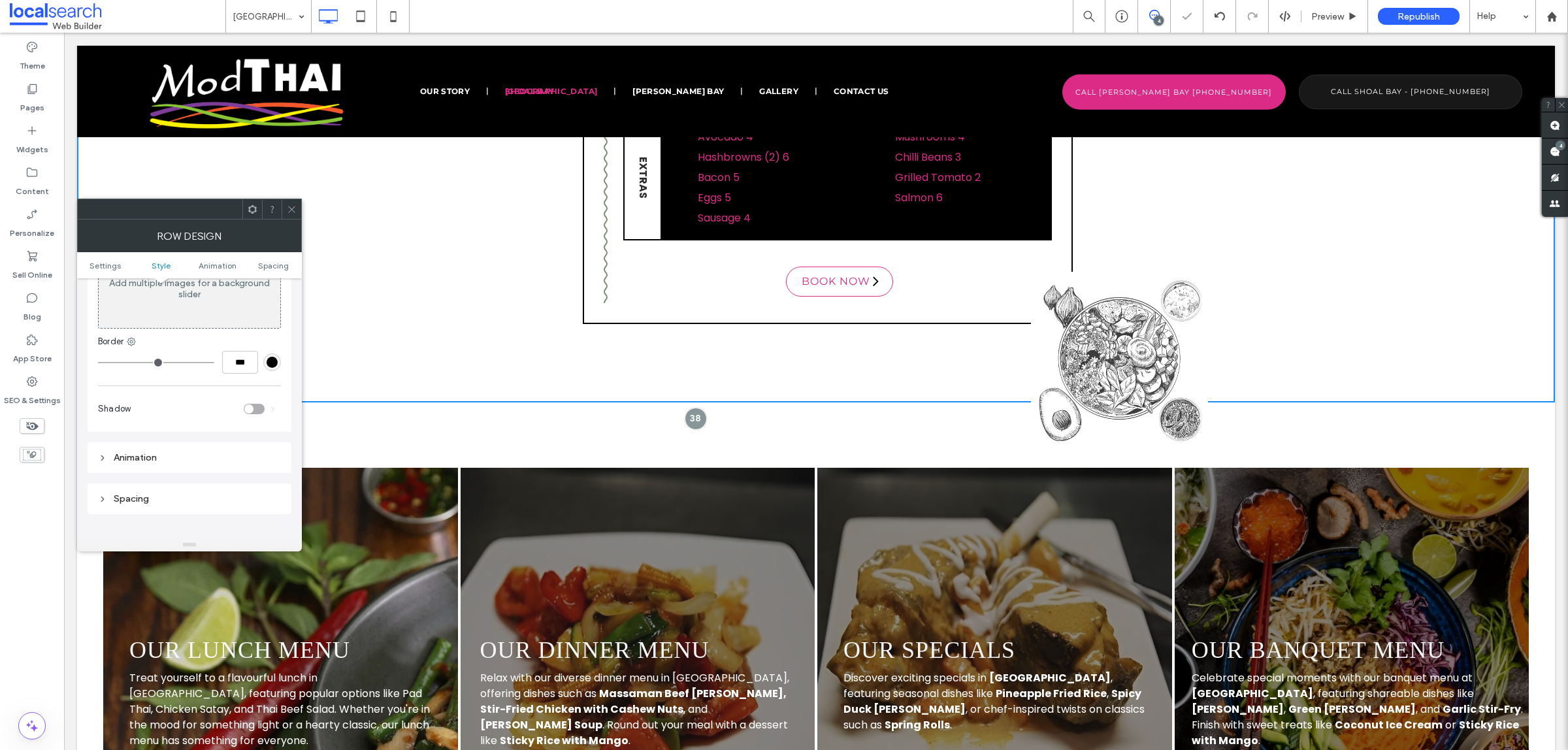
click at [299, 206] on div at bounding box center [291, 209] width 20 height 20
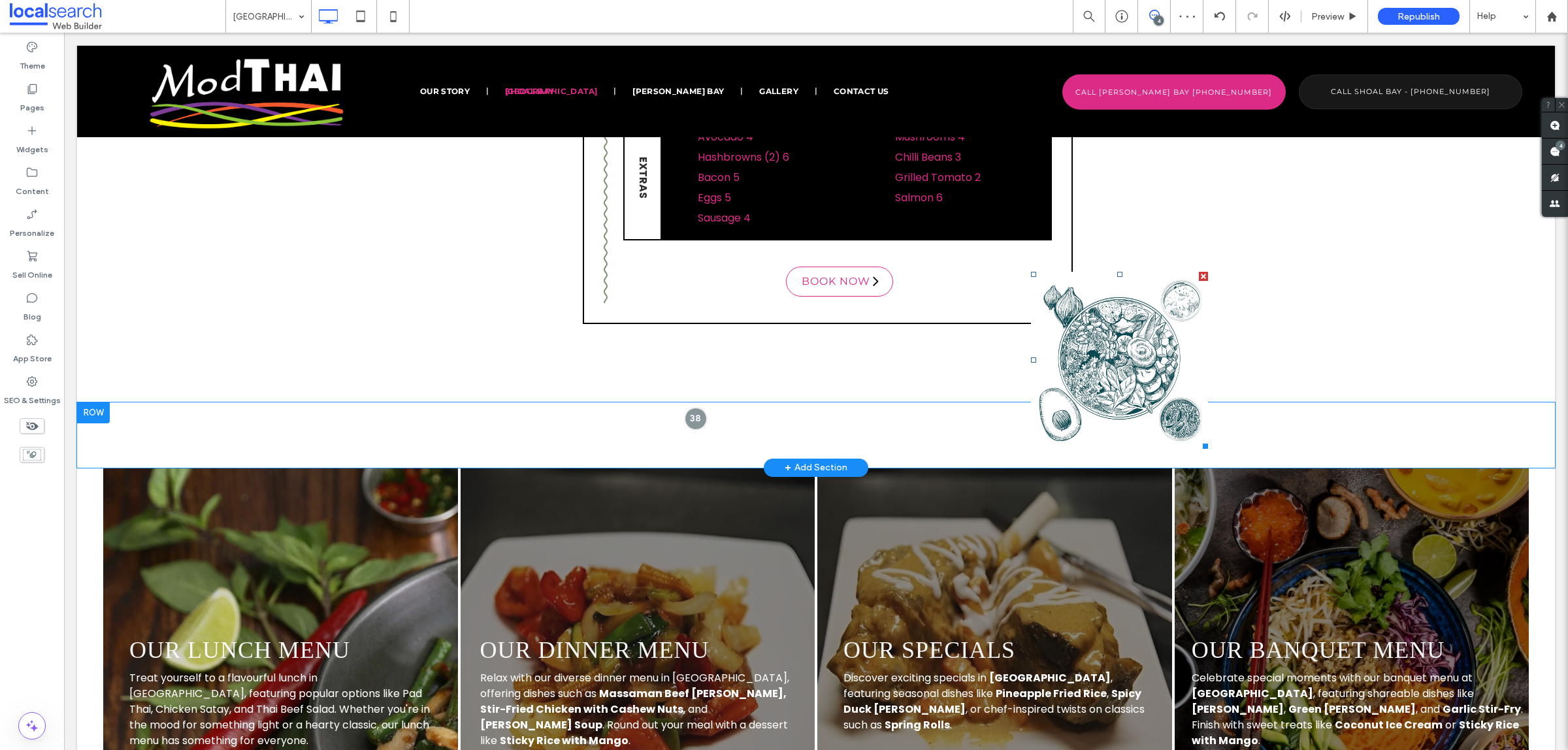
click at [1055, 364] on img at bounding box center [1119, 360] width 177 height 177
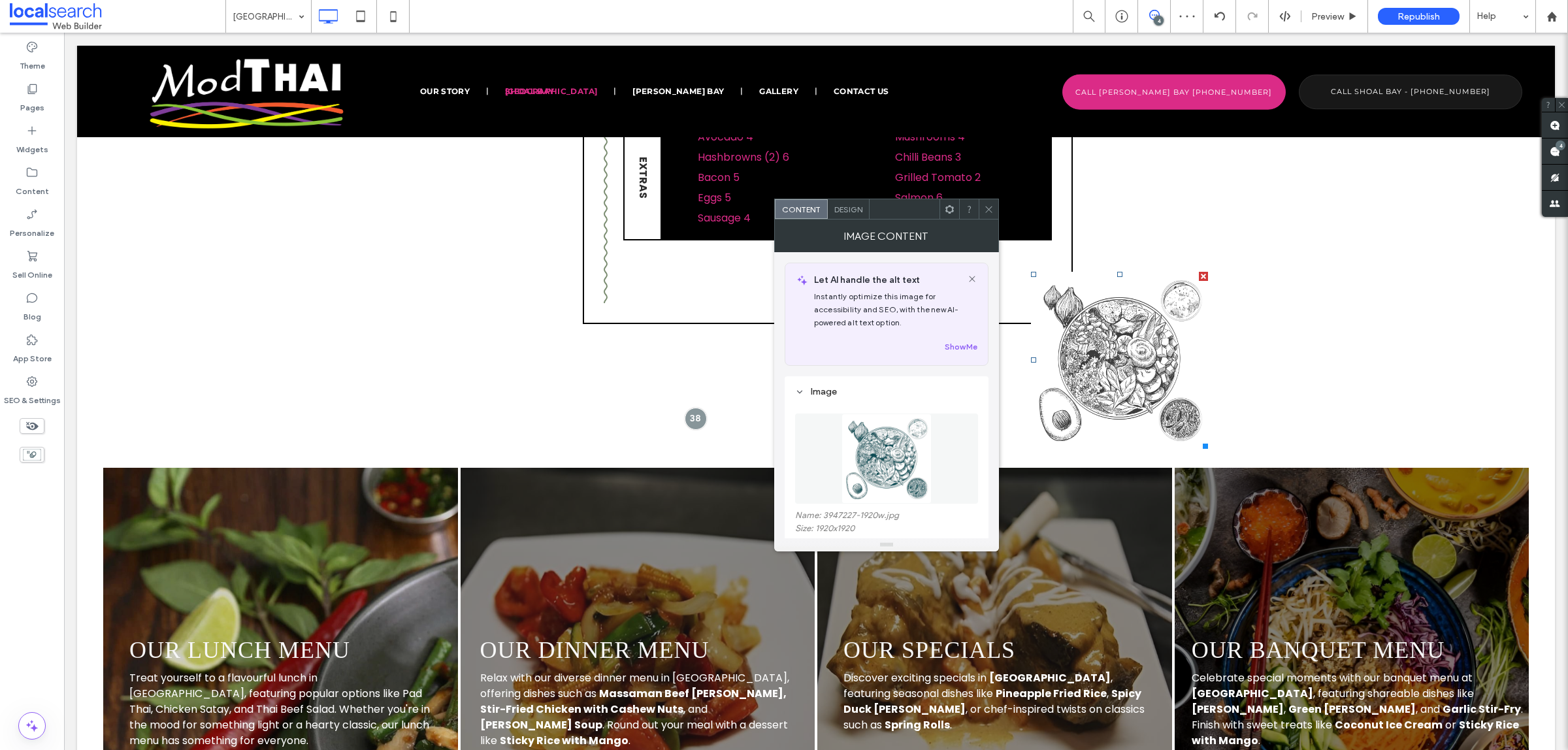
click at [985, 204] on icon at bounding box center [988, 209] width 10 height 10
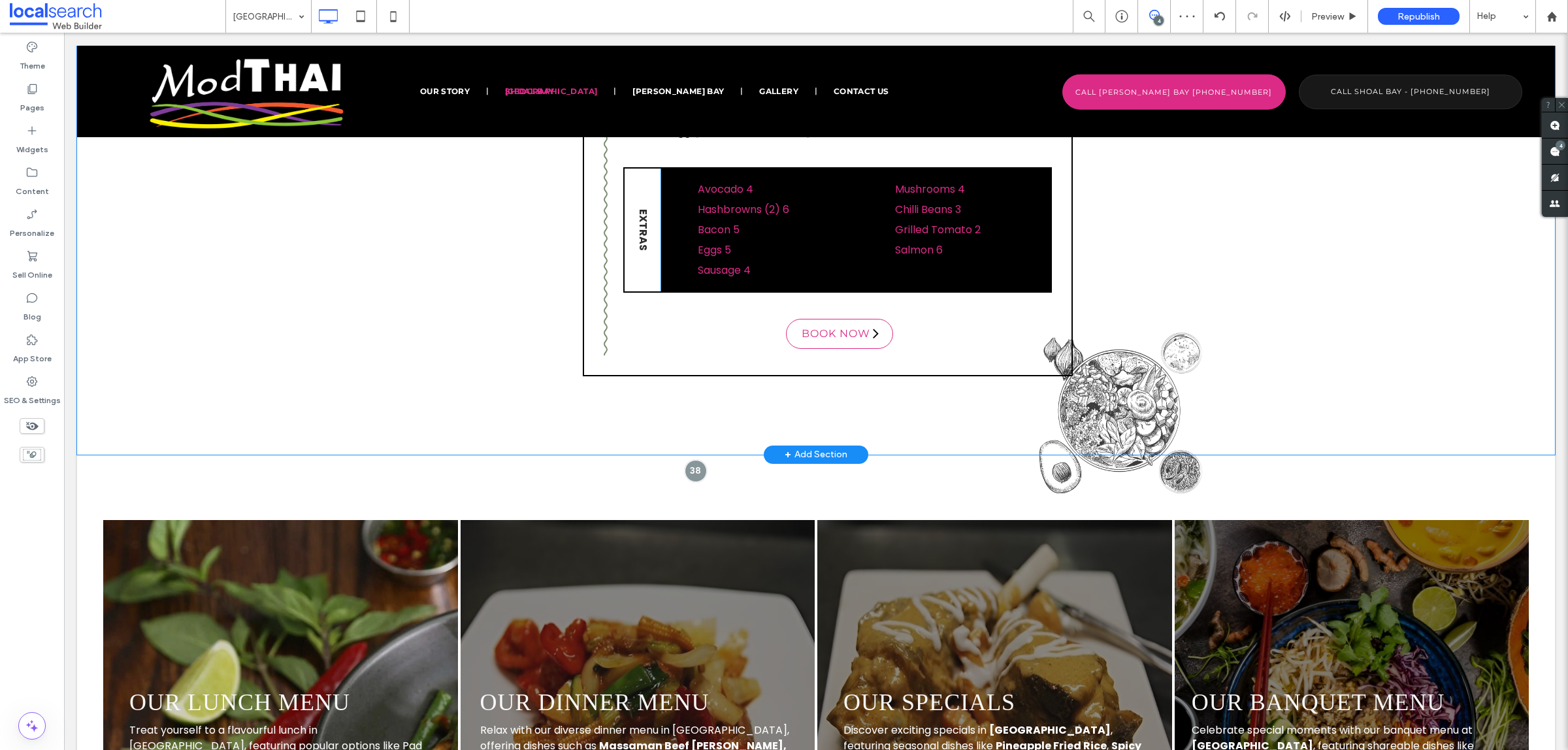
scroll to position [3254, 0]
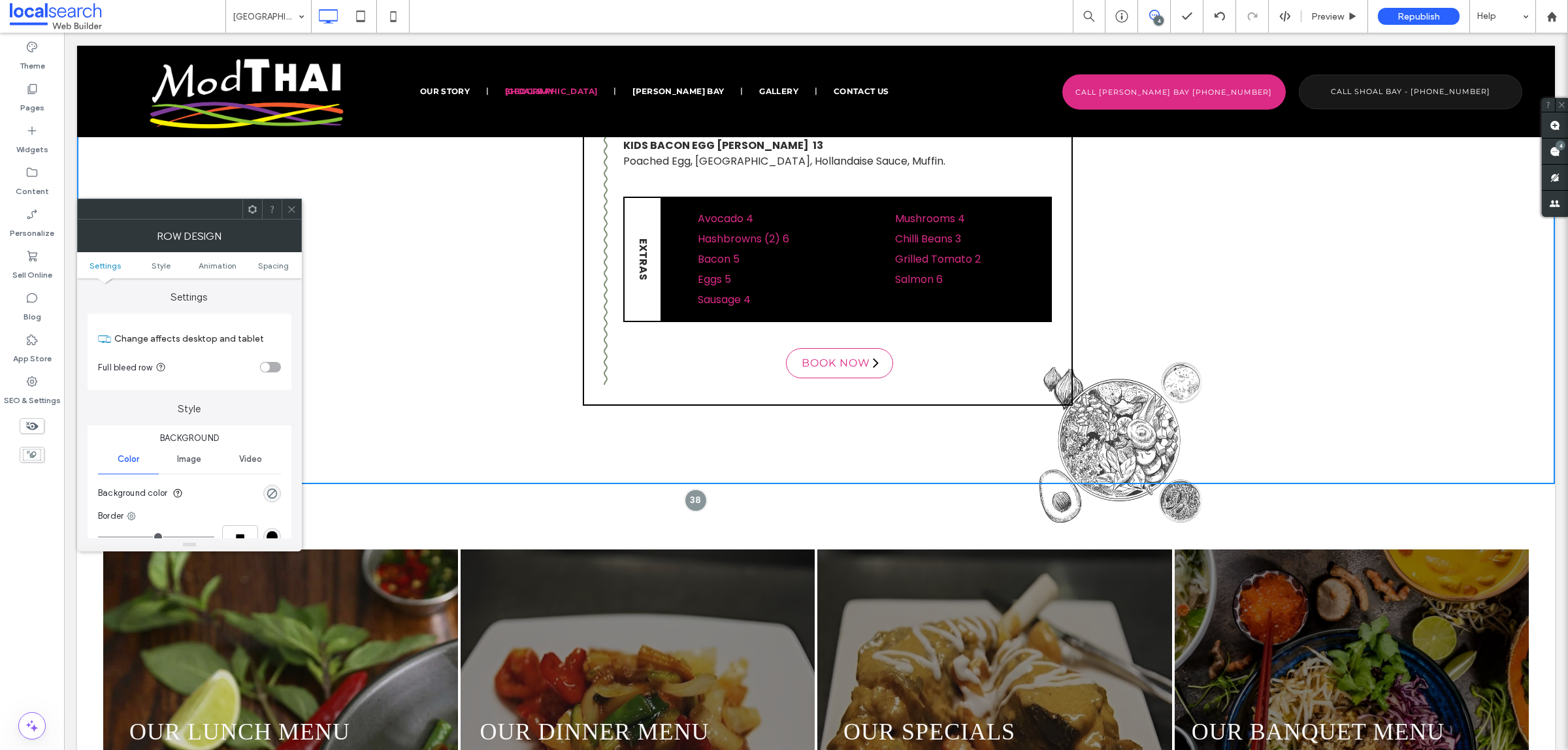
click at [298, 210] on div at bounding box center [291, 209] width 20 height 20
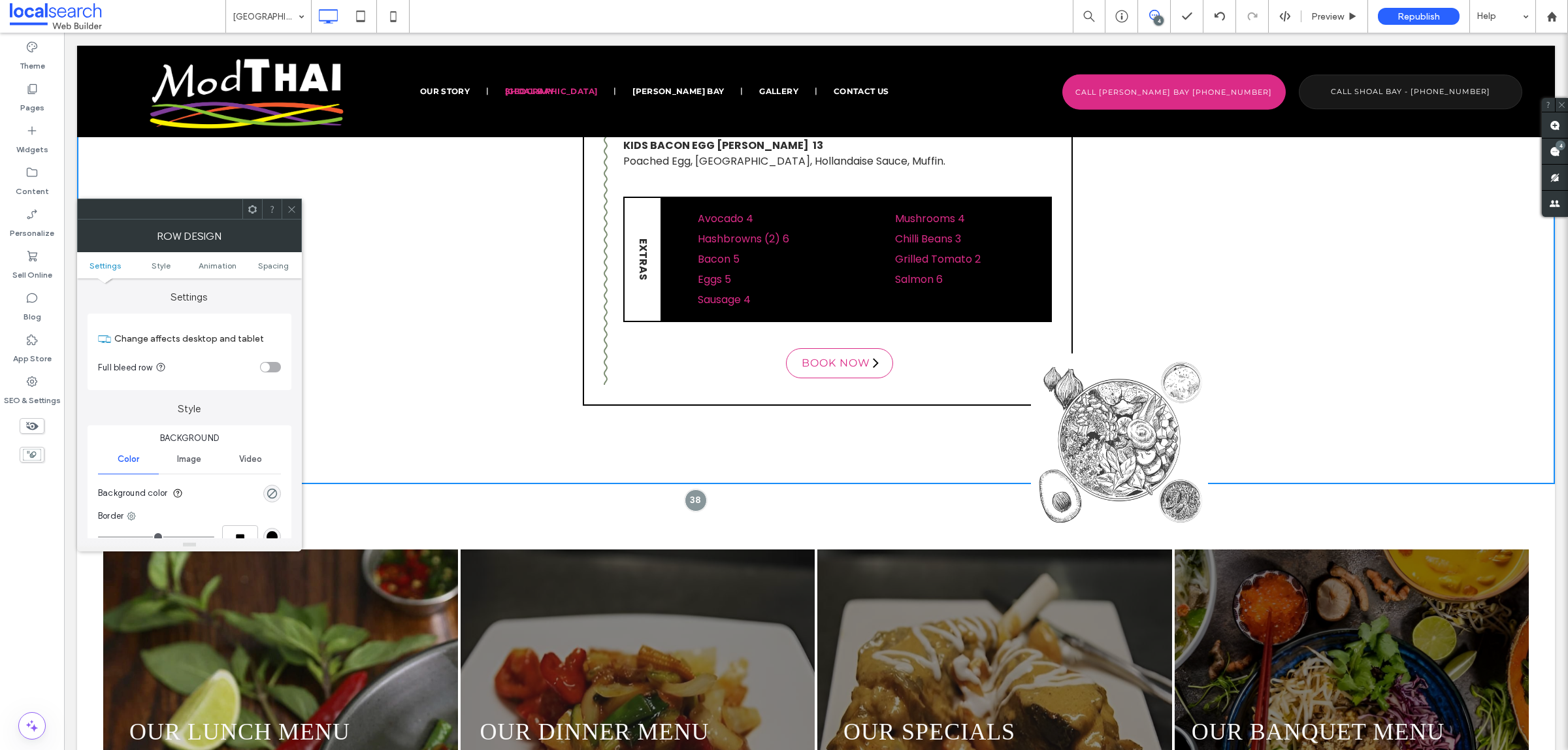
drag, startPoint x: 298, startPoint y: 209, endPoint x: 865, endPoint y: 370, distance: 589.4
click at [298, 209] on div at bounding box center [291, 209] width 20 height 20
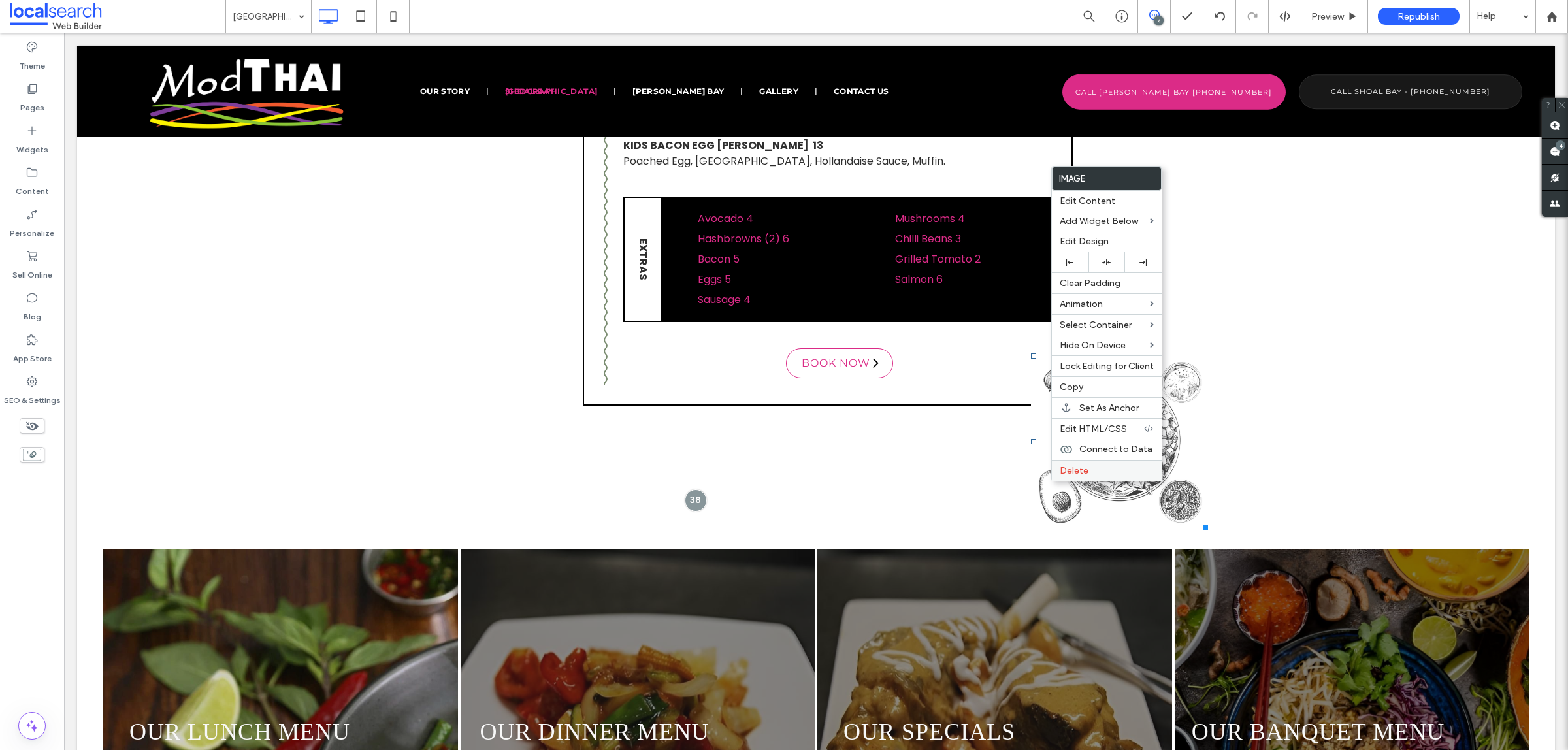
click at [1105, 476] on label "Delete" at bounding box center [1106, 471] width 94 height 11
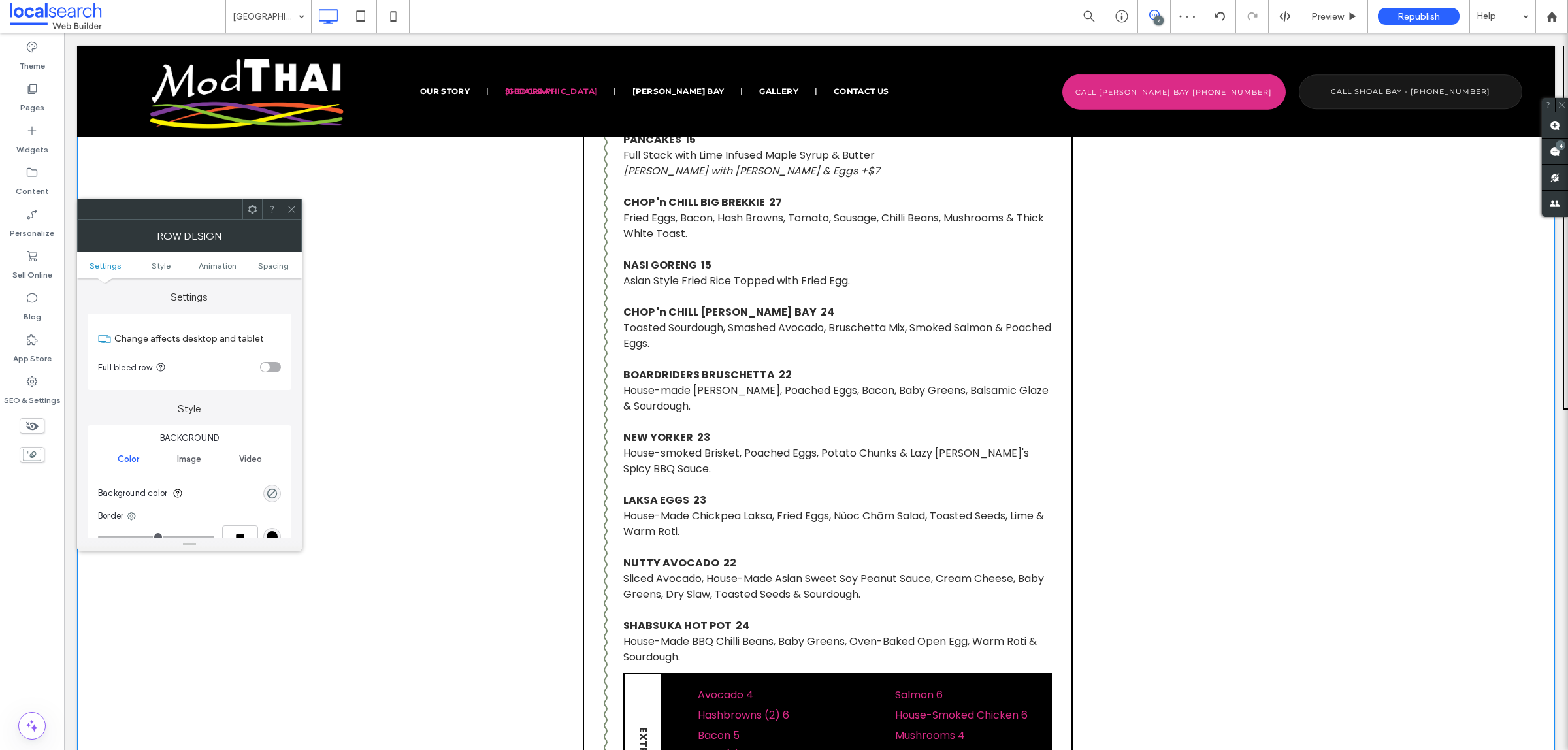
scroll to position [1621, 0]
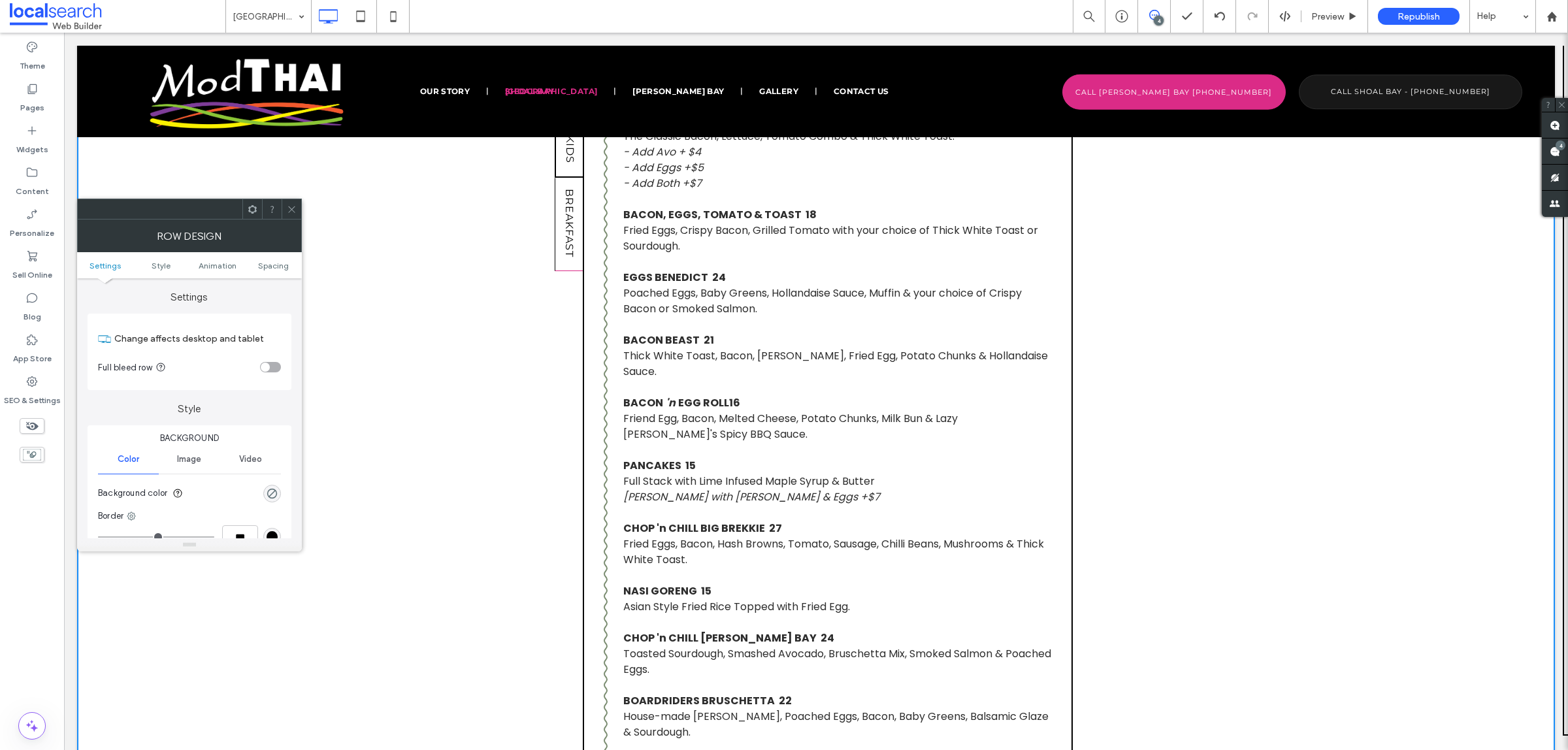
click at [294, 208] on icon at bounding box center [291, 209] width 10 height 10
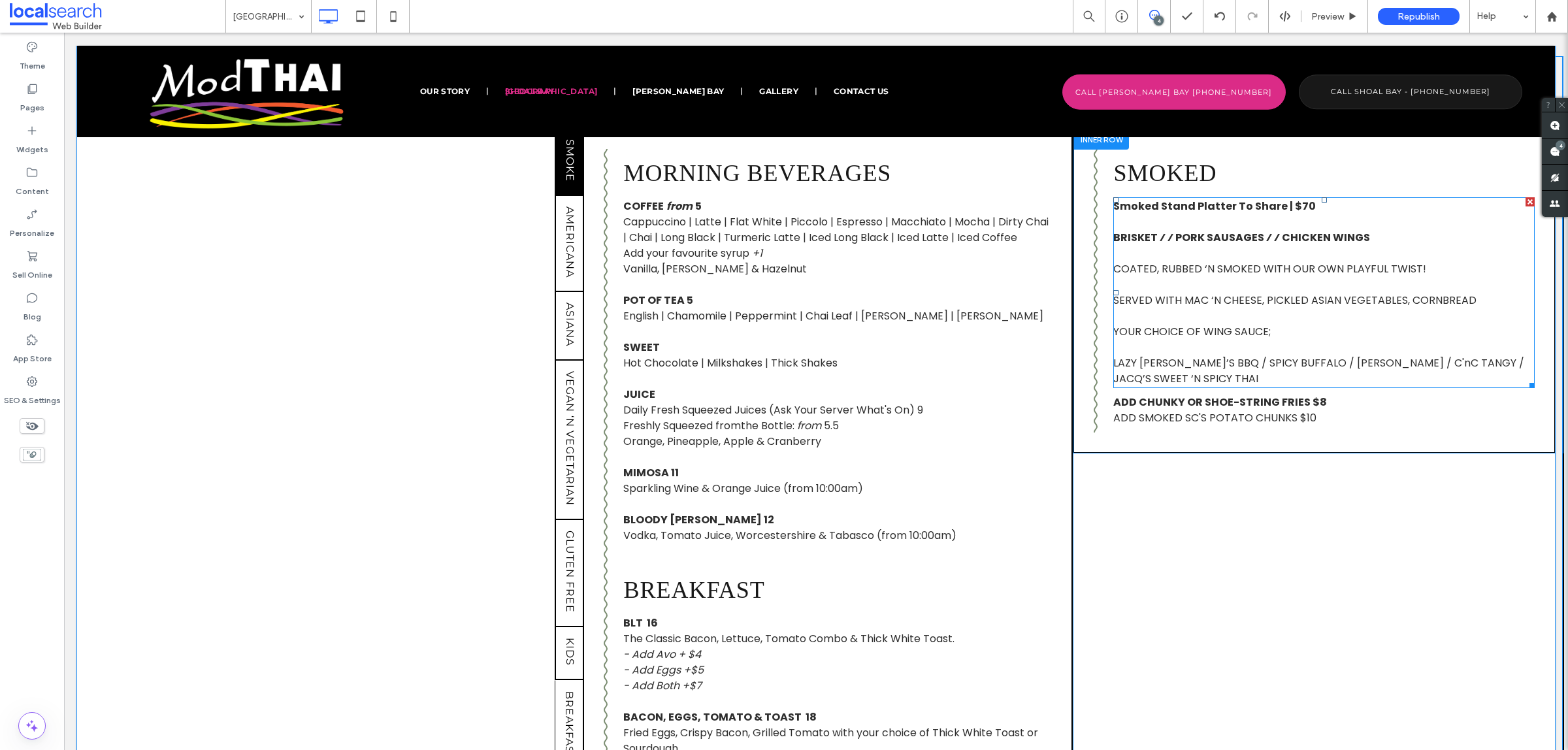
scroll to position [886, 0]
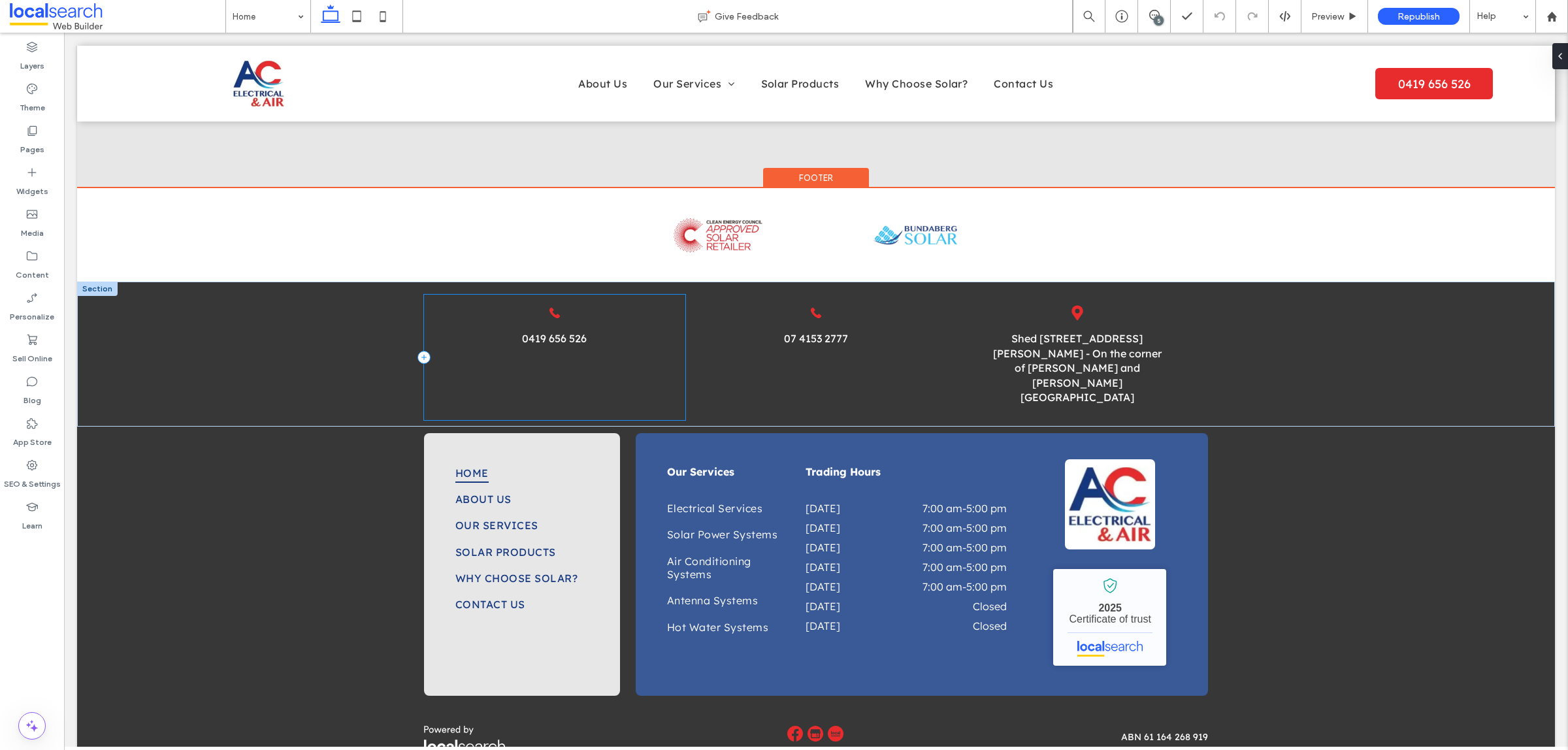
scroll to position [2849, 0]
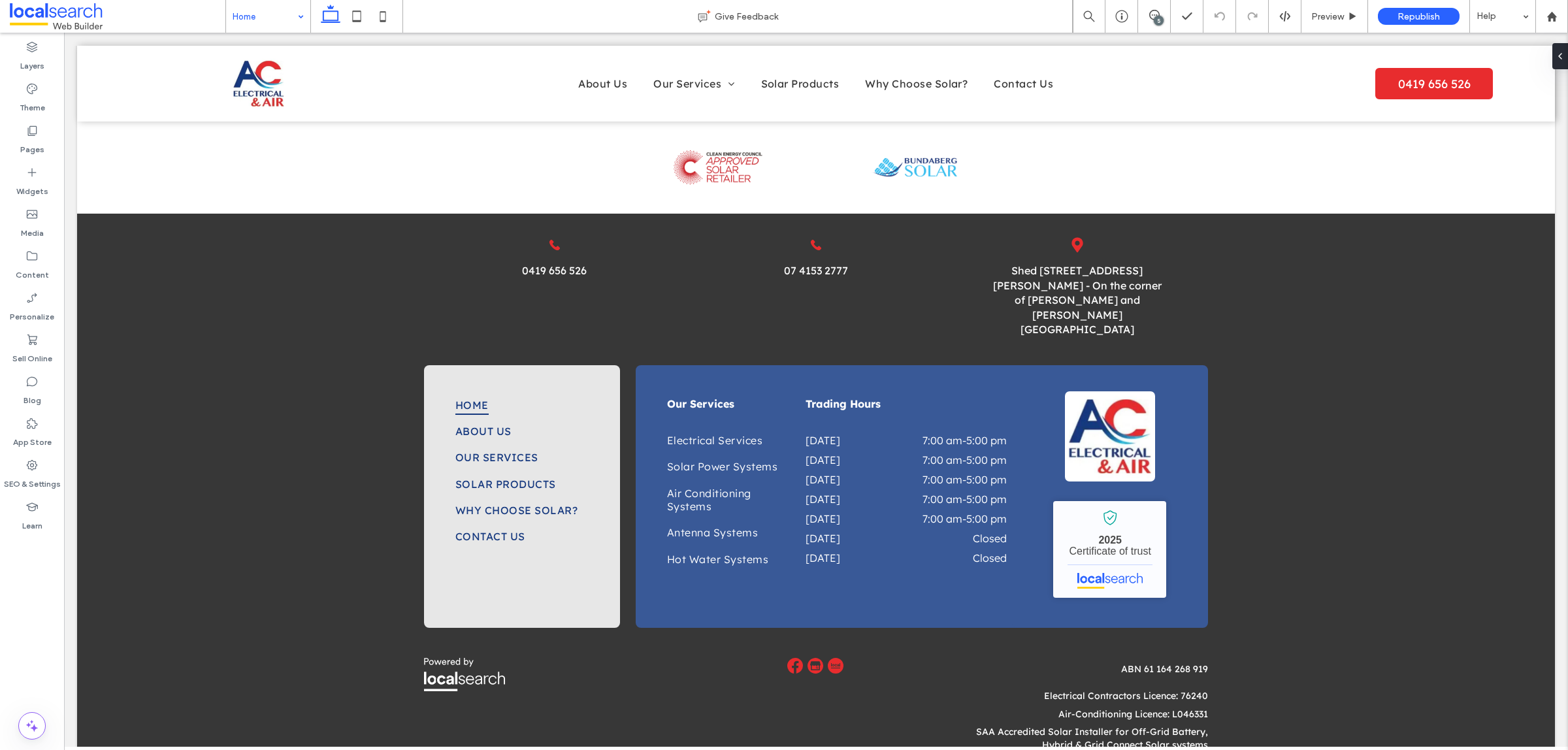
click at [256, 17] on input at bounding box center [265, 16] width 64 height 33
click at [269, 21] on div at bounding box center [784, 375] width 1568 height 750
click at [234, 8] on input at bounding box center [265, 16] width 64 height 33
click at [243, 23] on input at bounding box center [265, 16] width 64 height 33
click at [230, 11] on div at bounding box center [268, 16] width 84 height 33
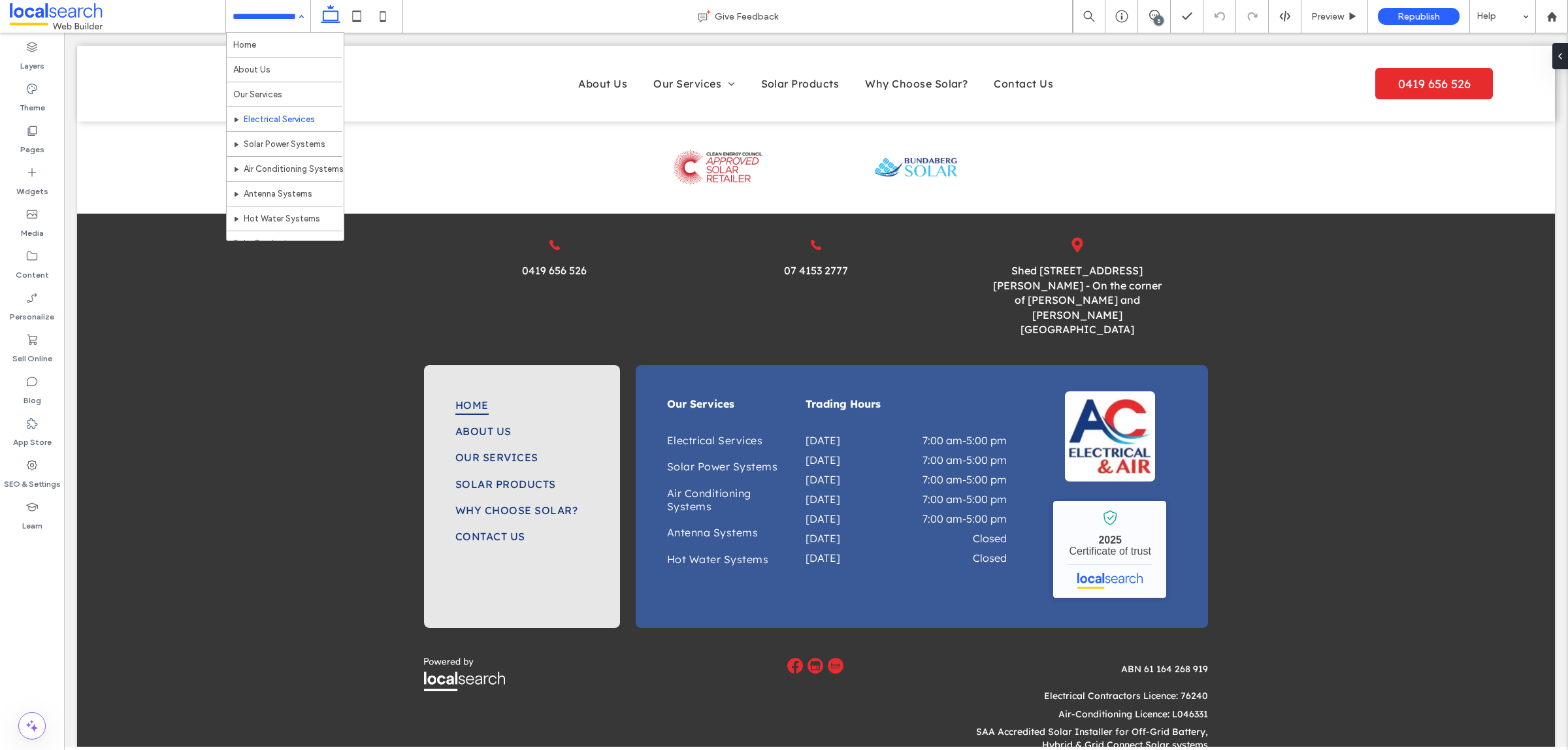
click at [255, 15] on input at bounding box center [265, 16] width 64 height 33
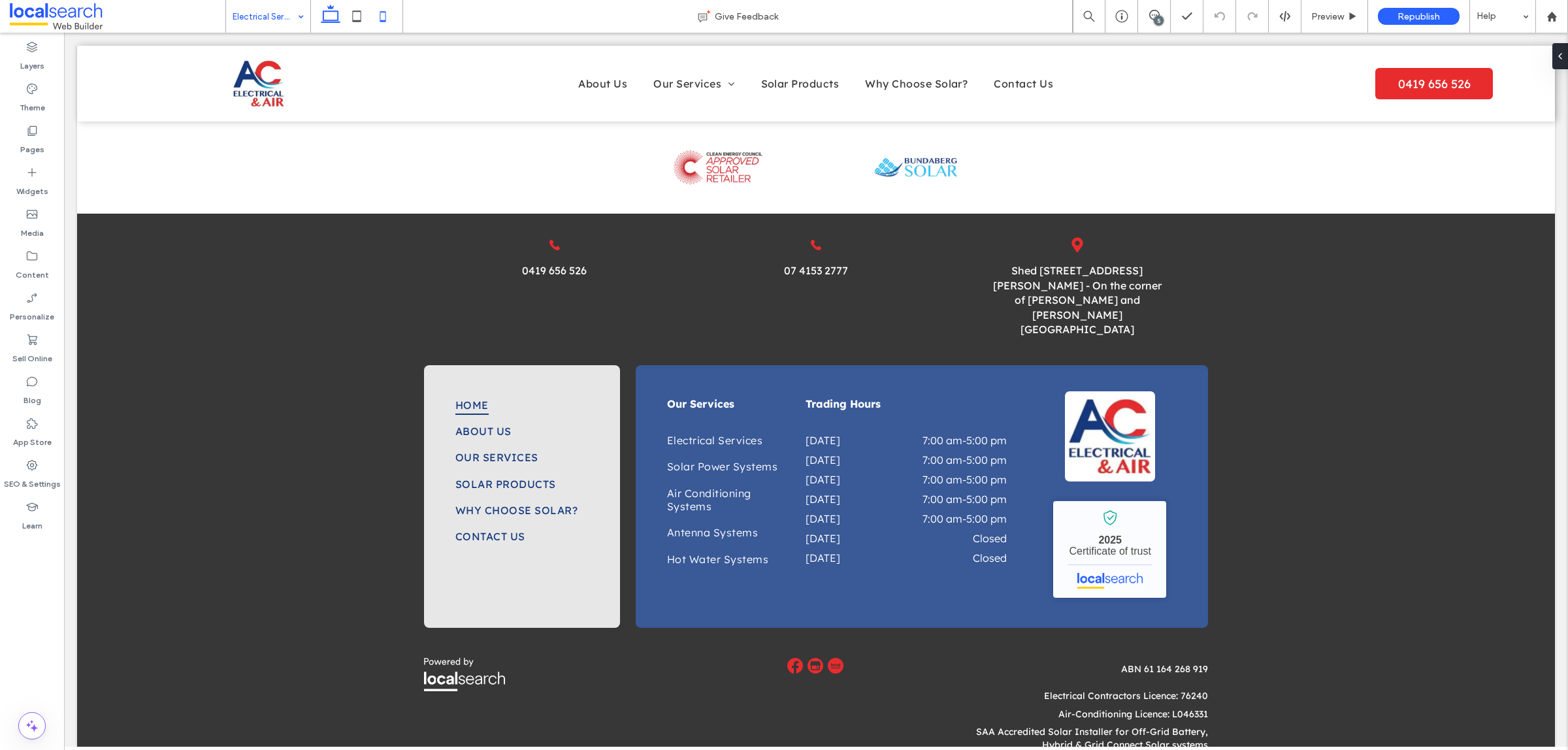
click at [383, 10] on icon at bounding box center [383, 16] width 26 height 26
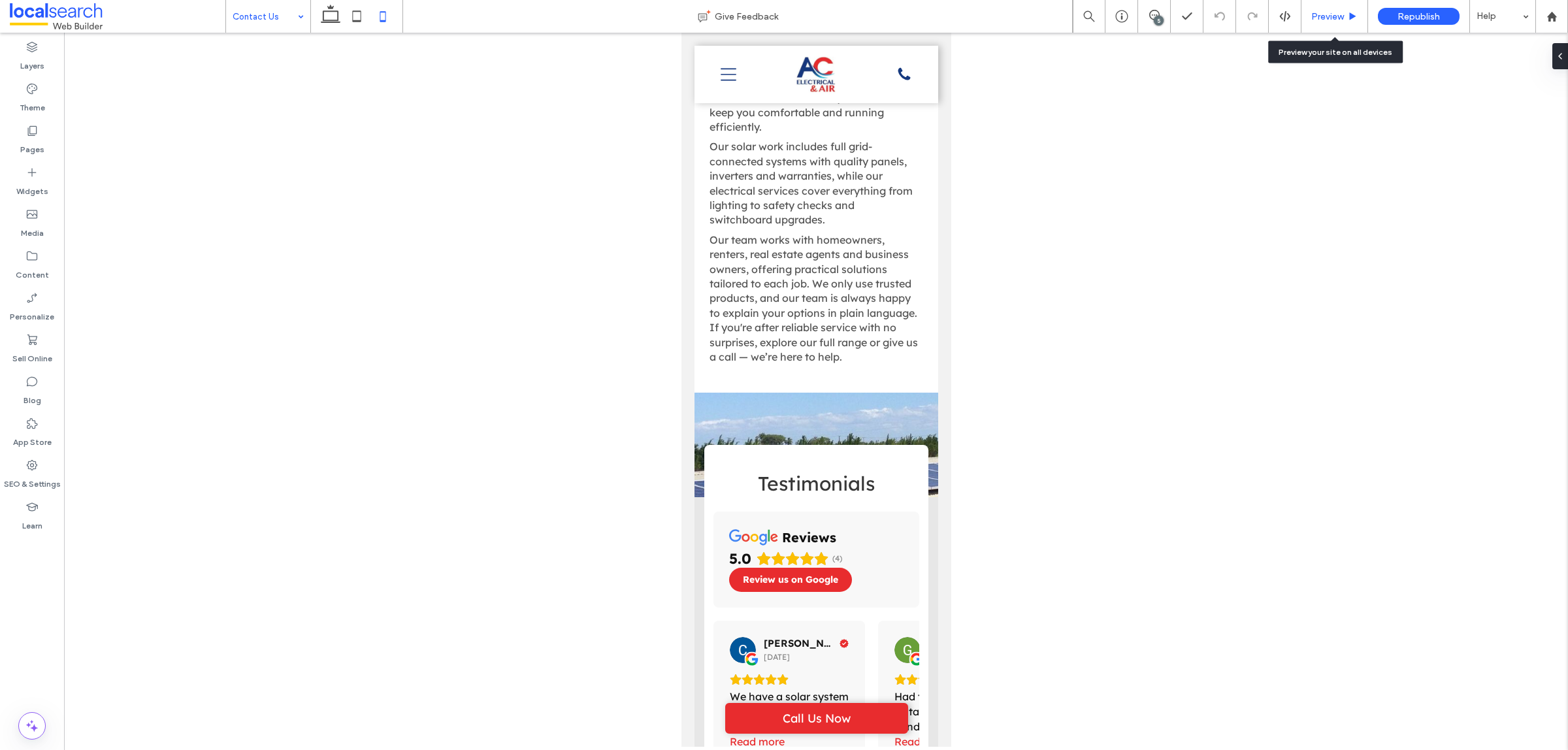
click at [1336, 17] on span "Preview" at bounding box center [1327, 17] width 33 height 11
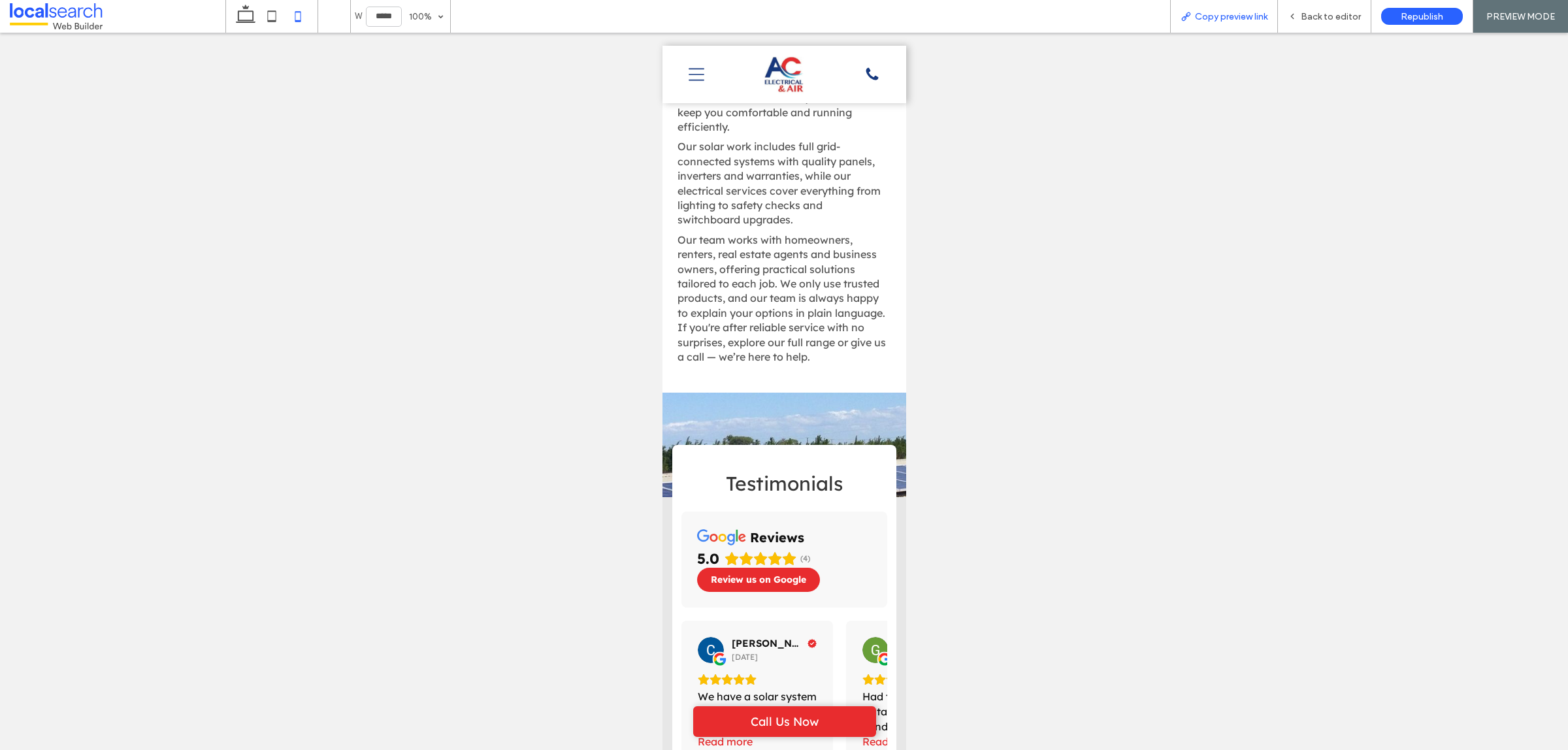
click at [1237, 17] on span "Copy preview link" at bounding box center [1230, 17] width 72 height 11
